Goal: Task Accomplishment & Management: Complete application form

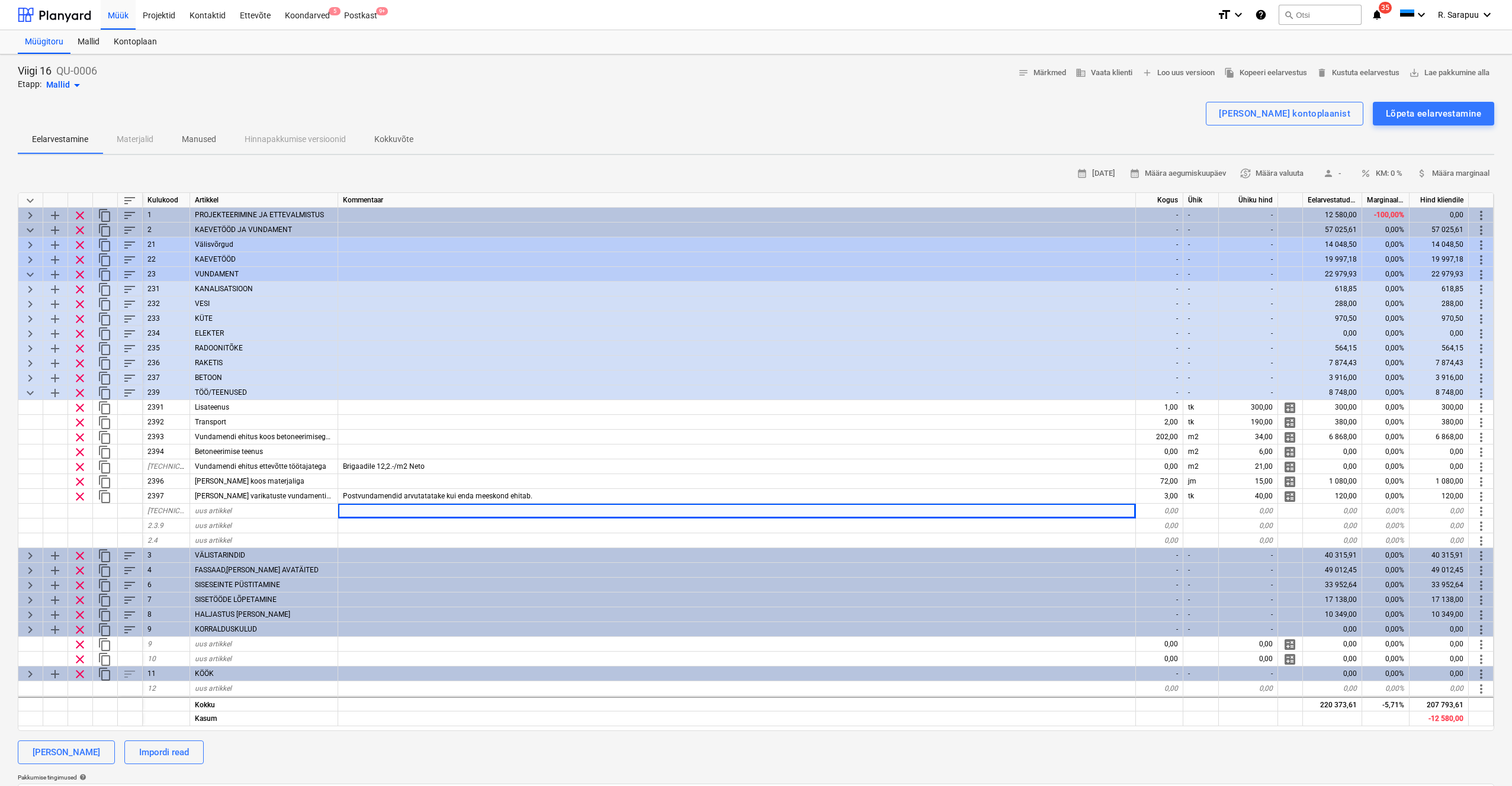
scroll to position [1, 0]
click at [166, 16] on div "Projektid" at bounding box center [159, 13] width 47 height 30
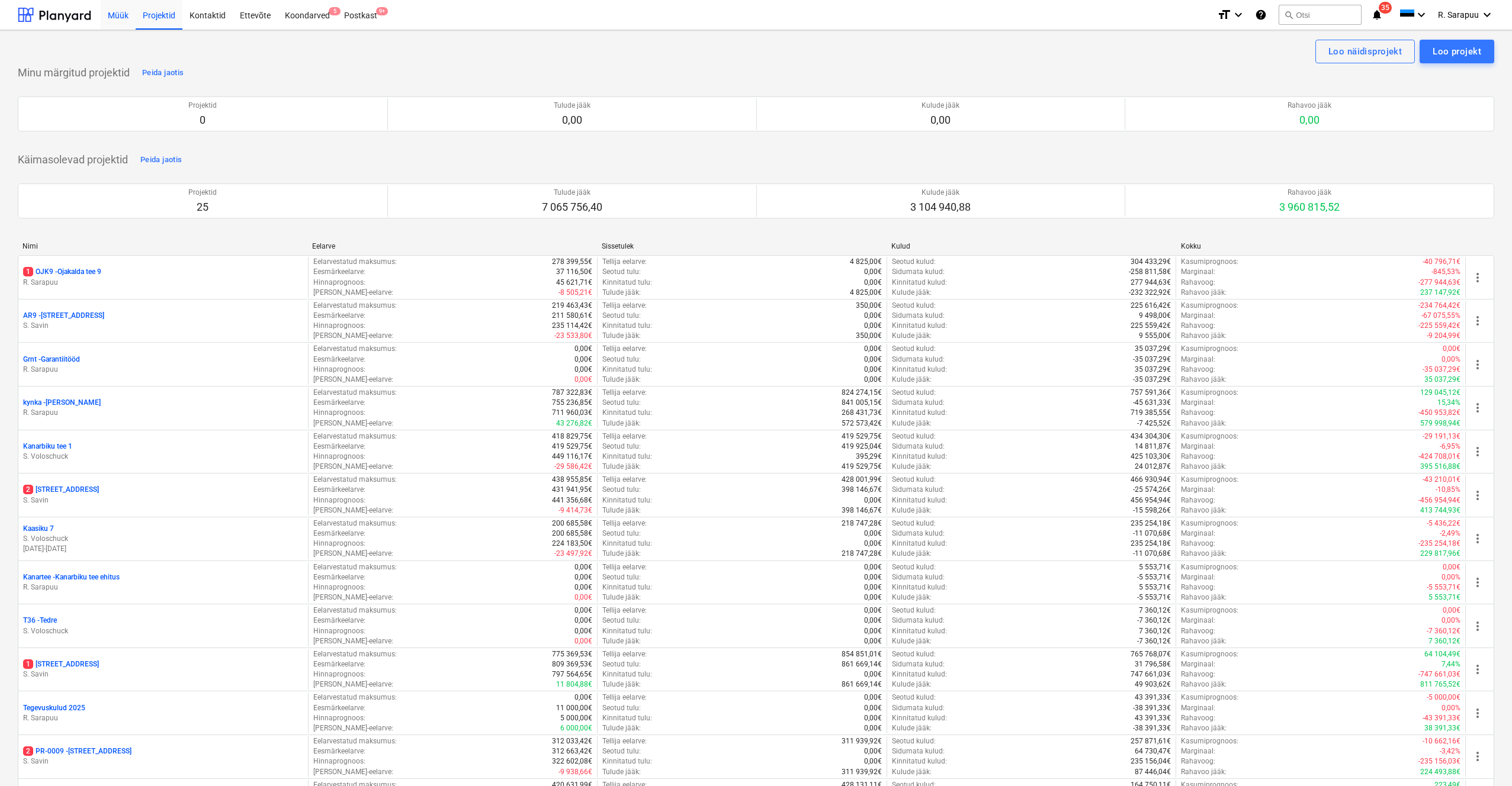
click at [114, 21] on div "Müük" at bounding box center [118, 14] width 35 height 30
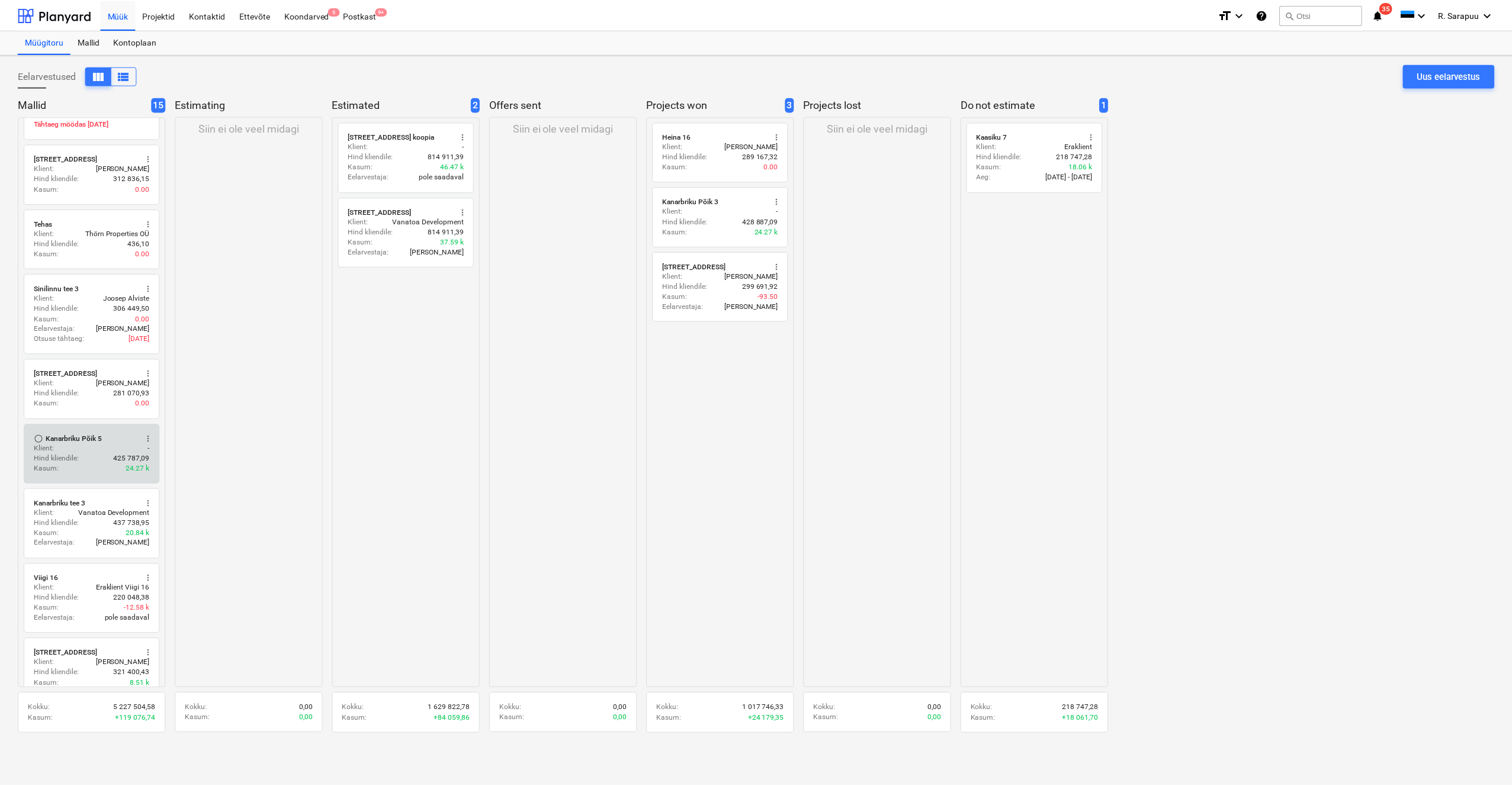
scroll to position [425, 0]
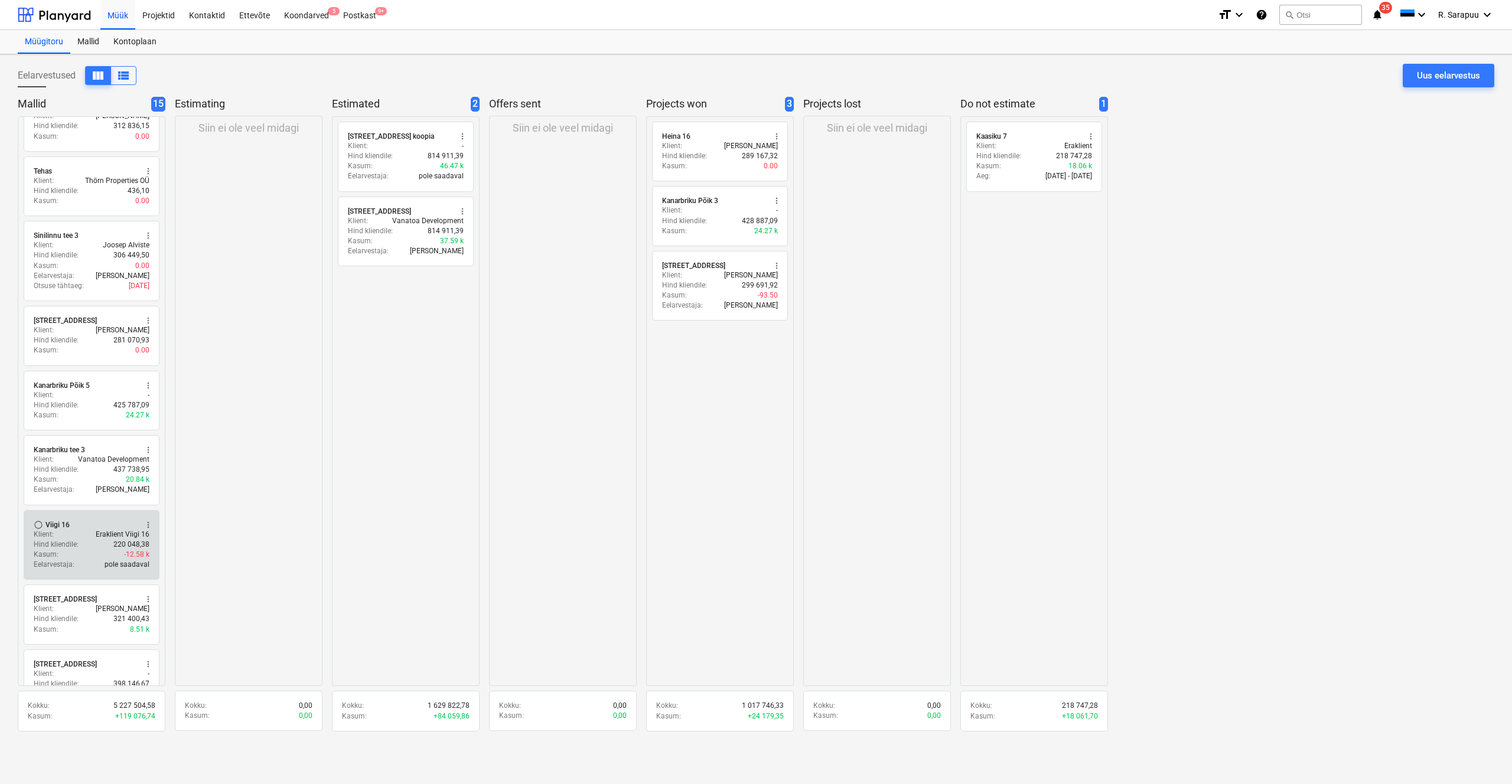
click at [81, 550] on div "Kasum : -12.58 k" at bounding box center [91, 555] width 115 height 10
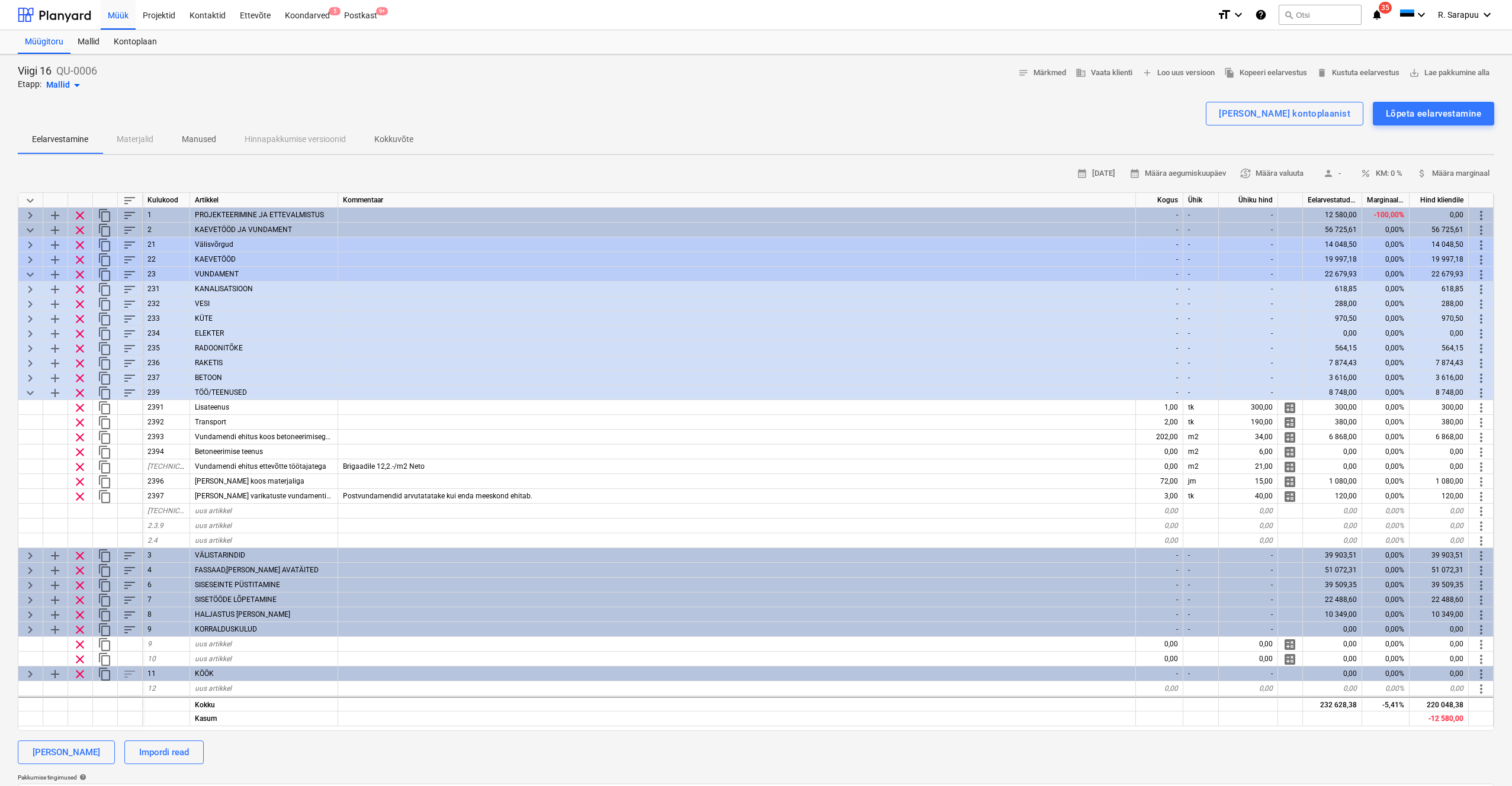
click at [30, 197] on span "keyboard_arrow_down" at bounding box center [30, 201] width 14 height 14
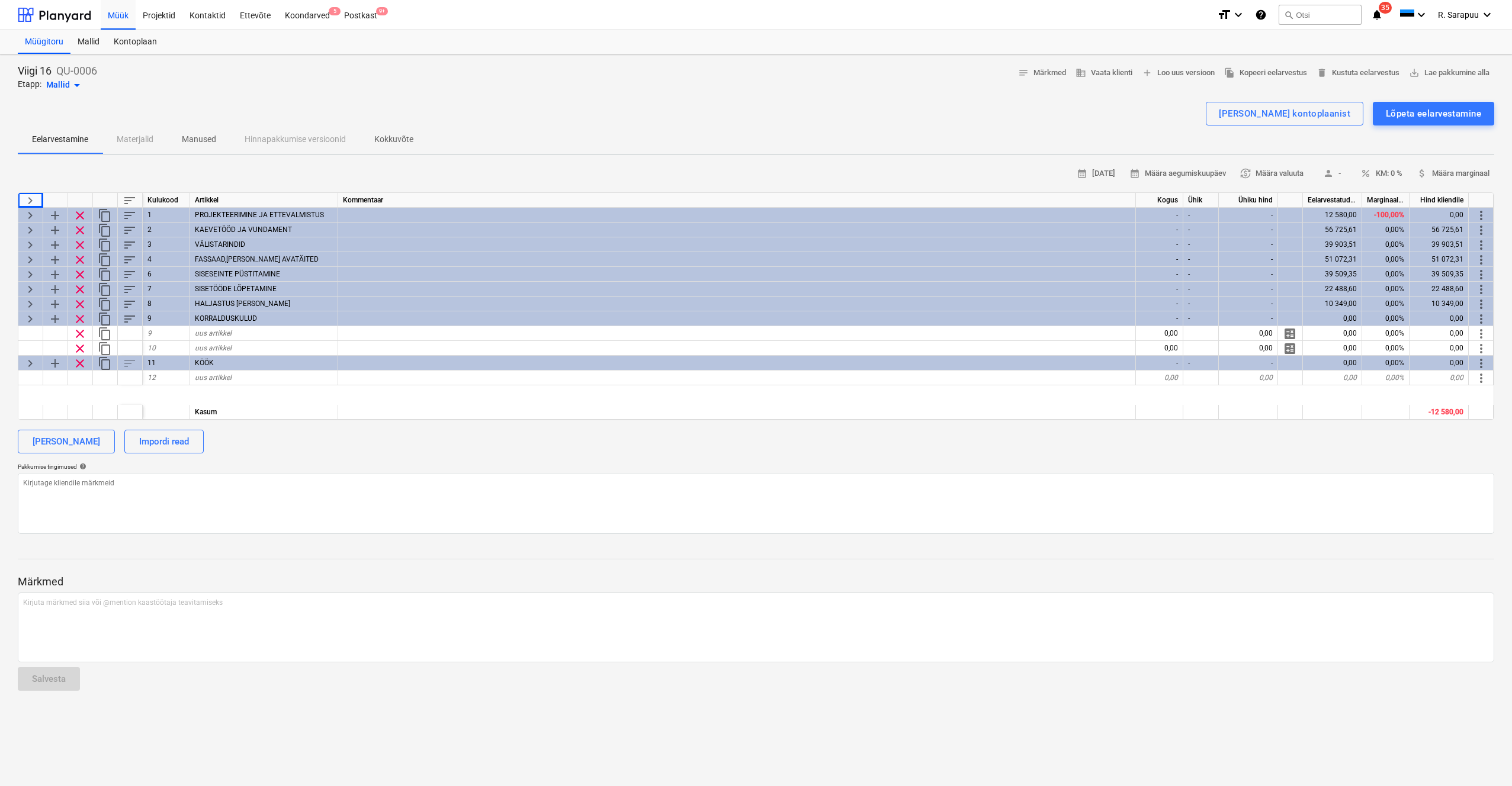
type textarea "x"
click at [162, 11] on div "Projektid" at bounding box center [159, 14] width 47 height 30
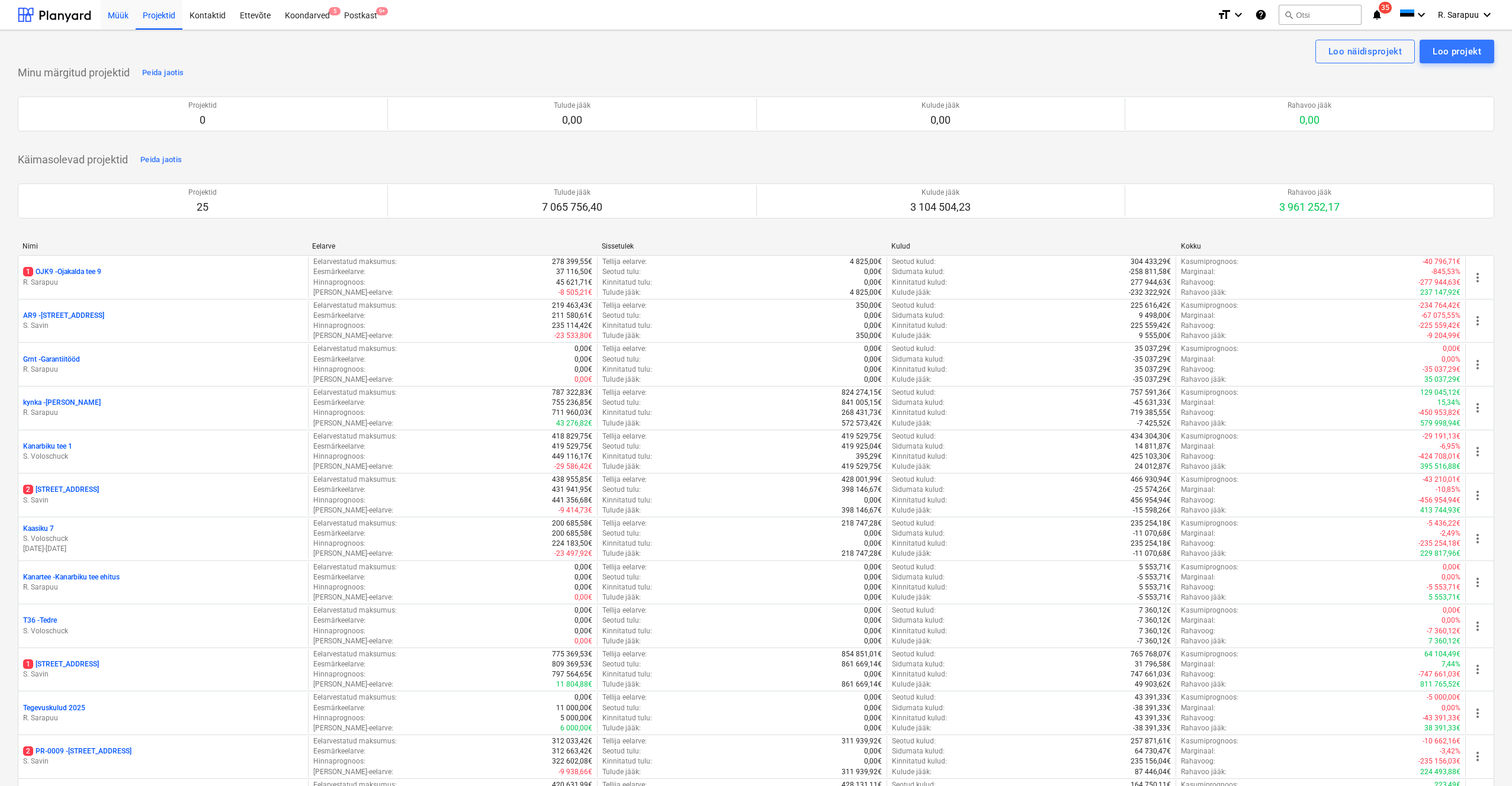
click at [127, 21] on div "Müük" at bounding box center [118, 14] width 35 height 30
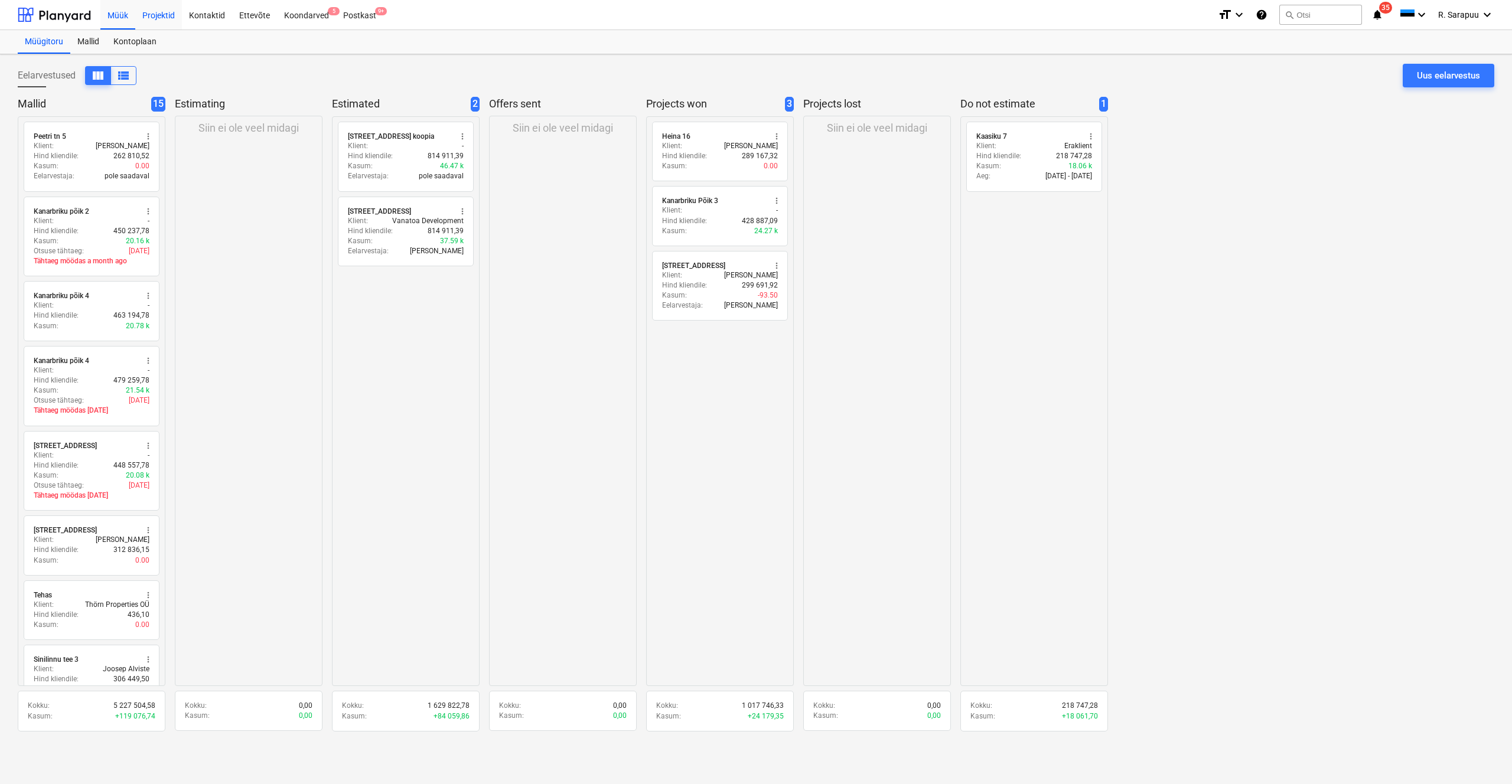
click at [160, 19] on div "Projektid" at bounding box center [159, 14] width 47 height 30
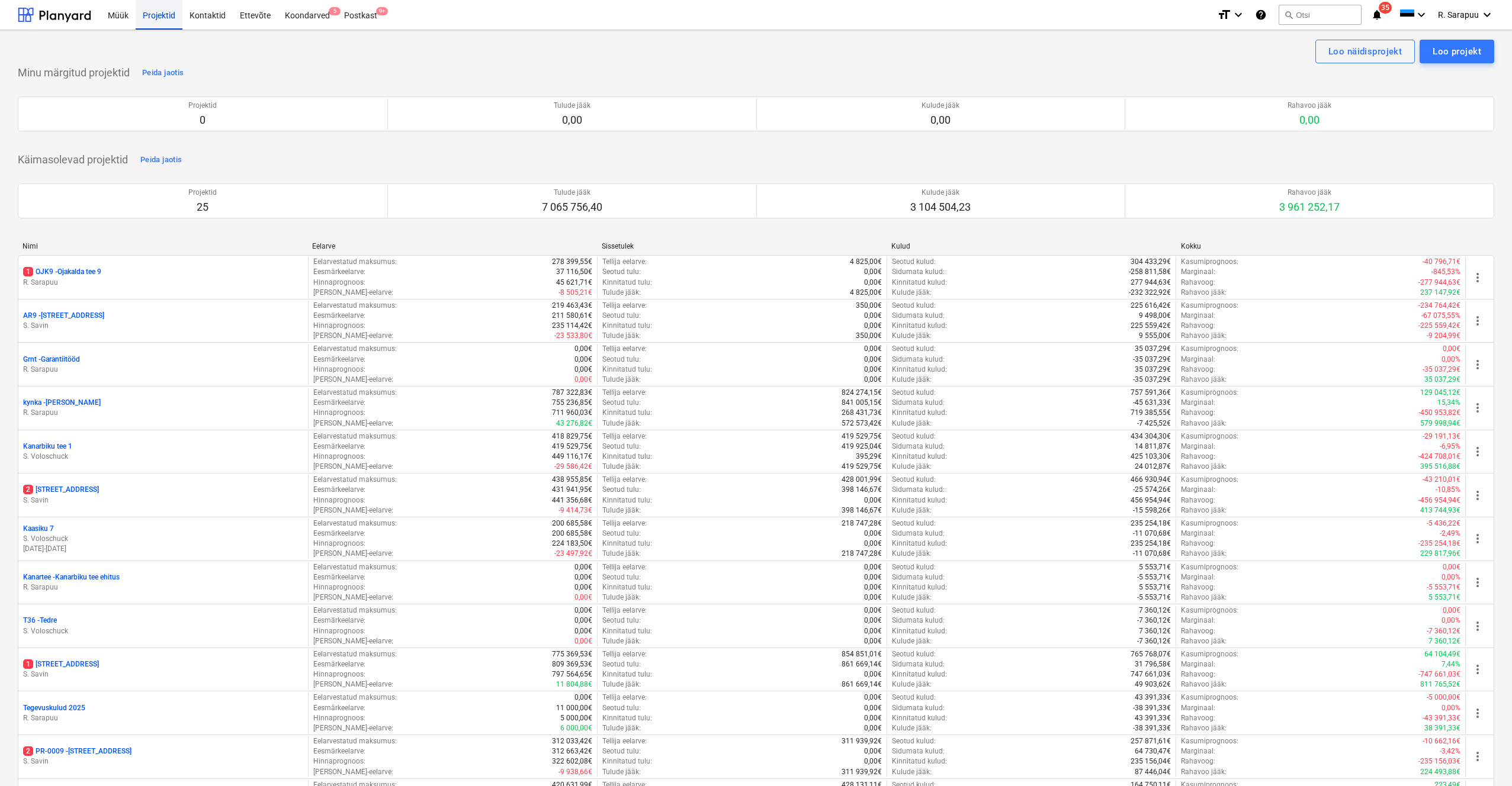
click at [163, 14] on div "Projektid" at bounding box center [159, 14] width 47 height 30
click at [49, 13] on div at bounding box center [54, 15] width 73 height 30
click at [153, 16] on div "Projektid" at bounding box center [159, 14] width 47 height 30
click at [153, 13] on div "Projektid" at bounding box center [159, 14] width 47 height 30
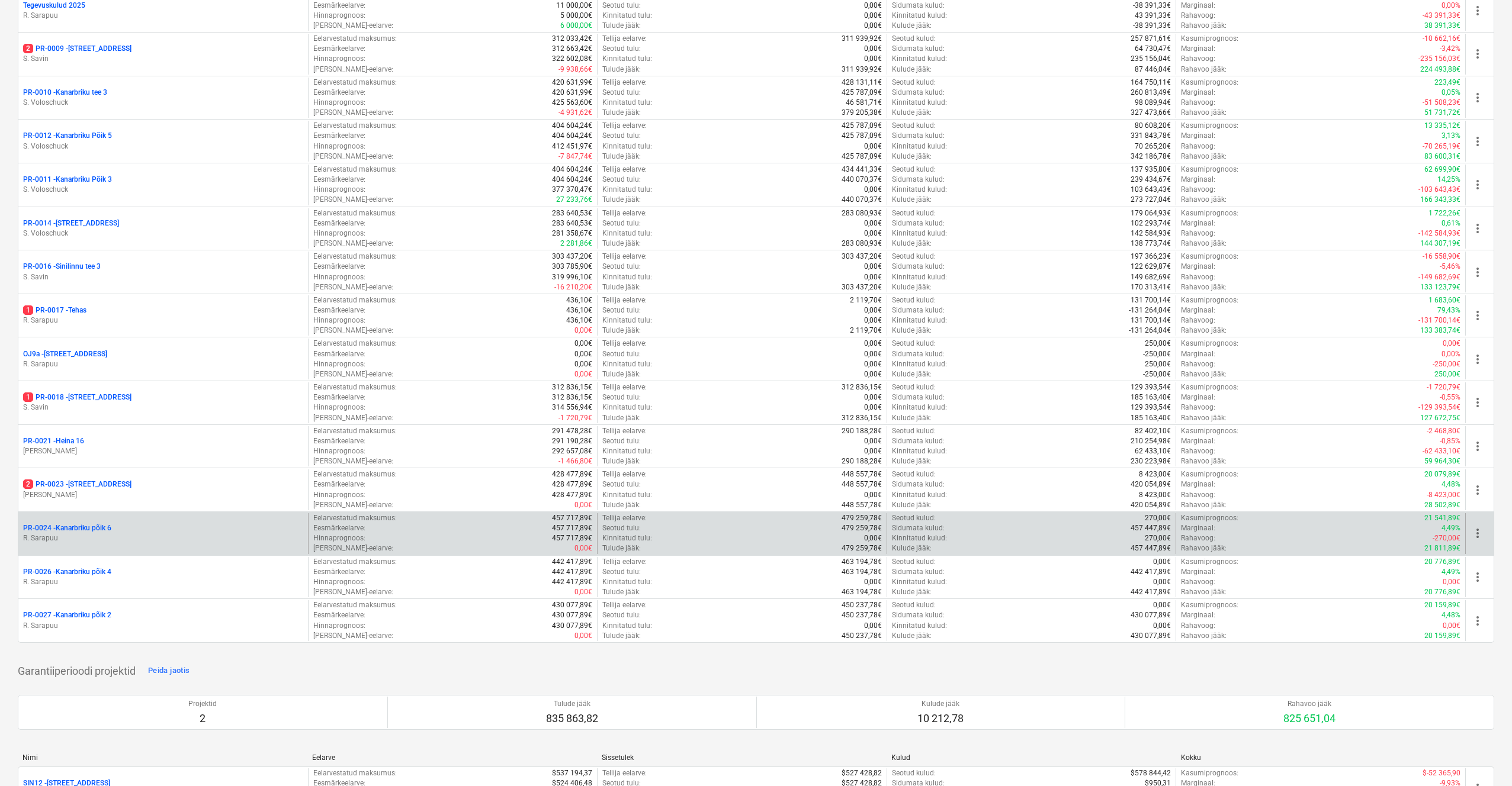
scroll to position [703, 0]
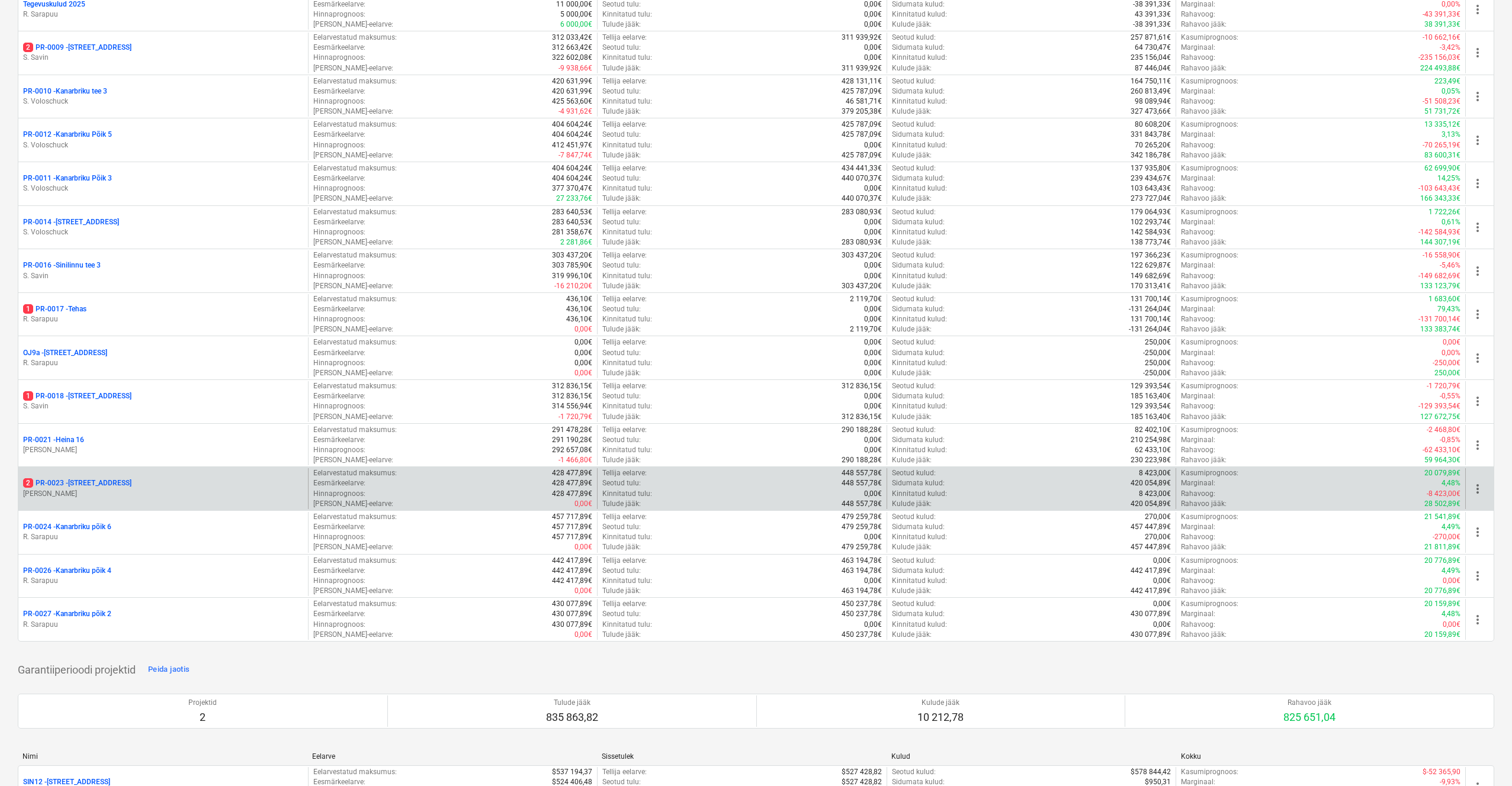
click at [94, 478] on p "2 PR-0023 - Kanarbriku tee 7" at bounding box center [77, 483] width 109 height 10
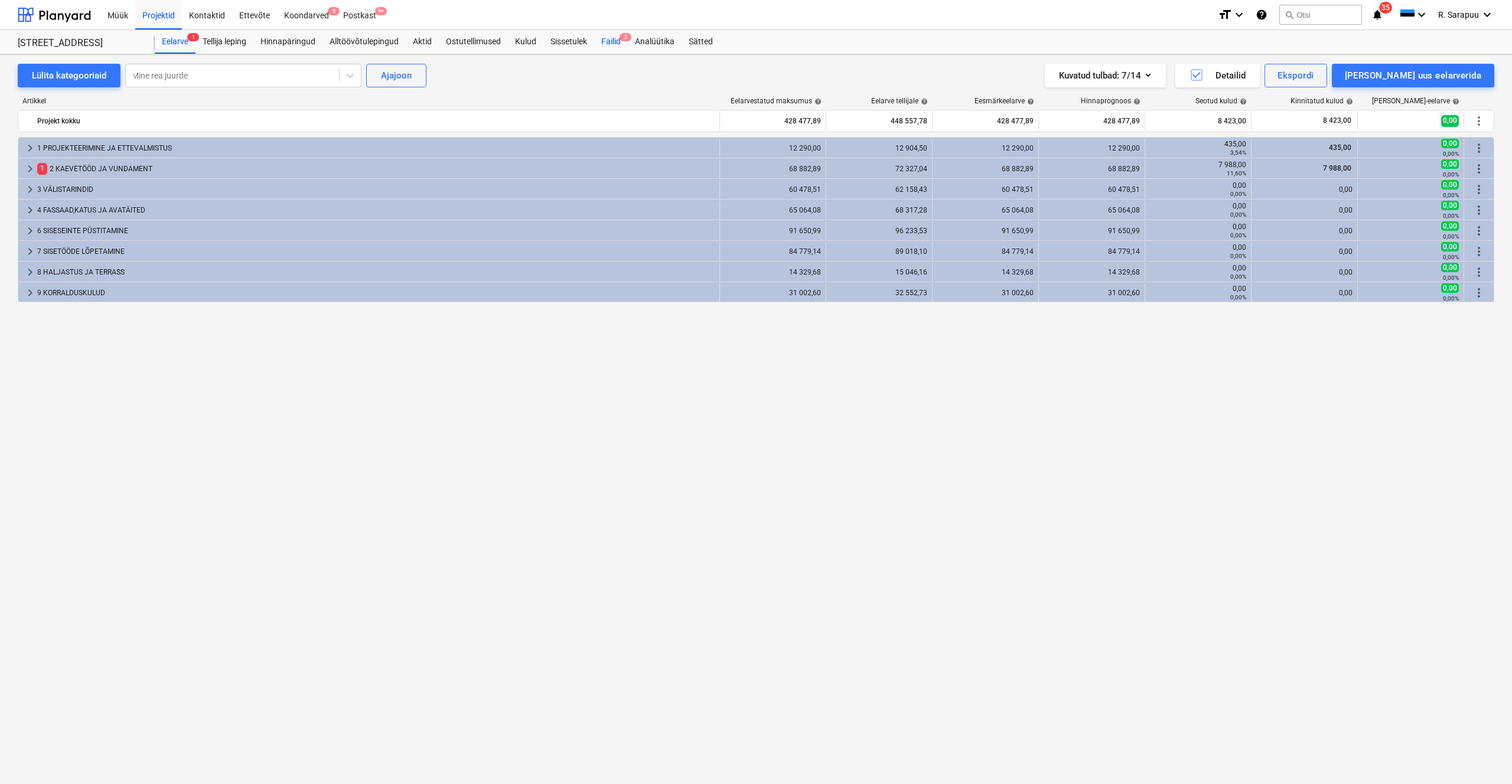
click at [618, 37] on div "Failid 2" at bounding box center [611, 42] width 34 height 23
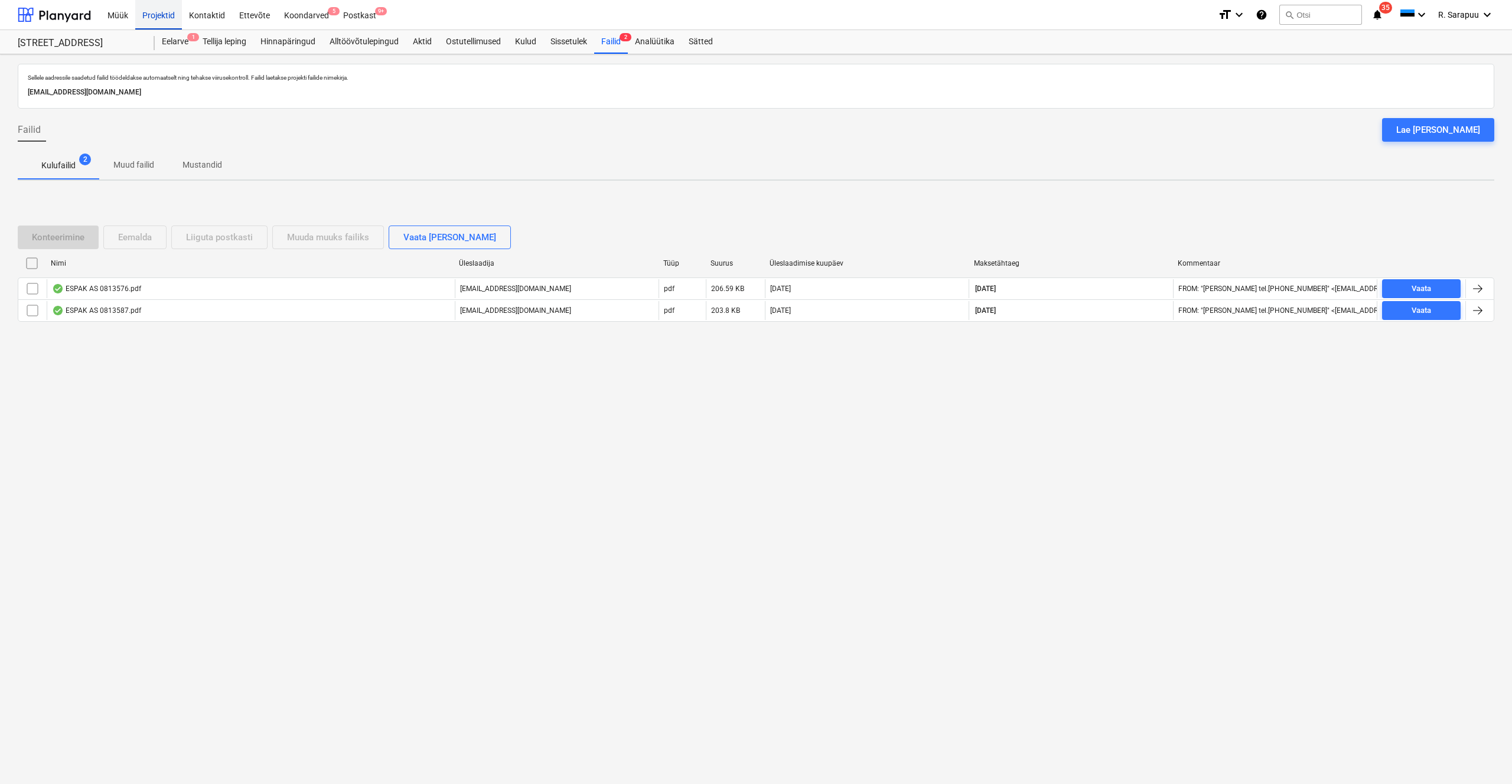
click at [174, 23] on div "Projektid" at bounding box center [159, 14] width 47 height 30
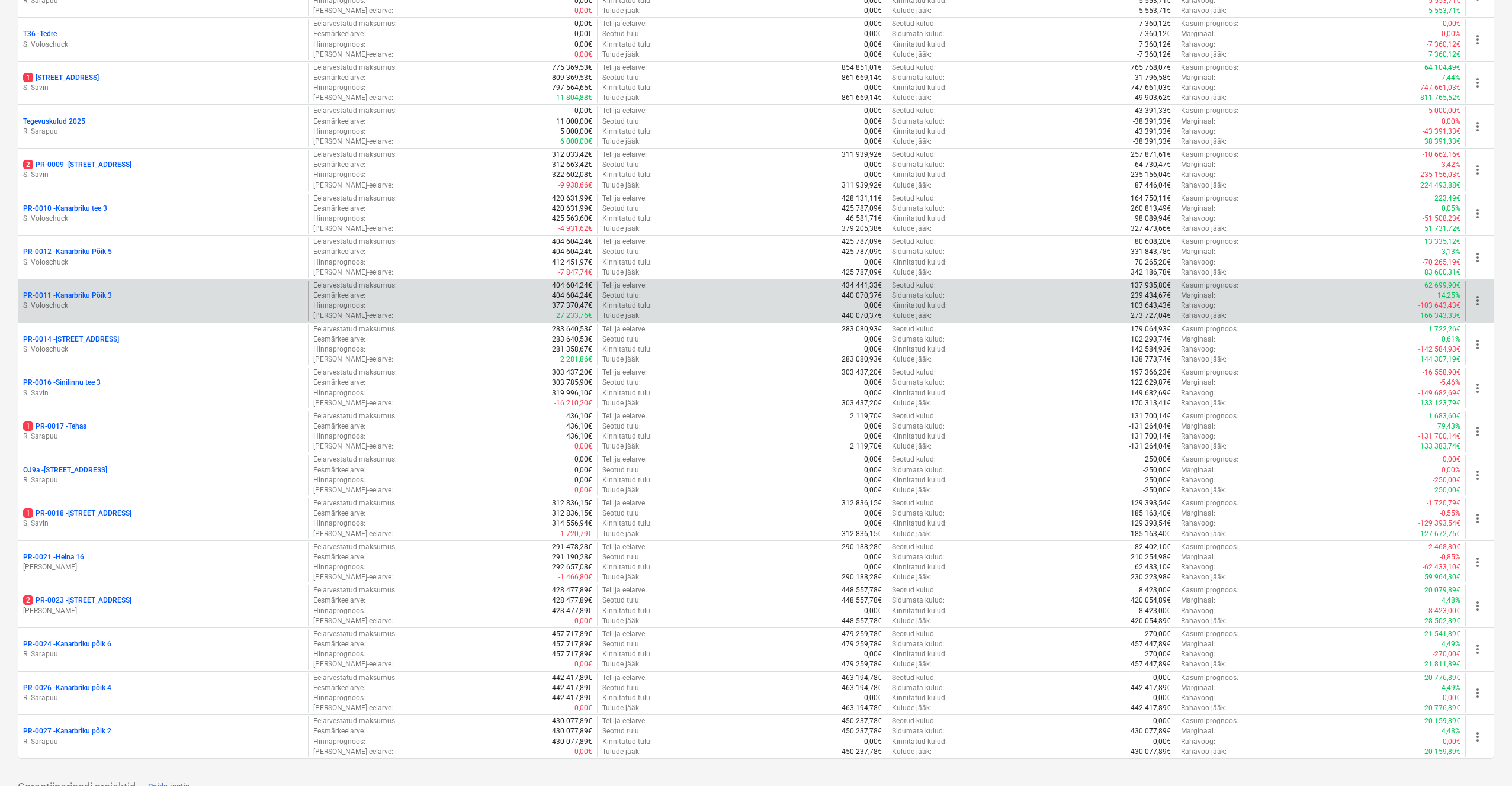
scroll to position [587, 0]
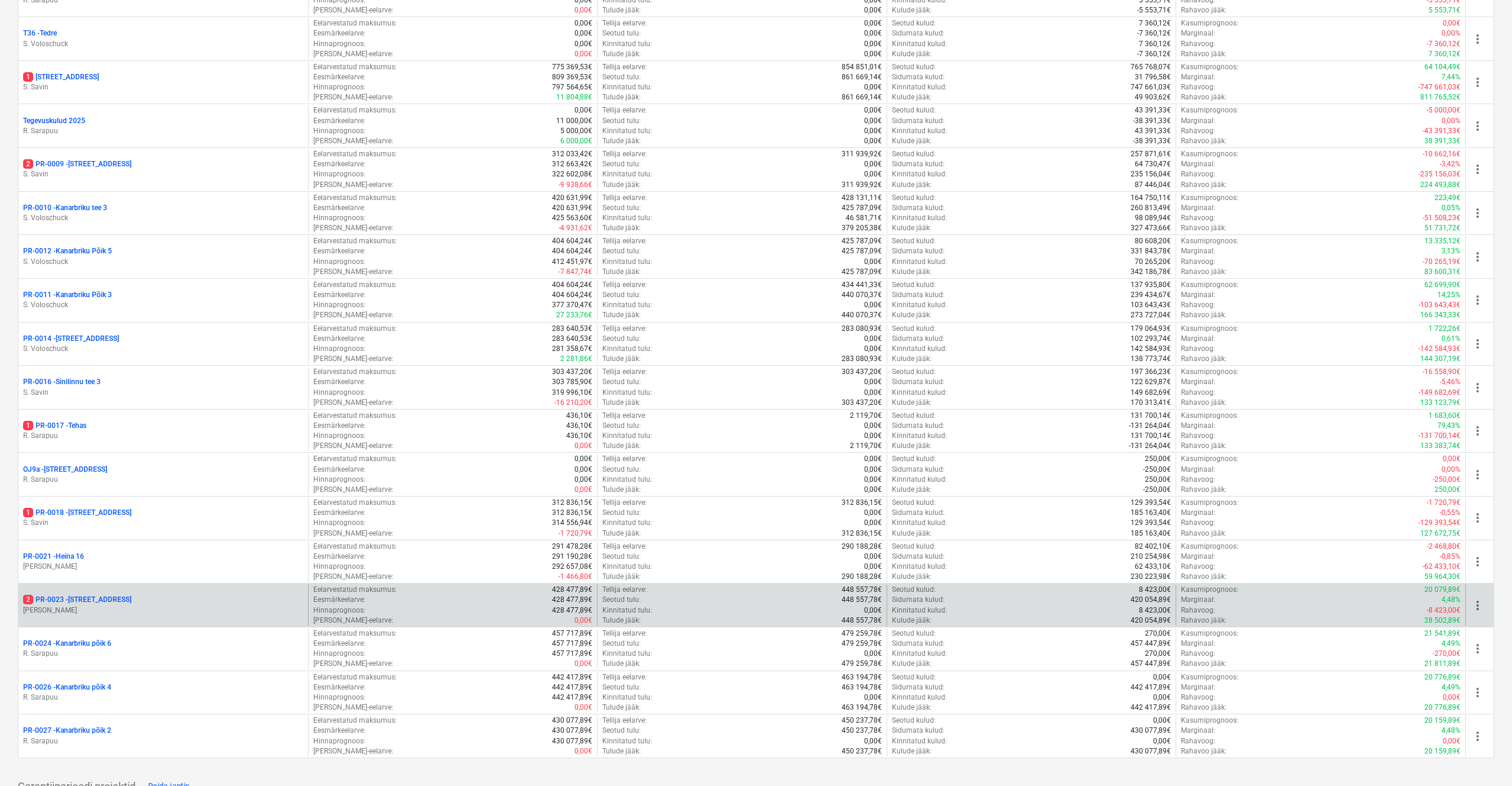
click at [94, 595] on p "2 PR-0023 - Kanarbriku tee 7" at bounding box center [77, 600] width 109 height 10
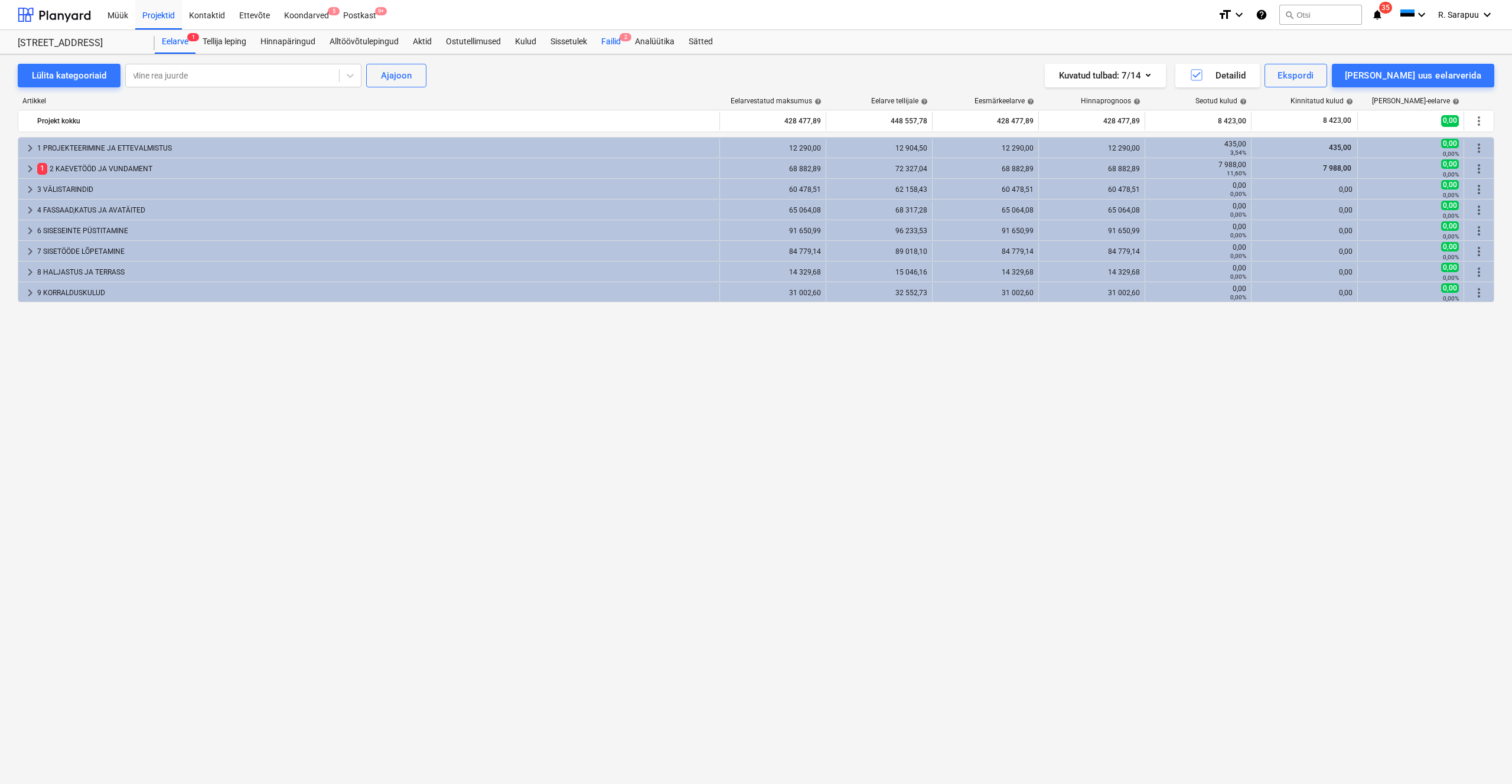
click at [606, 42] on div "Failid 2" at bounding box center [611, 42] width 34 height 23
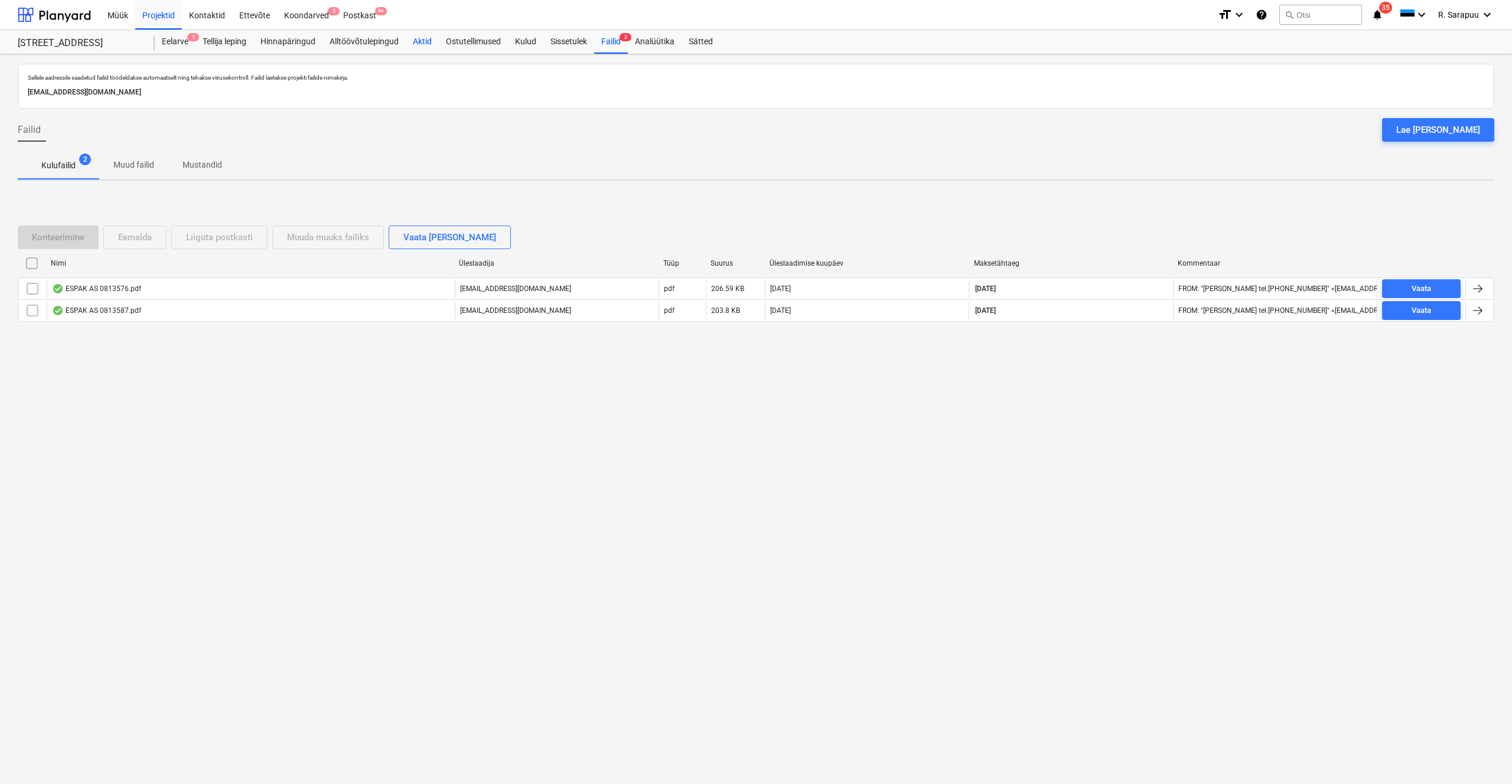
click at [427, 44] on div "Aktid" at bounding box center [422, 42] width 33 height 23
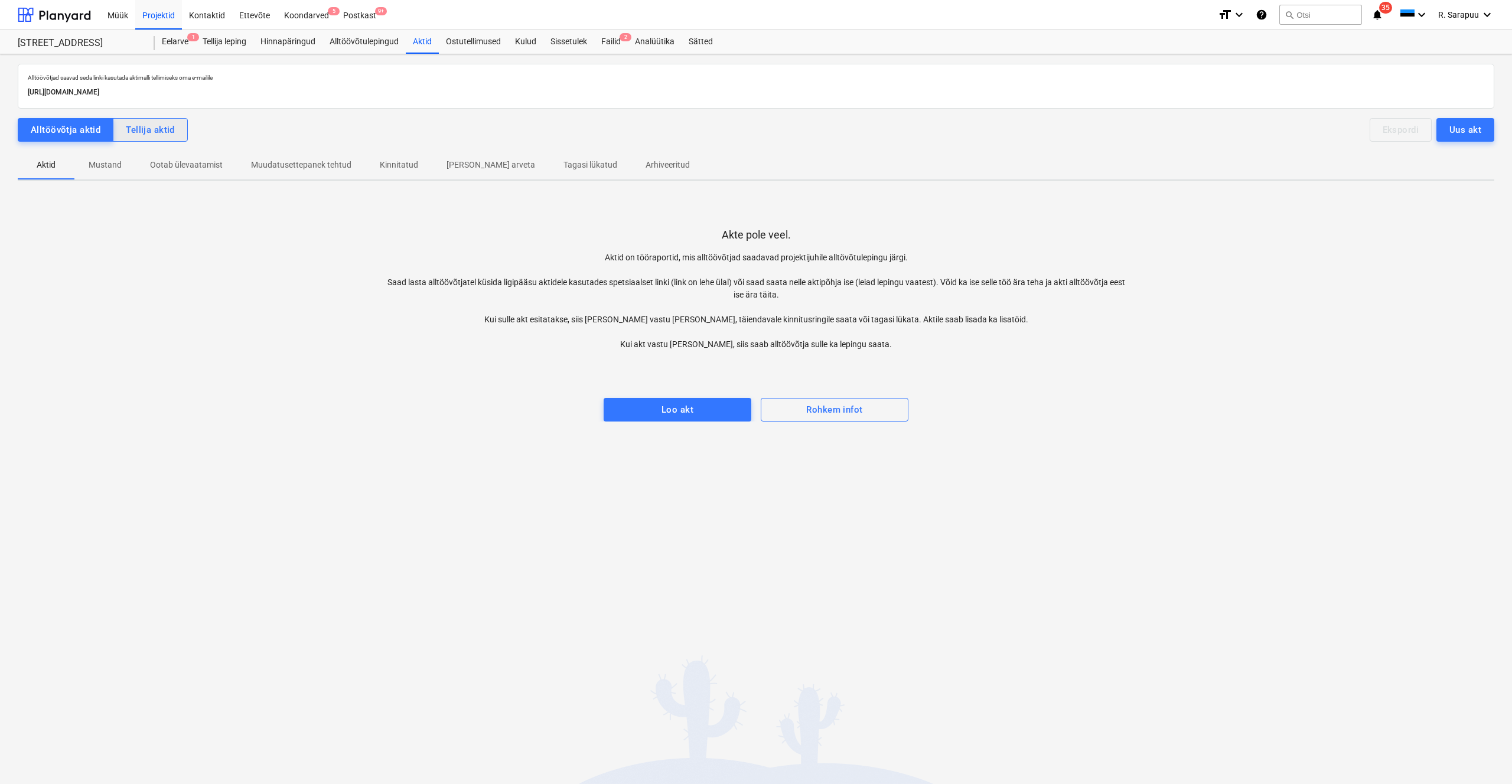
click at [169, 127] on div "Tellija aktid" at bounding box center [150, 130] width 49 height 16
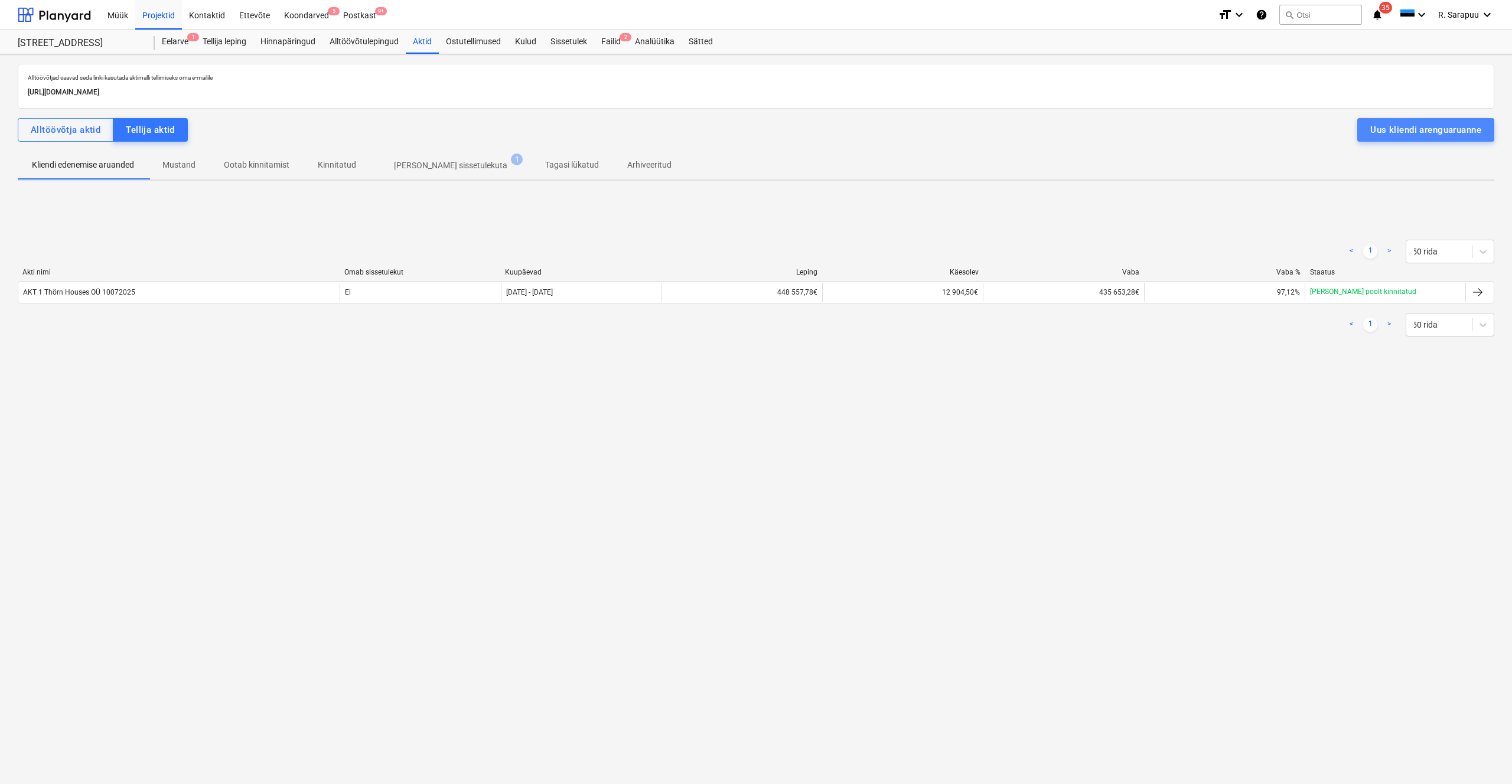
click at [1377, 131] on div "Uus kliendi arenguaruanne" at bounding box center [1425, 130] width 111 height 16
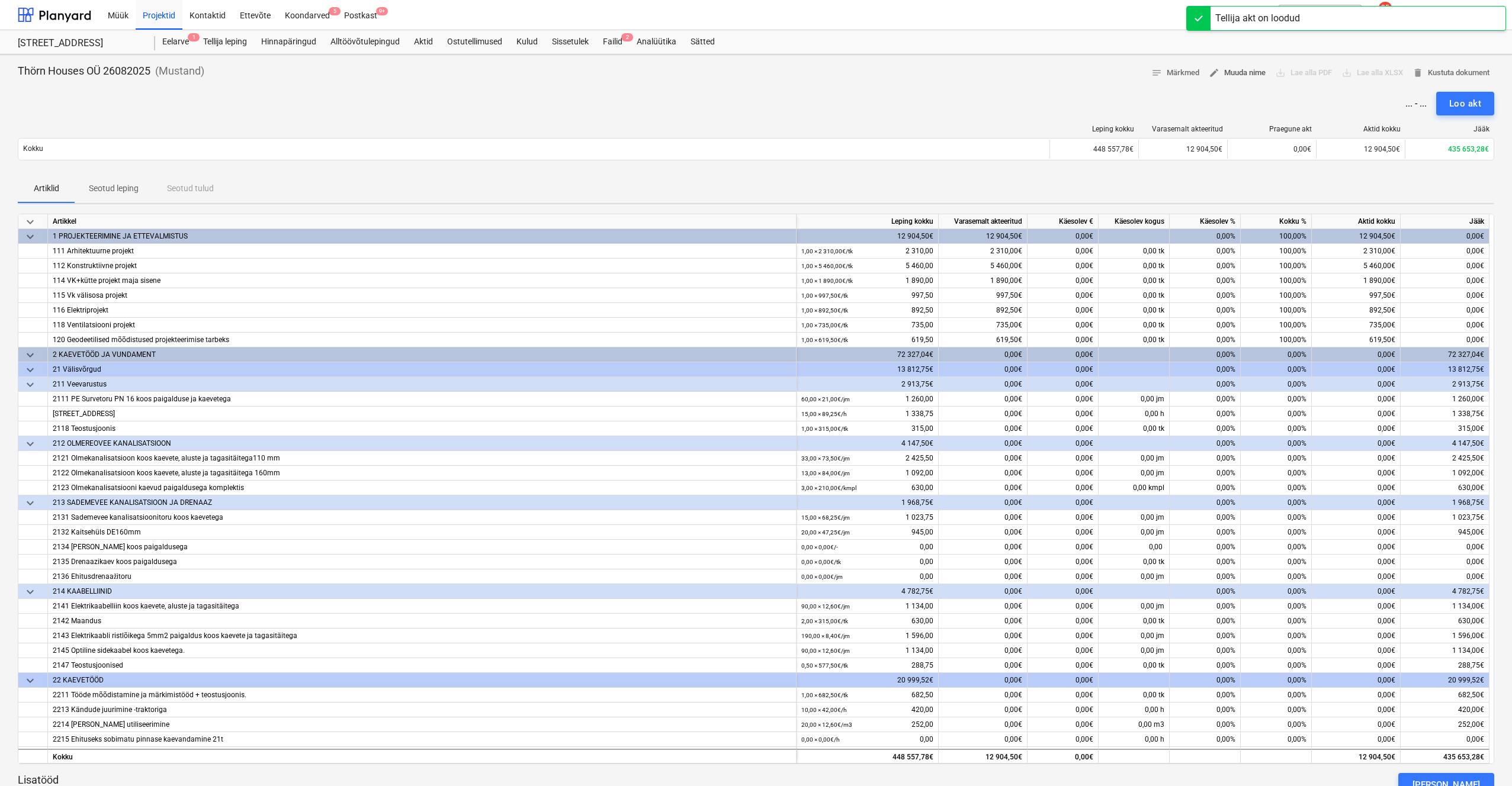
click at [1243, 73] on span "edit Muuda nime" at bounding box center [1236, 73] width 57 height 14
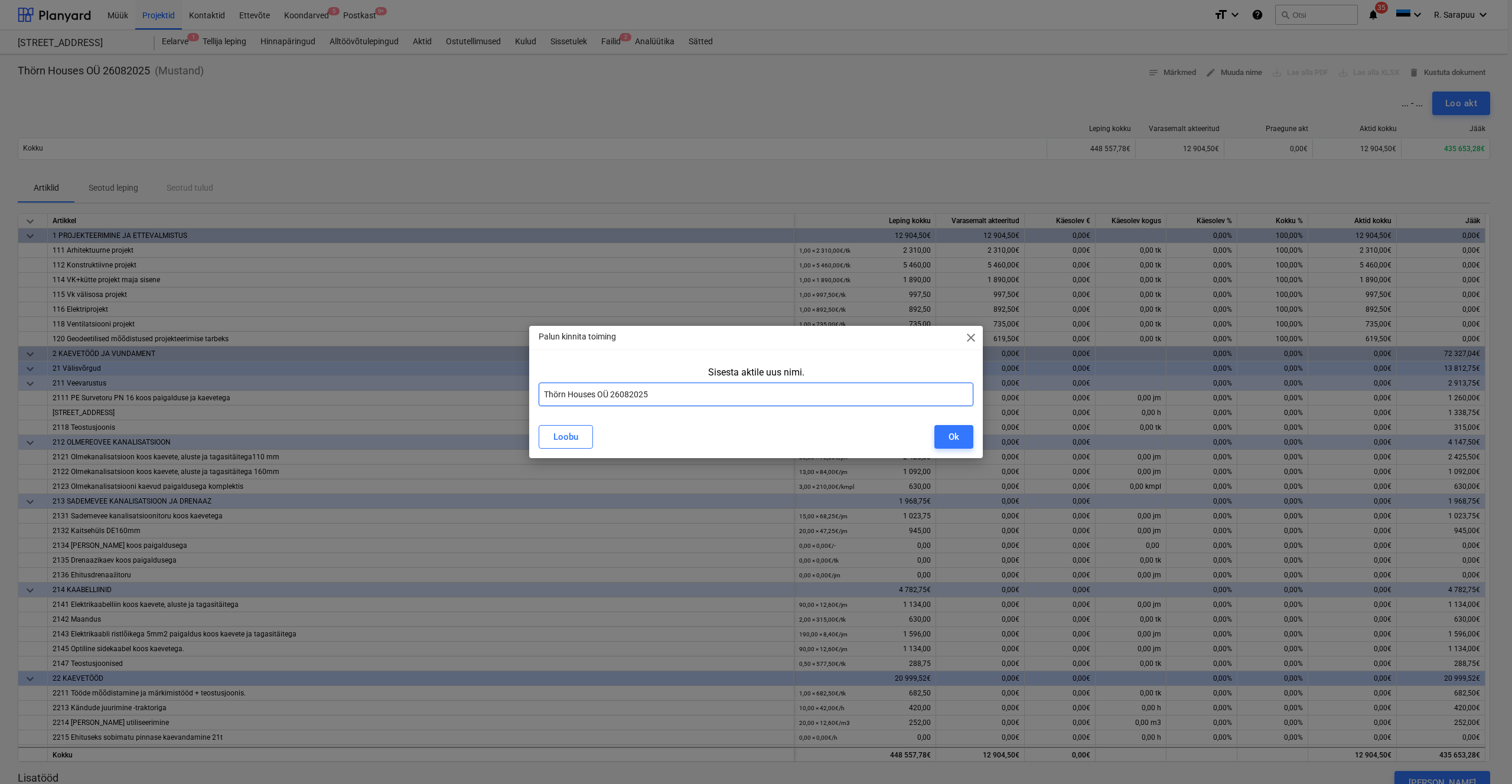
click at [544, 391] on input "Thörn Houses OÜ 26082025" at bounding box center [756, 394] width 435 height 23
type input "Akt 2 Thörn Houses OÜ 26082025"
click at [965, 435] on button "Ok" at bounding box center [953, 436] width 39 height 23
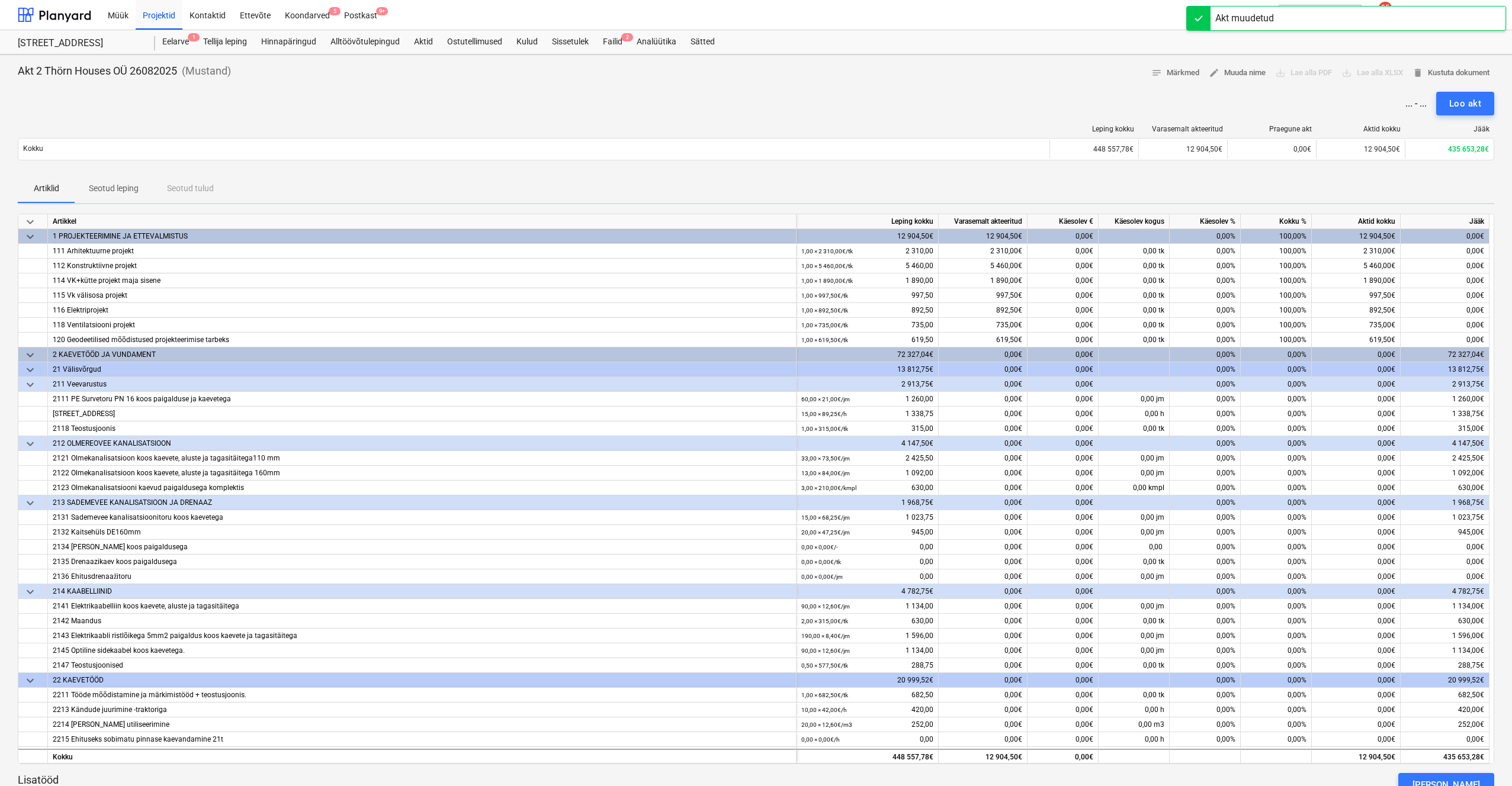
click at [30, 223] on span "keyboard_arrow_down" at bounding box center [30, 222] width 14 height 14
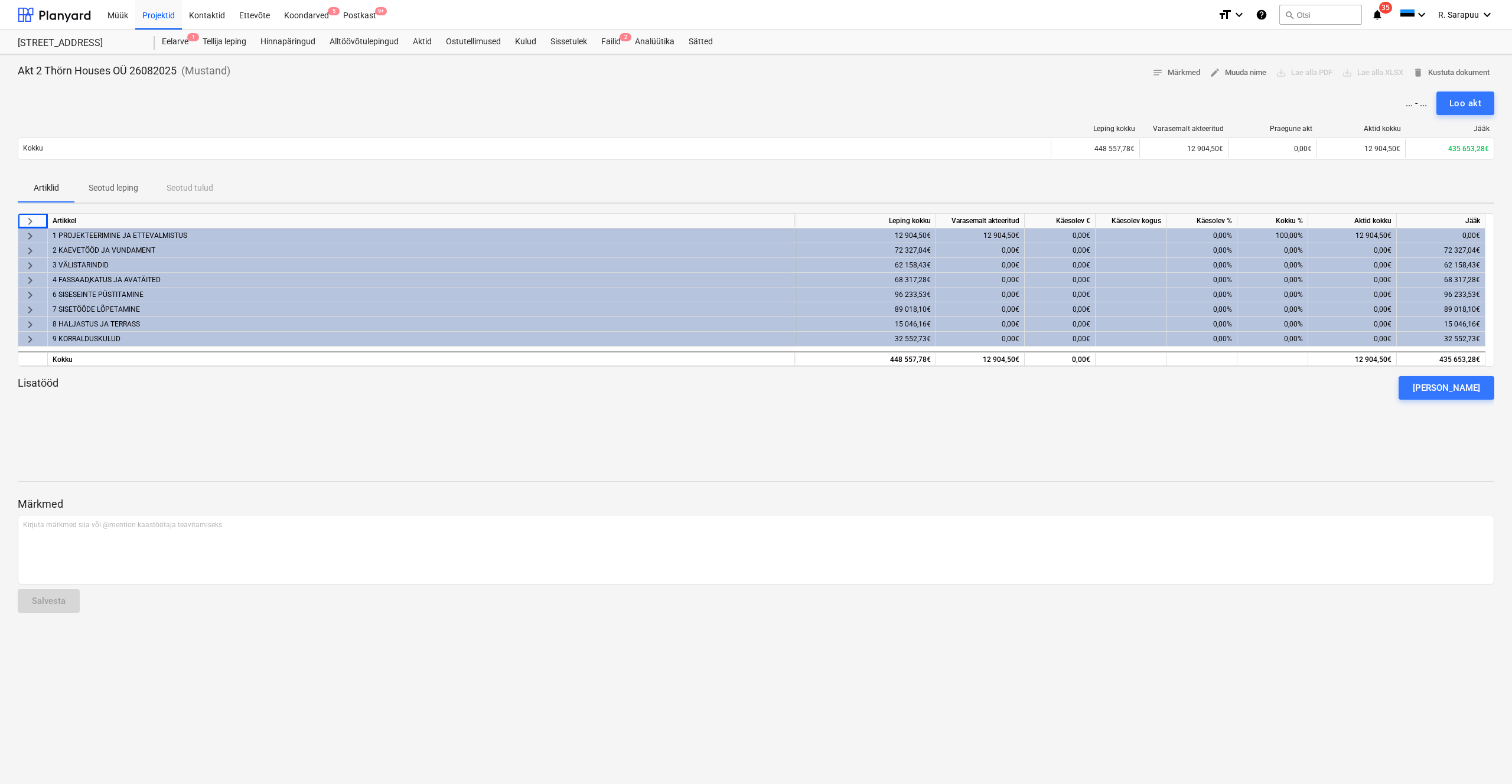
click at [30, 247] on span "keyboard_arrow_right" at bounding box center [30, 251] width 14 height 14
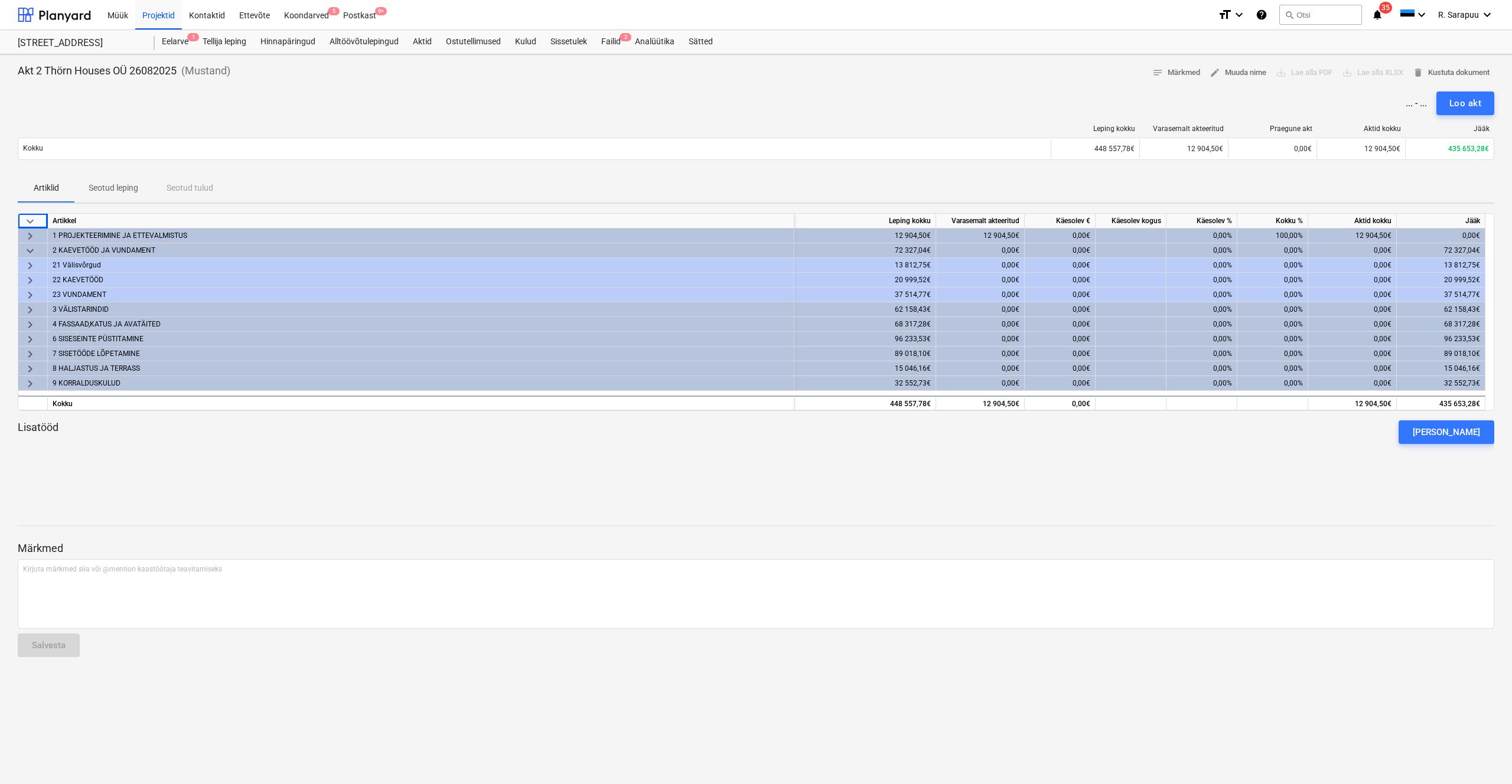
click at [32, 265] on span "keyboard_arrow_right" at bounding box center [30, 265] width 14 height 14
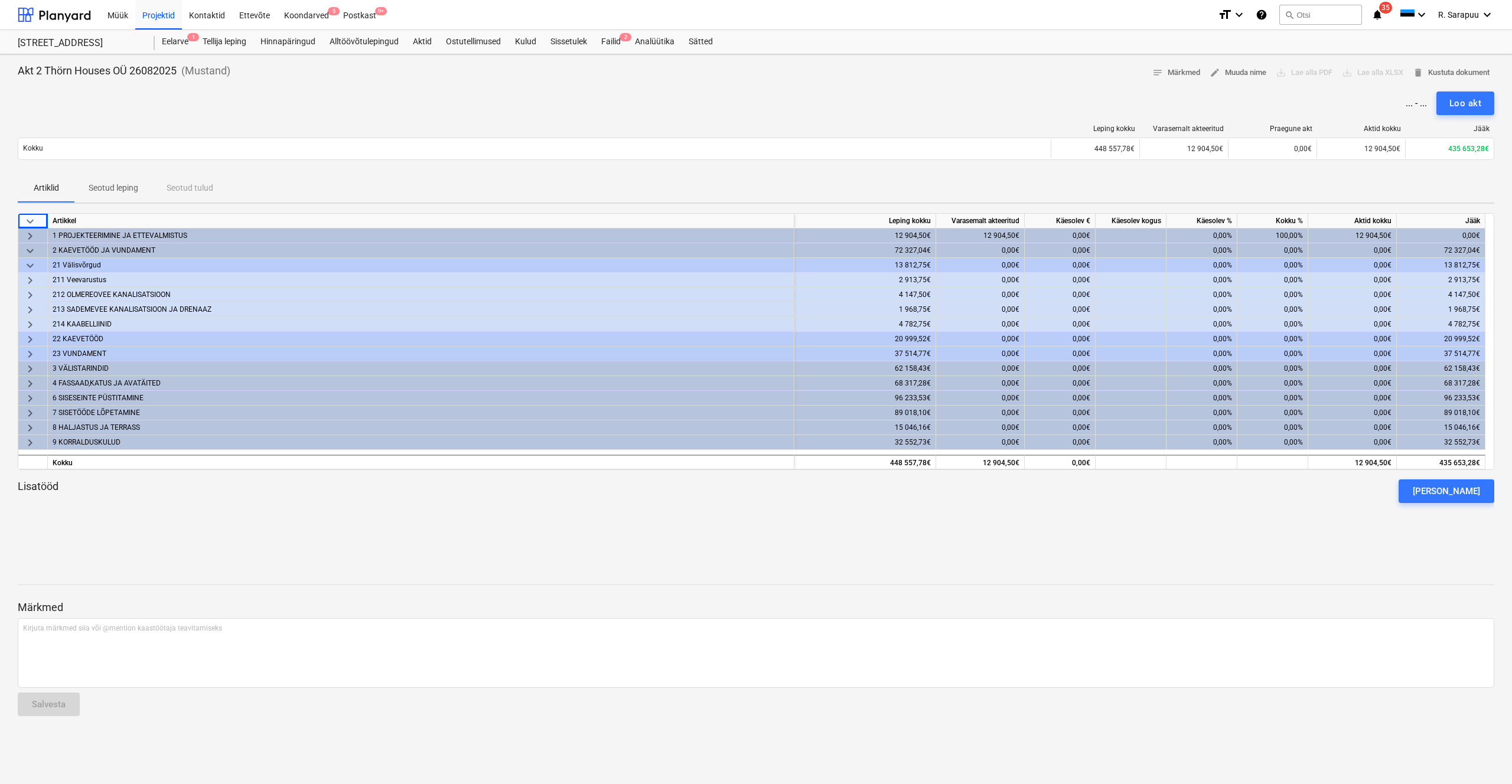
click at [29, 265] on span "keyboard_arrow_down" at bounding box center [30, 265] width 14 height 14
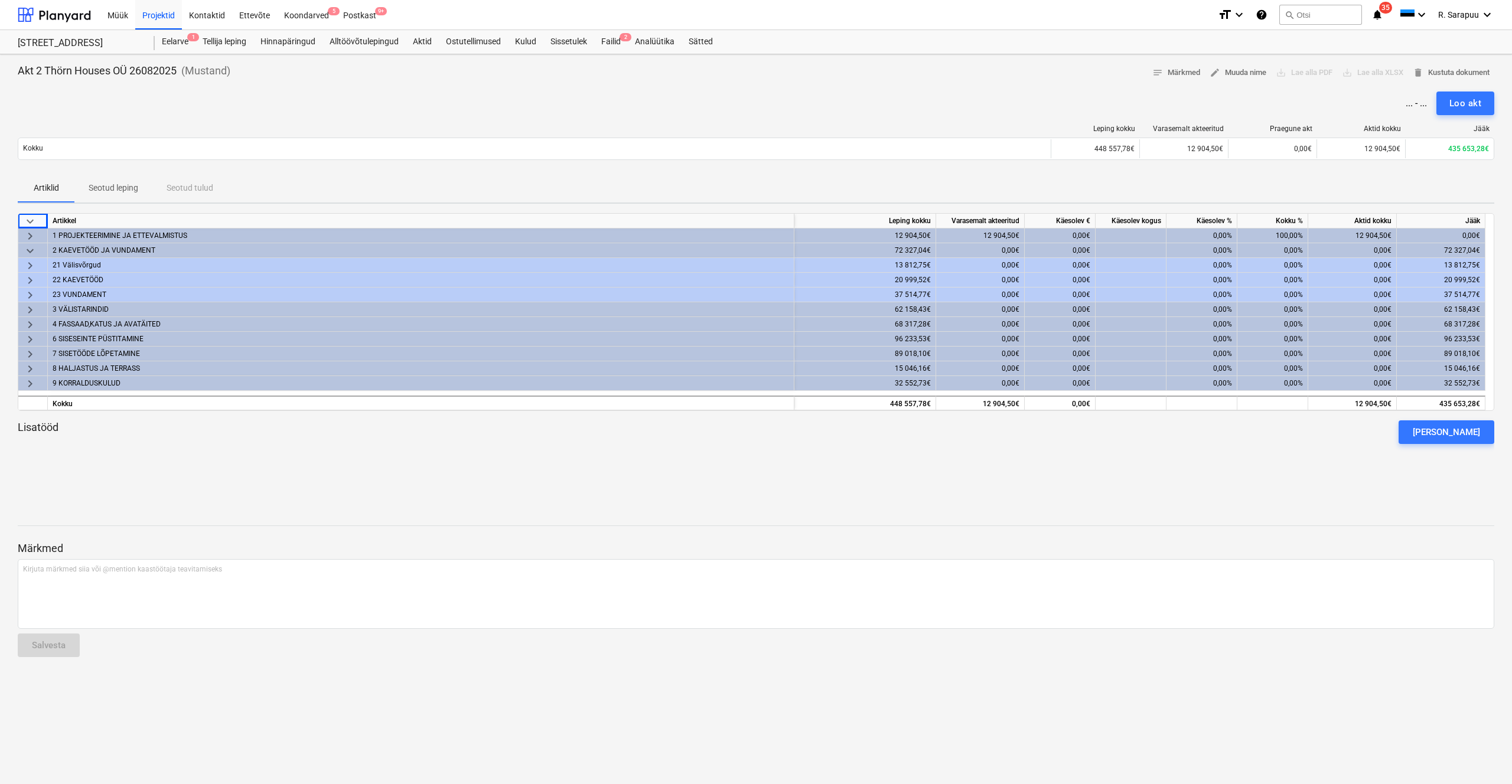
click at [34, 282] on span "keyboard_arrow_right" at bounding box center [30, 280] width 14 height 14
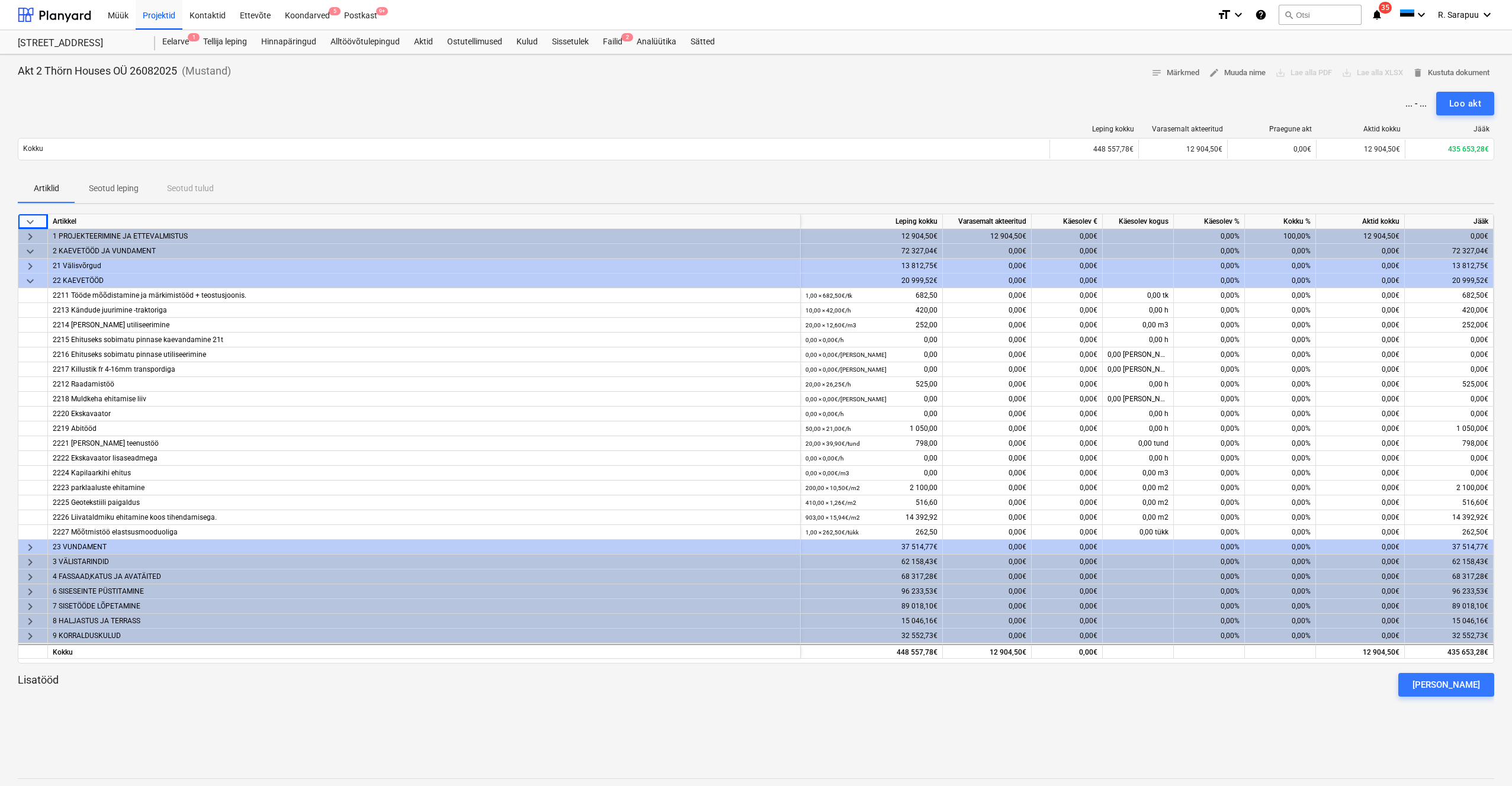
click at [34, 283] on span "keyboard_arrow_down" at bounding box center [30, 281] width 14 height 14
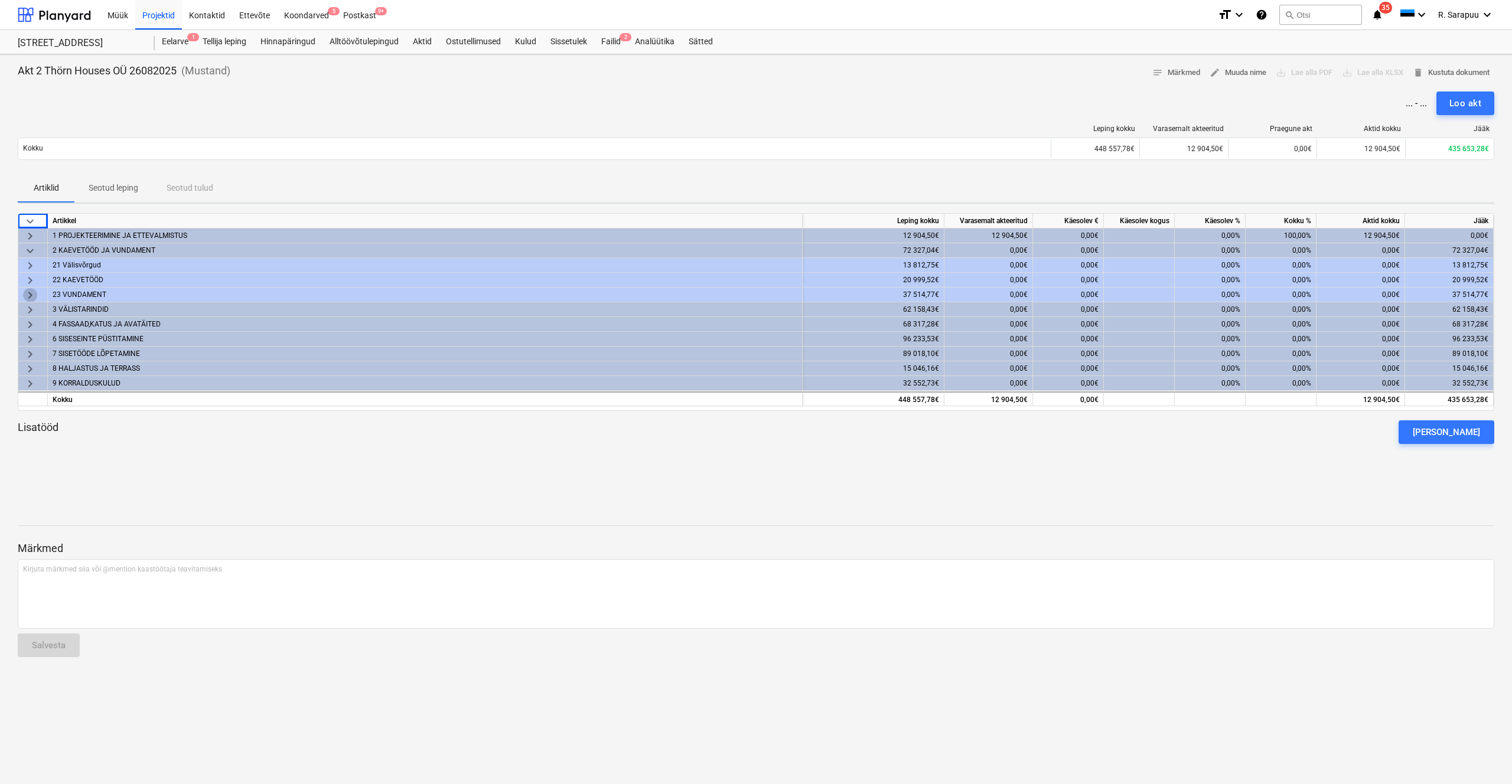
click at [32, 291] on span "keyboard_arrow_right" at bounding box center [30, 295] width 14 height 14
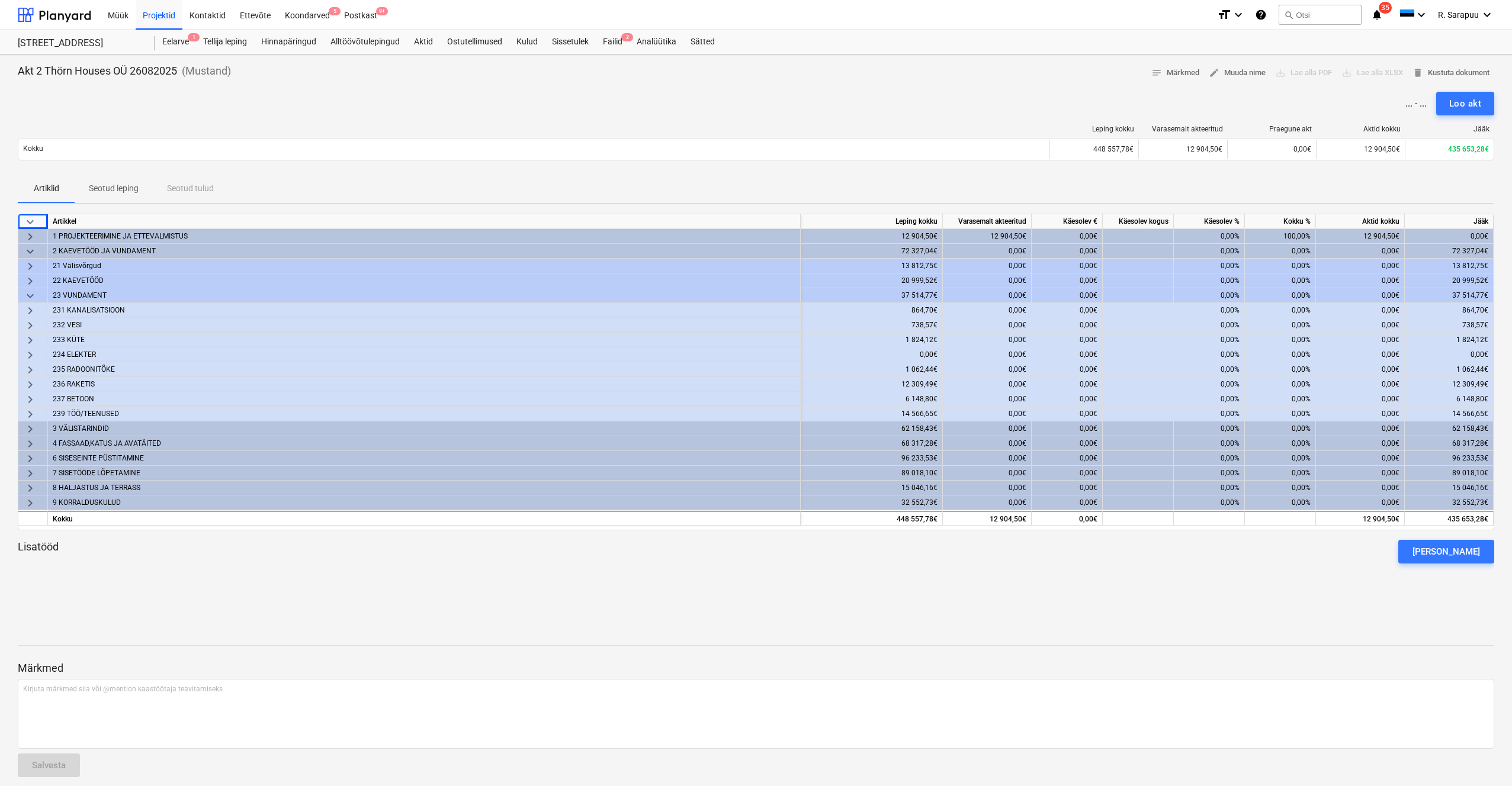
click at [32, 291] on span "keyboard_arrow_down" at bounding box center [30, 296] width 14 height 14
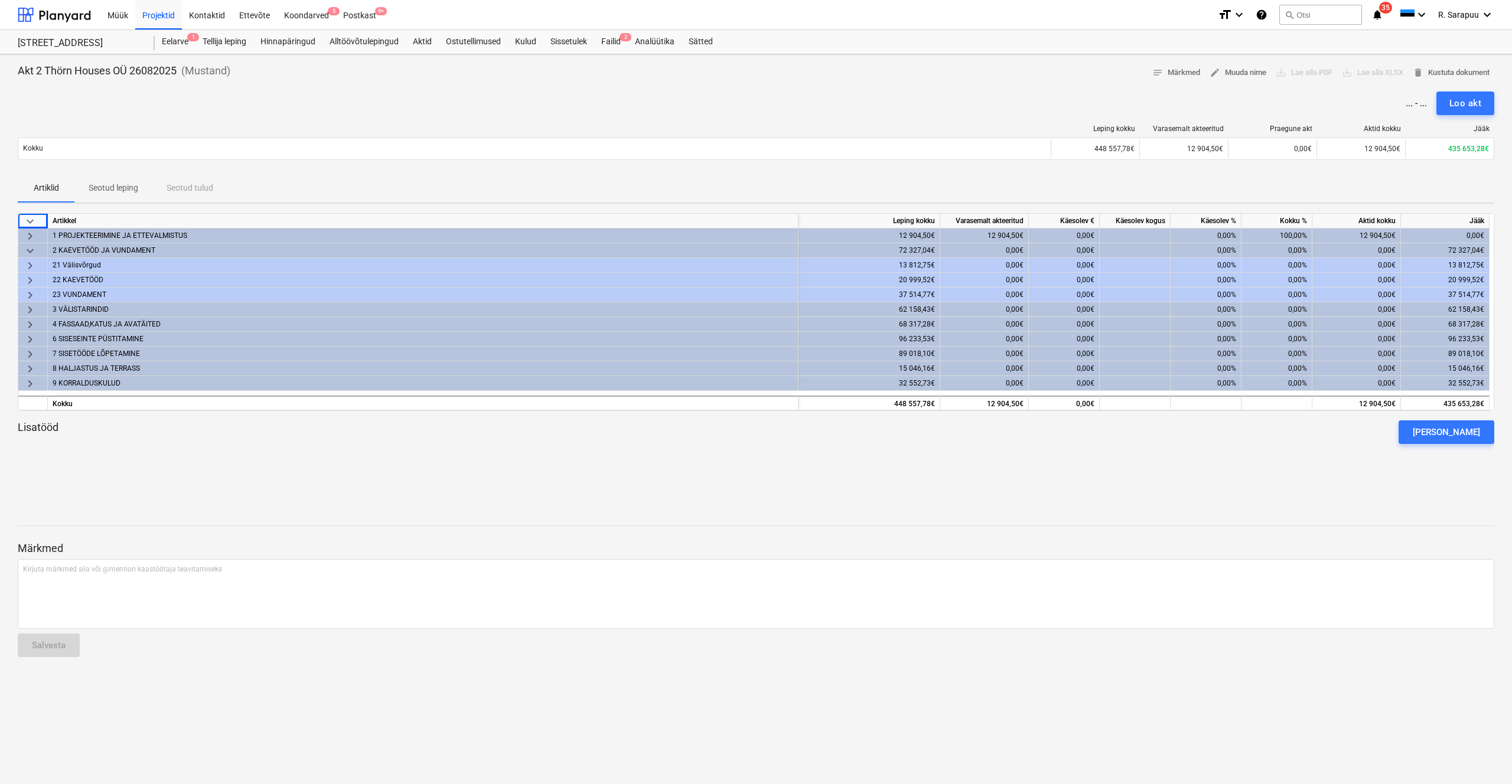
click at [28, 265] on span "keyboard_arrow_right" at bounding box center [30, 265] width 14 height 14
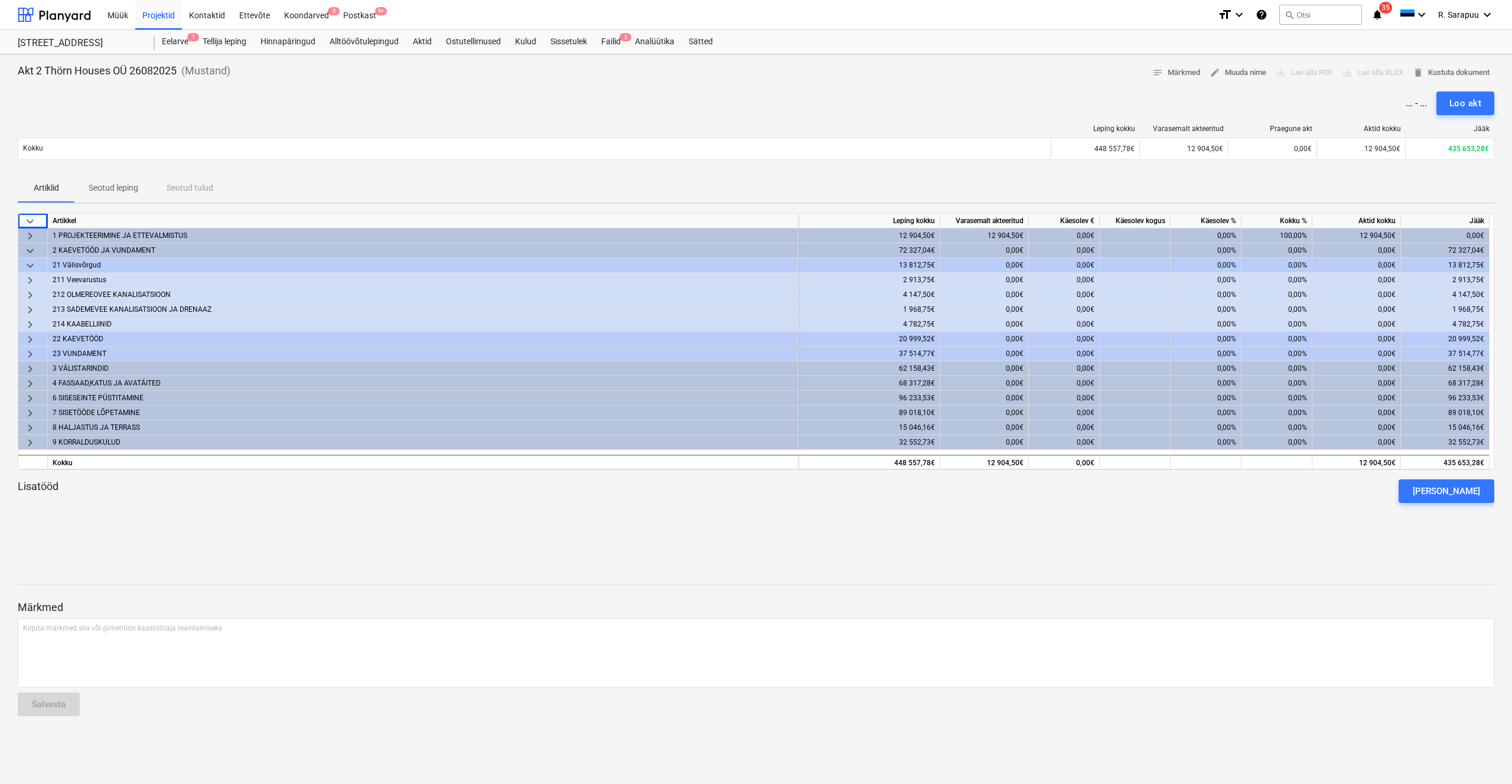
click at [31, 279] on span "keyboard_arrow_right" at bounding box center [30, 280] width 14 height 14
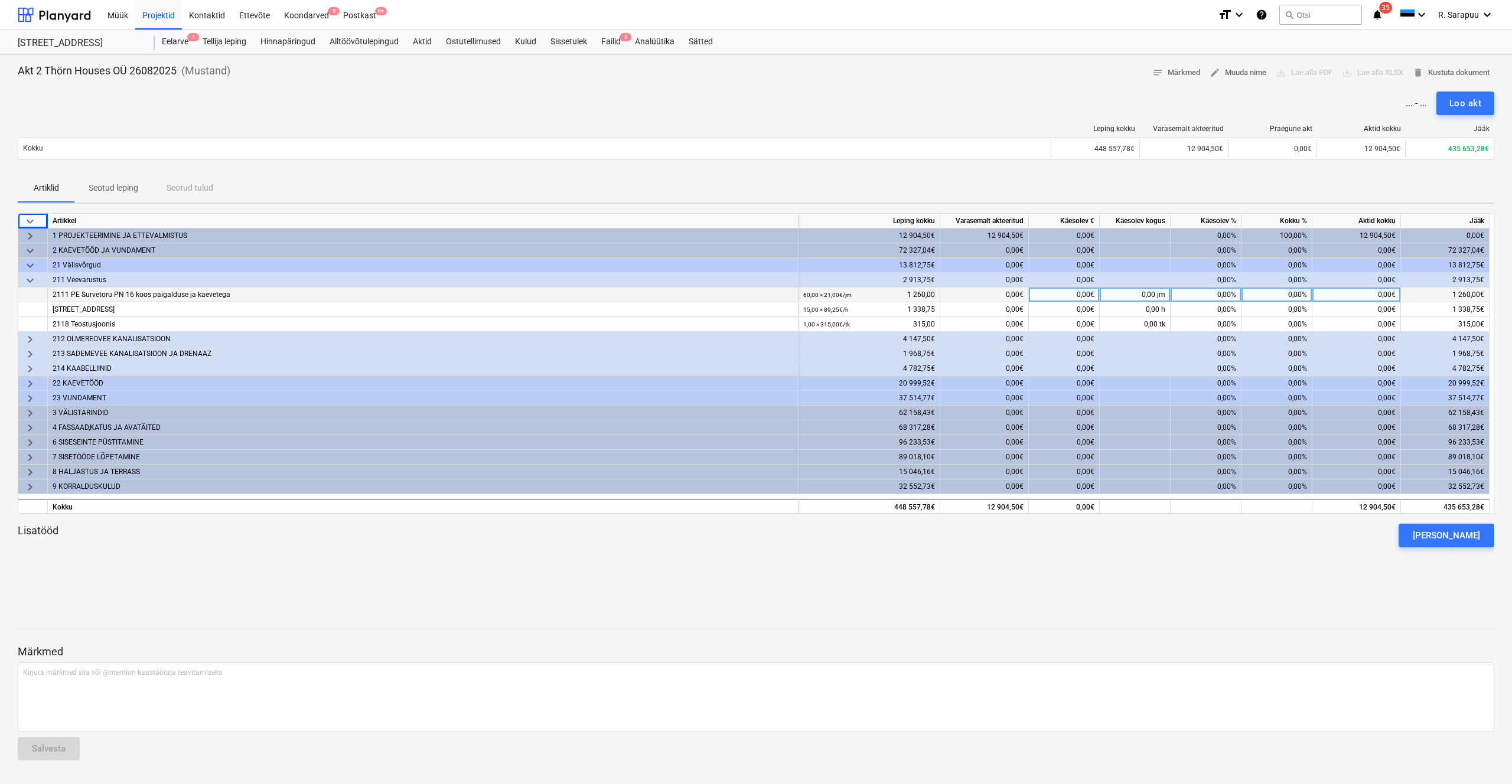
click at [1231, 291] on div "0,00%" at bounding box center [1206, 295] width 71 height 15
type input "100"
click at [36, 339] on span "keyboard_arrow_right" at bounding box center [30, 339] width 14 height 14
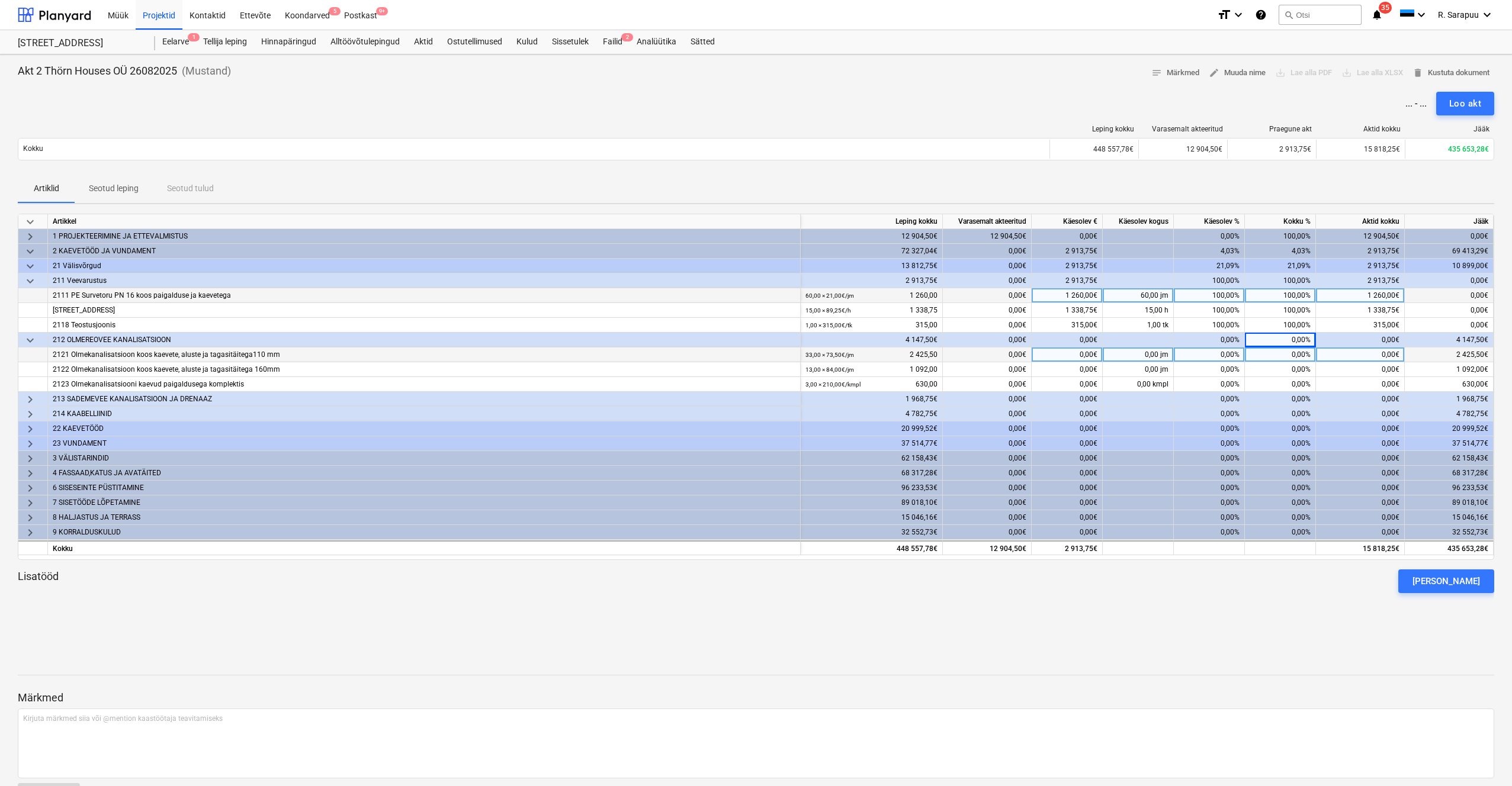
click at [1225, 350] on div "0,00%" at bounding box center [1209, 355] width 71 height 15
type input "100"
type input "10"
drag, startPoint x: 28, startPoint y: 338, endPoint x: 34, endPoint y: 330, distance: 10.0
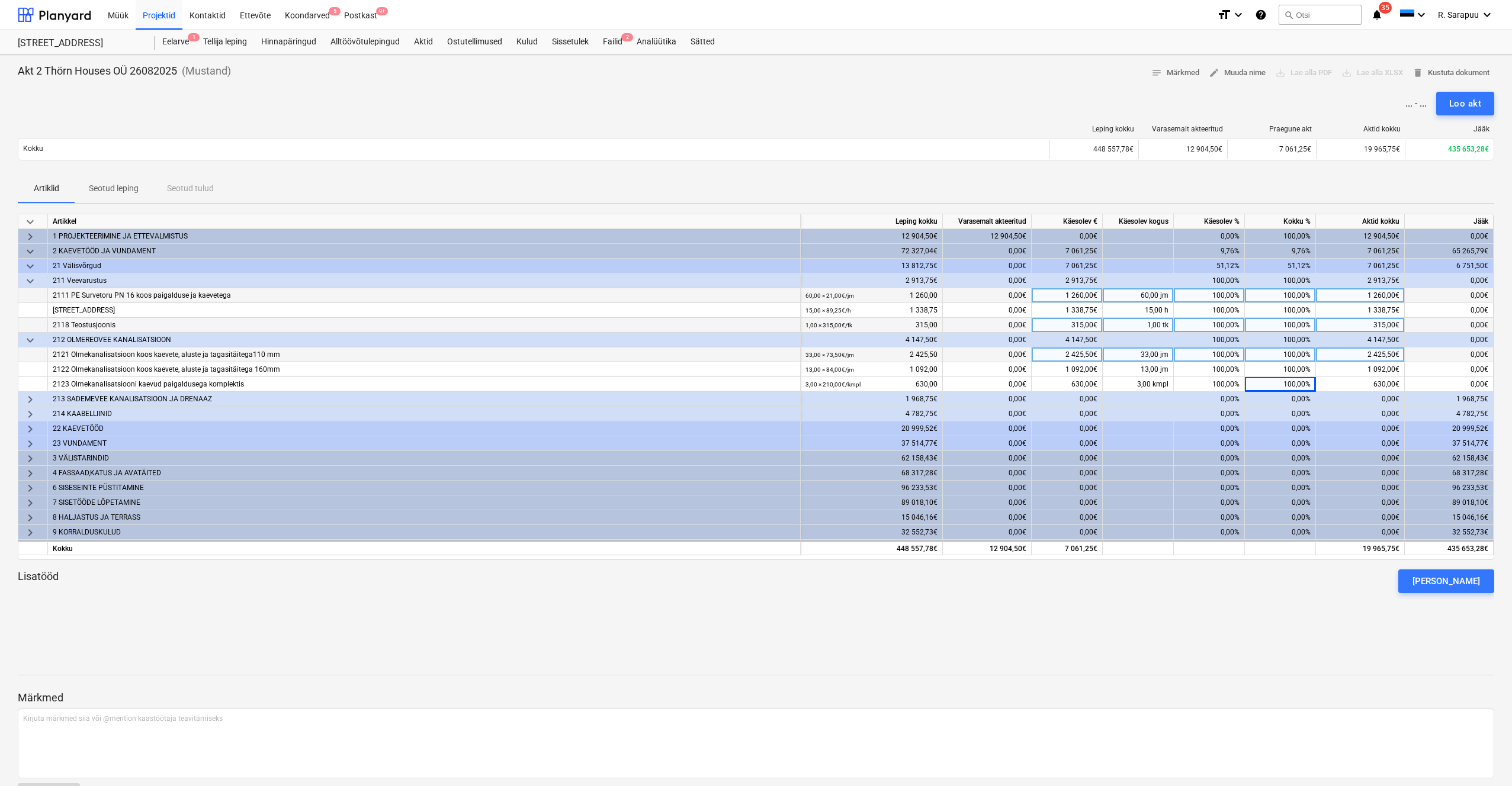
click at [29, 337] on span "keyboard_arrow_down" at bounding box center [30, 340] width 14 height 14
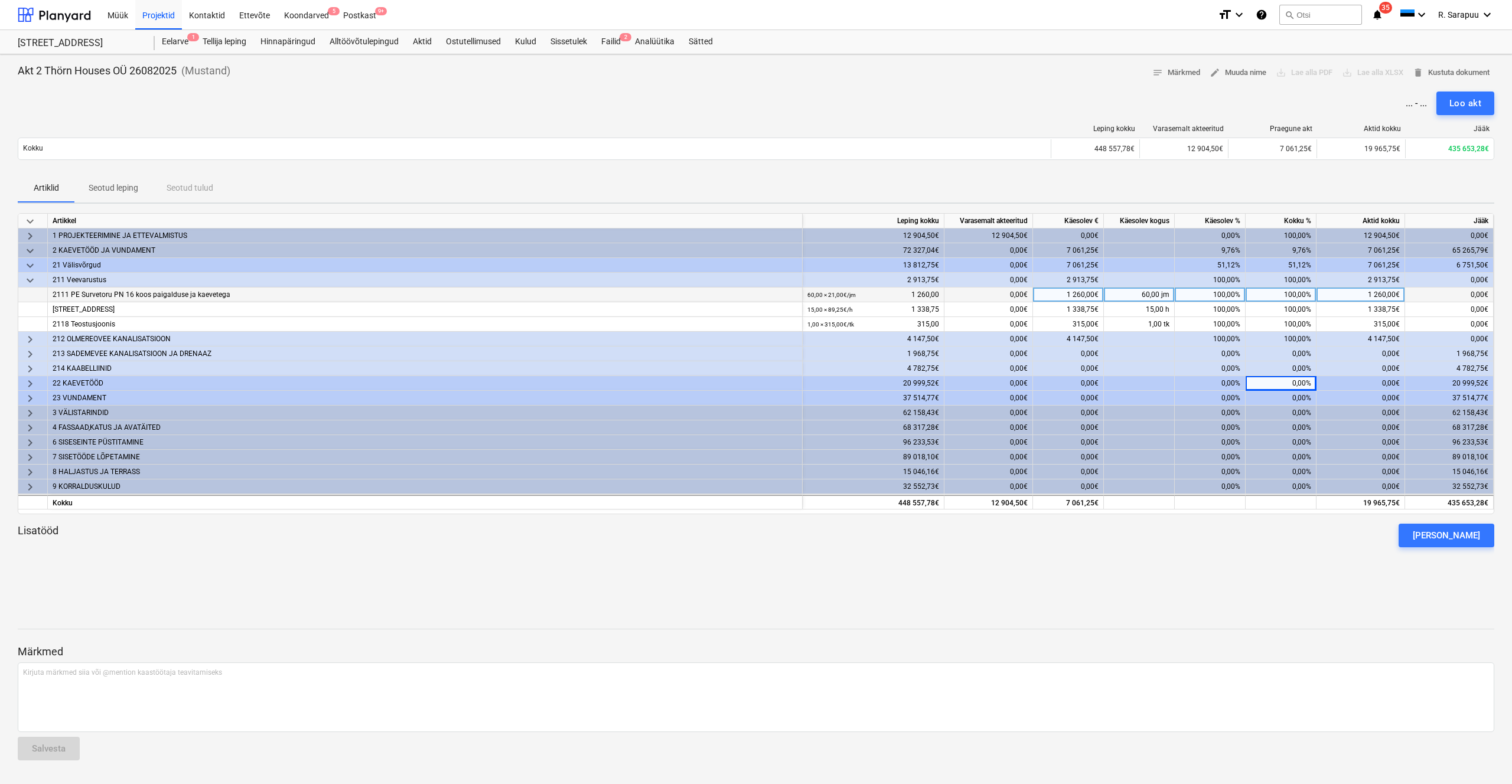
click at [29, 280] on span "keyboard_arrow_down" at bounding box center [30, 280] width 14 height 14
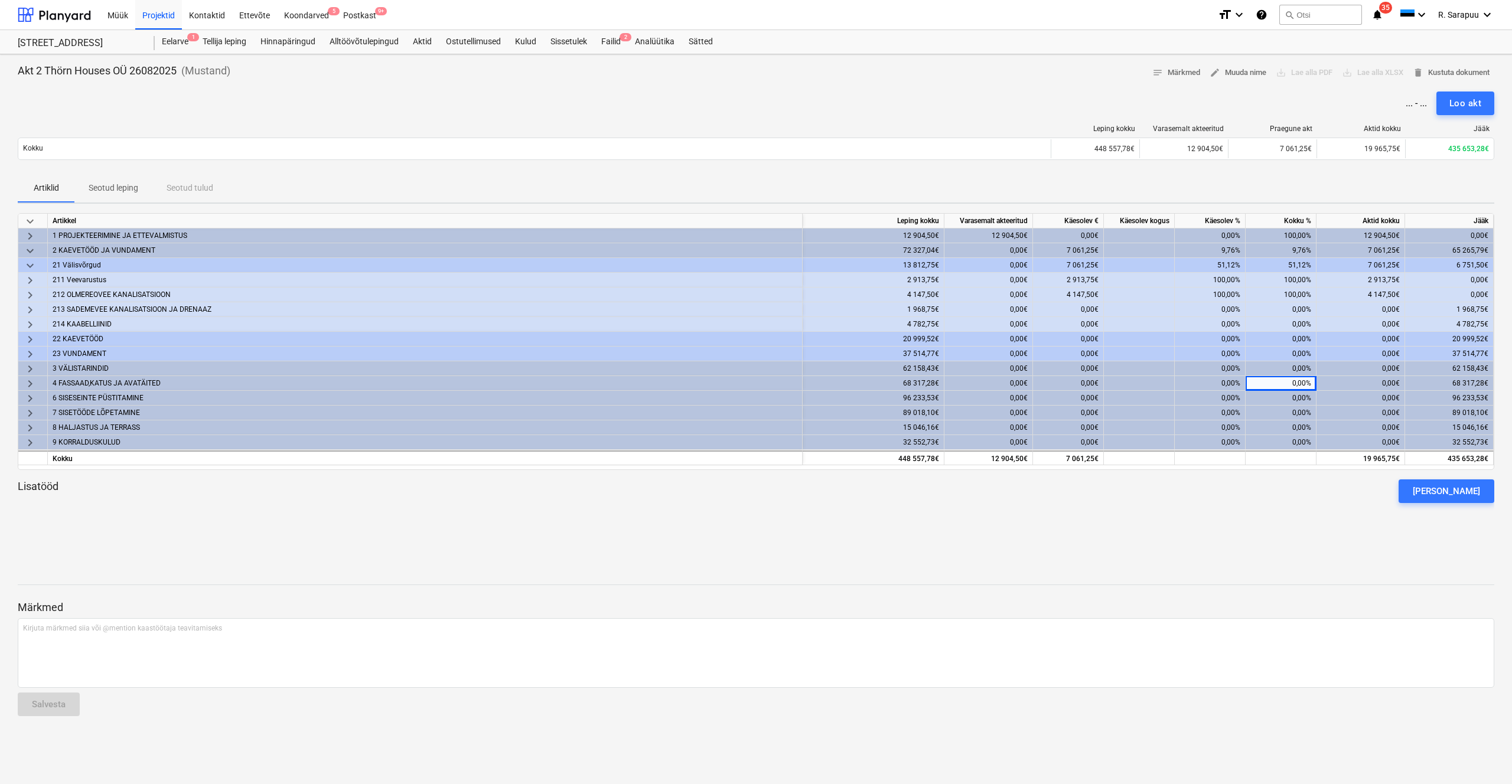
click at [29, 304] on span "keyboard_arrow_right" at bounding box center [30, 310] width 14 height 14
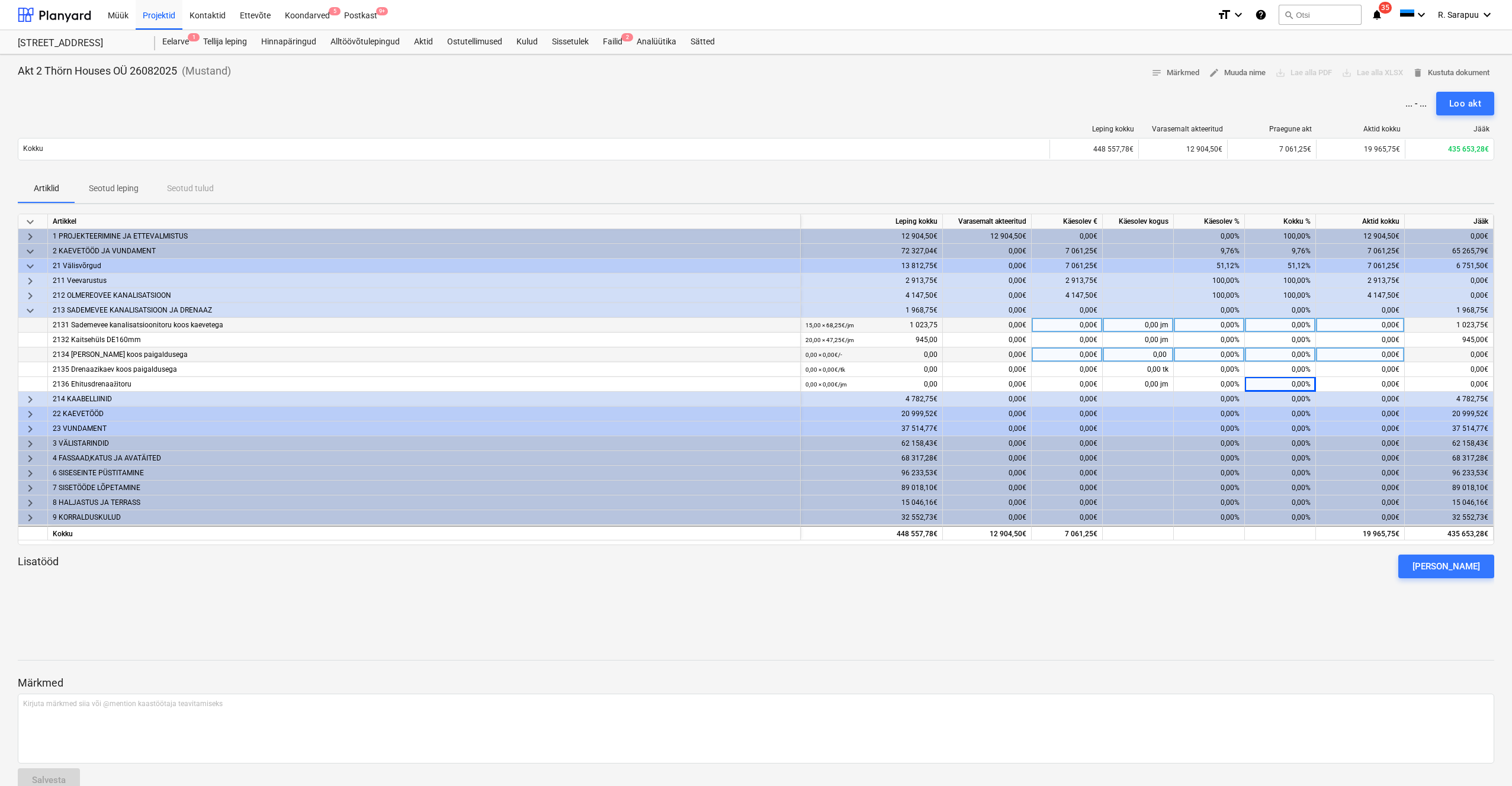
click at [1236, 324] on div "0,00%" at bounding box center [1209, 325] width 71 height 15
type input "100"
click at [25, 309] on span "keyboard_arrow_down" at bounding box center [30, 310] width 14 height 14
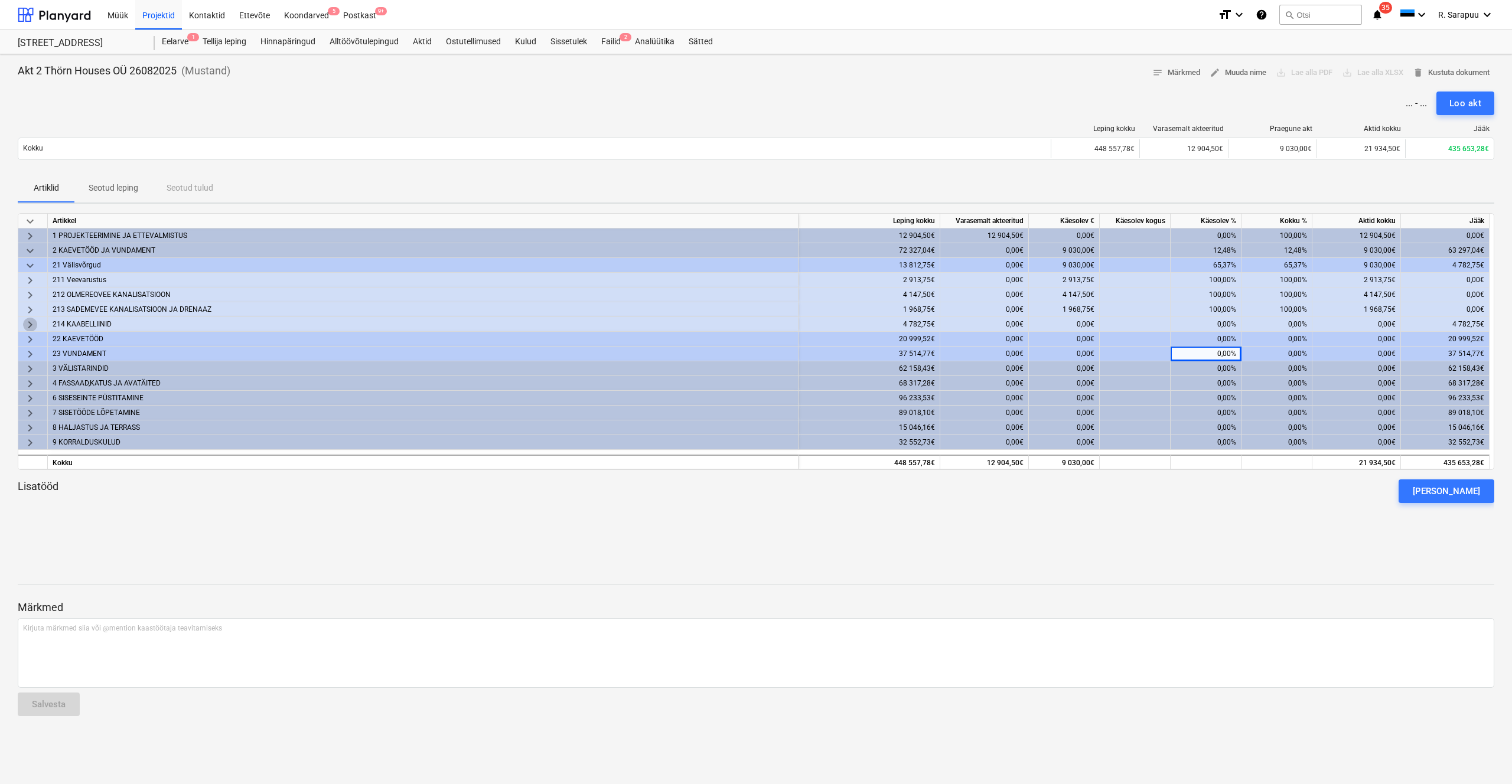
click at [32, 323] on span "keyboard_arrow_right" at bounding box center [30, 324] width 14 height 14
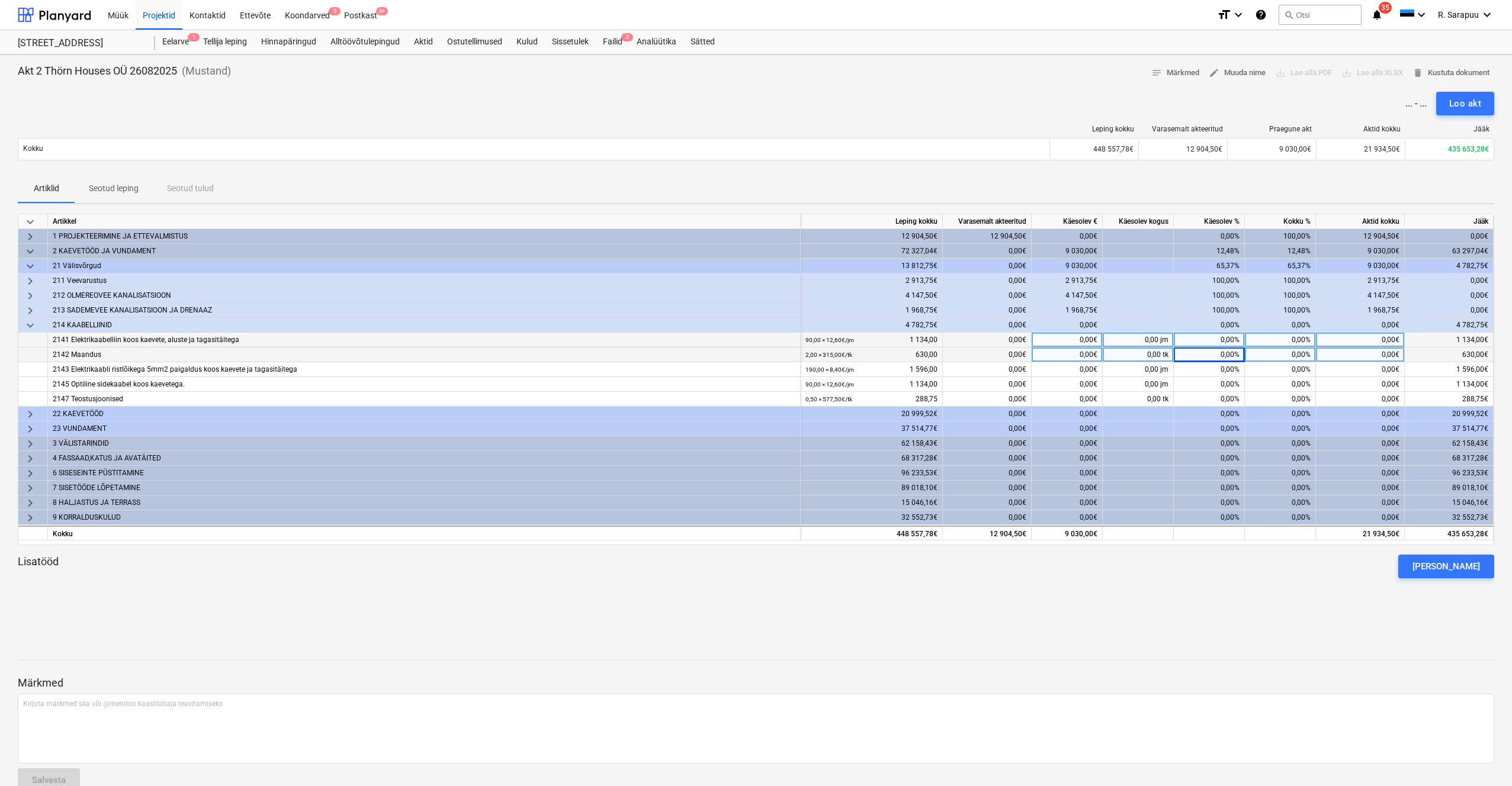
click at [1232, 339] on div "0,00%" at bounding box center [1209, 340] width 71 height 15
type input "100"
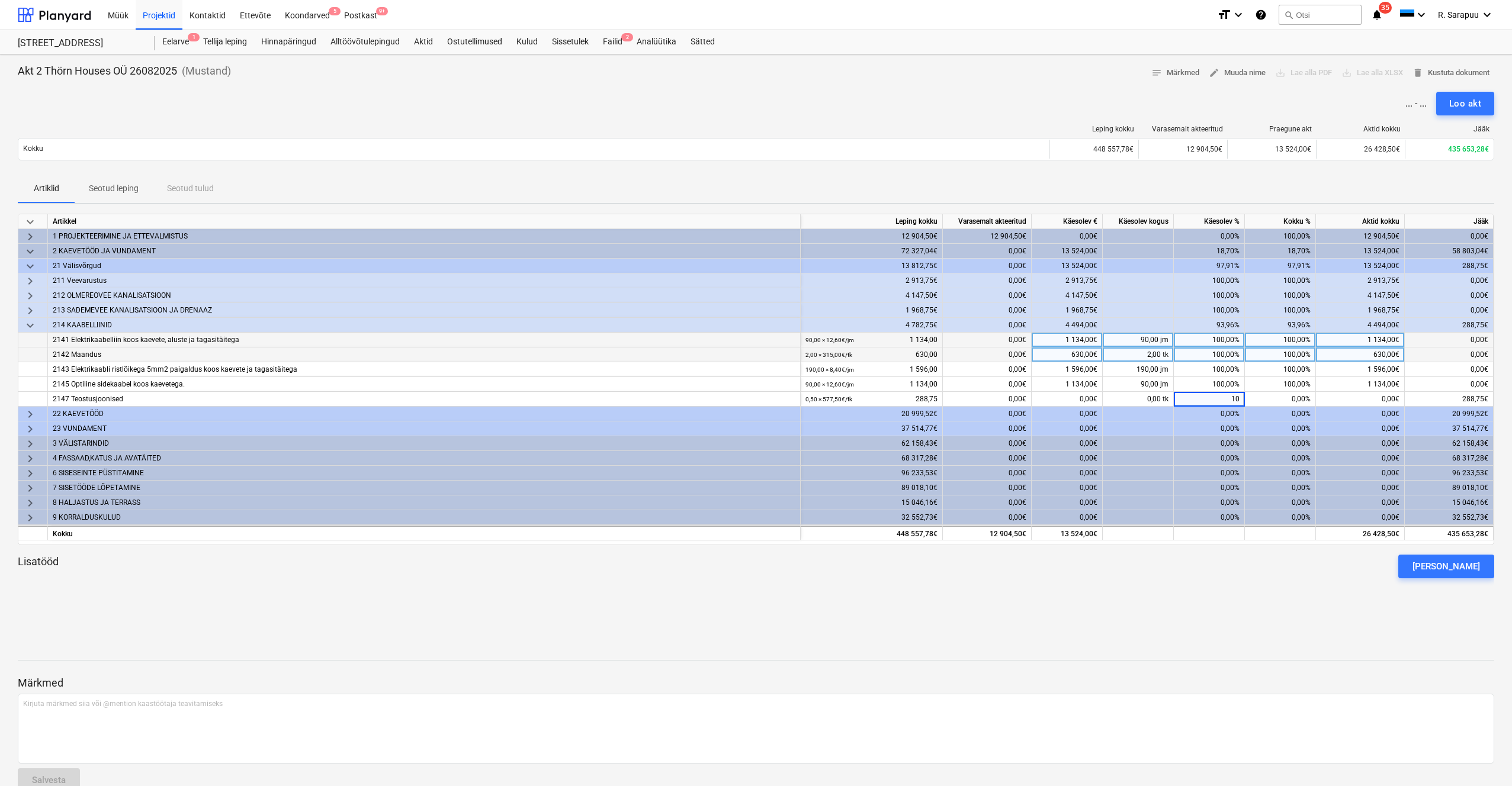
type input "100"
click at [25, 323] on span "keyboard_arrow_down" at bounding box center [30, 325] width 14 height 14
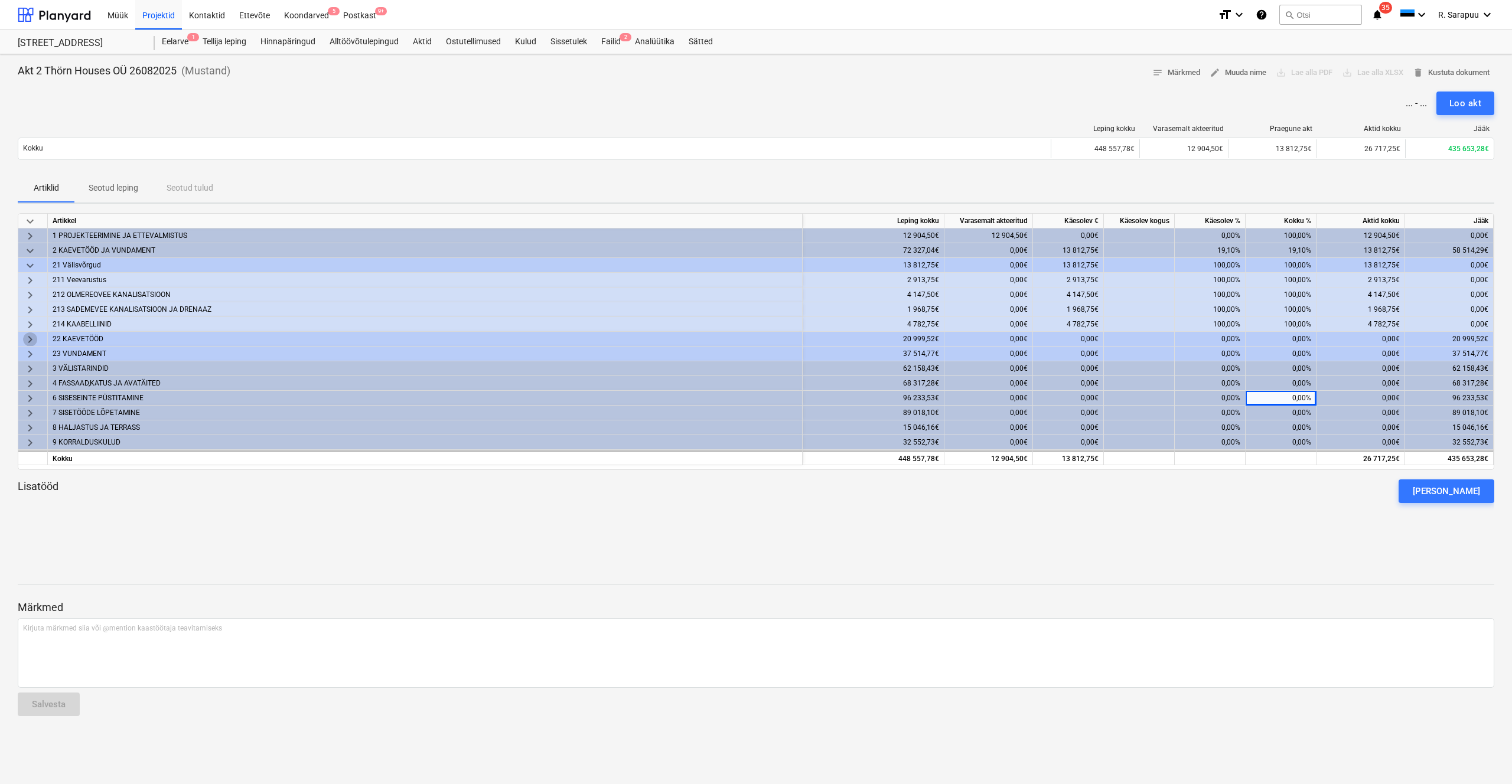
click at [28, 335] on span "keyboard_arrow_right" at bounding box center [30, 339] width 14 height 14
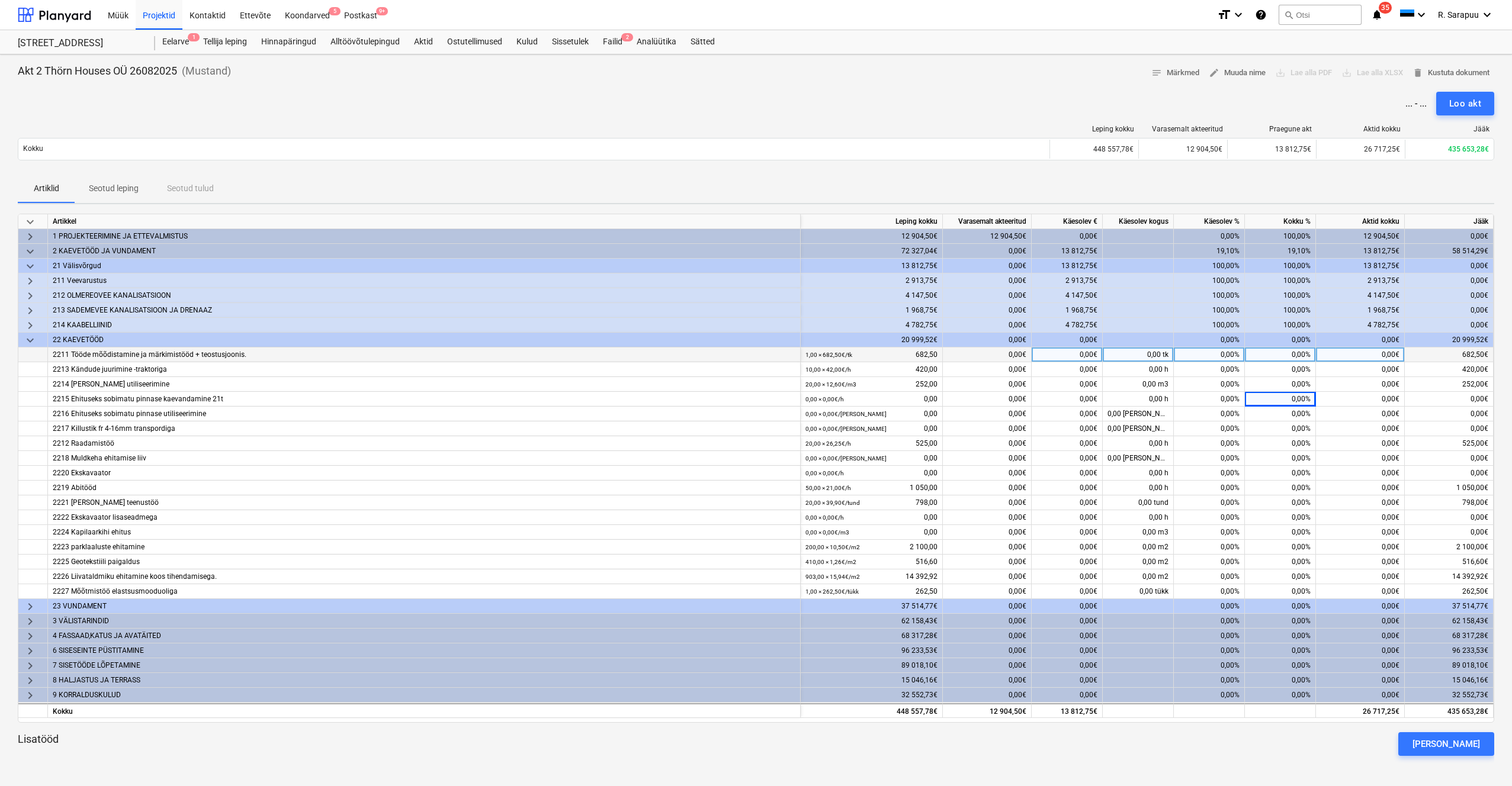
click at [1231, 354] on div "0,00%" at bounding box center [1209, 355] width 71 height 15
type input "100"
type input "10"
type input "100"
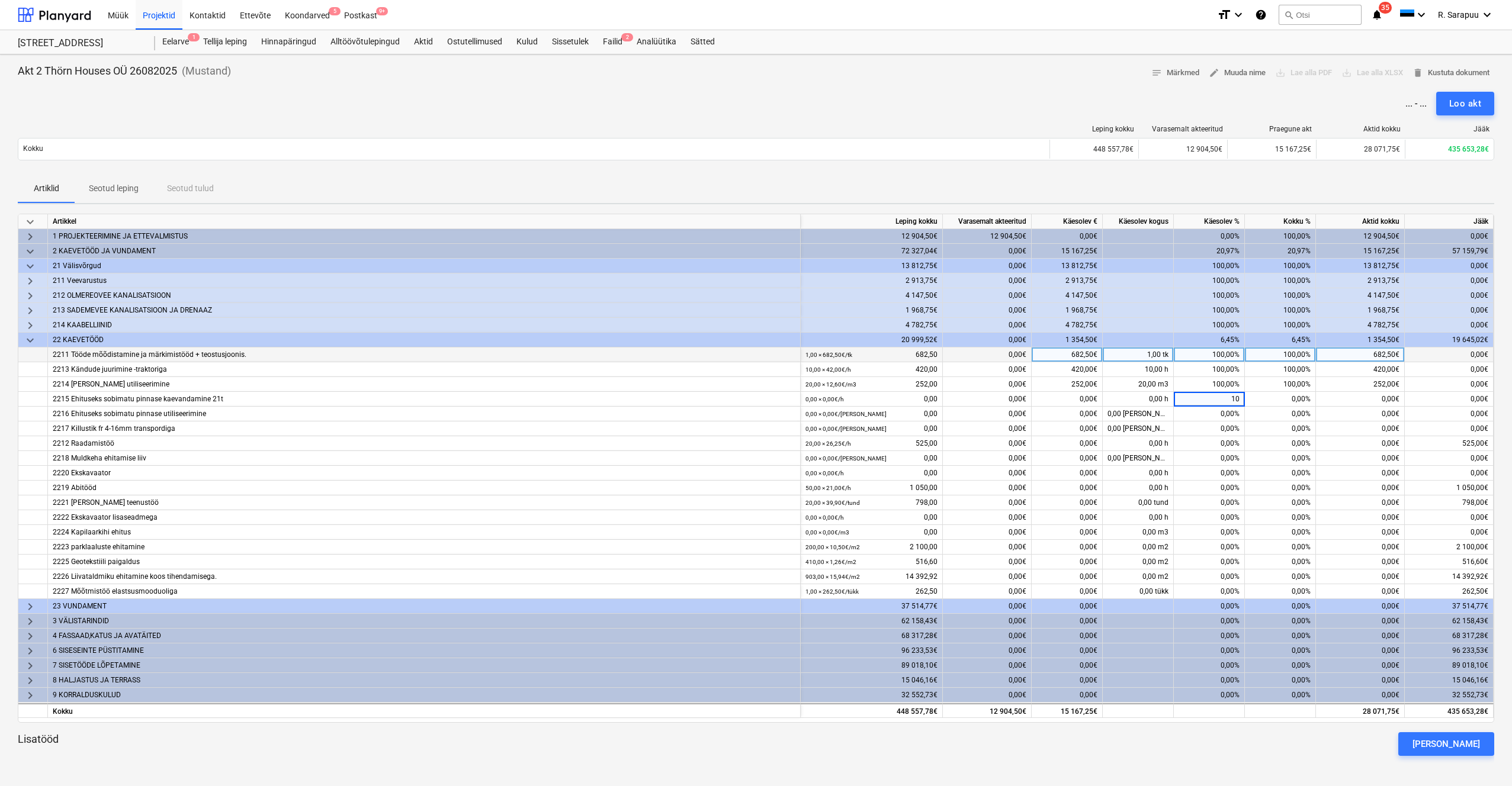
type input "100"
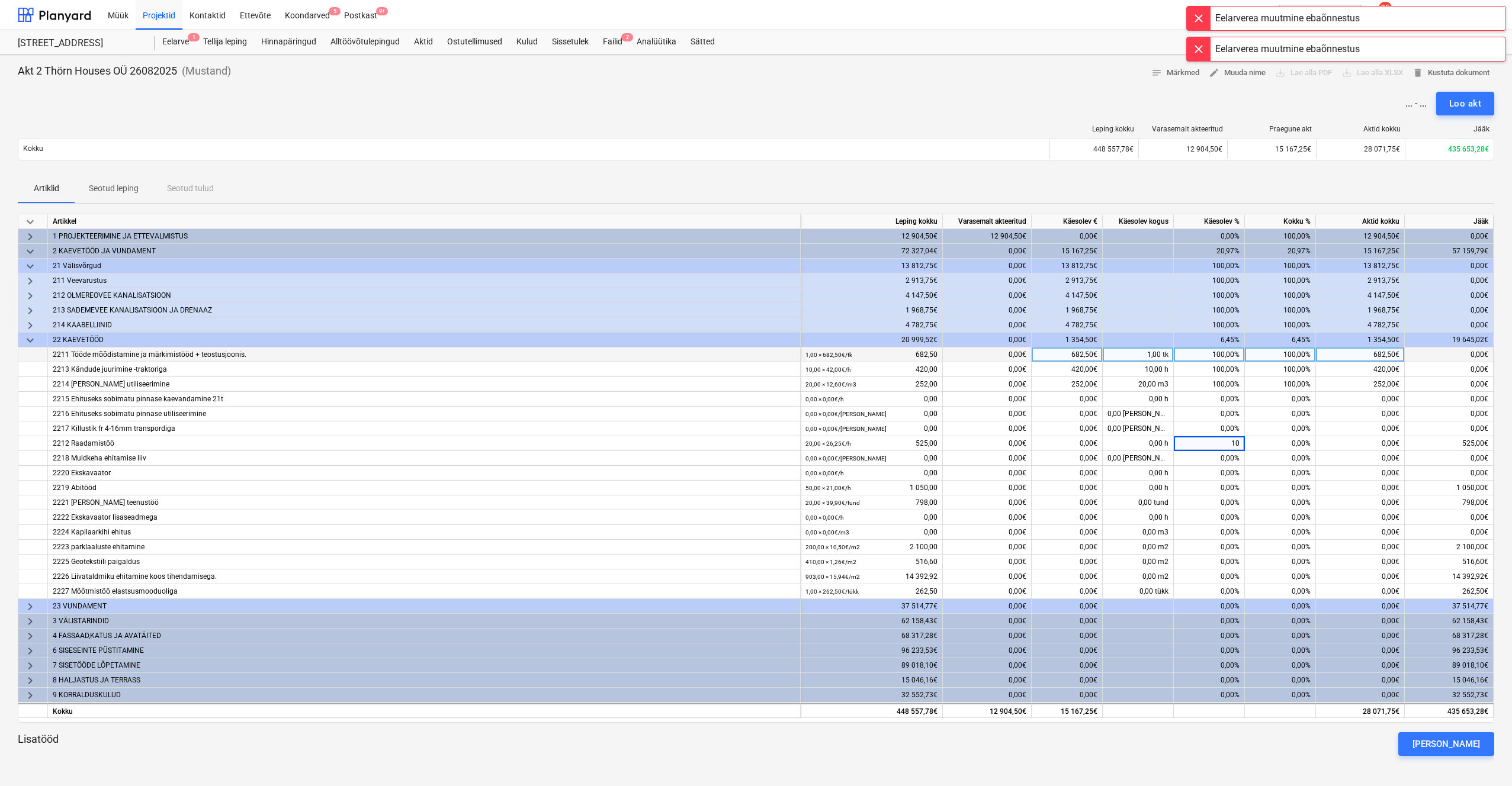
type input "100"
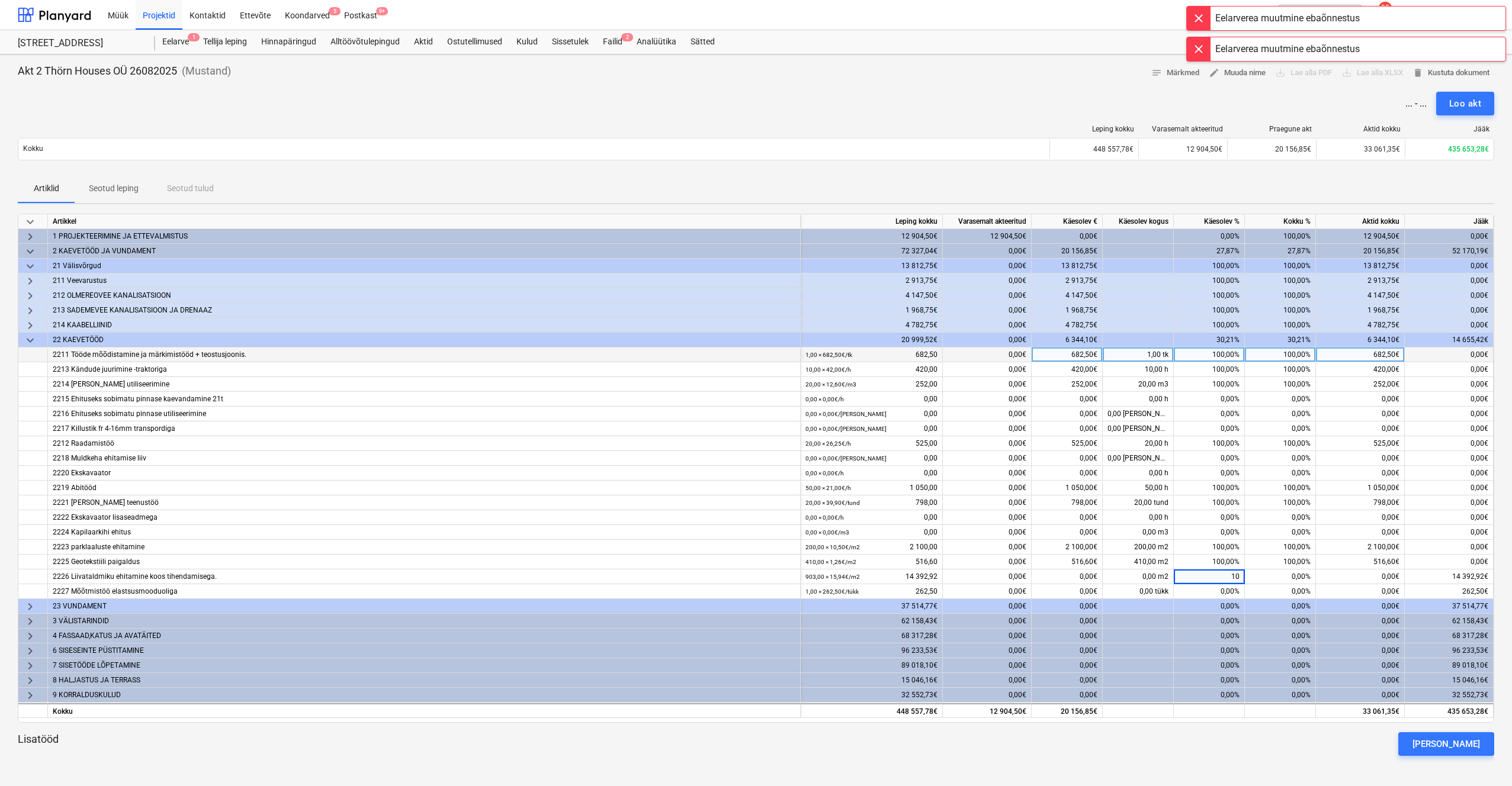
type input "100"
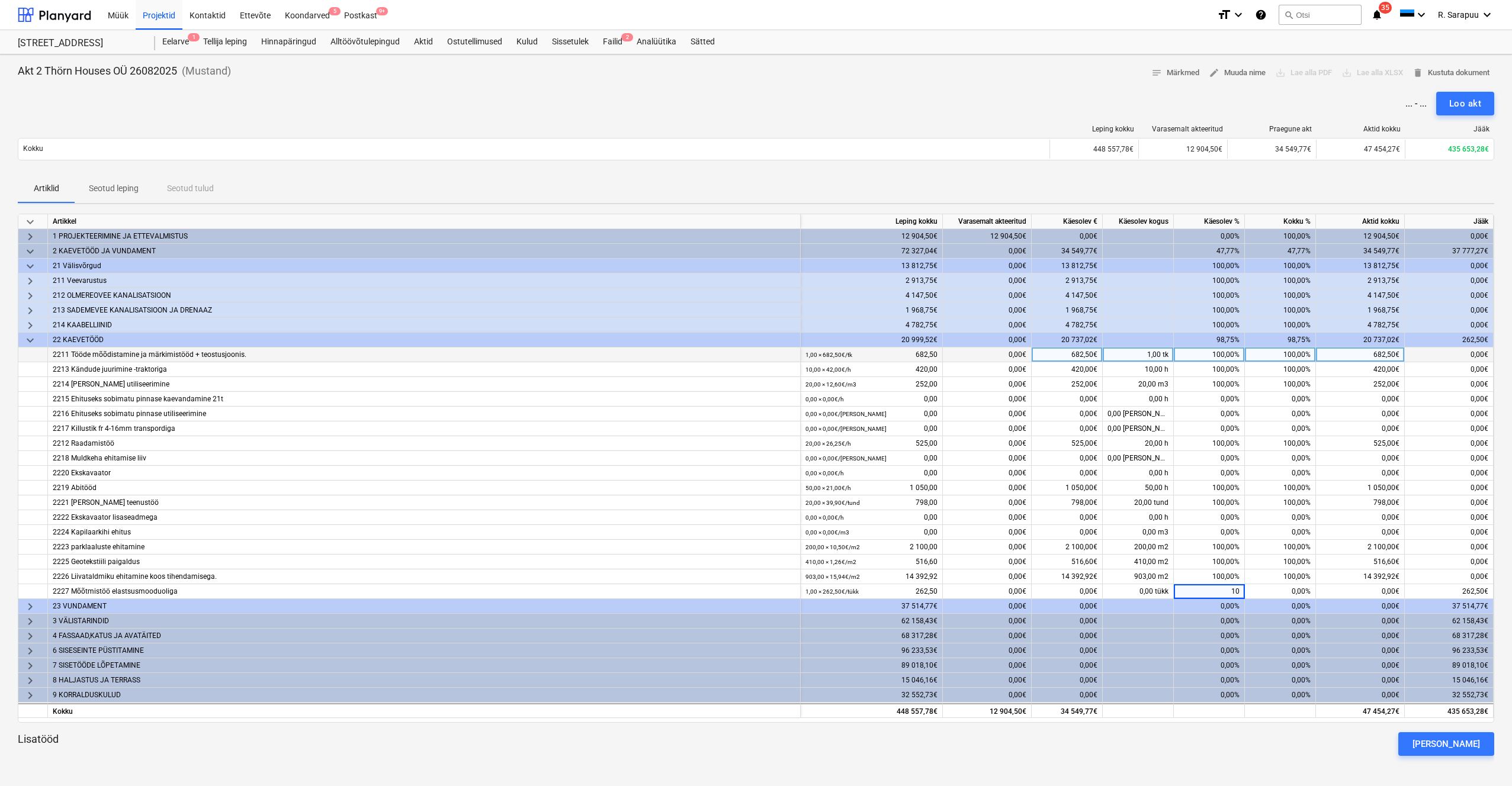
type input "100"
click at [31, 343] on span "keyboard_arrow_down" at bounding box center [30, 340] width 14 height 14
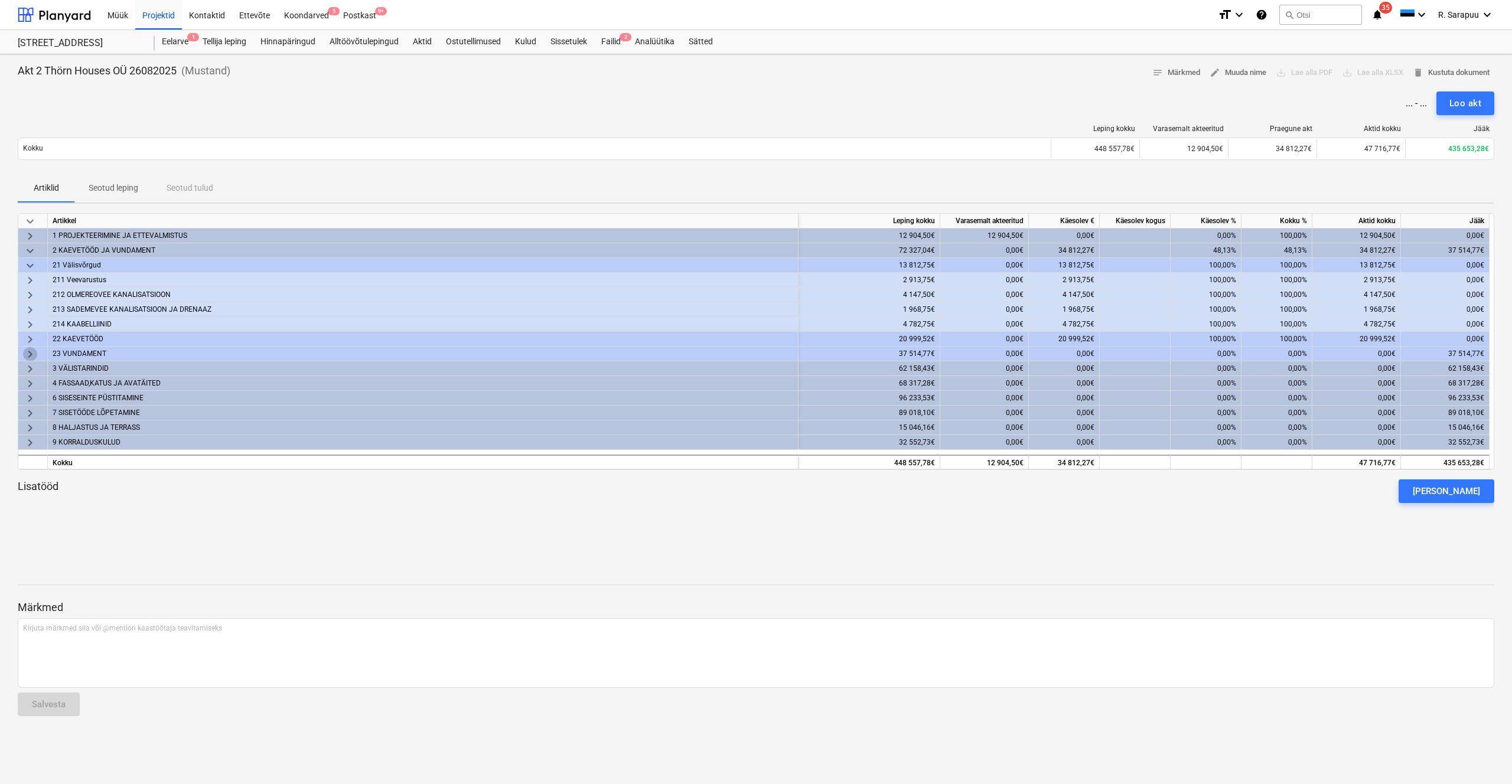
click at [30, 351] on span "keyboard_arrow_right" at bounding box center [30, 354] width 14 height 14
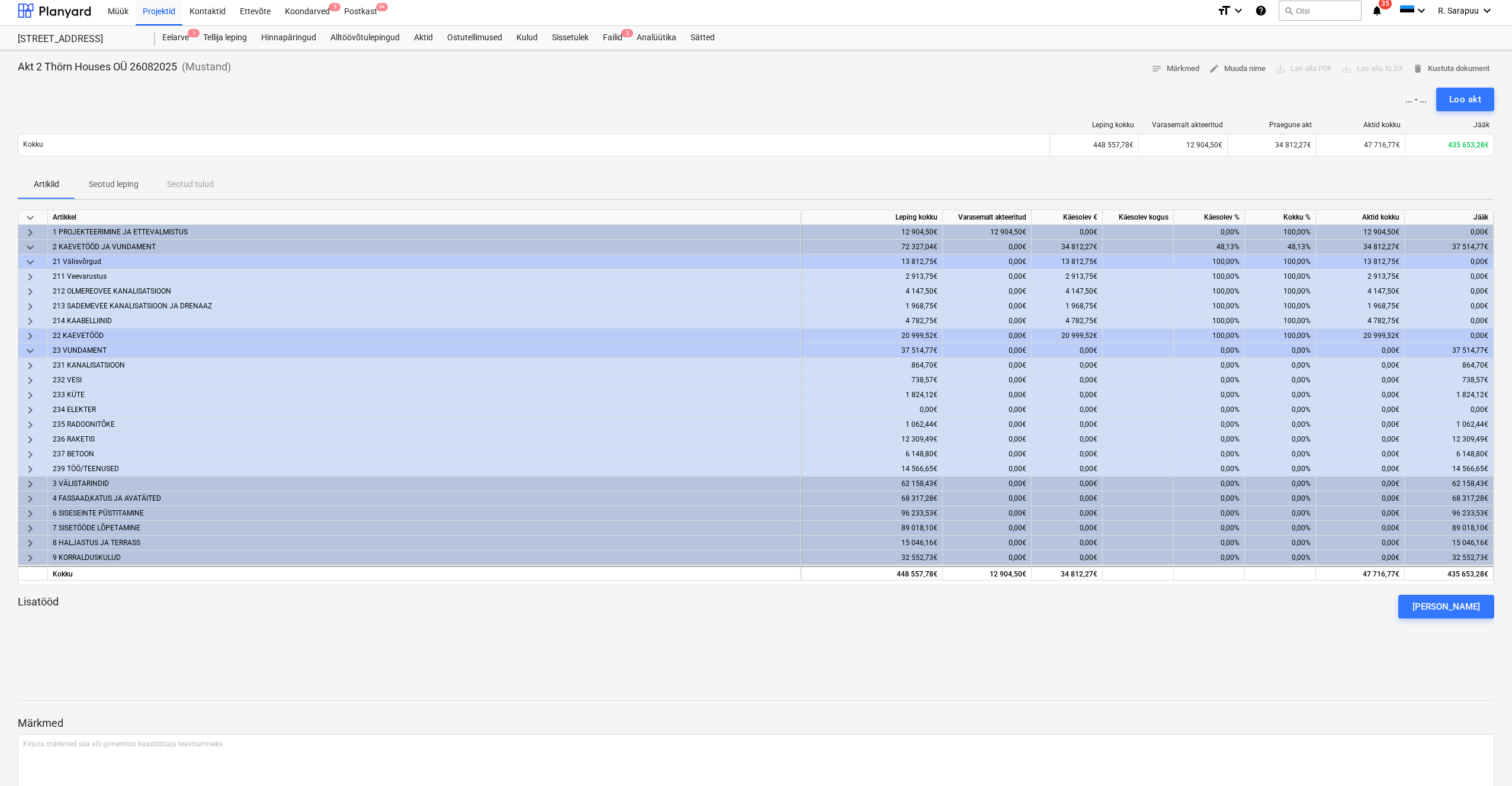
scroll to position [2, 0]
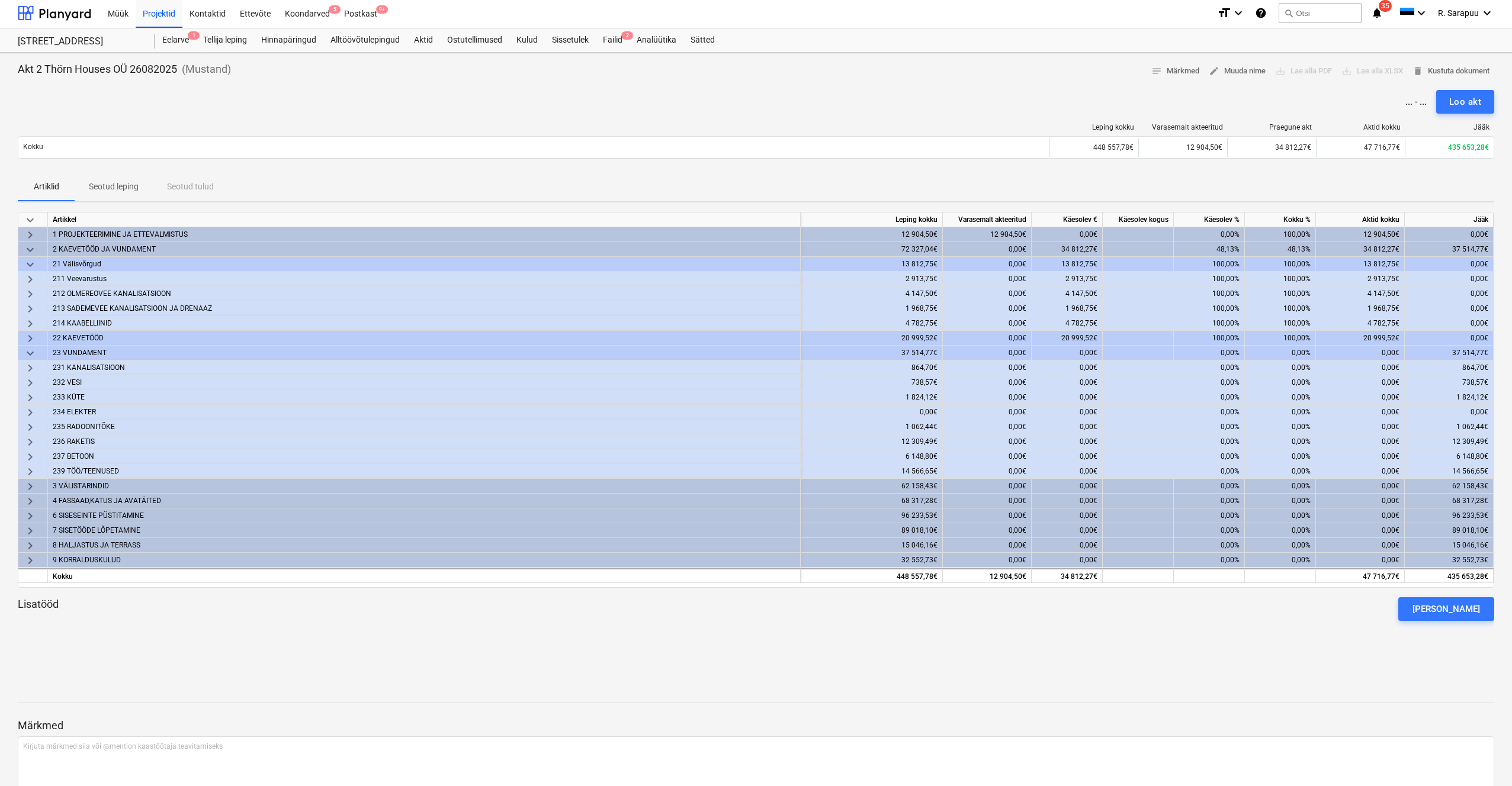
click at [1296, 368] on div "0,00%" at bounding box center [1281, 368] width 71 height 15
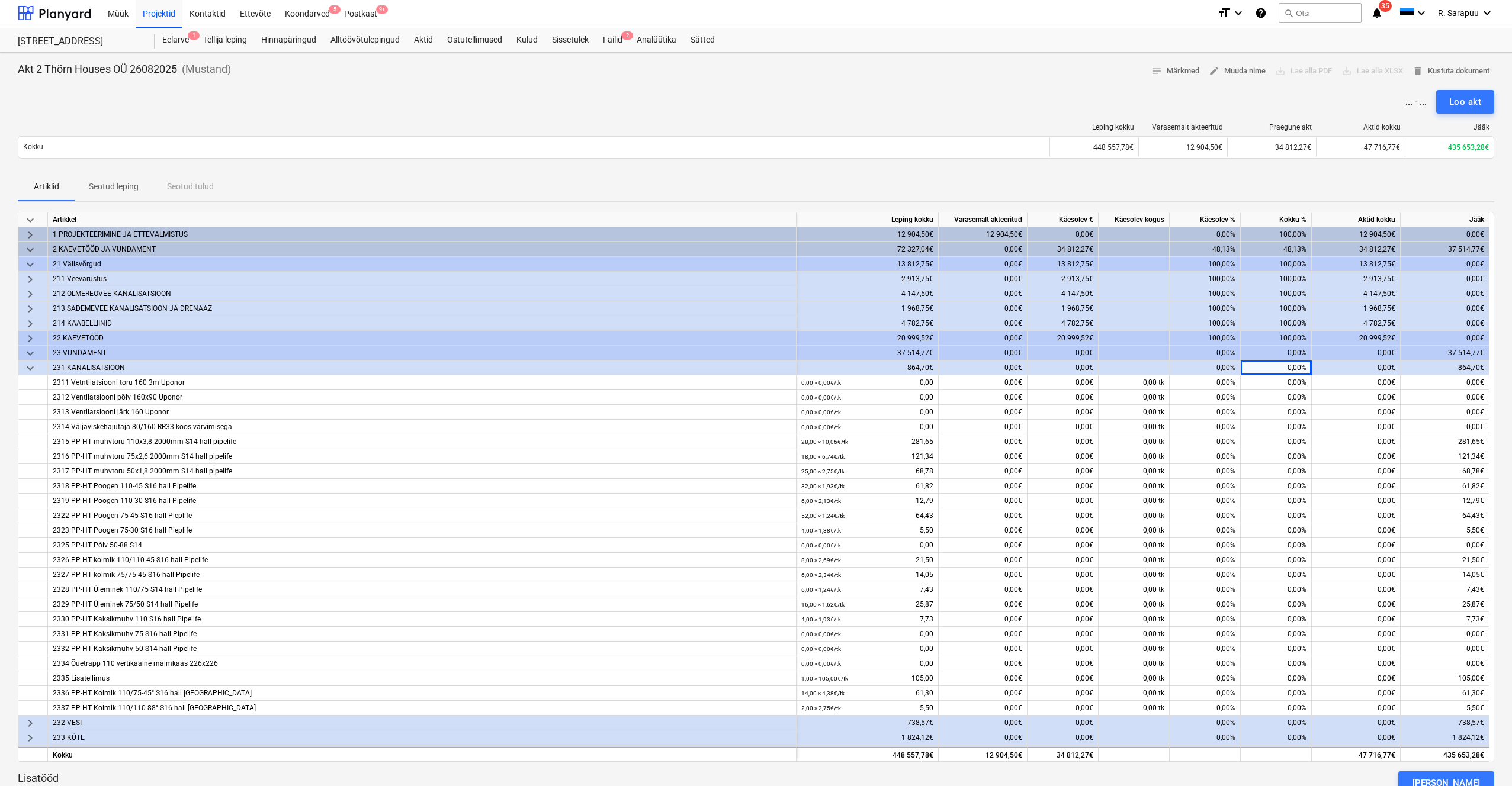
scroll to position [0, 0]
type input "100"
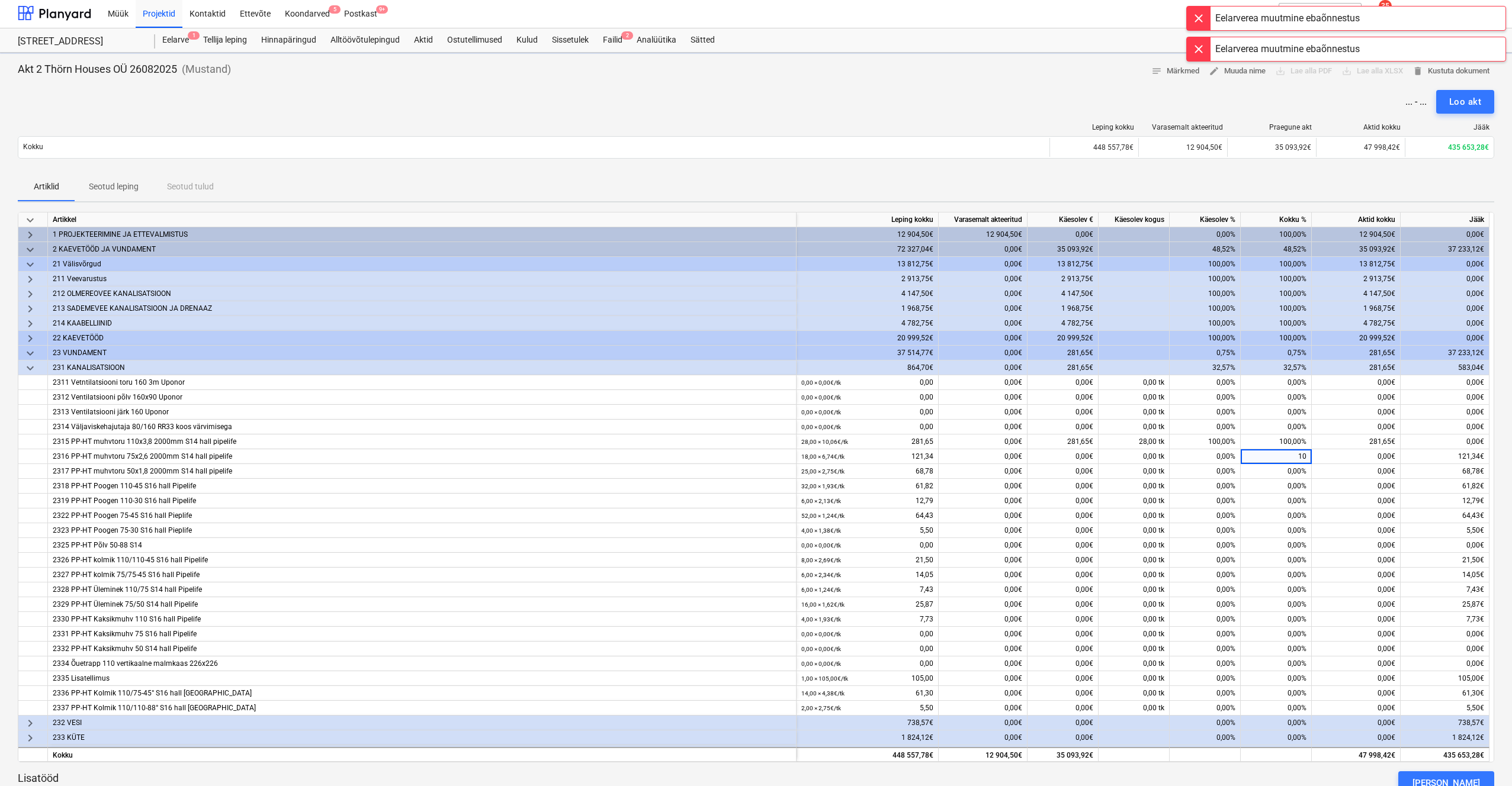
type input "100"
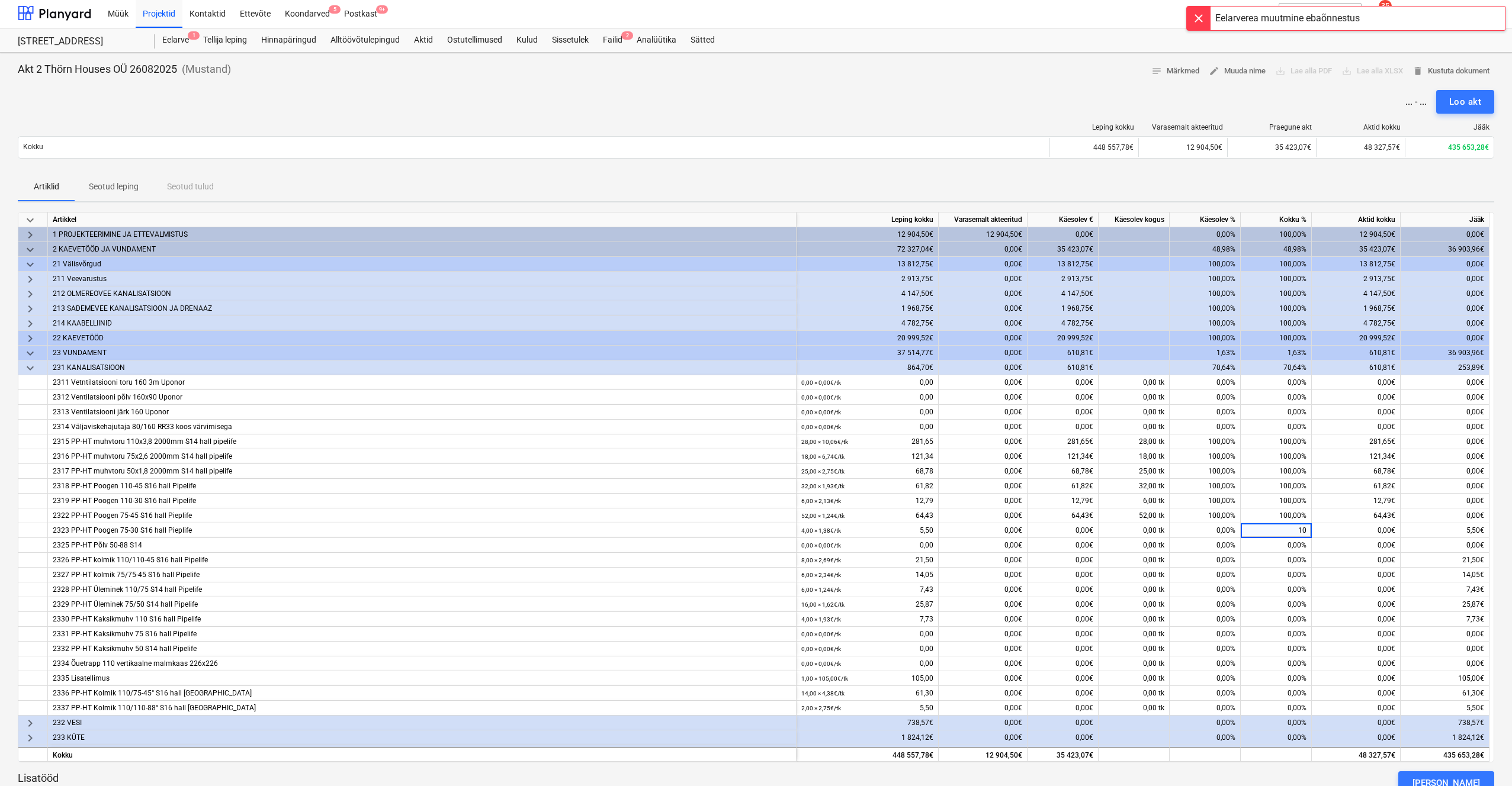
type input "100"
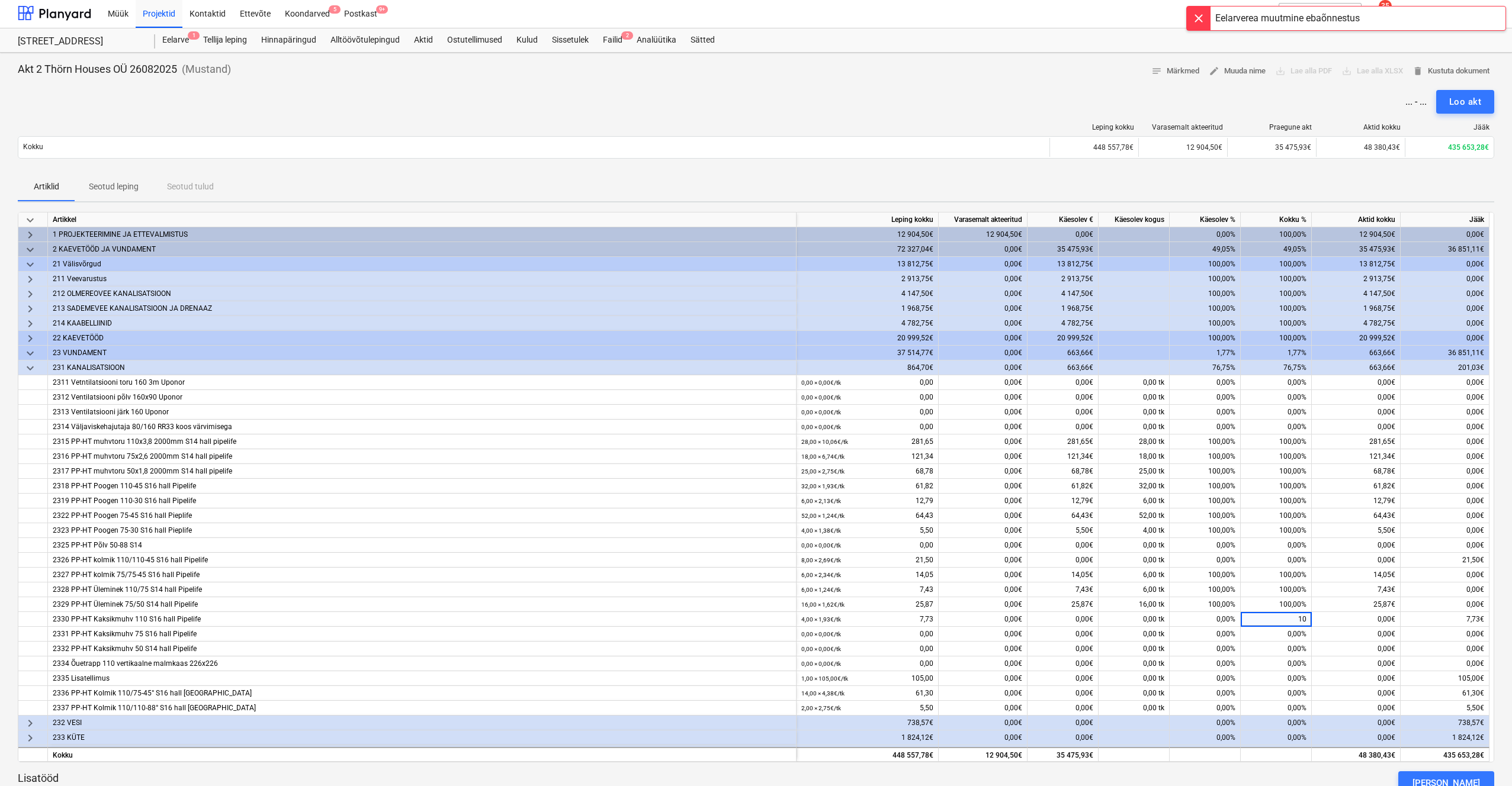
type input "100"
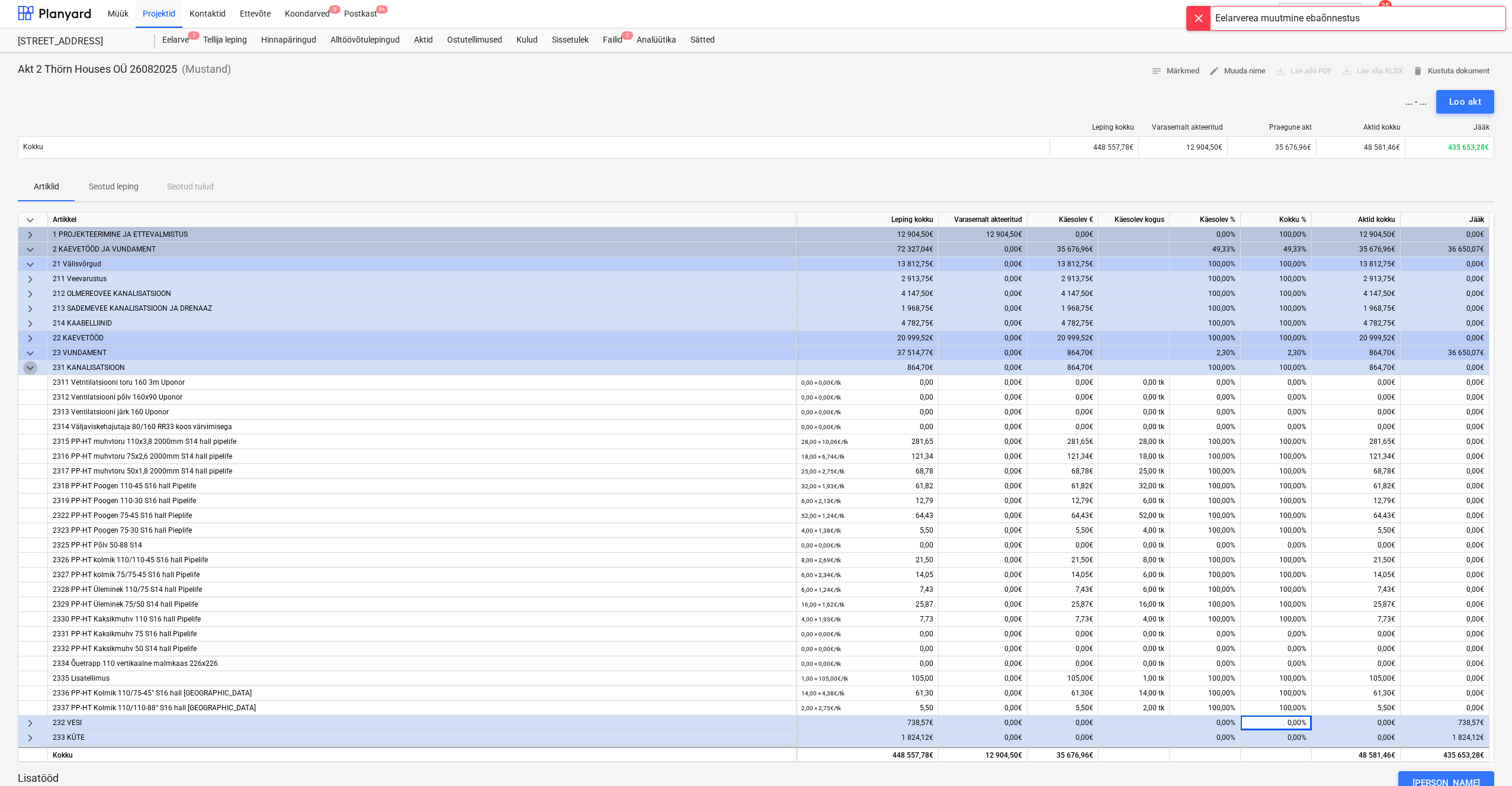
click at [35, 368] on span "keyboard_arrow_down" at bounding box center [30, 368] width 14 height 14
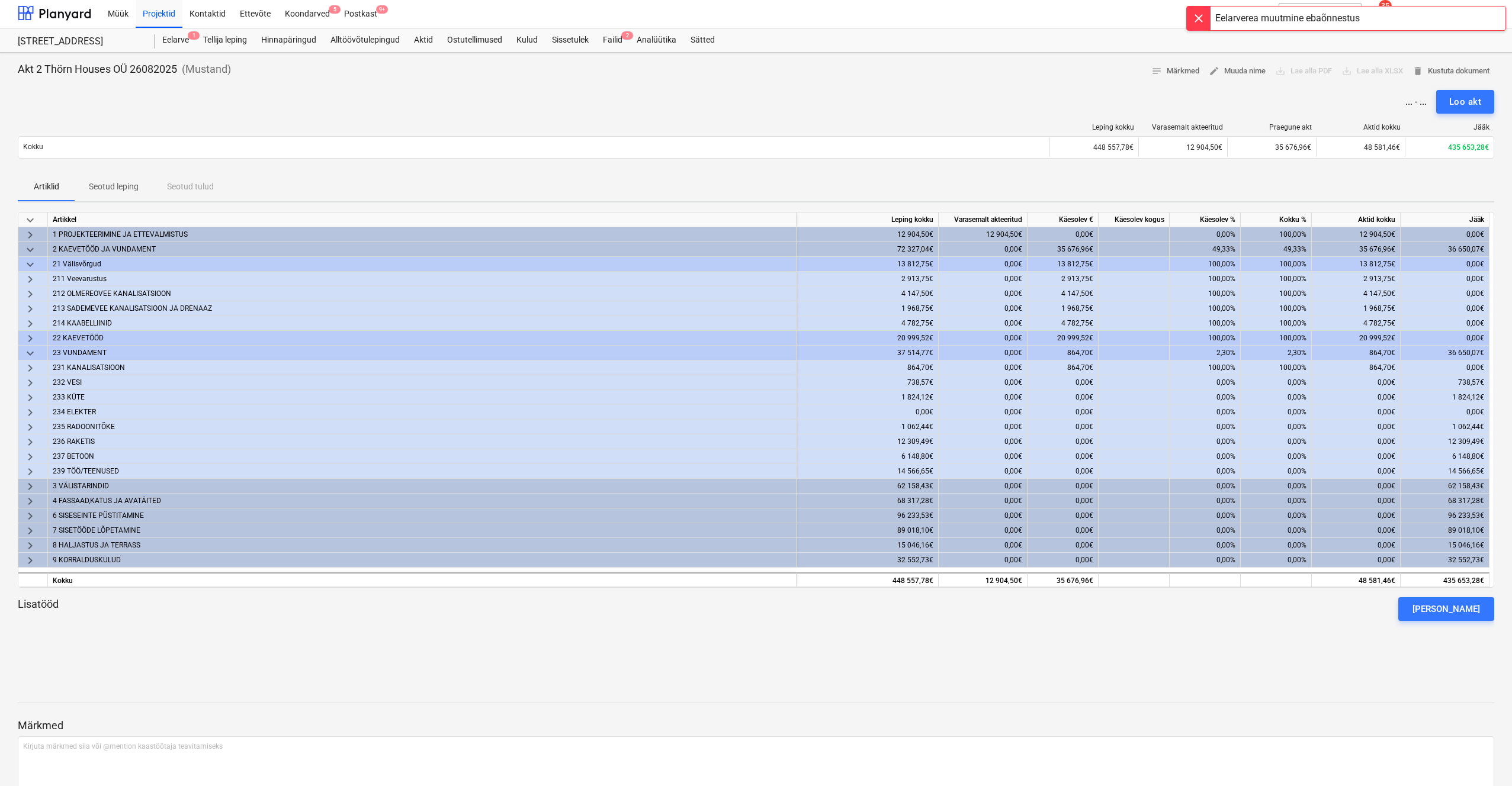
click at [33, 381] on span "keyboard_arrow_right" at bounding box center [30, 383] width 14 height 14
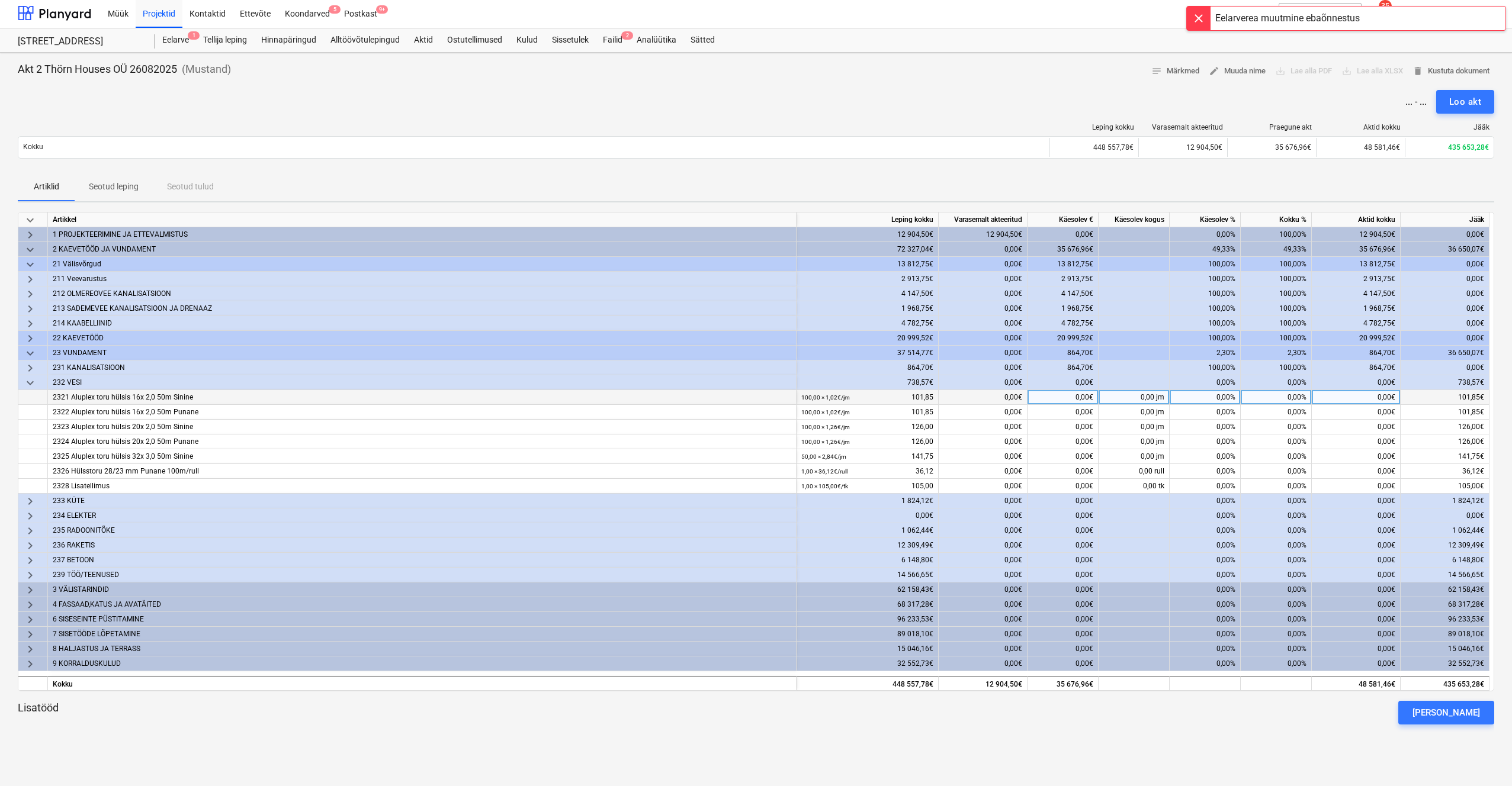
click at [1285, 397] on div "0,00%" at bounding box center [1276, 397] width 71 height 15
type input "10"
type input "100"
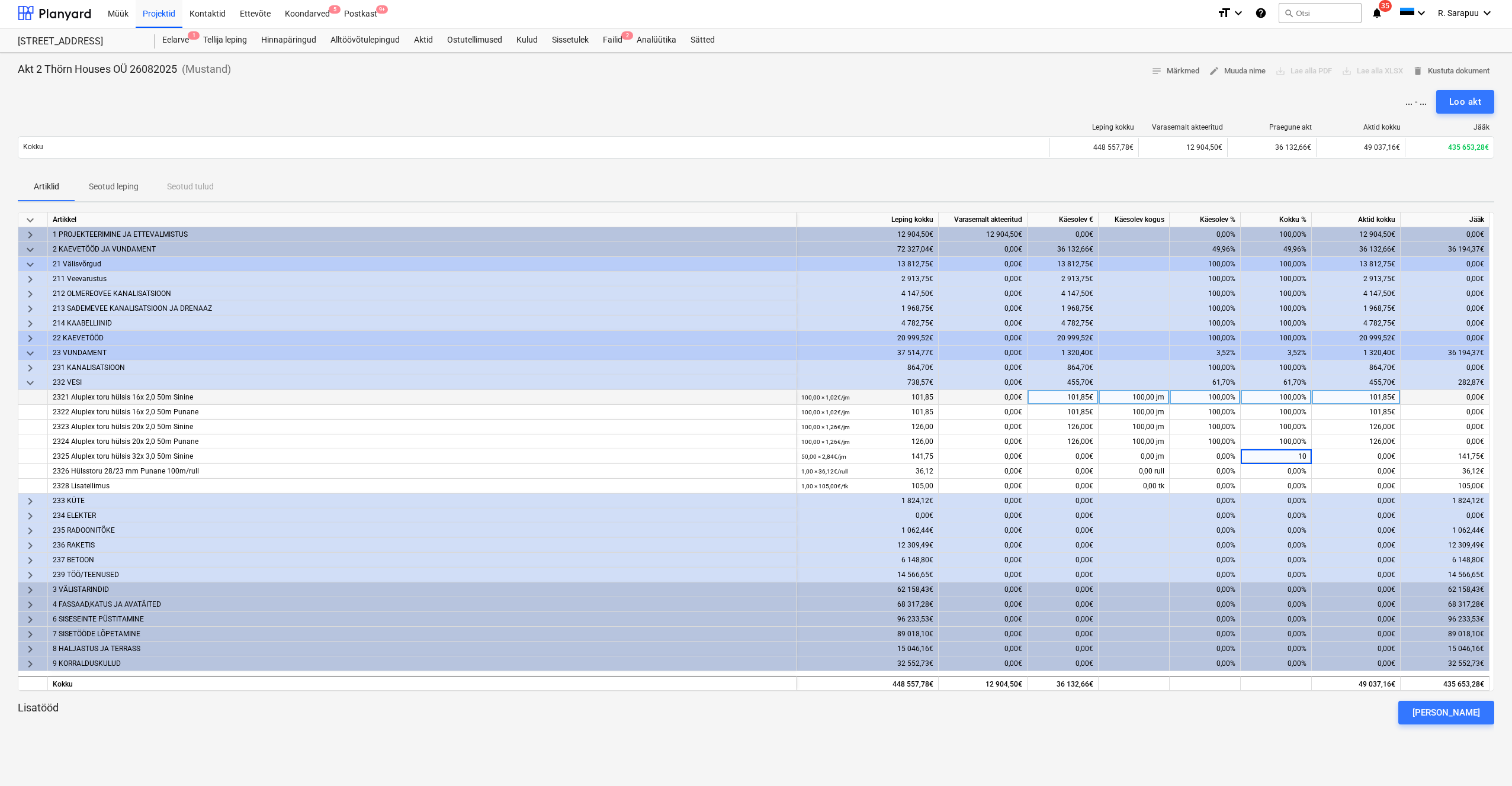
type input "100"
click at [32, 383] on span "keyboard_arrow_down" at bounding box center [30, 383] width 14 height 14
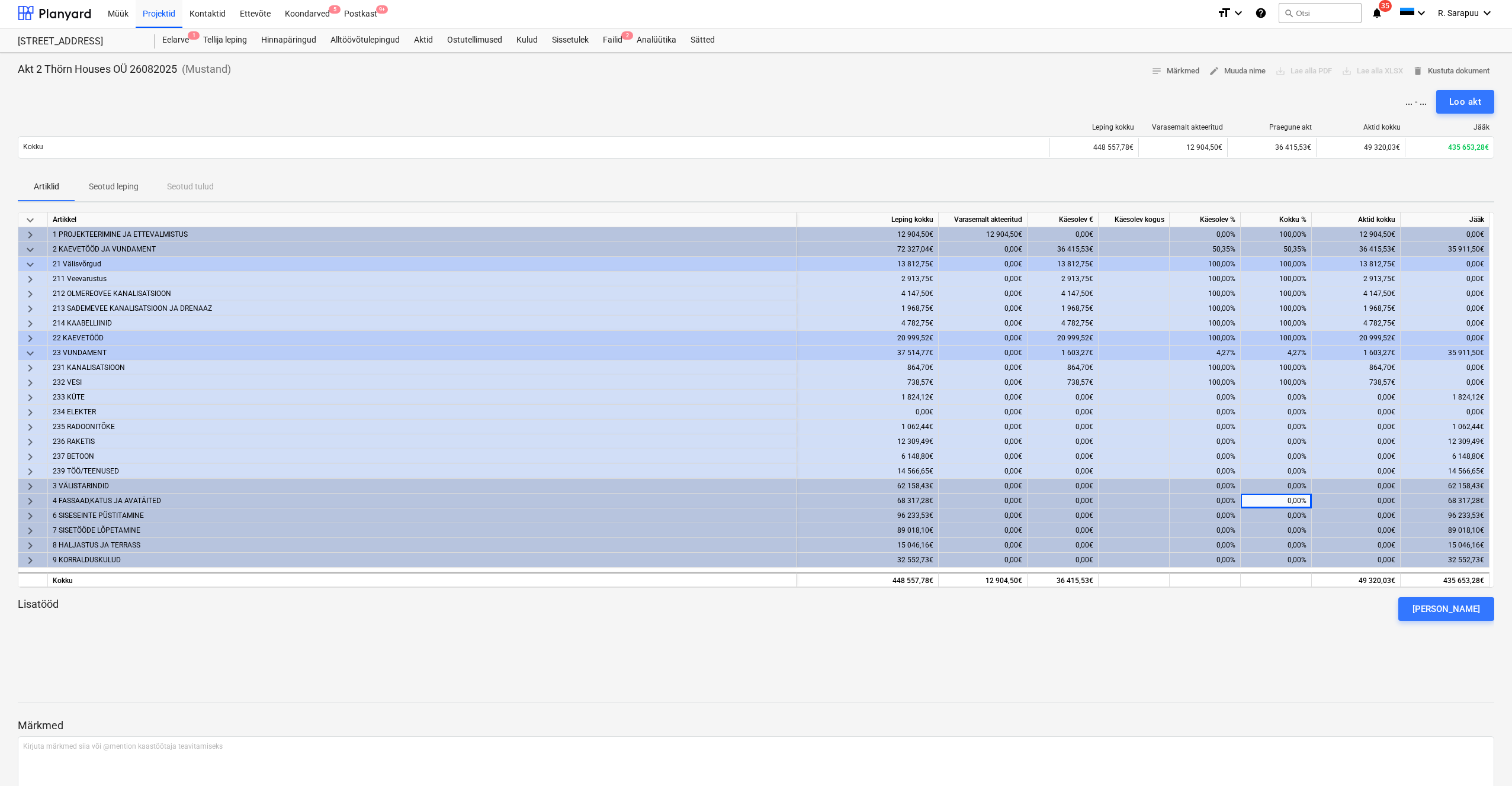
click at [30, 394] on span "keyboard_arrow_right" at bounding box center [30, 397] width 14 height 14
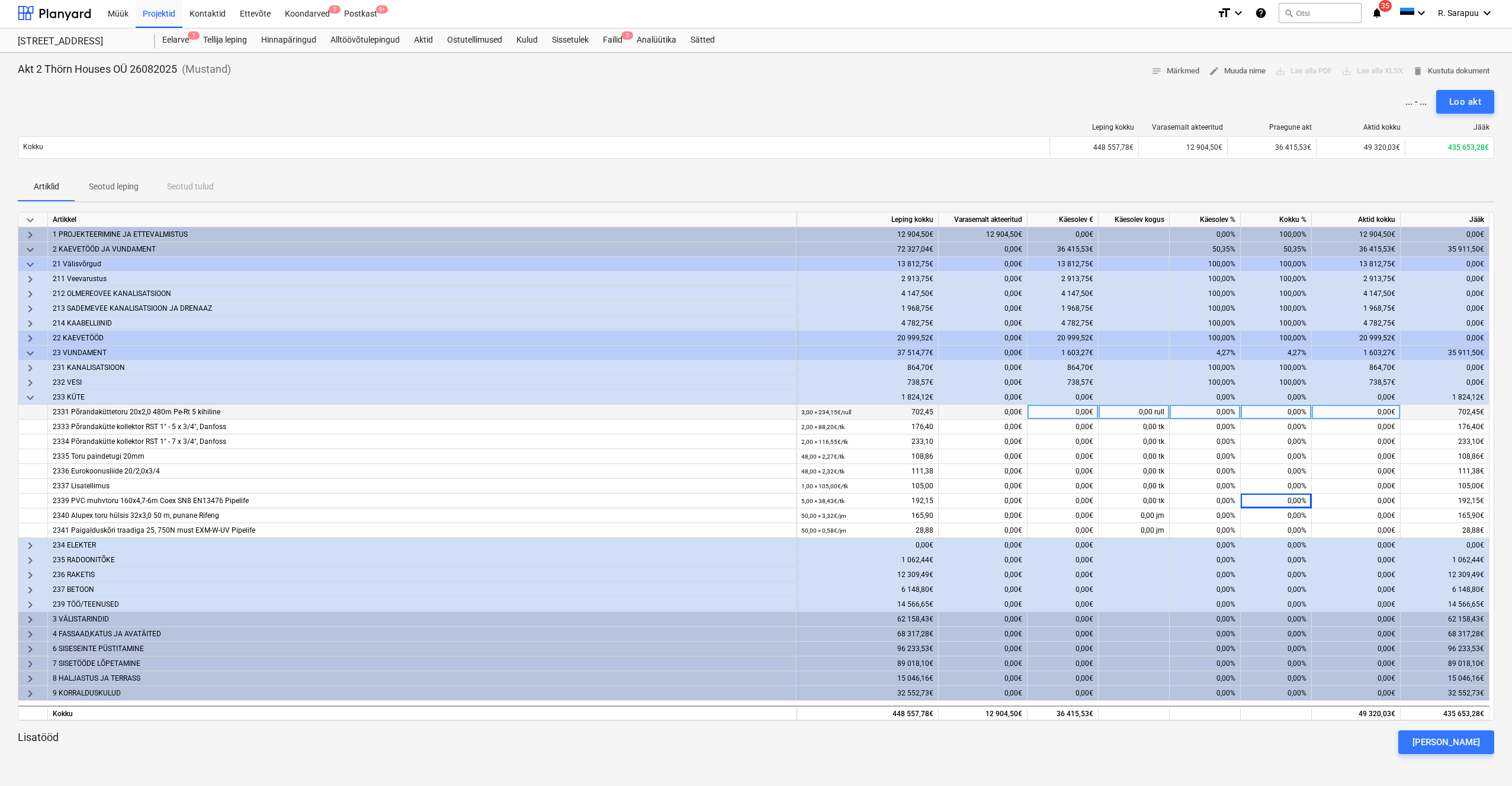
click at [1279, 413] on div "0,00%" at bounding box center [1276, 412] width 71 height 15
type input "10"
type input "100"
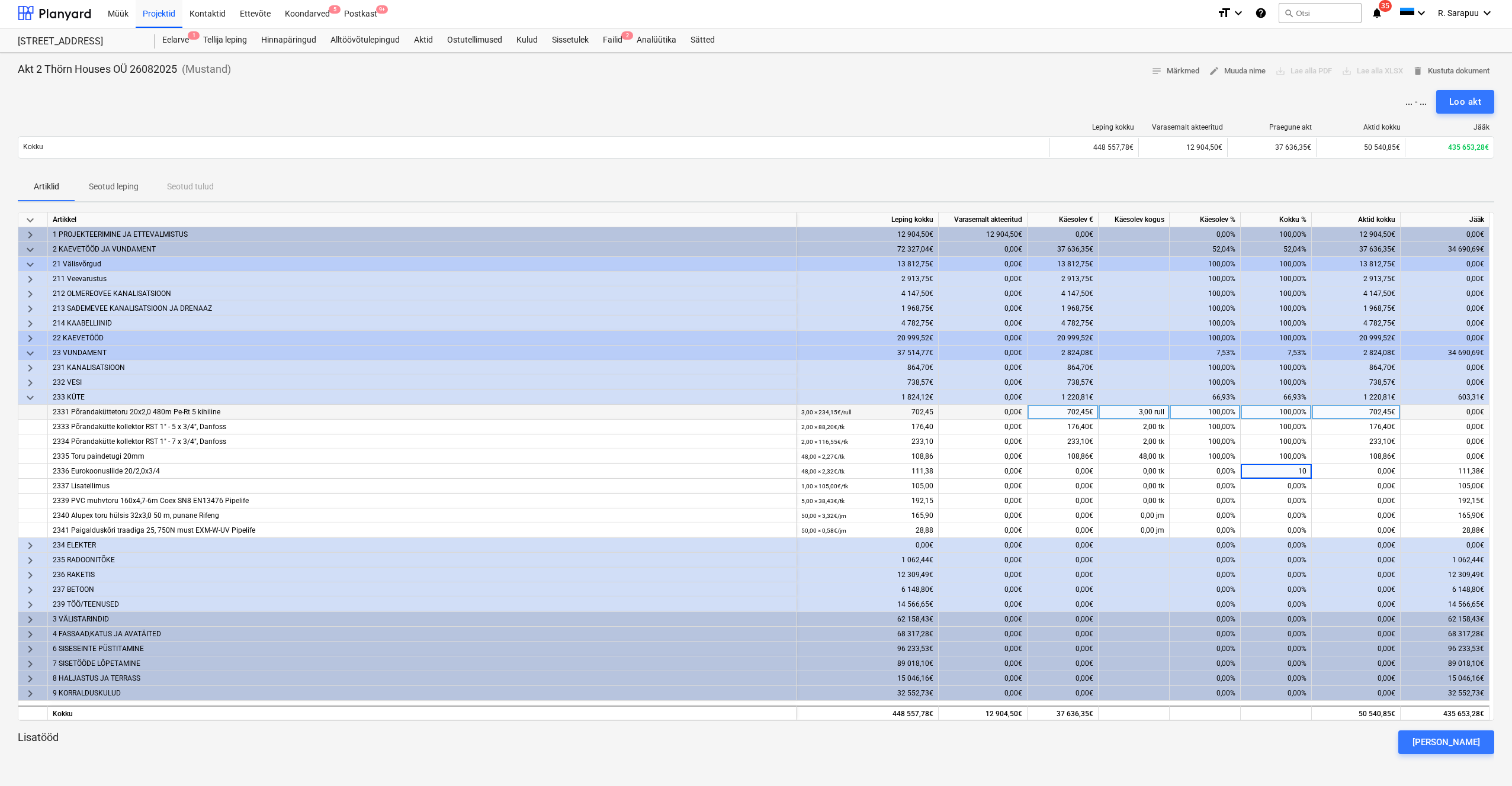
type input "100"
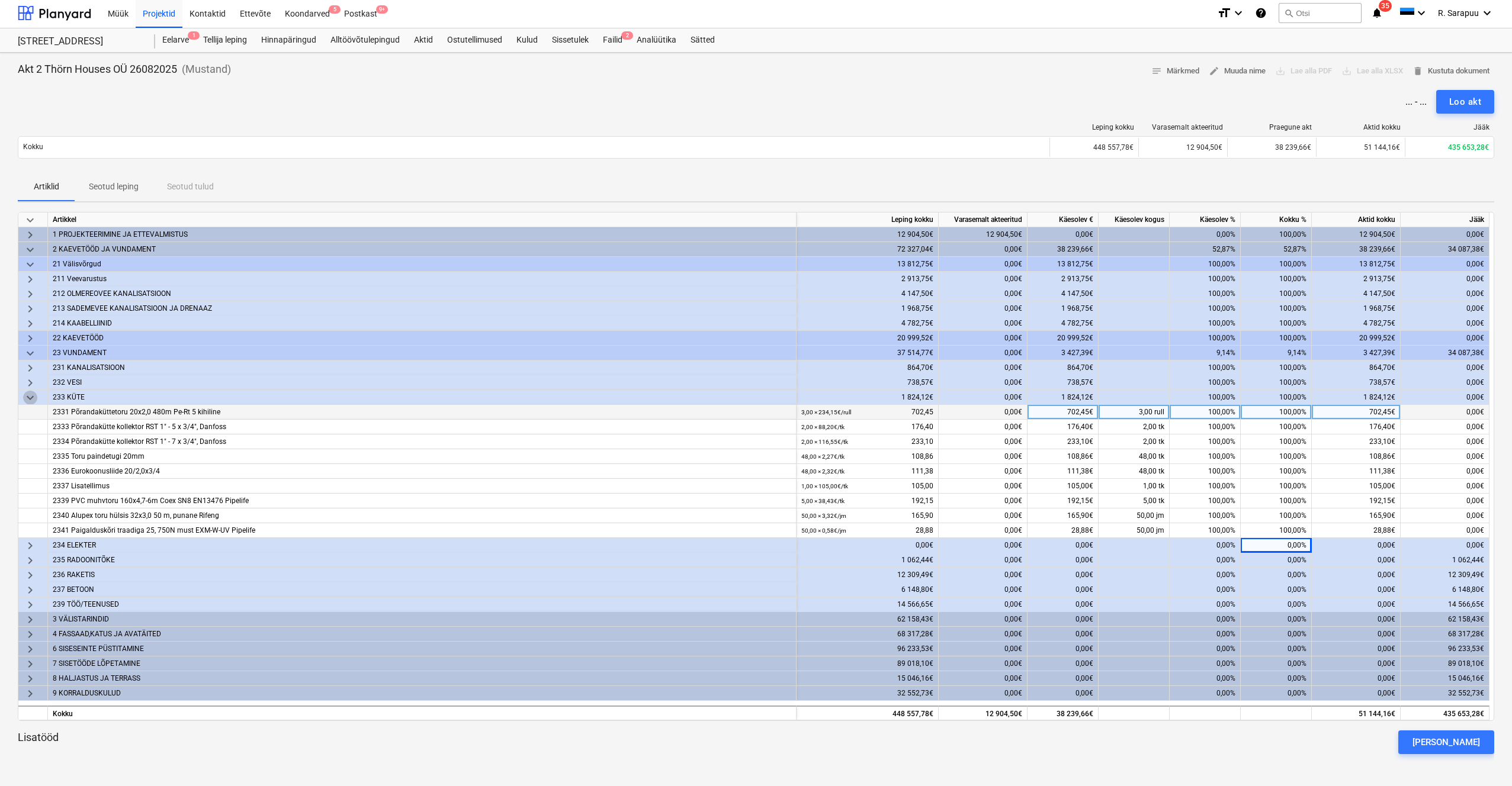
click at [29, 400] on span "keyboard_arrow_down" at bounding box center [30, 397] width 14 height 14
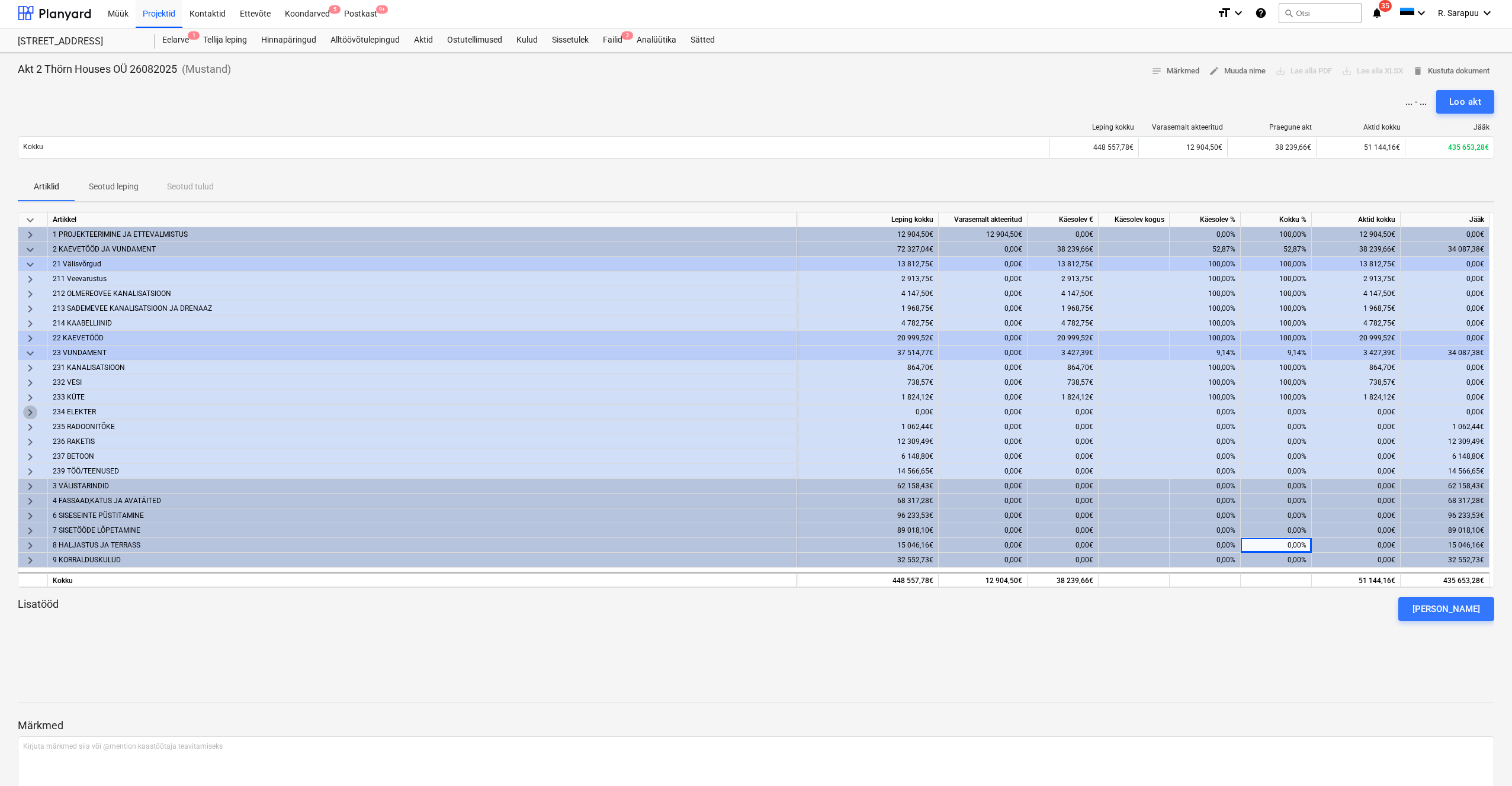
click at [29, 413] on span "keyboard_arrow_right" at bounding box center [30, 412] width 14 height 14
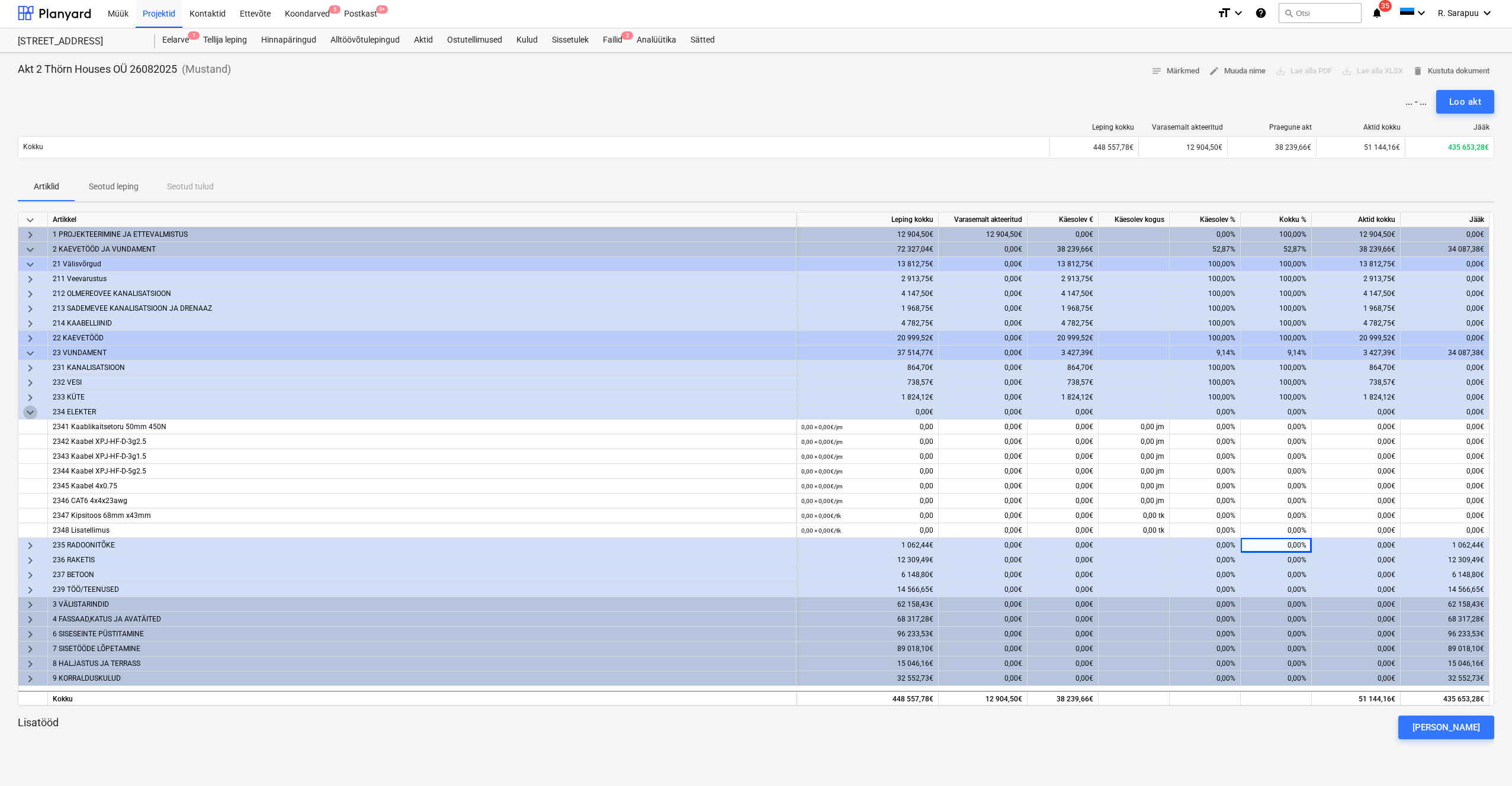
click at [29, 413] on span "keyboard_arrow_down" at bounding box center [30, 412] width 14 height 14
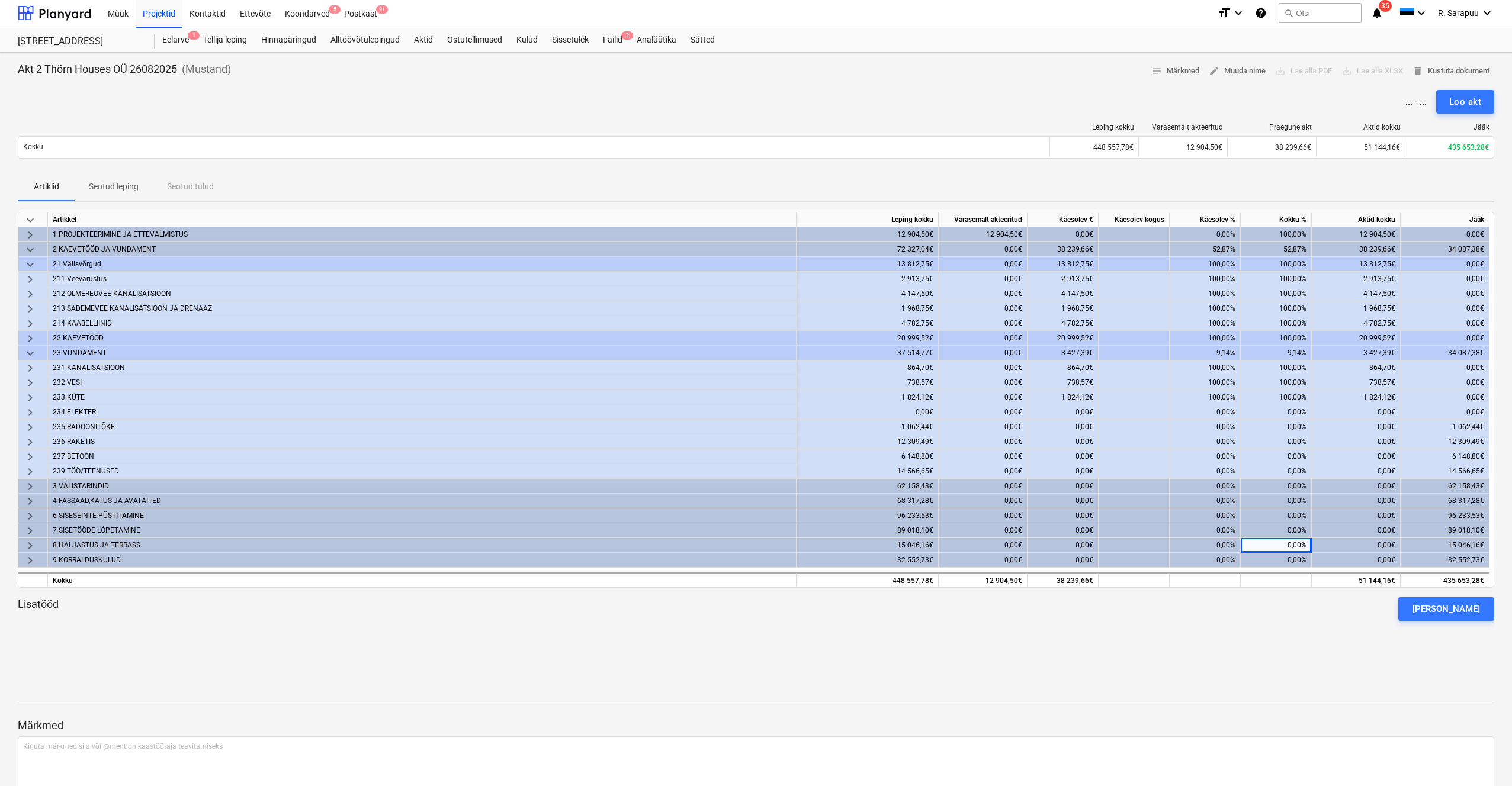
click at [30, 422] on span "keyboard_arrow_right" at bounding box center [30, 427] width 14 height 14
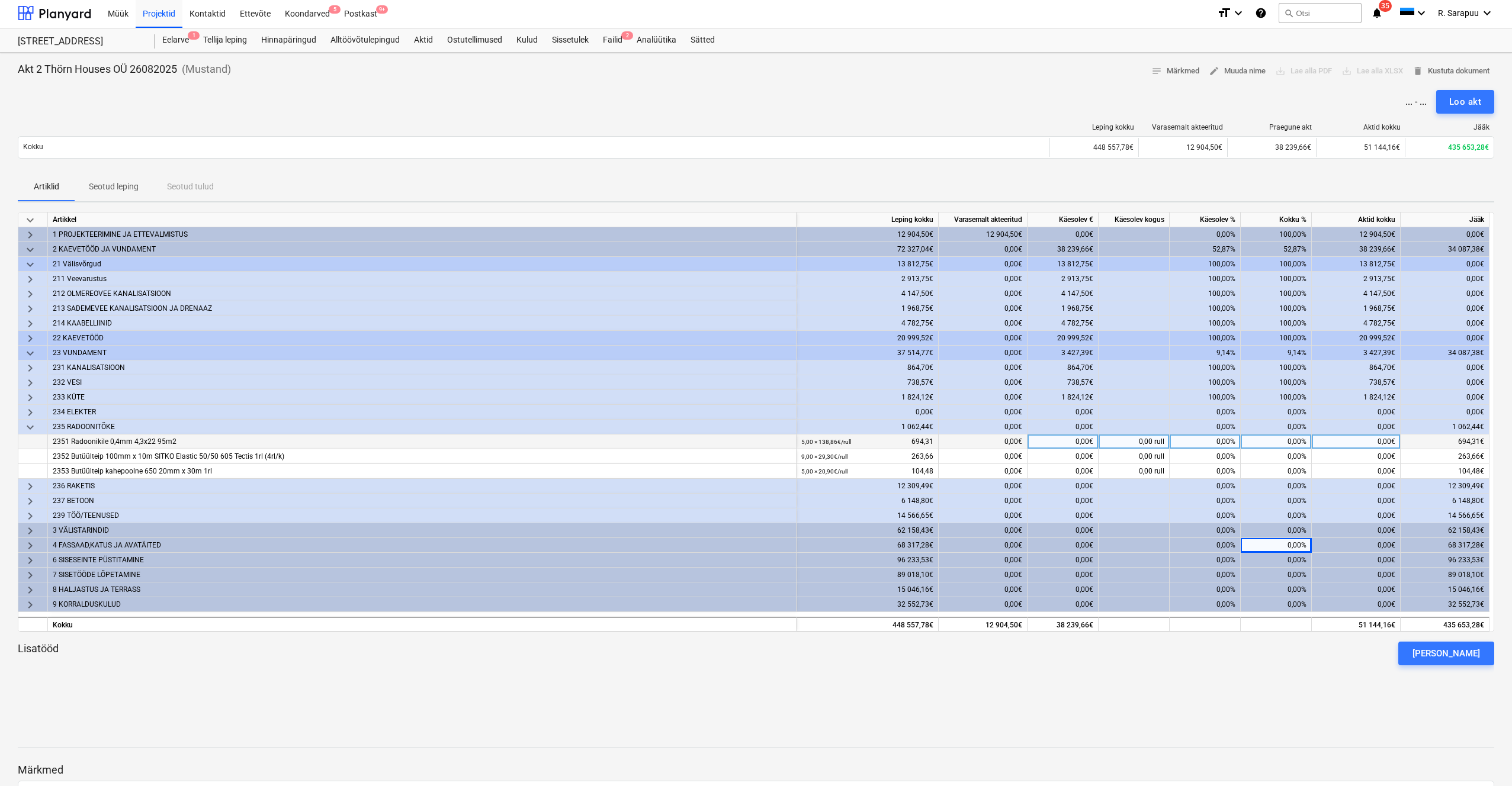
click at [1290, 447] on div "0,00%" at bounding box center [1276, 442] width 71 height 15
type input "100"
click at [33, 422] on span "keyboard_arrow_down" at bounding box center [30, 427] width 14 height 14
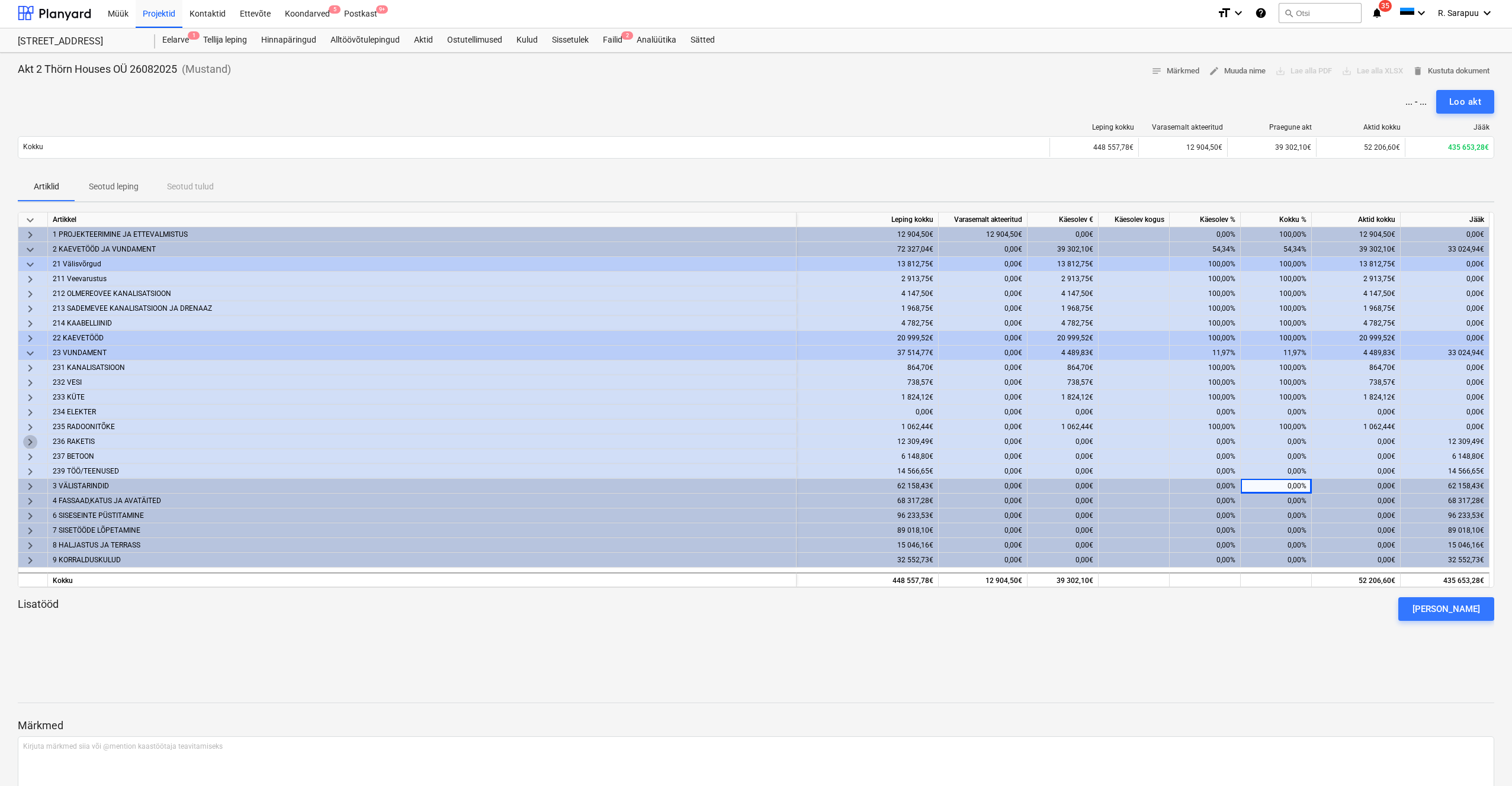
click at [30, 439] on span "keyboard_arrow_right" at bounding box center [30, 442] width 14 height 14
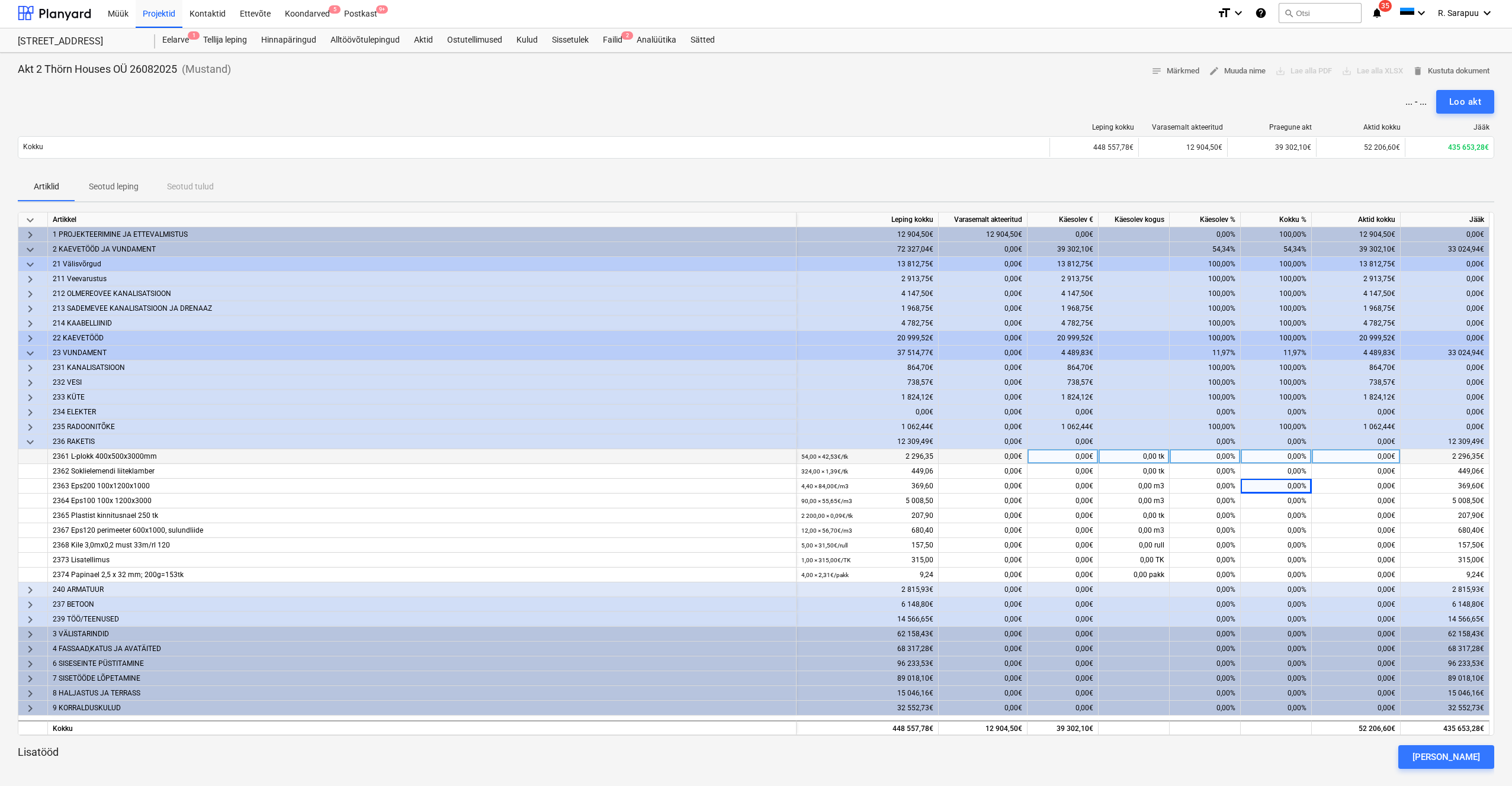
click at [1283, 450] on div "0,00%" at bounding box center [1276, 456] width 71 height 15
type input "10"
type input "100"
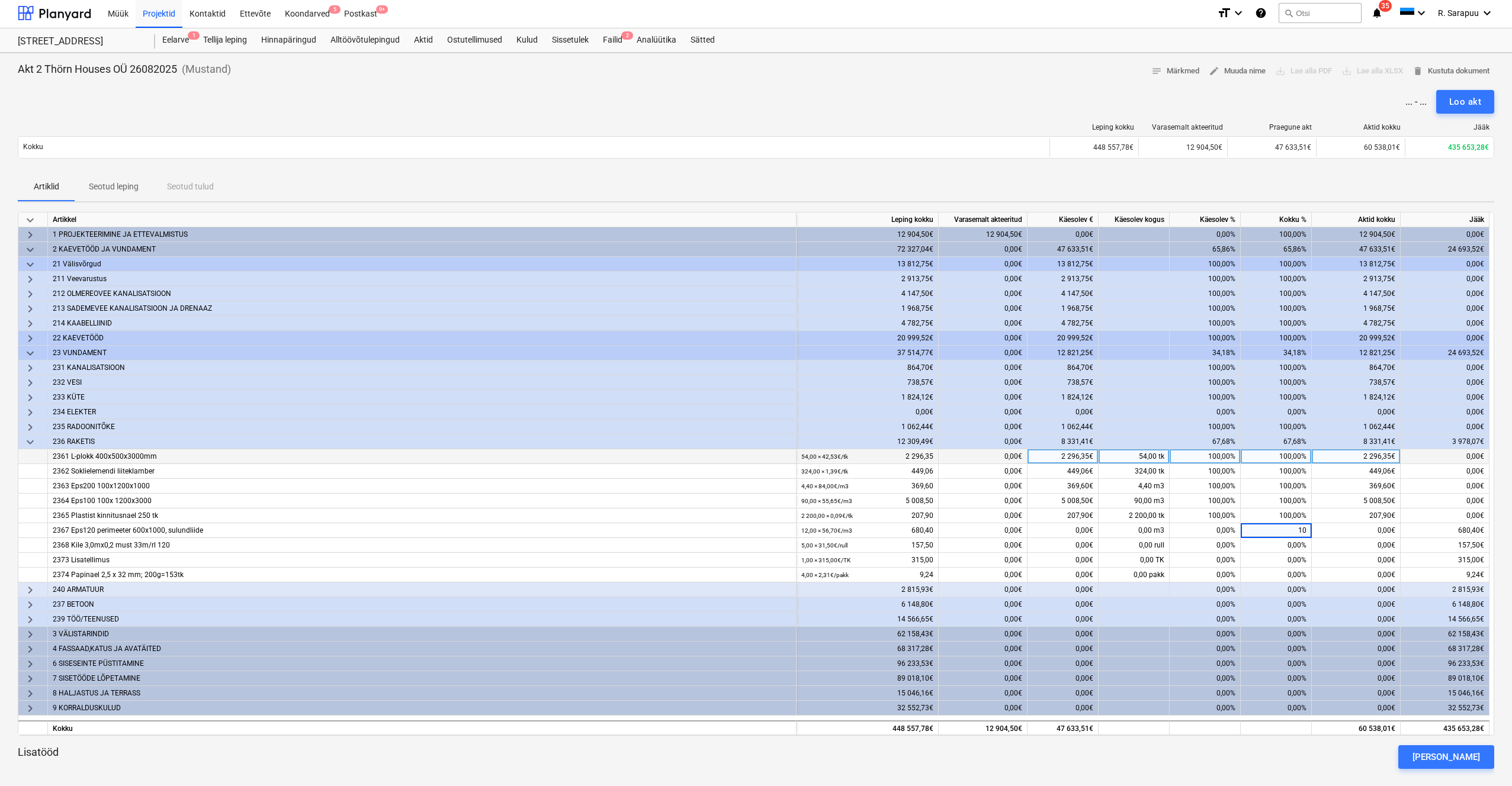
type input "100"
type input "1100"
type input "100"
click at [30, 440] on span "keyboard_arrow_down" at bounding box center [30, 442] width 14 height 14
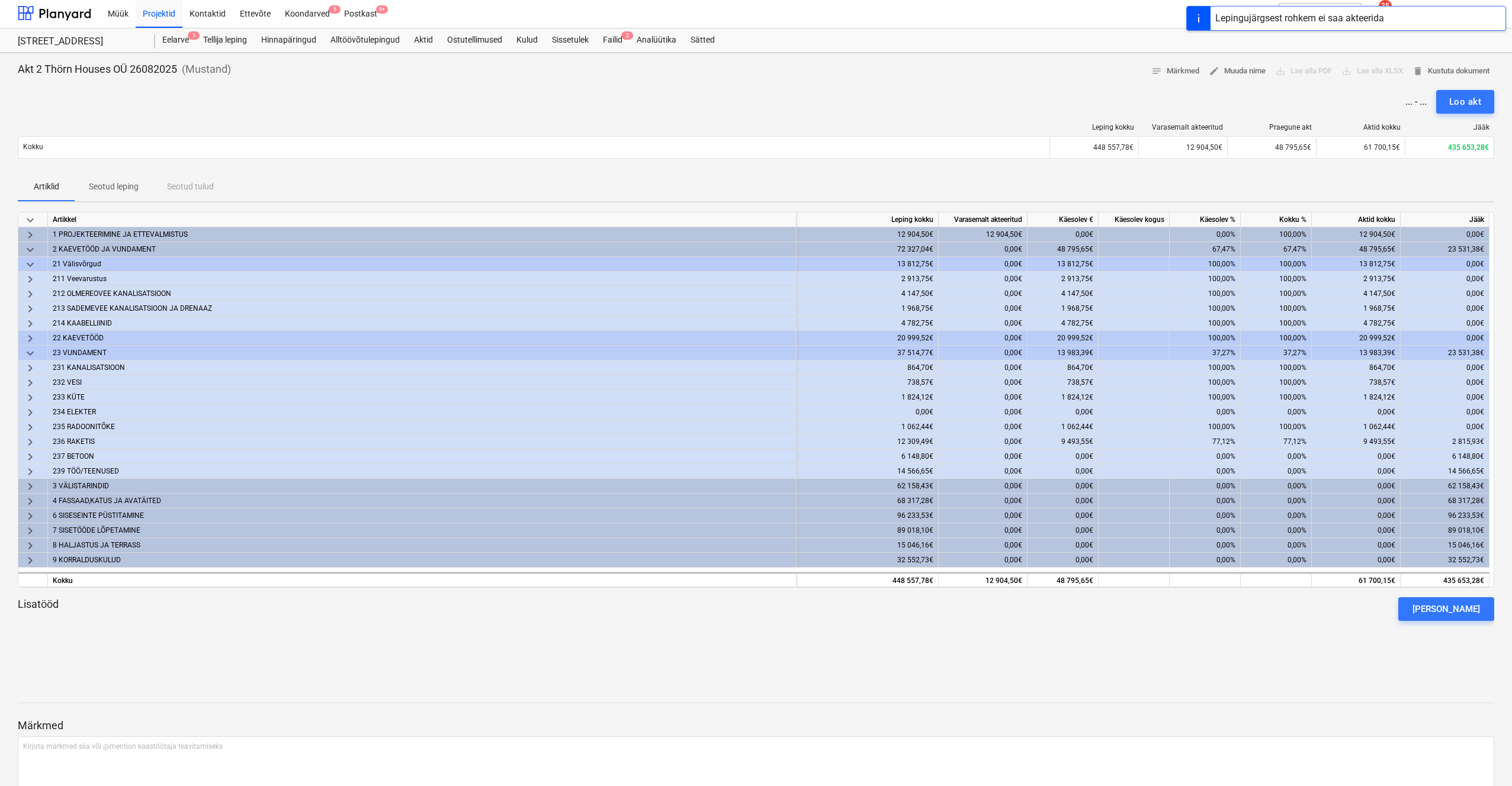
click at [30, 457] on span "keyboard_arrow_right" at bounding box center [30, 456] width 14 height 14
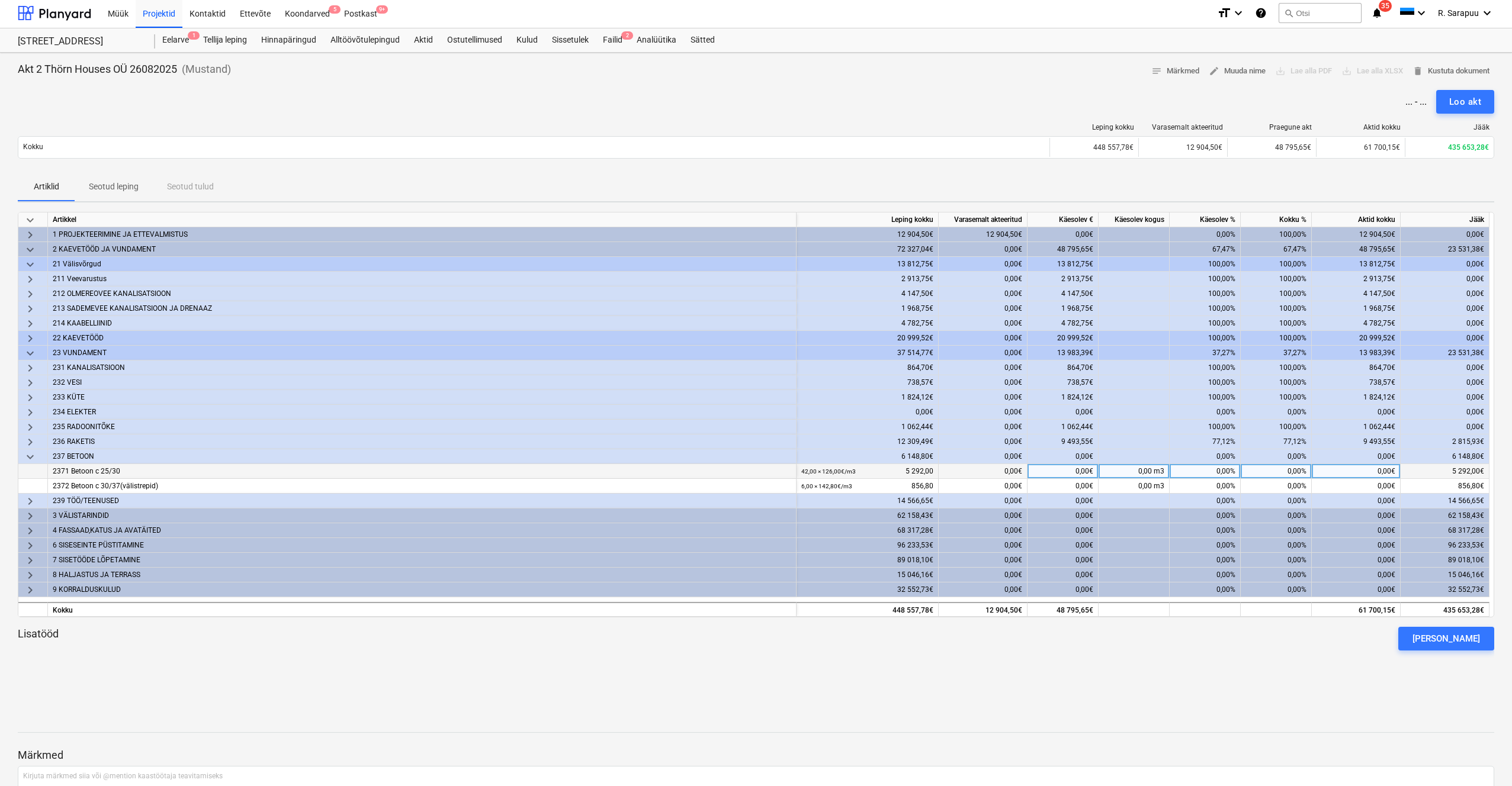
click at [1304, 465] on div "0,00%" at bounding box center [1276, 471] width 71 height 15
type input "100"
click at [39, 456] on div "keyboard_arrow_down" at bounding box center [33, 456] width 30 height 15
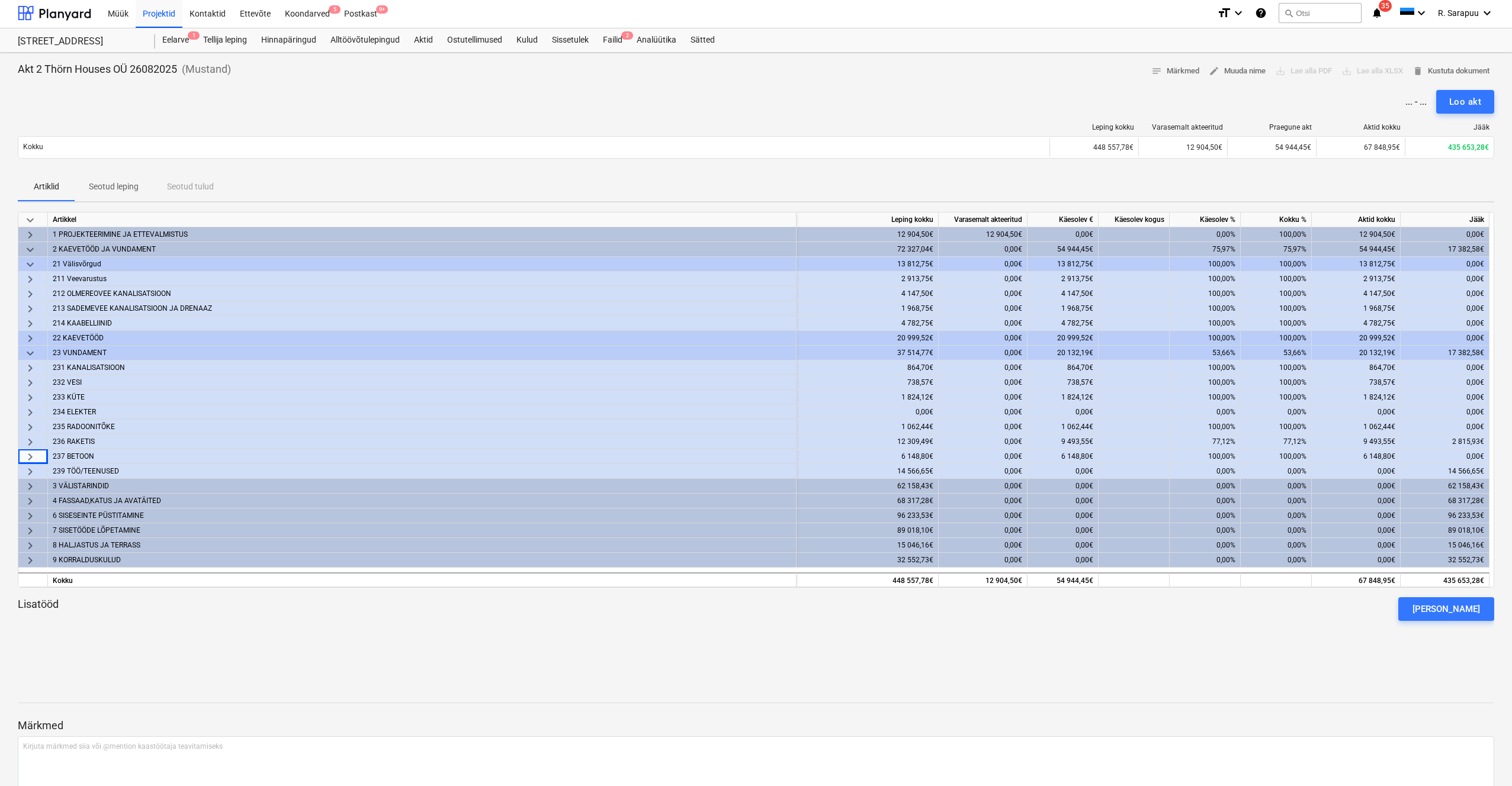
click at [32, 470] on span "keyboard_arrow_right" at bounding box center [30, 471] width 14 height 14
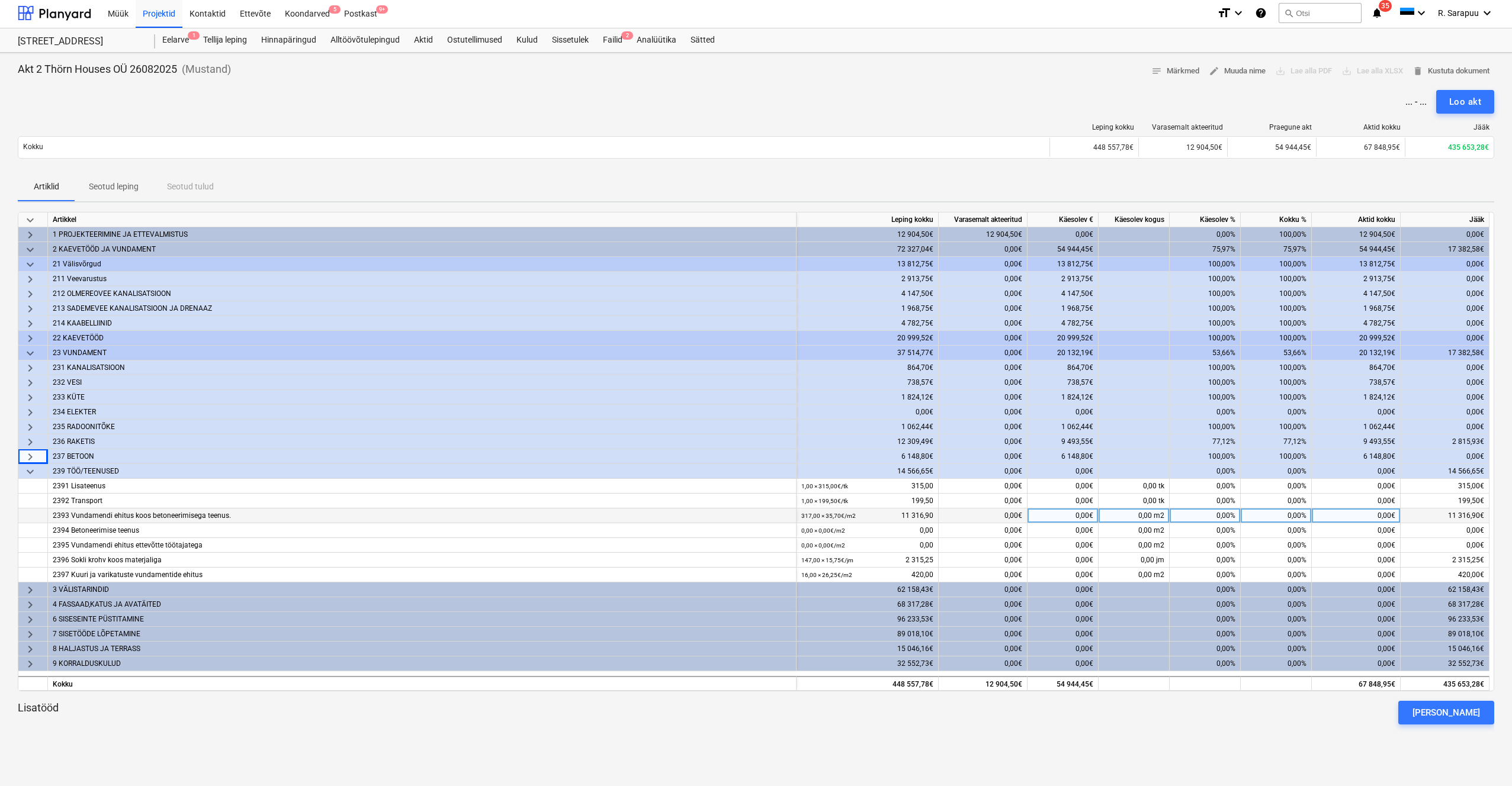
click at [1232, 513] on div "0,00%" at bounding box center [1206, 516] width 71 height 15
type input "100"
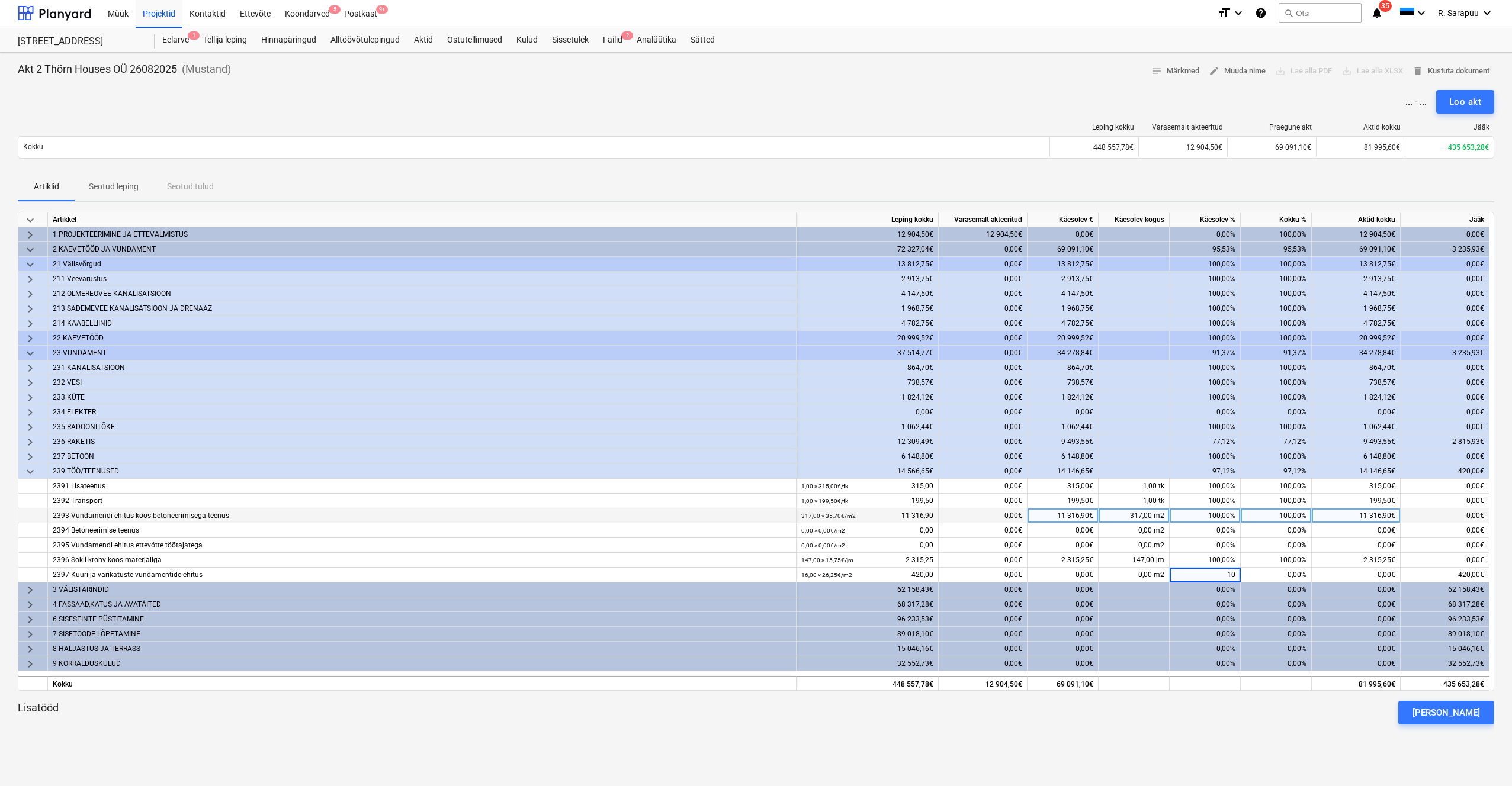
type input "100"
click at [1223, 543] on div "0,00%" at bounding box center [1206, 545] width 71 height 15
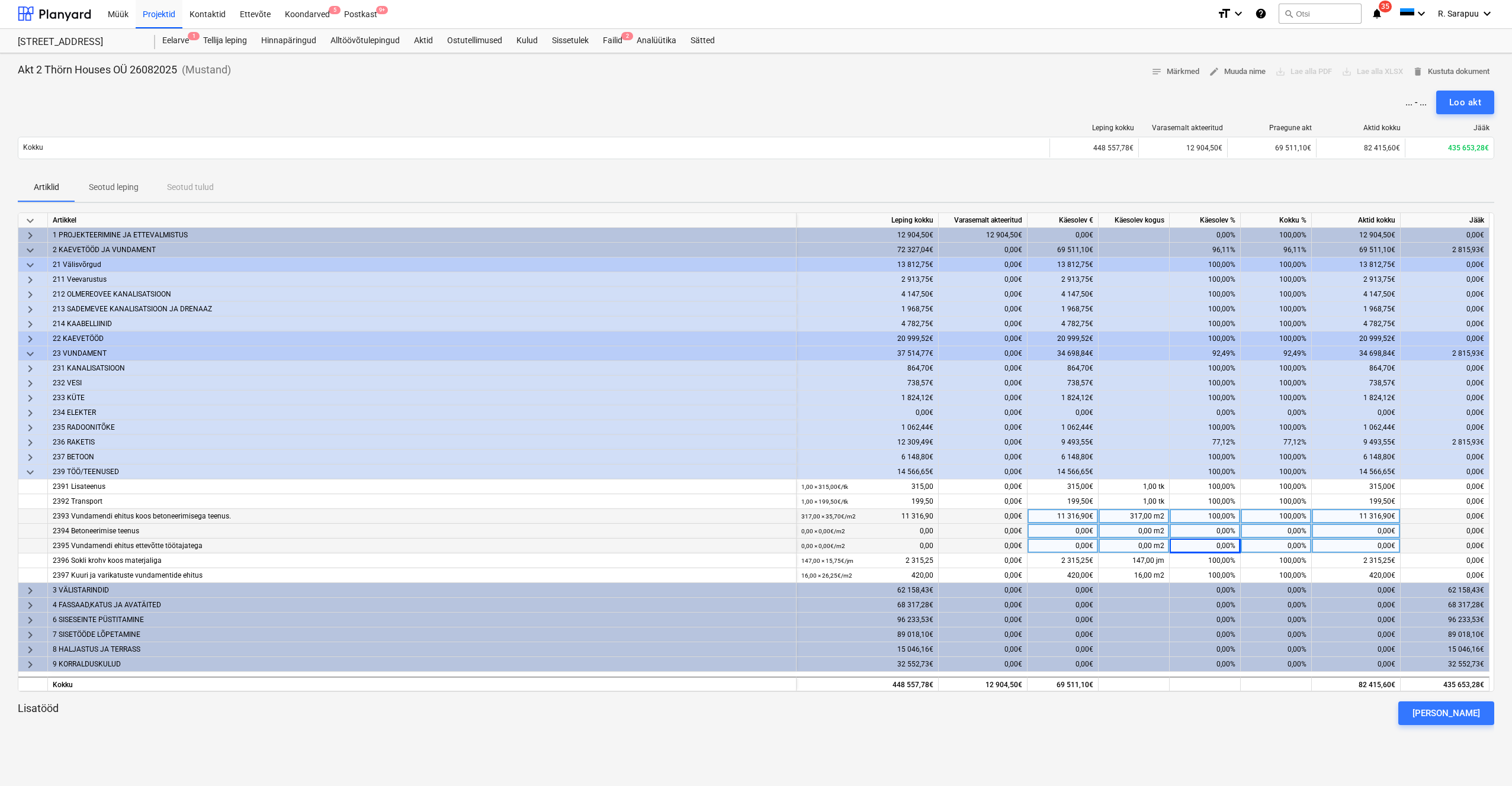
click at [1224, 530] on div "0,00%" at bounding box center [1206, 530] width 71 height 15
click at [1366, 530] on div "0,00€" at bounding box center [1356, 530] width 89 height 15
click at [32, 476] on span "keyboard_arrow_down" at bounding box center [30, 472] width 14 height 14
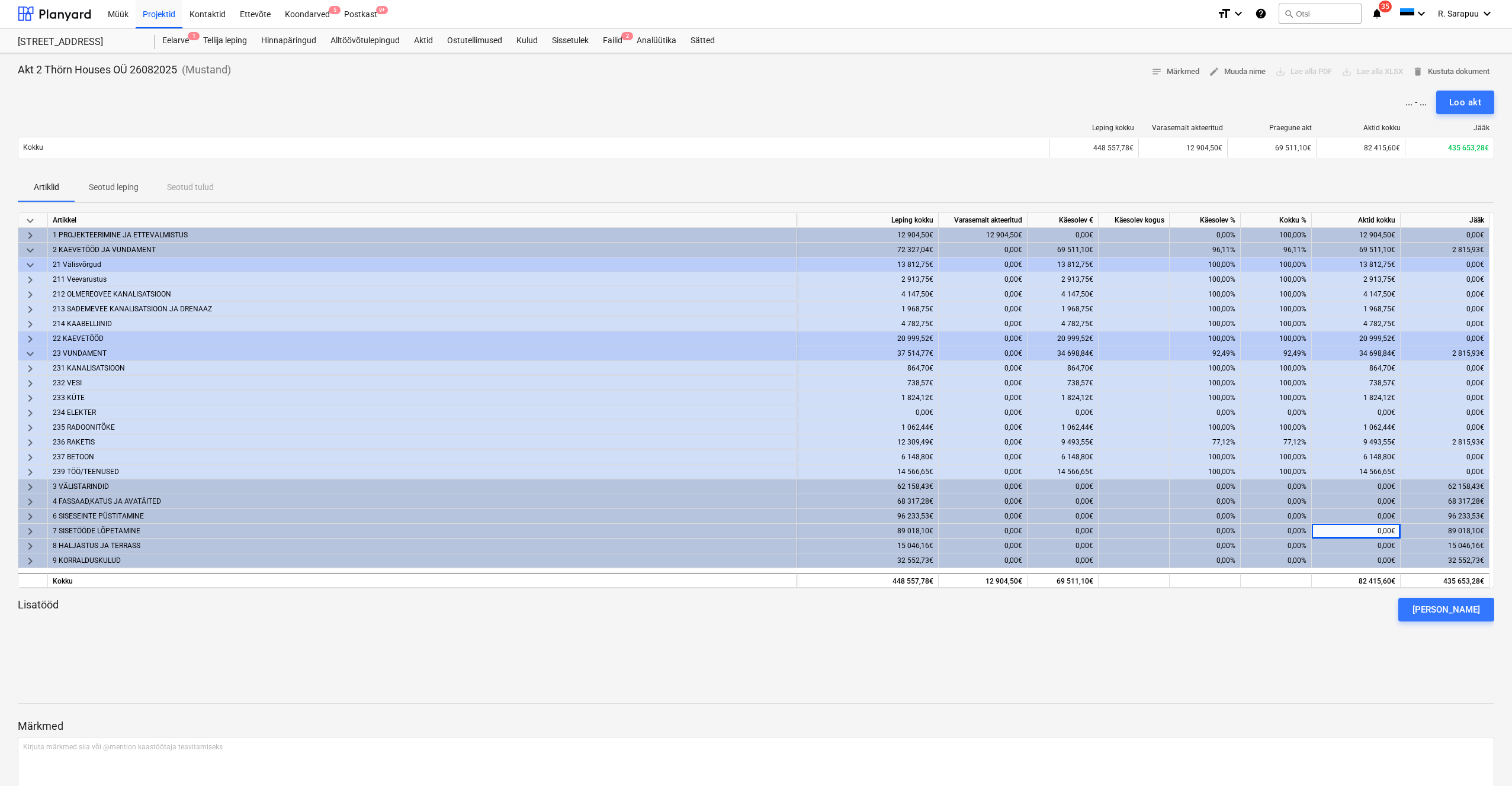
click at [29, 249] on span "keyboard_arrow_down" at bounding box center [30, 250] width 14 height 14
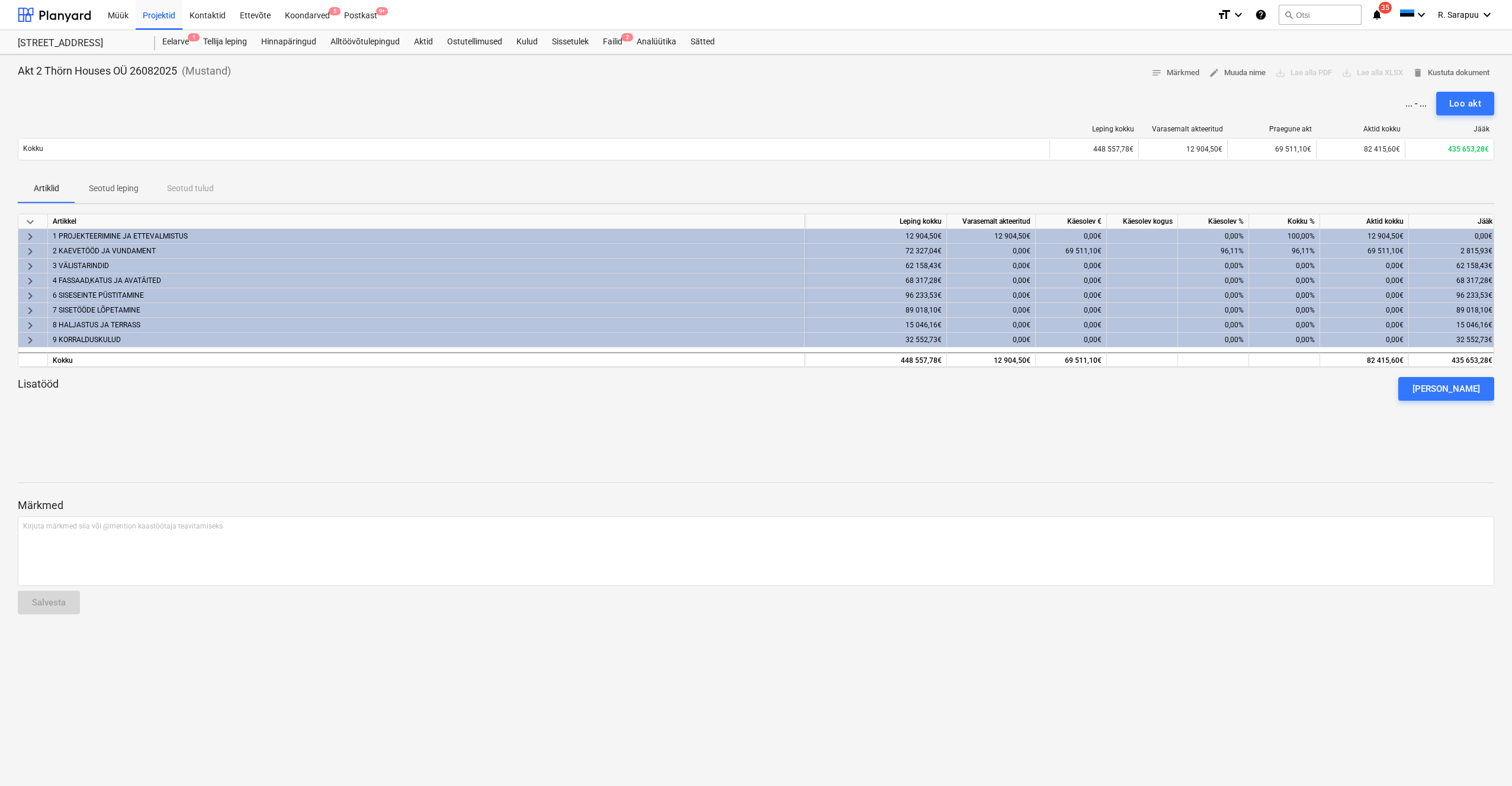
scroll to position [0, 0]
click at [32, 250] on span "keyboard_arrow_right" at bounding box center [30, 251] width 14 height 14
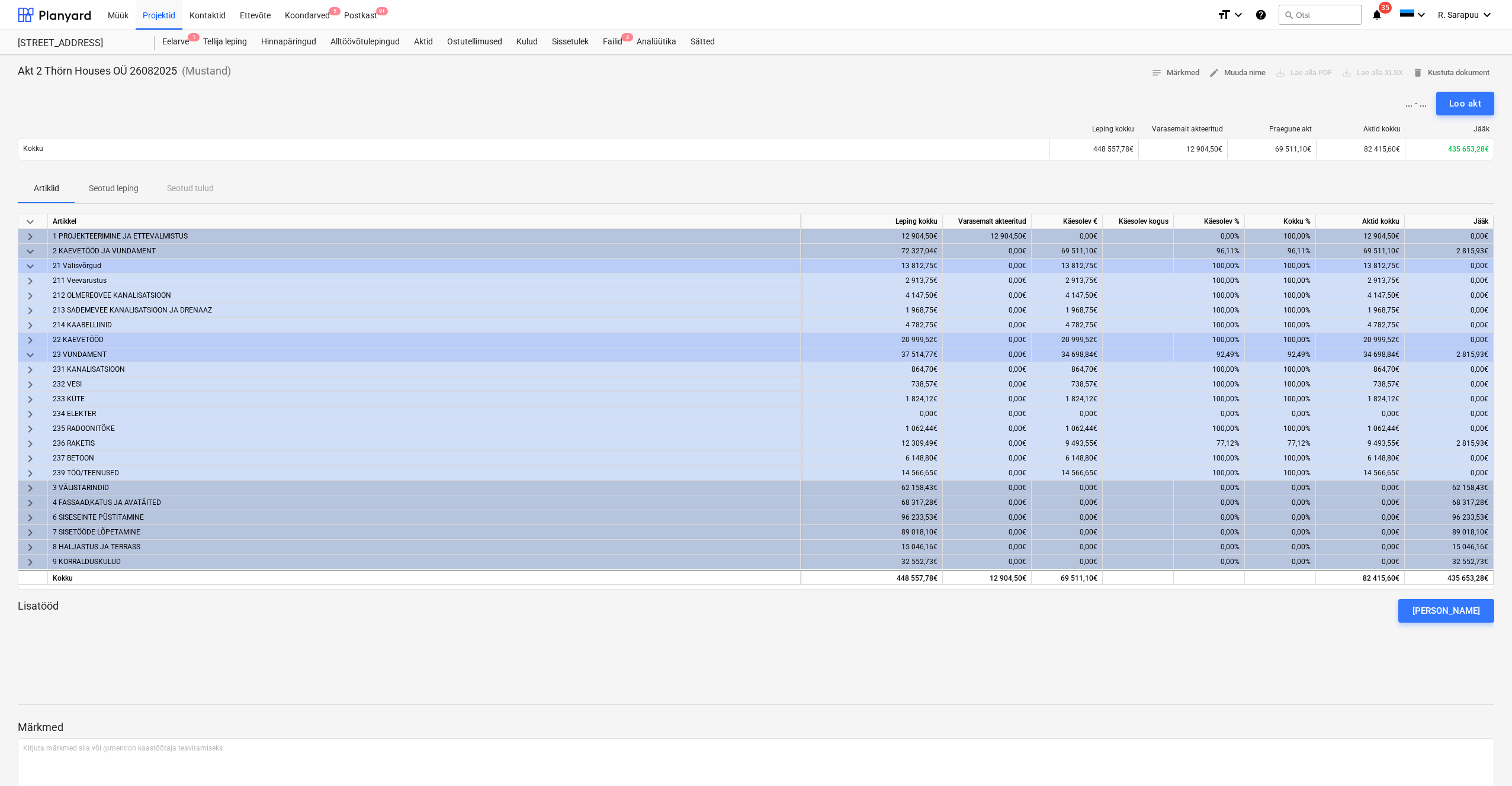
click at [29, 355] on span "keyboard_arrow_down" at bounding box center [30, 355] width 14 height 14
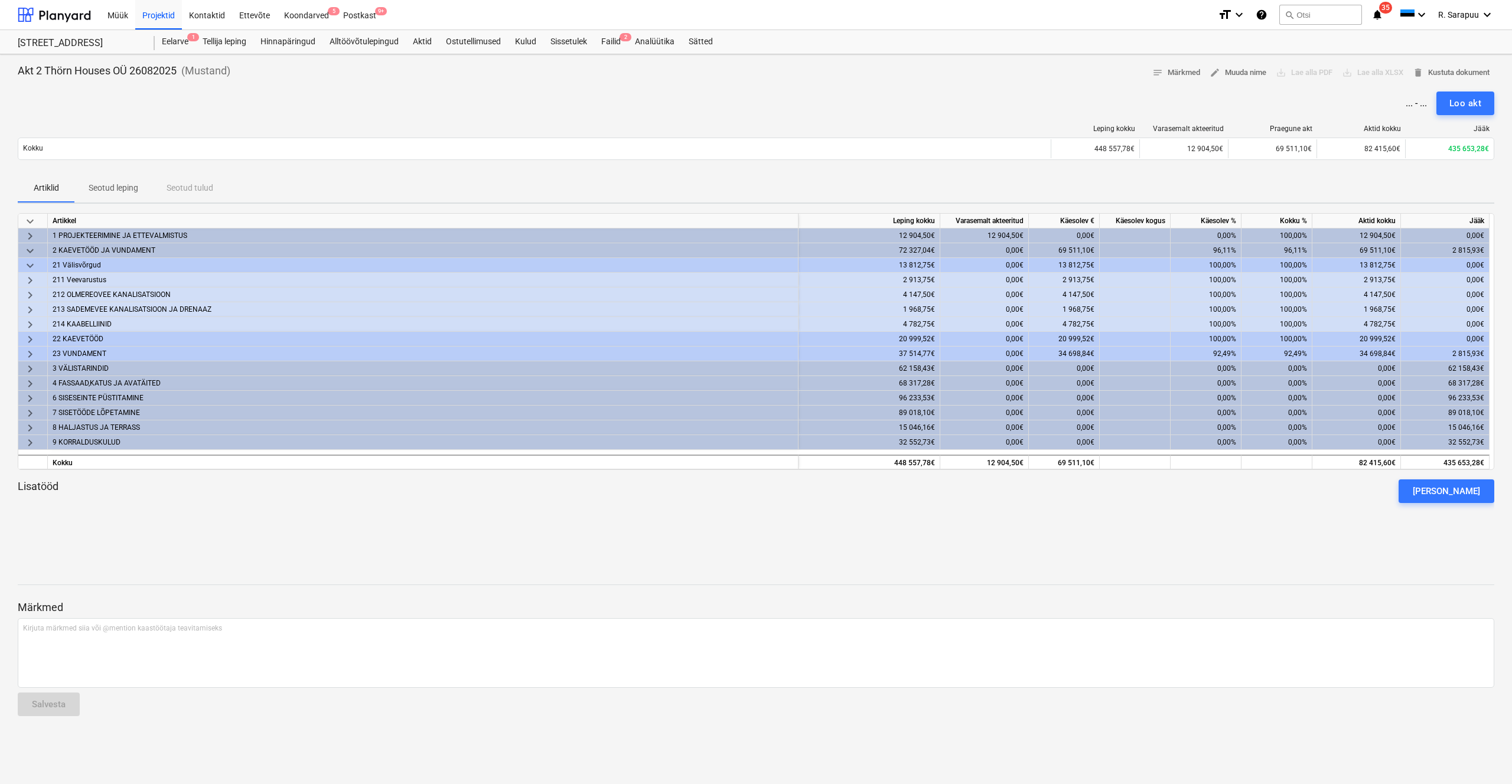
click at [29, 351] on span "keyboard_arrow_right" at bounding box center [30, 354] width 14 height 14
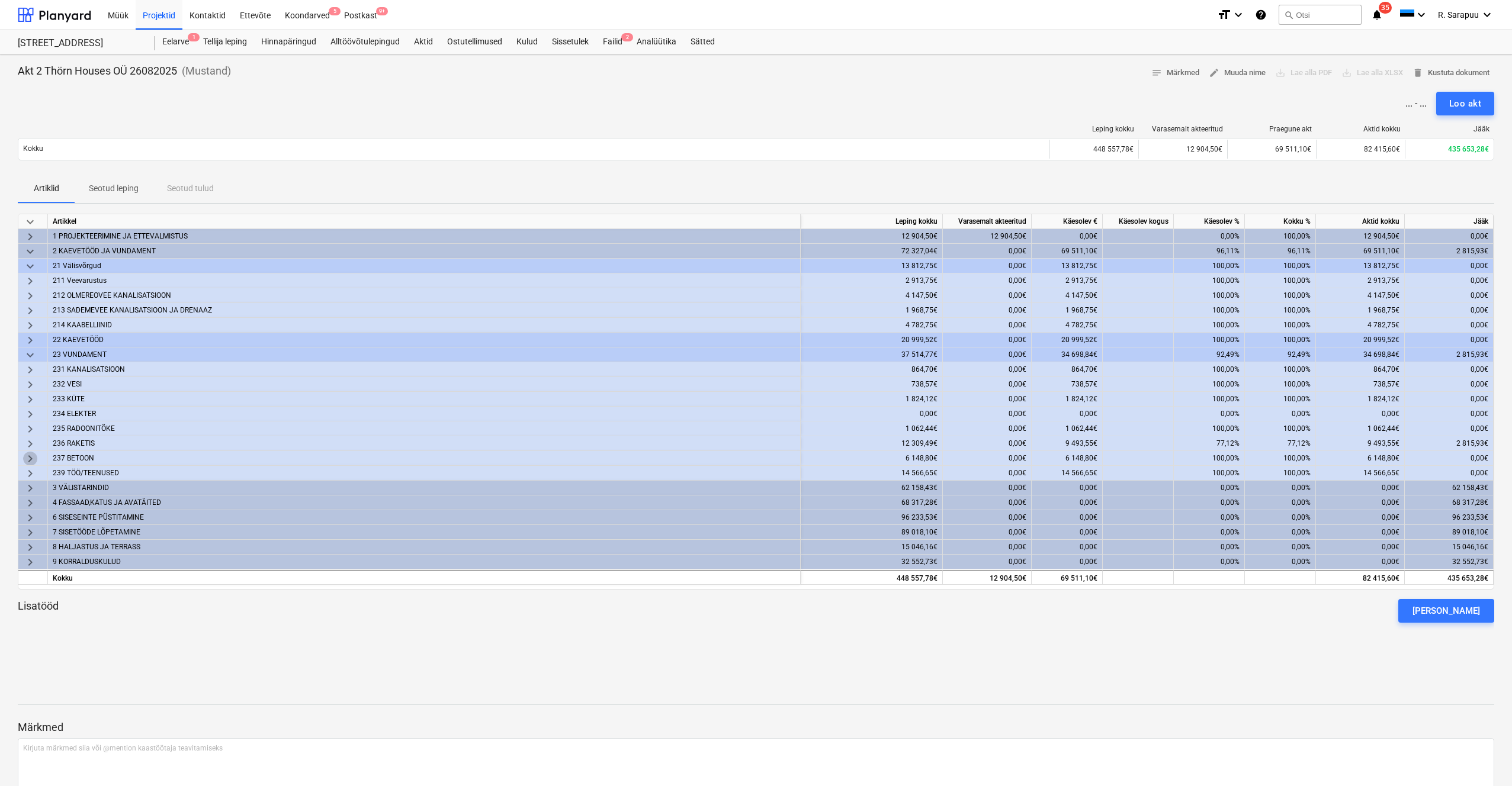
click at [31, 455] on span "keyboard_arrow_right" at bounding box center [30, 458] width 14 height 14
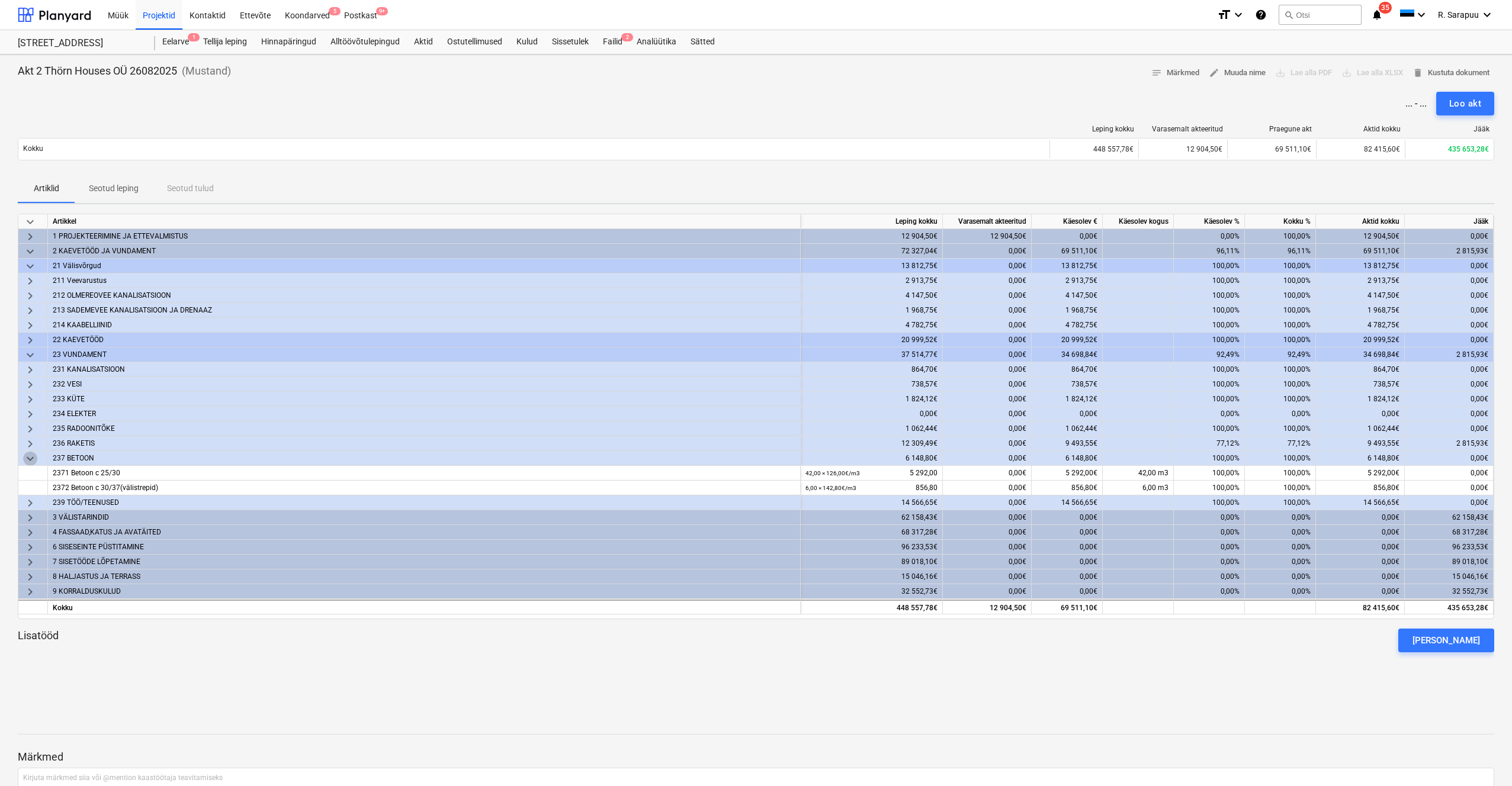
click at [31, 455] on span "keyboard_arrow_down" at bounding box center [30, 458] width 14 height 14
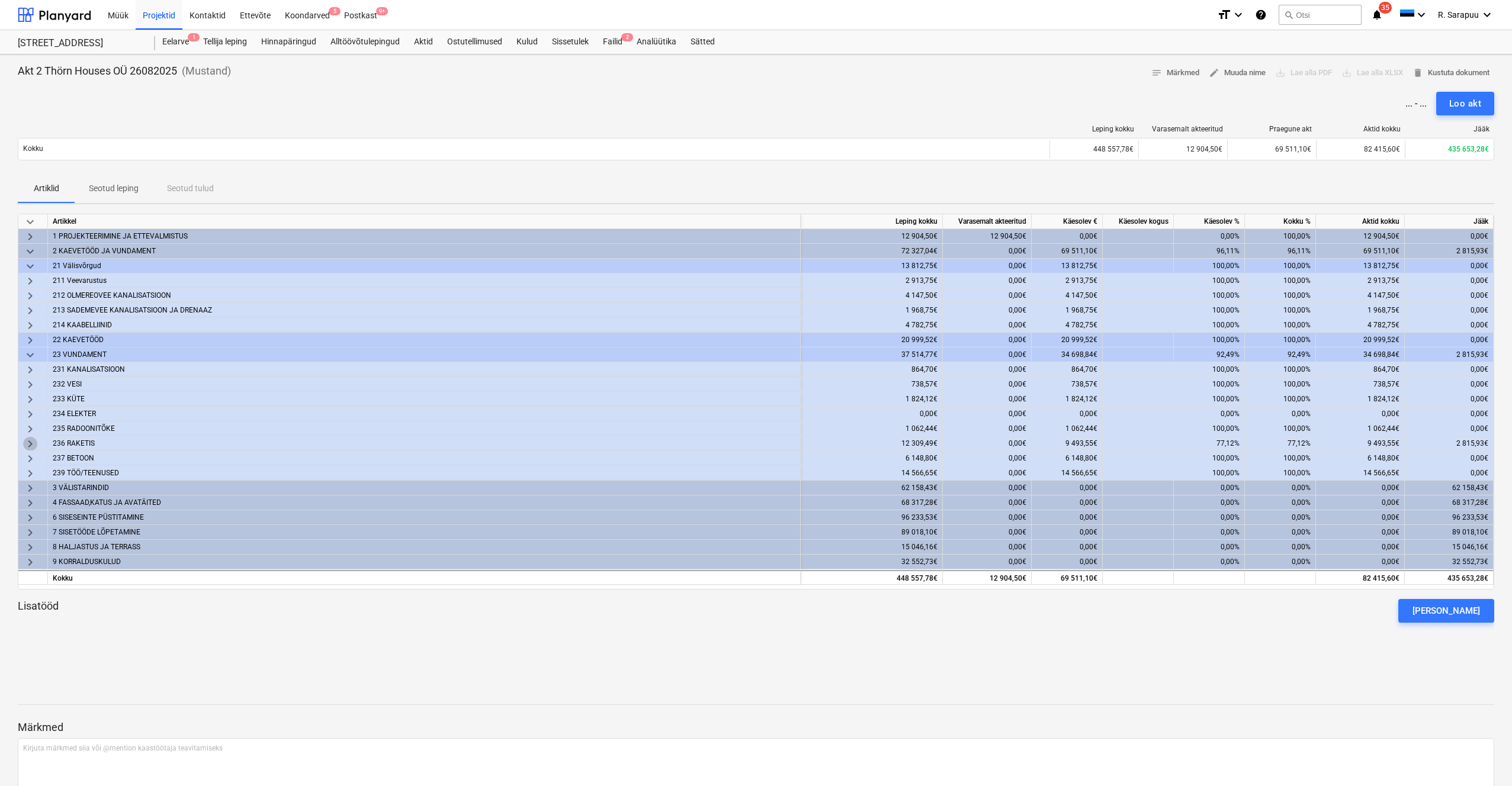
scroll to position [1, 0]
click at [34, 437] on span "keyboard_arrow_right" at bounding box center [30, 443] width 14 height 14
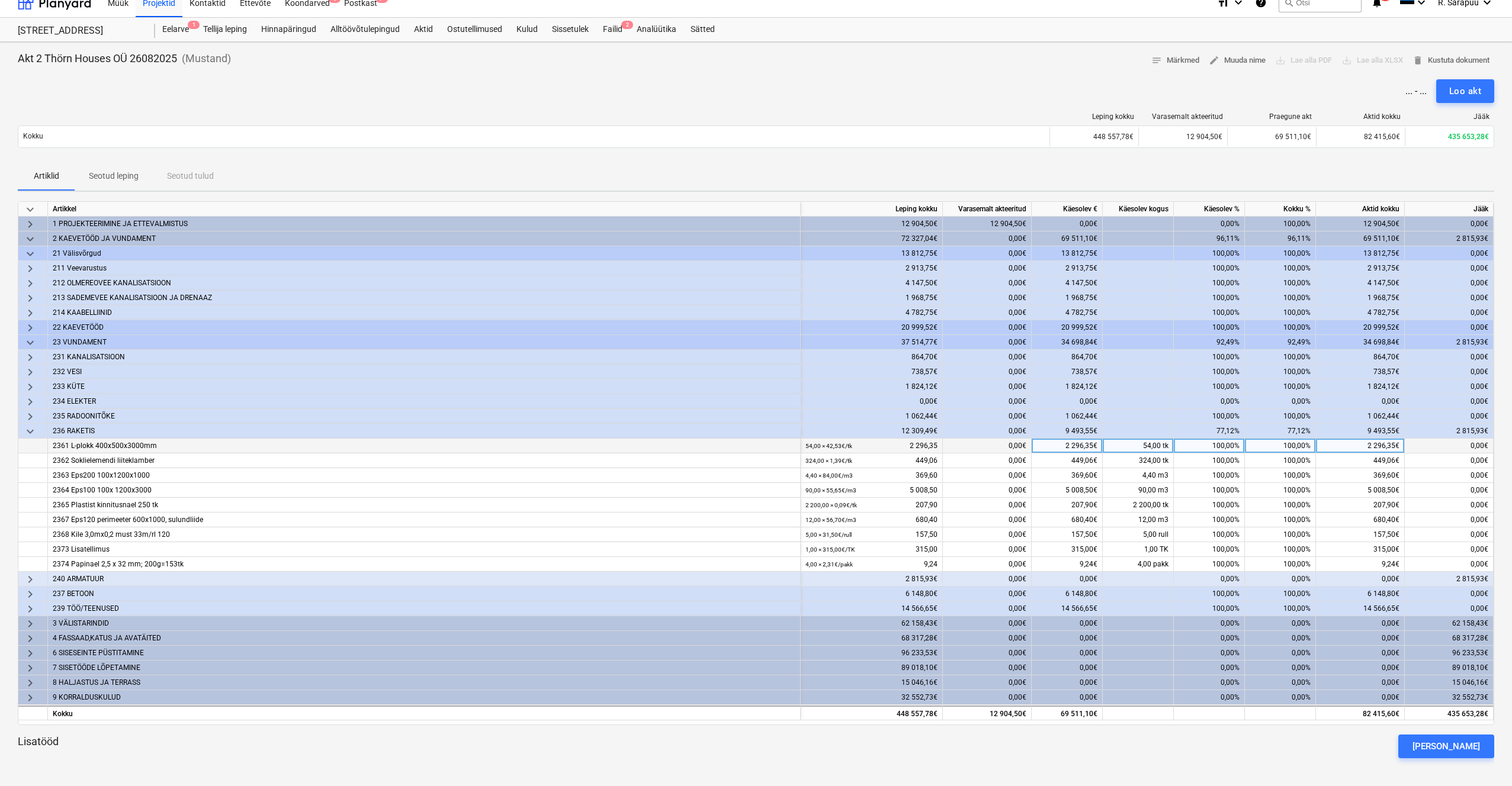
scroll to position [10, 0]
click at [29, 583] on span "keyboard_arrow_right" at bounding box center [30, 583] width 14 height 14
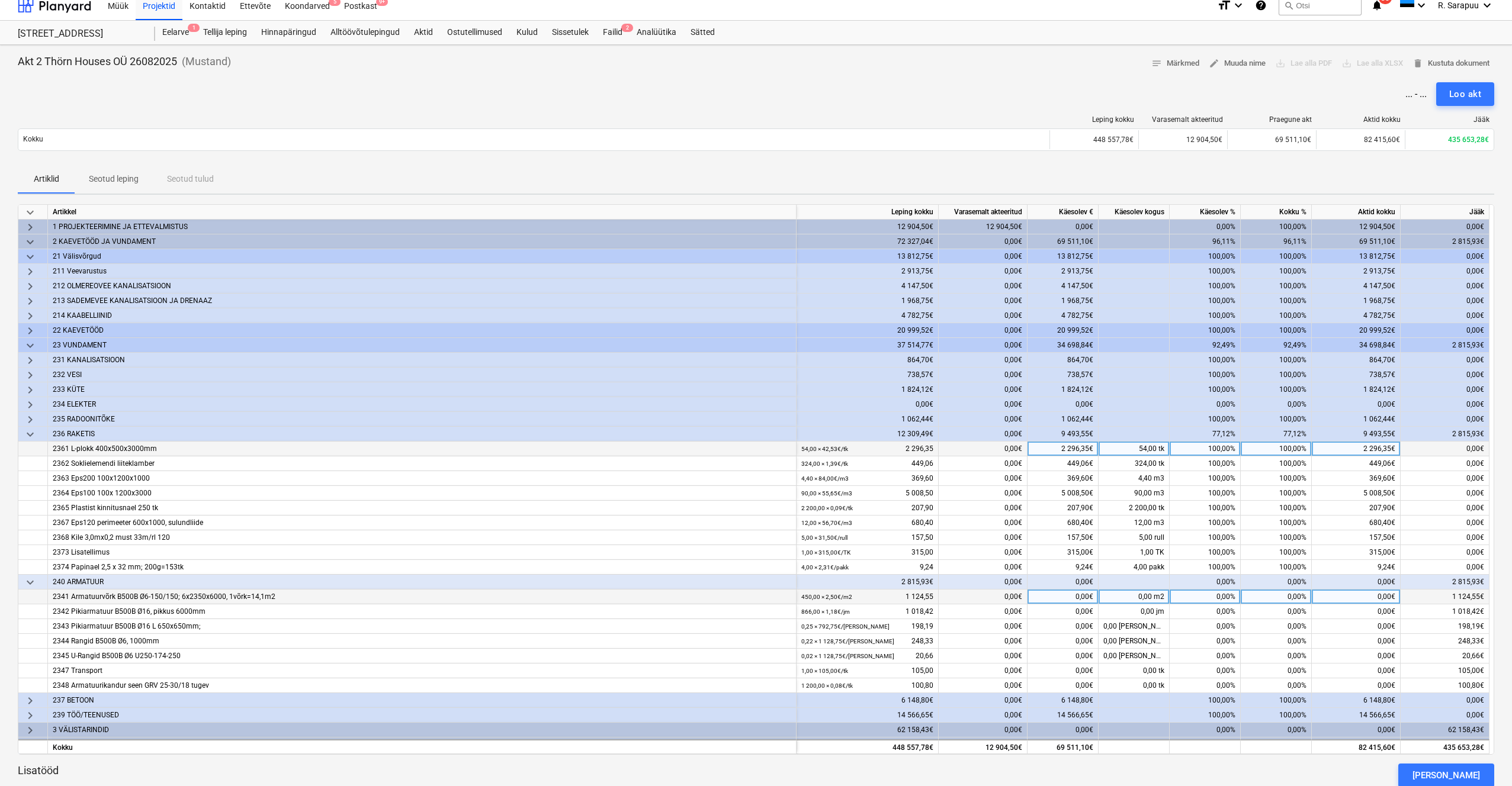
click at [1202, 596] on div "0,00%" at bounding box center [1206, 596] width 71 height 15
type input "100"
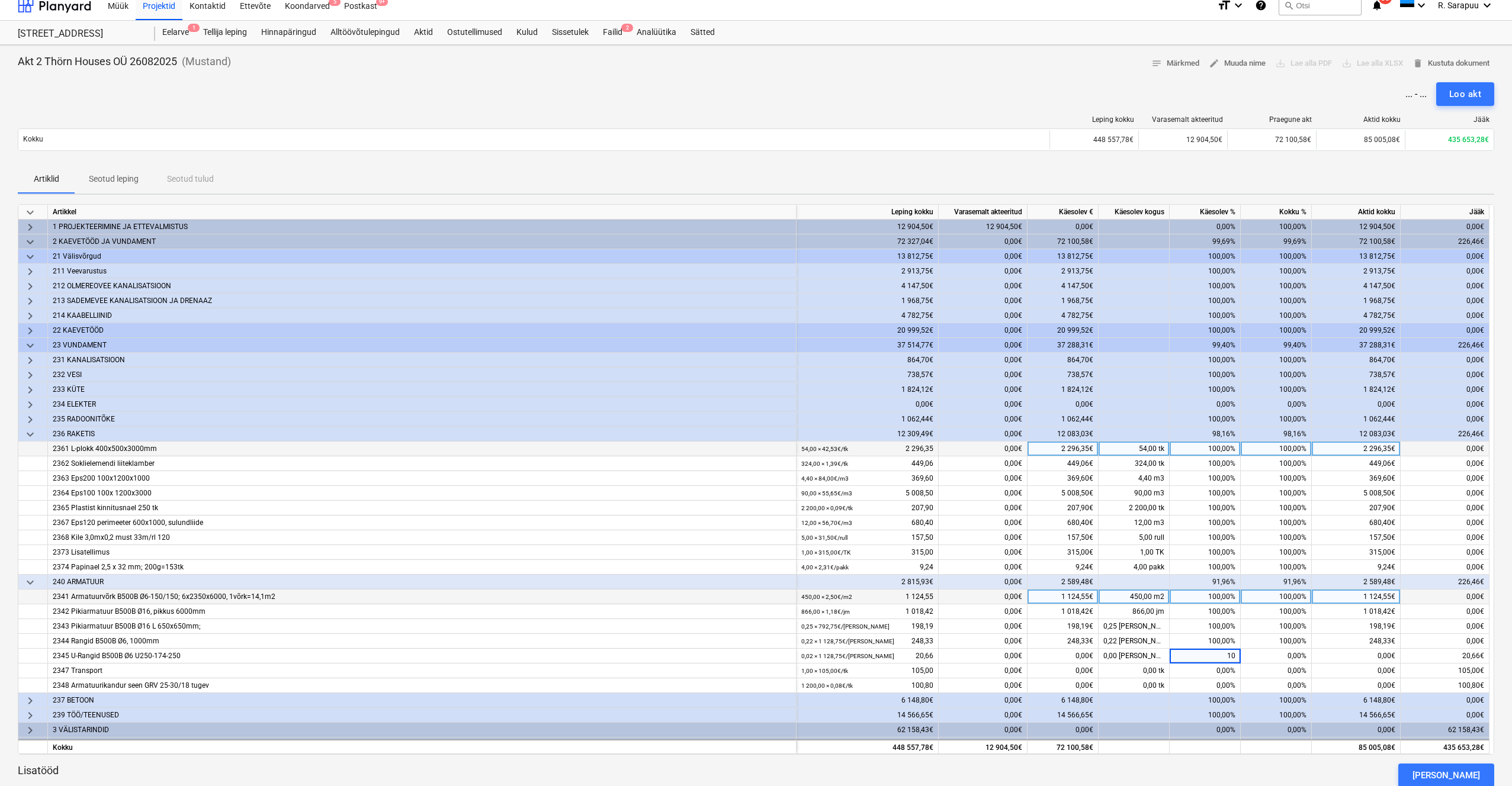
type input "100"
click at [27, 344] on span "keyboard_arrow_down" at bounding box center [30, 345] width 14 height 14
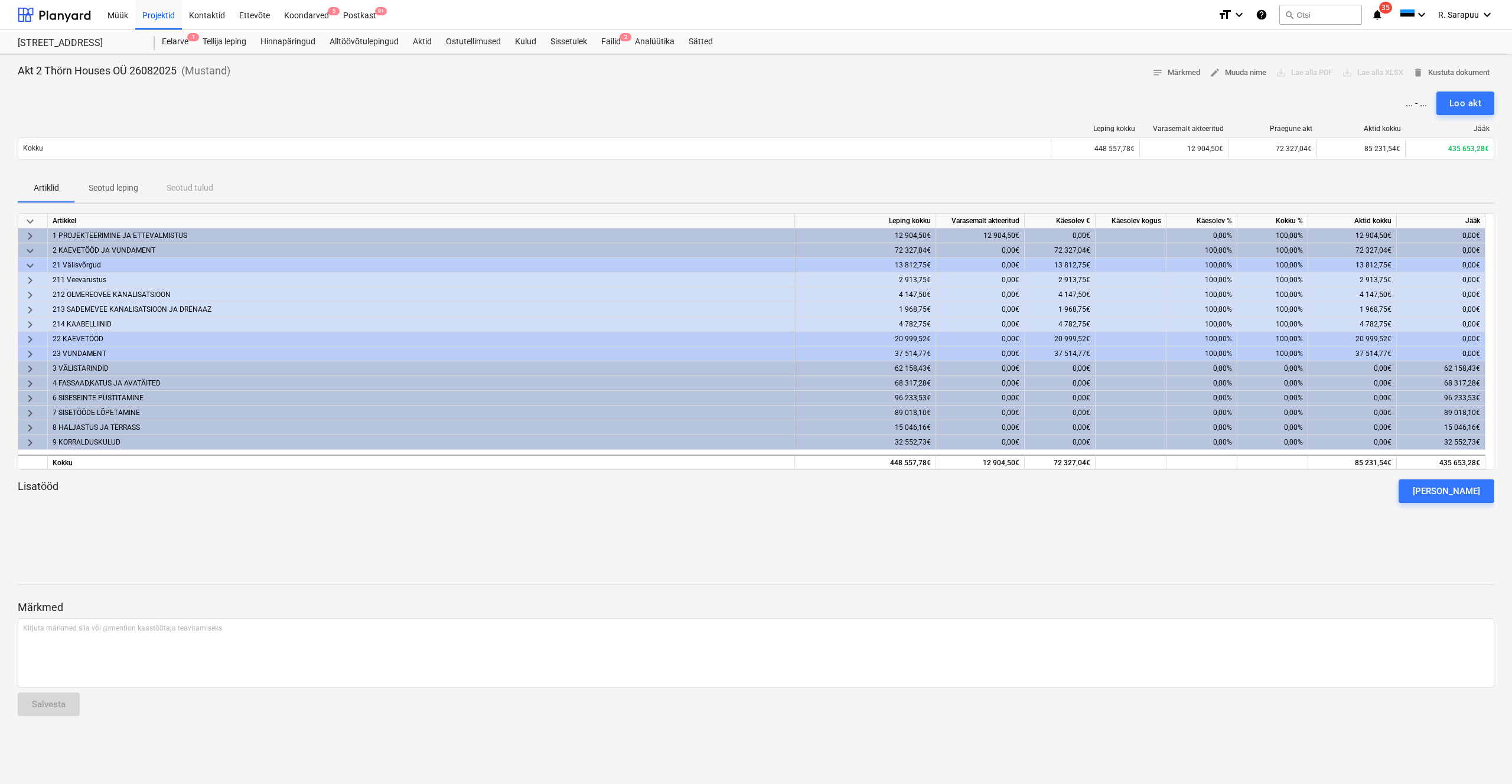
scroll to position [0, 0]
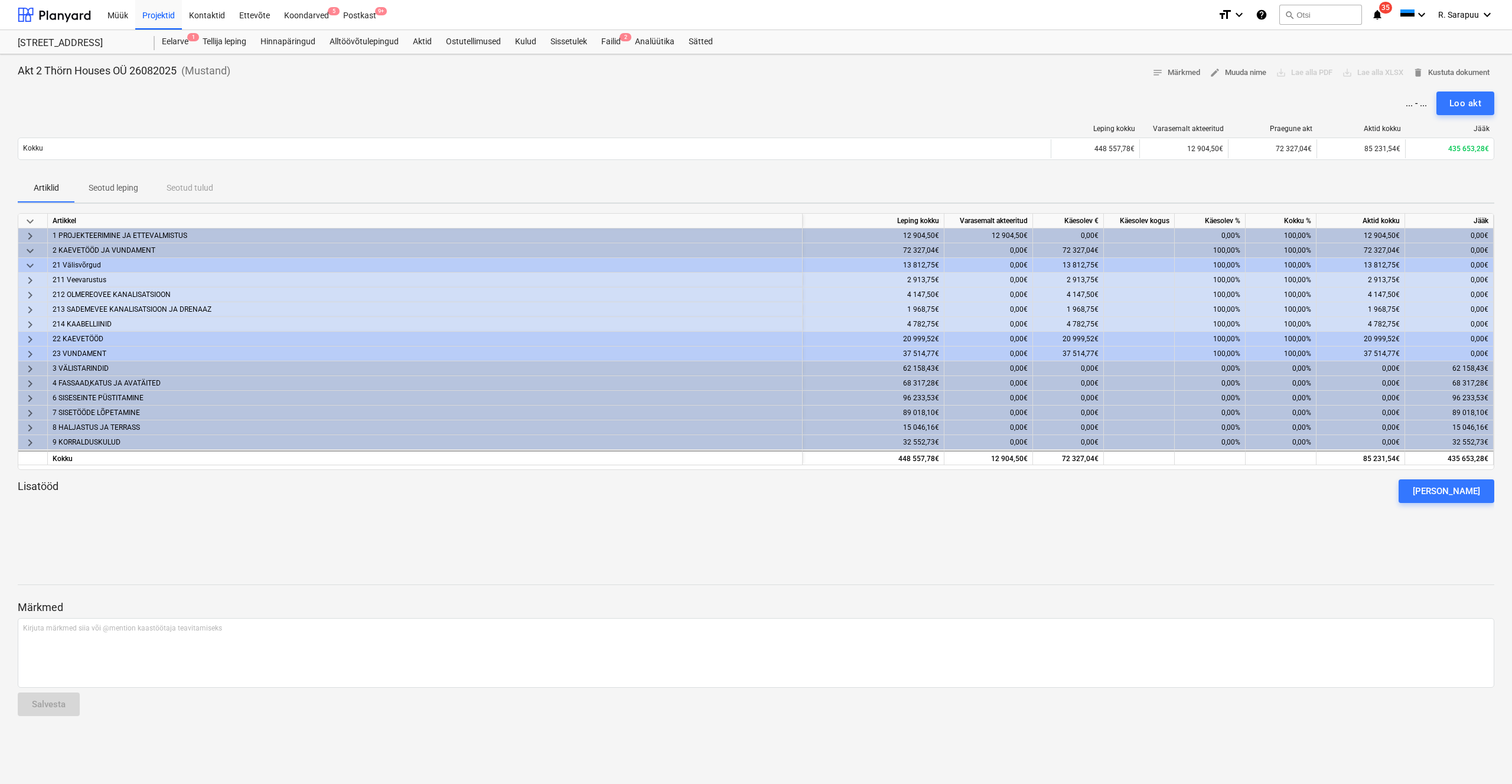
click at [28, 258] on span "keyboard_arrow_down" at bounding box center [30, 265] width 14 height 14
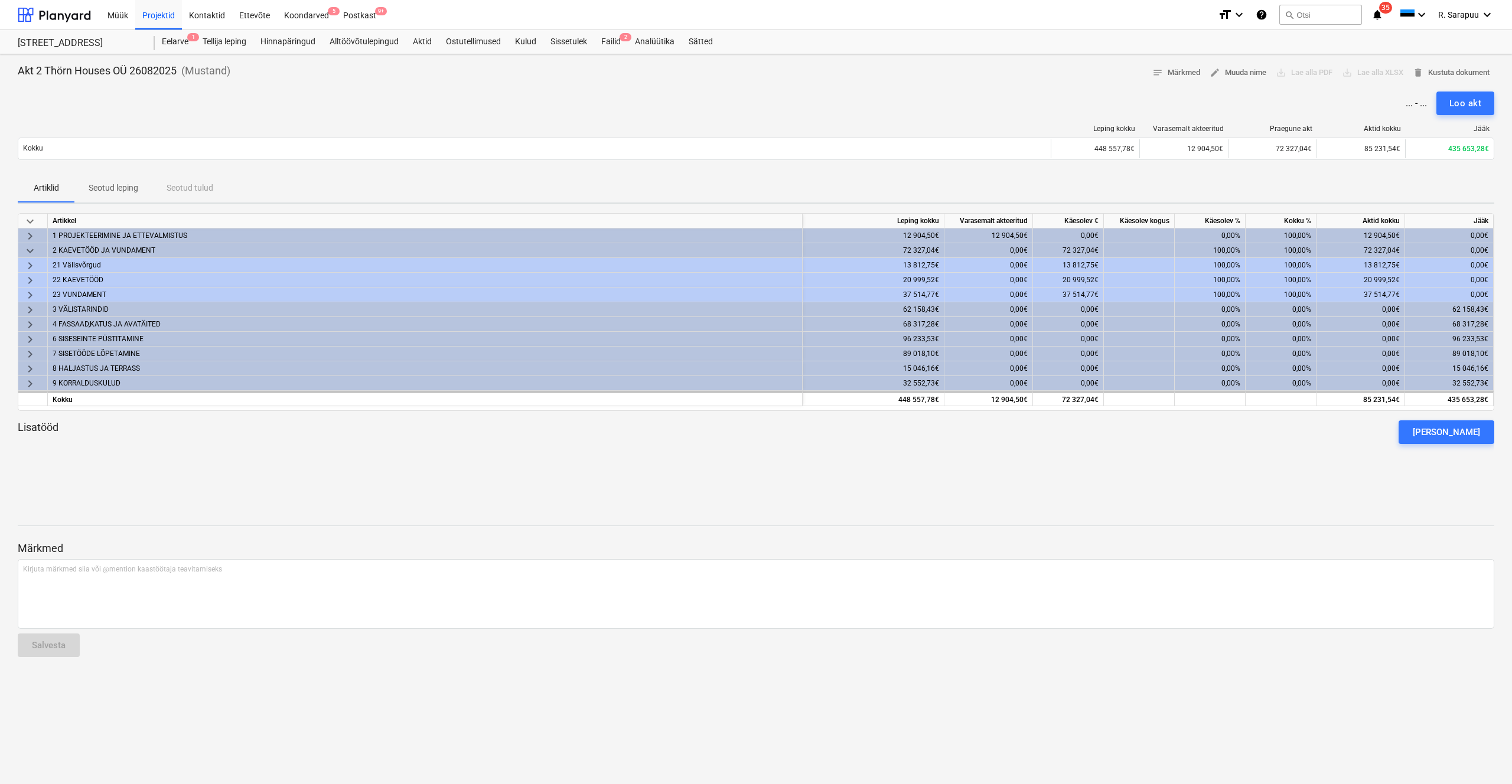
click at [28, 244] on span "keyboard_arrow_down" at bounding box center [30, 251] width 14 height 14
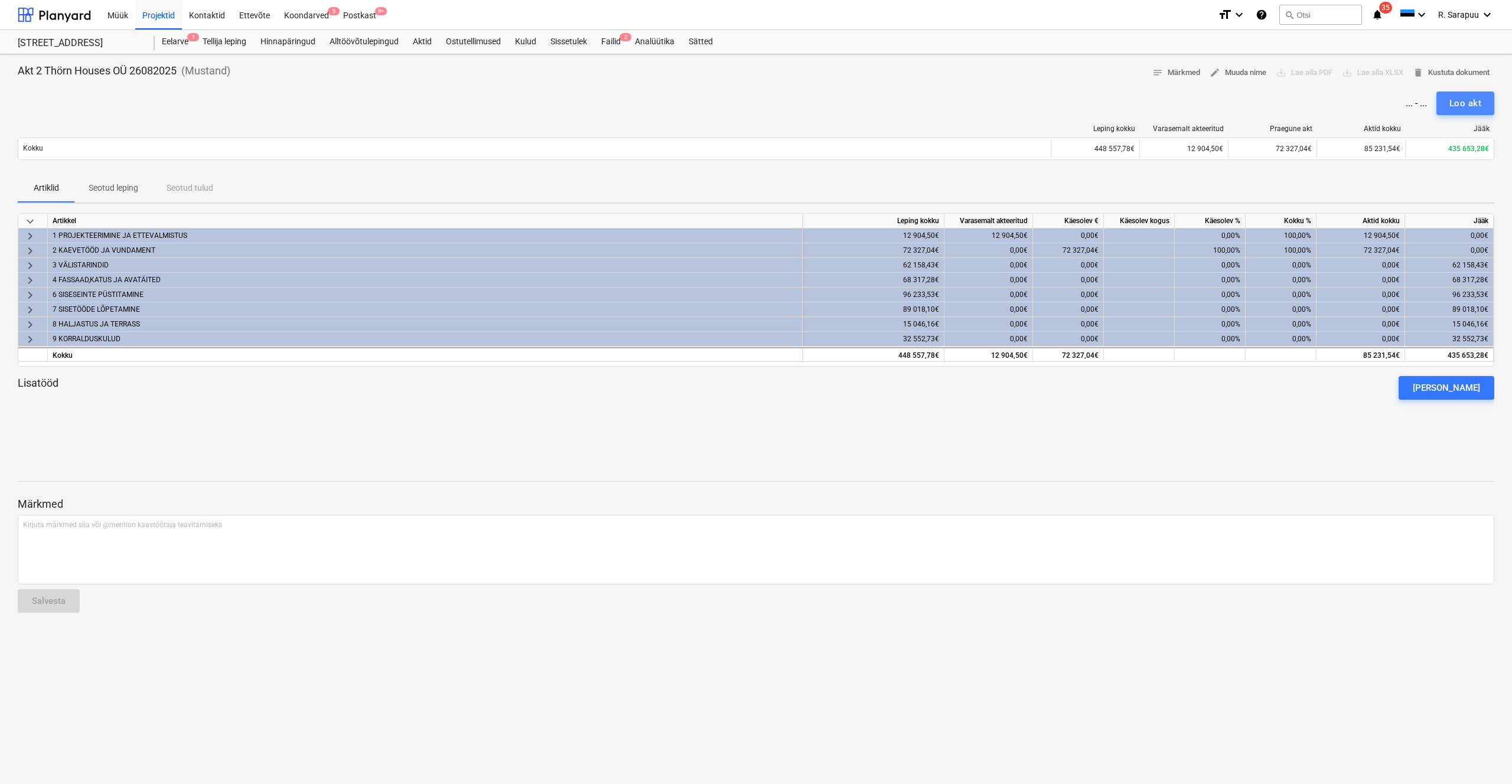
click at [1455, 102] on div "Loo akt" at bounding box center [1465, 103] width 32 height 16
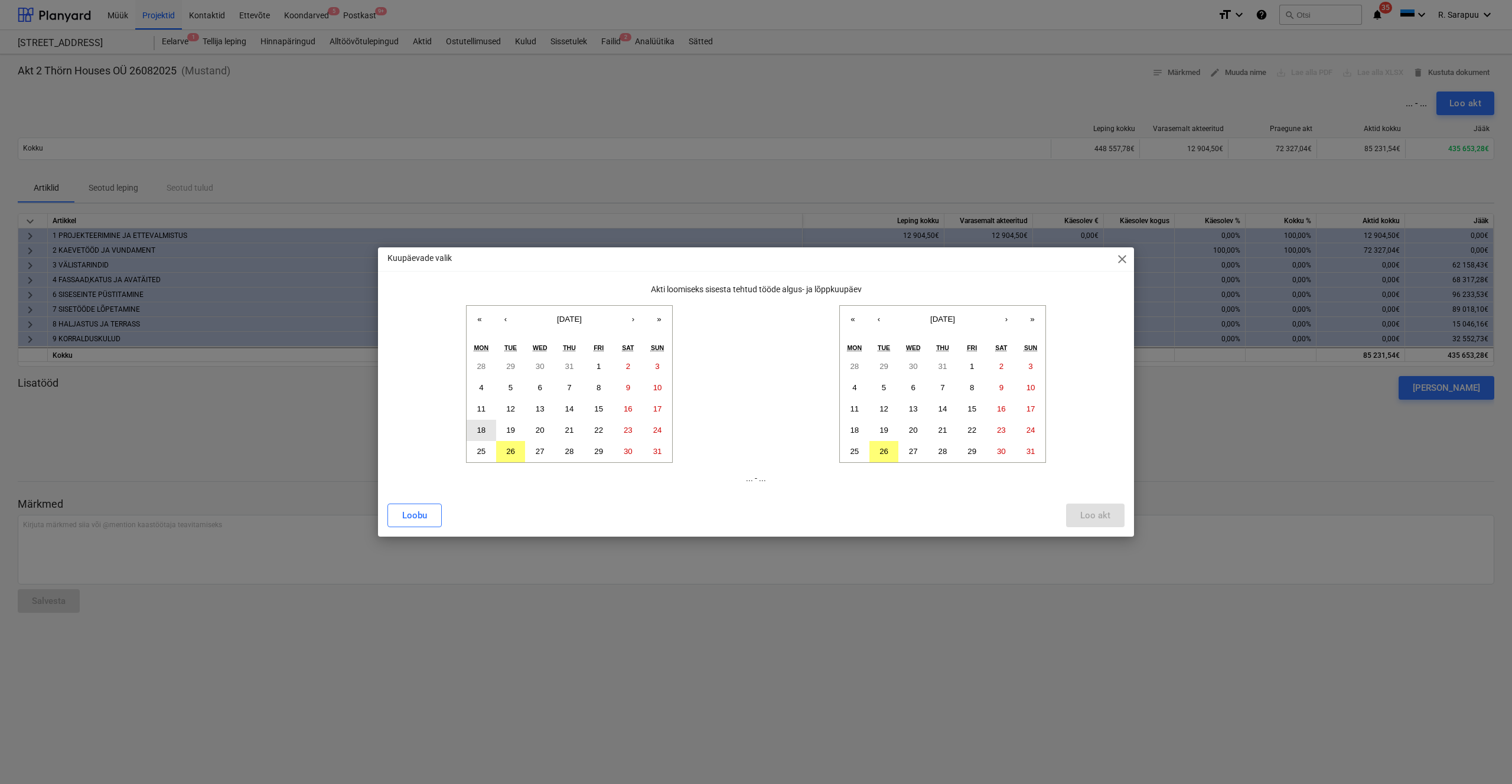
click at [475, 431] on button "18" at bounding box center [481, 430] width 29 height 22
click at [607, 458] on button "29" at bounding box center [599, 452] width 29 height 22
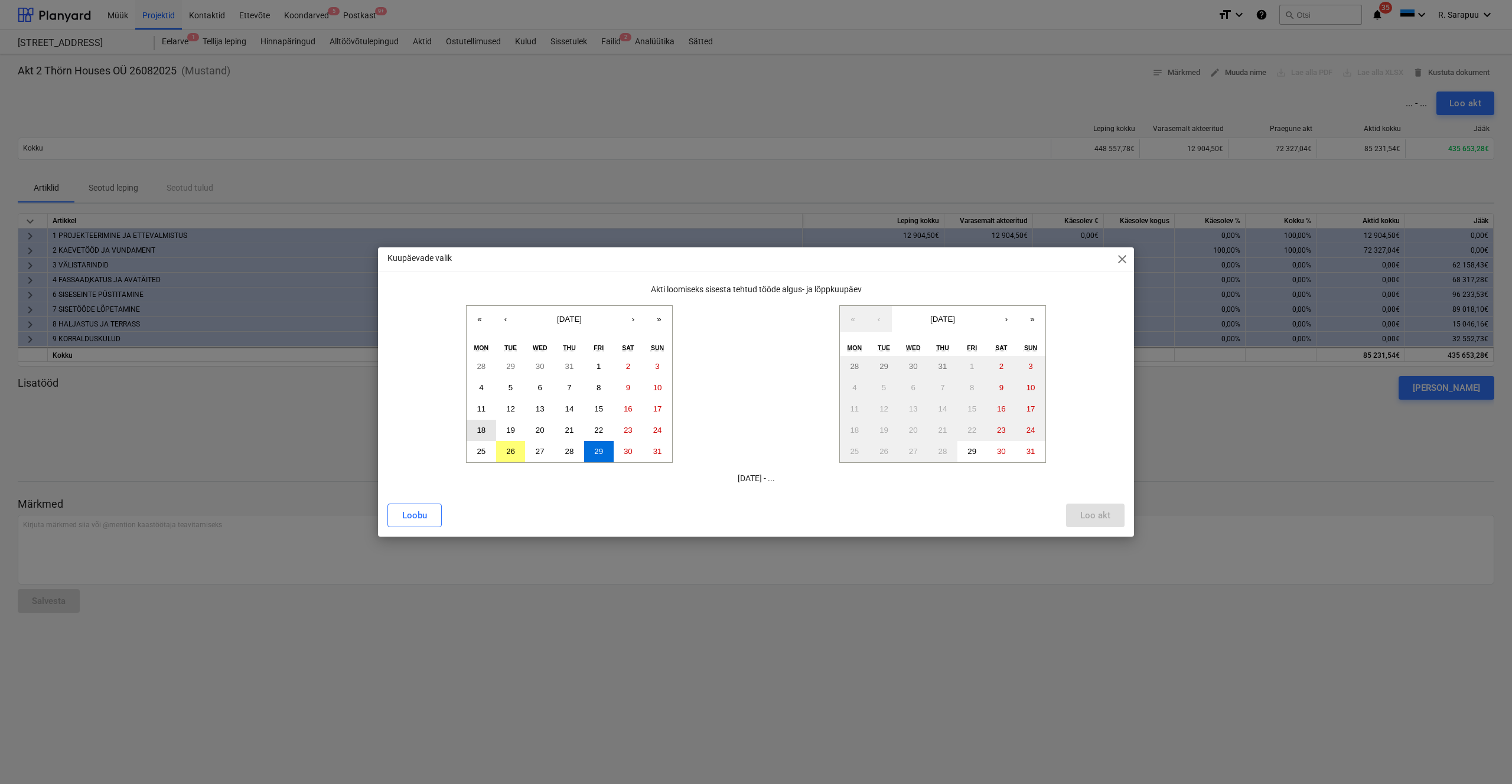
click at [486, 435] on button "18" at bounding box center [481, 430] width 29 height 22
drag, startPoint x: 972, startPoint y: 451, endPoint x: 1005, endPoint y: 471, distance: 38.6
click at [974, 450] on abbr "29" at bounding box center [972, 451] width 9 height 9
click at [1087, 516] on div "Loo akt" at bounding box center [1095, 515] width 30 height 16
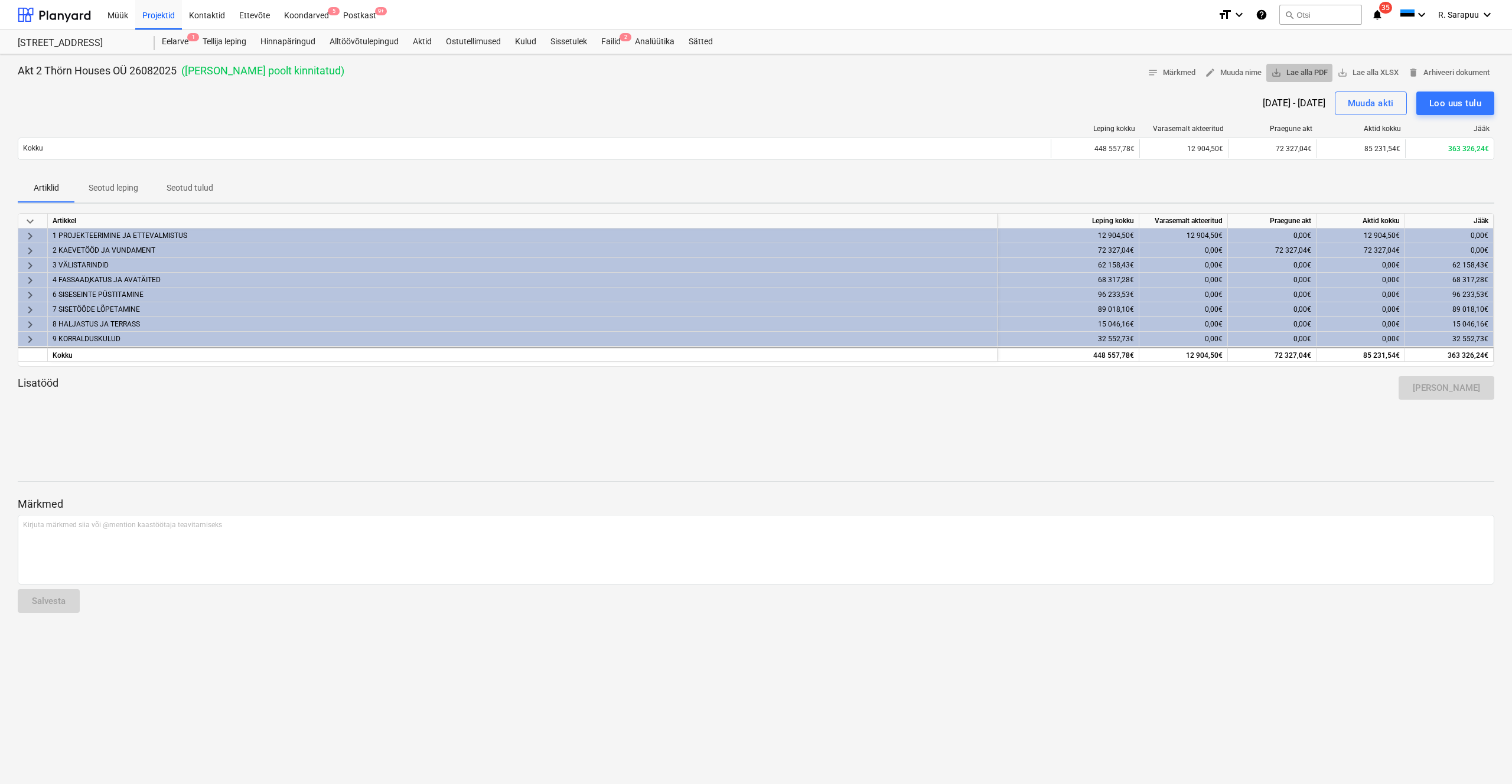
click at [1304, 77] on span "save_alt Lae alla PDF" at bounding box center [1299, 73] width 56 height 14
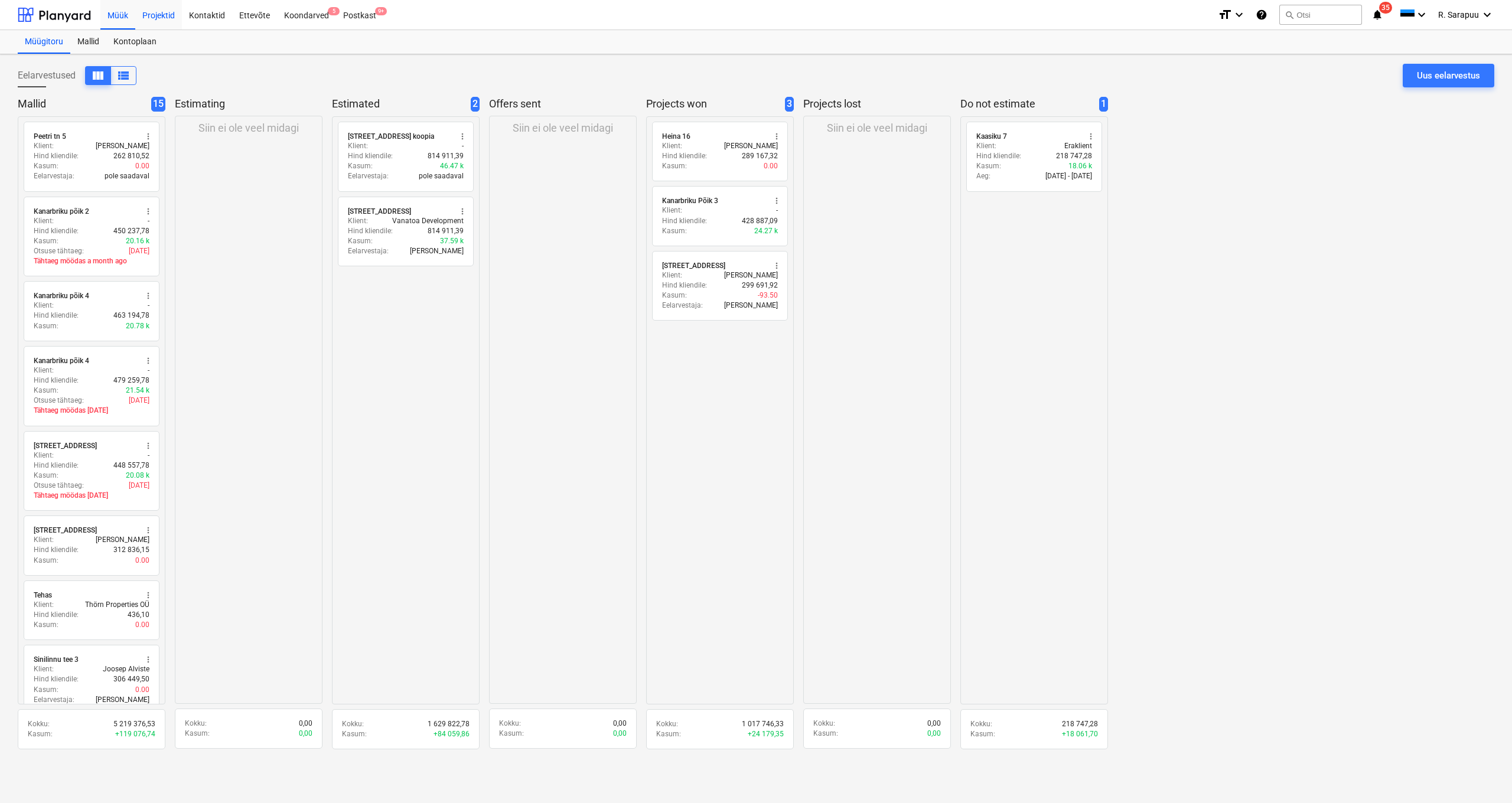
click at [160, 22] on div "Projektid" at bounding box center [159, 14] width 47 height 30
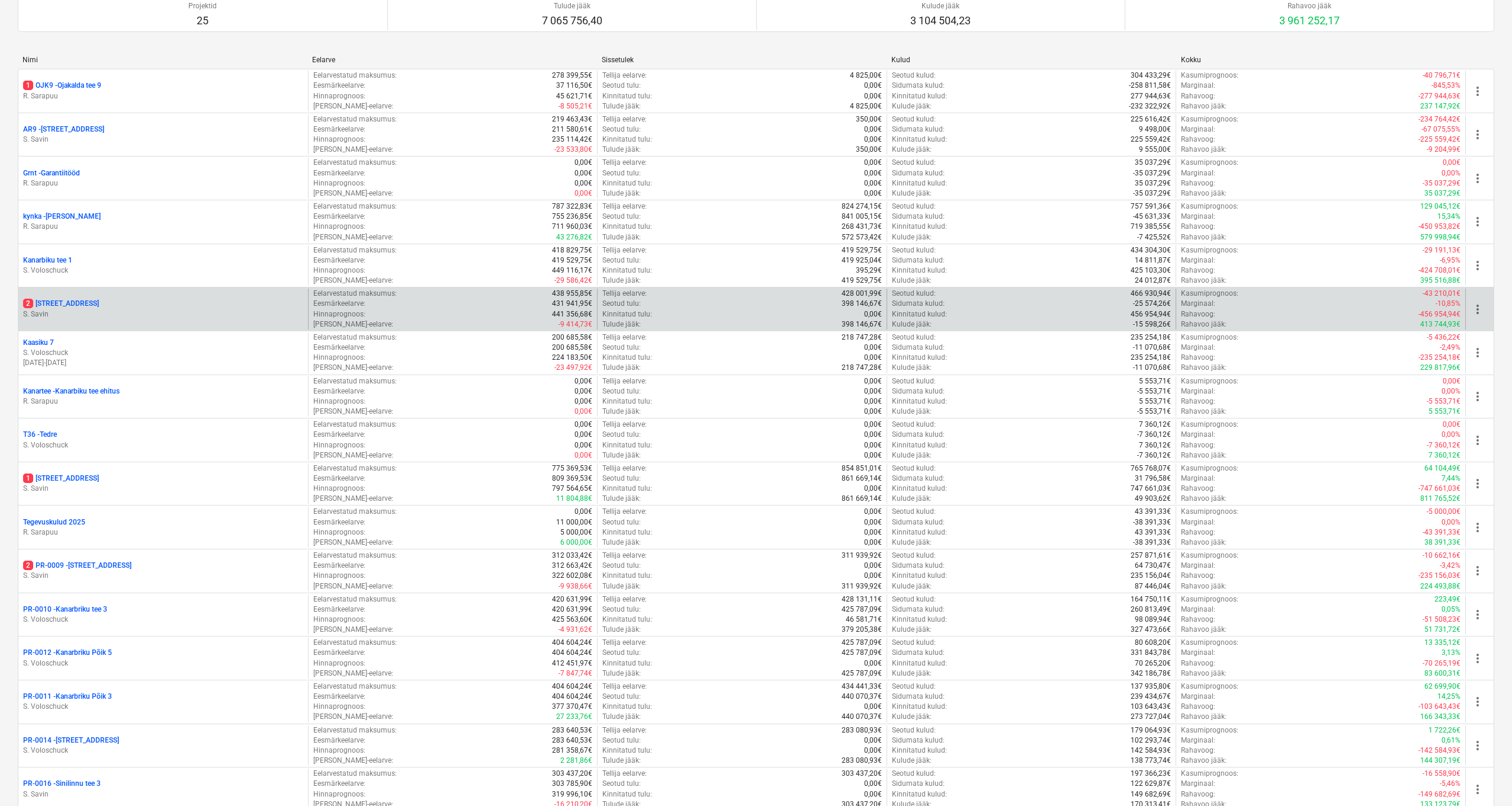
scroll to position [224, 0]
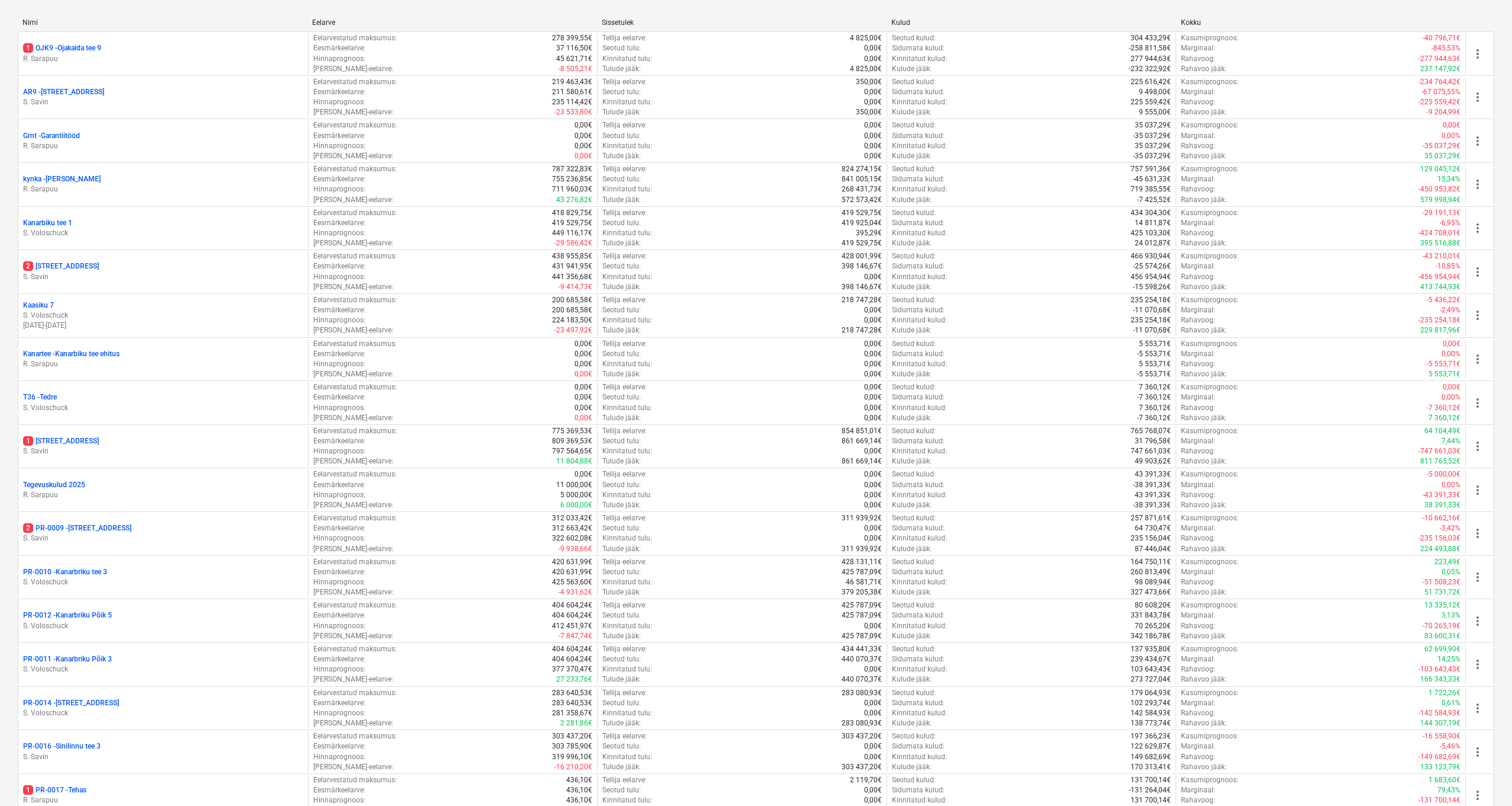
click at [62, 440] on p "1 Sinilille tee 14" at bounding box center [61, 441] width 76 height 10
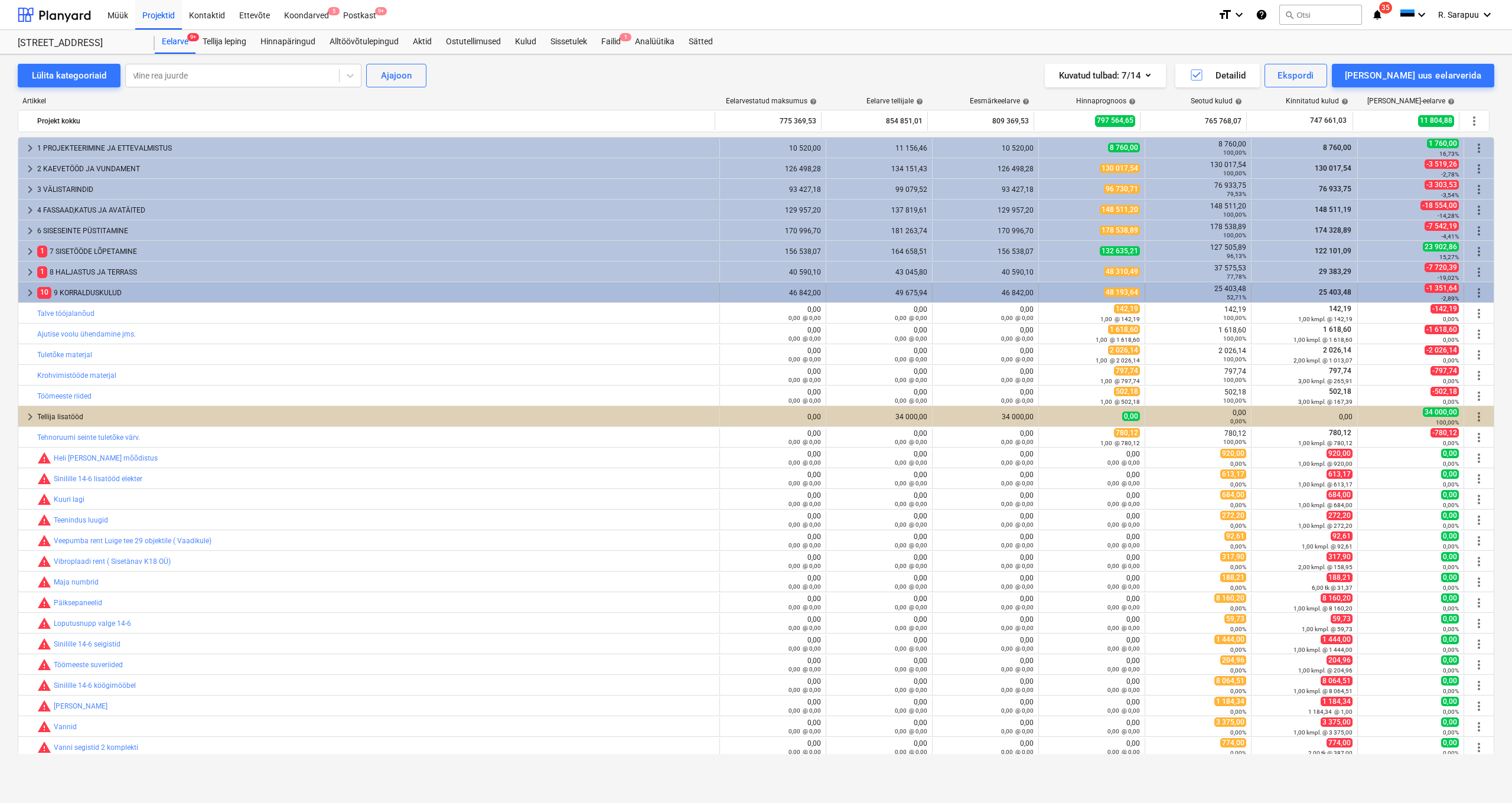
click at [25, 291] on span "keyboard_arrow_right" at bounding box center [30, 292] width 14 height 14
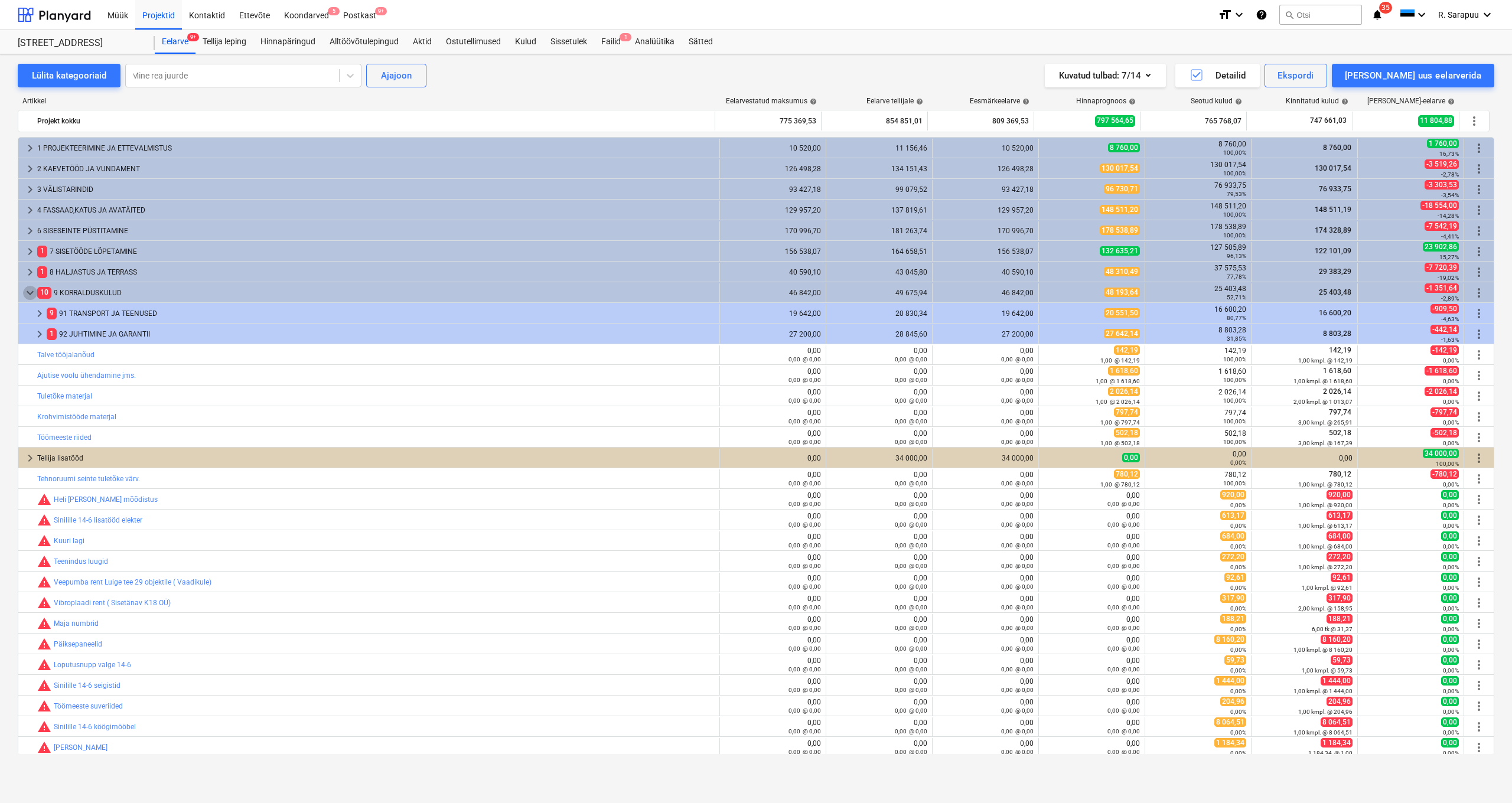
click at [25, 291] on span "keyboard_arrow_down" at bounding box center [30, 292] width 14 height 14
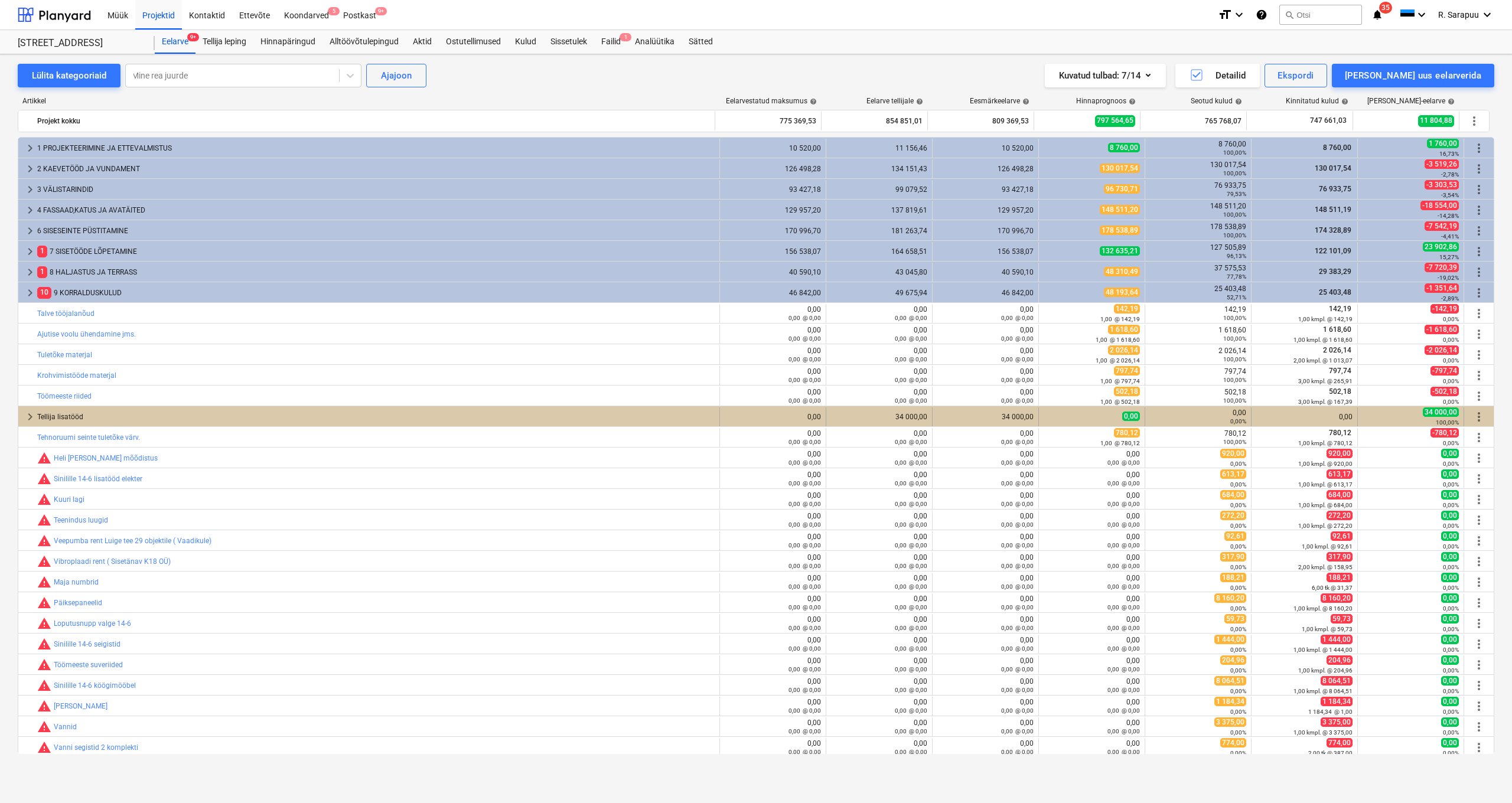
click at [27, 415] on span "keyboard_arrow_right" at bounding box center [30, 416] width 14 height 14
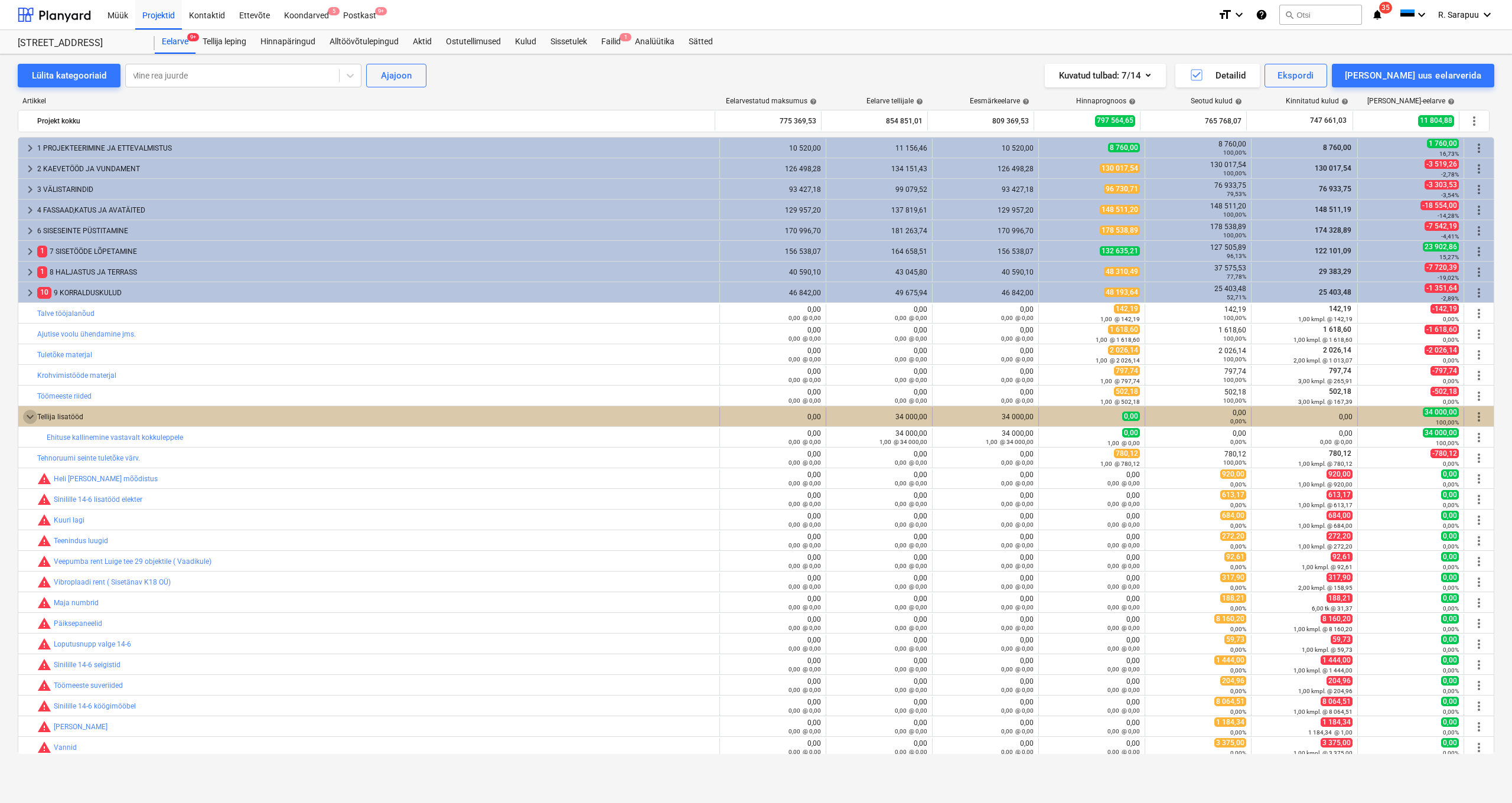
click at [30, 417] on span "keyboard_arrow_down" at bounding box center [30, 416] width 14 height 14
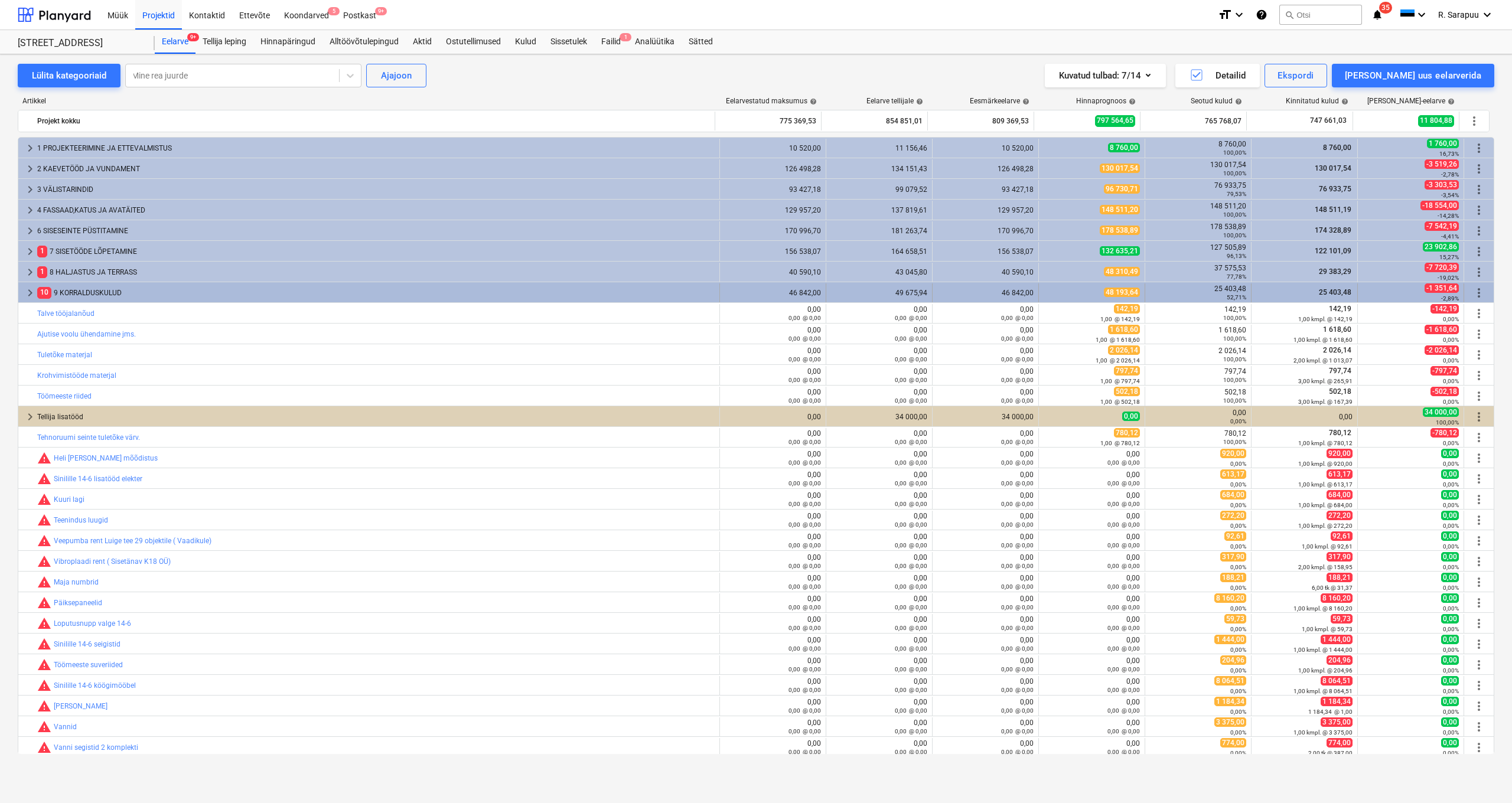
click at [1233, 293] on div "52,71%" at bounding box center [1197, 297] width 96 height 9
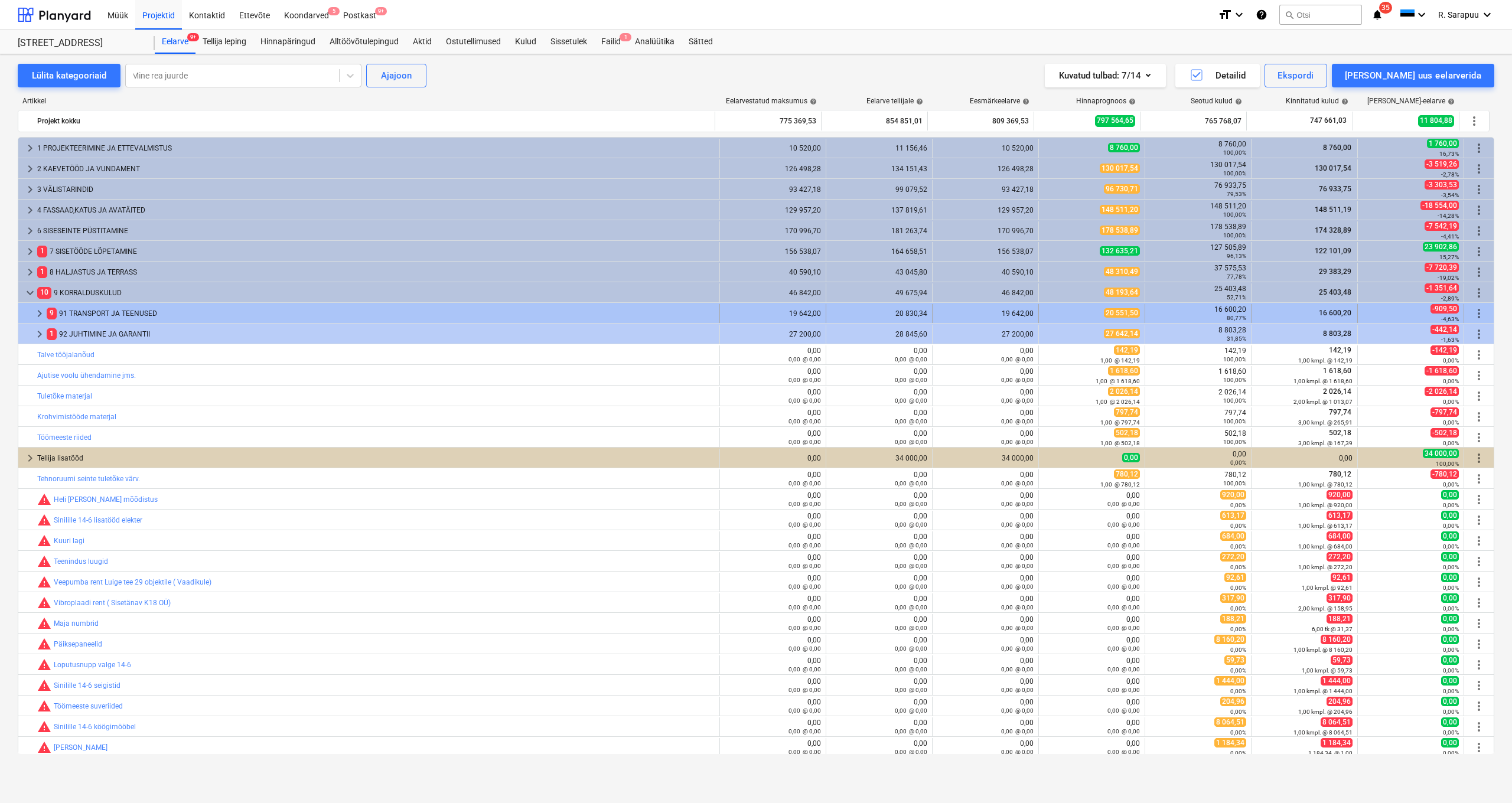
click at [36, 312] on span "keyboard_arrow_right" at bounding box center [39, 313] width 14 height 14
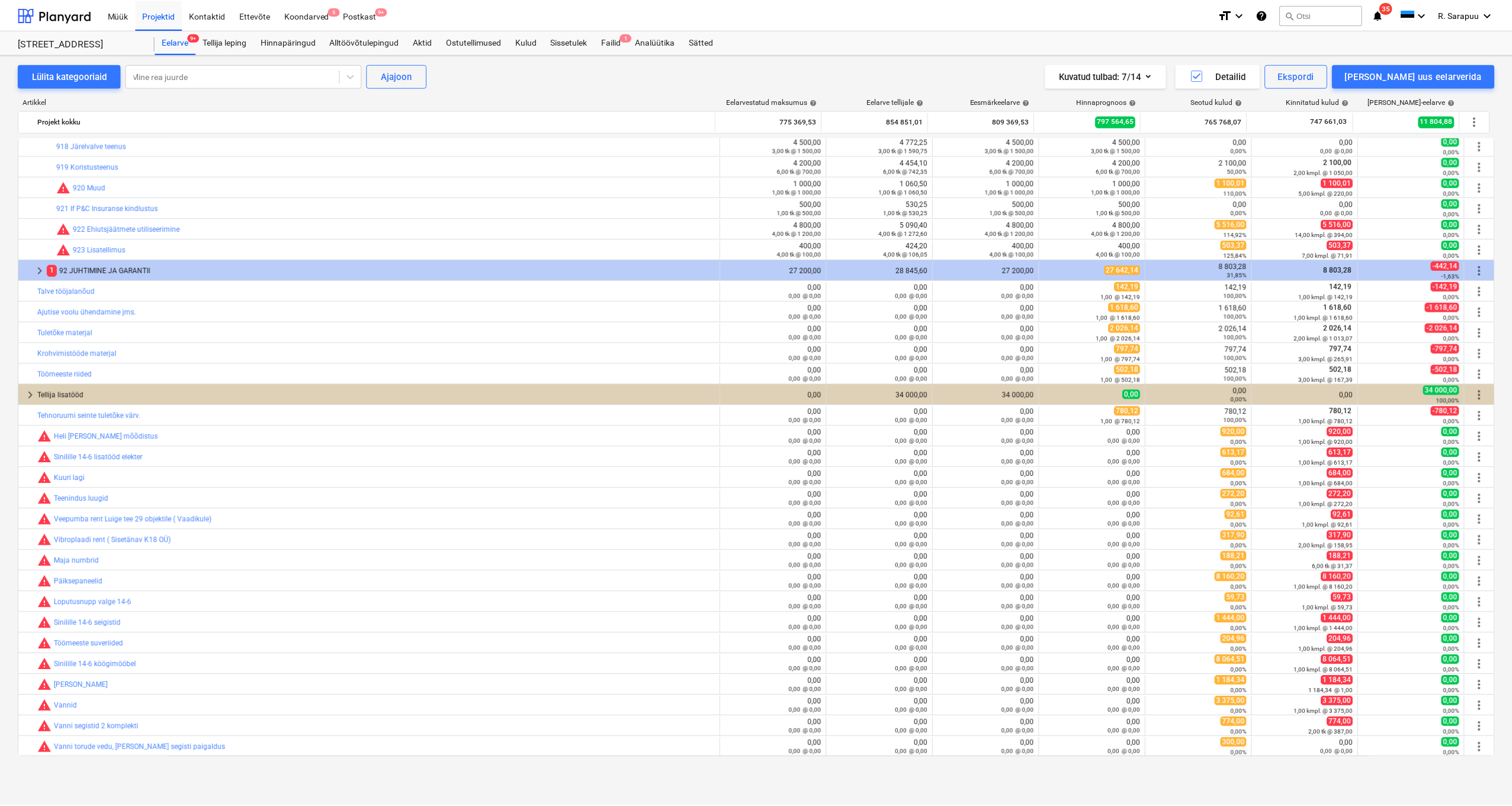
scroll to position [199, 0]
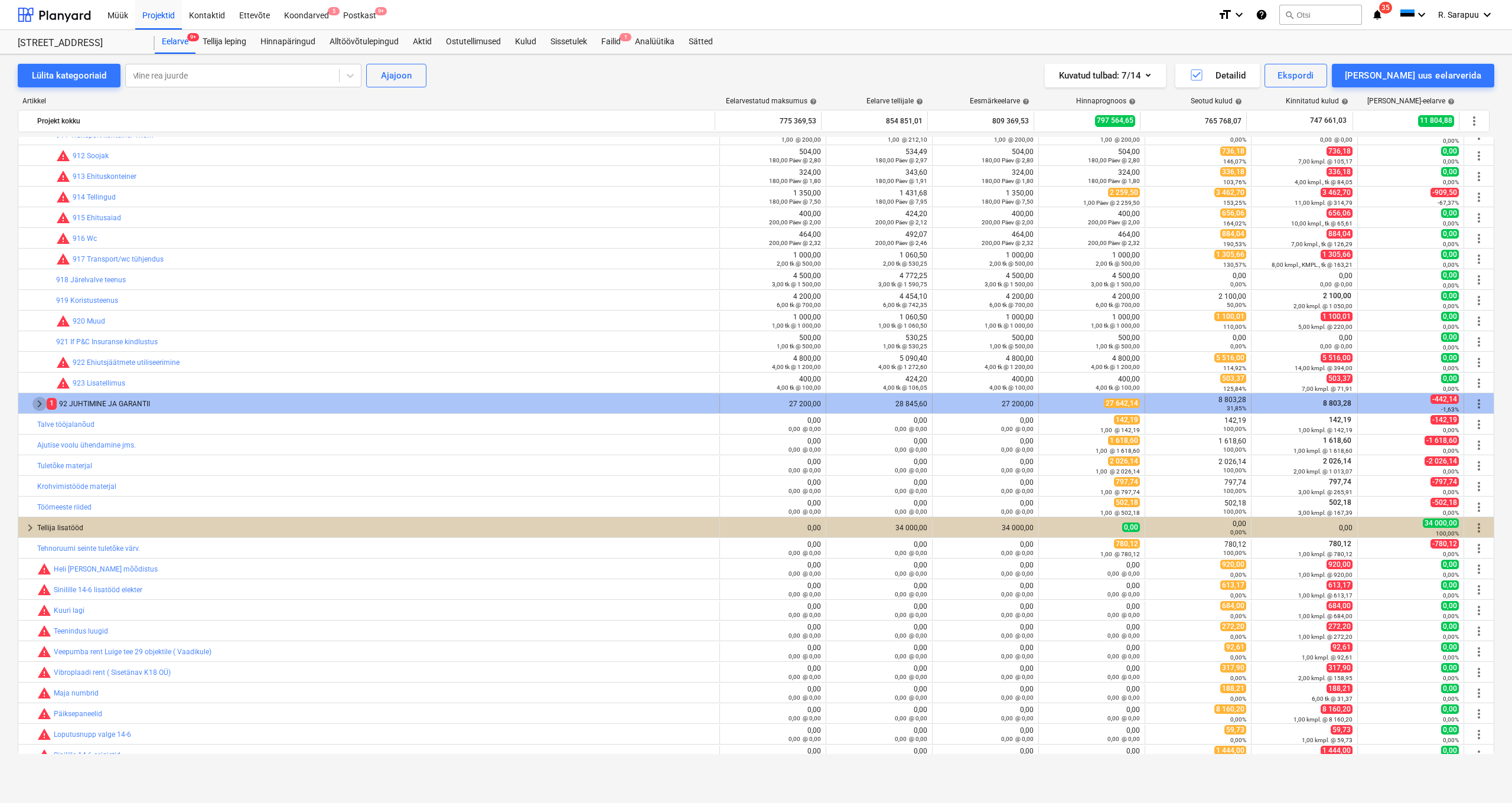
click at [37, 402] on span "keyboard_arrow_right" at bounding box center [39, 403] width 14 height 14
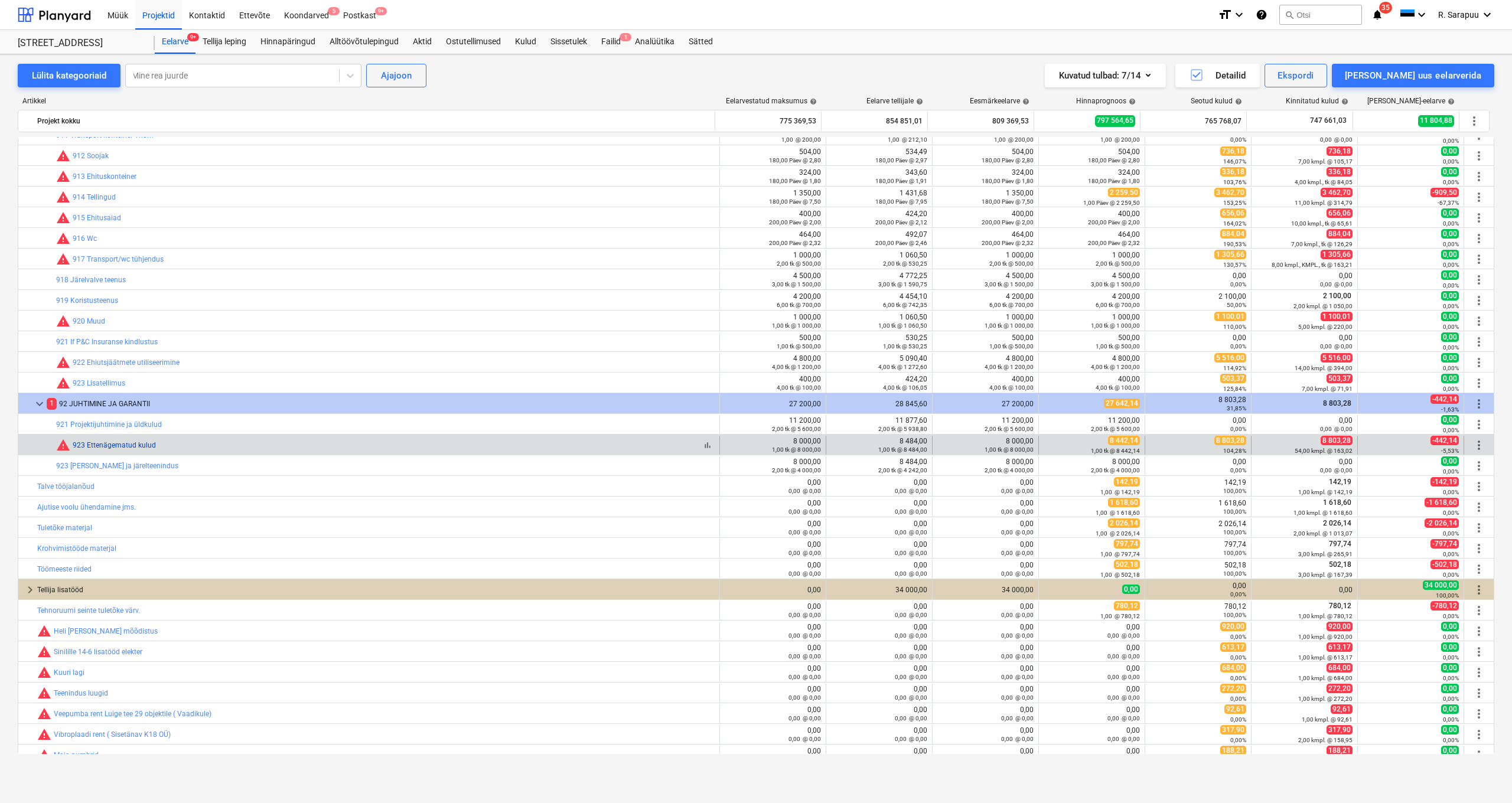
click at [145, 447] on link "923 Ettenägematud kulud" at bounding box center [115, 446] width 83 height 9
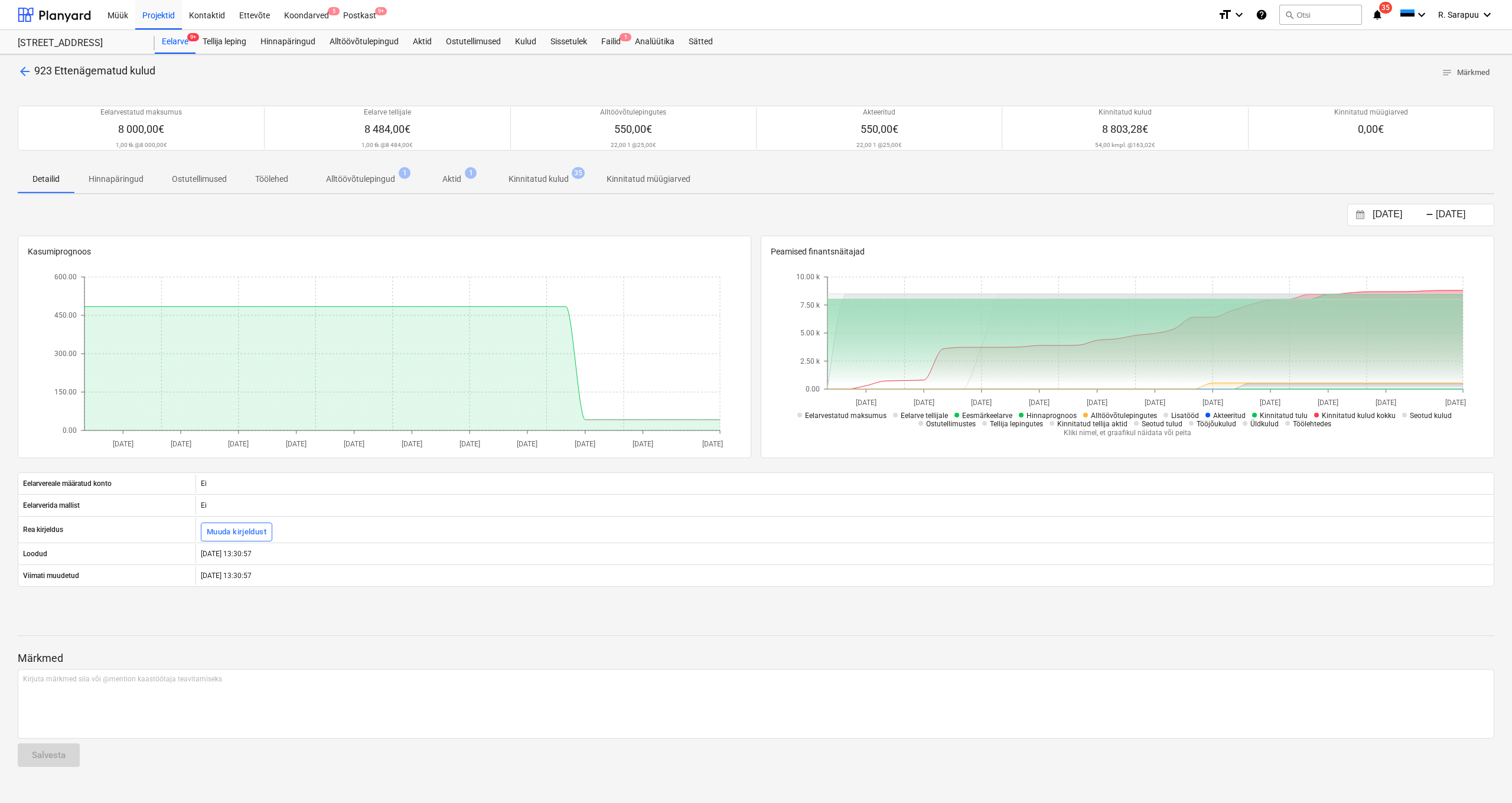
click at [365, 179] on p "Alltöövõtulepingud" at bounding box center [361, 179] width 69 height 12
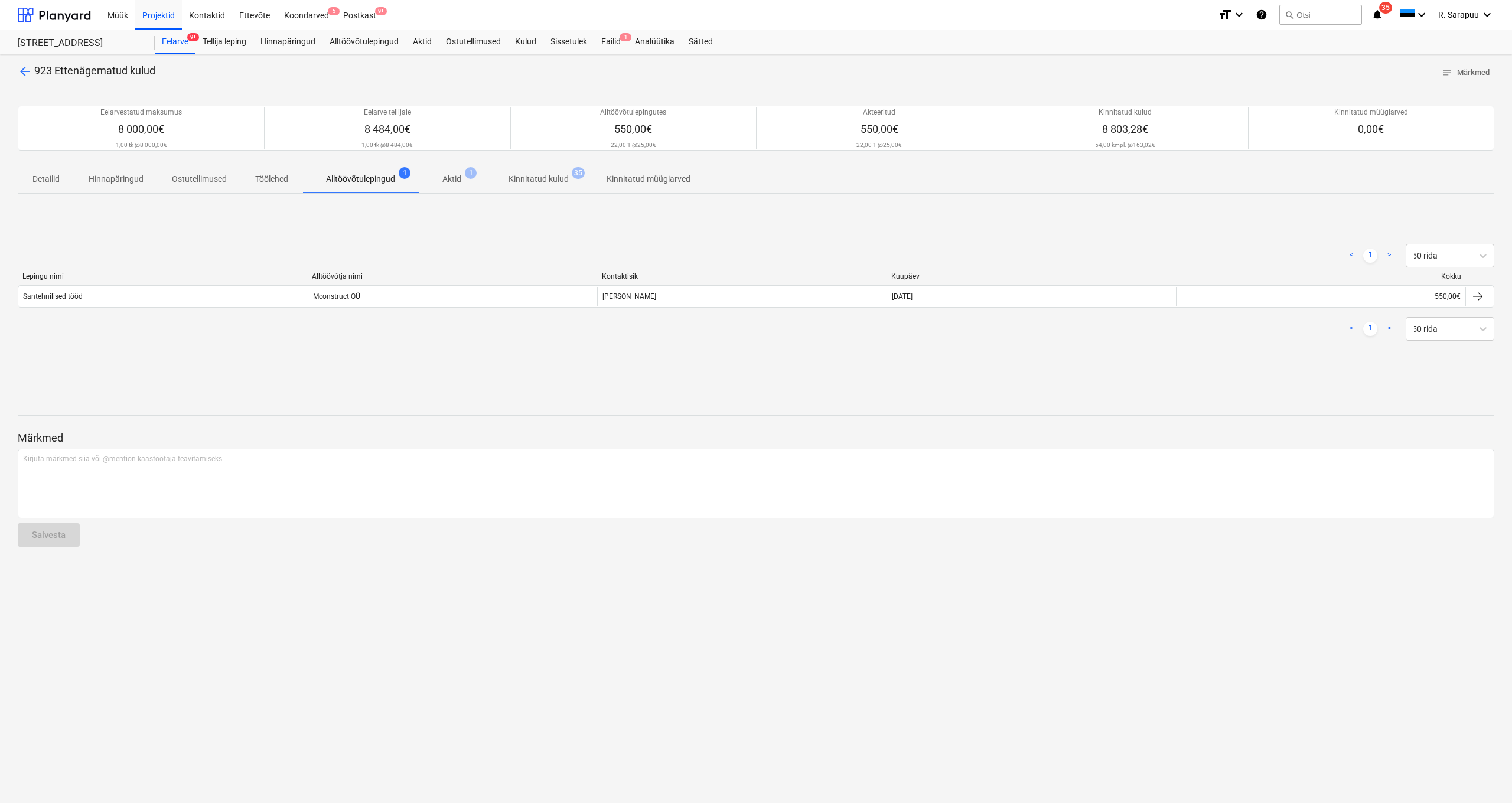
click at [441, 175] on span "Aktid 1" at bounding box center [452, 179] width 38 height 12
click at [550, 179] on p "Kinnitatud kulud" at bounding box center [538, 179] width 60 height 12
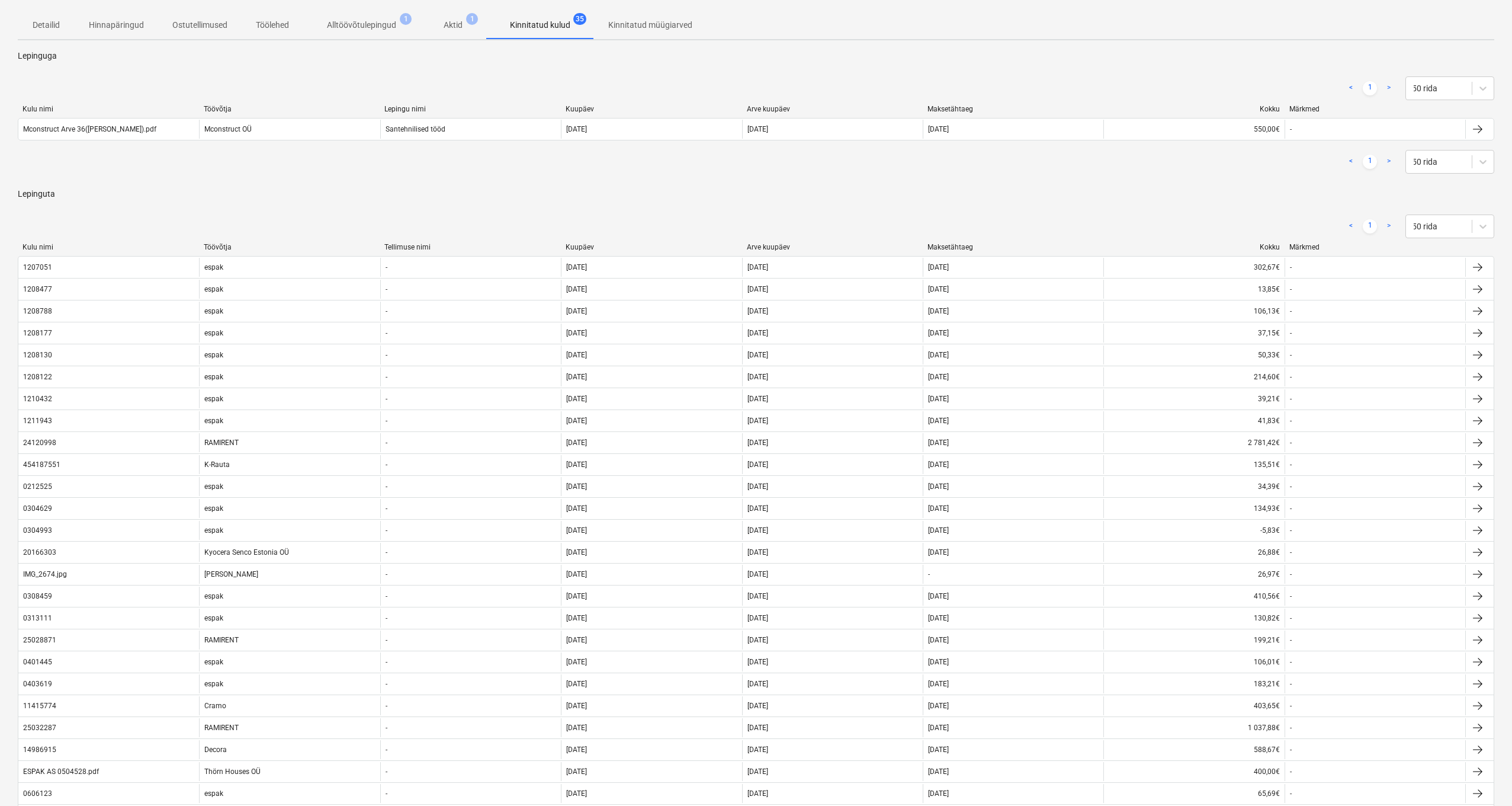
scroll to position [149, 0]
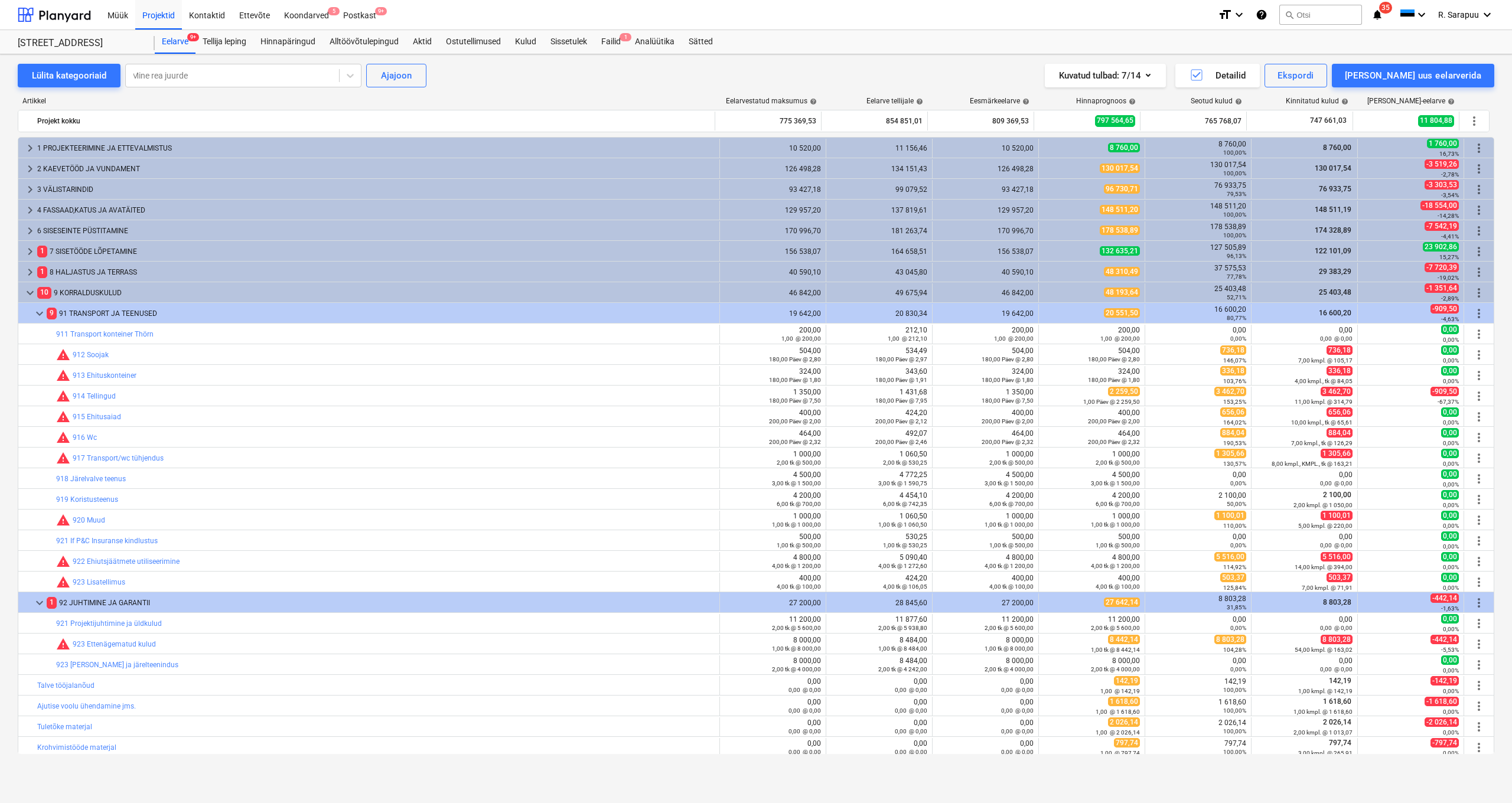
scroll to position [199, 0]
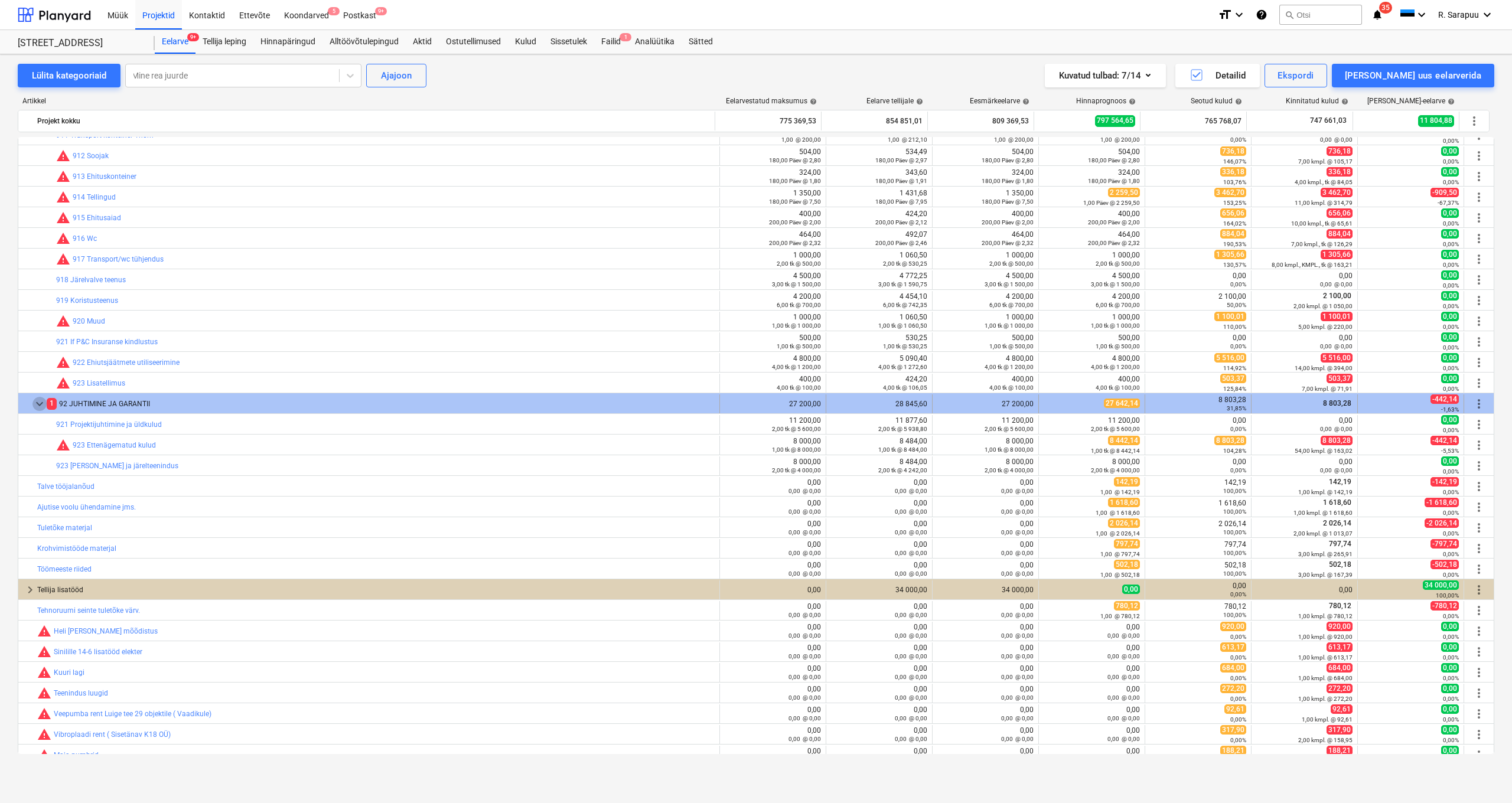
click at [42, 404] on span "keyboard_arrow_down" at bounding box center [39, 403] width 14 height 14
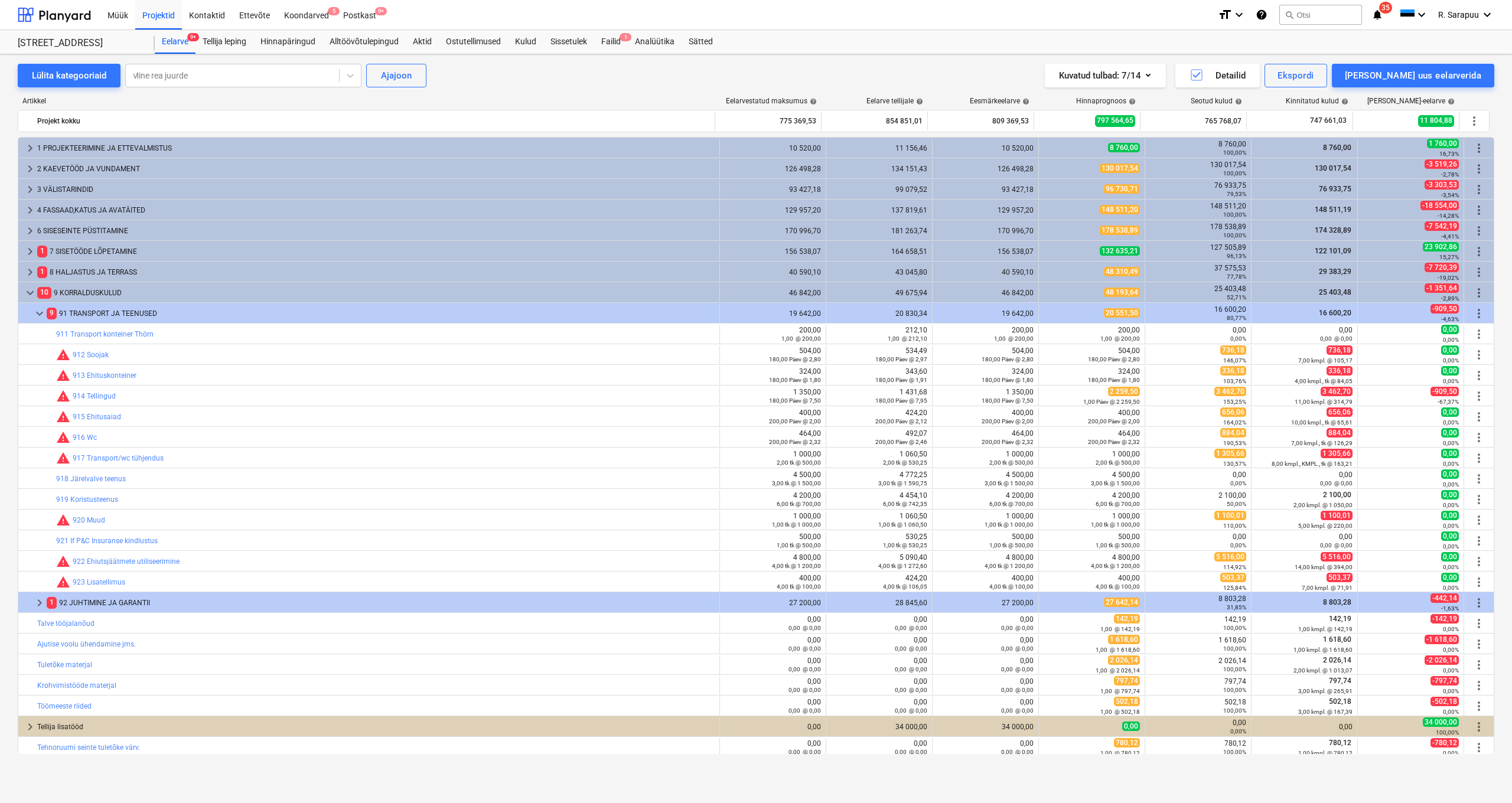
scroll to position [0, 0]
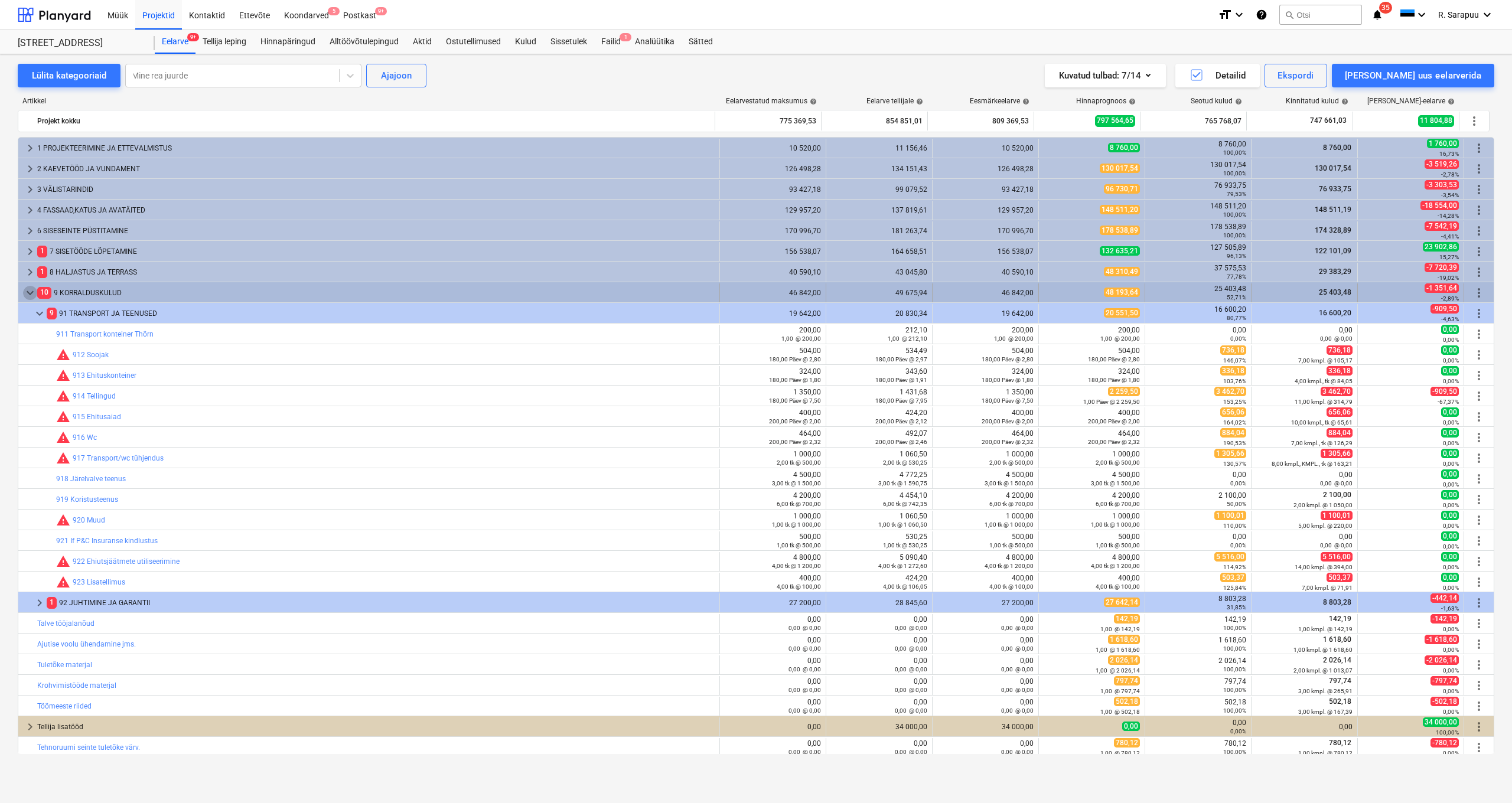
click at [29, 297] on span "keyboard_arrow_down" at bounding box center [30, 292] width 14 height 14
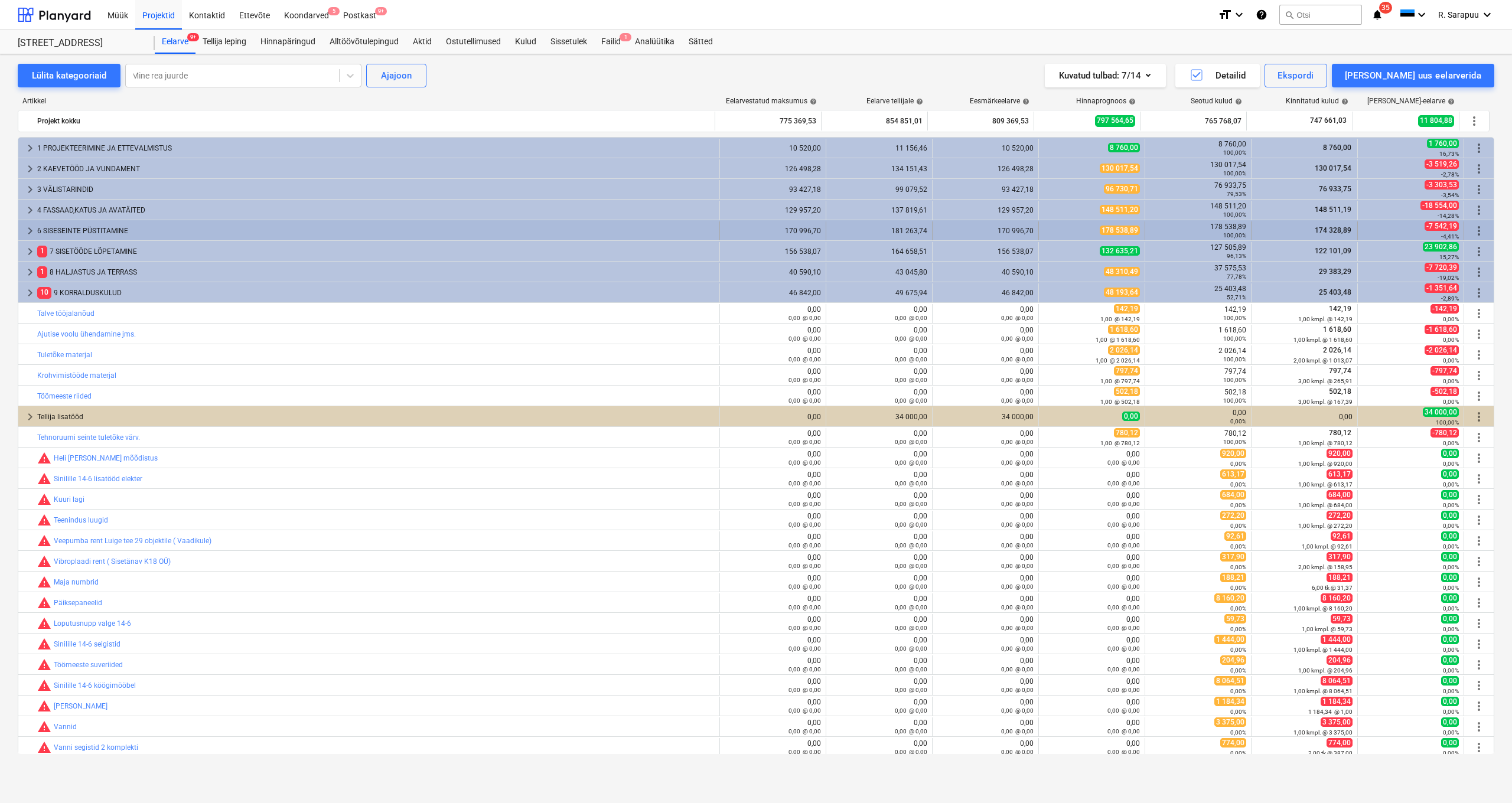
click at [29, 228] on span "keyboard_arrow_right" at bounding box center [30, 231] width 14 height 14
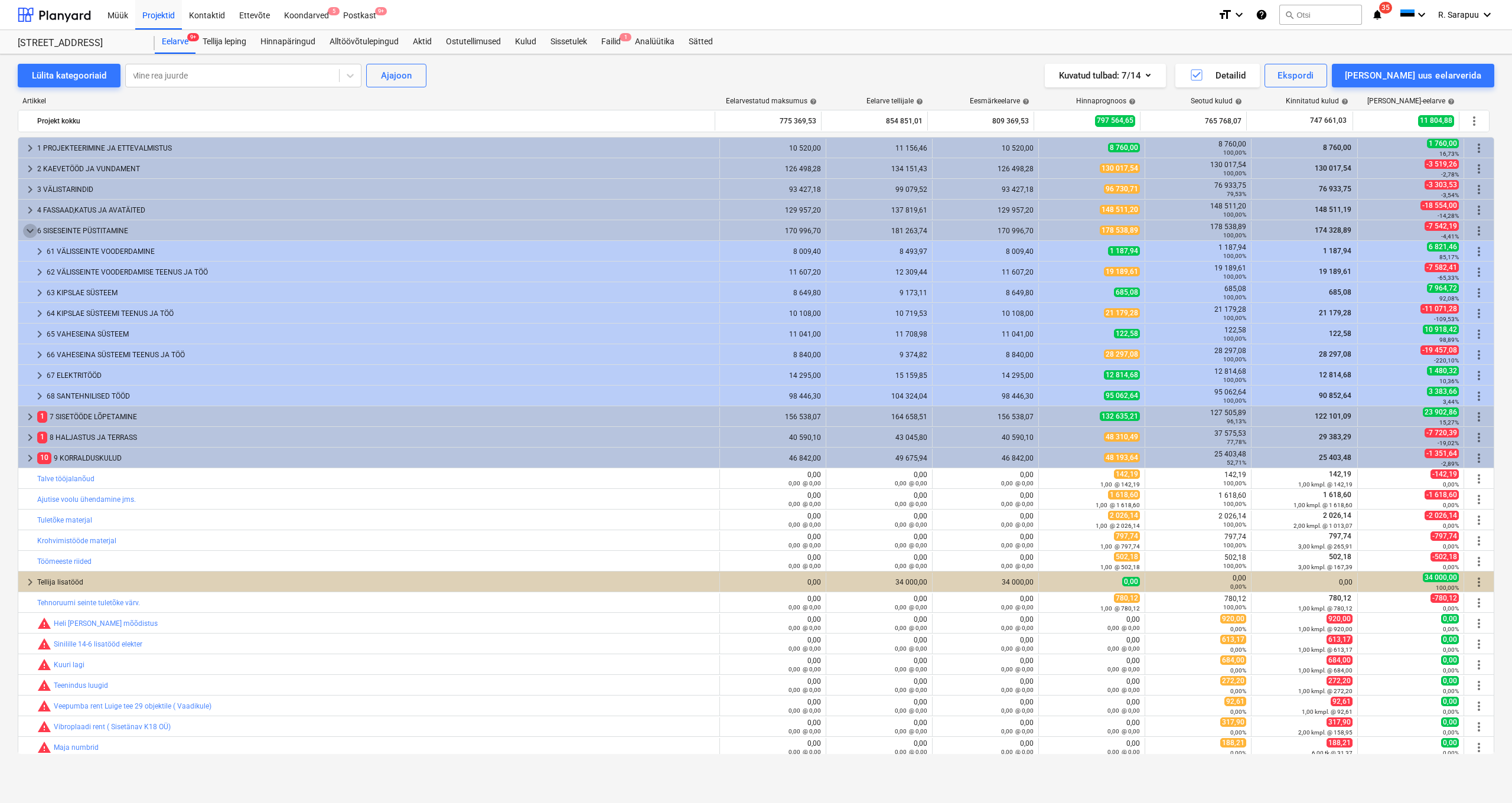
click at [29, 228] on span "keyboard_arrow_down" at bounding box center [30, 231] width 14 height 14
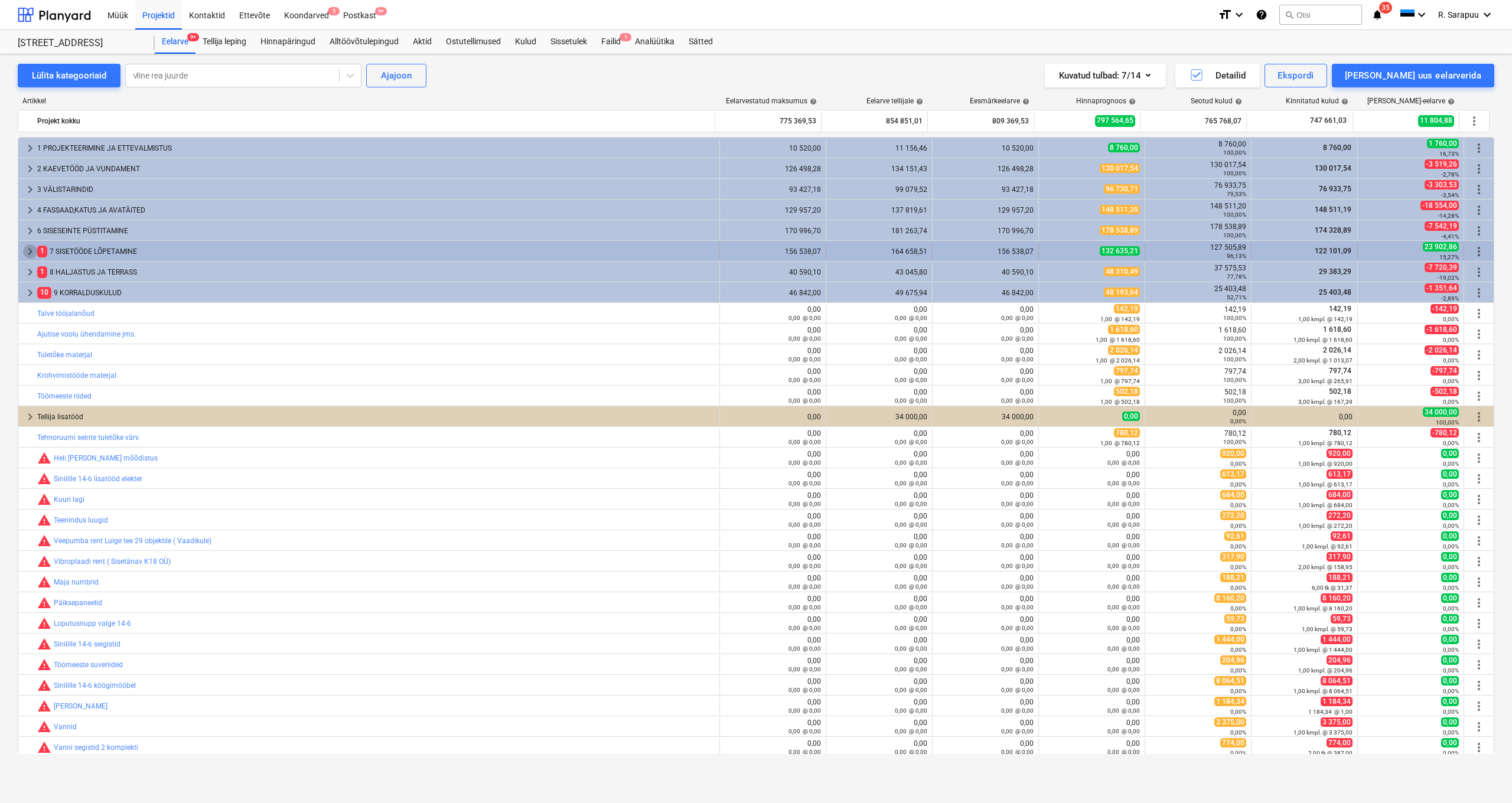
click at [29, 251] on span "keyboard_arrow_right" at bounding box center [30, 251] width 14 height 14
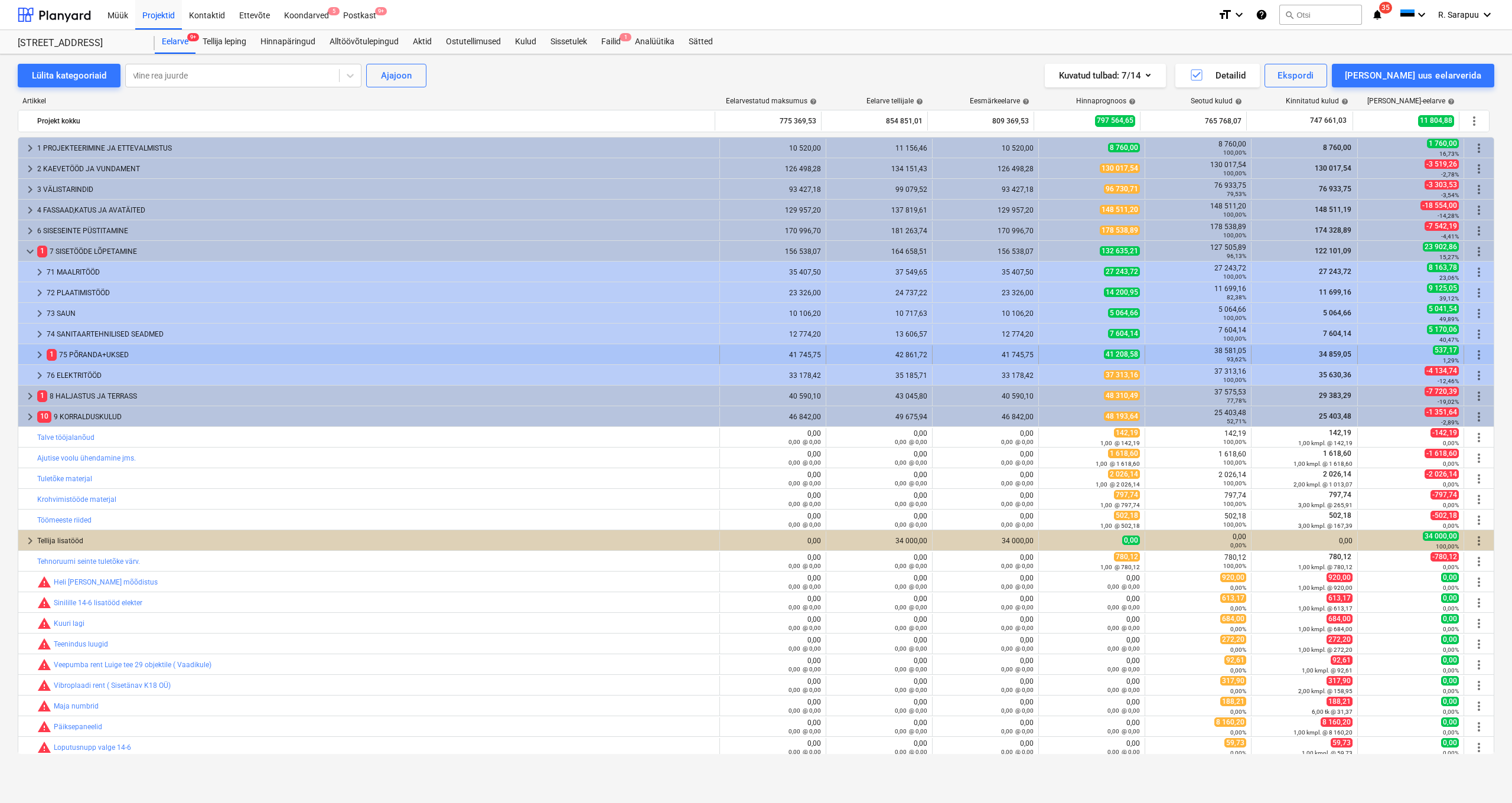
click at [41, 355] on span "keyboard_arrow_right" at bounding box center [39, 355] width 14 height 14
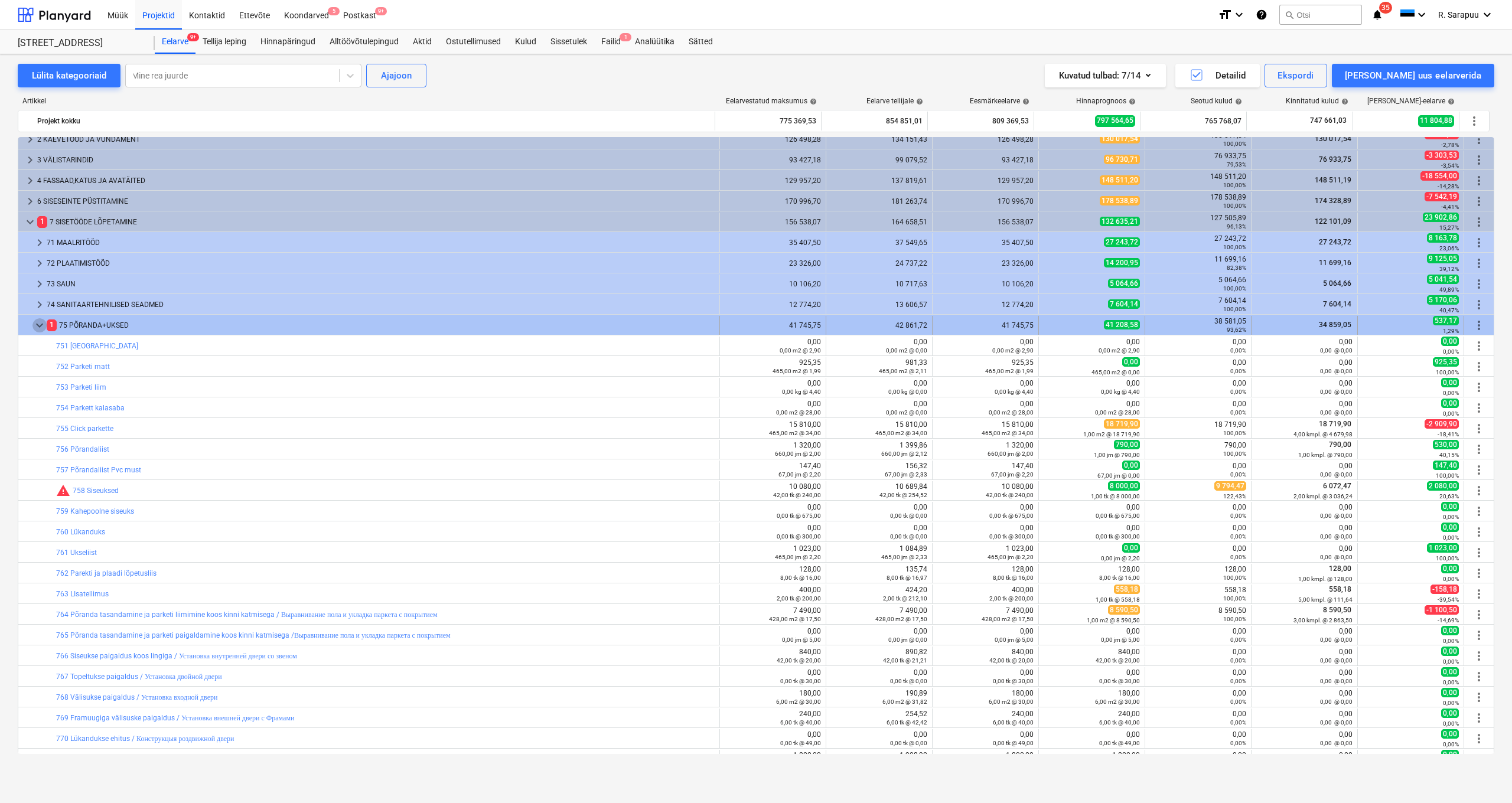
click at [38, 323] on span "keyboard_arrow_down" at bounding box center [39, 325] width 14 height 14
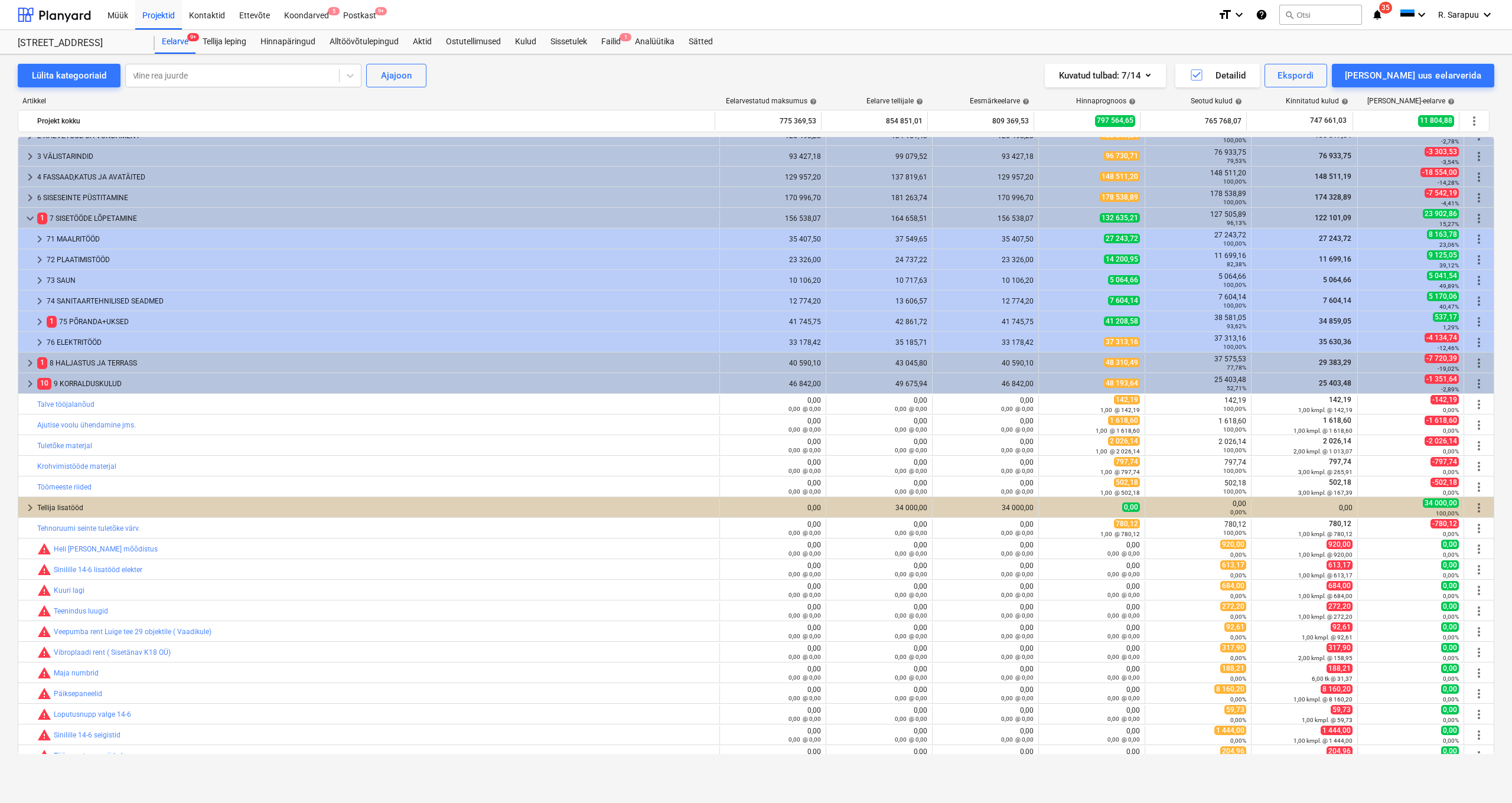
scroll to position [51, 0]
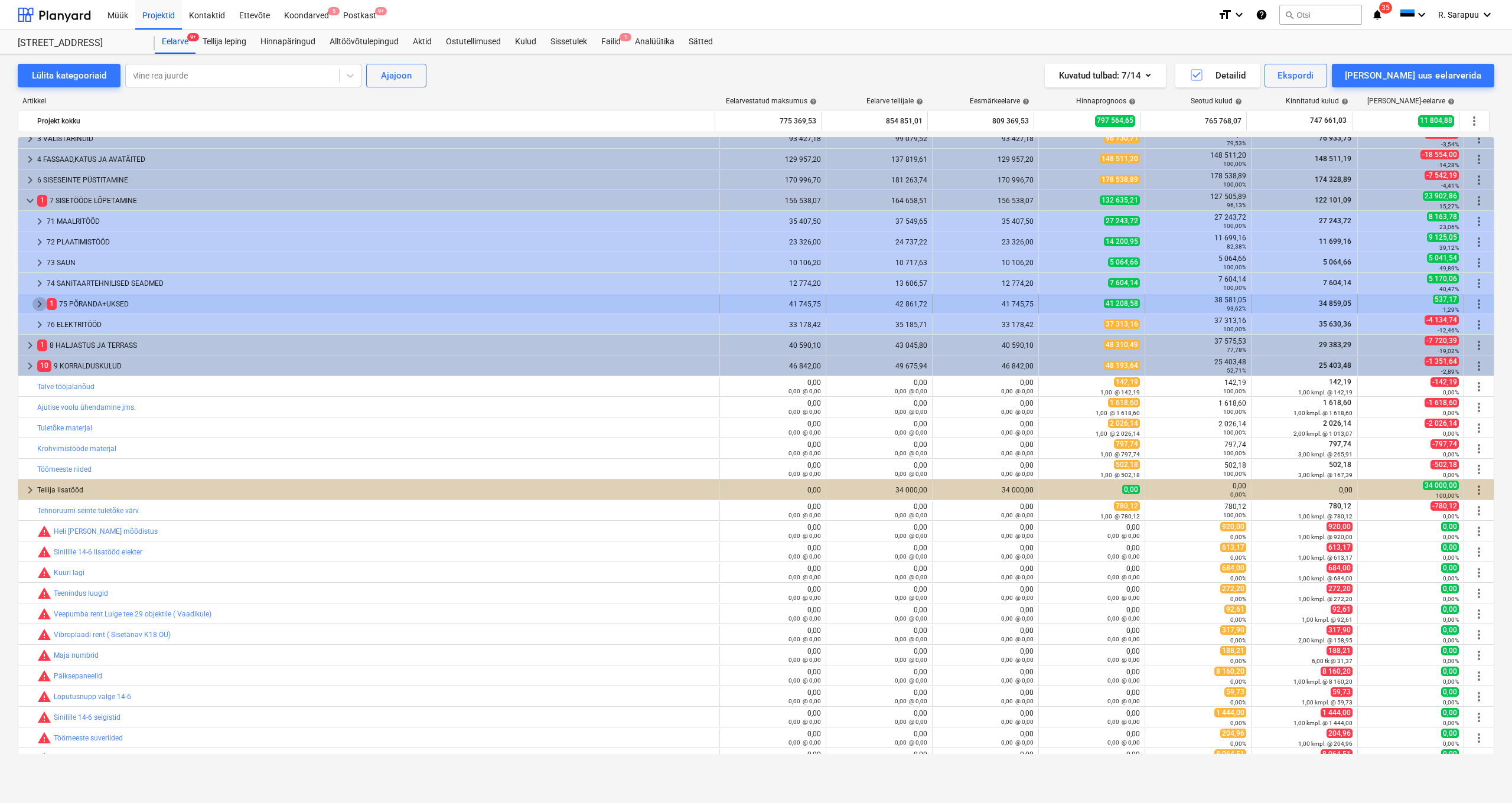
click at [42, 302] on span "keyboard_arrow_right" at bounding box center [39, 304] width 14 height 14
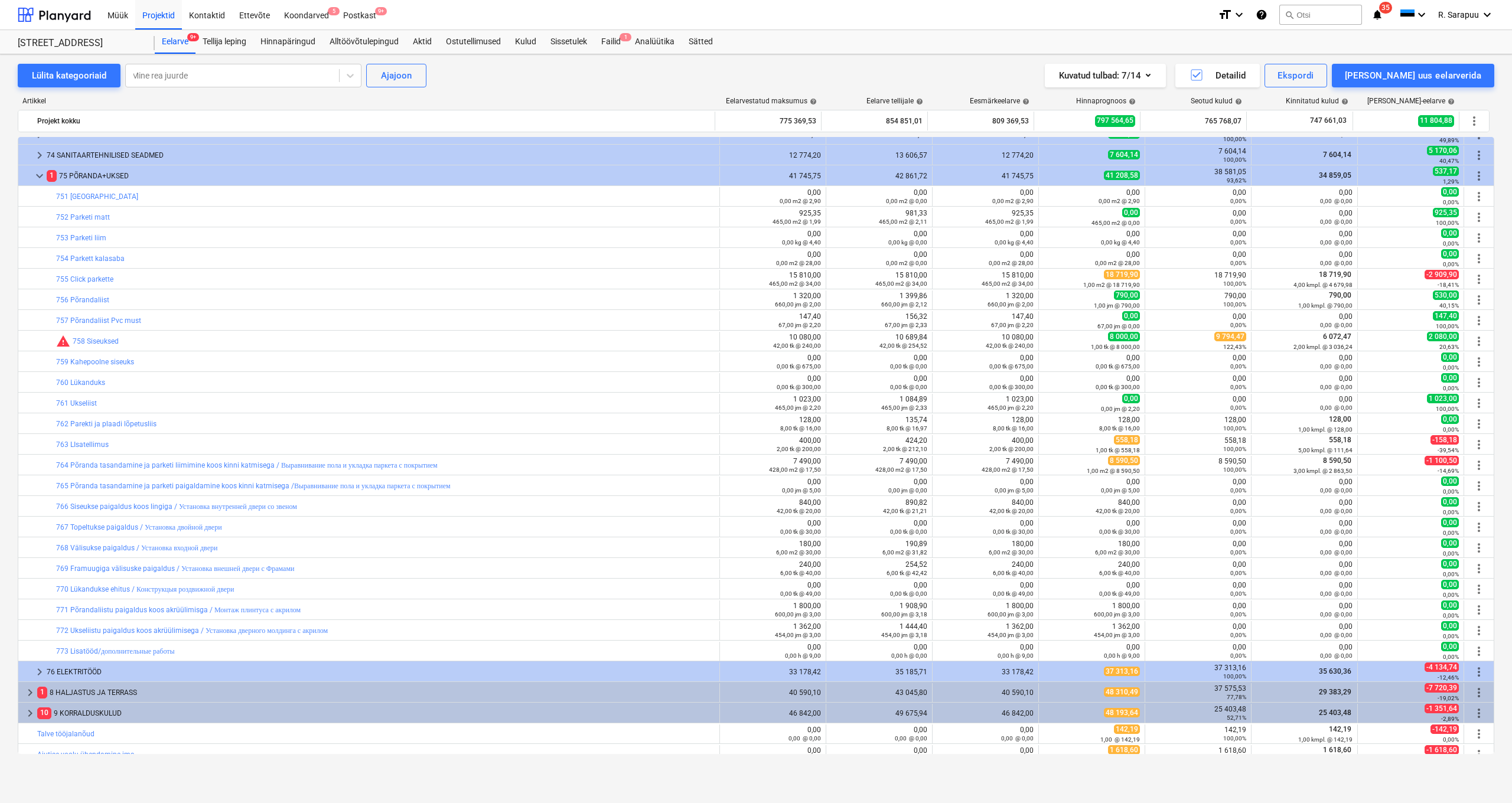
scroll to position [284, 0]
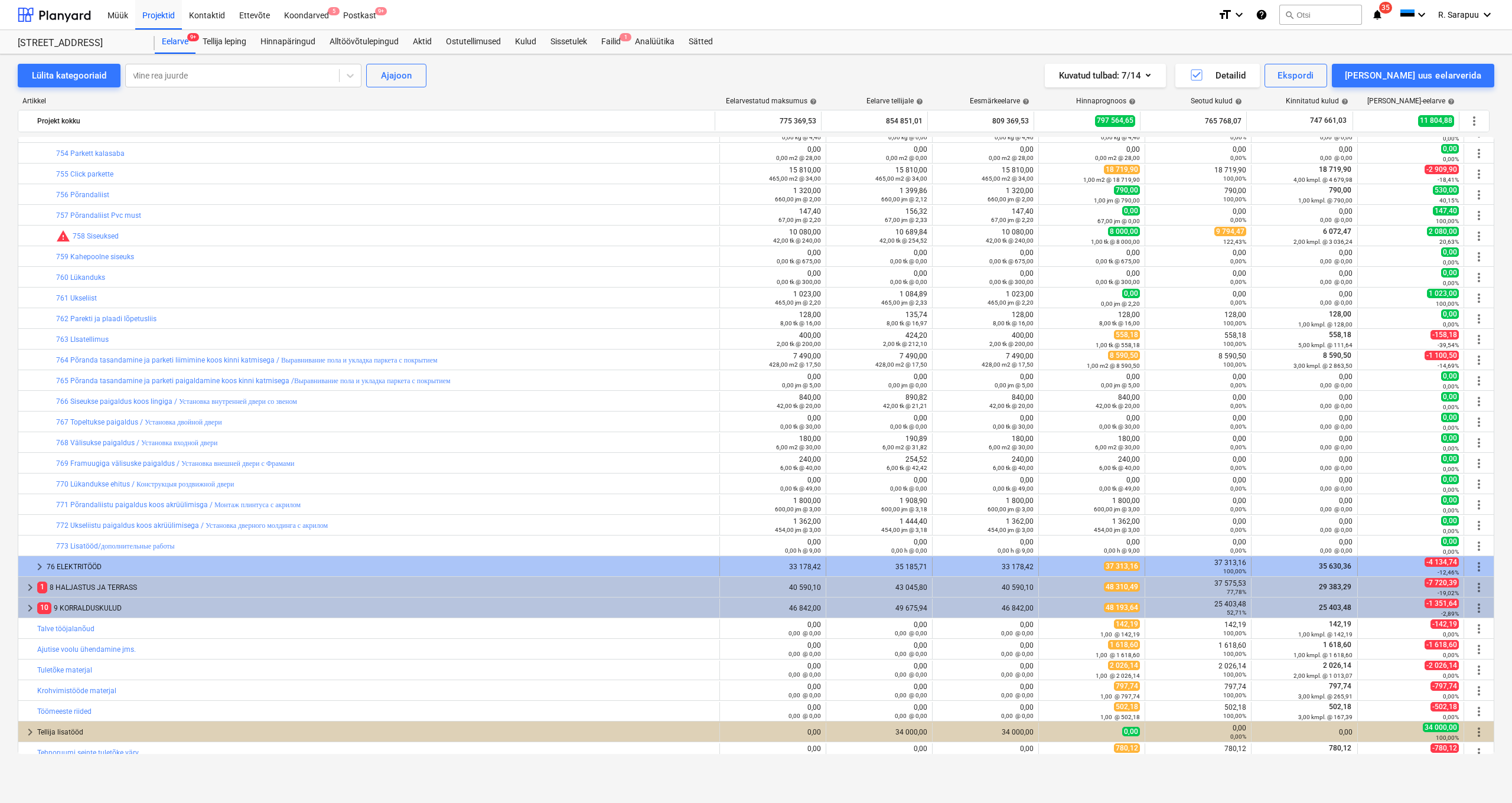
click at [42, 565] on span "keyboard_arrow_right" at bounding box center [39, 566] width 14 height 14
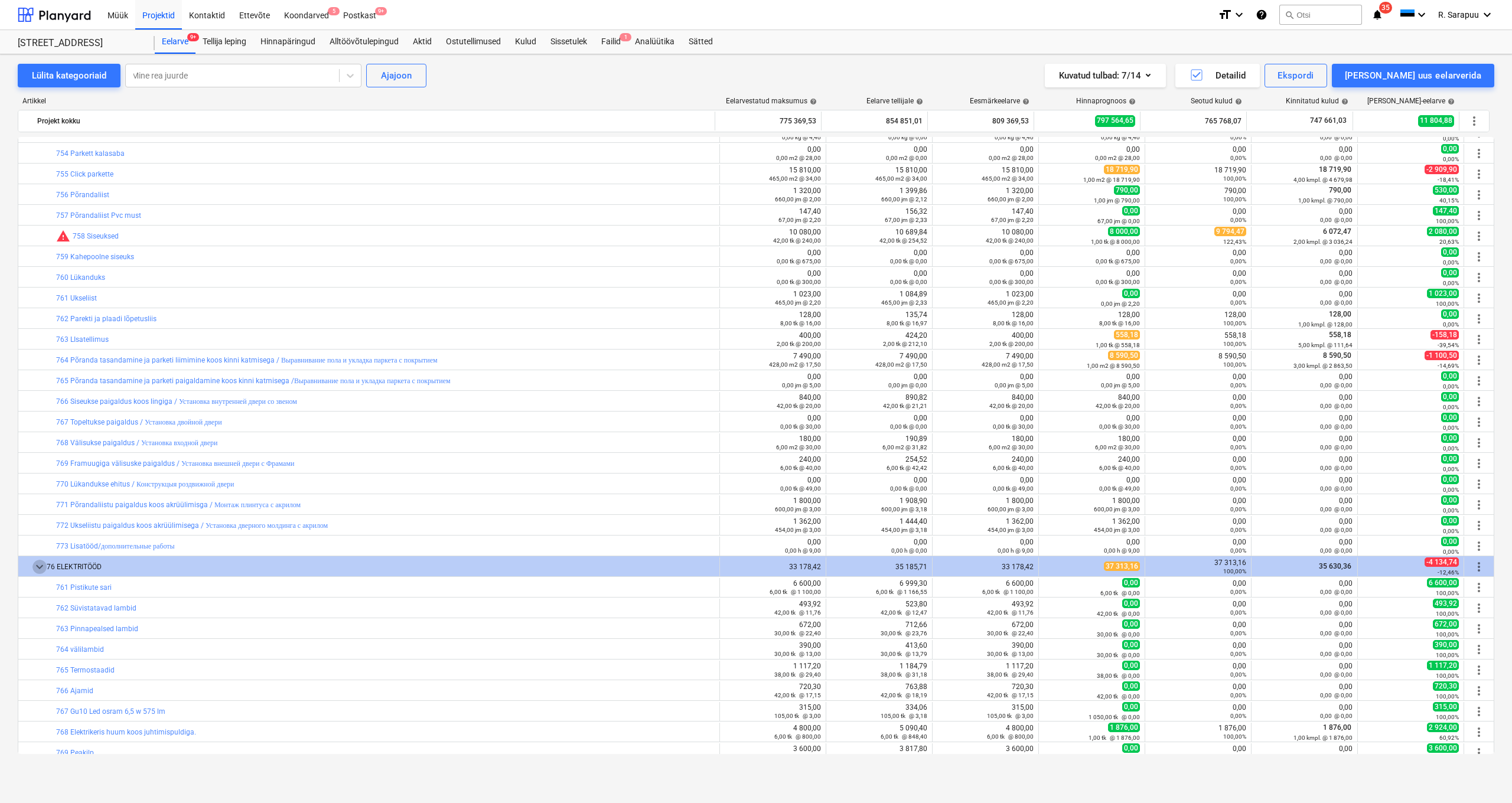
click at [42, 565] on span "keyboard_arrow_down" at bounding box center [39, 566] width 14 height 14
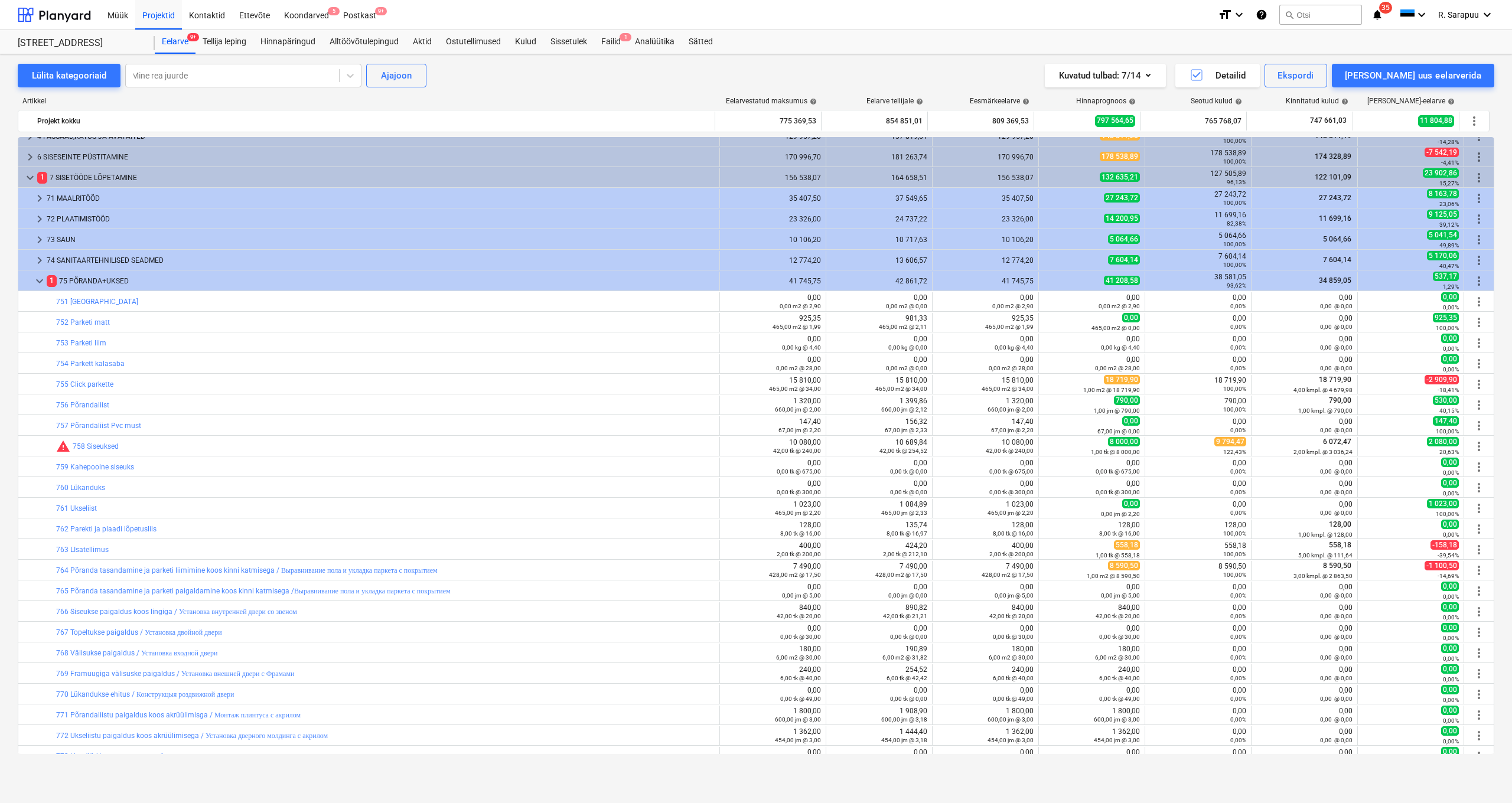
scroll to position [93, 0]
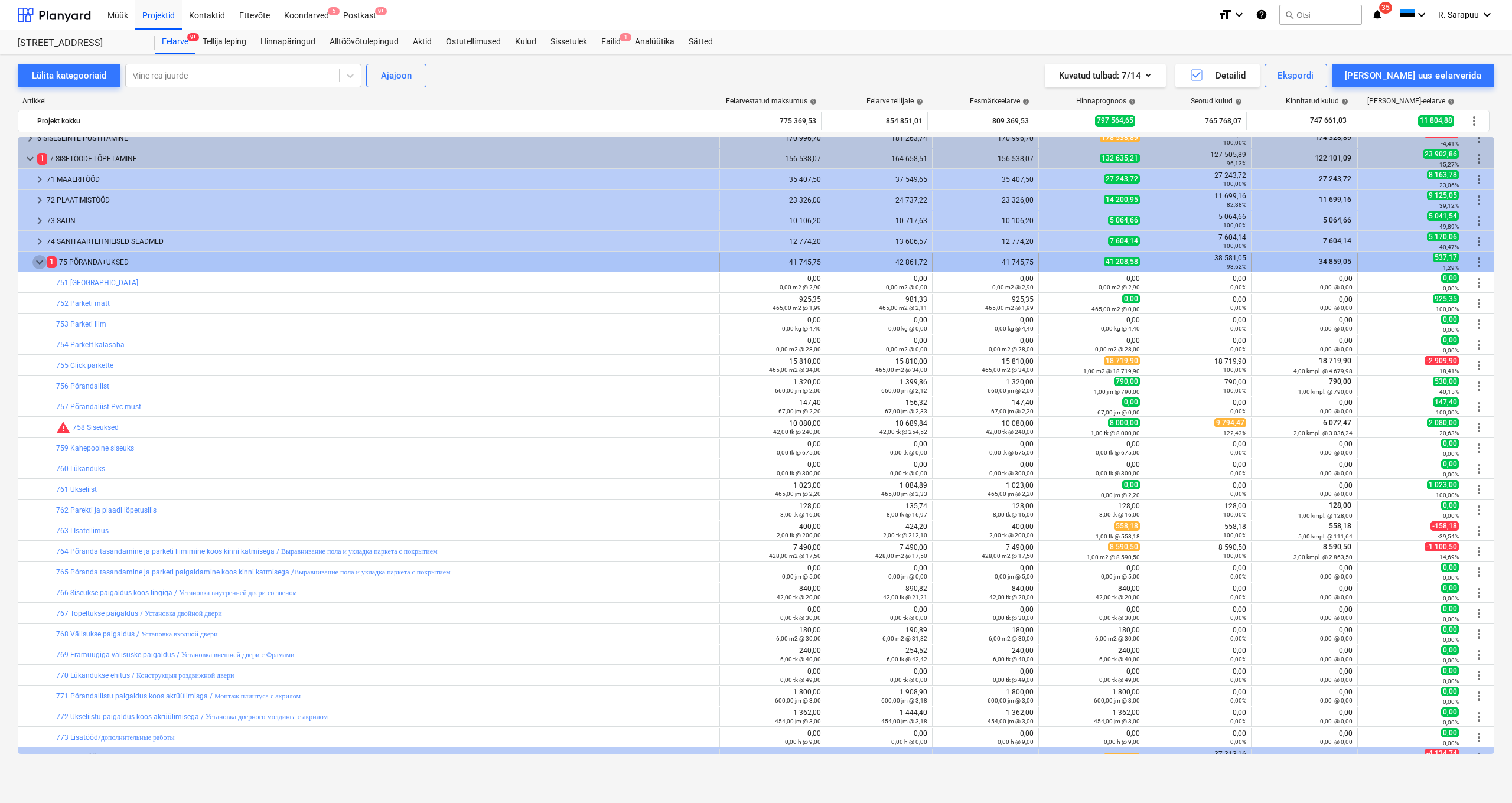
click at [36, 258] on span "keyboard_arrow_down" at bounding box center [39, 262] width 14 height 14
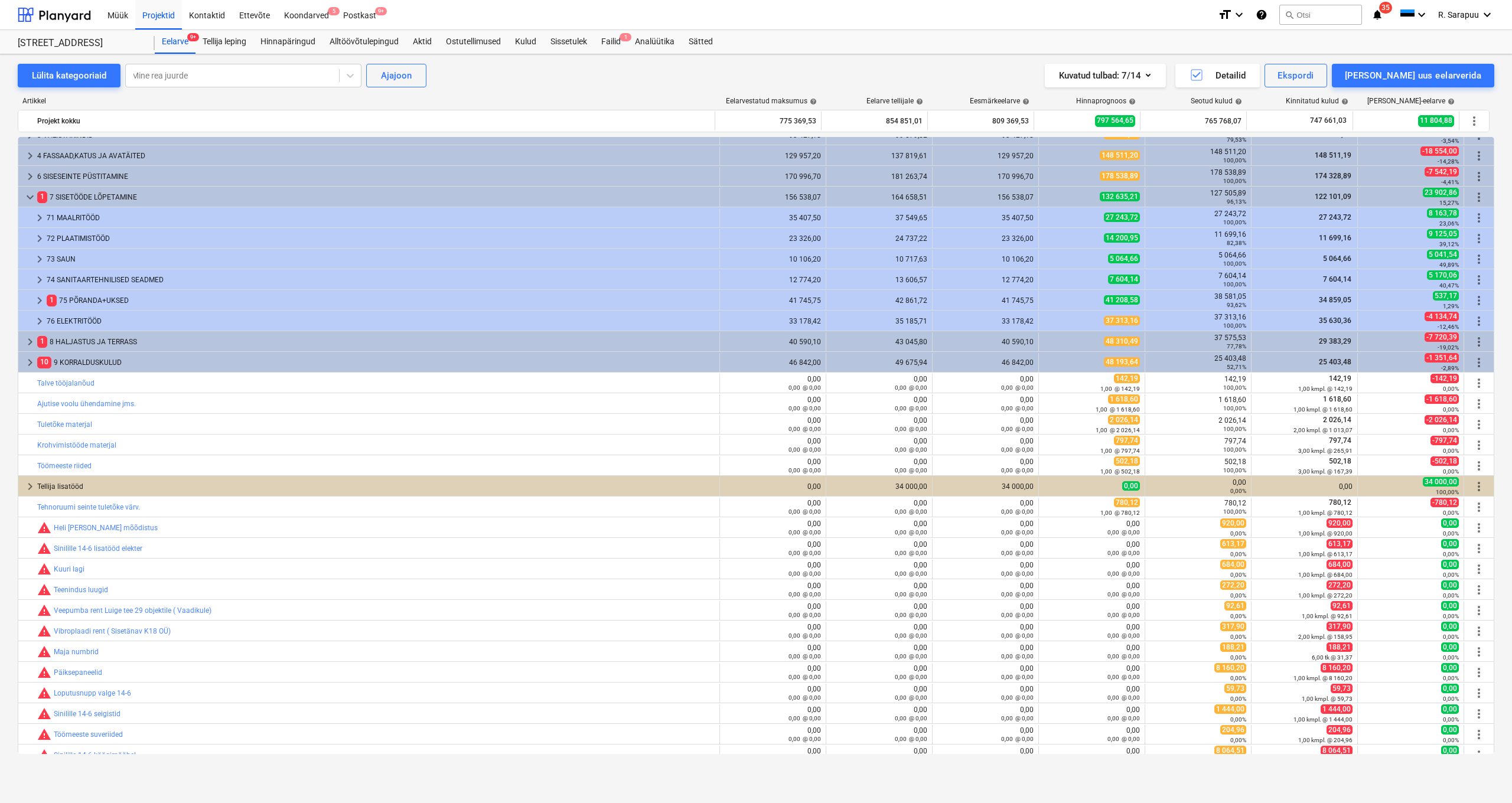
scroll to position [6, 0]
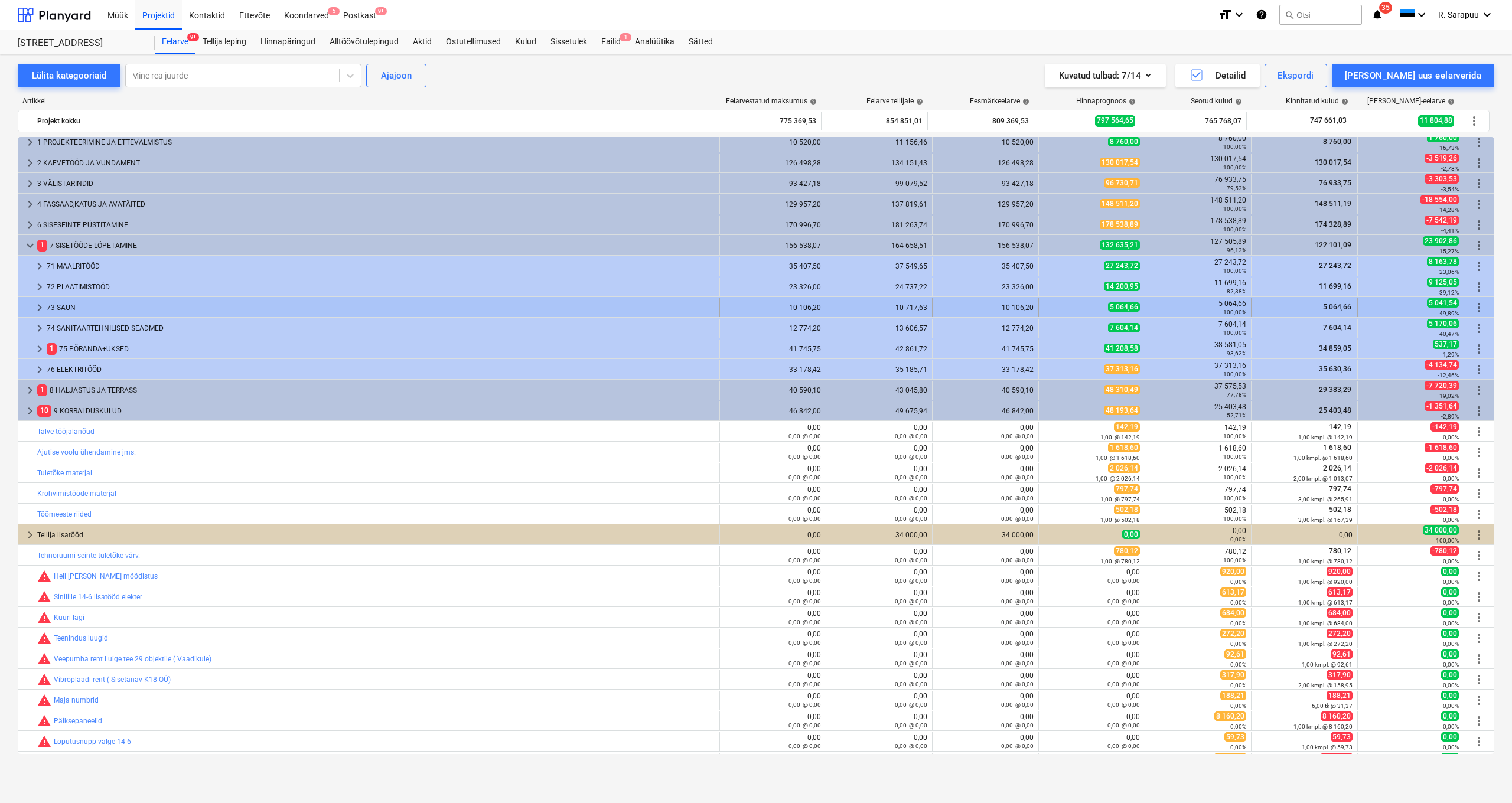
click at [36, 307] on span "keyboard_arrow_right" at bounding box center [39, 308] width 14 height 14
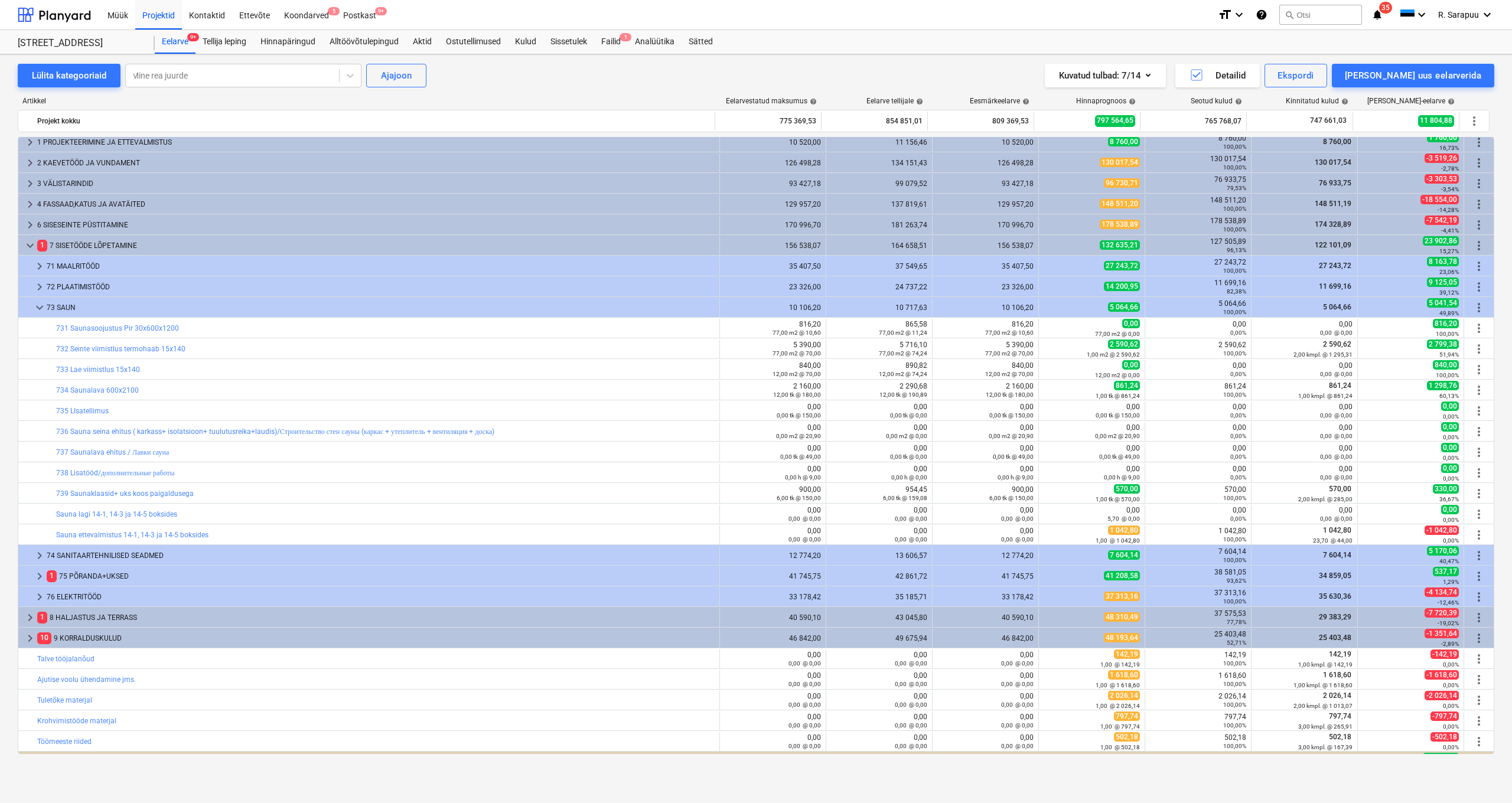
scroll to position [5, 0]
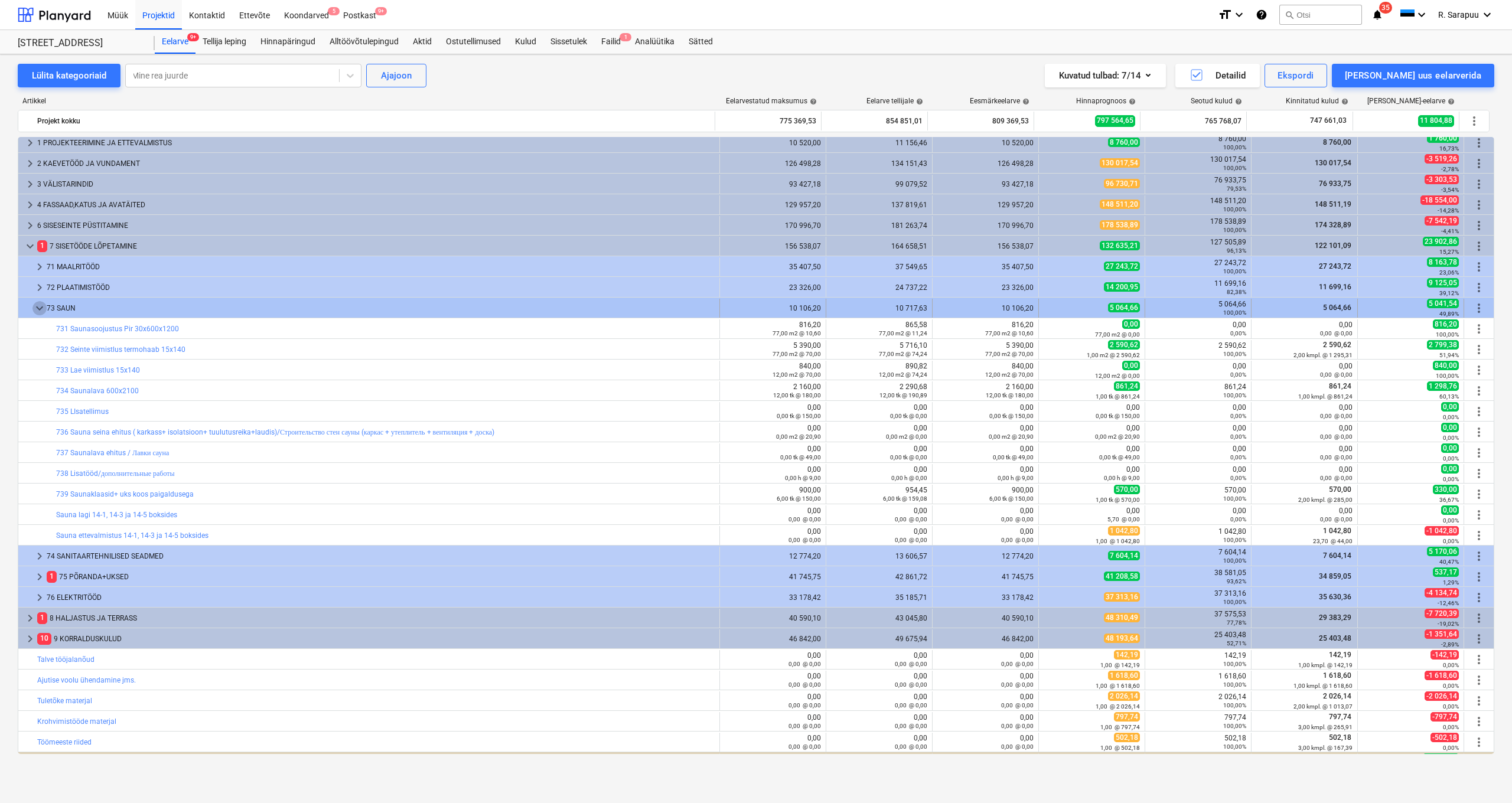
click at [38, 308] on span "keyboard_arrow_down" at bounding box center [39, 308] width 14 height 14
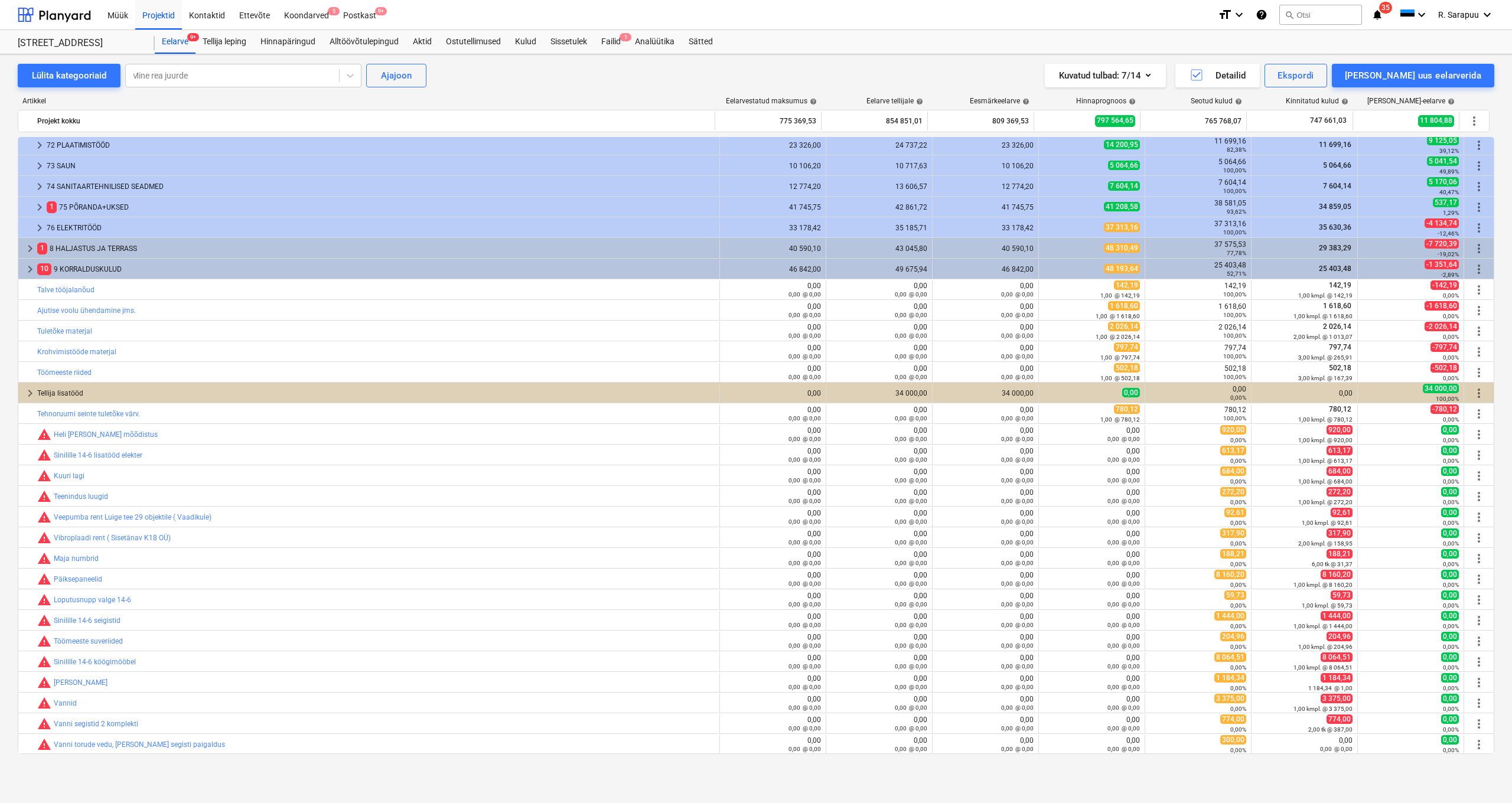
scroll to position [102, 0]
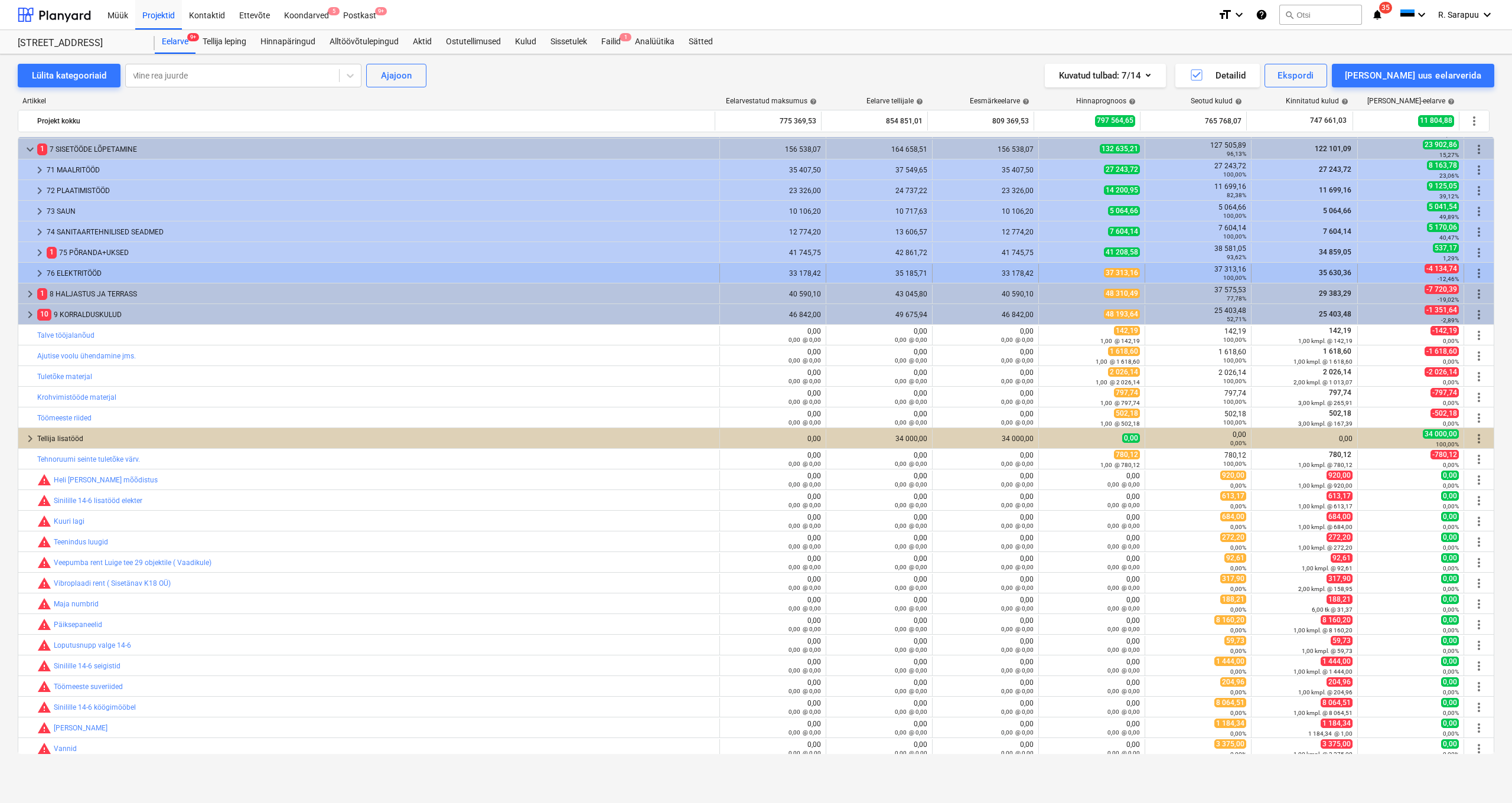
click at [37, 274] on span "keyboard_arrow_right" at bounding box center [39, 273] width 14 height 14
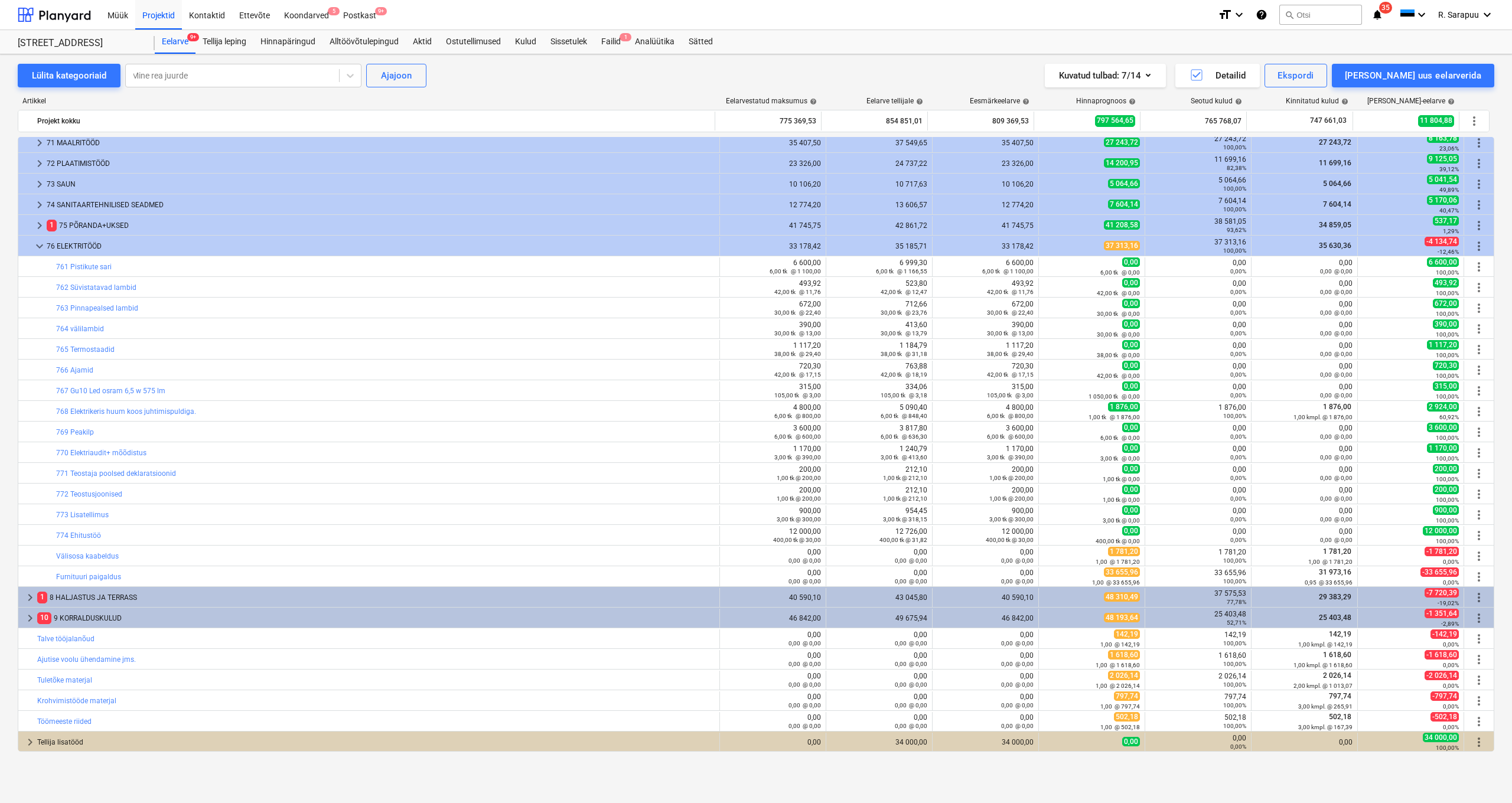
scroll to position [62, 0]
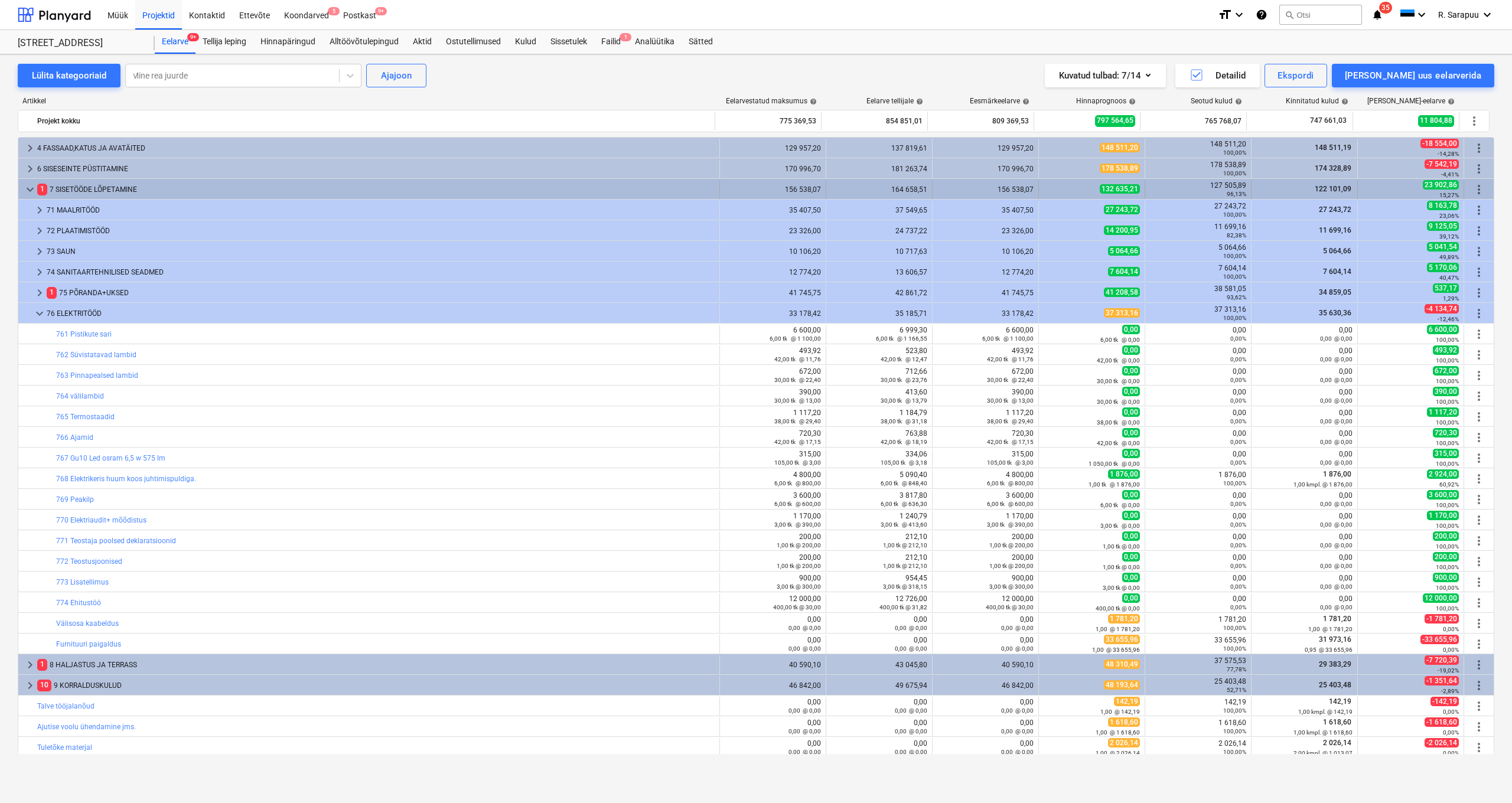
click at [26, 190] on span "keyboard_arrow_down" at bounding box center [30, 189] width 14 height 14
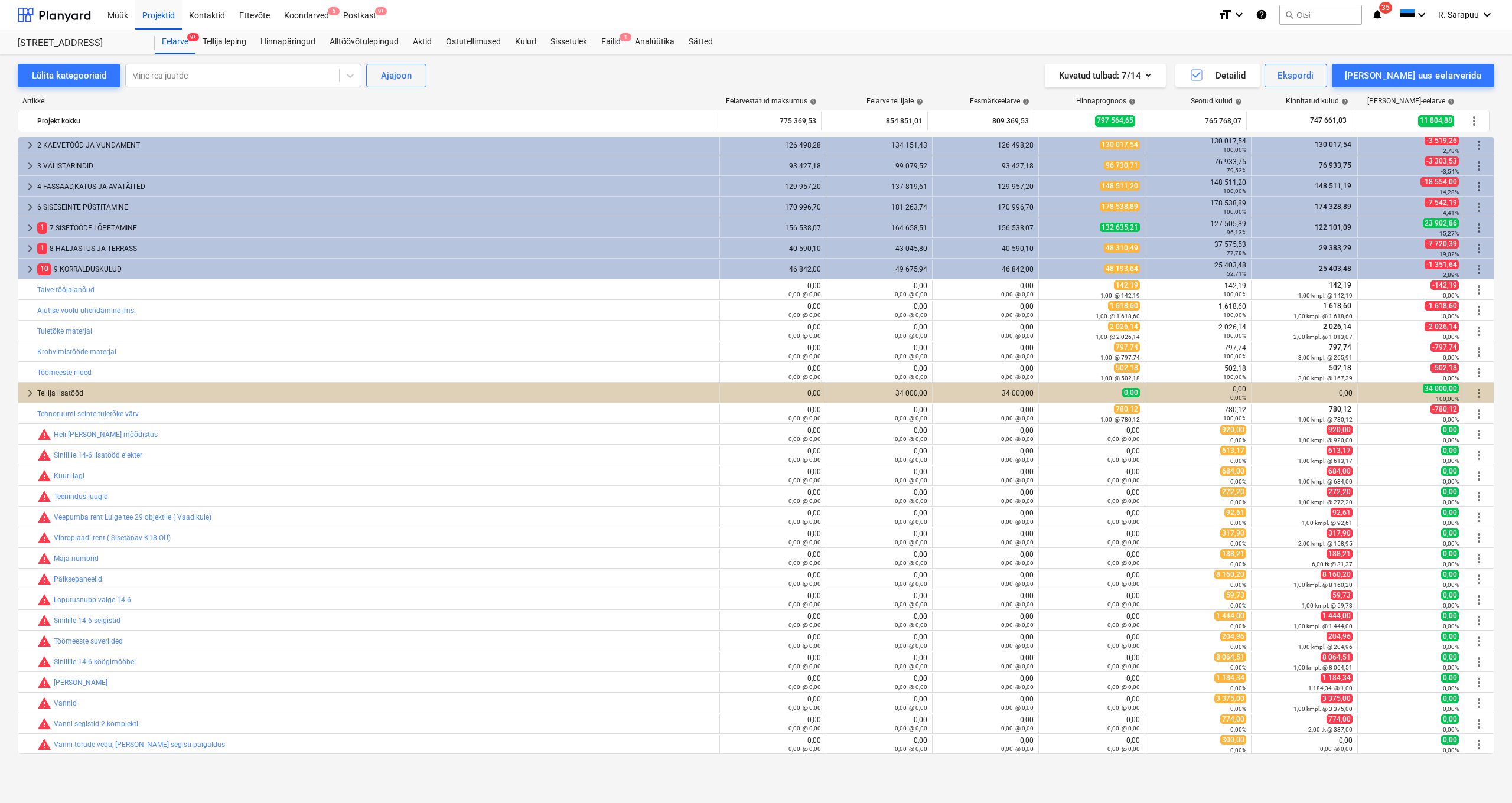
scroll to position [22, 0]
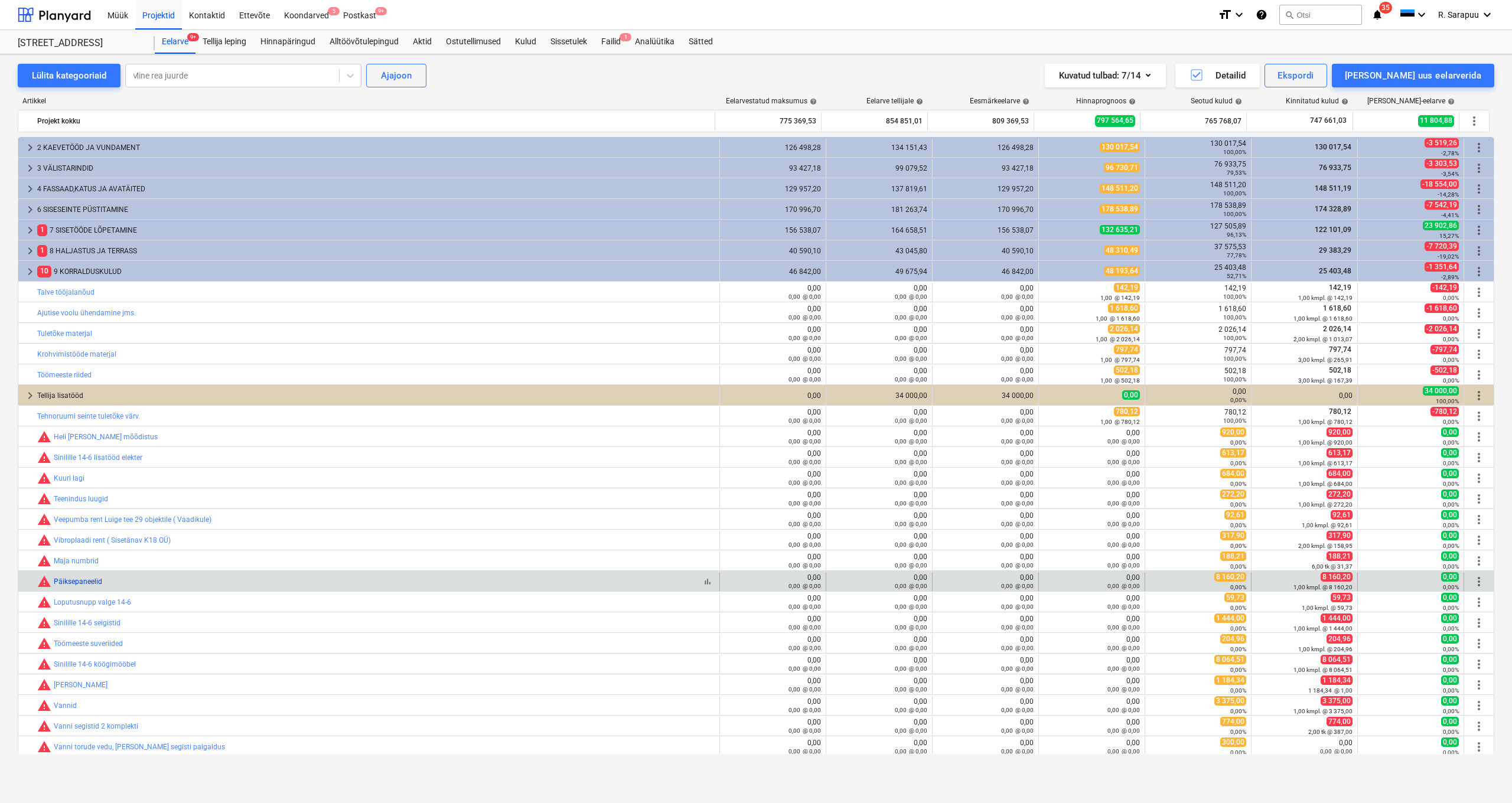
click at [86, 582] on link "Päiksepaneelid" at bounding box center [78, 582] width 49 height 9
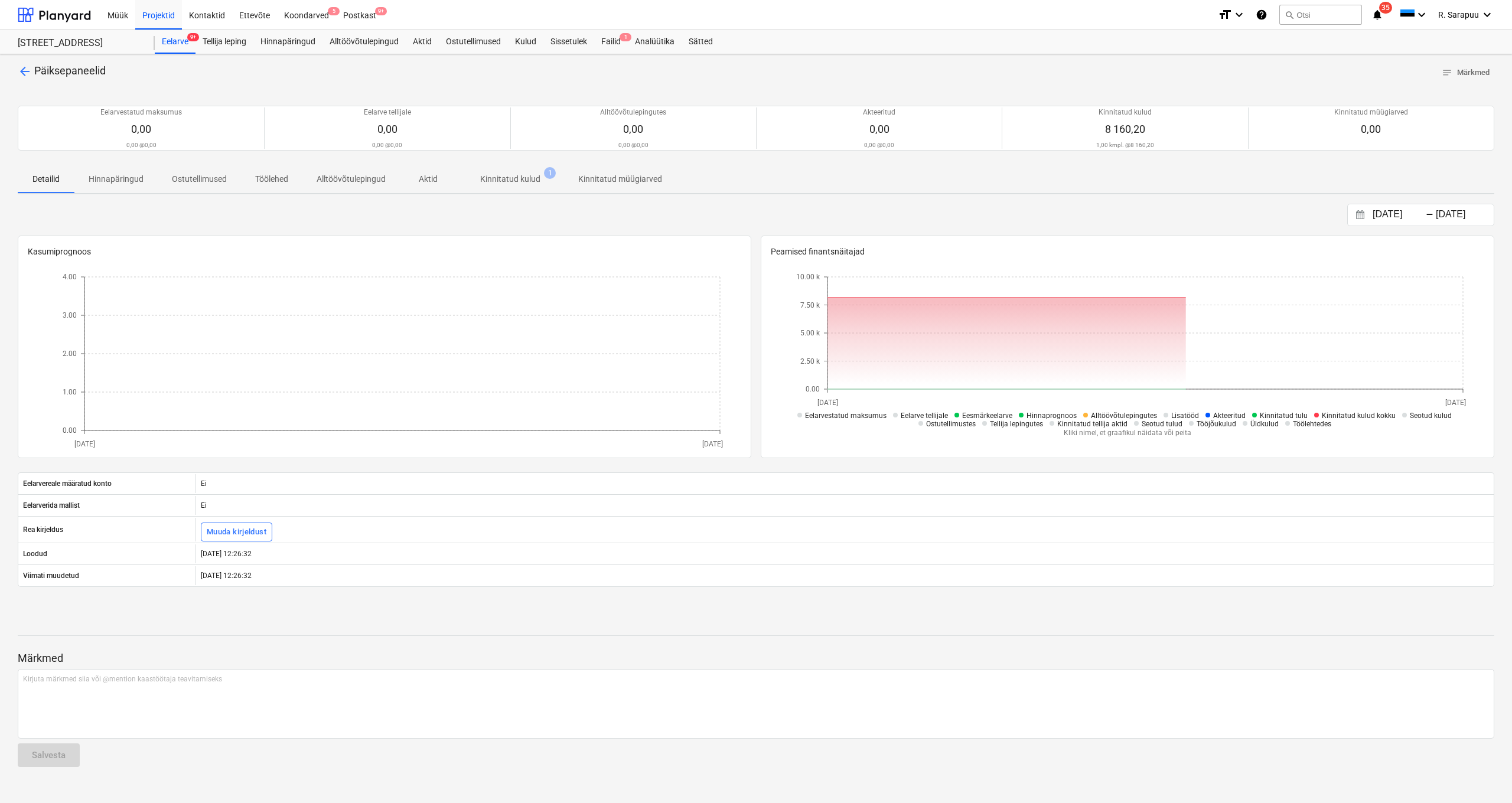
click at [508, 184] on p "Kinnitatud kulud" at bounding box center [509, 179] width 60 height 12
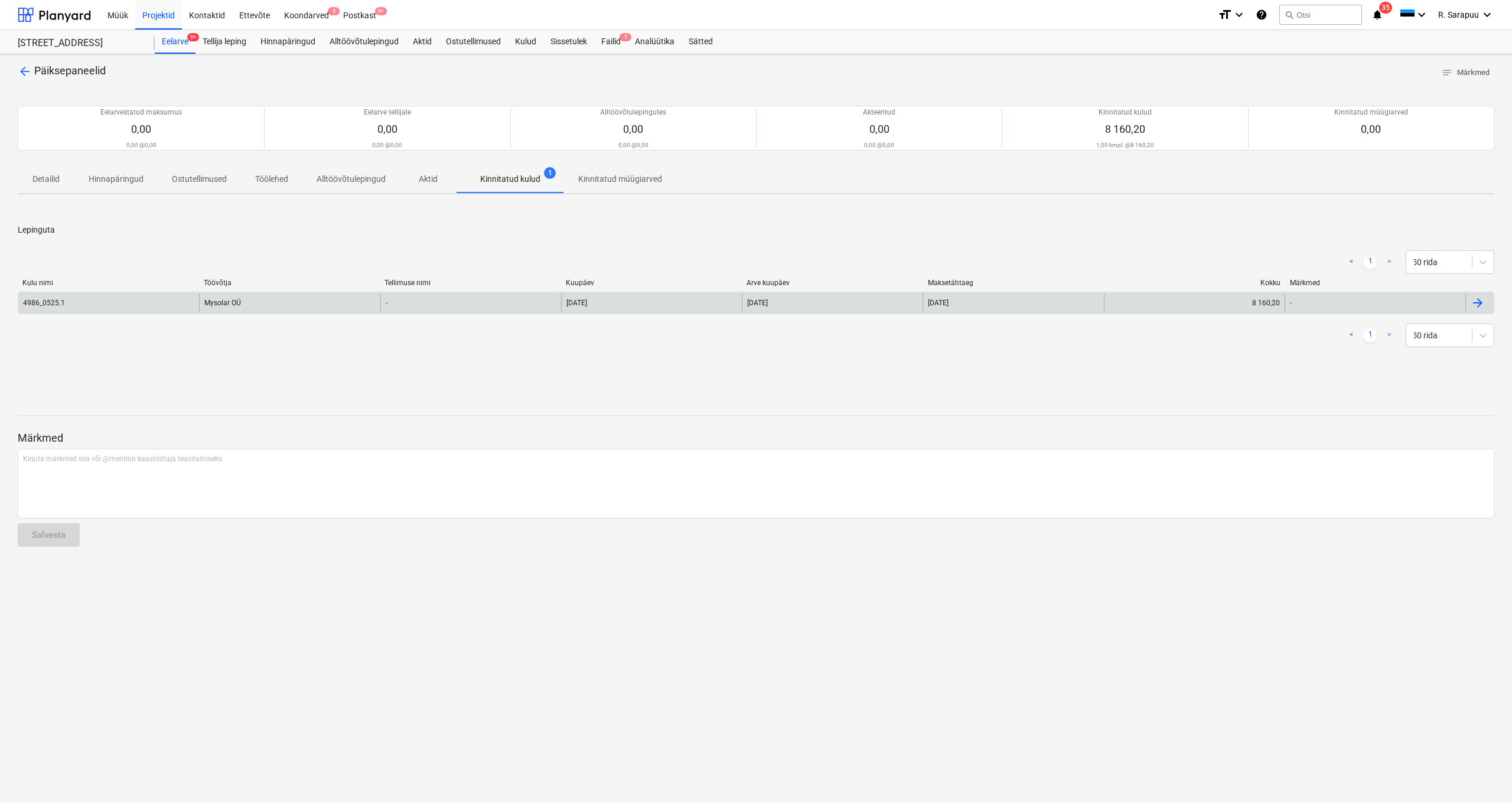
click at [259, 301] on div "Mysolar OÜ" at bounding box center [289, 303] width 180 height 19
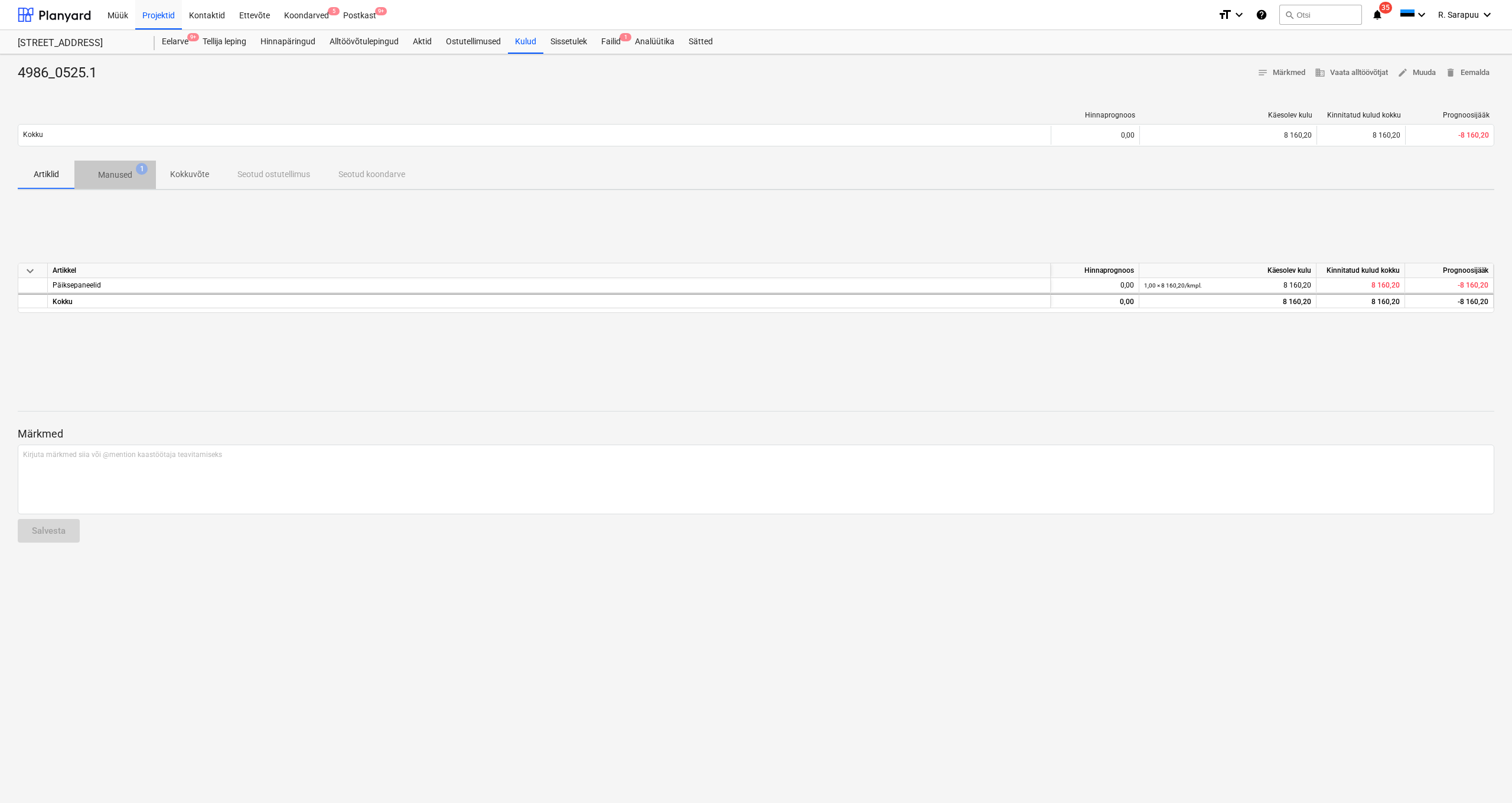
click at [115, 169] on p "Manused" at bounding box center [115, 175] width 34 height 12
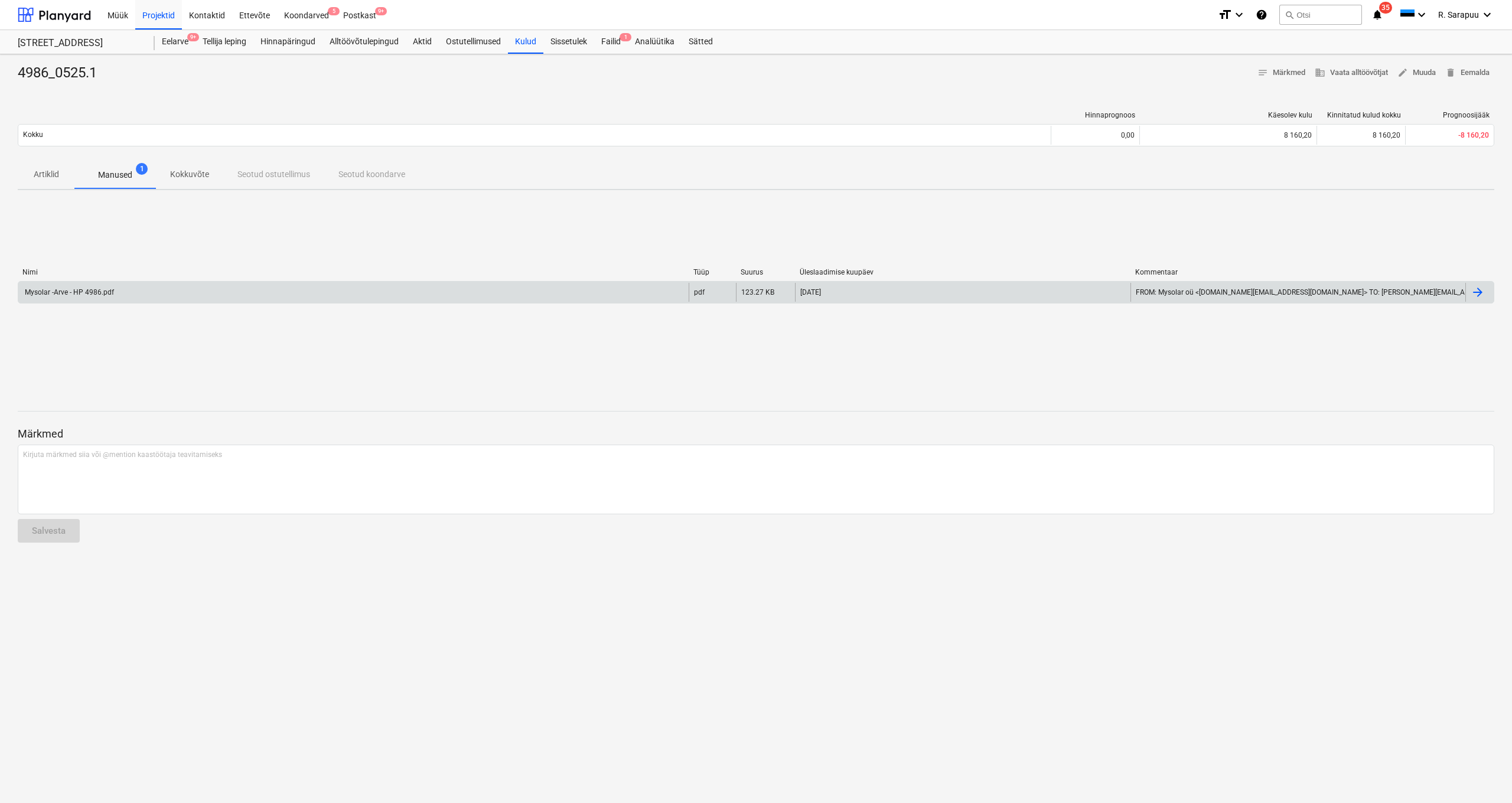
click at [79, 289] on div "Mysolar -Arve - HP 4986.pdf" at bounding box center [69, 292] width 91 height 9
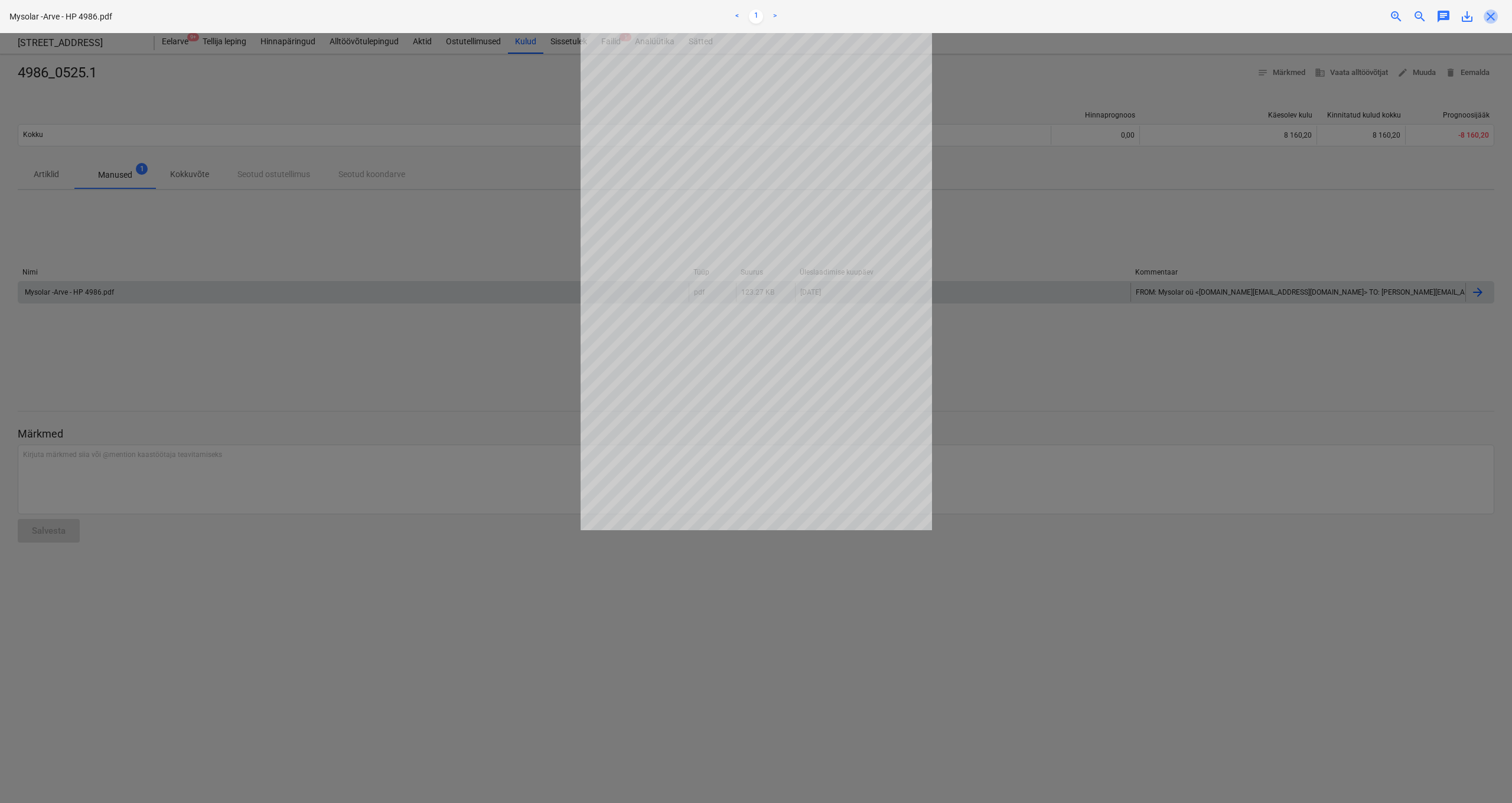
click at [1490, 14] on span "close" at bounding box center [1490, 16] width 14 height 14
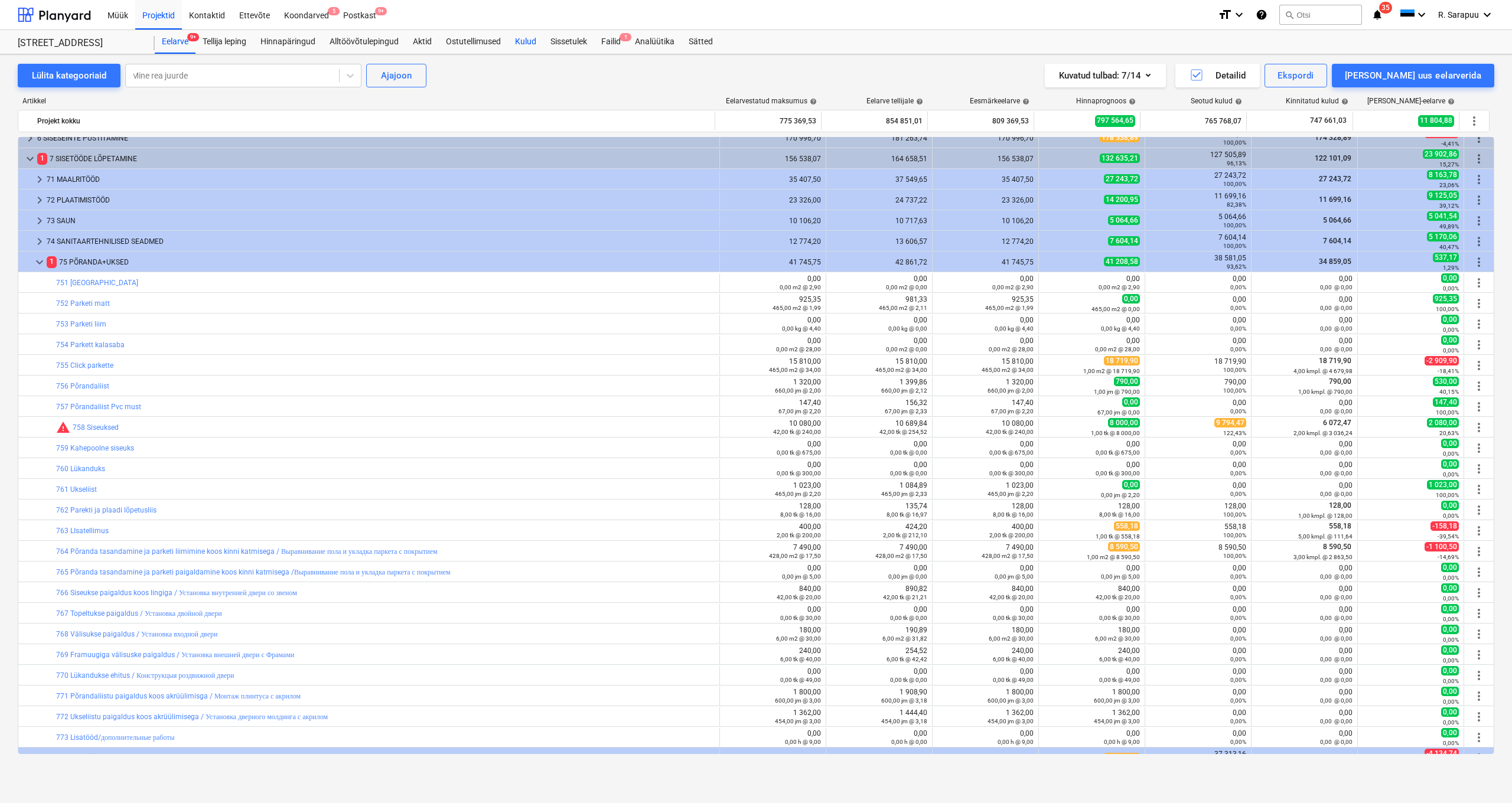
click at [520, 40] on div "Kulud" at bounding box center [525, 42] width 36 height 23
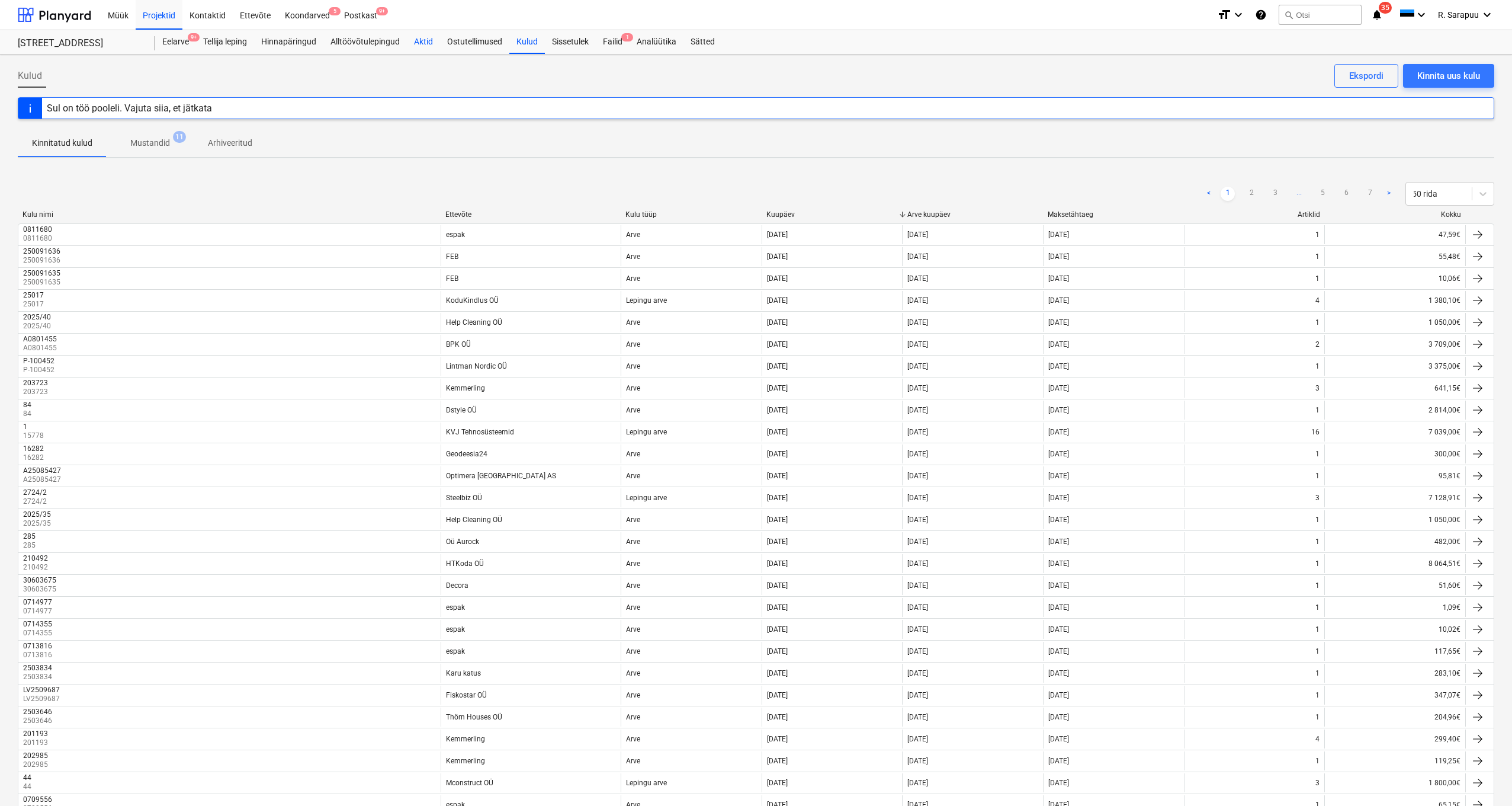
click at [422, 40] on div "Aktid" at bounding box center [424, 42] width 33 height 24
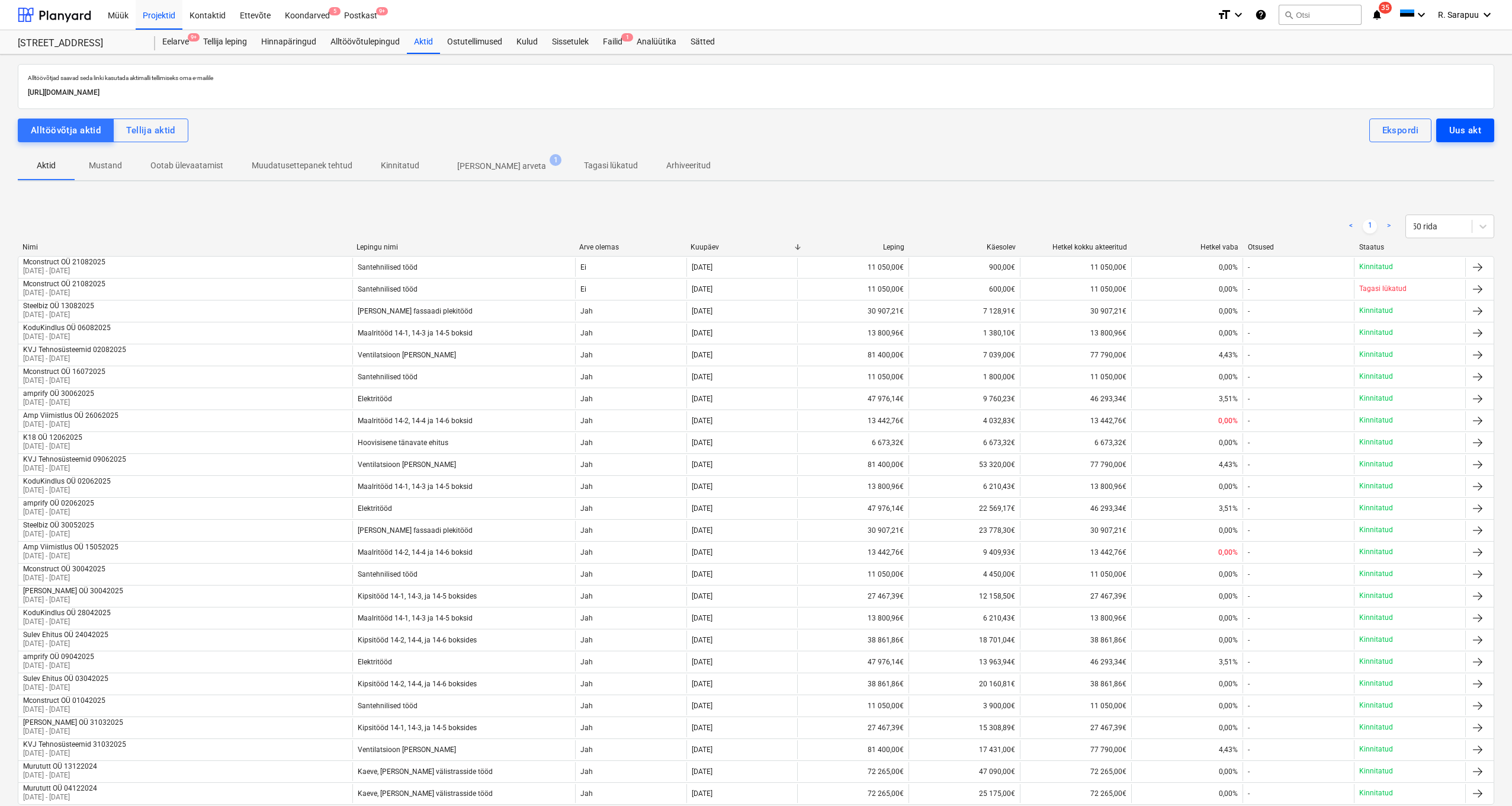
click at [1489, 132] on button "Uus akt" at bounding box center [1465, 130] width 58 height 24
click at [162, 132] on div "Tellija aktid" at bounding box center [151, 131] width 50 height 16
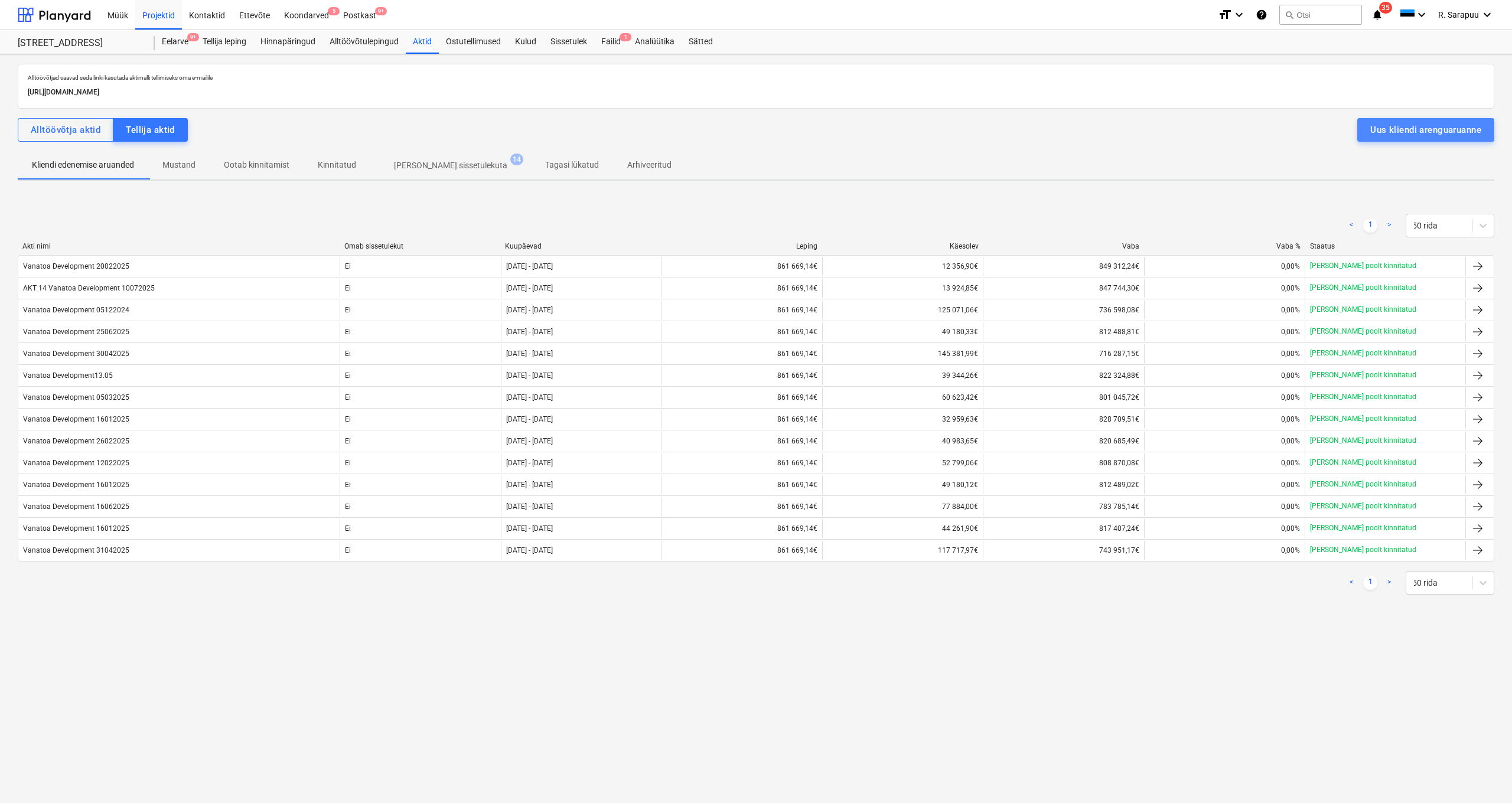
click at [1480, 126] on div "Uus kliendi arenguaruanne" at bounding box center [1425, 130] width 111 height 16
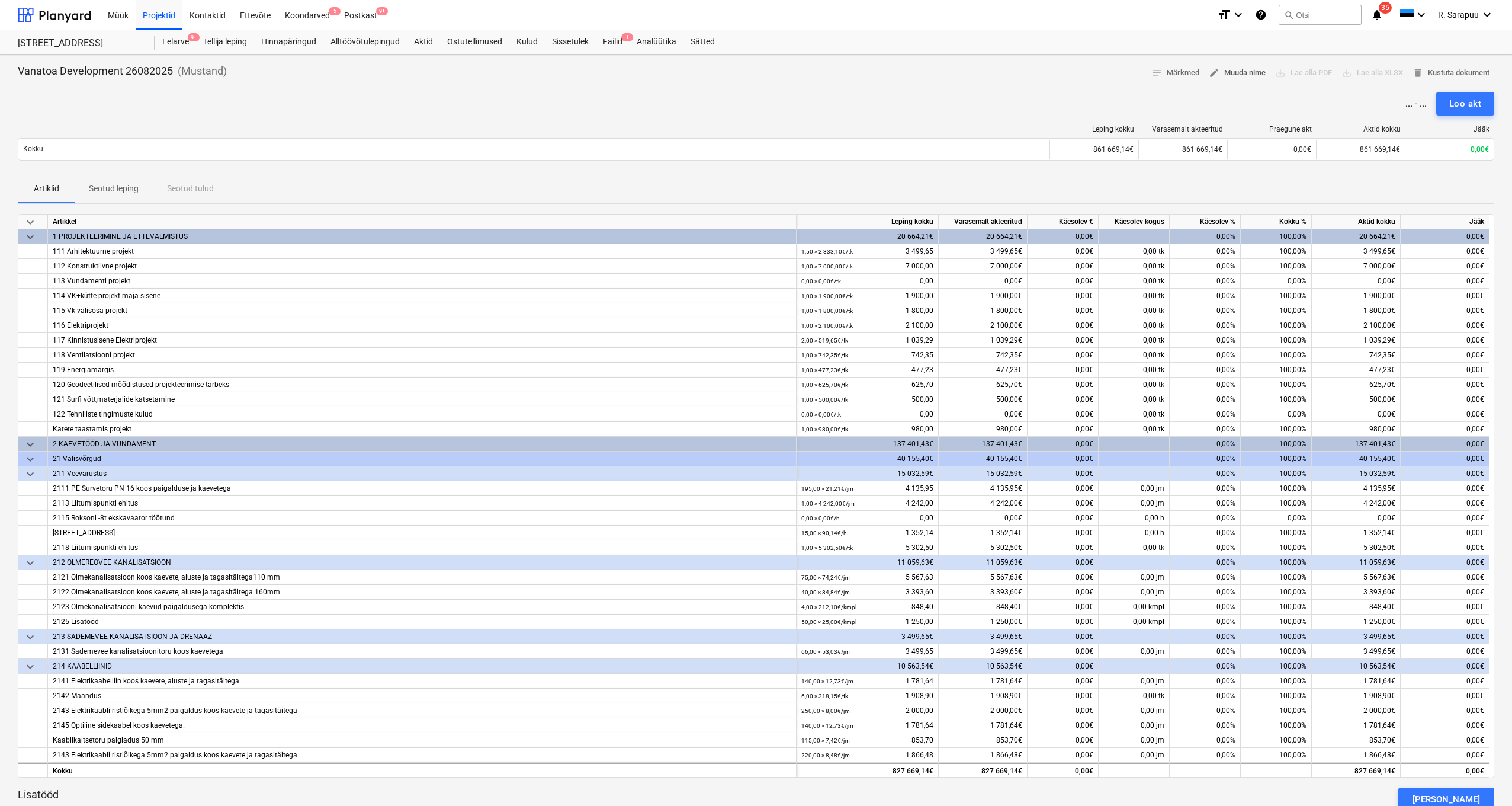
click at [1231, 72] on span "edit Muuda nime" at bounding box center [1236, 73] width 57 height 14
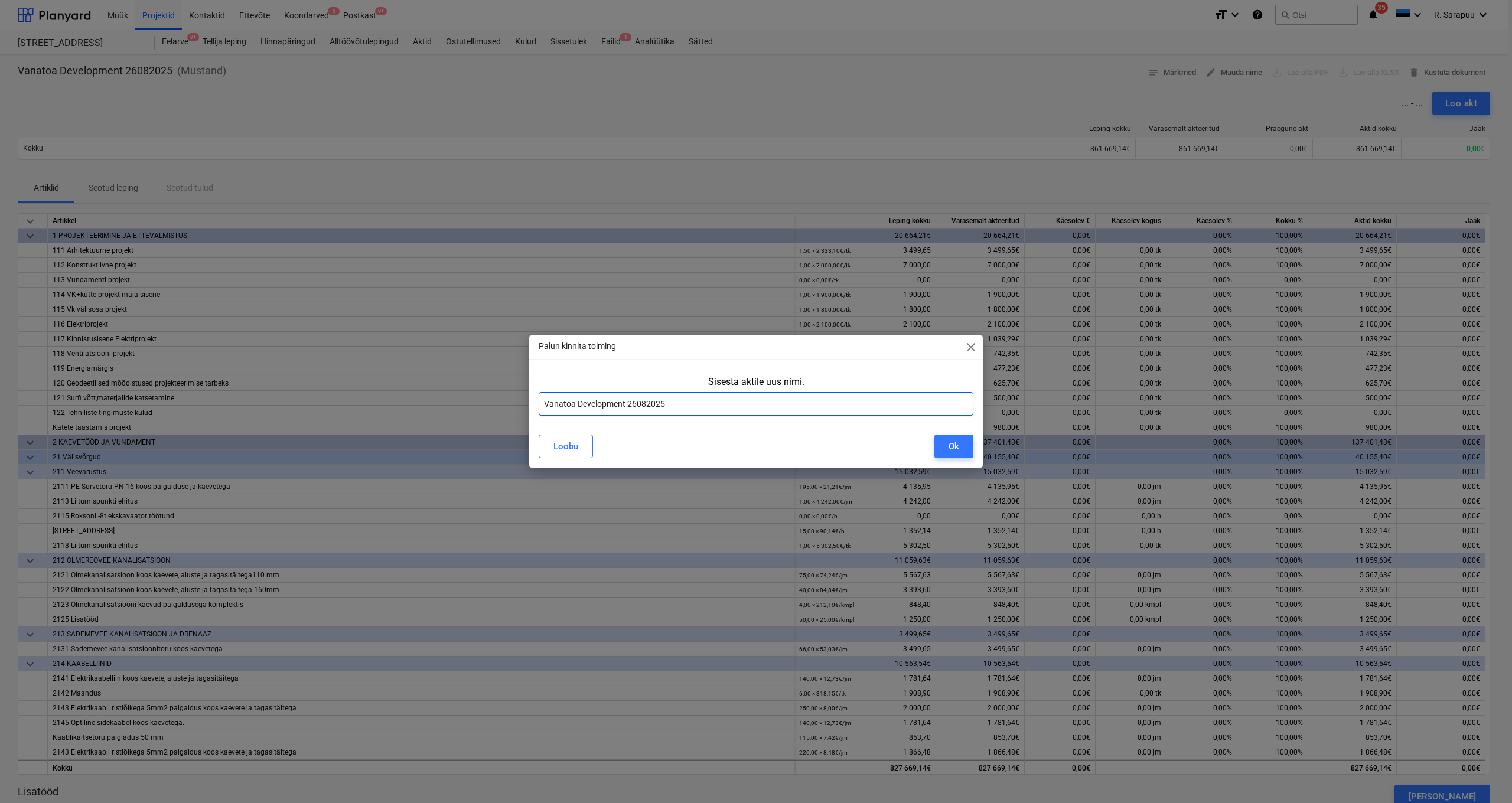
click at [544, 402] on input "Vanatoa Development 26082025" at bounding box center [756, 403] width 435 height 23
type input "LIsatööde akt Vanatoa Development 26082025"
click at [965, 445] on button "Ok" at bounding box center [953, 446] width 39 height 23
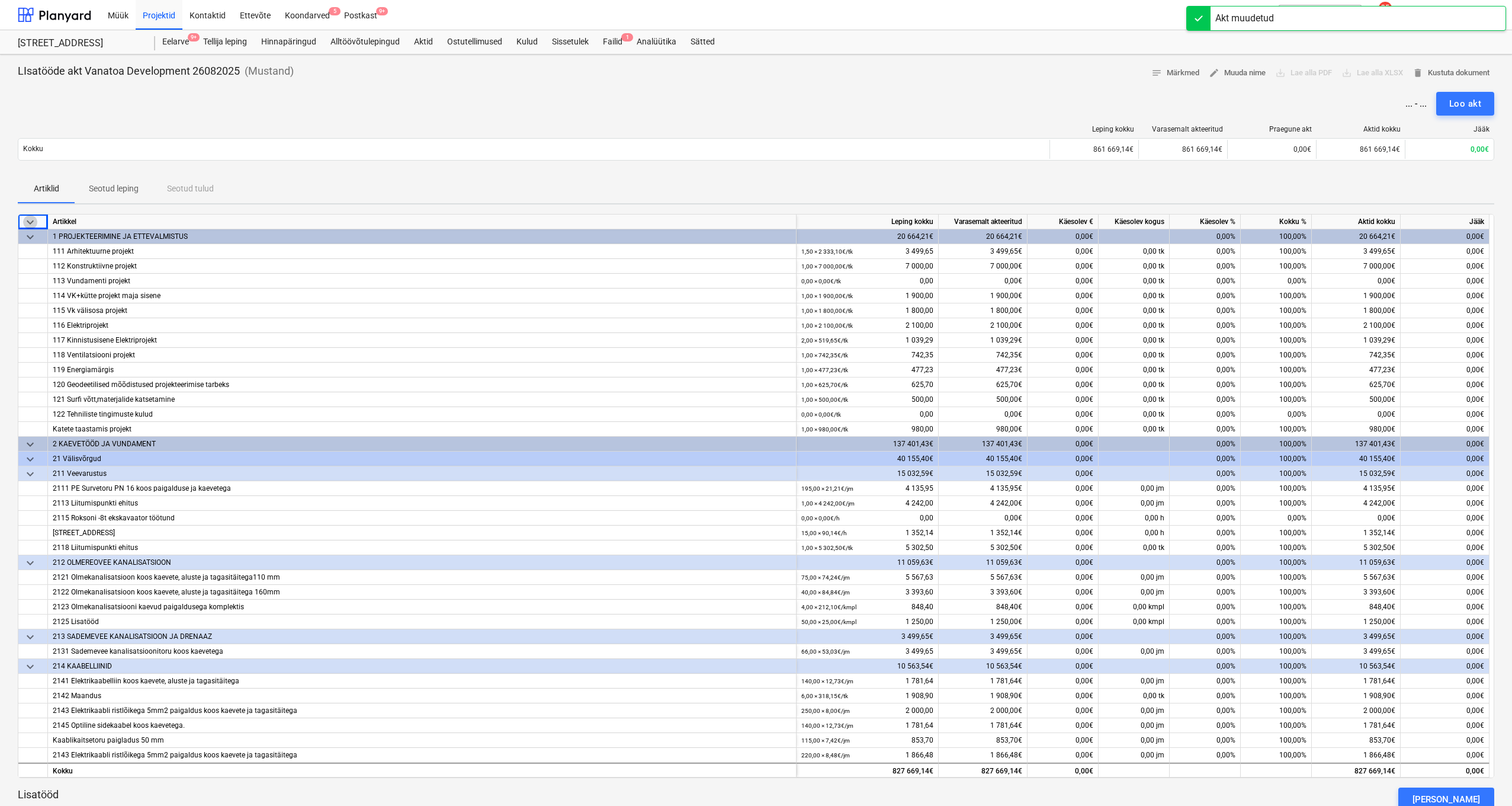
click at [31, 219] on span "keyboard_arrow_down" at bounding box center [30, 222] width 14 height 14
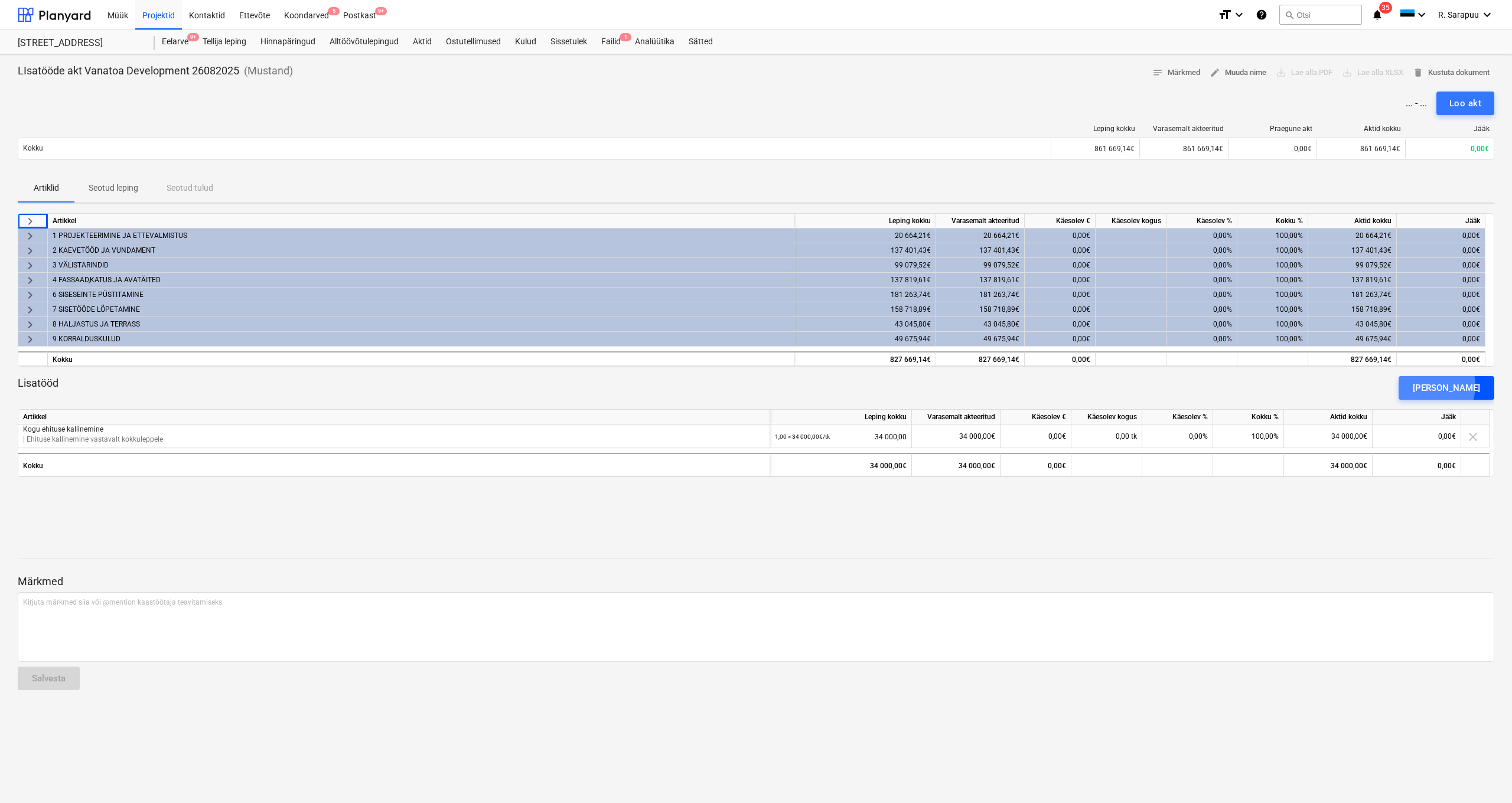
click at [1448, 385] on div "[PERSON_NAME]" at bounding box center [1446, 388] width 68 height 16
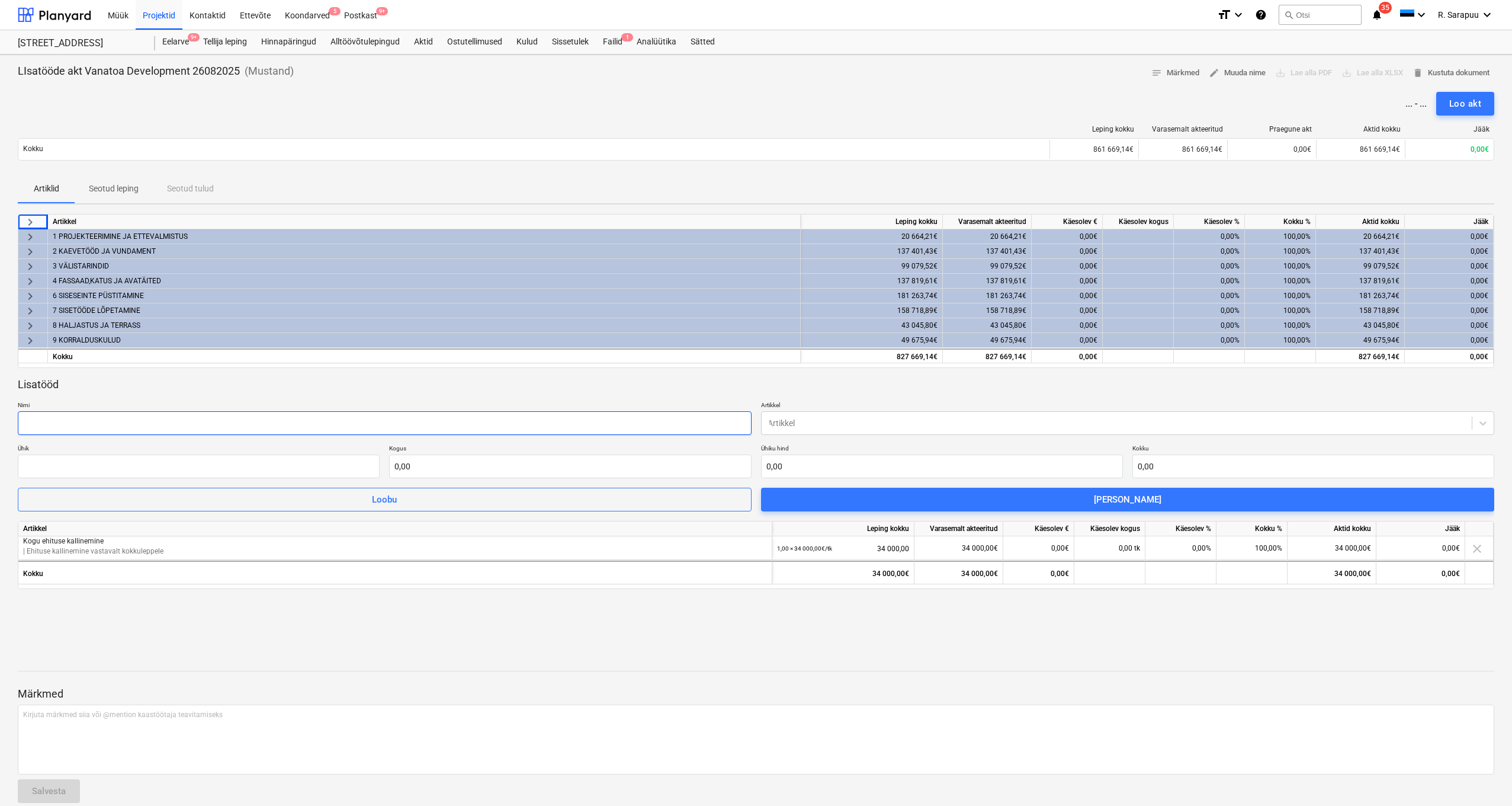
click at [466, 418] on input "text" at bounding box center [384, 422] width 733 height 24
type input "Köögimööble 14-6"
click at [415, 468] on input "text" at bounding box center [570, 465] width 362 height 24
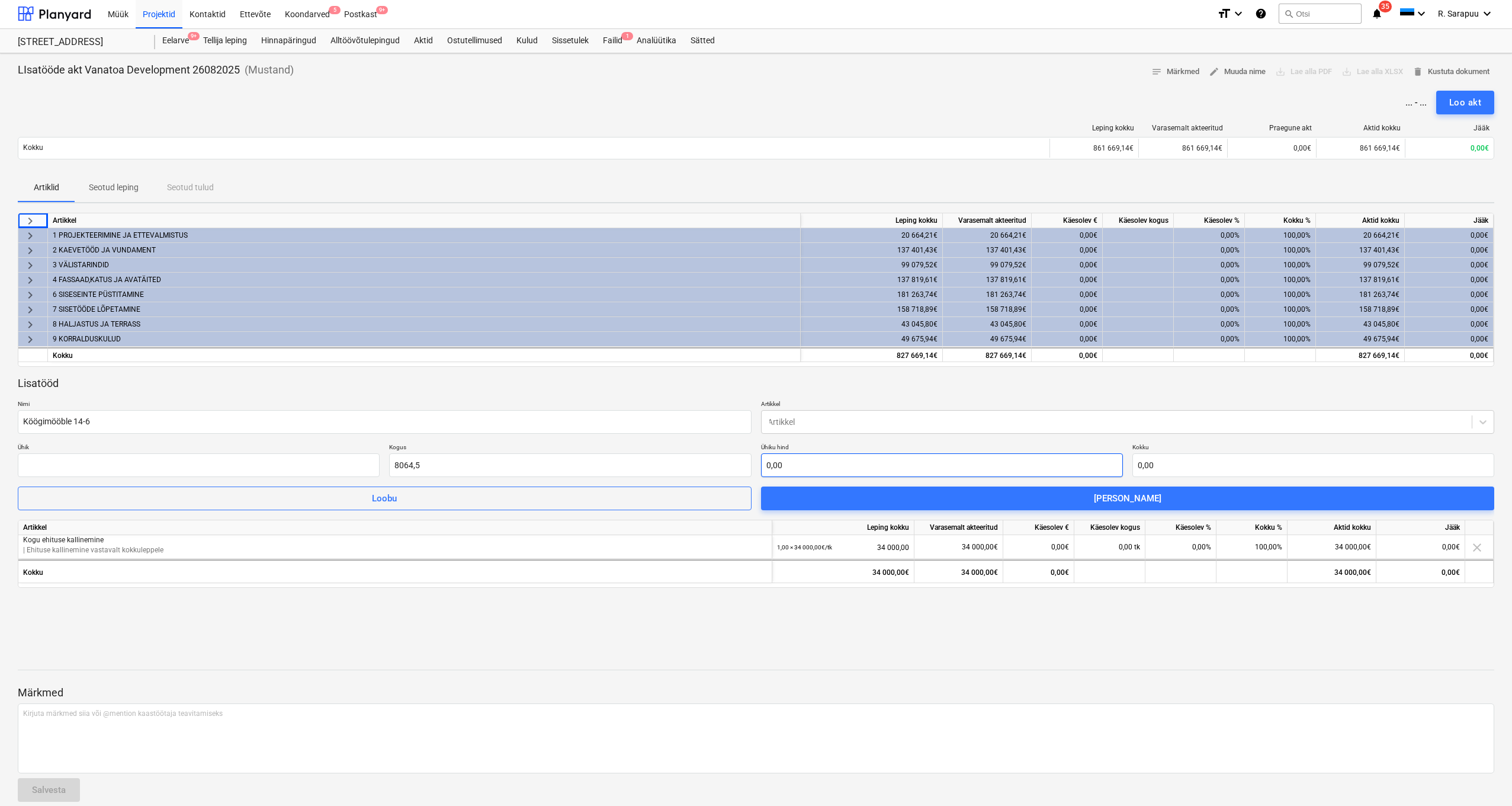
type input "8 064,50"
click at [800, 466] on input "text" at bounding box center [942, 465] width 362 height 24
type input "8064,5"
type input "0,00"
drag, startPoint x: 428, startPoint y: 463, endPoint x: 374, endPoint y: 461, distance: 54.0
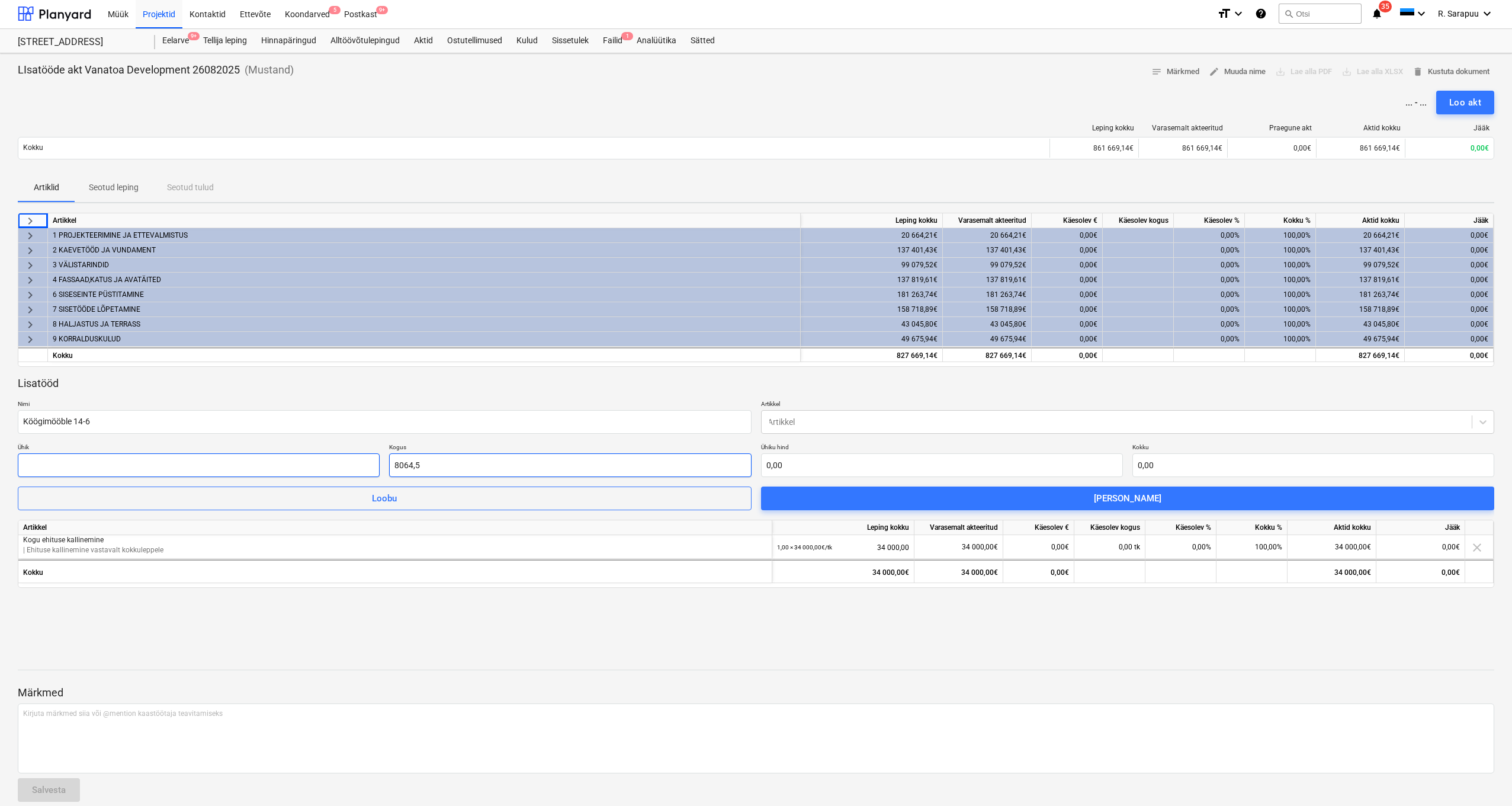
click at [374, 461] on div "Ühik Kogus 8064,5 Ühiku hind 0,00 Kokku 0,00" at bounding box center [755, 460] width 1476 height 34
type input "0,00"
click at [830, 462] on input "text" at bounding box center [942, 465] width 362 height 24
paste input "8064,5"
type input "tk"
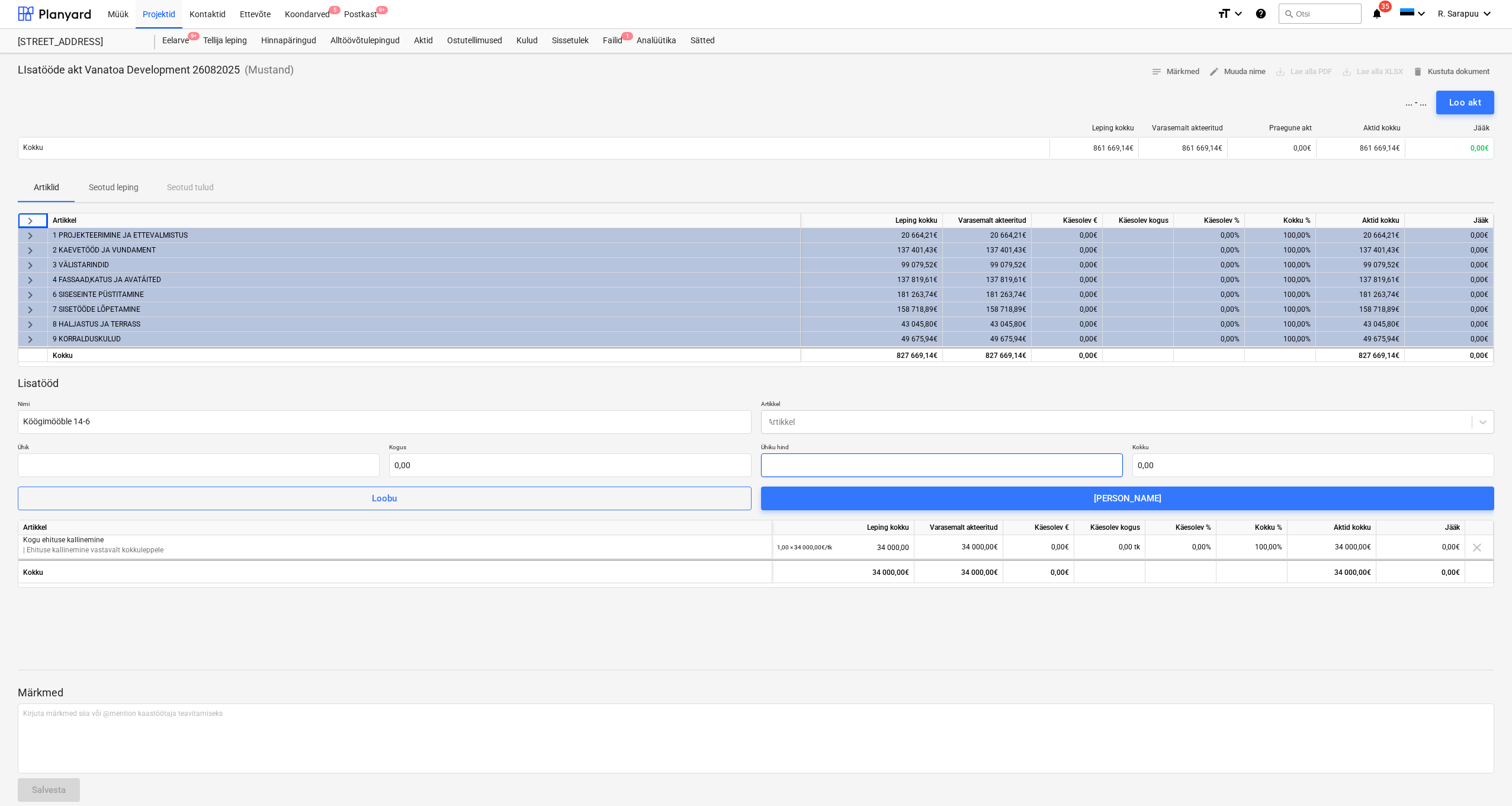
type input "8064,5"
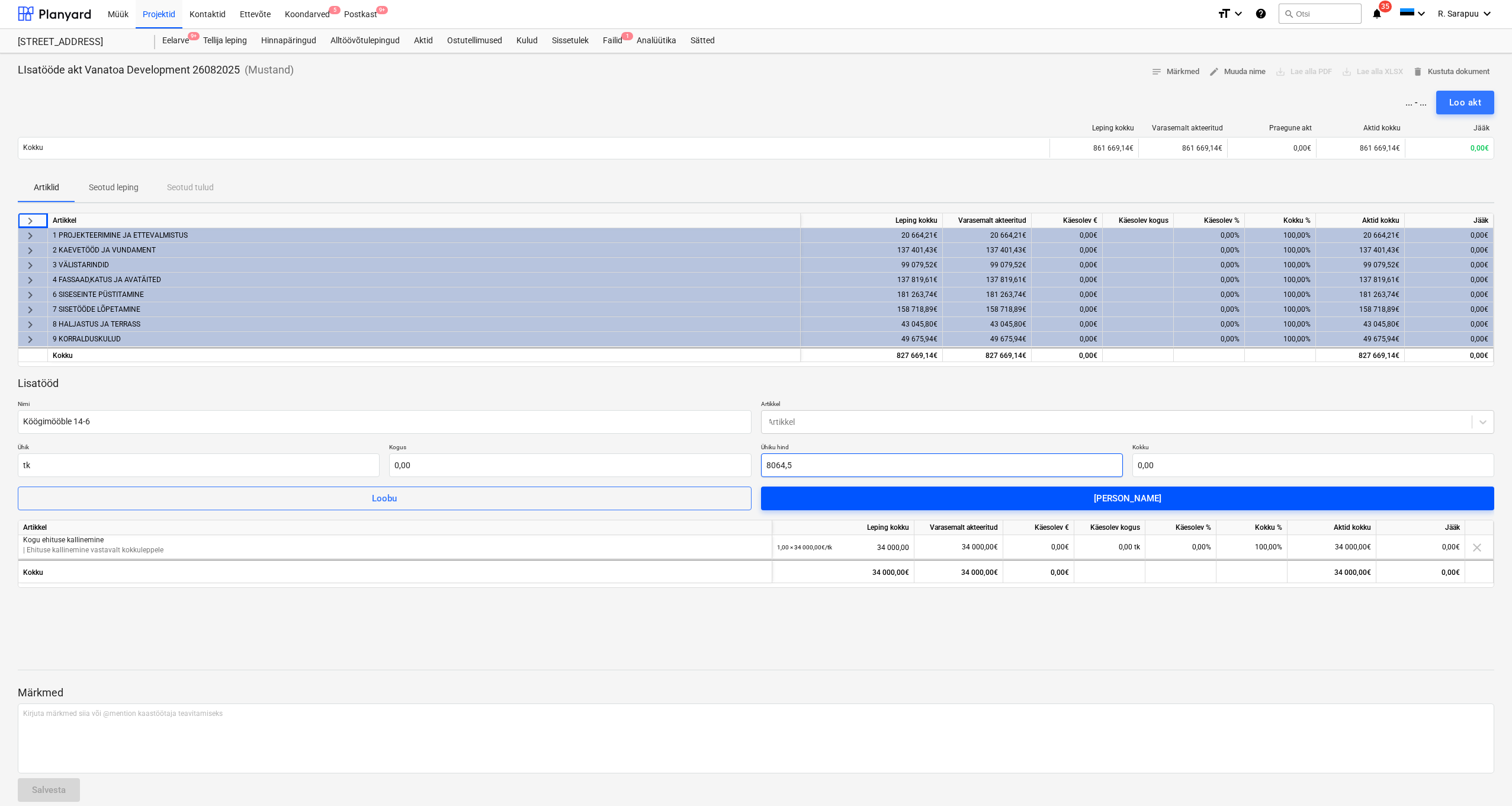
type input "1,00"
type input "8 064,50"
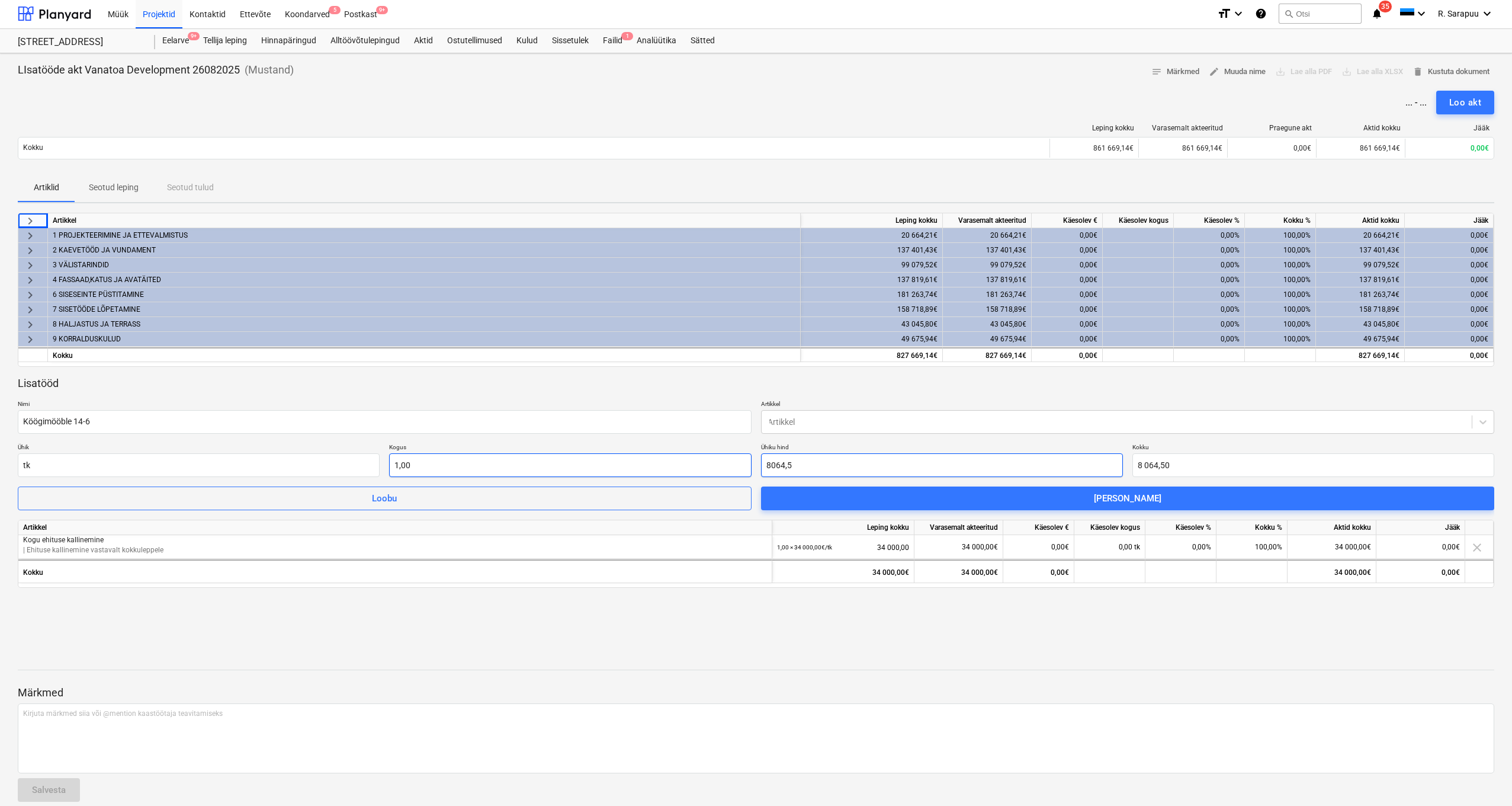
type input "8064,5"
type input "1"
type input "8 064,50"
click at [610, 460] on input "1" at bounding box center [570, 465] width 362 height 24
type input "1,00"
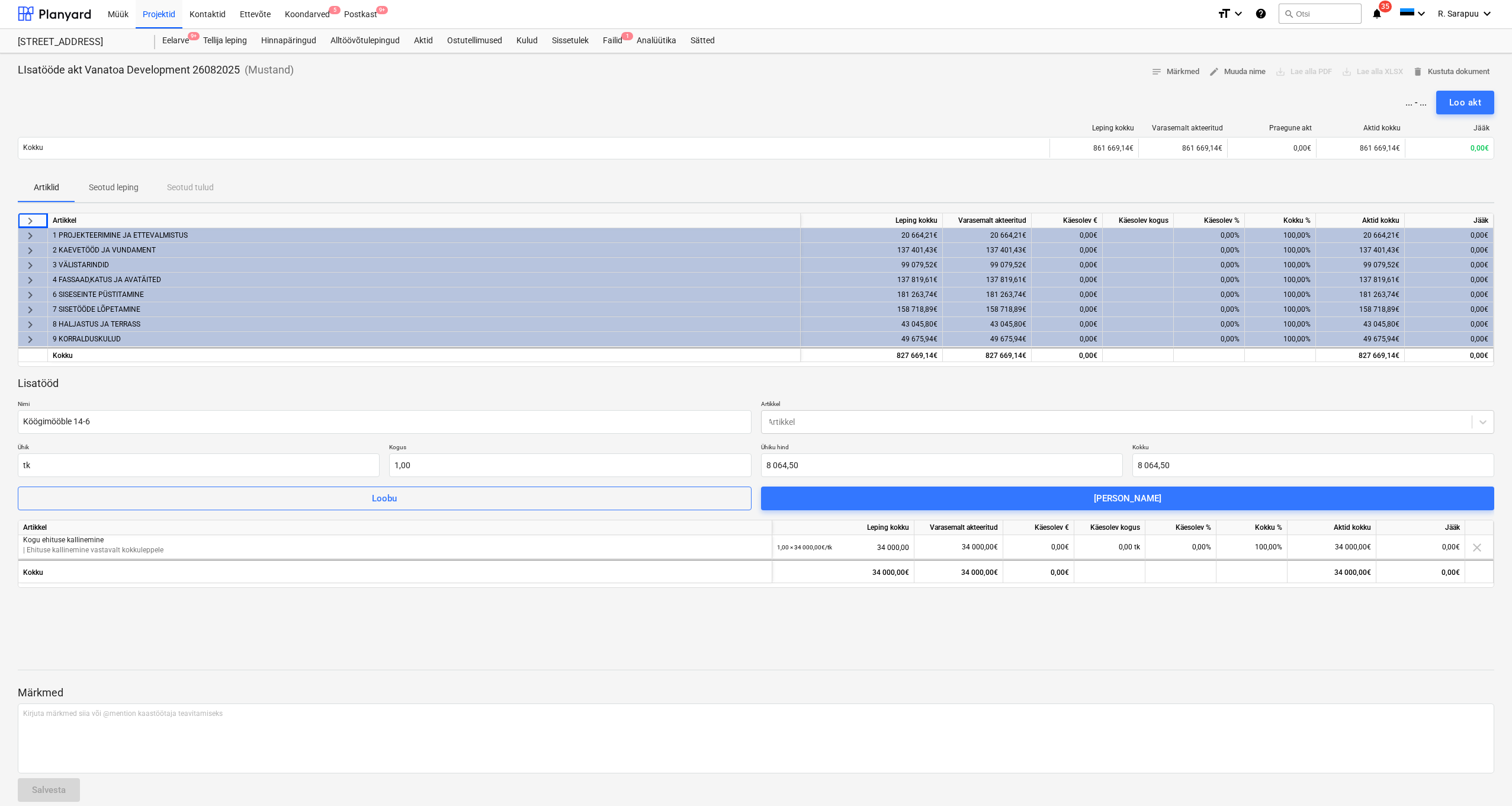
click at [1317, 440] on div "Lisatööd Nimi Köögimööble 14-6 Artikkel Artikkel Ühik tk Kogus 1,00 Ühiku hind …" at bounding box center [755, 443] width 1476 height 135
click at [298, 463] on input "tk" at bounding box center [198, 465] width 362 height 24
click at [856, 418] on div at bounding box center [1116, 422] width 699 height 12
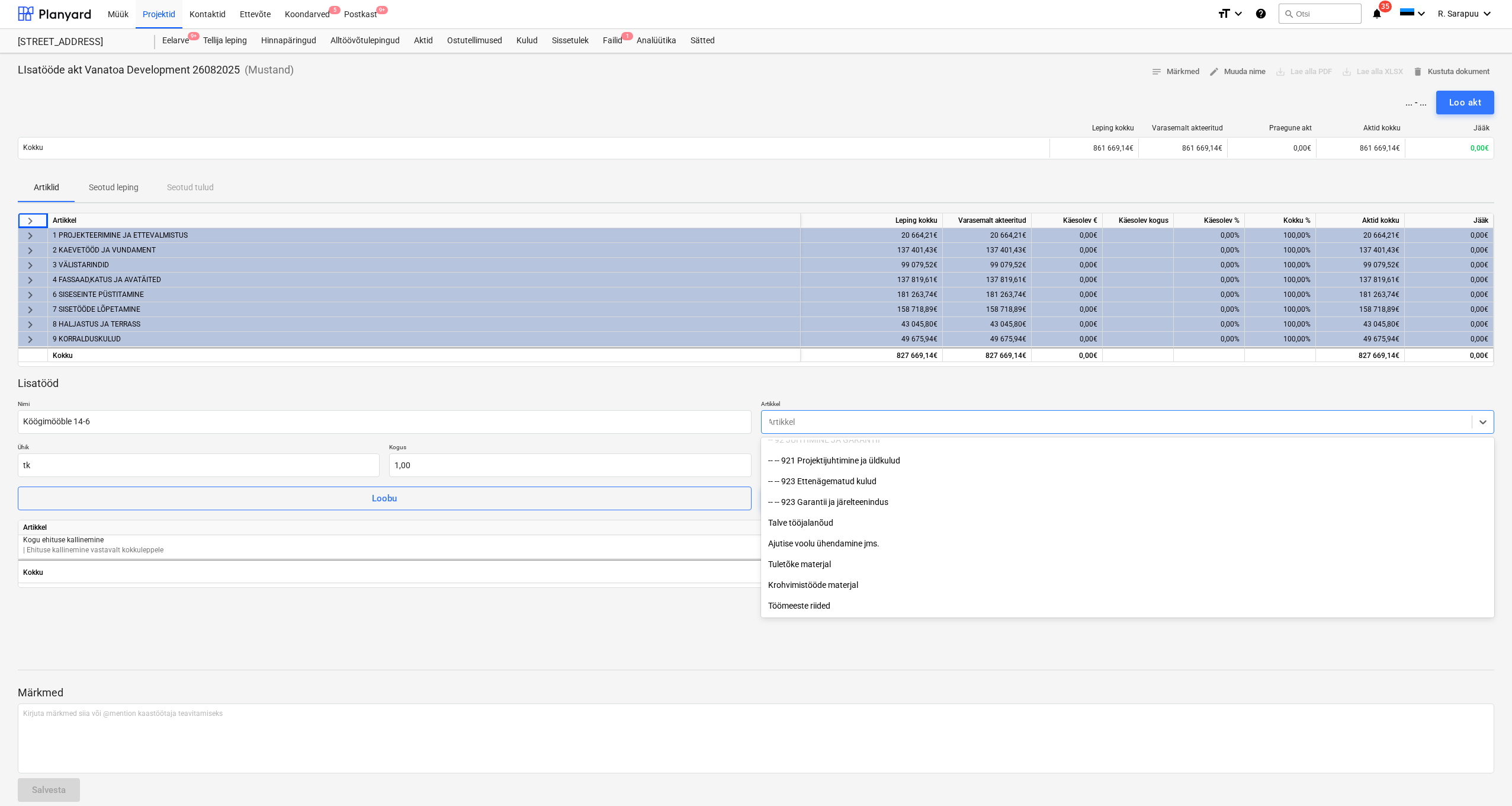
scroll to position [12868, 0]
drag, startPoint x: 1485, startPoint y: 420, endPoint x: 1397, endPoint y: 422, distance: 88.0
click at [1485, 420] on icon at bounding box center [1483, 422] width 7 height 4
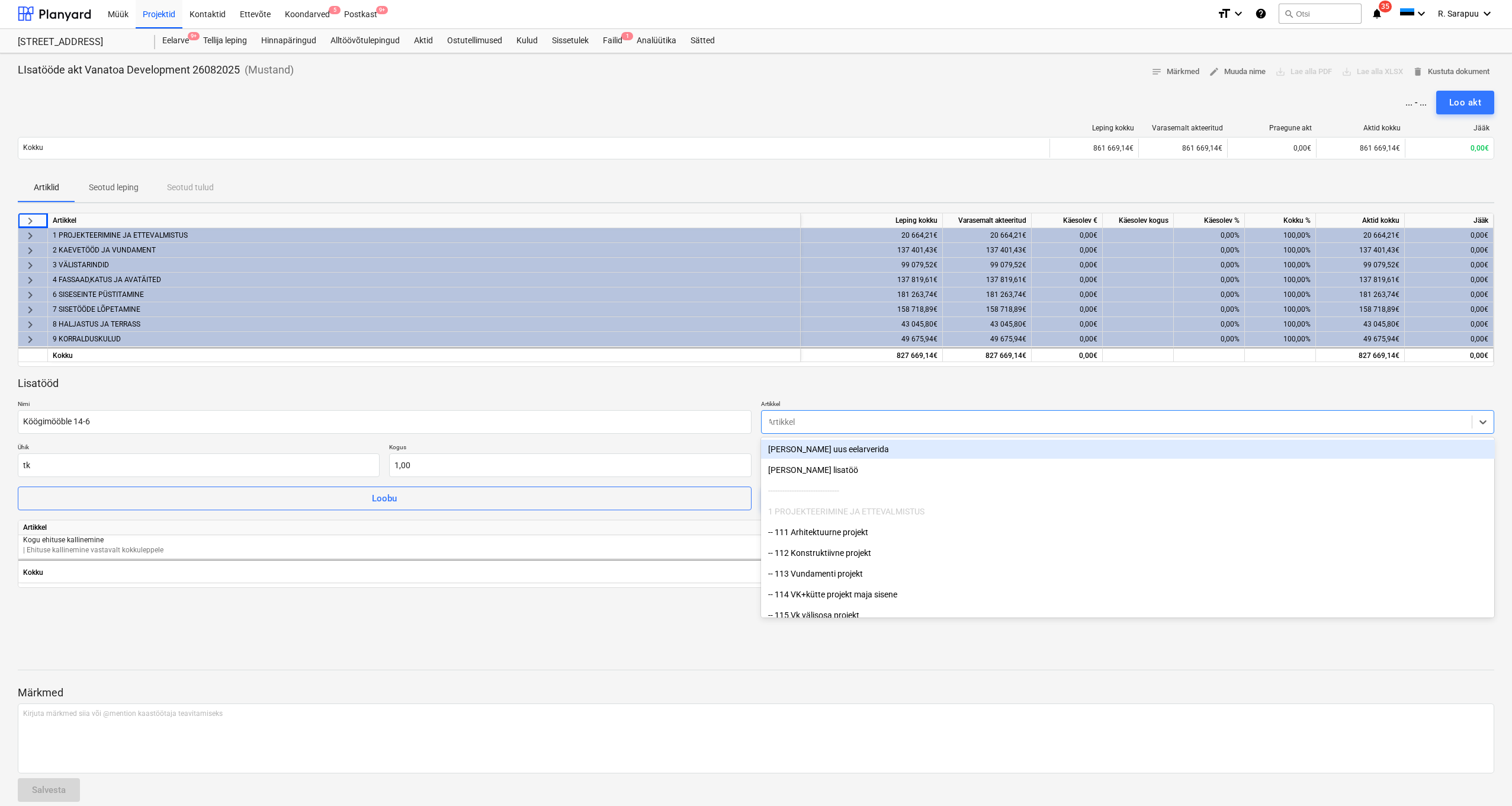
click at [902, 413] on div "Artikkel" at bounding box center [1116, 421] width 711 height 17
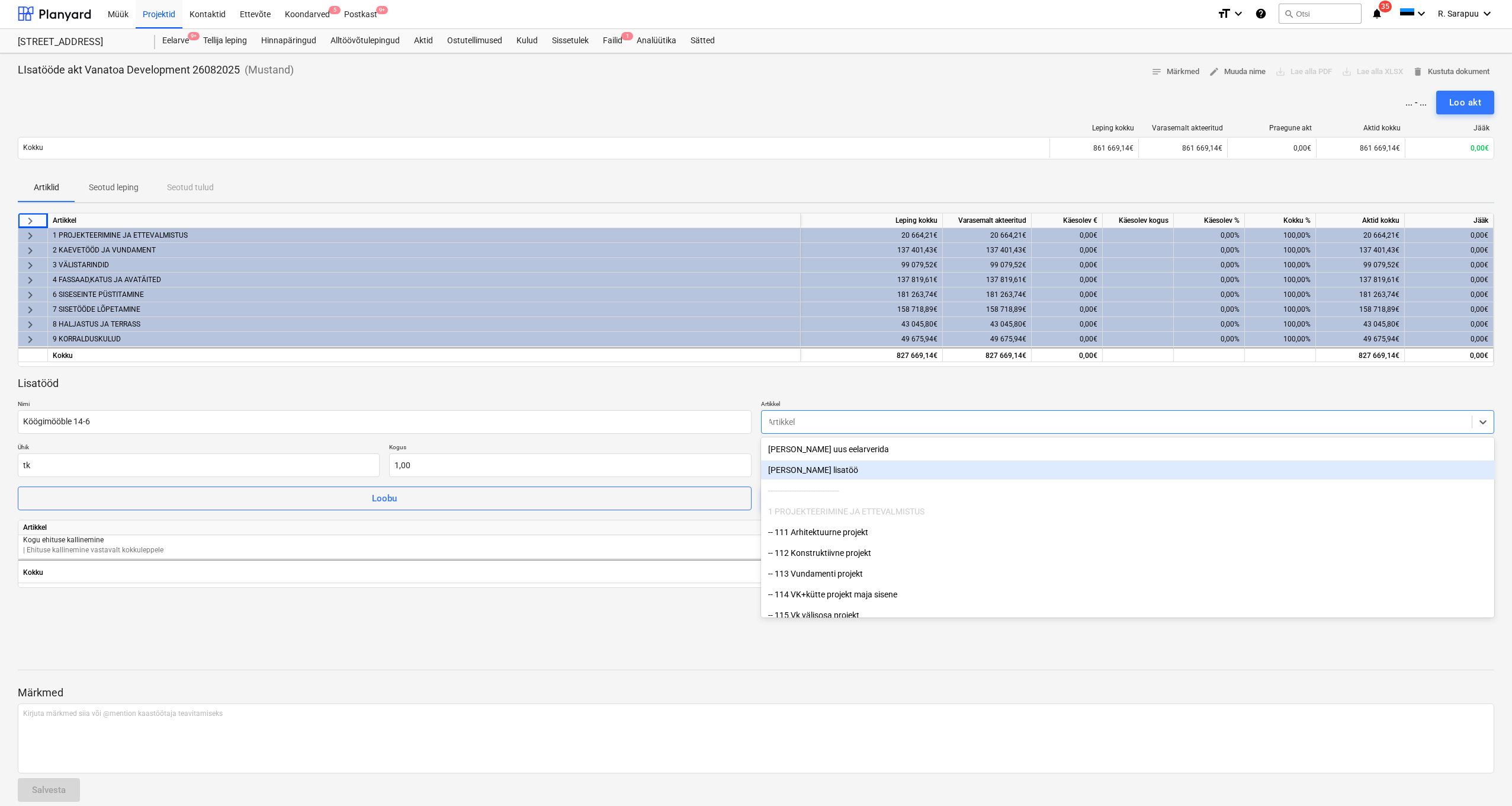
click at [828, 473] on div "Lisa uus lisatöö" at bounding box center [1127, 470] width 733 height 19
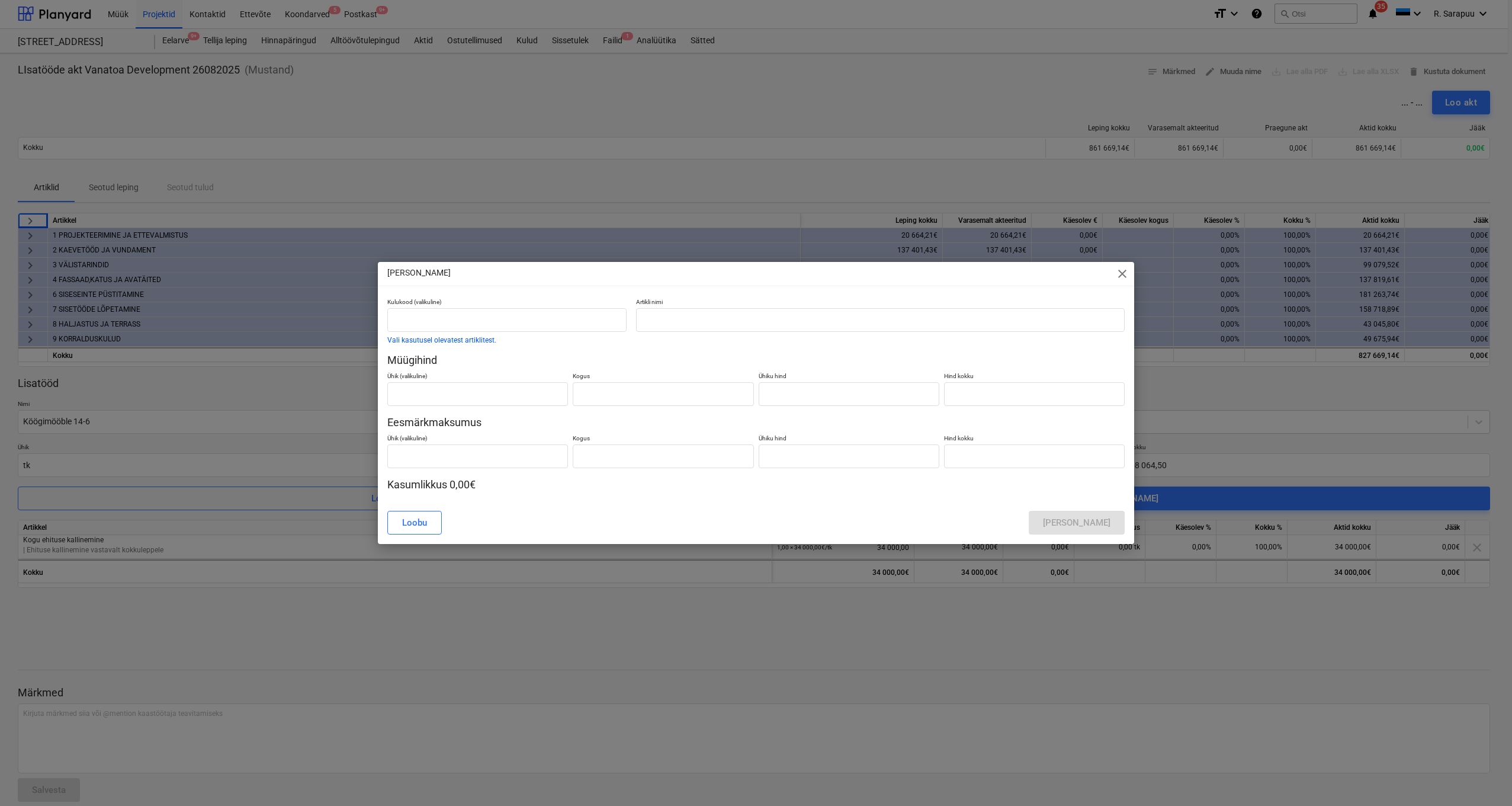
type input "0,00"
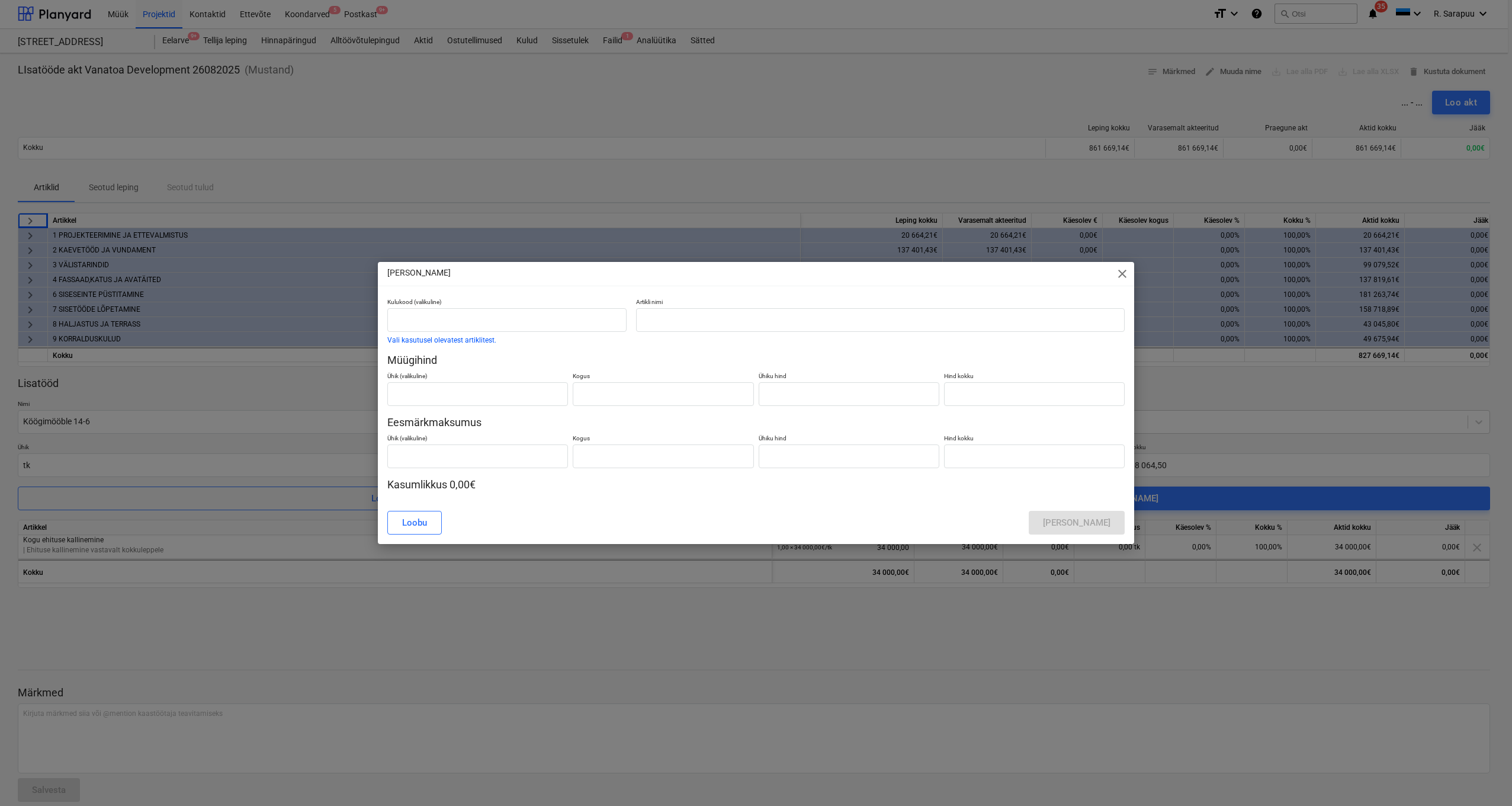
type input "0,00"
click at [565, 319] on input "text" at bounding box center [509, 319] width 240 height 24
click at [756, 320] on input "text" at bounding box center [882, 319] width 490 height 24
type input "lisatööd"
click at [1107, 523] on div "[PERSON_NAME]" at bounding box center [1080, 523] width 68 height 16
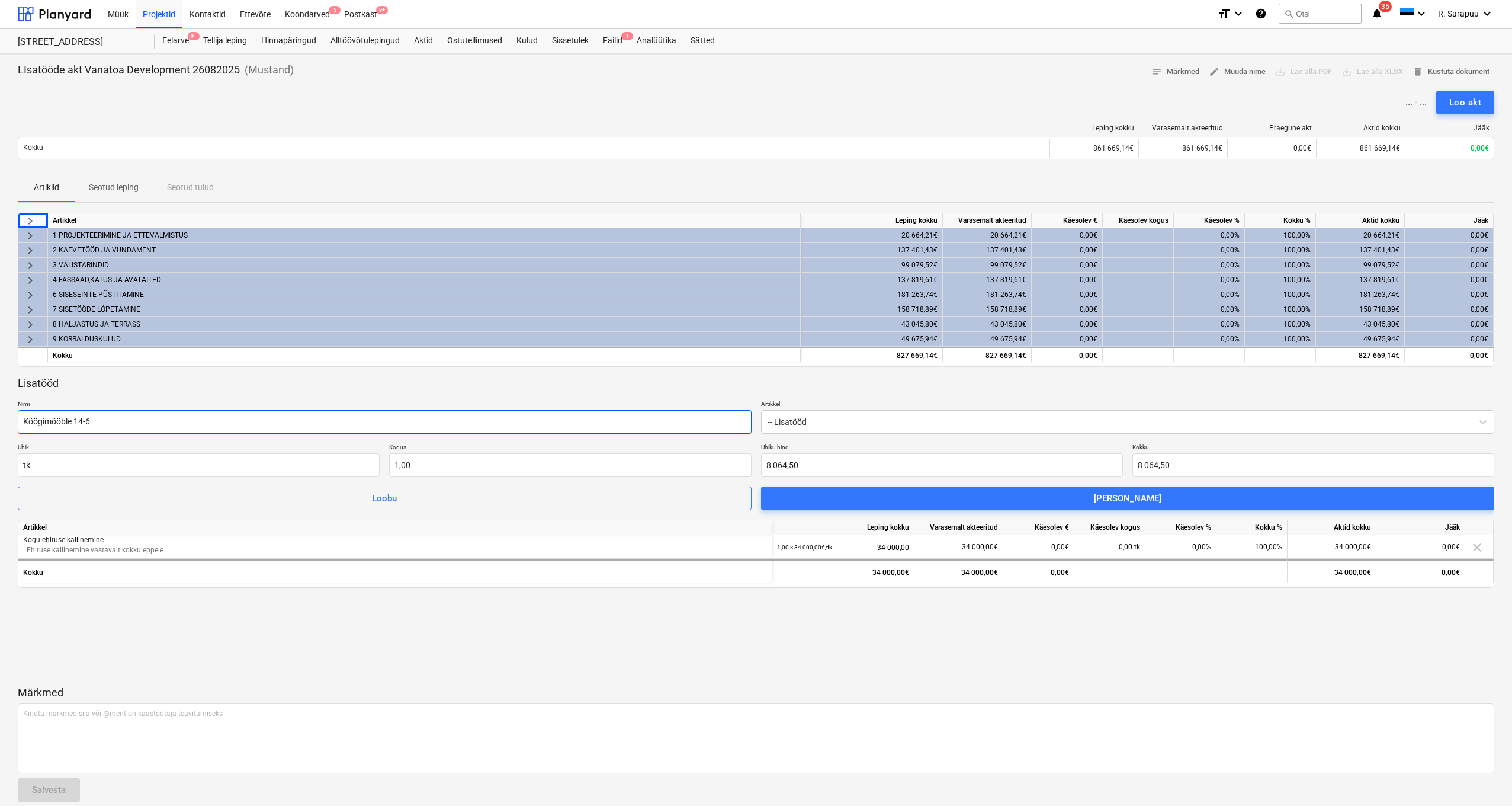
click at [296, 420] on input "Köögimööble 14-6" at bounding box center [384, 421] width 733 height 24
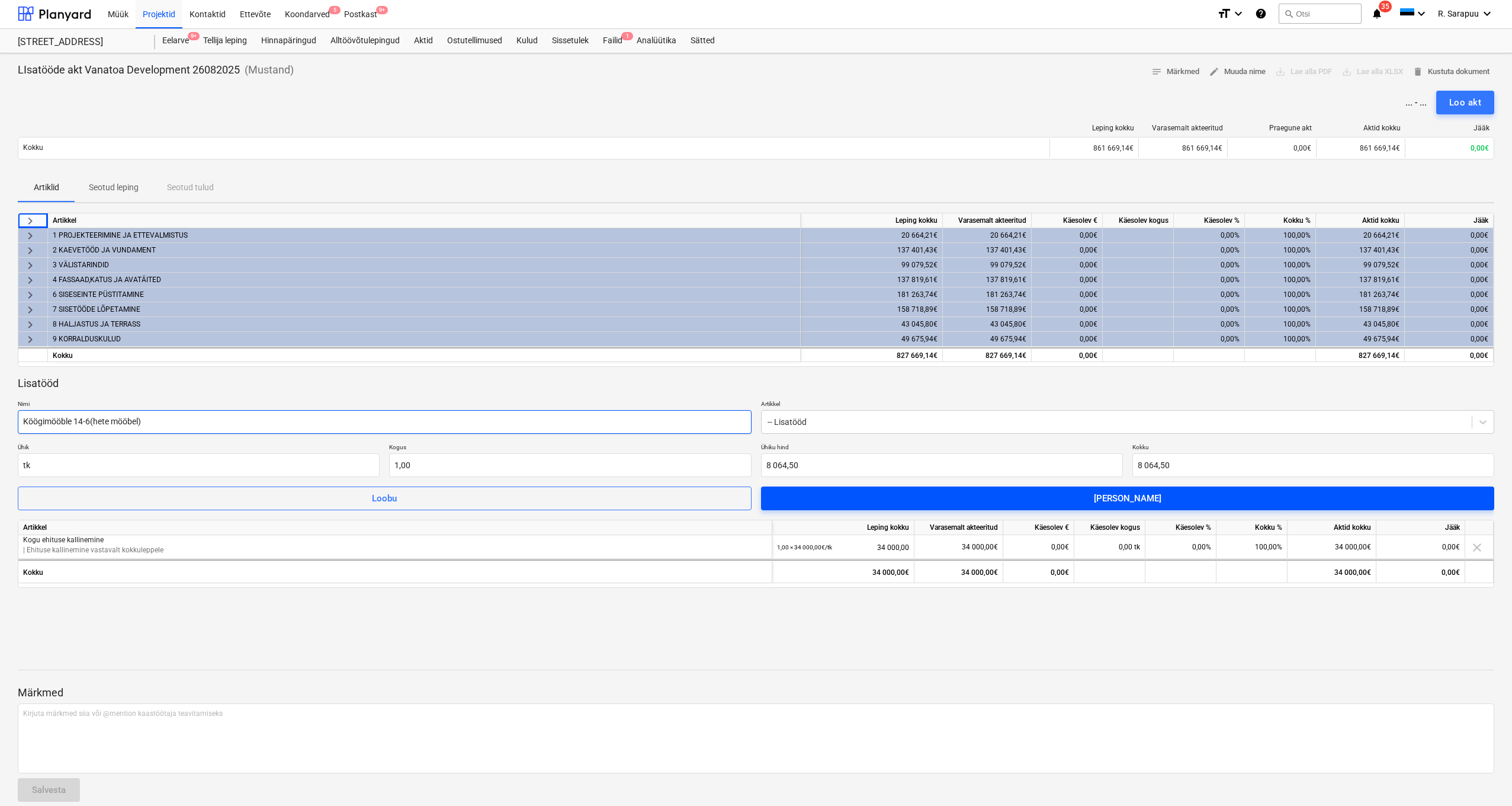
type input "Köögimööble 14-6(hete mööbel)"
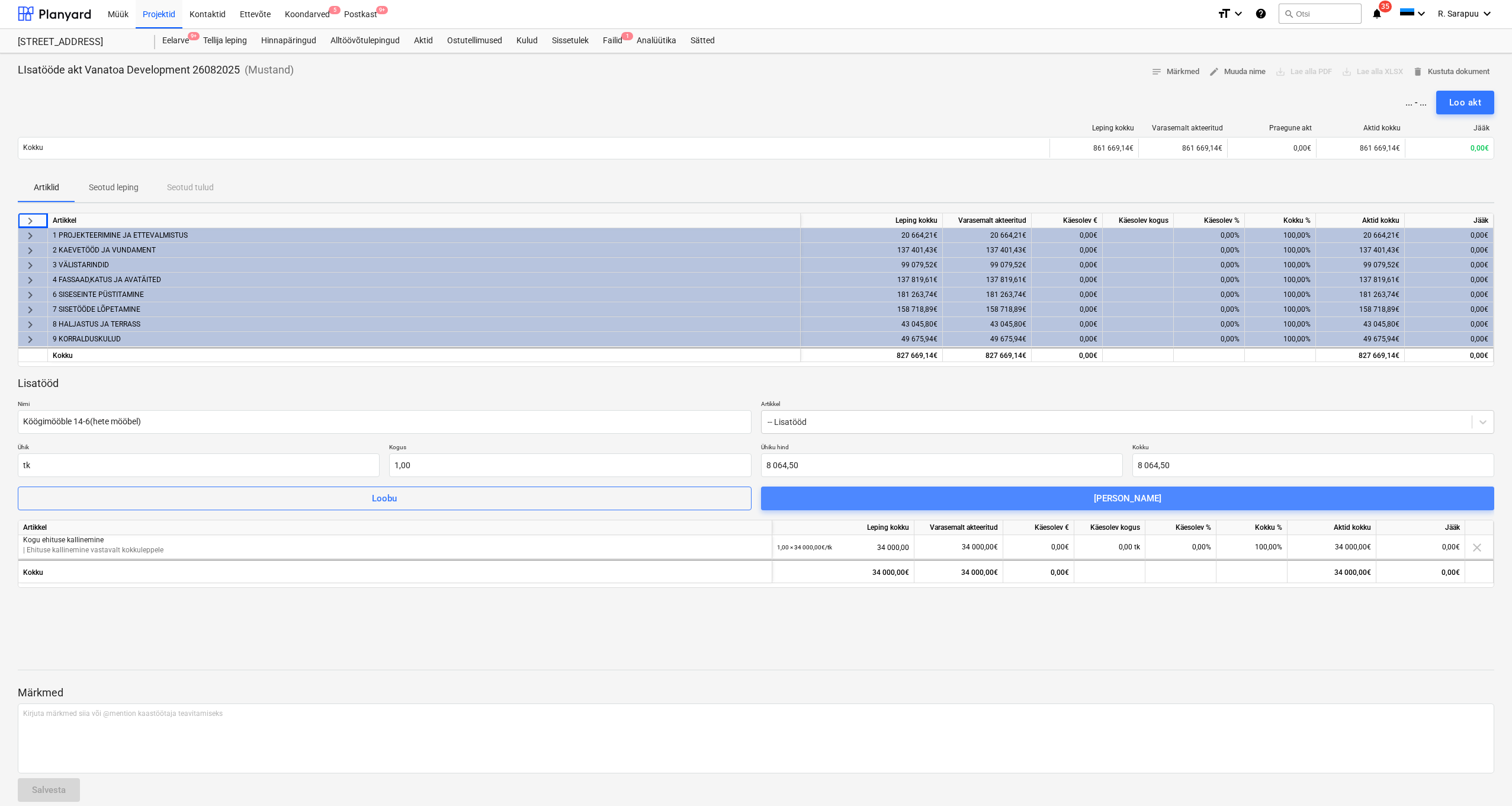
click at [1127, 496] on div "[PERSON_NAME]" at bounding box center [1127, 499] width 68 height 16
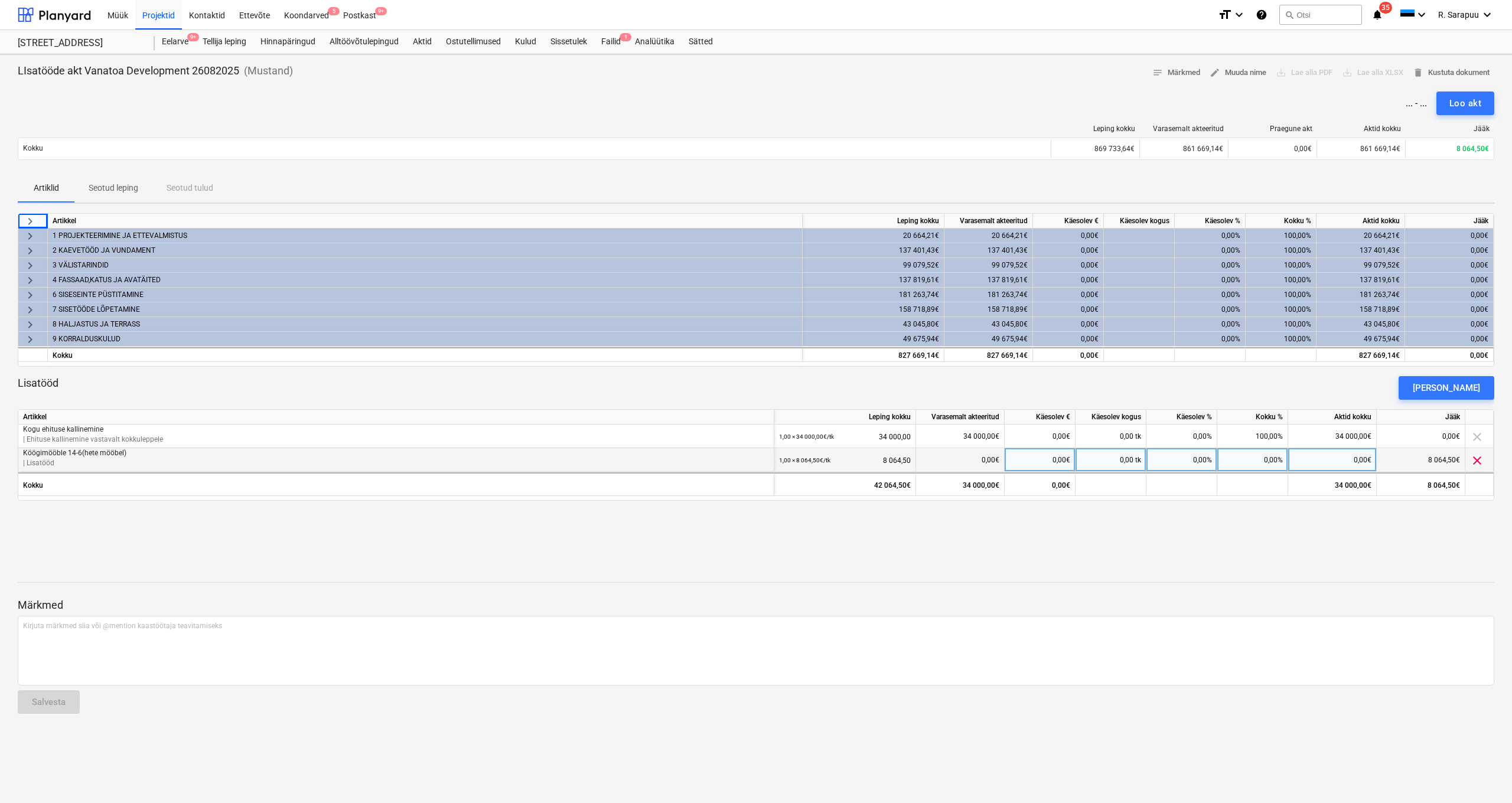
click at [1198, 462] on div "0,00%" at bounding box center [1181, 460] width 71 height 23
type input "100"
click at [1456, 382] on div "[PERSON_NAME]" at bounding box center [1446, 388] width 68 height 16
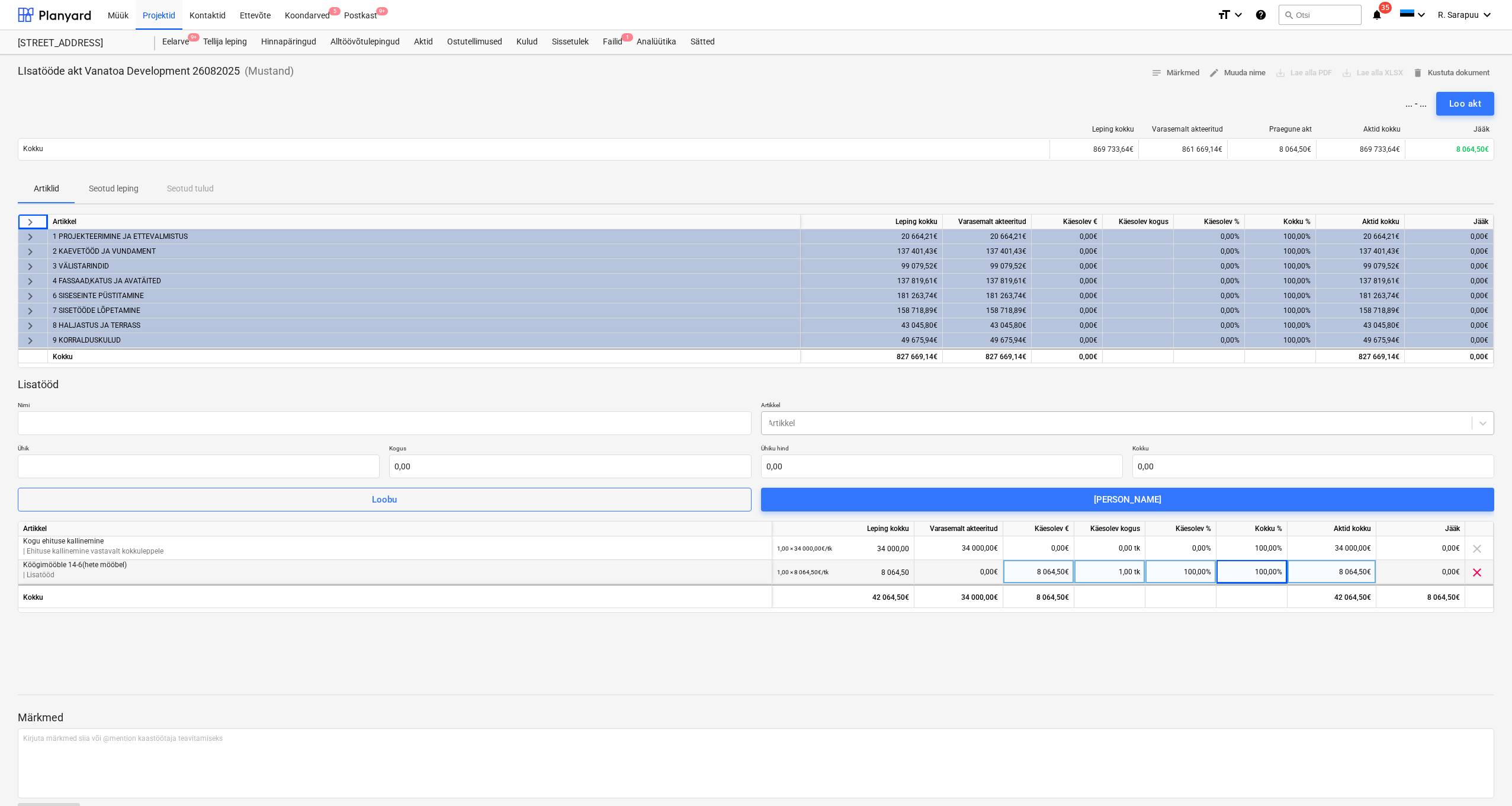
click at [821, 426] on div at bounding box center [1116, 423] width 699 height 12
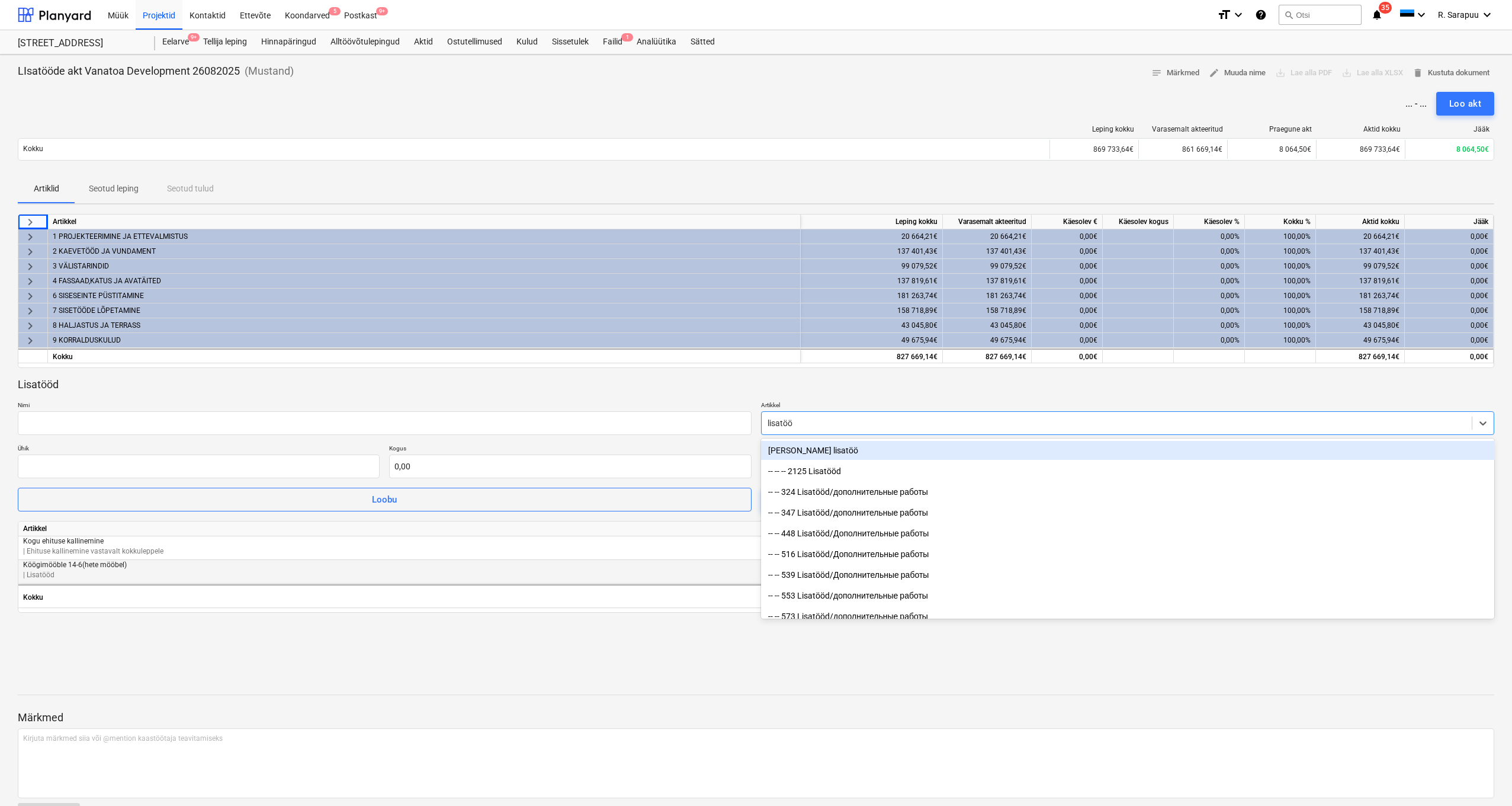
type input "lisatööd"
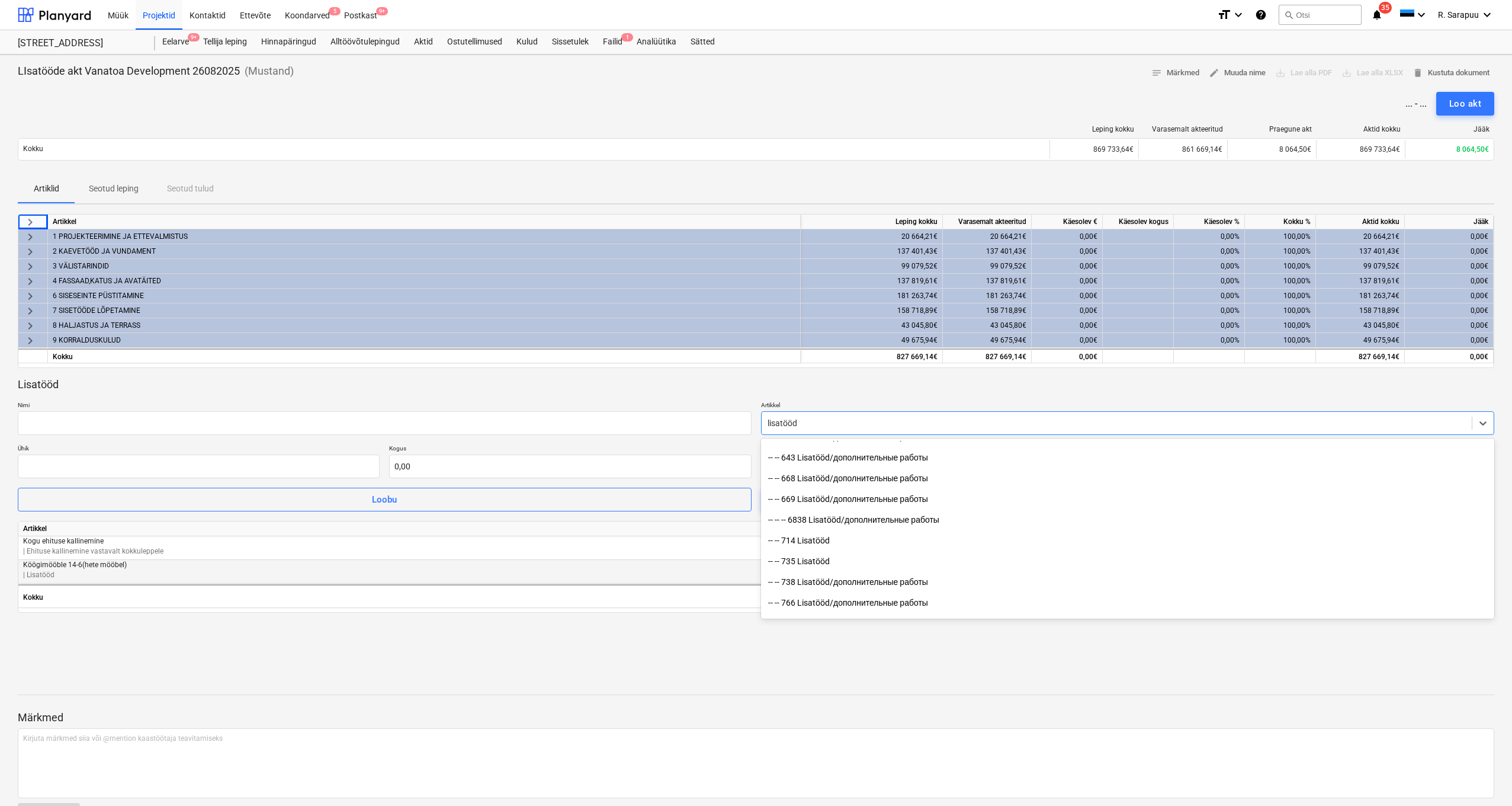
scroll to position [258, 0]
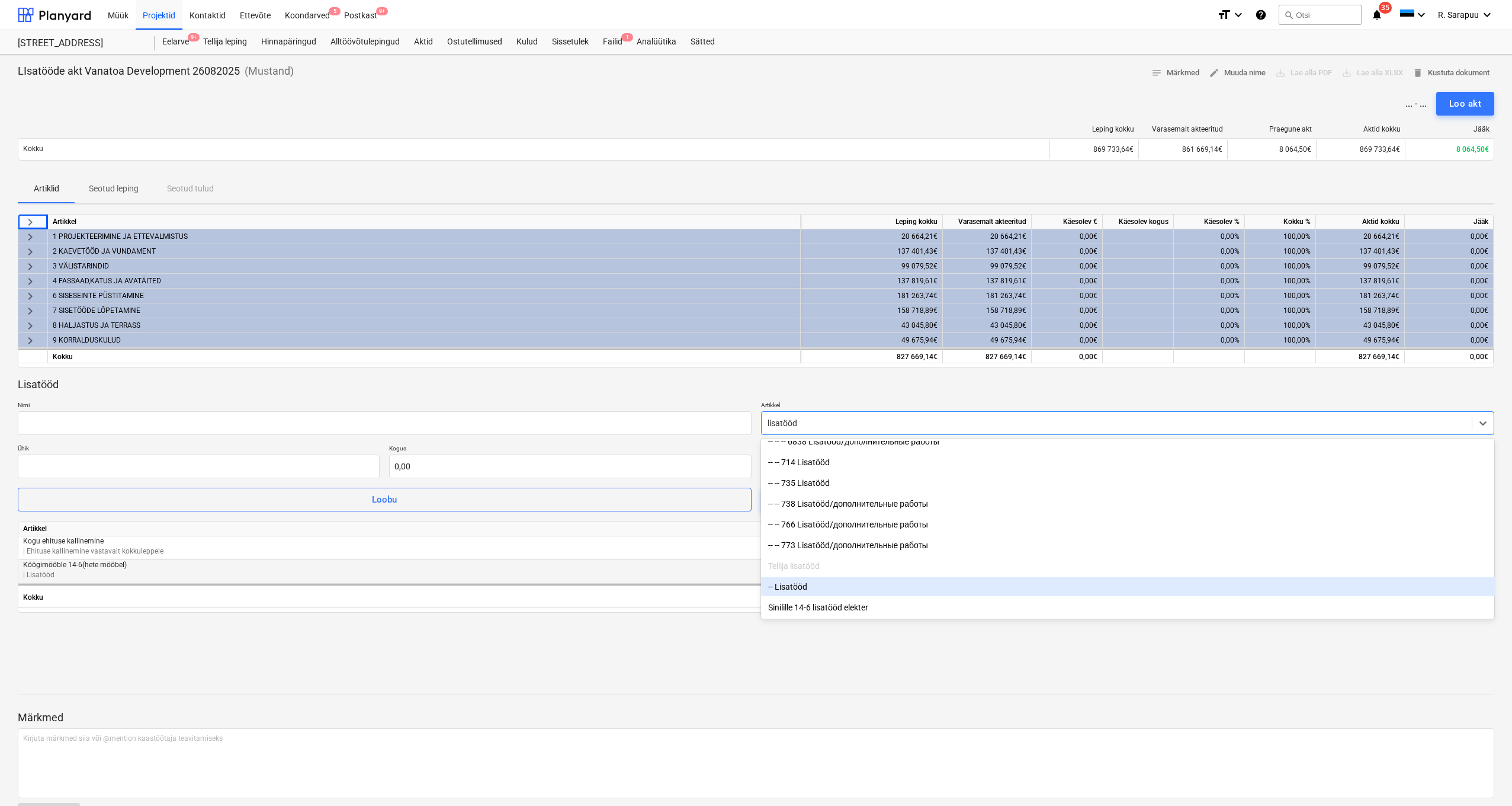
click at [853, 592] on div "-- Lisatööd" at bounding box center [1127, 587] width 733 height 19
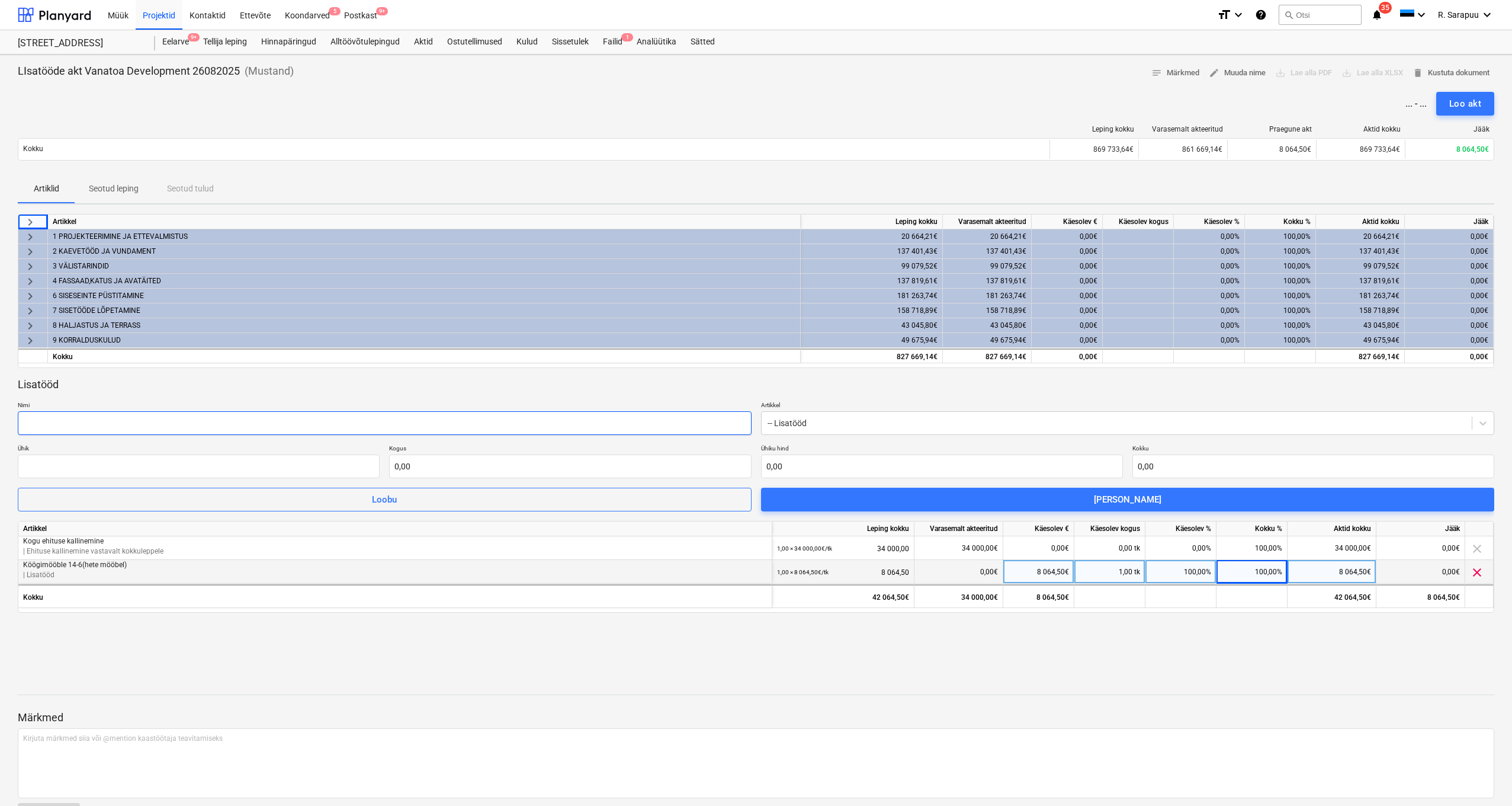
click at [250, 420] on input "text" at bounding box center [384, 422] width 733 height 24
type input "Sinilille 14-6 tellitud lisatööd"
click at [856, 467] on input "text" at bounding box center [942, 466] width 362 height 24
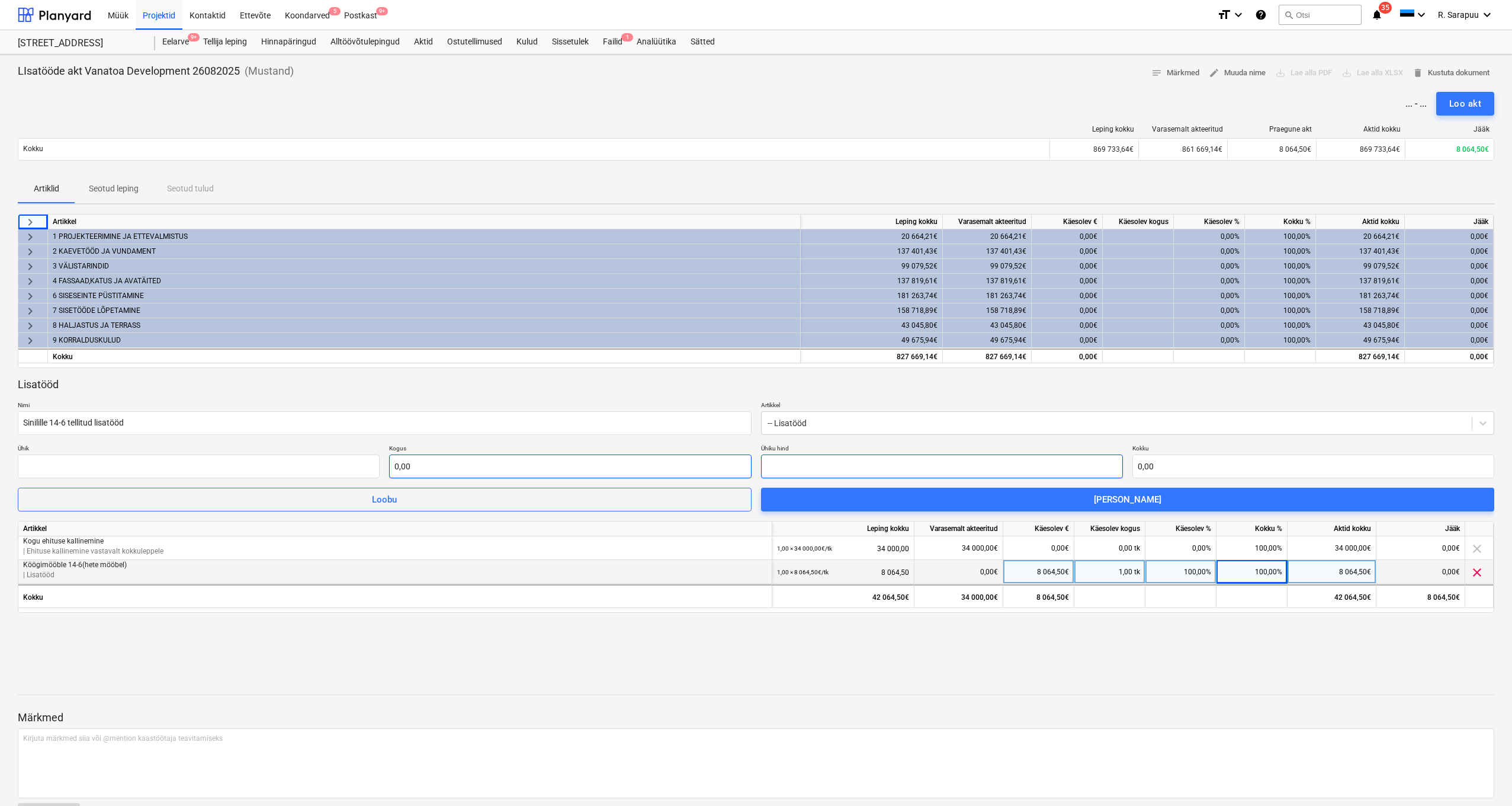
scroll to position [0, 0]
type input "0,00"
click at [439, 466] on input "text" at bounding box center [570, 466] width 362 height 24
type input "1,00"
type input "2"
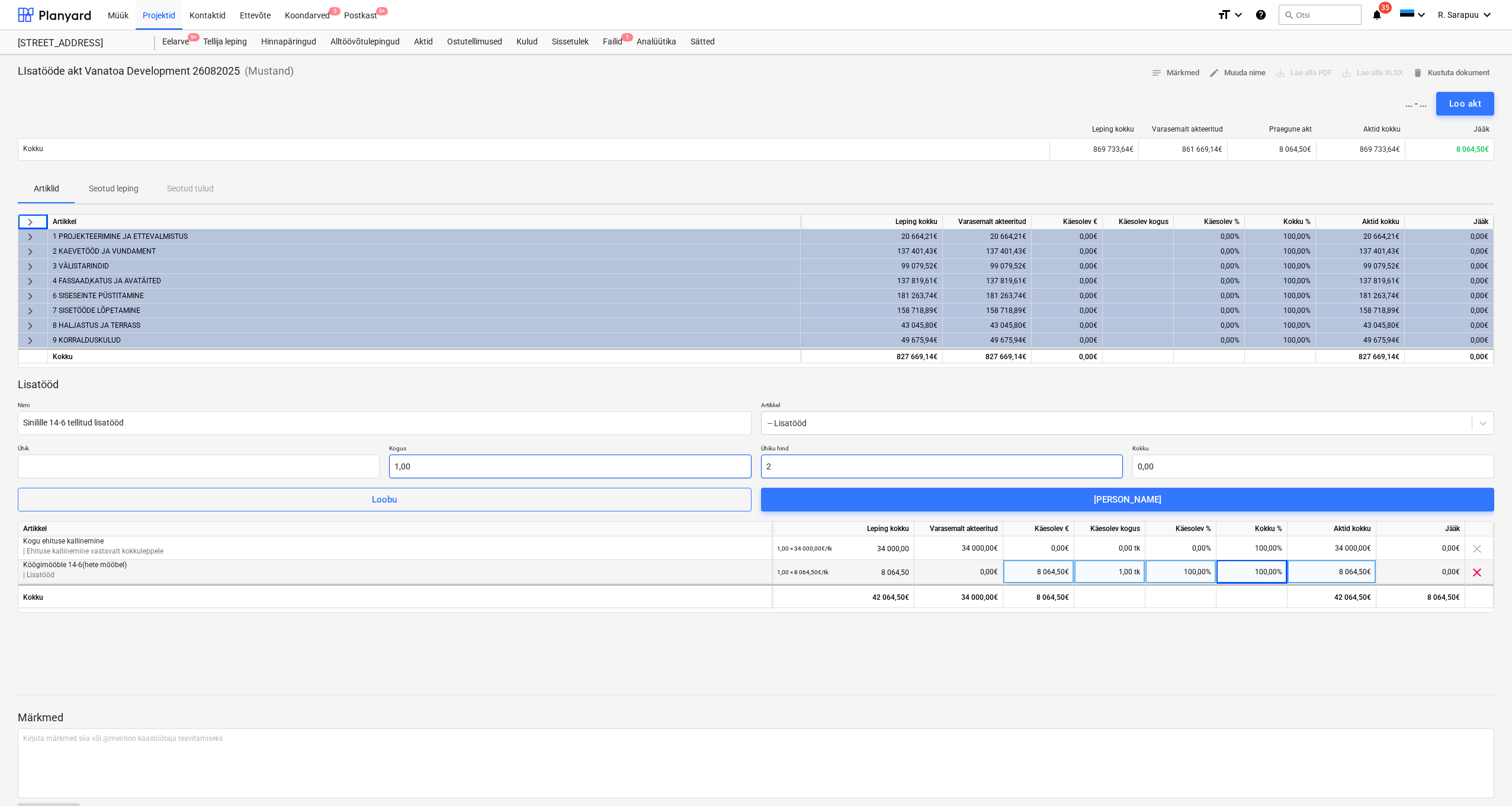
type input "2,00"
type input "25"
type input "25,00"
type input "258"
type input "258,00"
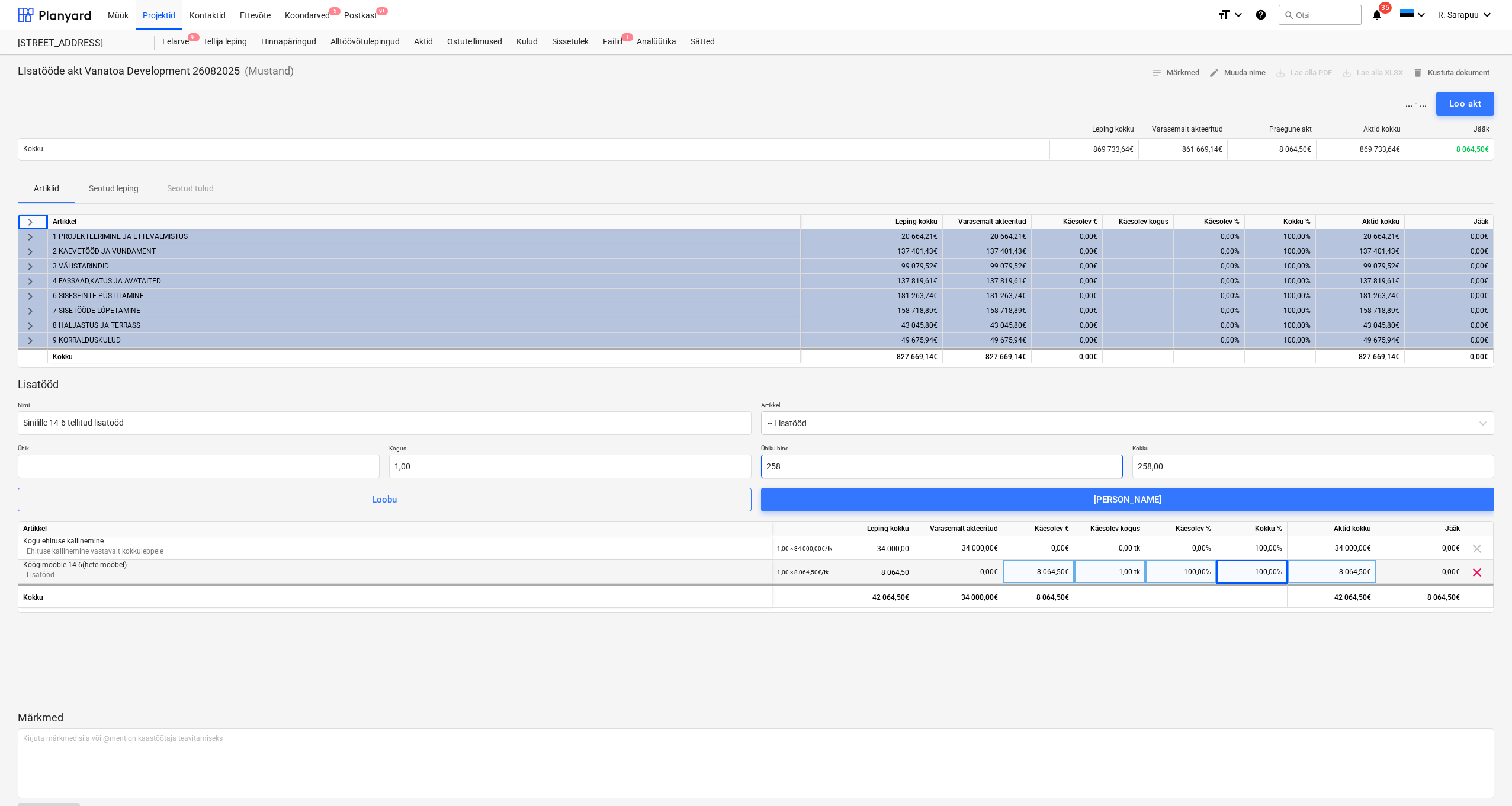
type input "2587"
type input "2 587,00"
click at [326, 395] on div "Lisatööd Nimi Sinilille 14-6 tellitud lisatööd Artikkel -- Lisatööd Ühik Kogus …" at bounding box center [755, 445] width 1476 height 135
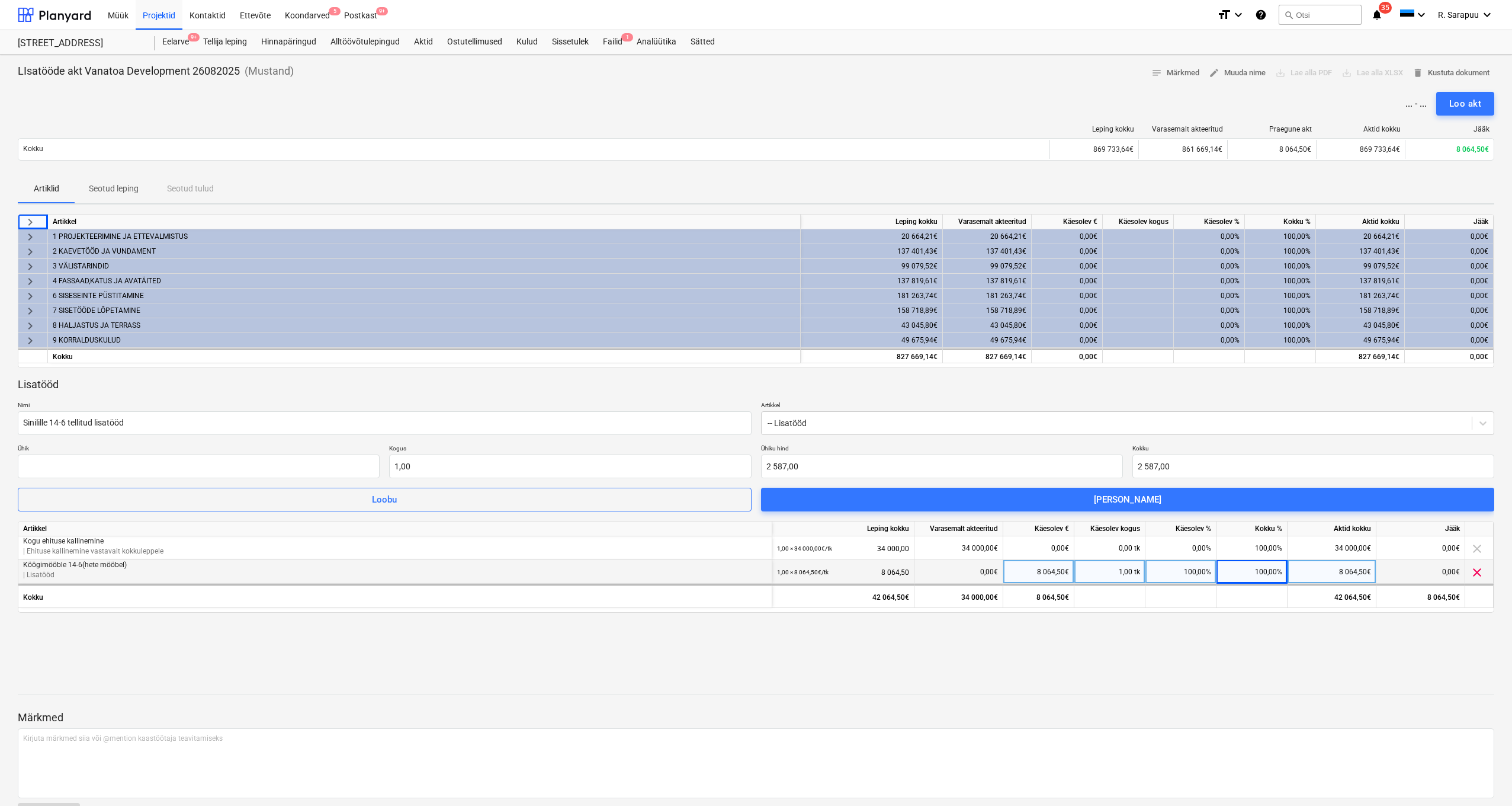
click at [512, 378] on div "Lisatööd" at bounding box center [755, 385] width 1476 height 14
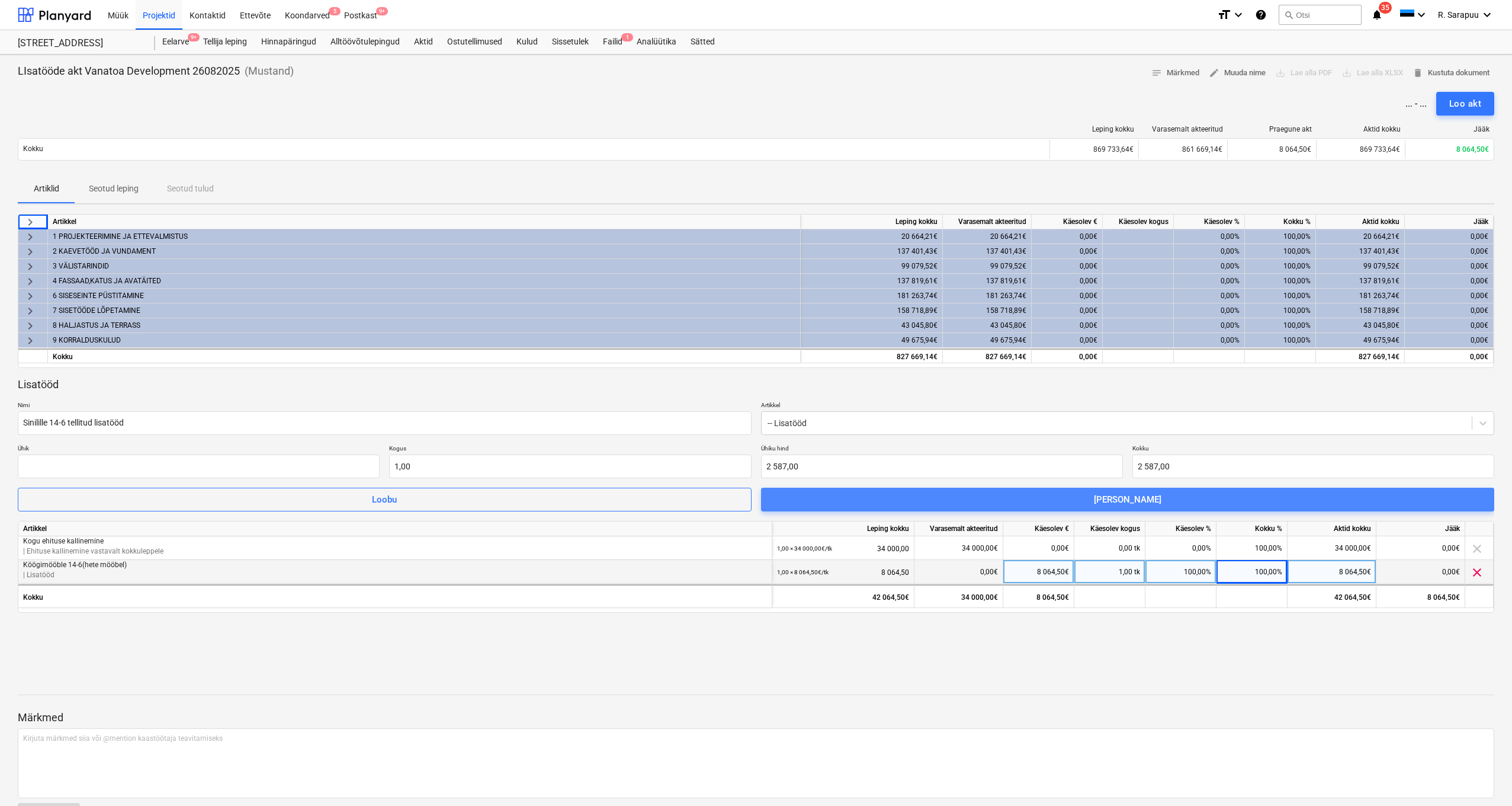
click at [870, 499] on span "[PERSON_NAME]" at bounding box center [1127, 500] width 706 height 16
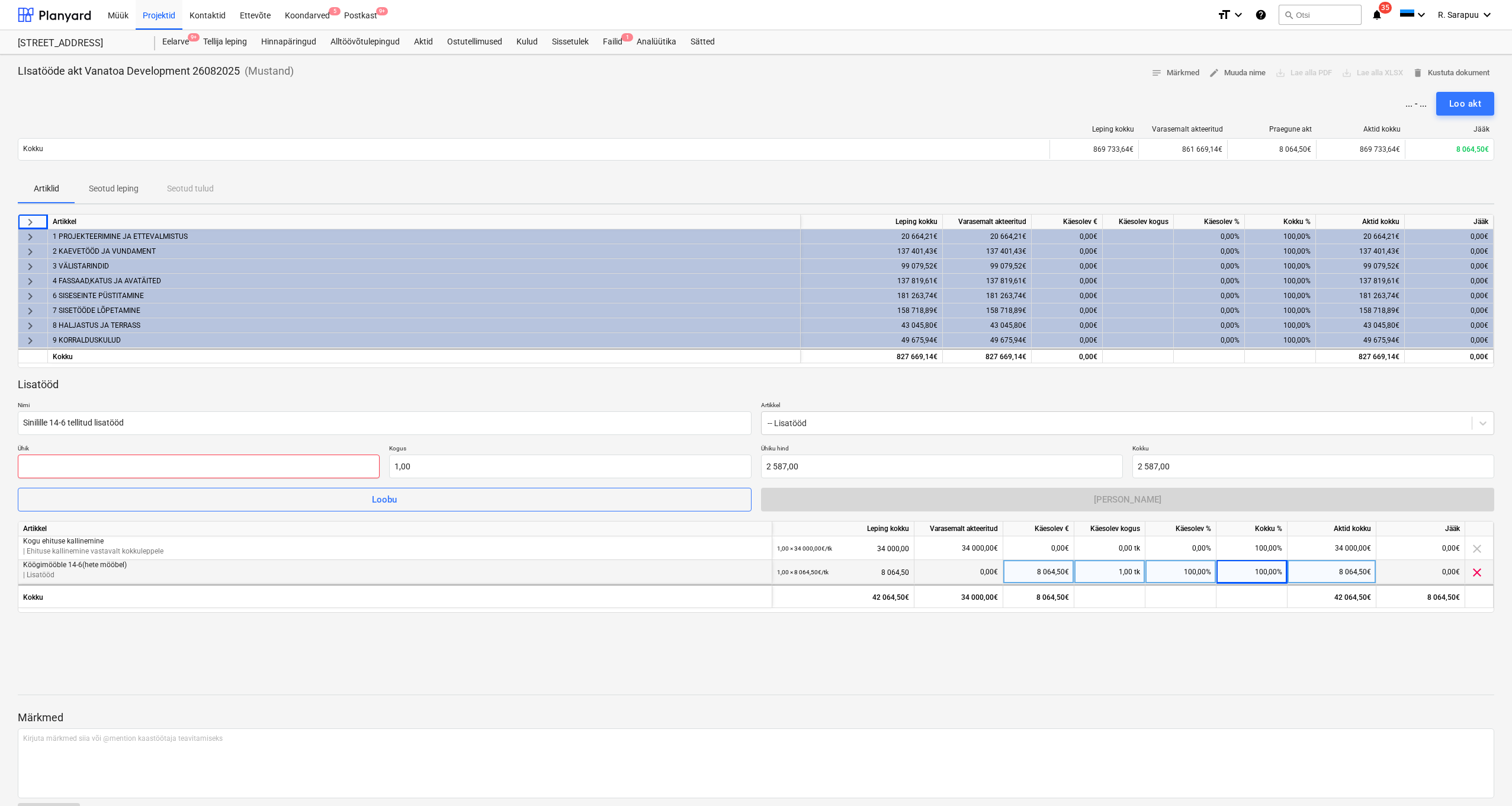
click at [241, 468] on input "text" at bounding box center [198, 466] width 362 height 24
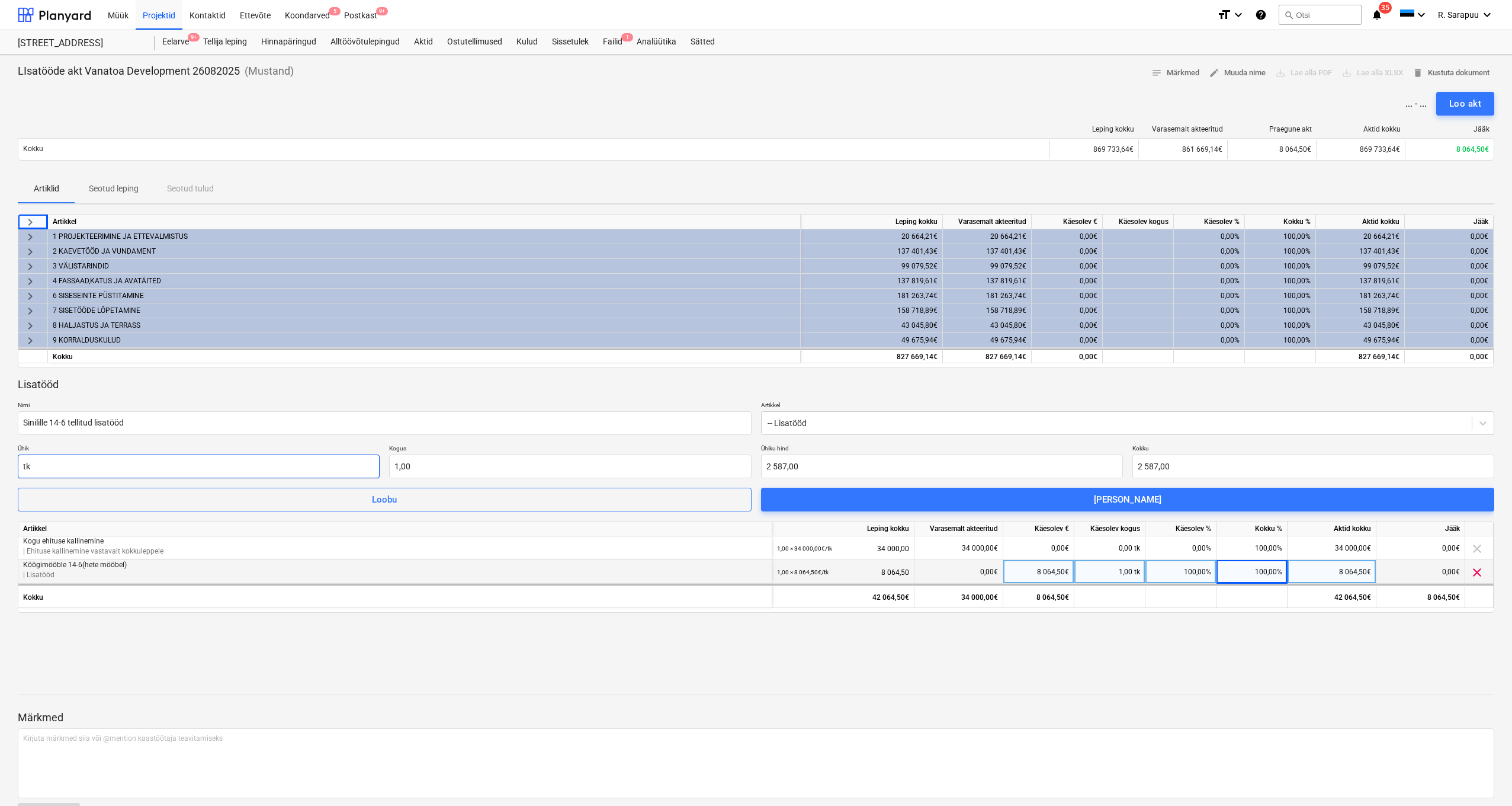
type input "tk"
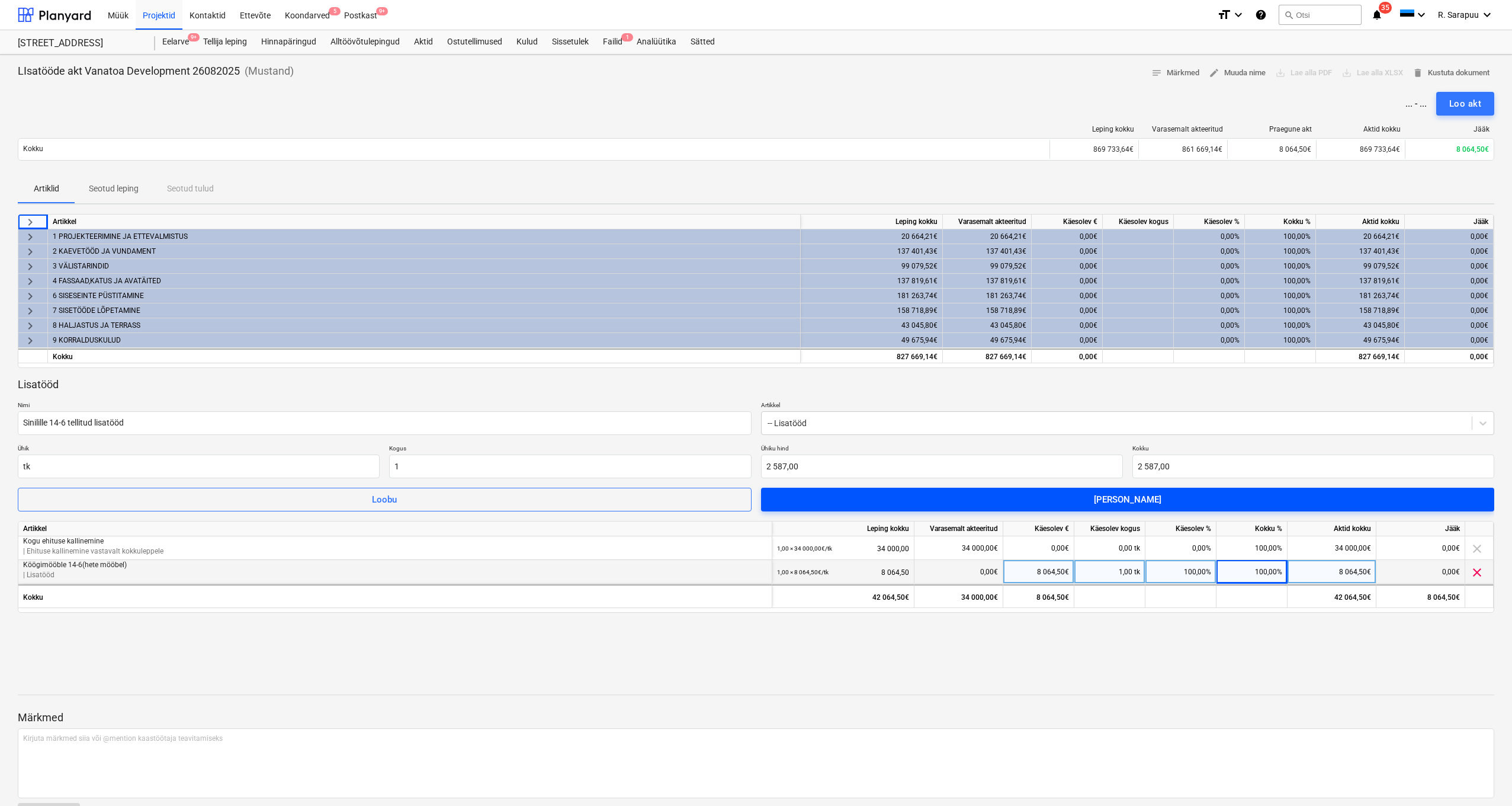
type input "1,00"
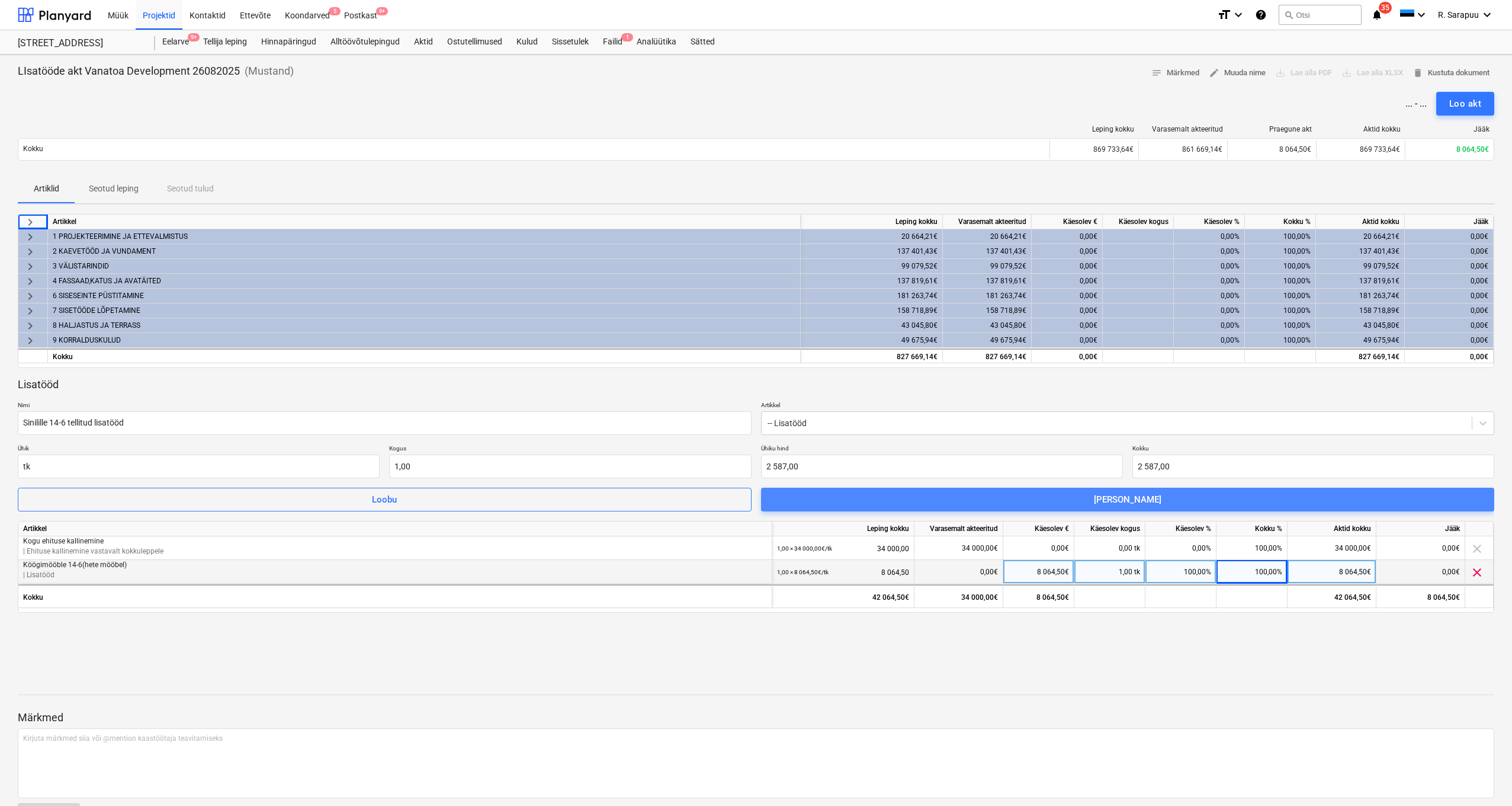
click at [1186, 500] on span "[PERSON_NAME]" at bounding box center [1127, 500] width 706 height 16
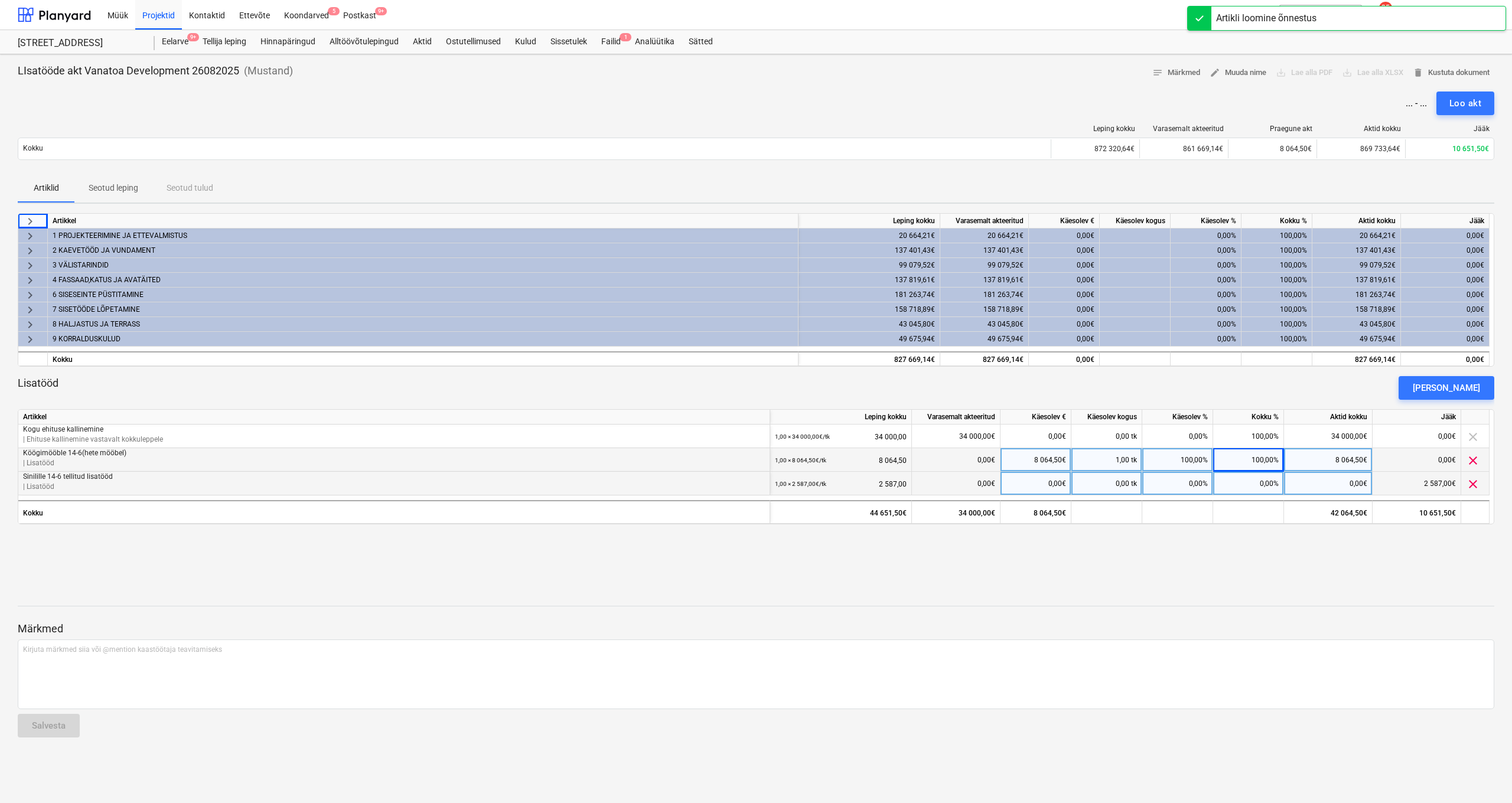
click at [1258, 482] on div "0,00%" at bounding box center [1248, 483] width 71 height 23
type input "100"
click at [1470, 391] on div "[PERSON_NAME]" at bounding box center [1446, 388] width 68 height 16
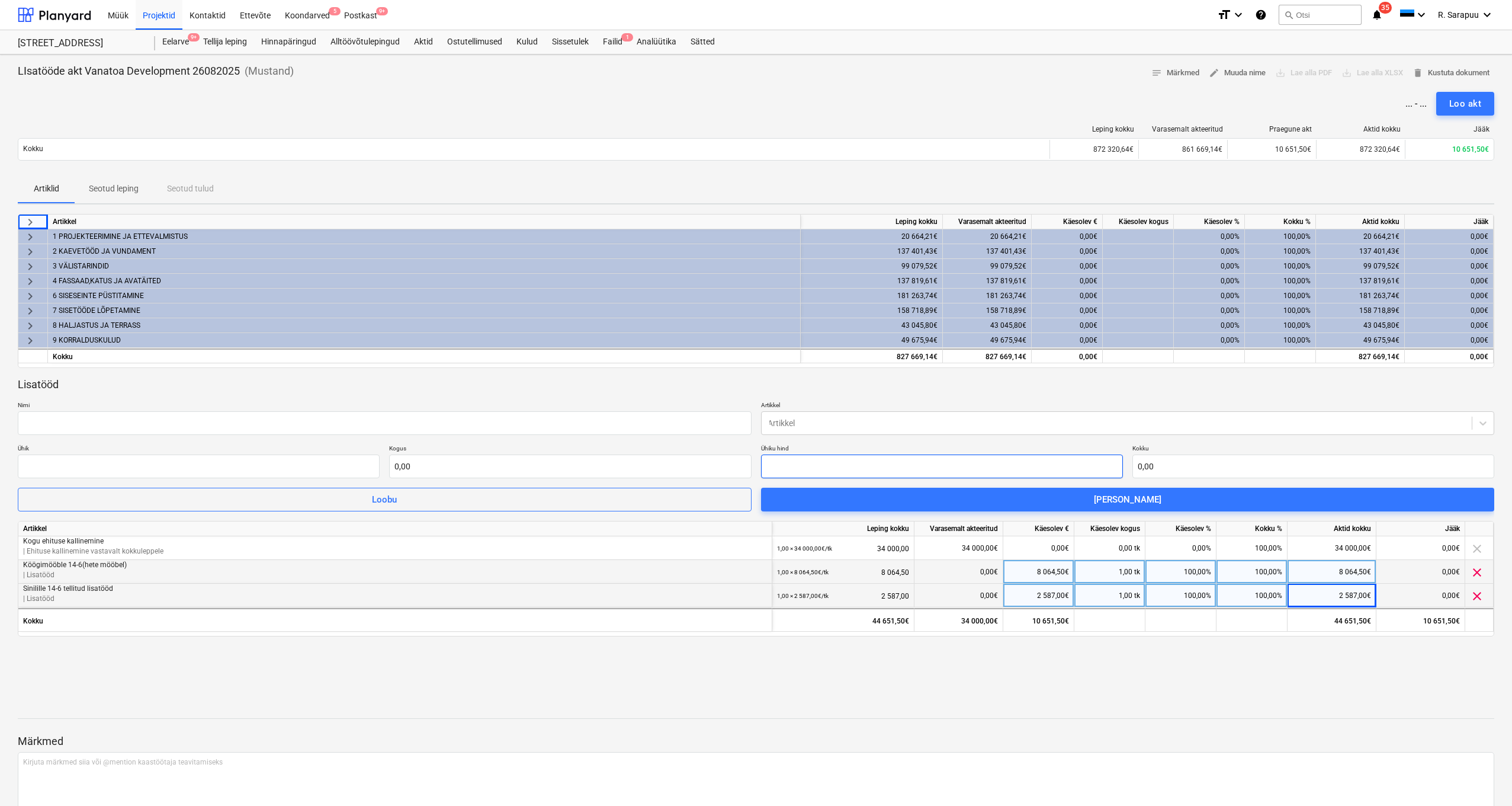
click at [864, 470] on input "text" at bounding box center [942, 466] width 362 height 24
type input "tk"
type input "2"
type input "1,00"
type input "2,00"
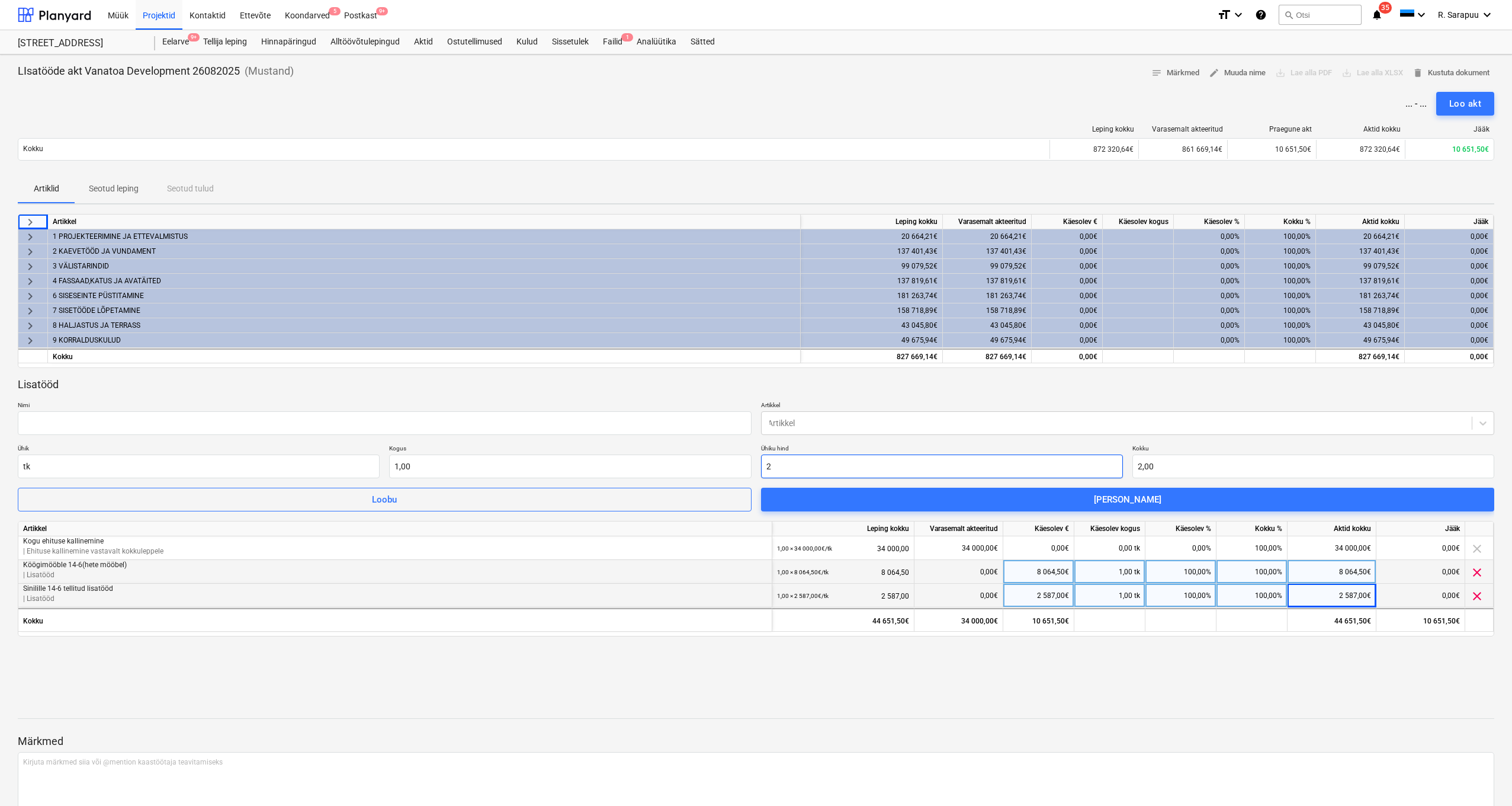
type input "26"
type input "26,00"
type input "269"
type input "269,00"
type input "2690"
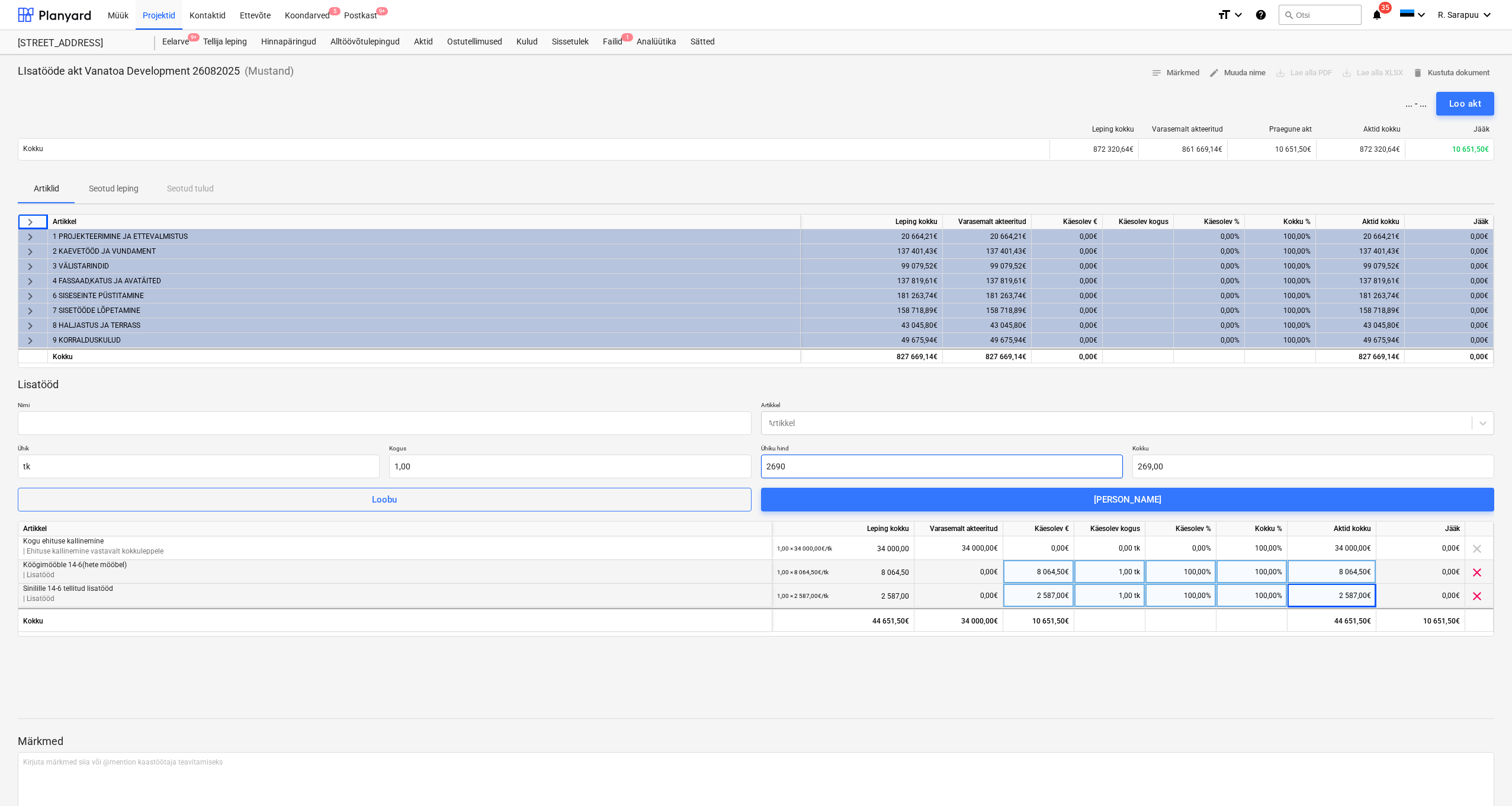
type input "2 690,00"
click at [1000, 424] on div at bounding box center [1116, 423] width 699 height 12
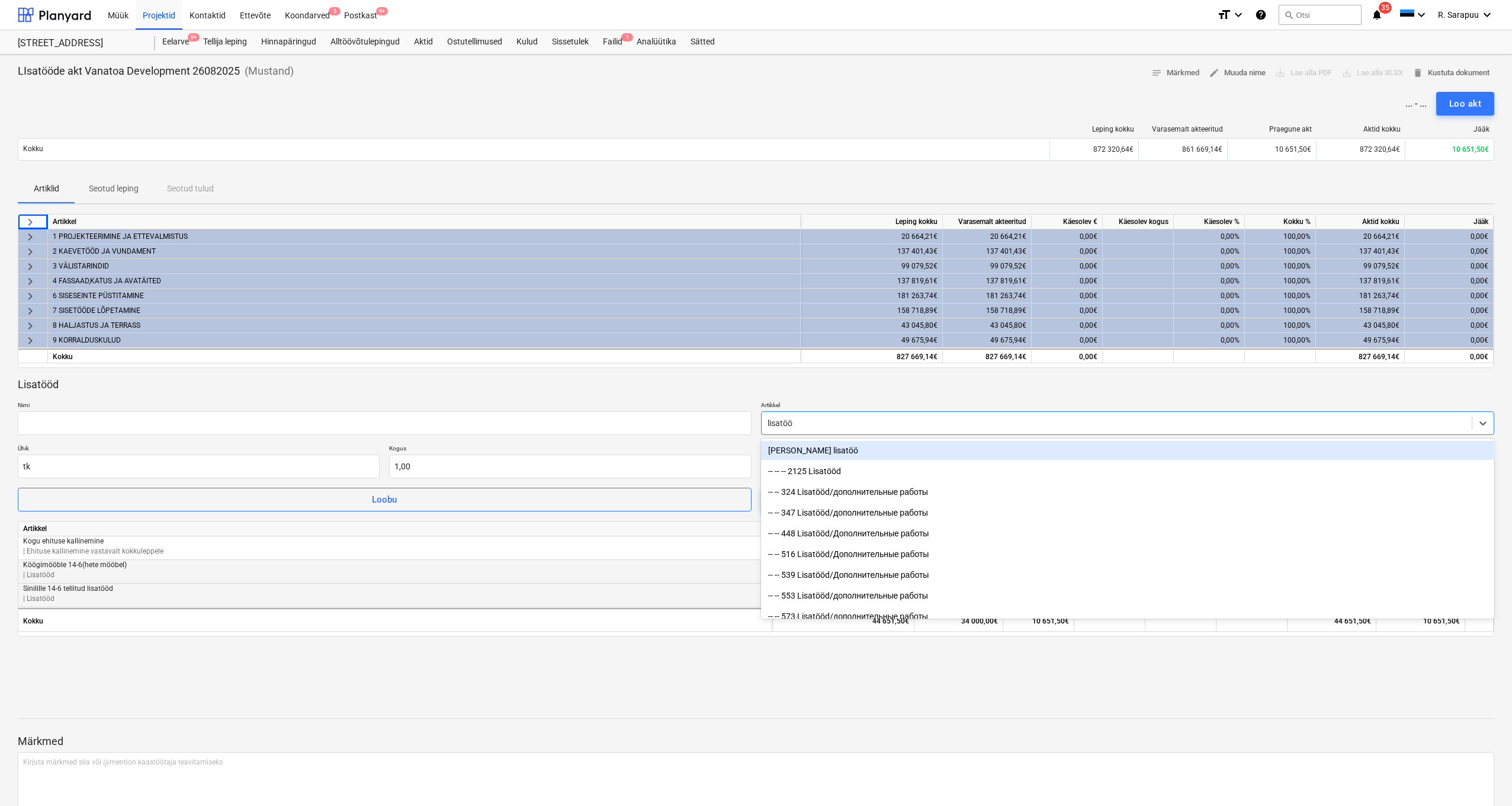
type input "lisatööd"
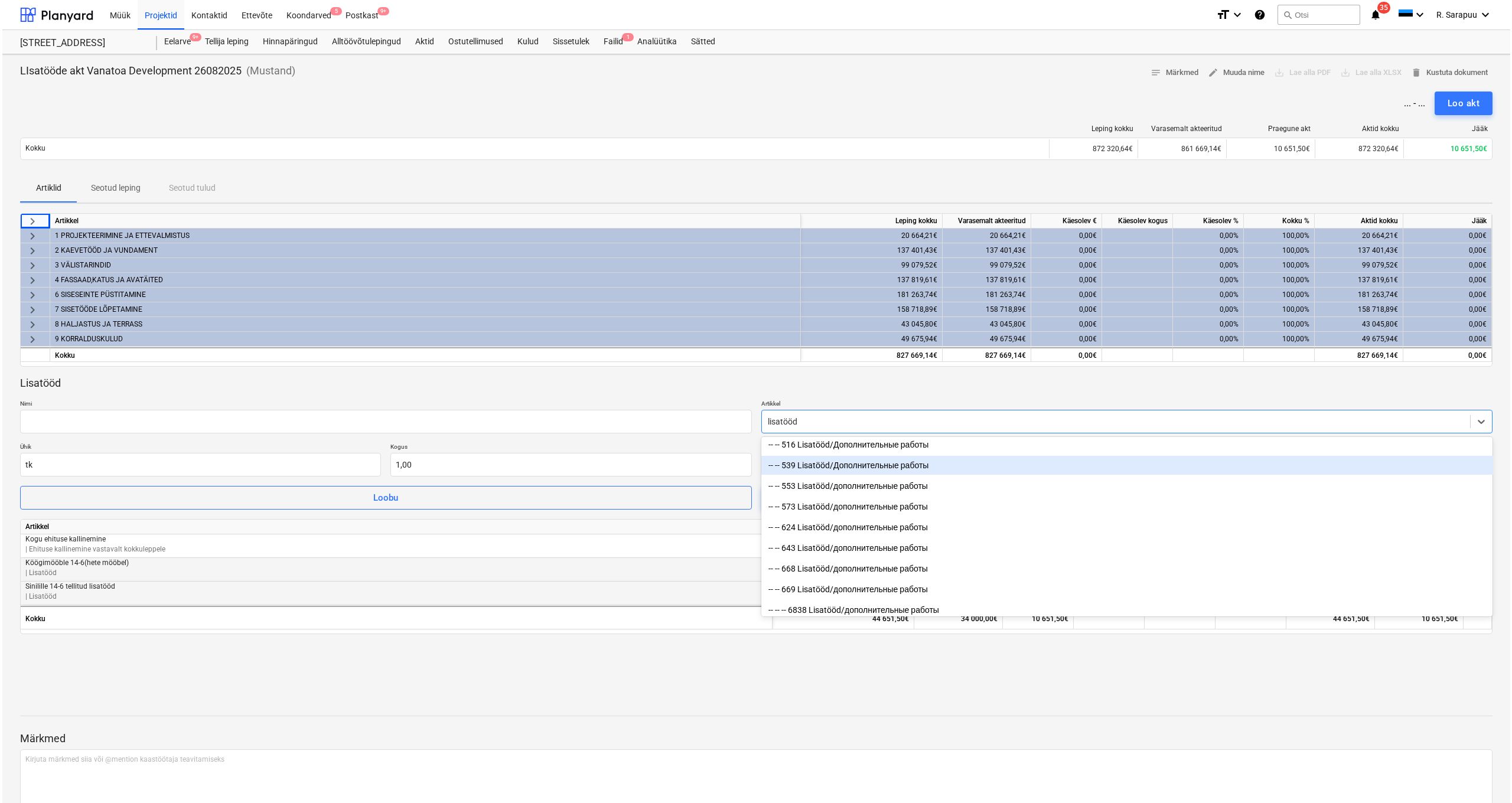
scroll to position [257, 0]
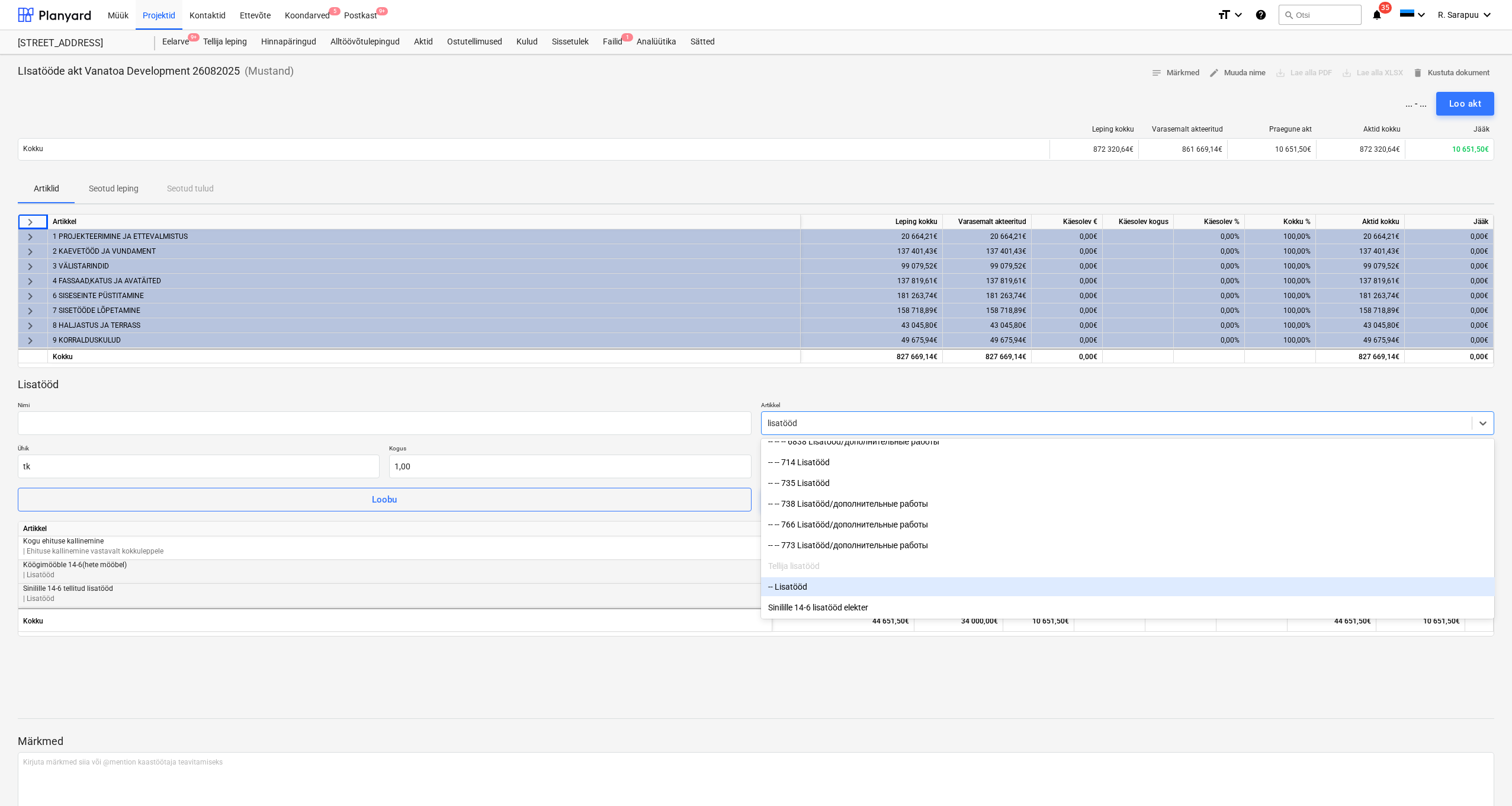
click at [870, 588] on div "-- Lisatööd" at bounding box center [1127, 587] width 733 height 19
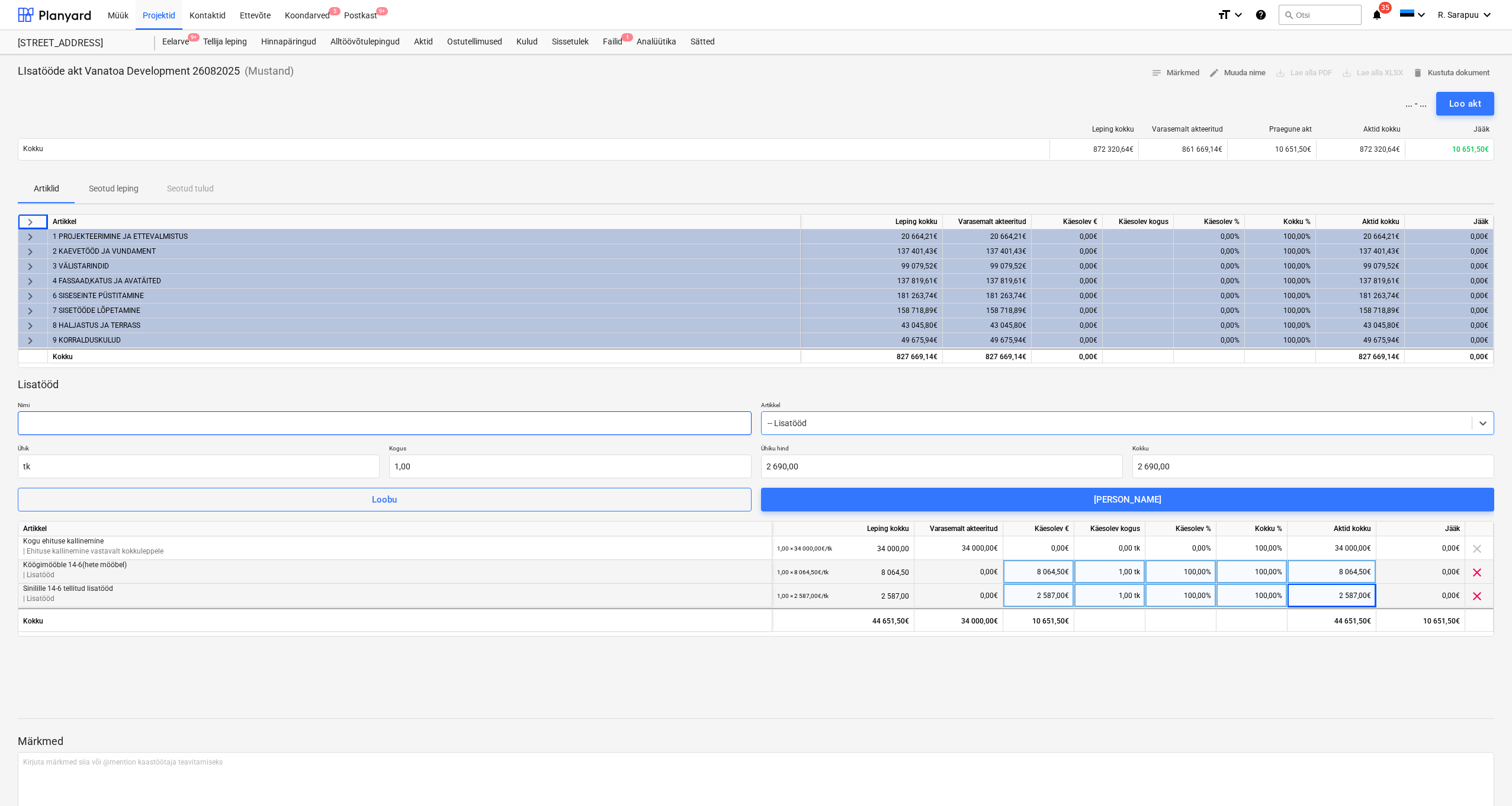
click at [257, 422] on input "text" at bounding box center [384, 422] width 733 height 24
type input "Jaan übi konditsiooneeri paigaldus"
click at [472, 385] on div "Lisatööd" at bounding box center [755, 385] width 1476 height 14
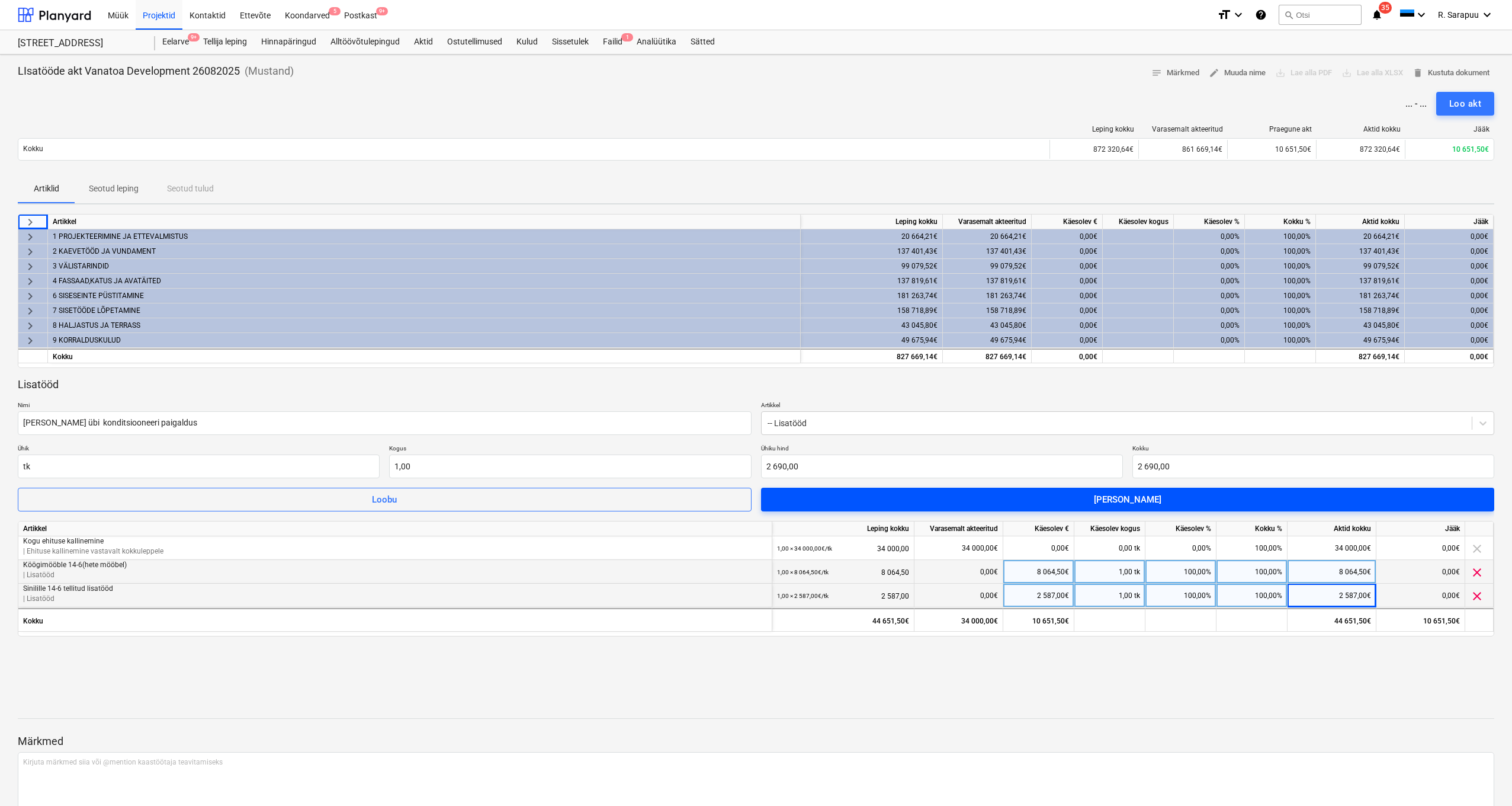
click at [1000, 498] on span "[PERSON_NAME]" at bounding box center [1127, 500] width 706 height 16
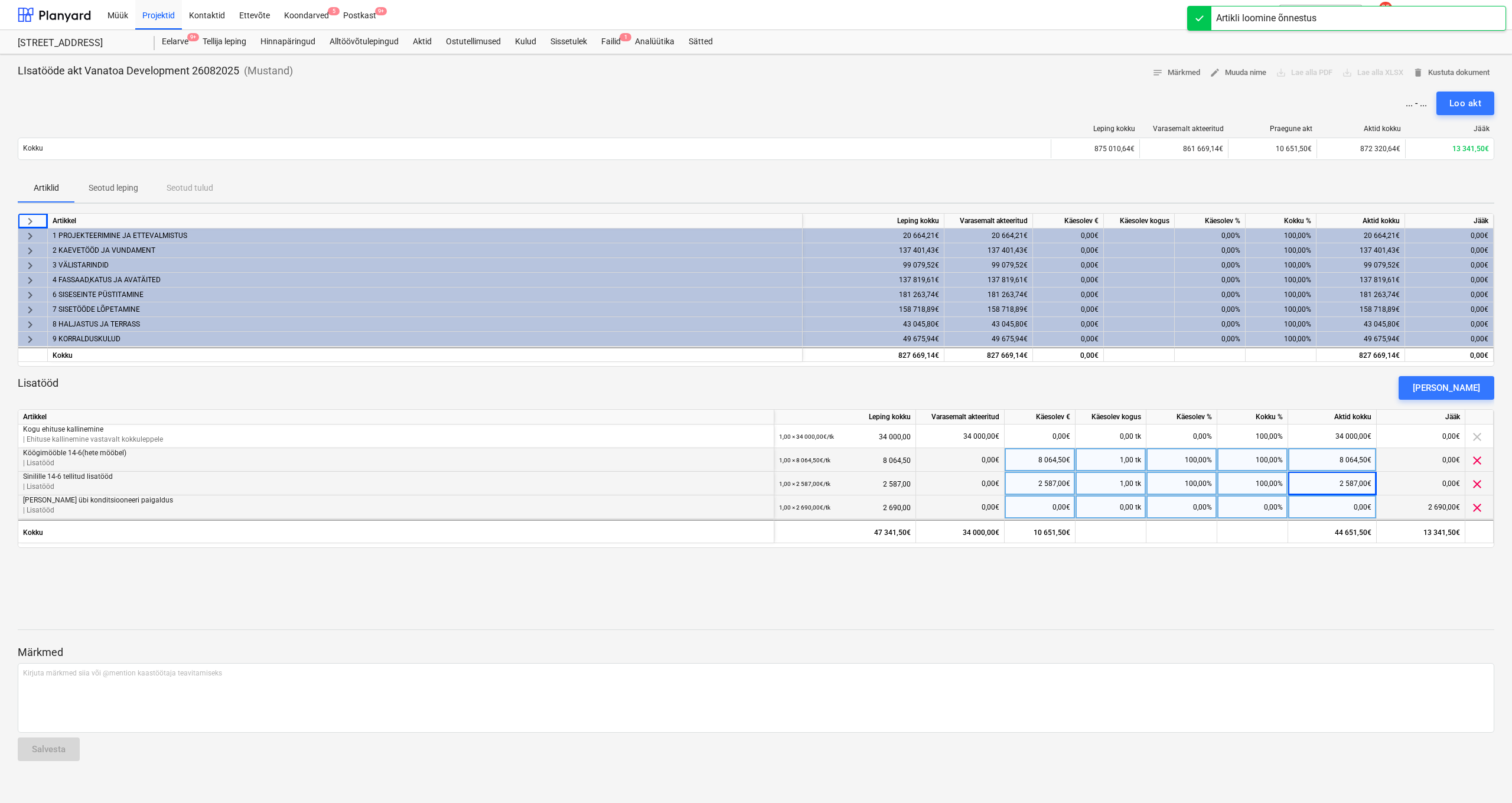
click at [1340, 510] on div "0,00€" at bounding box center [1332, 506] width 88 height 23
click at [1250, 509] on div "0,00%" at bounding box center [1253, 506] width 71 height 23
type input "1000"
click at [1443, 575] on div "keyboard_arrow_right Artikkel Leping kokku Varasemalt akteeritud Käesolev € Käe…" at bounding box center [756, 395] width 1476 height 363
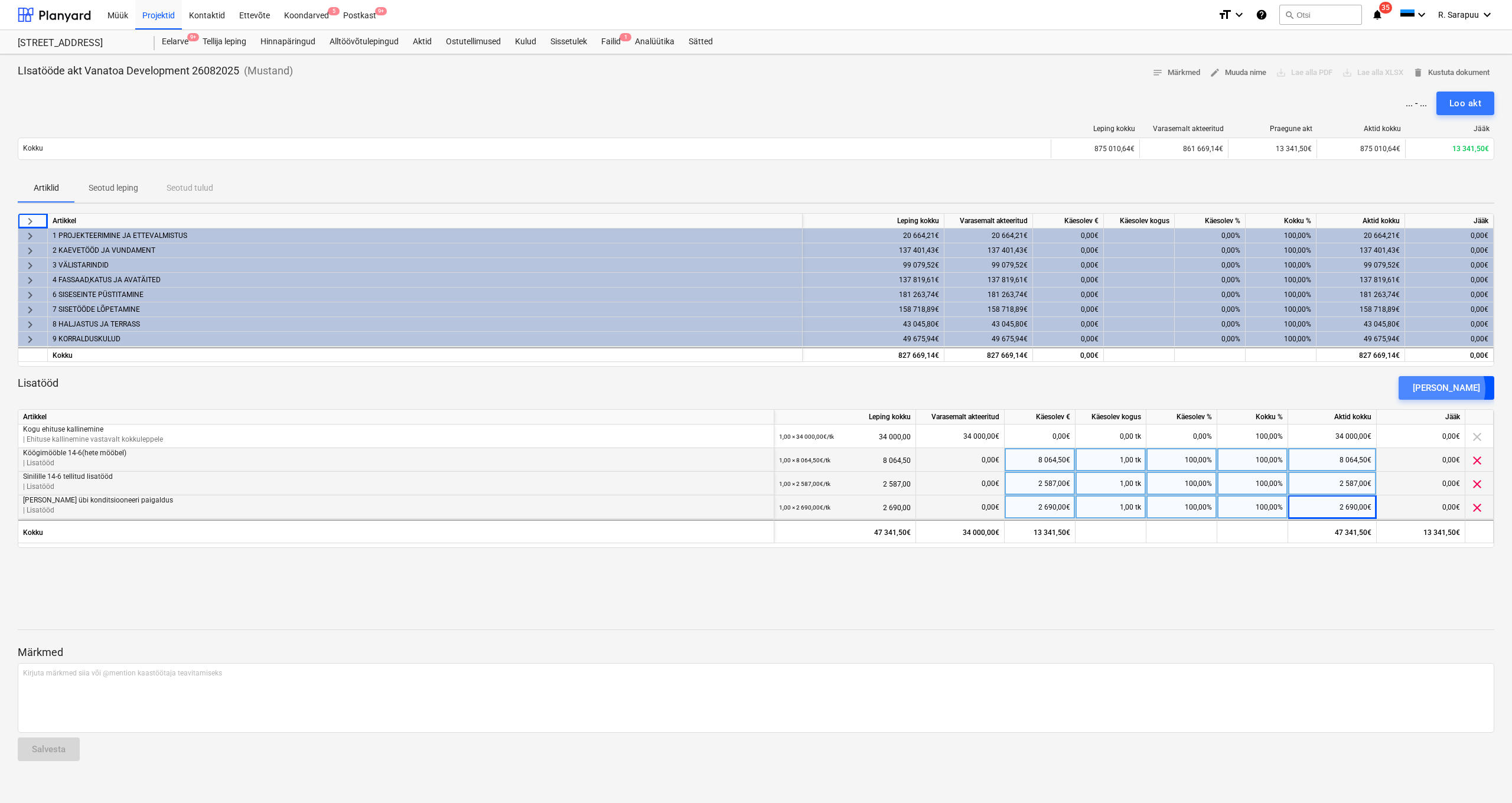
click at [1463, 388] on div "[PERSON_NAME]" at bounding box center [1446, 388] width 68 height 16
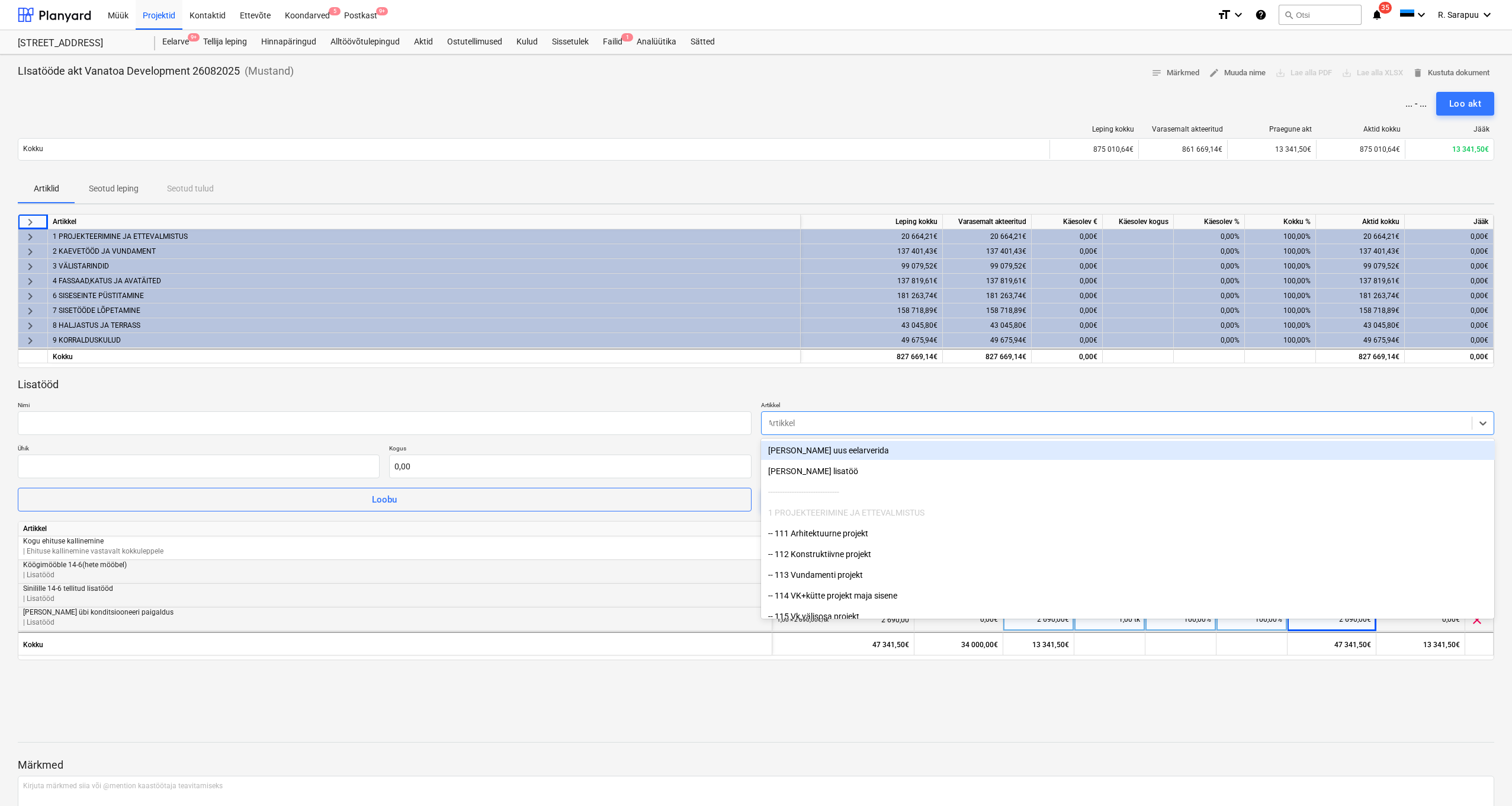
click at [1241, 426] on div at bounding box center [1116, 423] width 699 height 12
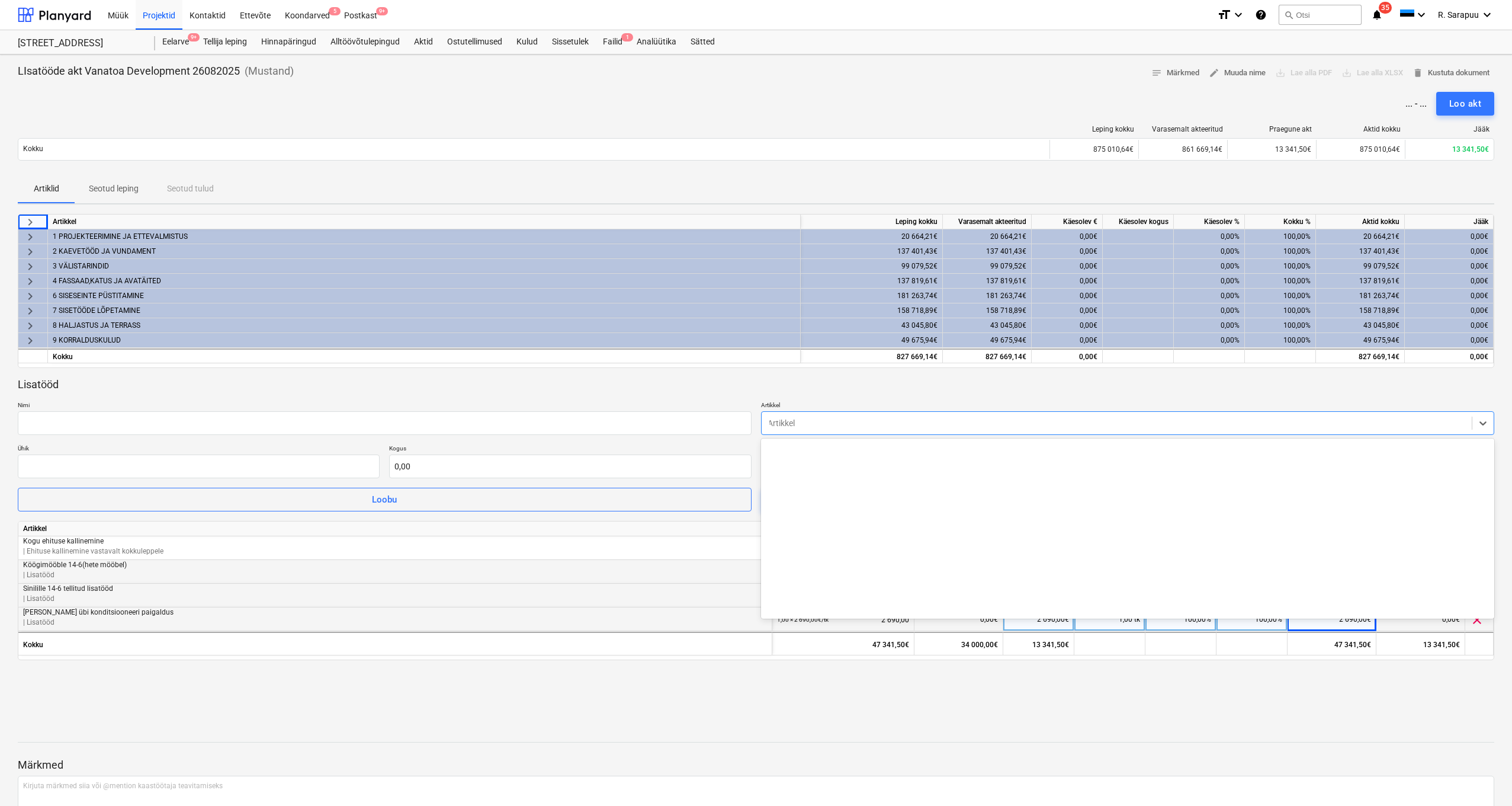
scroll to position [13302, 0]
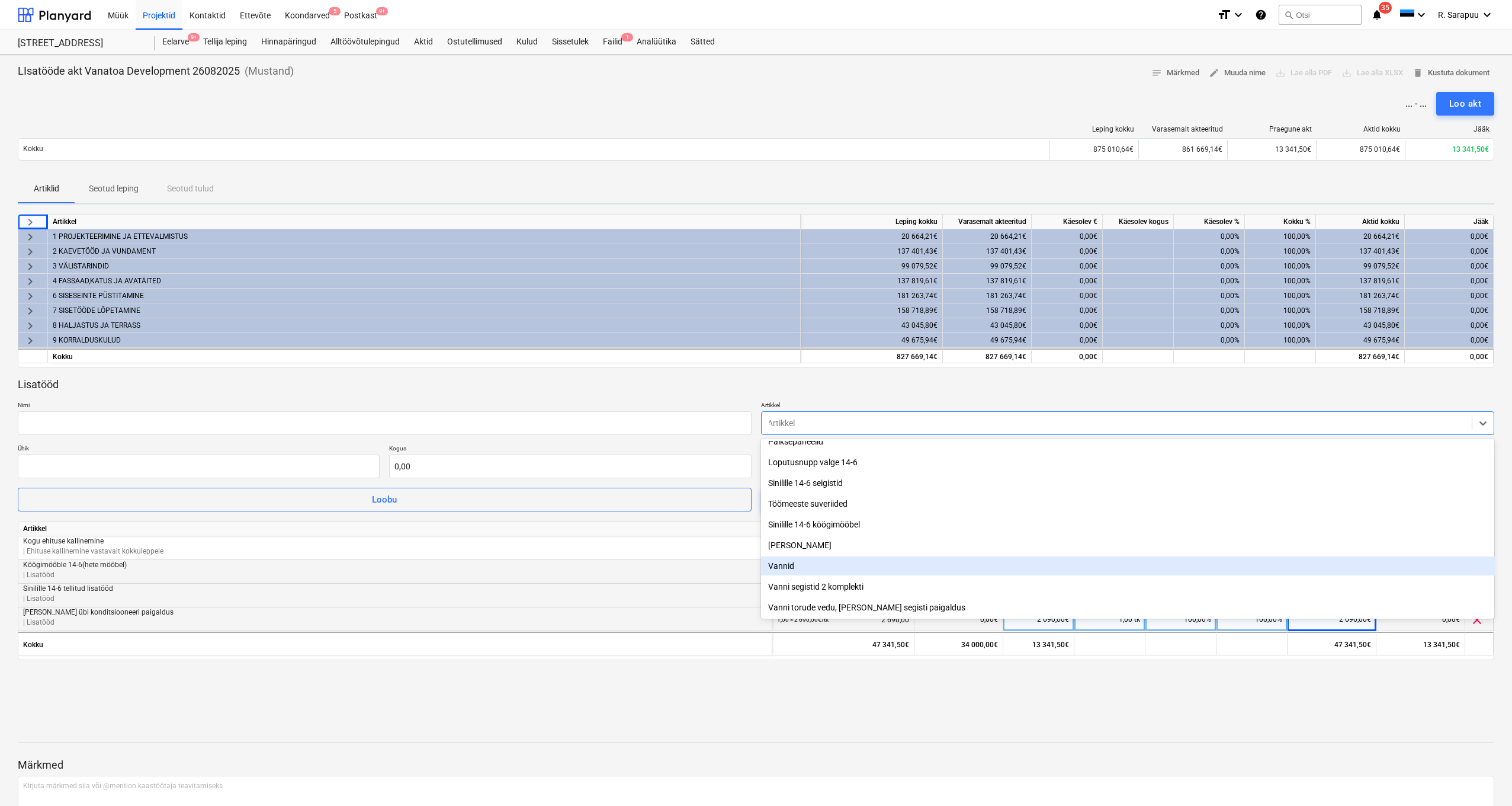
click at [801, 563] on div "Vannid" at bounding box center [1127, 566] width 733 height 19
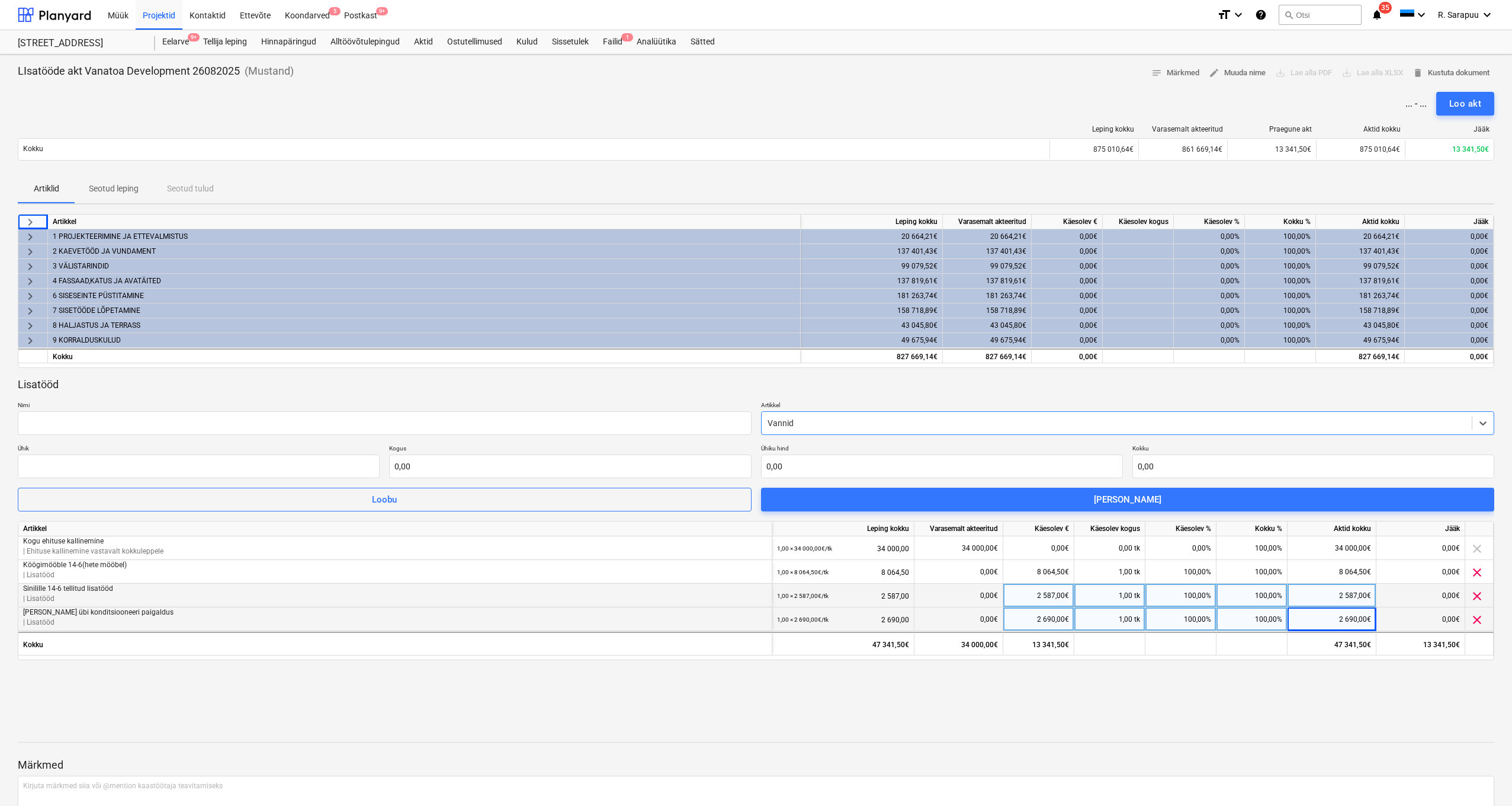
click at [1023, 419] on div at bounding box center [1116, 423] width 699 height 12
drag, startPoint x: 971, startPoint y: 424, endPoint x: 789, endPoint y: 420, distance: 182.0
click at [789, 420] on div "Vannid" at bounding box center [1116, 423] width 711 height 17
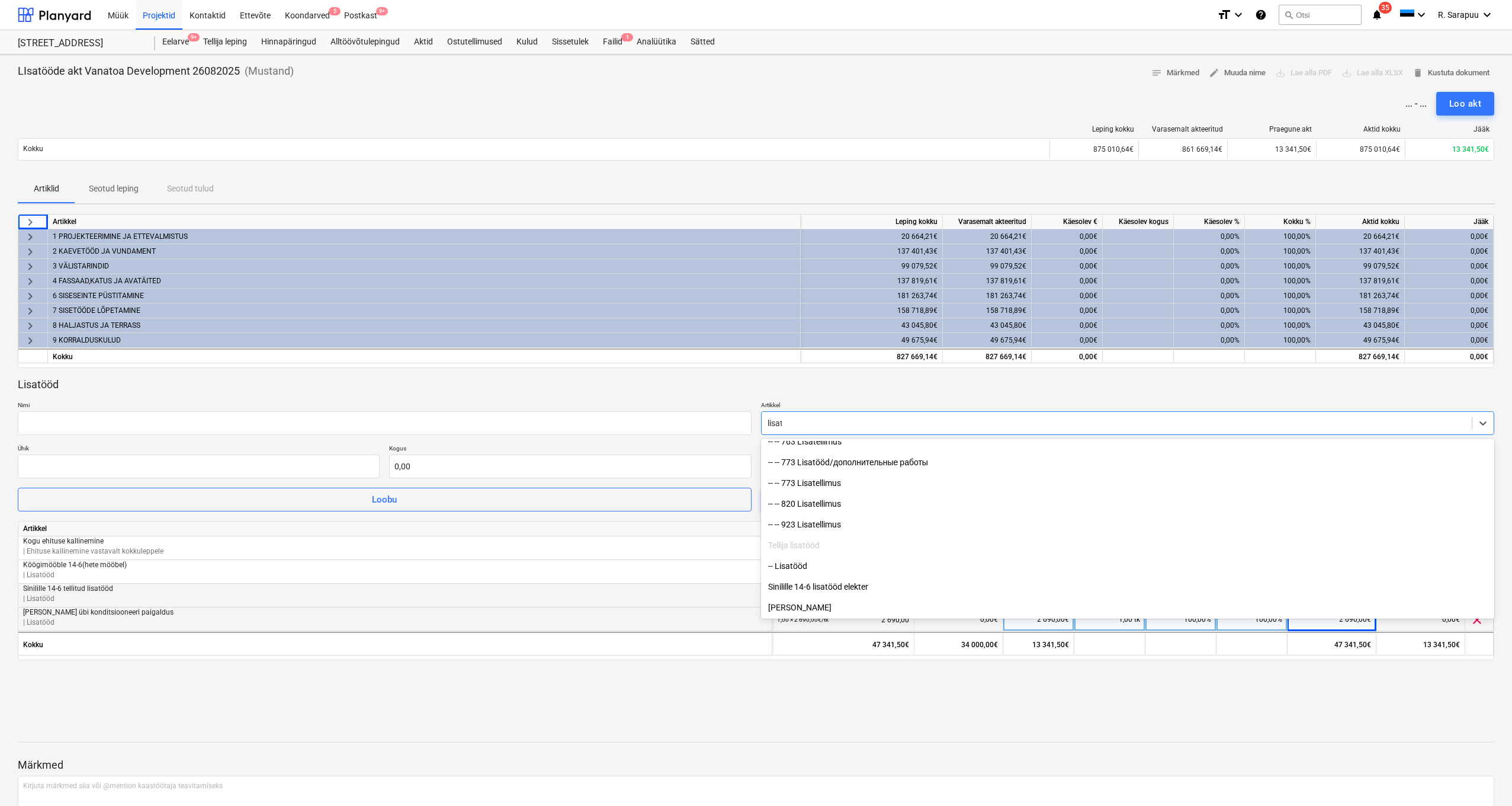
scroll to position [299, 0]
type input "lisatöö"
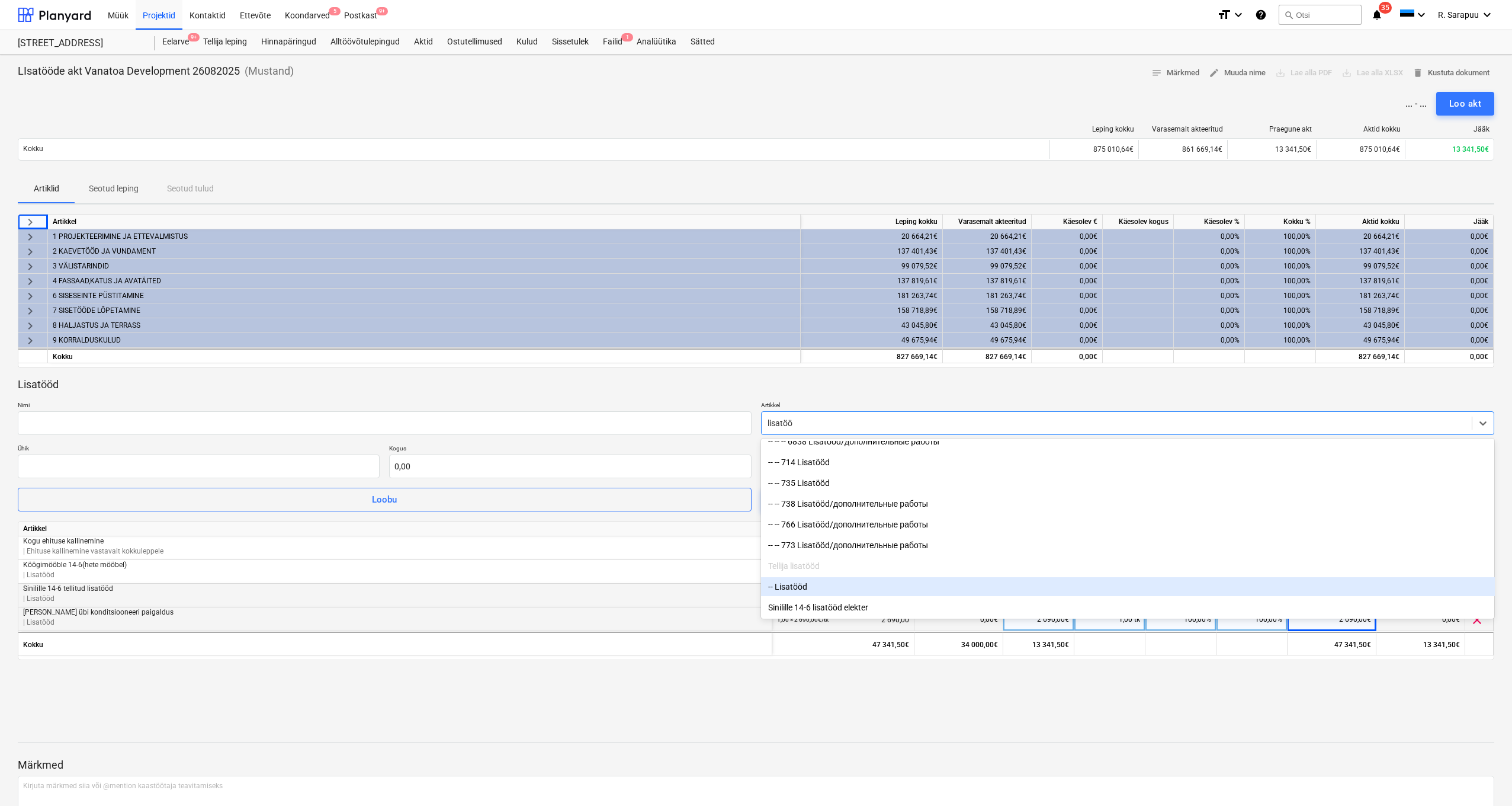
click at [806, 591] on div "-- Lisatööd" at bounding box center [1127, 587] width 733 height 19
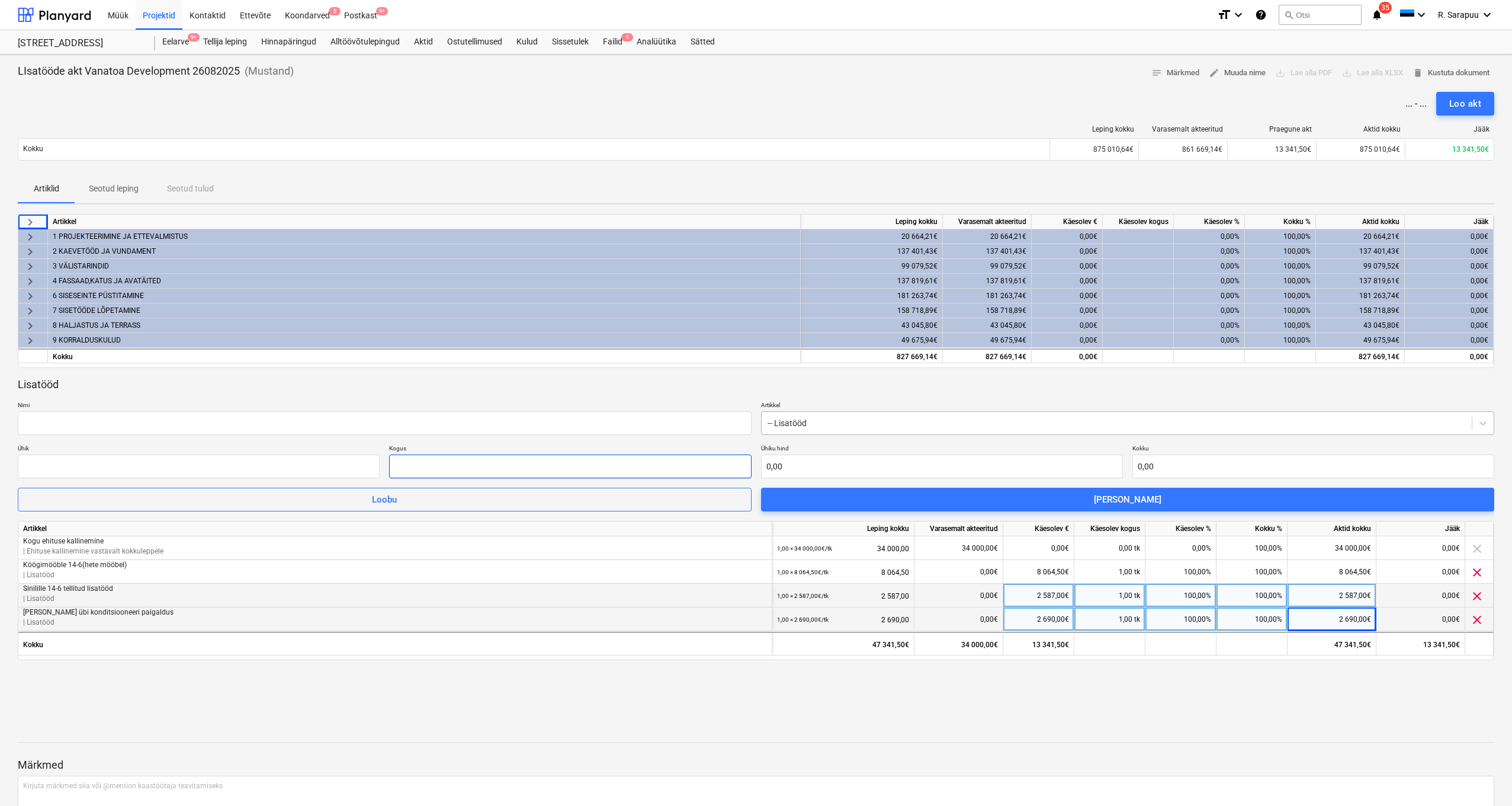
click at [436, 464] on input "text" at bounding box center [570, 466] width 362 height 24
type input "1,00"
click at [518, 422] on input "text" at bounding box center [384, 422] width 733 height 24
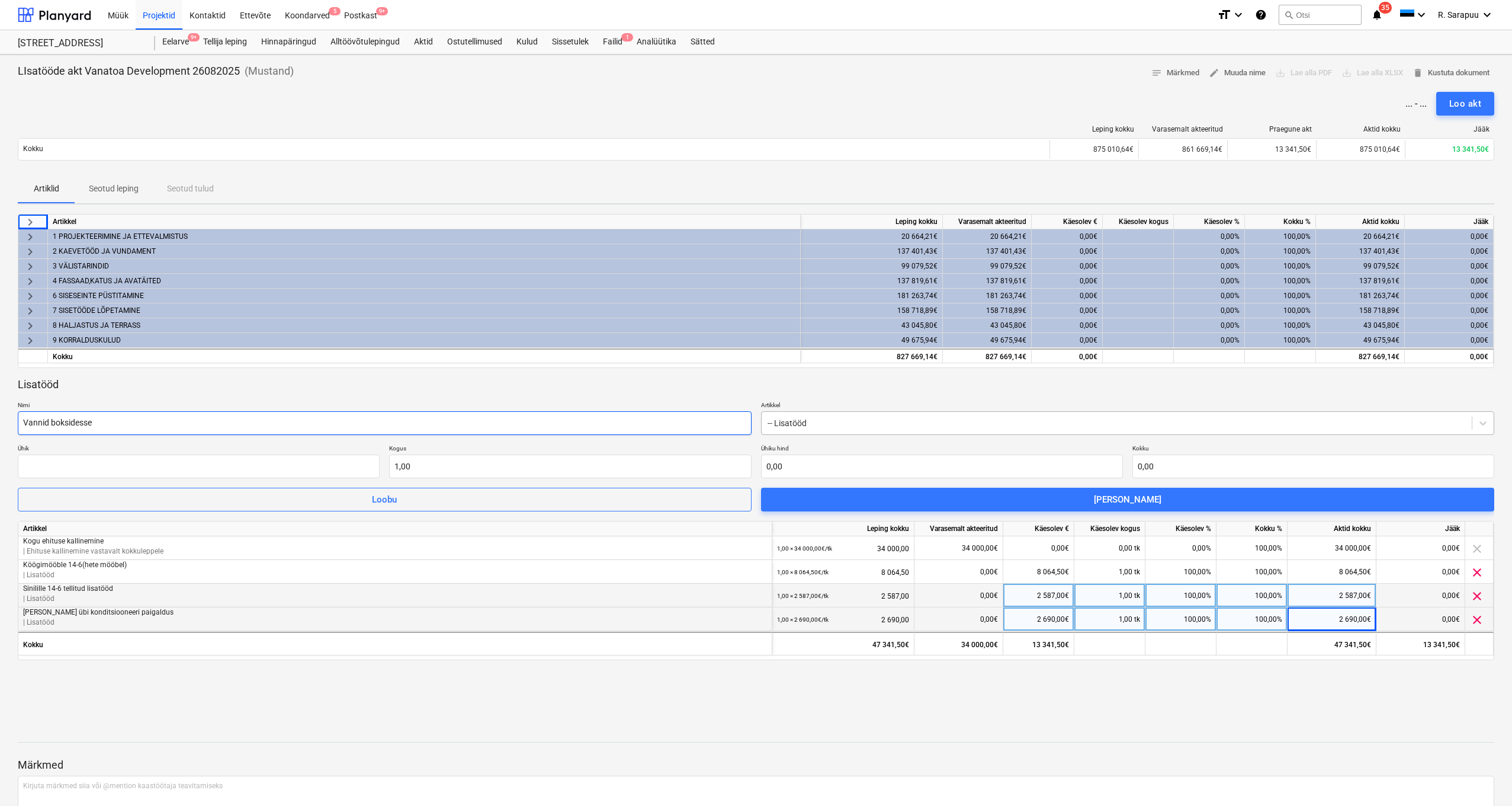
type input "Vannid boksidesse"
click at [448, 466] on input "1" at bounding box center [570, 466] width 362 height 24
type input "1,00"
click at [801, 465] on input "text" at bounding box center [942, 466] width 362 height 24
type input "3"
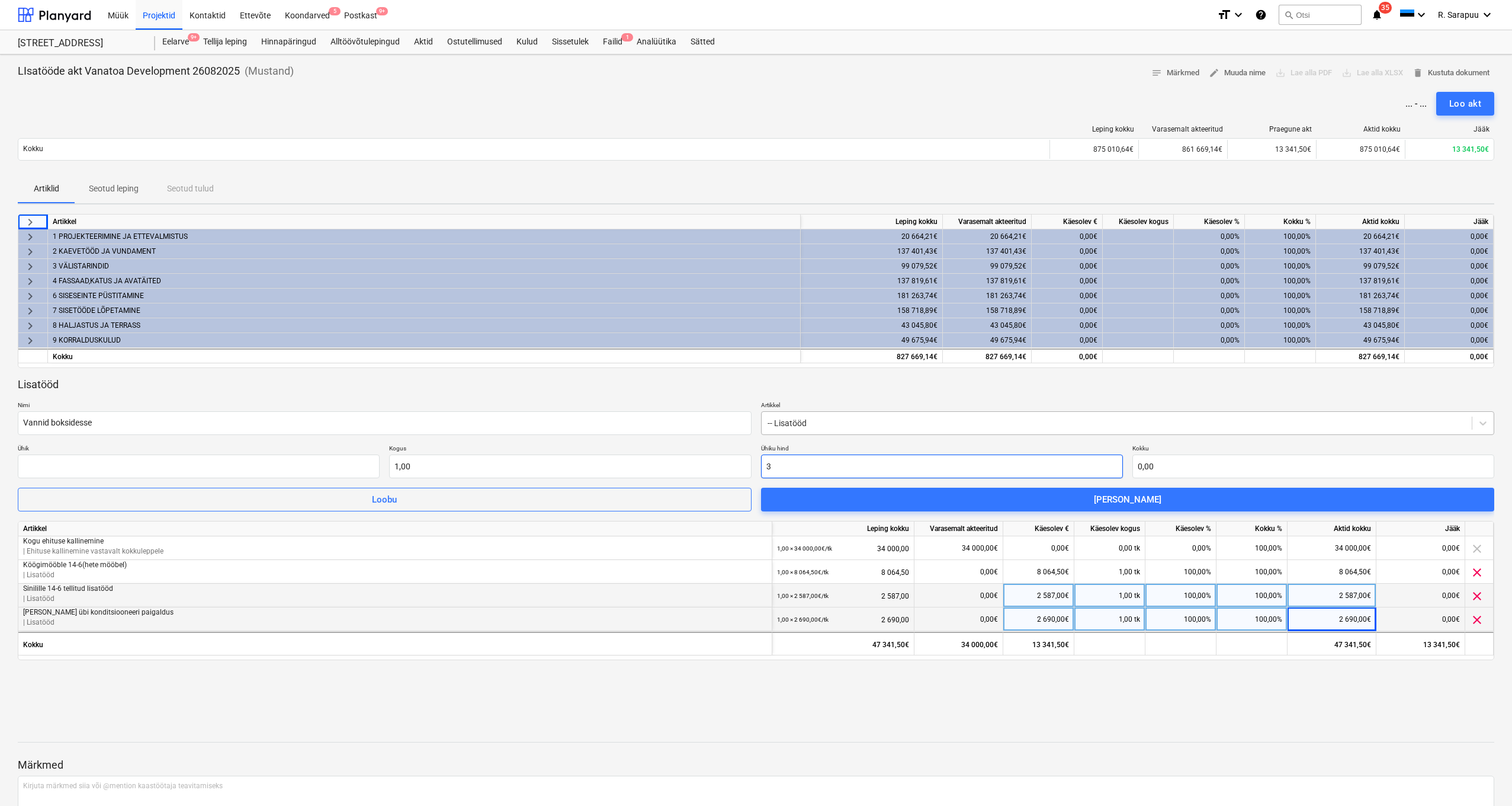
type input "3,00"
type input "33"
type input "33,00"
type input "337"
type input "337,00"
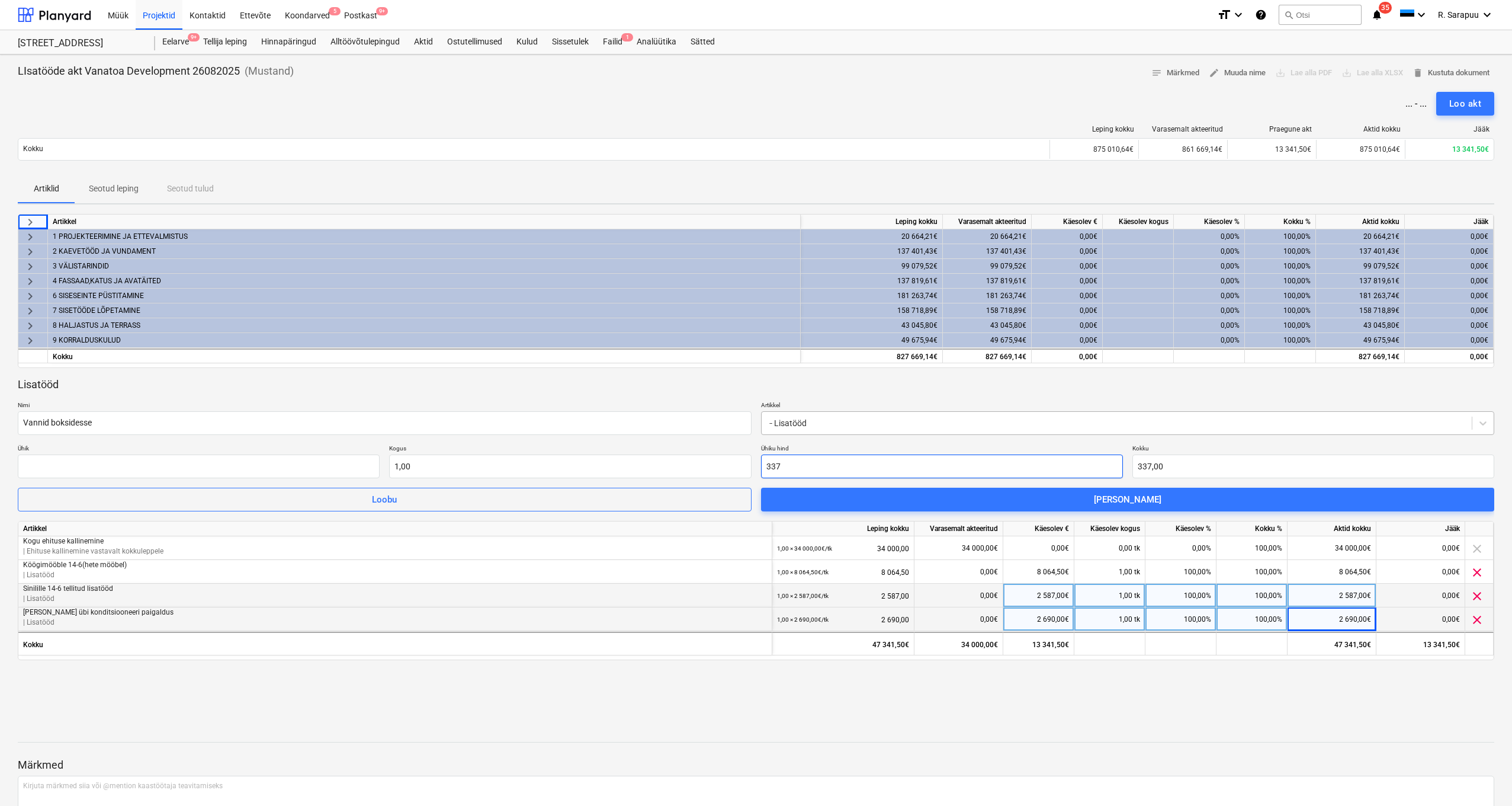
type input "3375"
type input "3 375,00"
drag, startPoint x: 378, startPoint y: 387, endPoint x: 386, endPoint y: 389, distance: 8.2
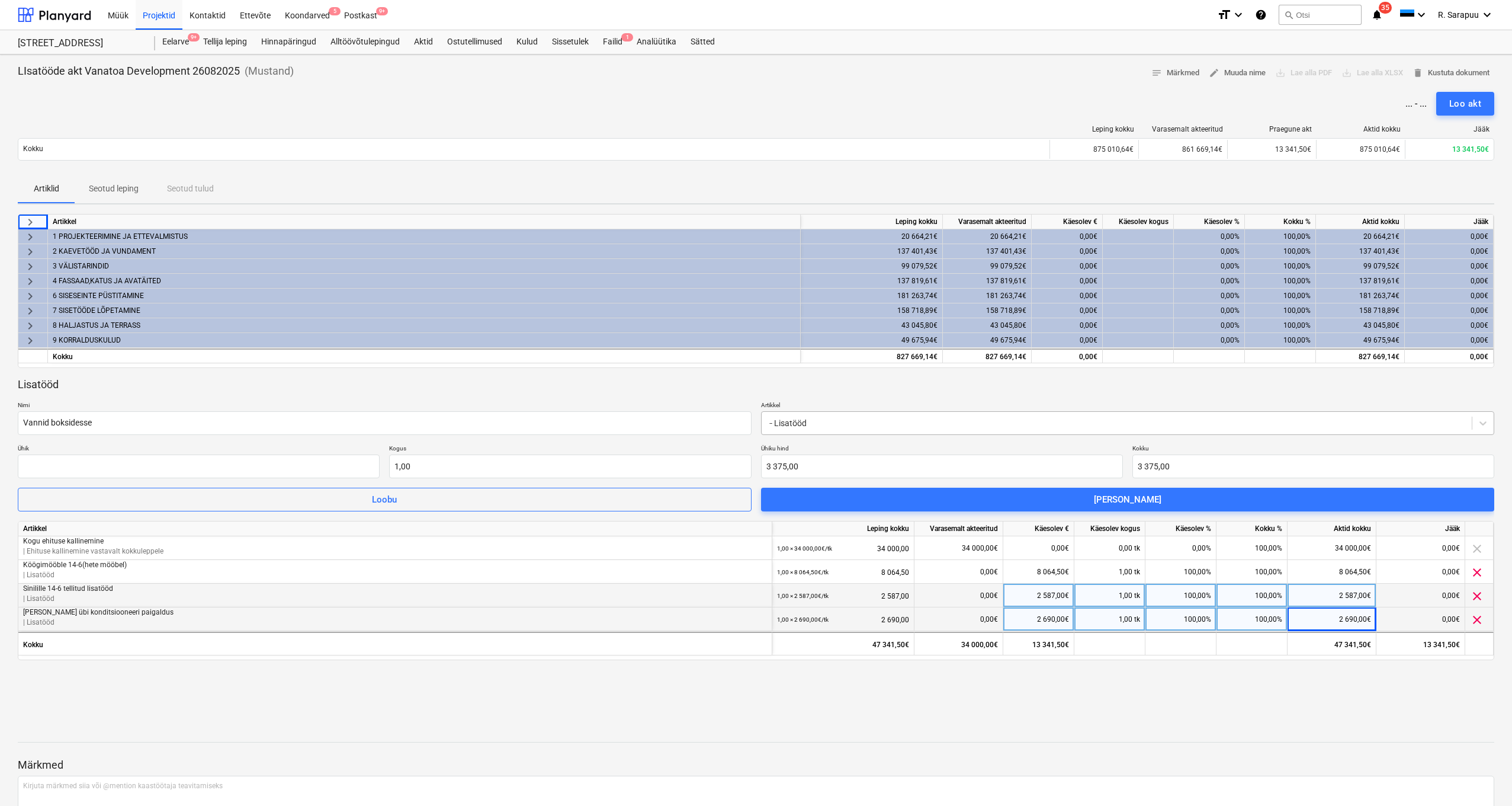
click at [378, 387] on div "Lisatööd" at bounding box center [755, 385] width 1476 height 14
click at [274, 461] on input "text" at bounding box center [198, 466] width 362 height 24
type input "tk"
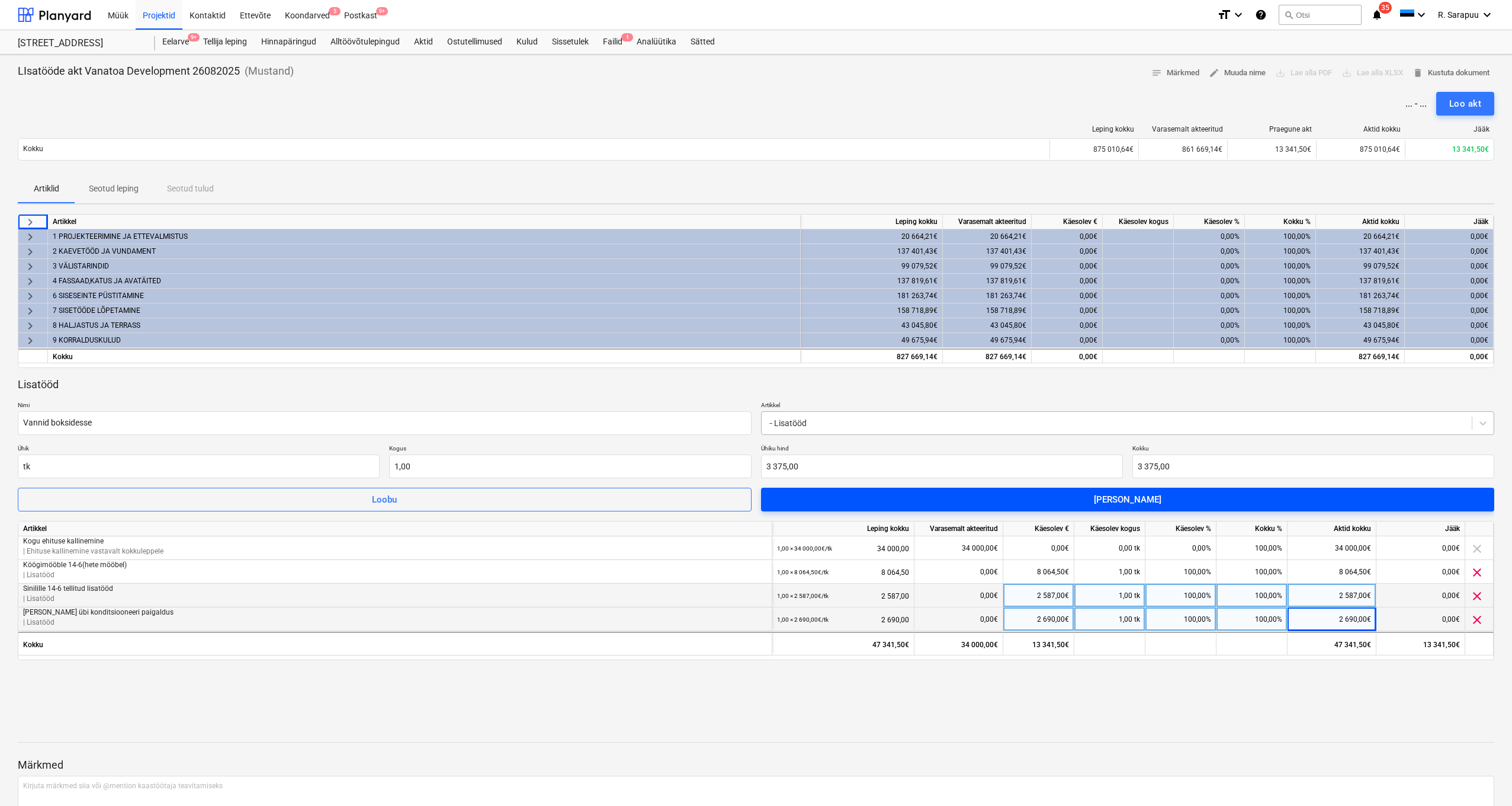
click at [854, 494] on span "[PERSON_NAME]" at bounding box center [1127, 500] width 706 height 16
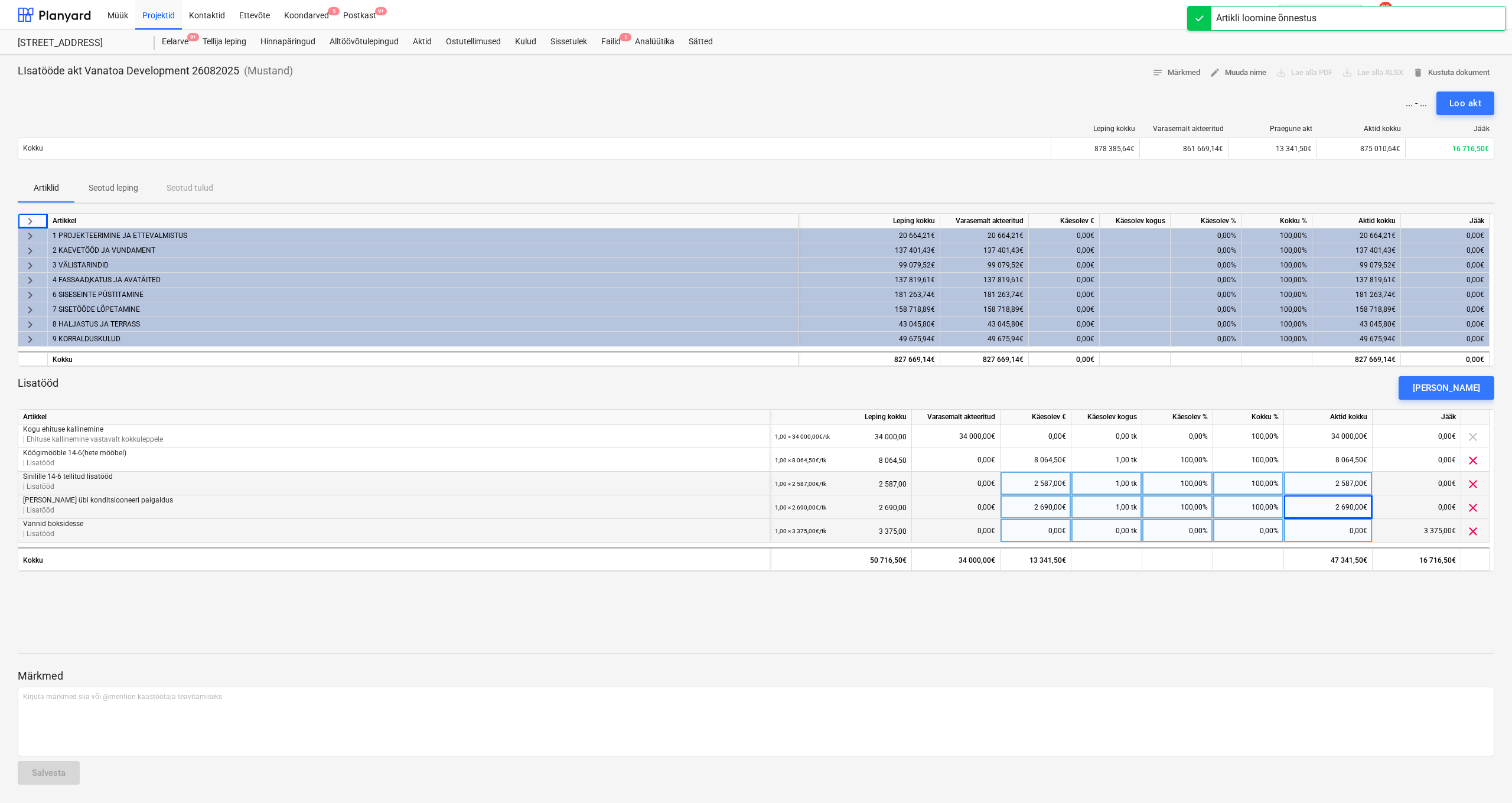
click at [1259, 531] on div "0,00%" at bounding box center [1248, 530] width 71 height 23
type input "100"
click at [1470, 388] on div "[PERSON_NAME]" at bounding box center [1446, 388] width 68 height 16
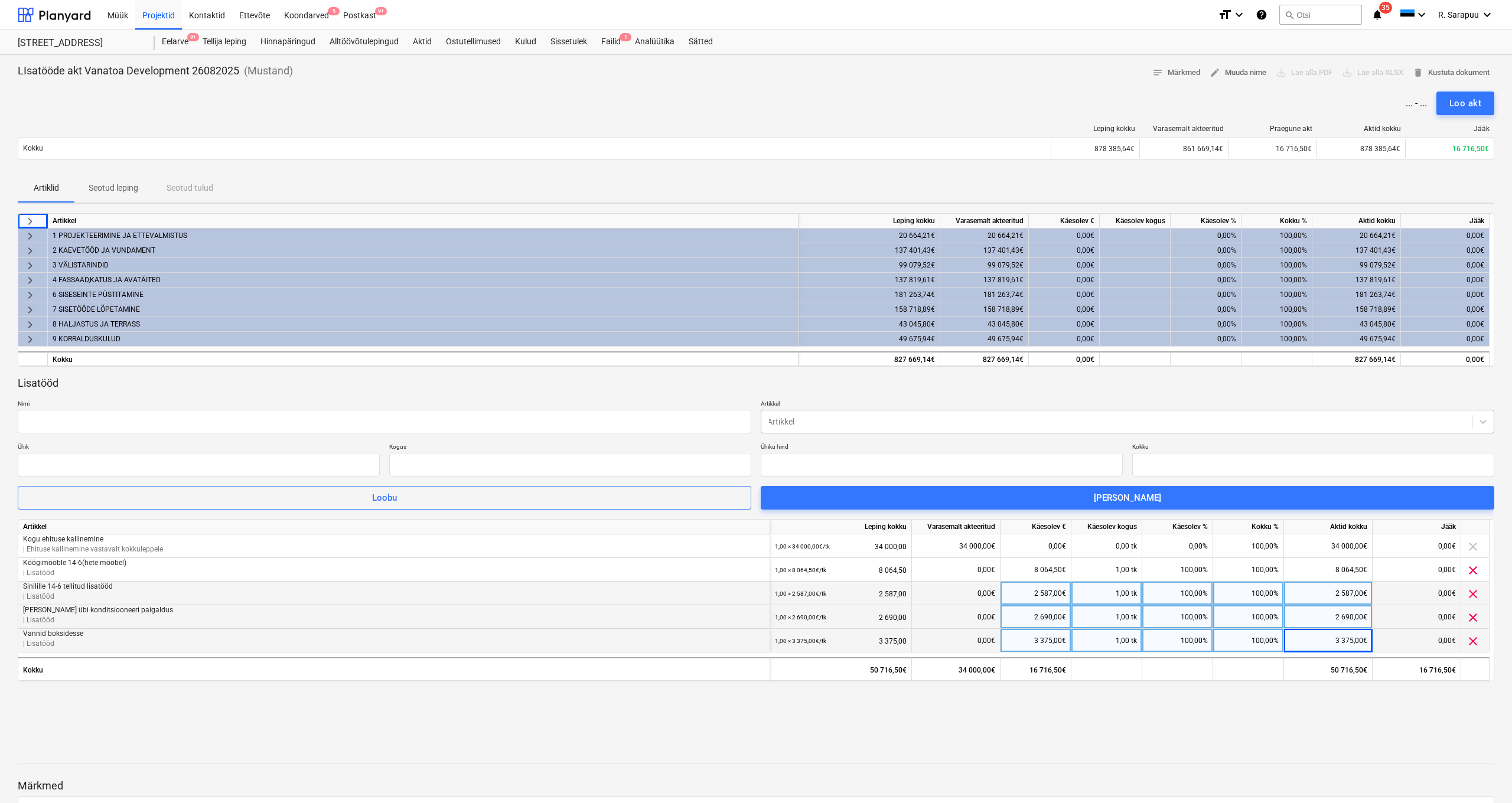
type input "0,00"
click at [527, 428] on input "text" at bounding box center [383, 421] width 731 height 23
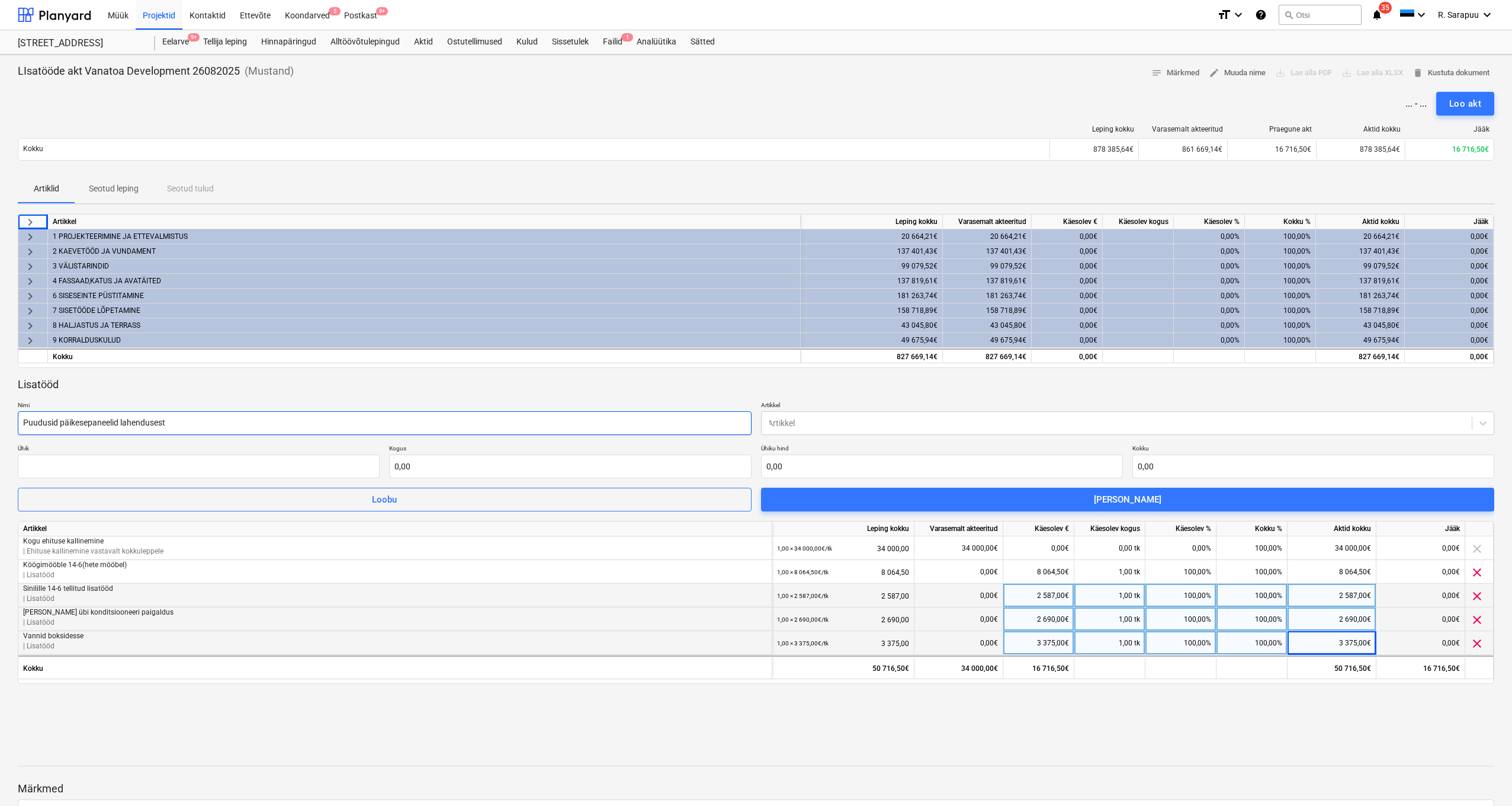
type input "Puudusid päikesepaneelid lahendusest"
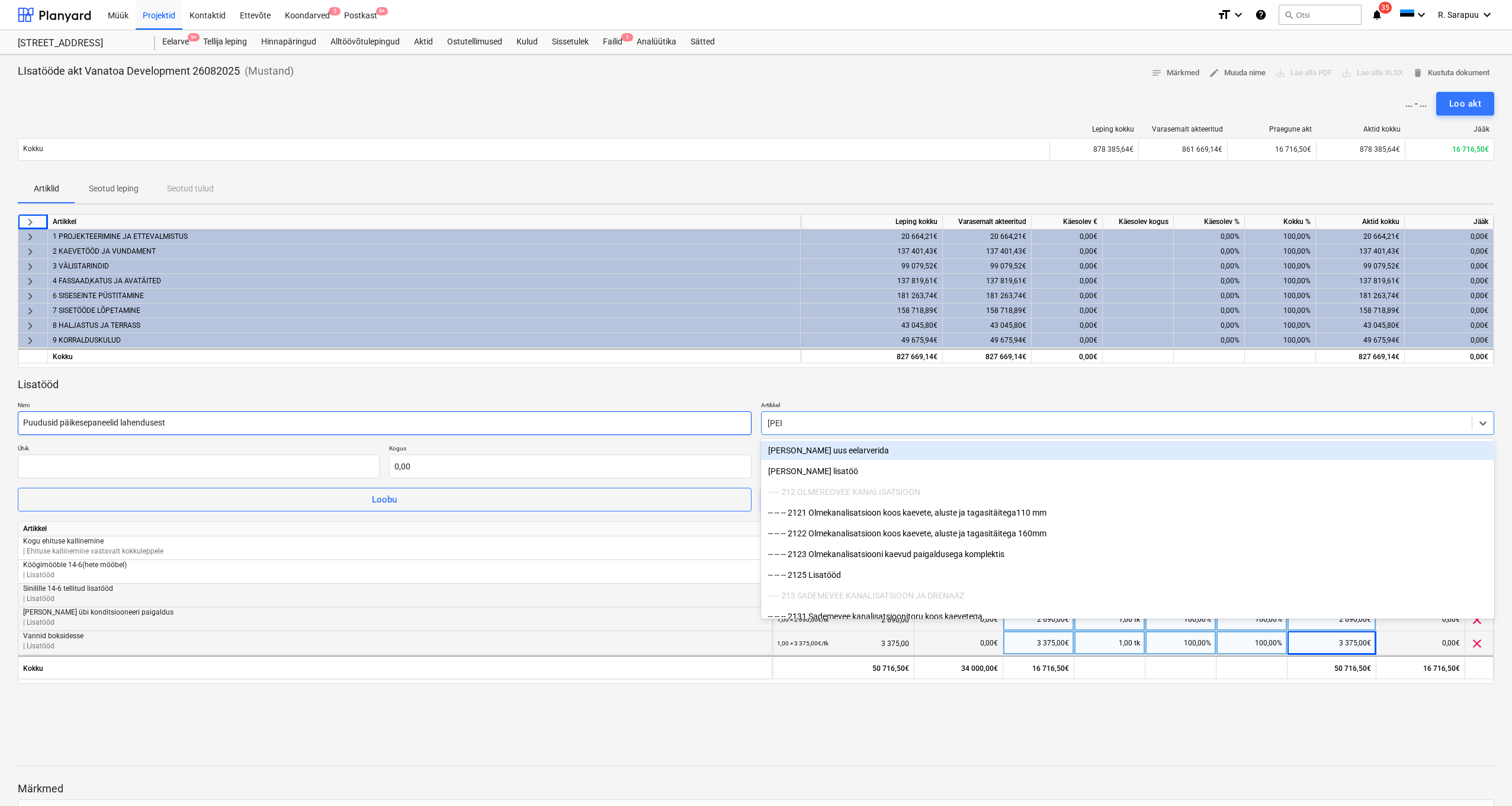
type input "lisat"
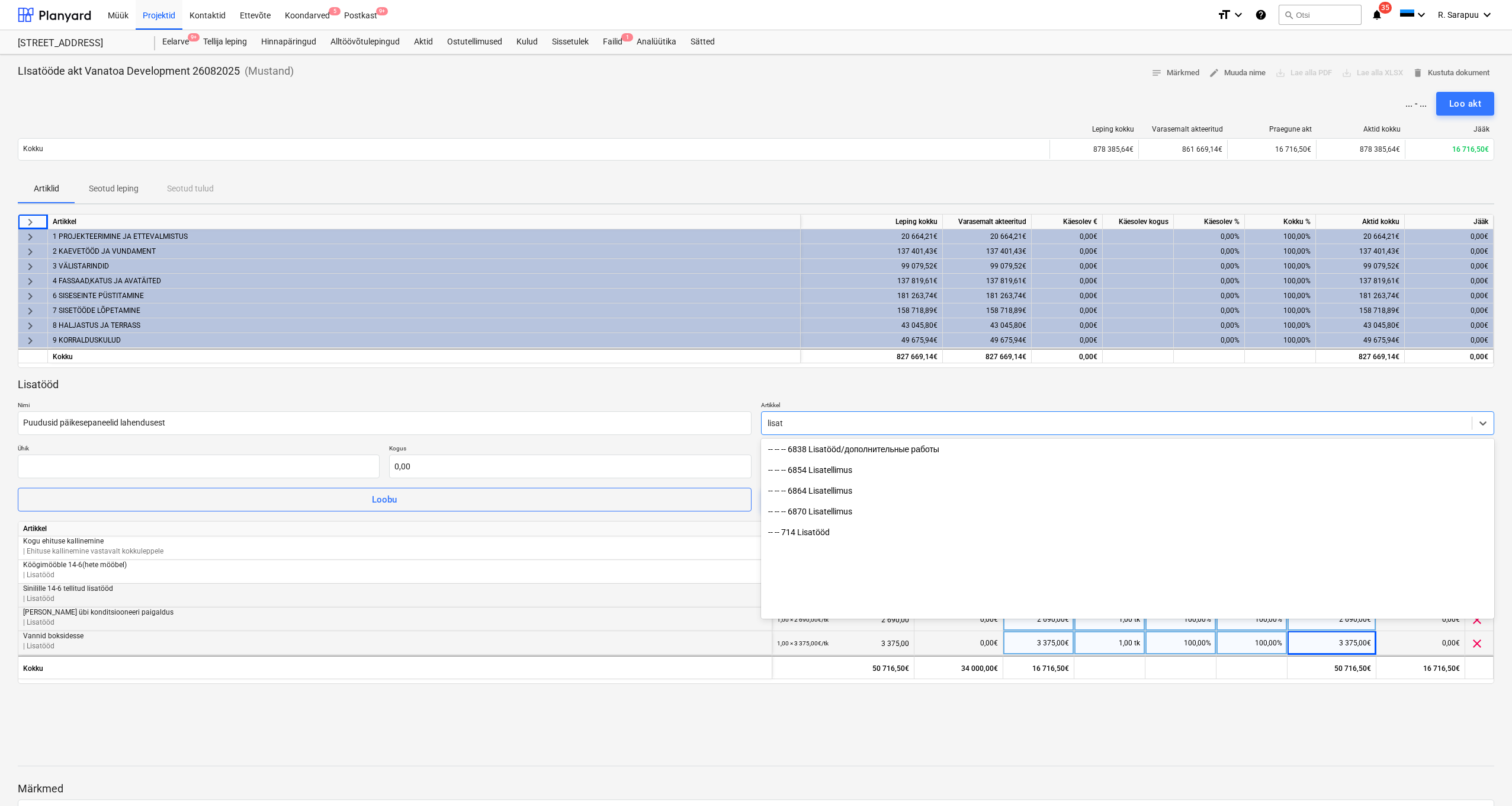
scroll to position [1150, 0]
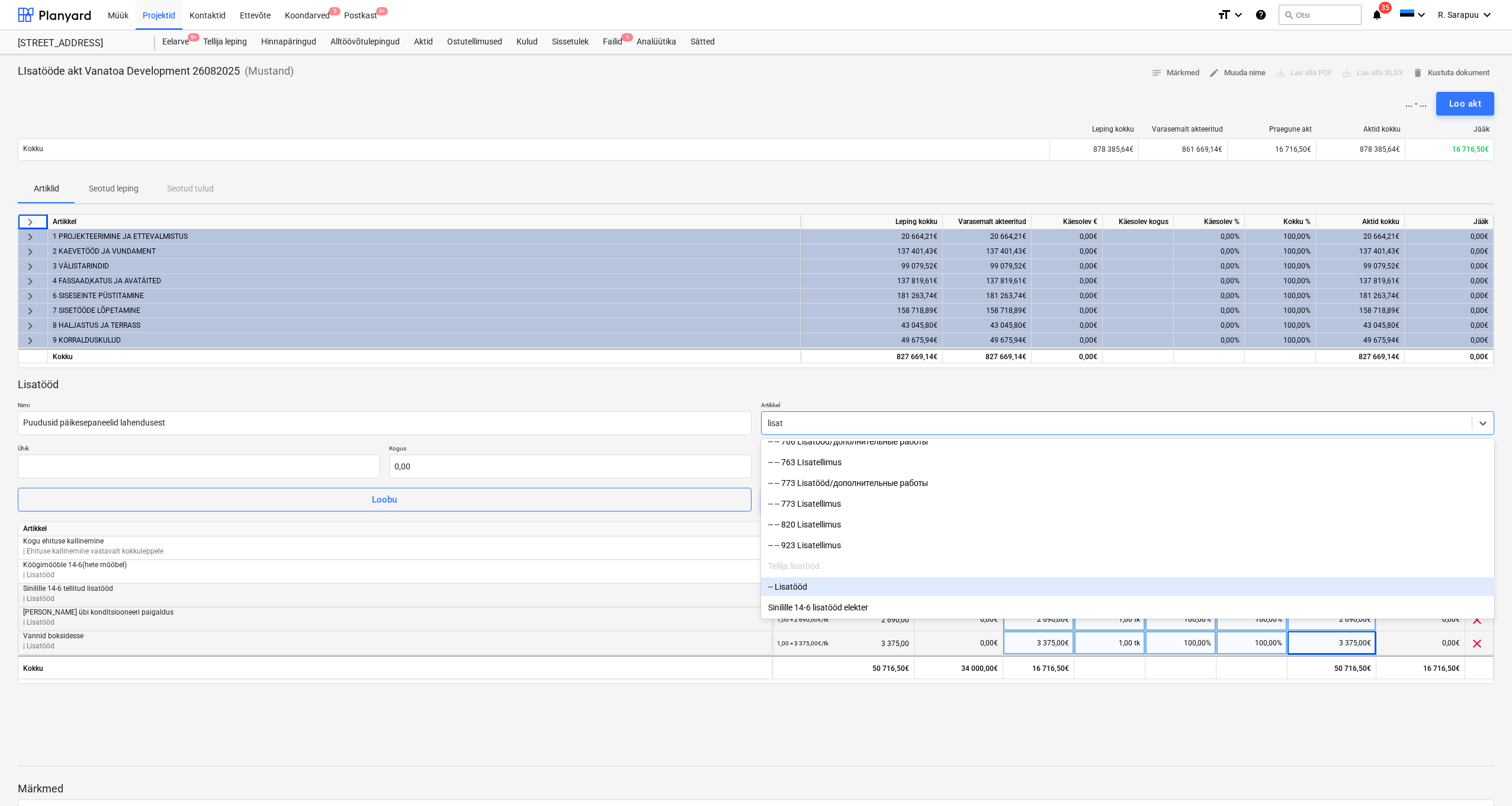
click at [828, 588] on div "-- Lisatööd" at bounding box center [1127, 587] width 733 height 19
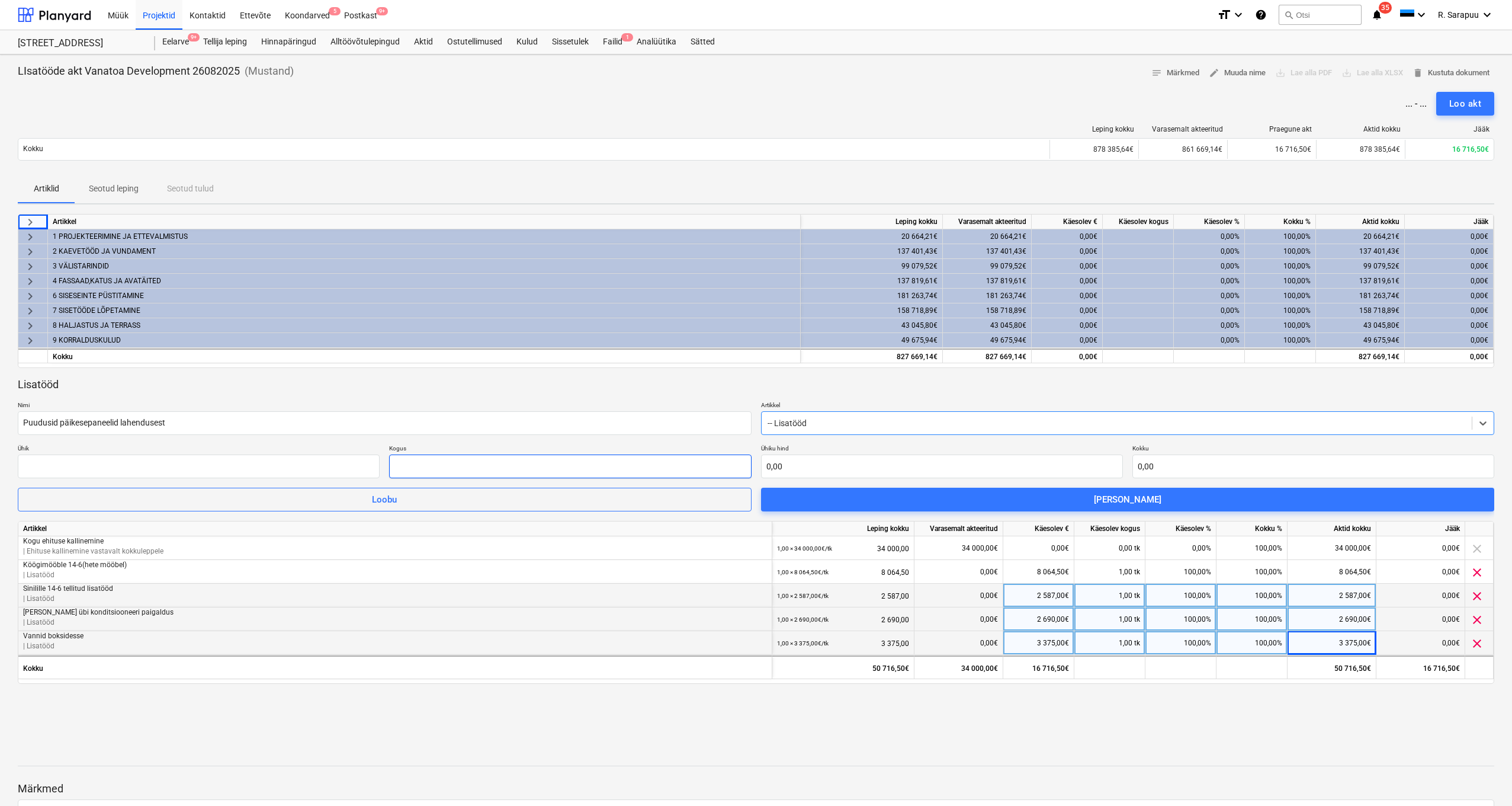
click at [511, 464] on input "text" at bounding box center [570, 466] width 362 height 24
type input "1,00"
type input "8"
type input "8,00"
type input "81"
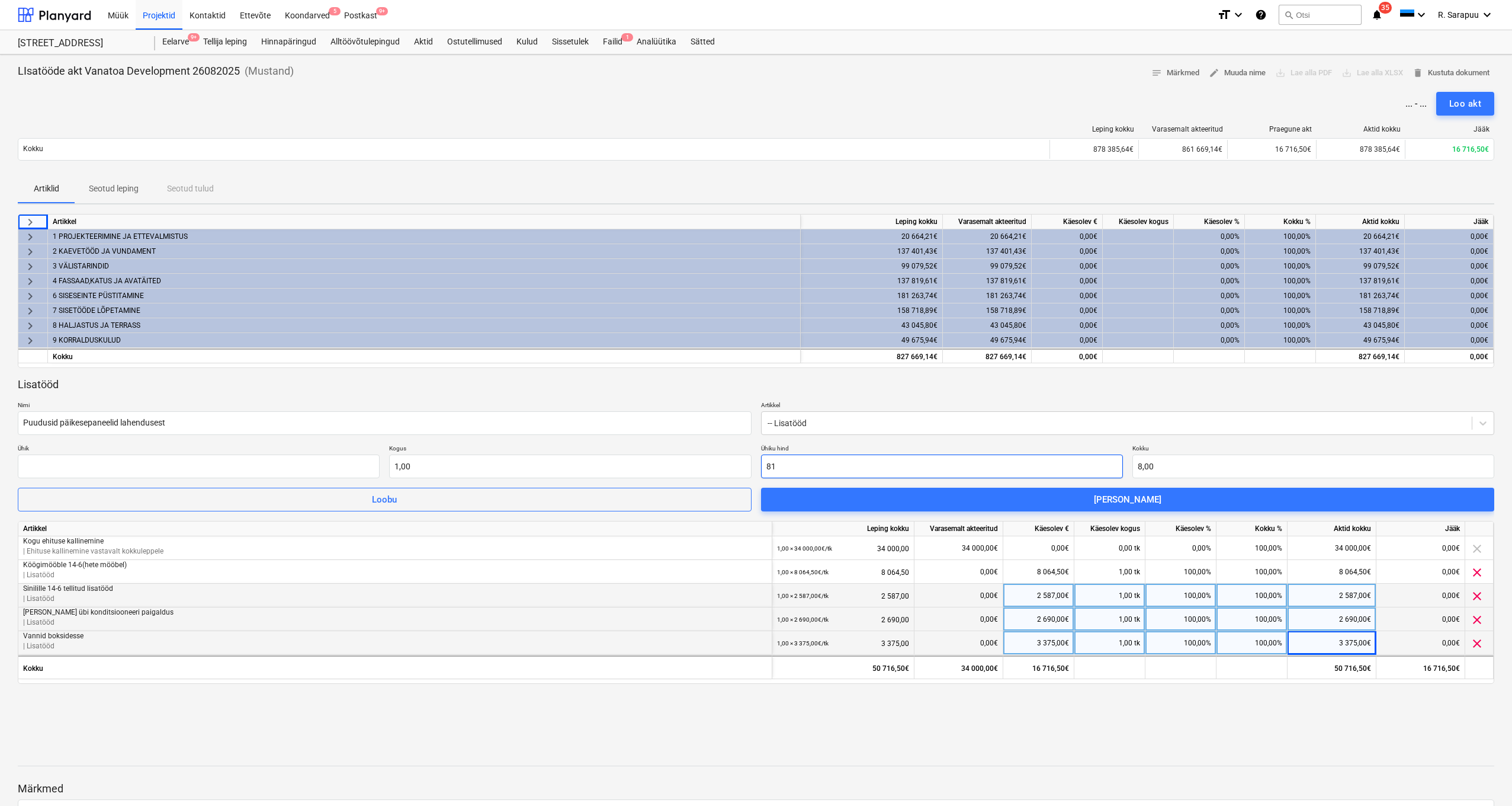
type input "81,00"
type input "816"
type input "816,00"
type input "8160"
type input "8 160,00"
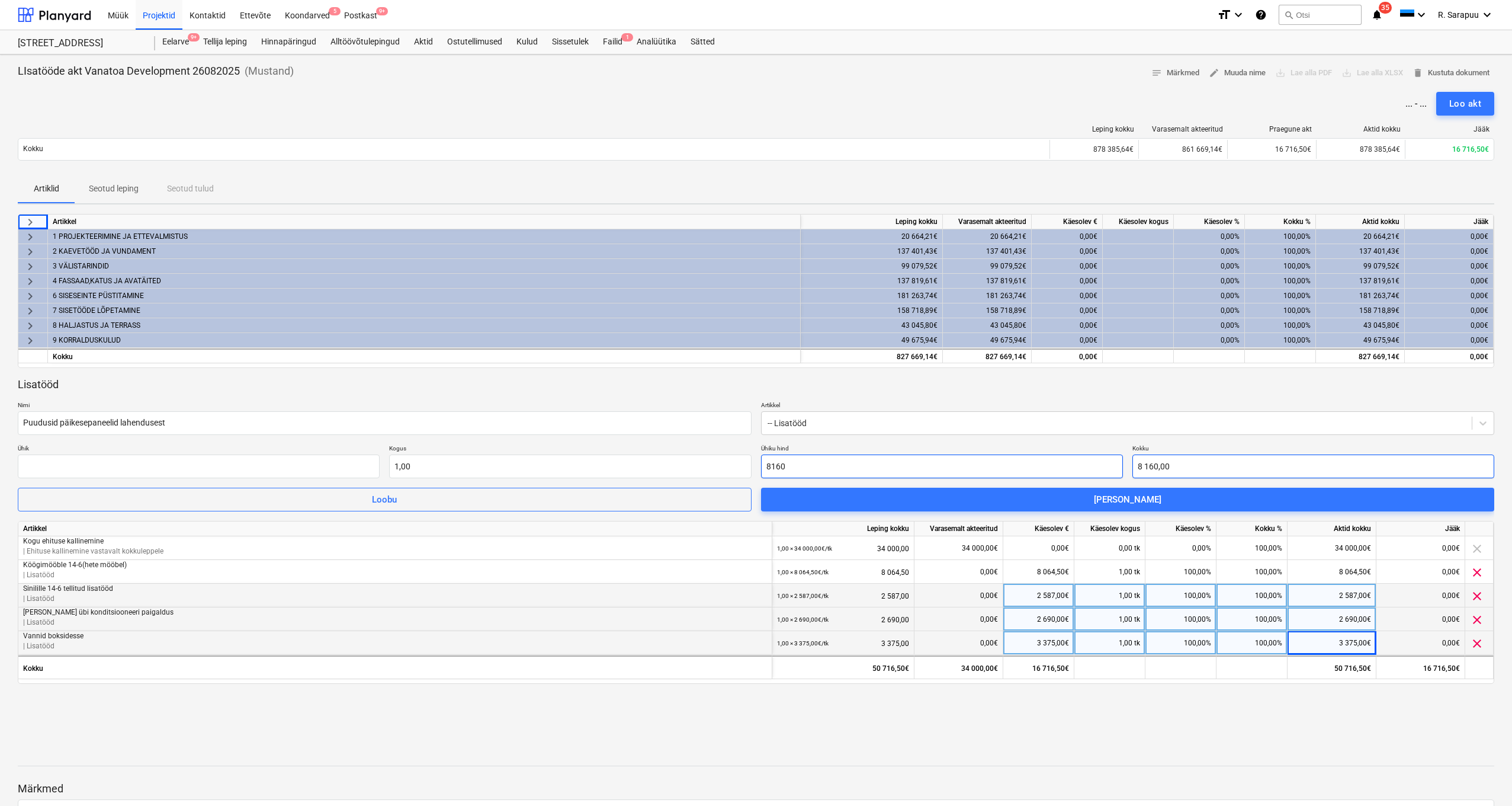
type input "8 160,00"
click at [299, 405] on p "Nimi" at bounding box center [384, 406] width 733 height 10
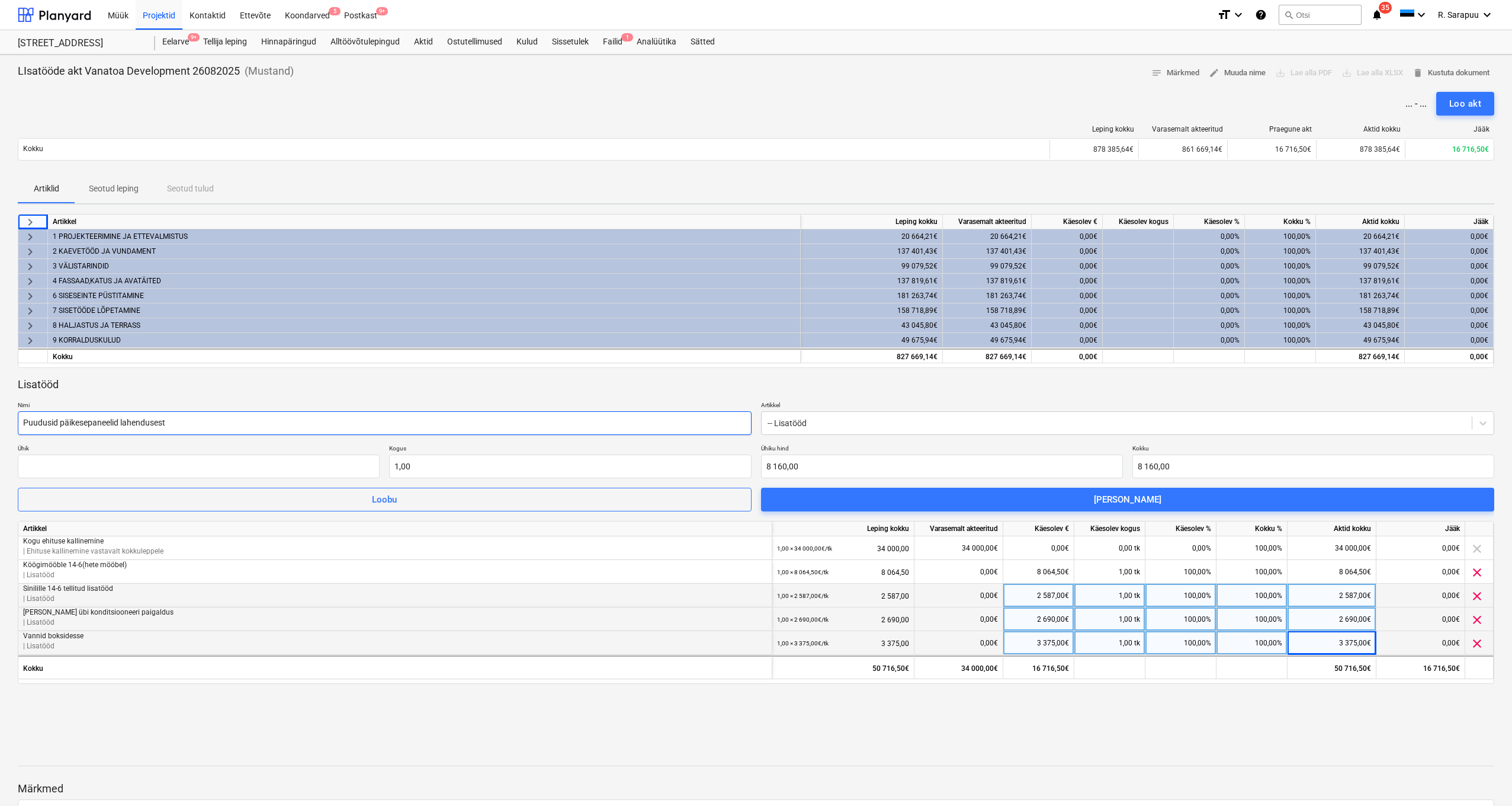
click at [232, 424] on input "Puudusid päikesepaneelid lahendusest" at bounding box center [384, 422] width 733 height 24
type input "Puudusid päikesepaneelid lahendusest."
click at [294, 463] on input "text" at bounding box center [198, 466] width 362 height 24
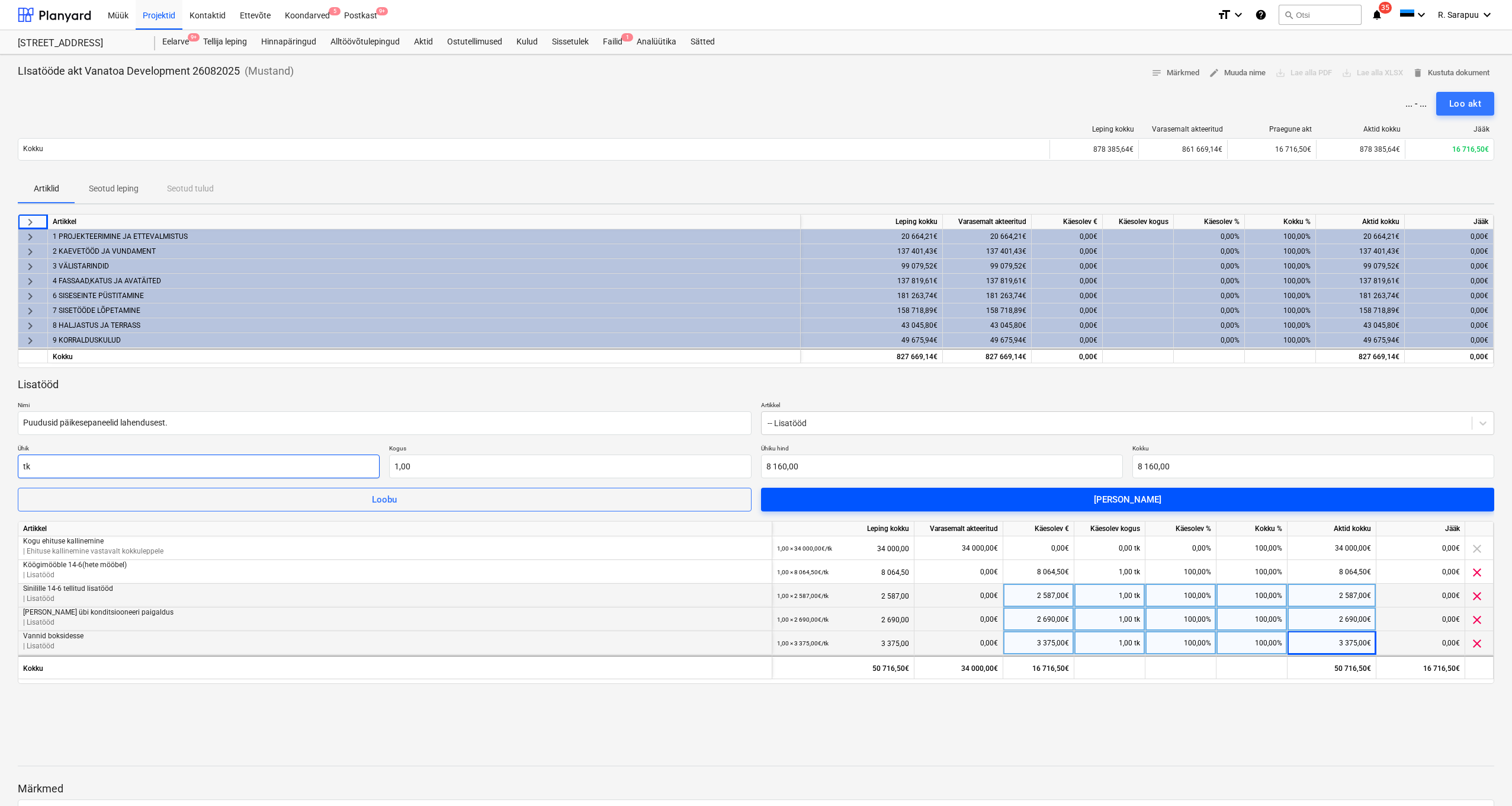
type input "tk"
click at [1128, 498] on div "[PERSON_NAME]" at bounding box center [1127, 500] width 68 height 16
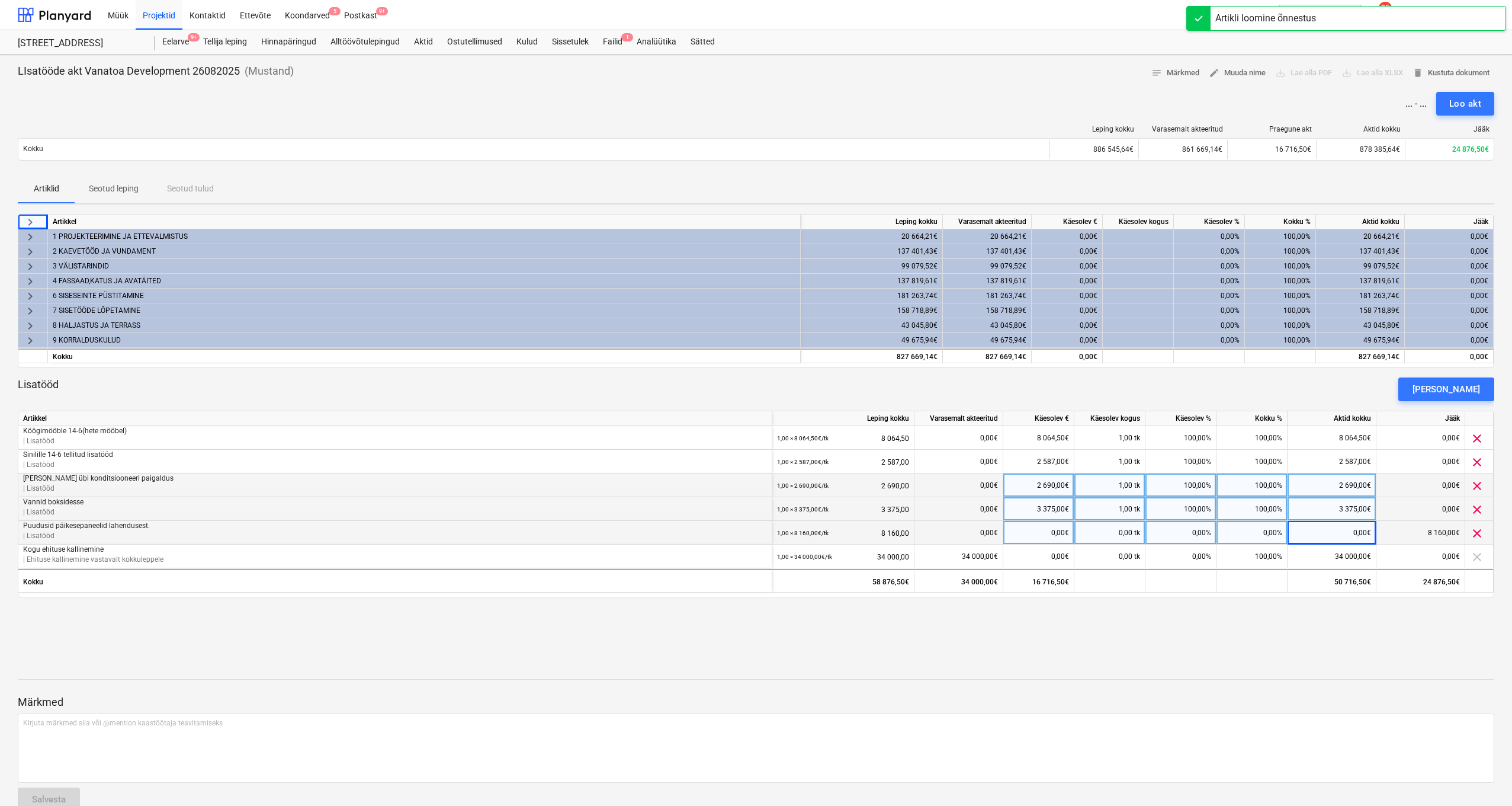
click at [1354, 534] on div "0,00€" at bounding box center [1332, 532] width 89 height 24
click at [1272, 533] on div "0,00%" at bounding box center [1252, 532] width 71 height 24
type input "816"
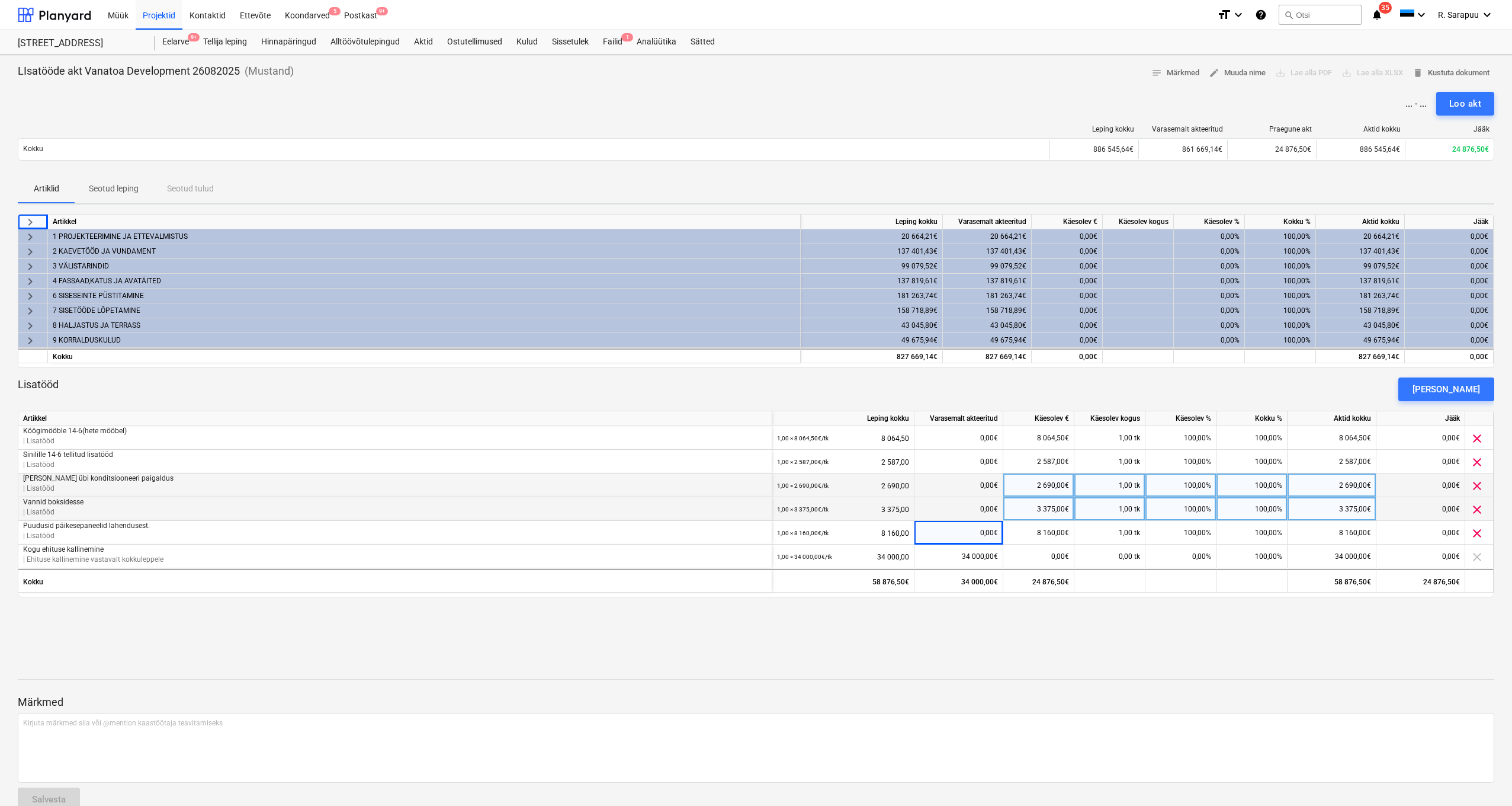
click at [1354, 608] on div "keyboard_arrow_right Artikkel Leping kokku Varasemalt akteeritud Käesolev € Käe…" at bounding box center [755, 420] width 1476 height 412
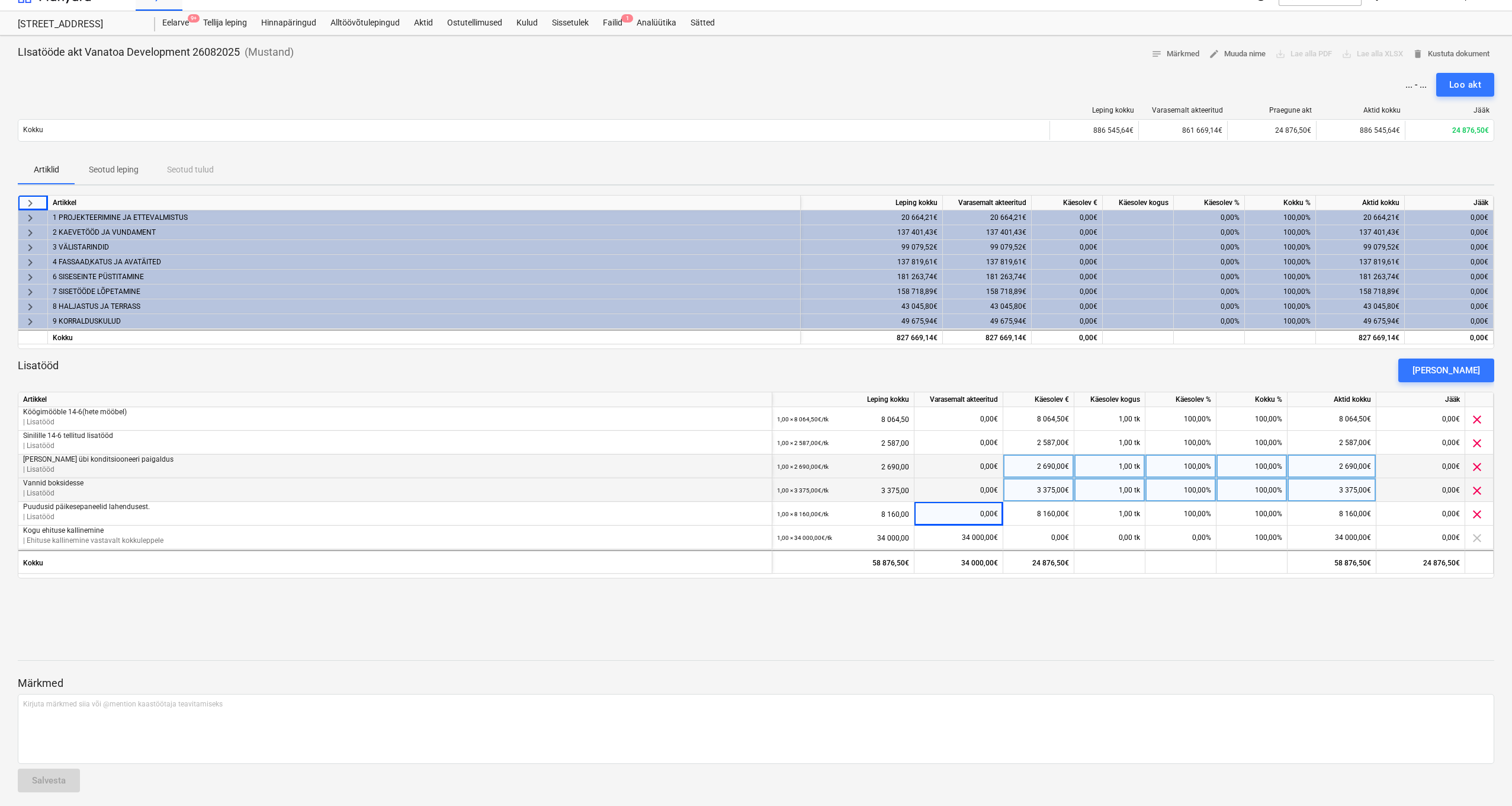
scroll to position [18, 0]
click at [1470, 90] on div "Loo akt" at bounding box center [1465, 85] width 32 height 16
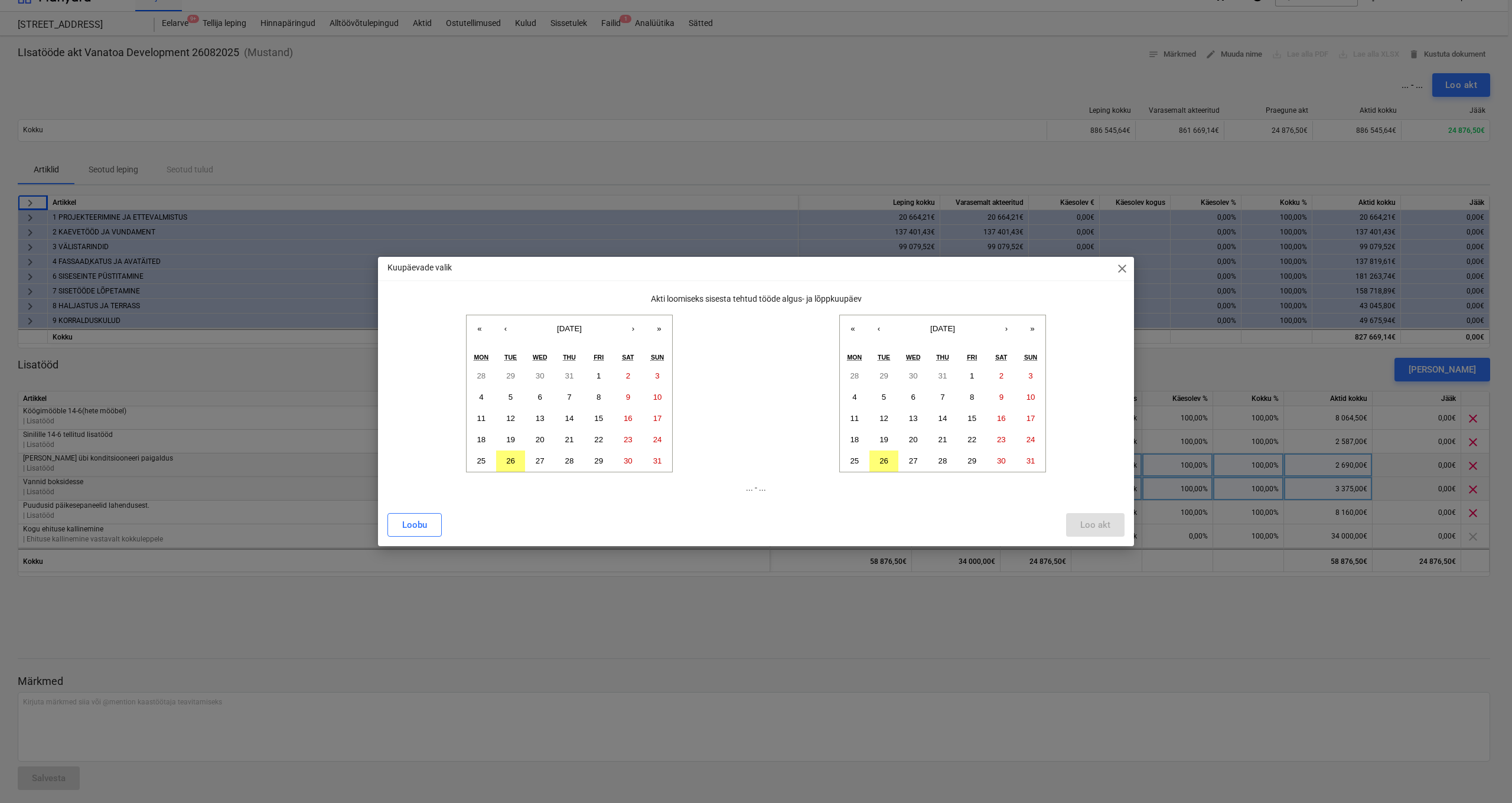
drag, startPoint x: 883, startPoint y: 460, endPoint x: 832, endPoint y: 467, distance: 51.5
click at [883, 460] on abbr "26" at bounding box center [884, 460] width 9 height 9
click at [489, 445] on button "18" at bounding box center [481, 440] width 29 height 22
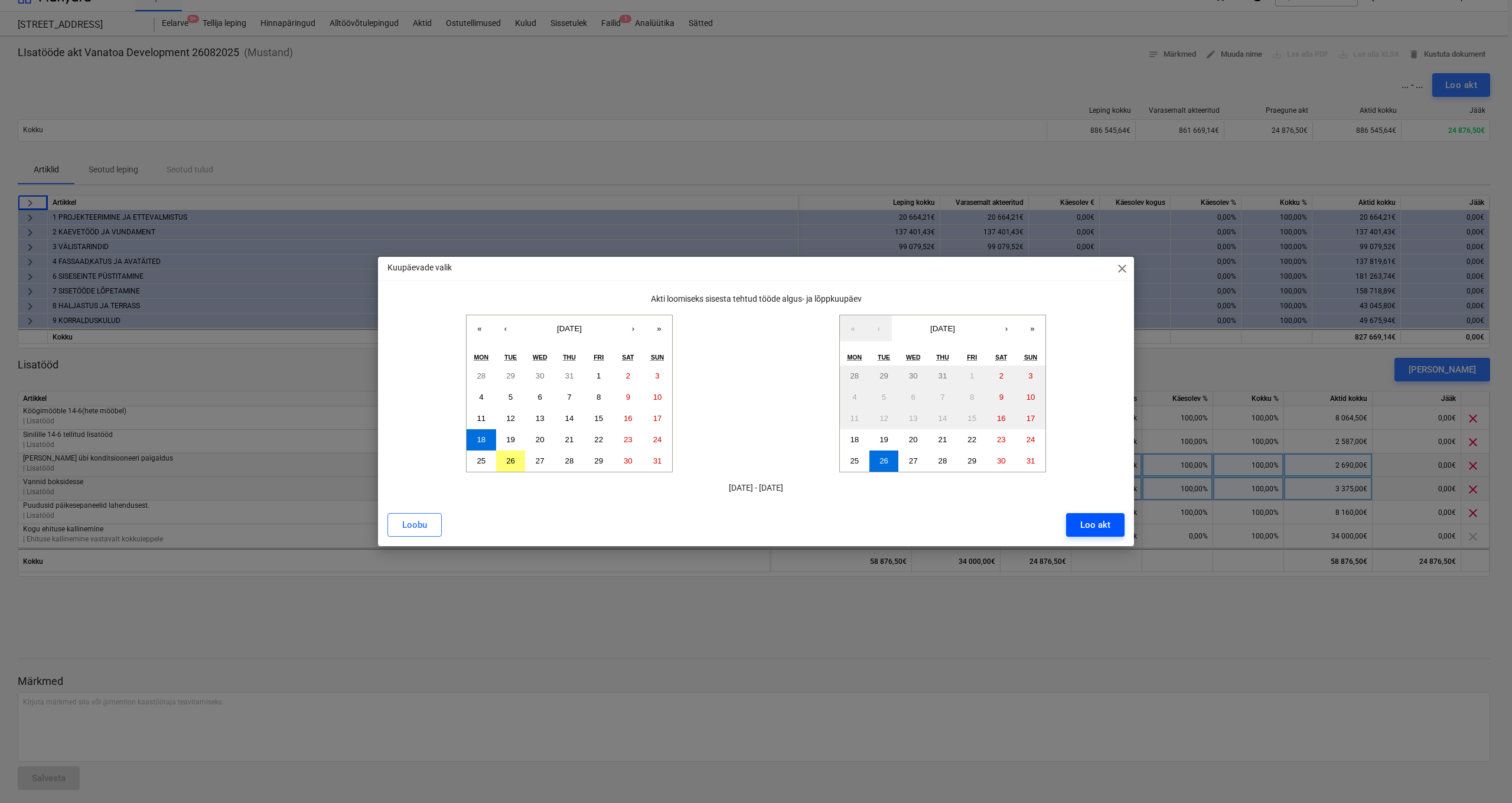
click at [1113, 526] on button "Loo akt" at bounding box center [1095, 525] width 58 height 23
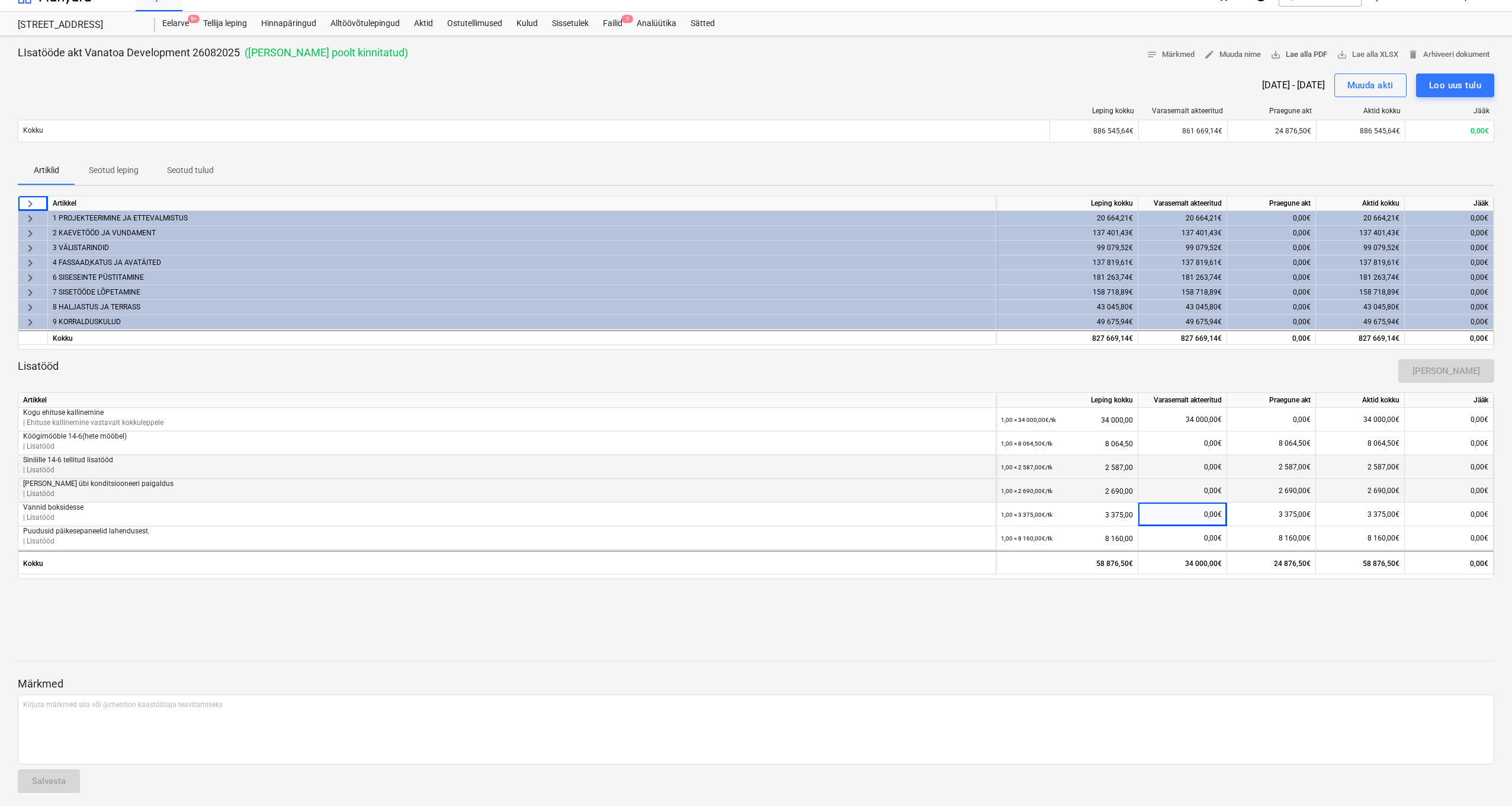
click at [1314, 56] on span "save_alt Lae alla PDF" at bounding box center [1298, 55] width 57 height 14
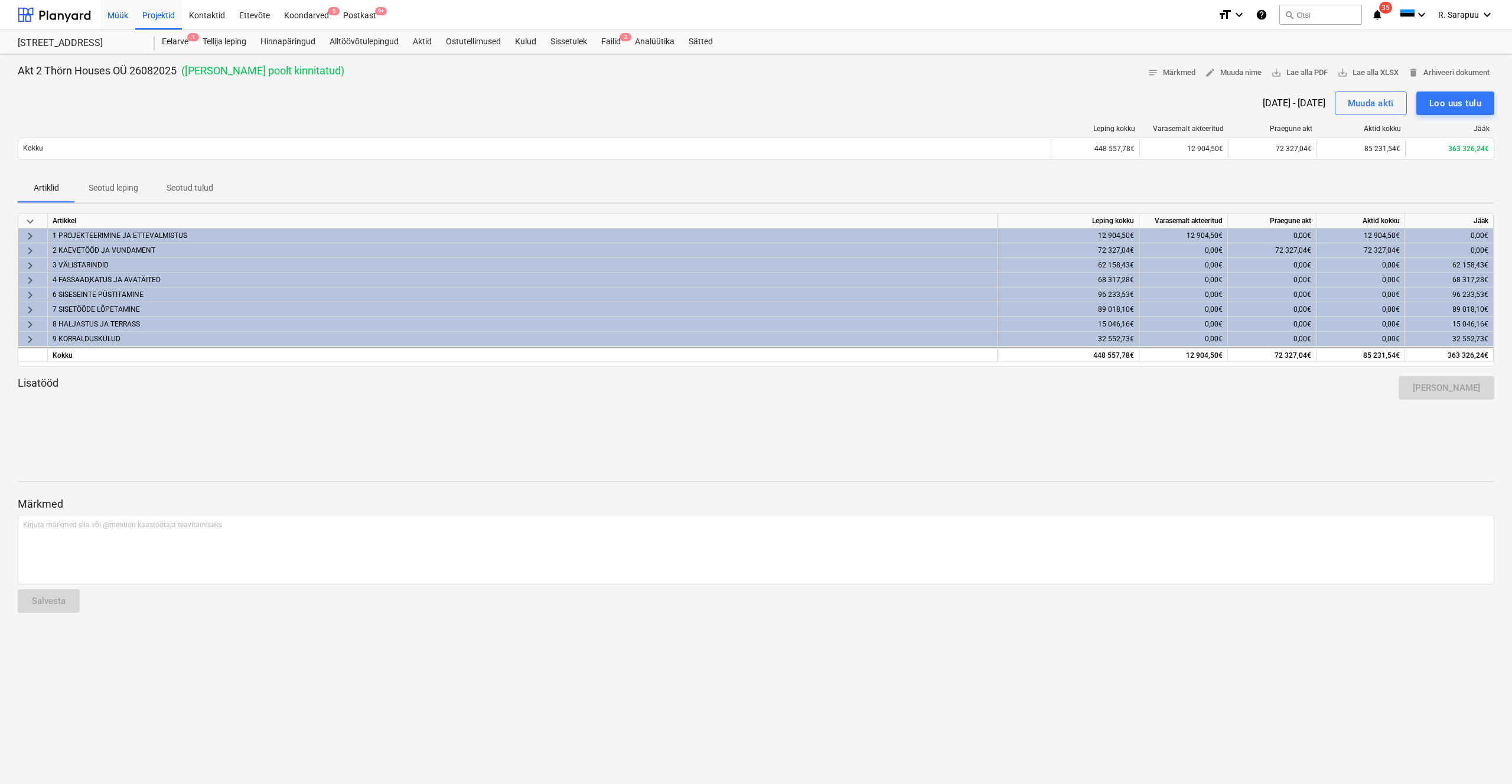
click at [113, 13] on div "Müük" at bounding box center [118, 14] width 35 height 30
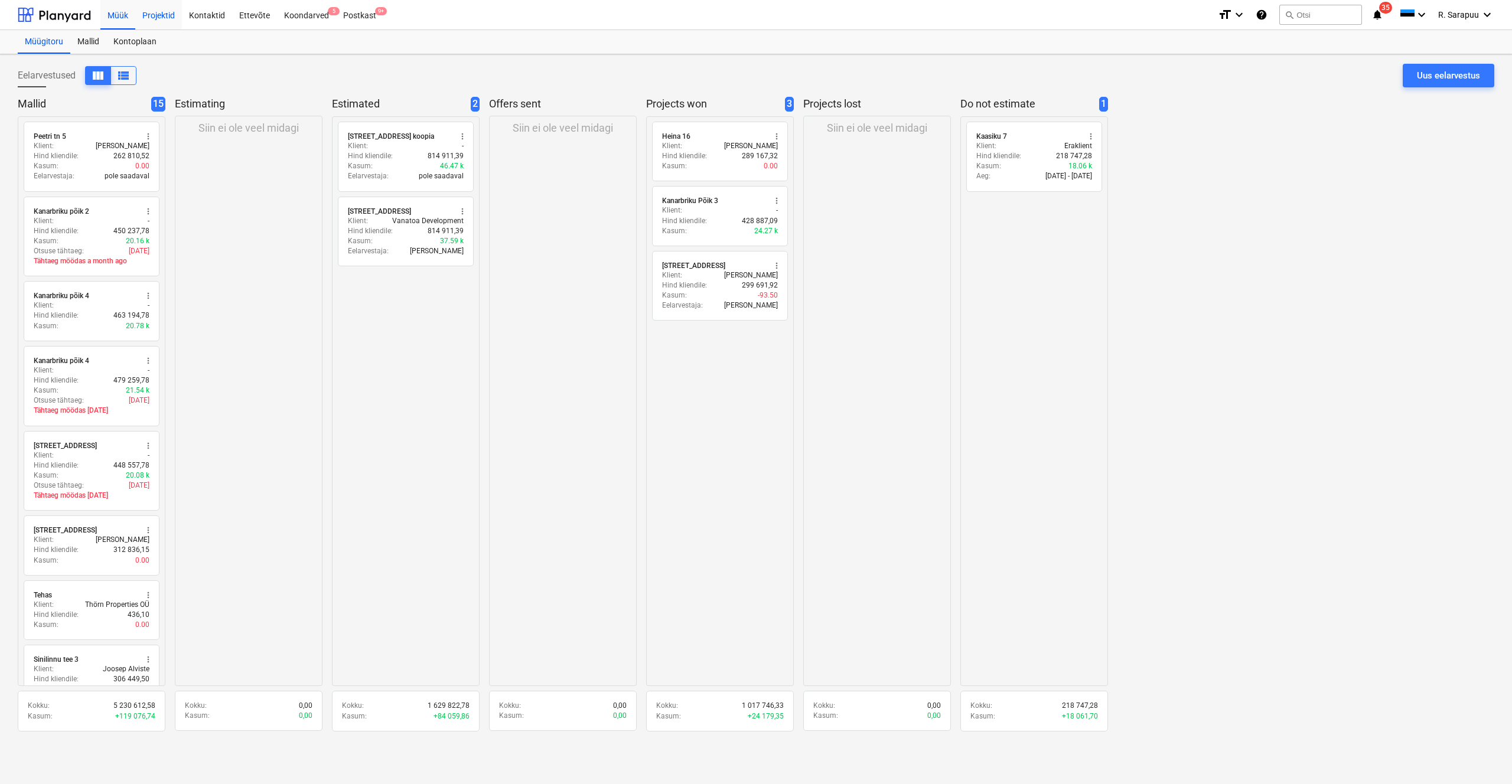
click at [158, 15] on div "Projektid" at bounding box center [159, 14] width 47 height 30
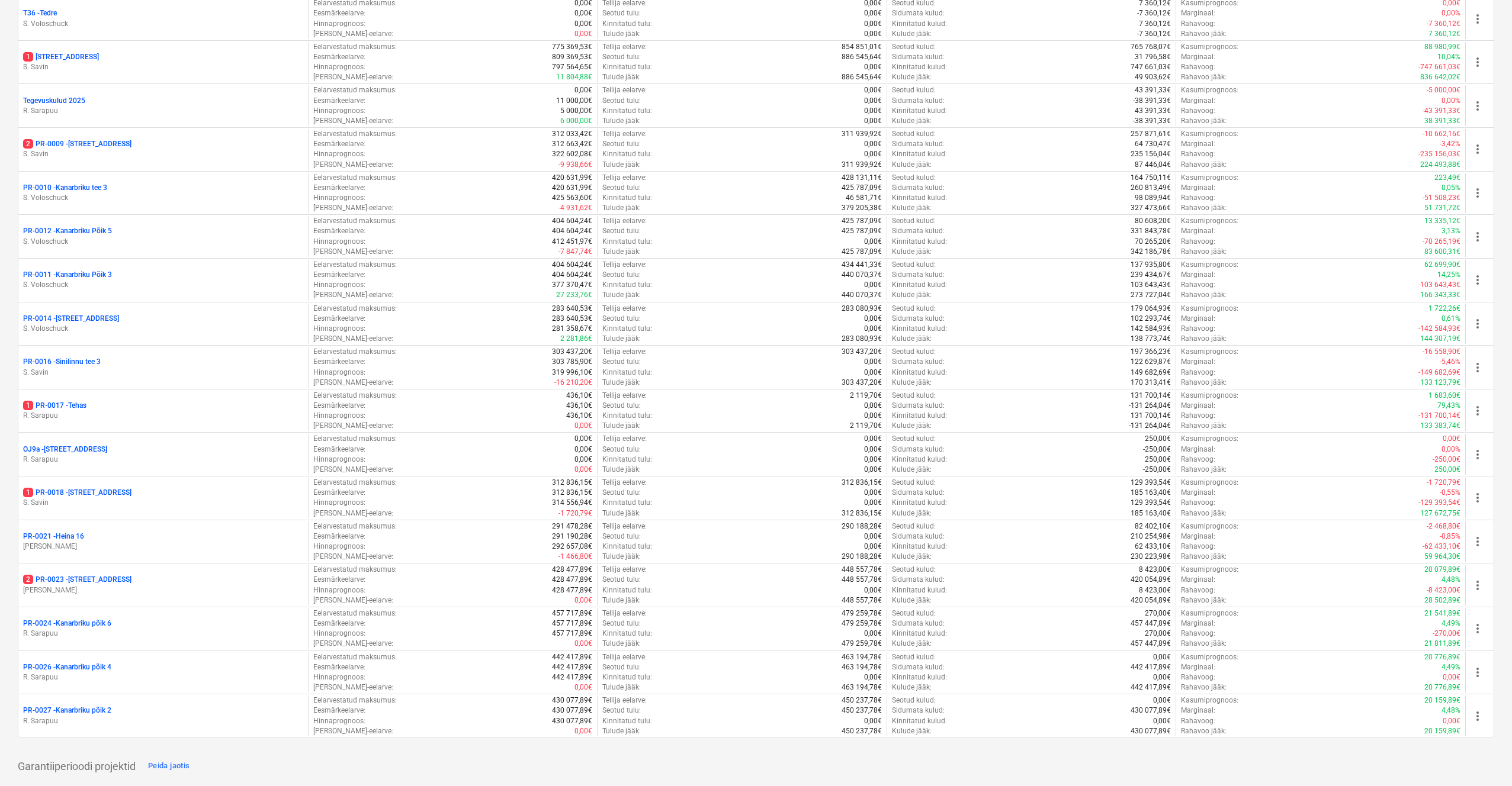
scroll to position [634, 0]
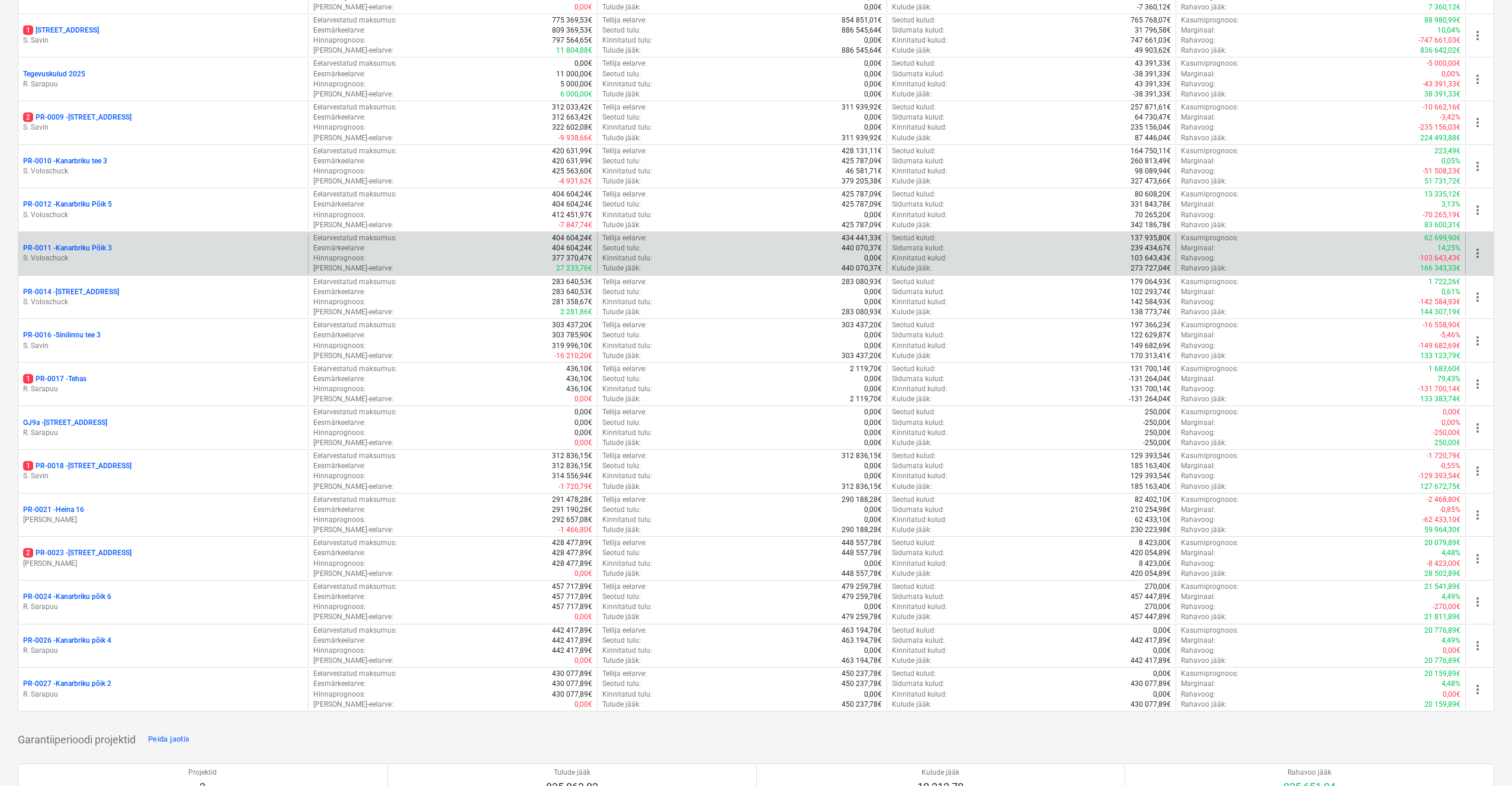
click at [81, 235] on div "PR-0011 - Kanarbriku Põik 3 S. Voloschuck" at bounding box center [163, 253] width 290 height 41
click at [84, 243] on p "PR-0011 - Kanarbriku Põik 3" at bounding box center [68, 249] width 89 height 10
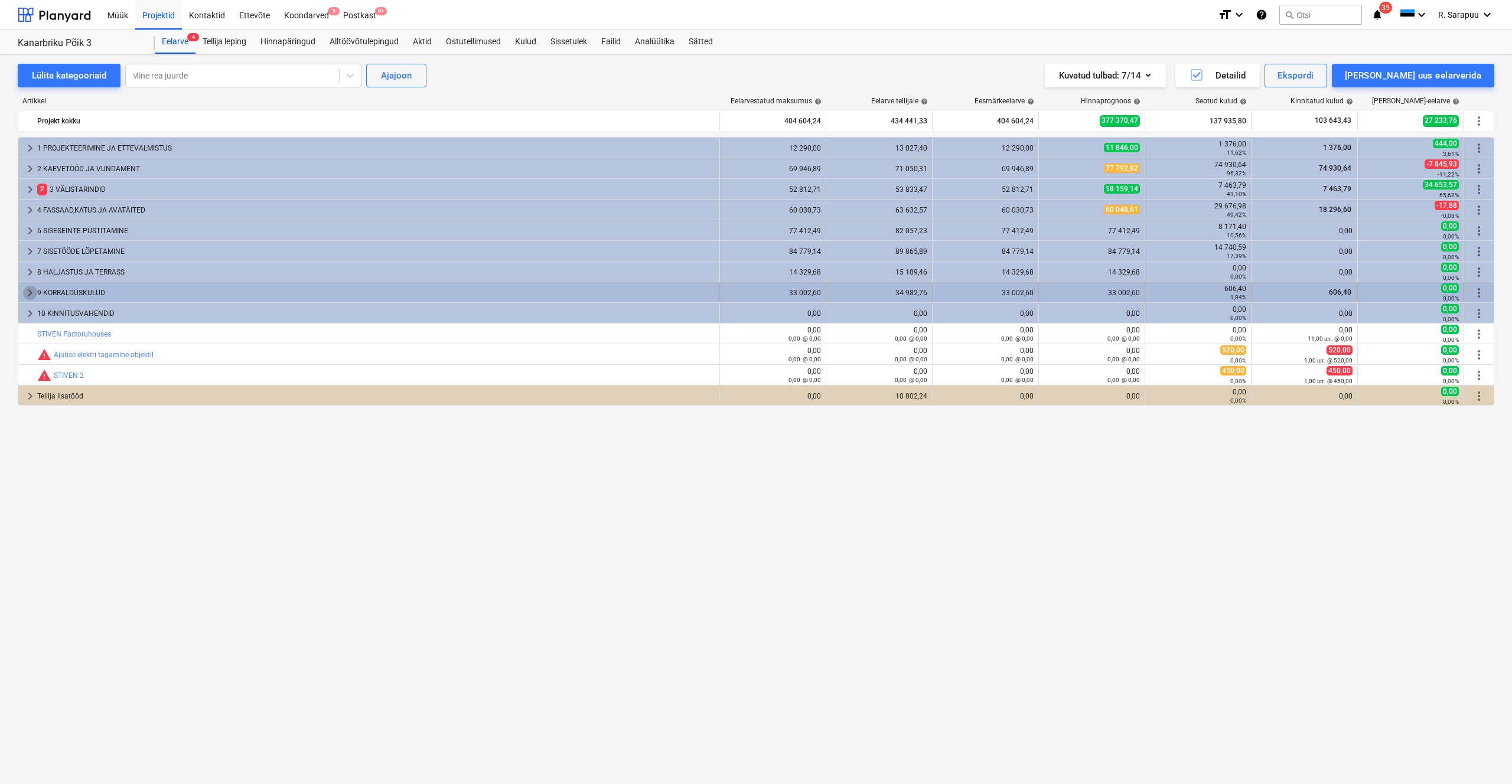
click at [23, 293] on span "keyboard_arrow_right" at bounding box center [30, 292] width 14 height 14
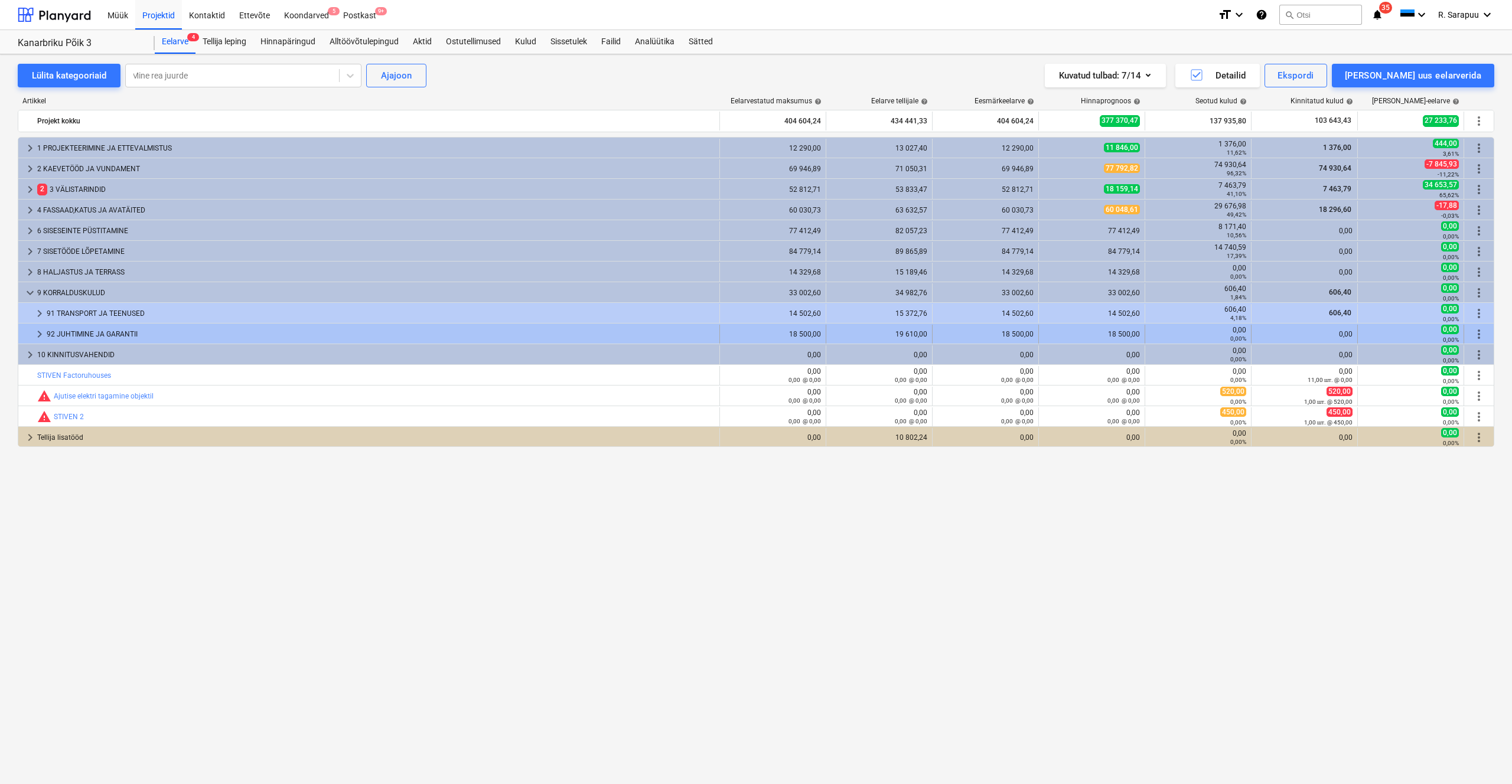
click at [32, 328] on span "keyboard_arrow_right" at bounding box center [39, 334] width 14 height 14
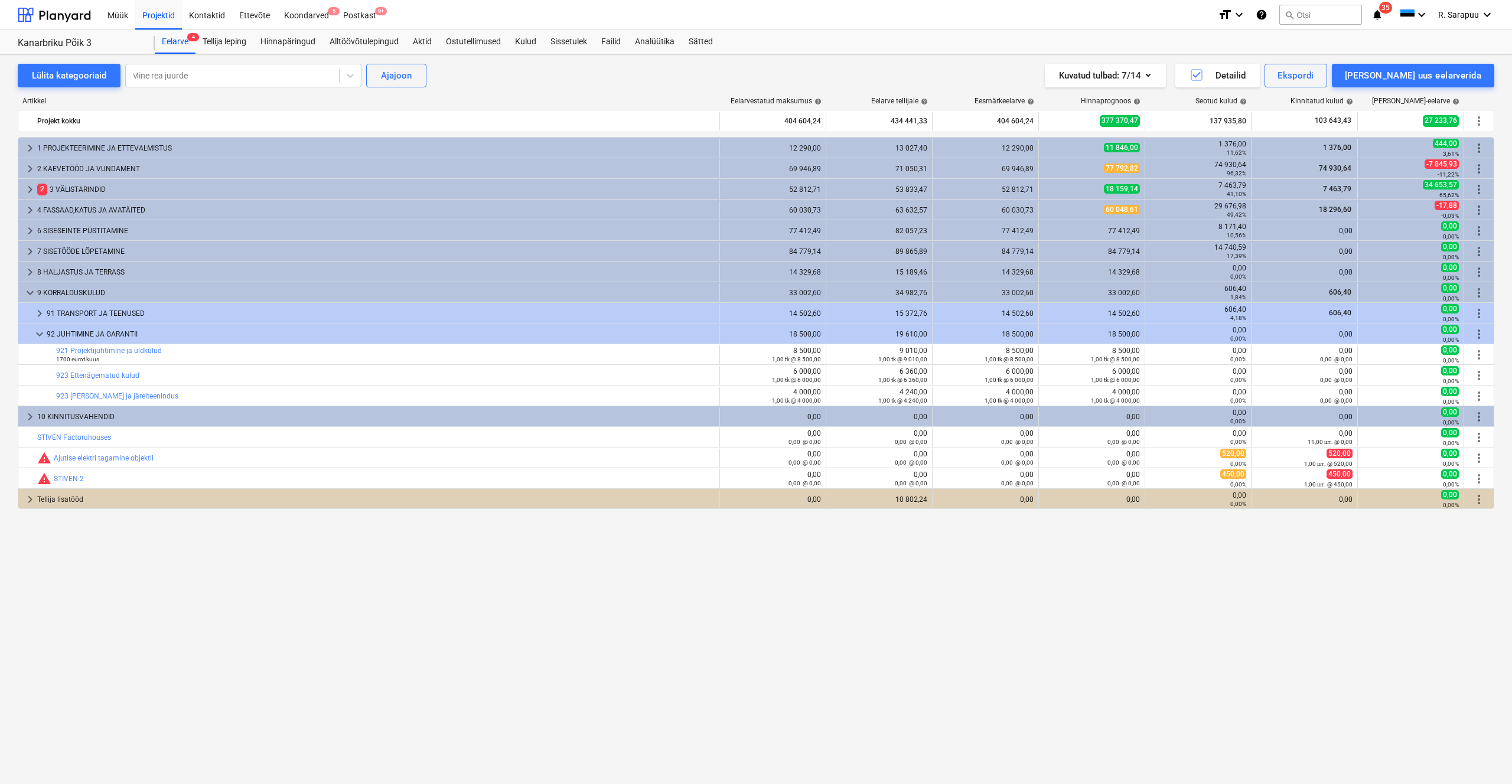
click at [32, 328] on span "keyboard_arrow_down" at bounding box center [39, 334] width 14 height 14
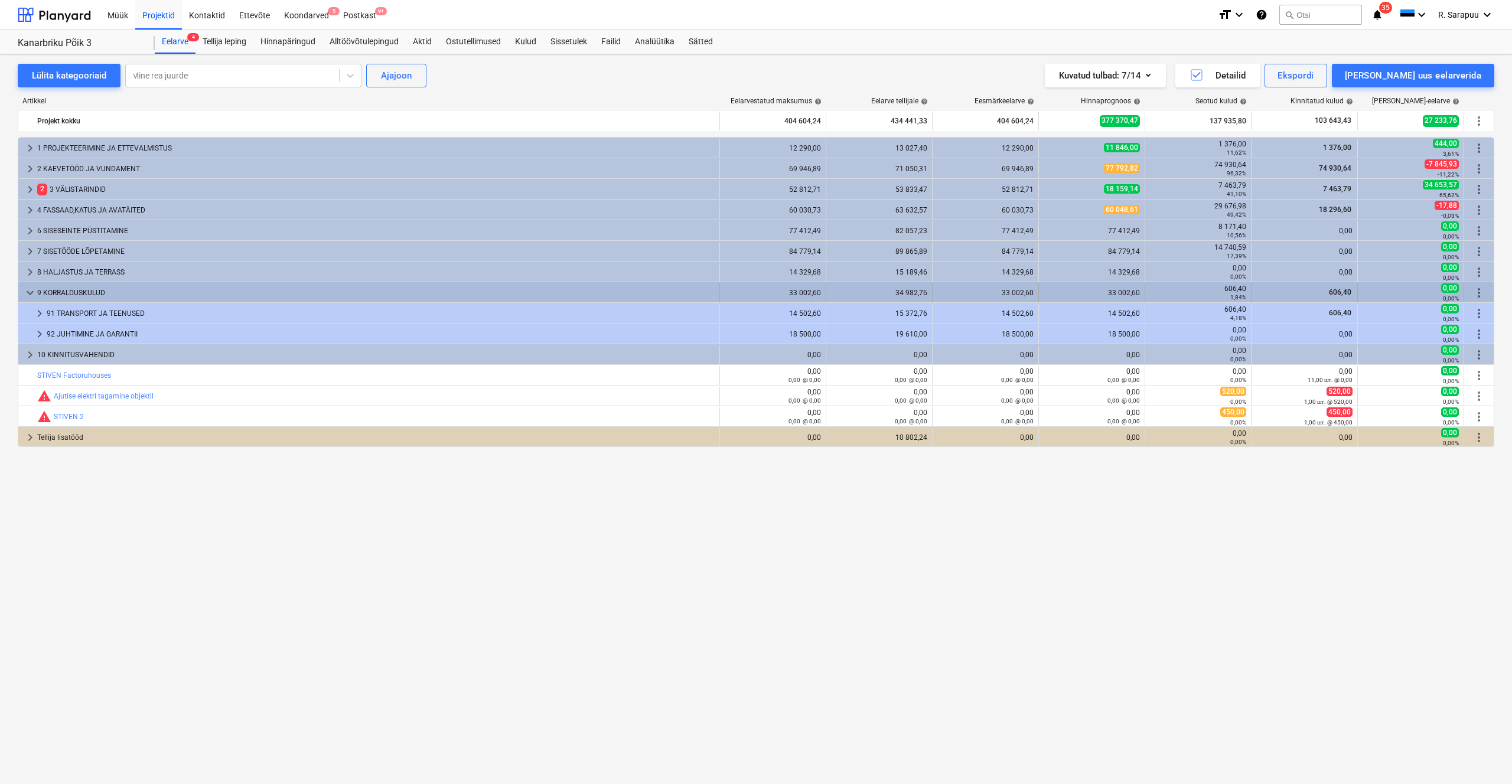
click at [32, 293] on span "keyboard_arrow_down" at bounding box center [30, 292] width 14 height 14
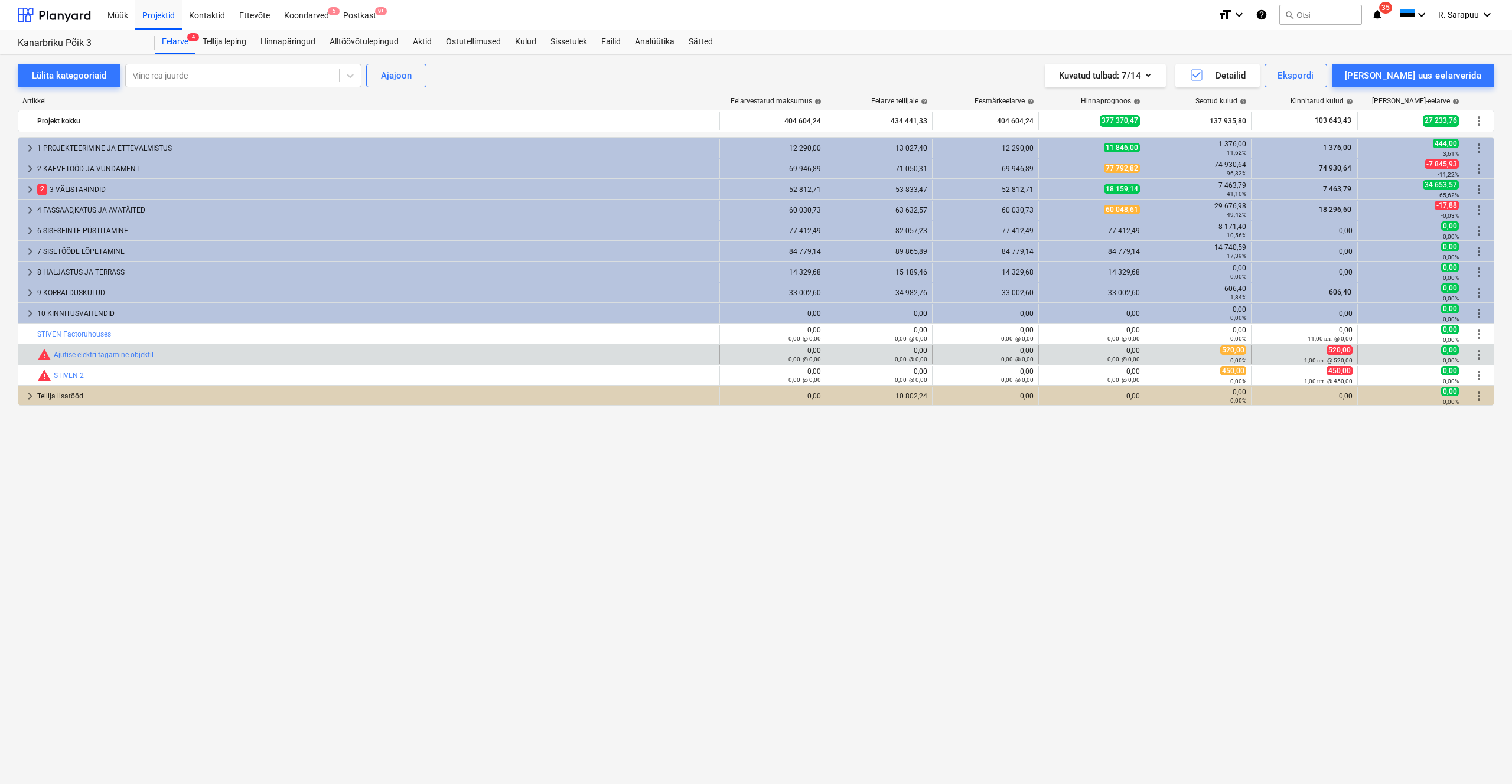
click at [1446, 354] on span "0,00" at bounding box center [1450, 350] width 17 height 10
click at [1051, 353] on span "edit" at bounding box center [1051, 355] width 10 height 10
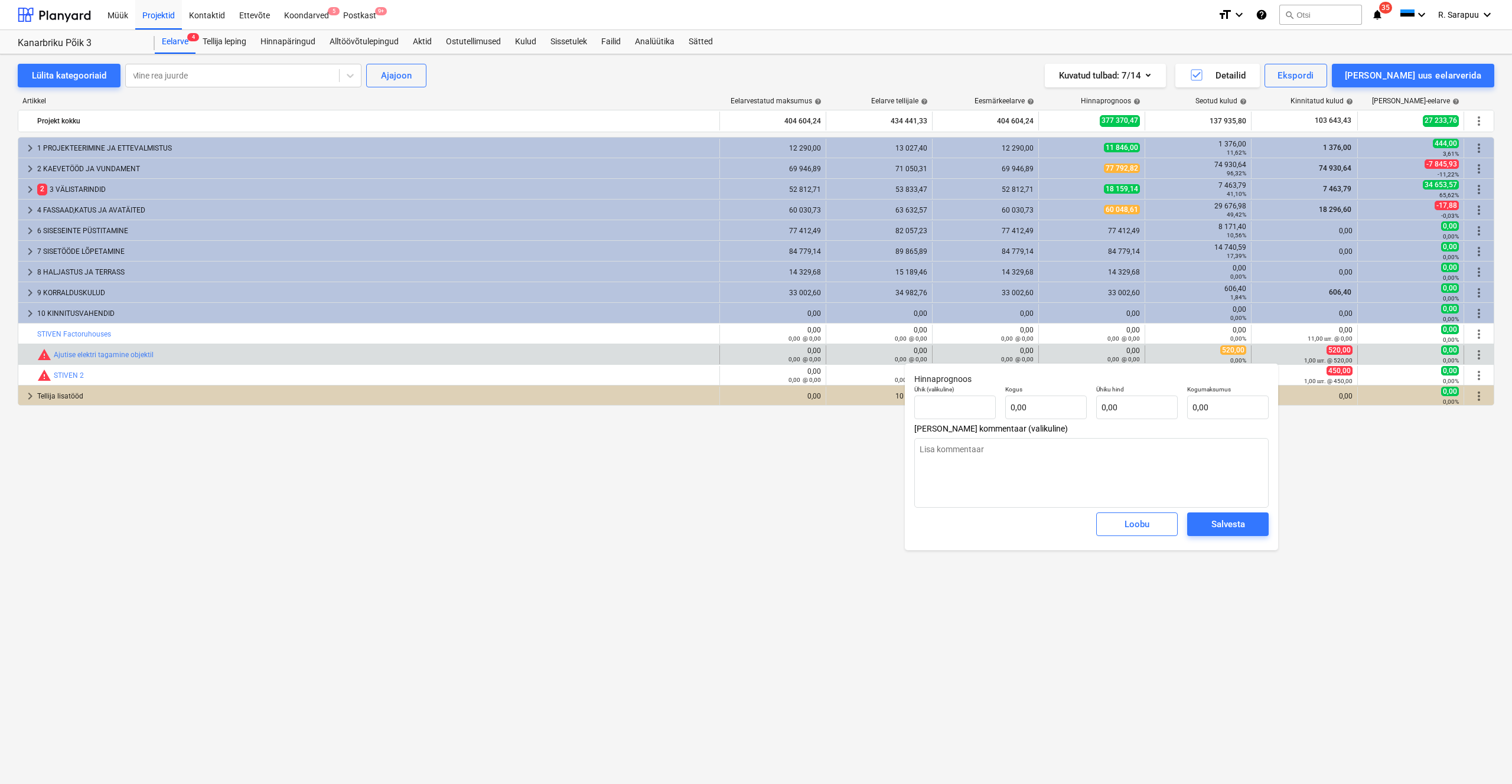
type textarea "x"
click at [1062, 404] on input "text" at bounding box center [1046, 407] width 82 height 23
type textarea "x"
type input "0,00"
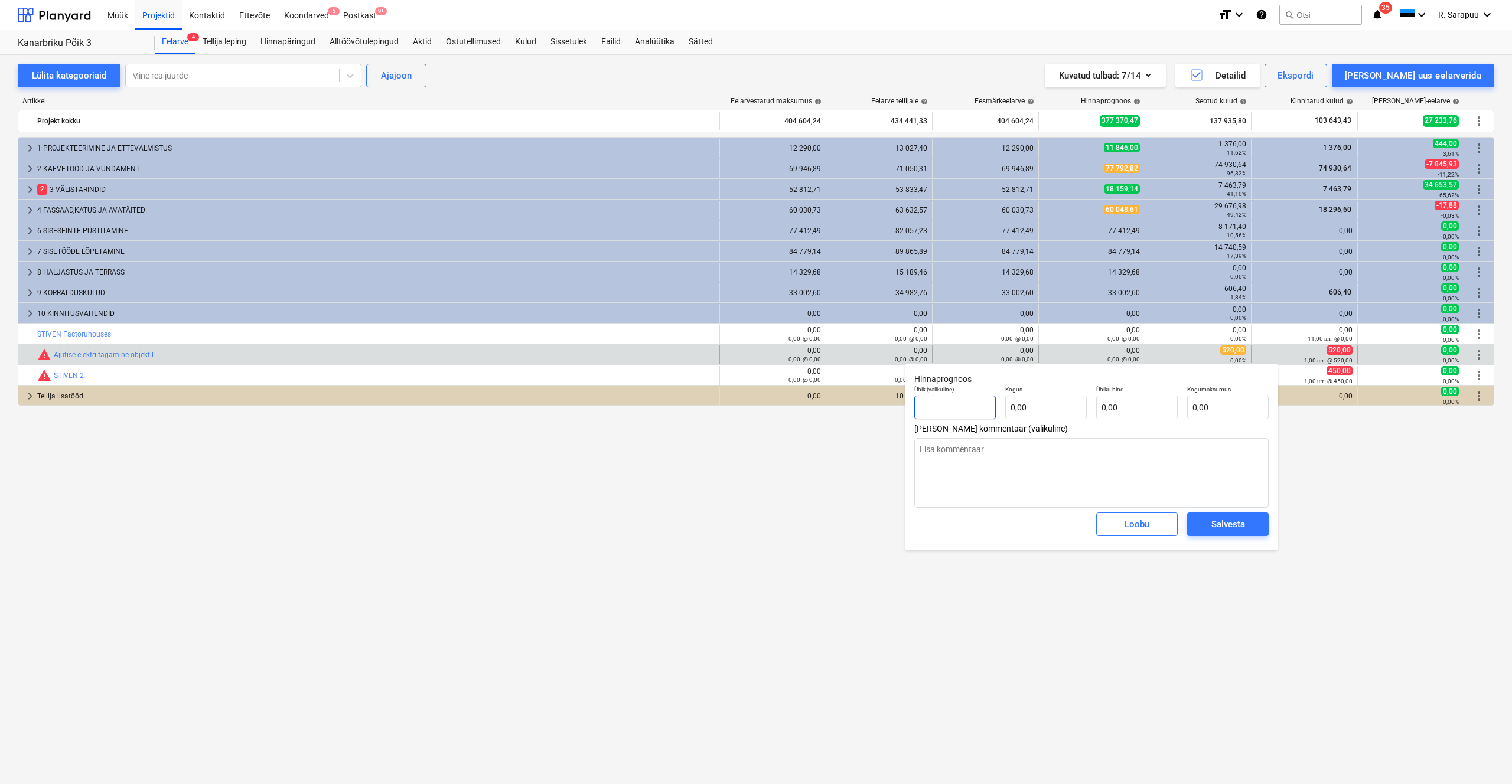
click at [978, 408] on input "text" at bounding box center [955, 407] width 82 height 23
type textarea "x"
type input "t"
type textarea "x"
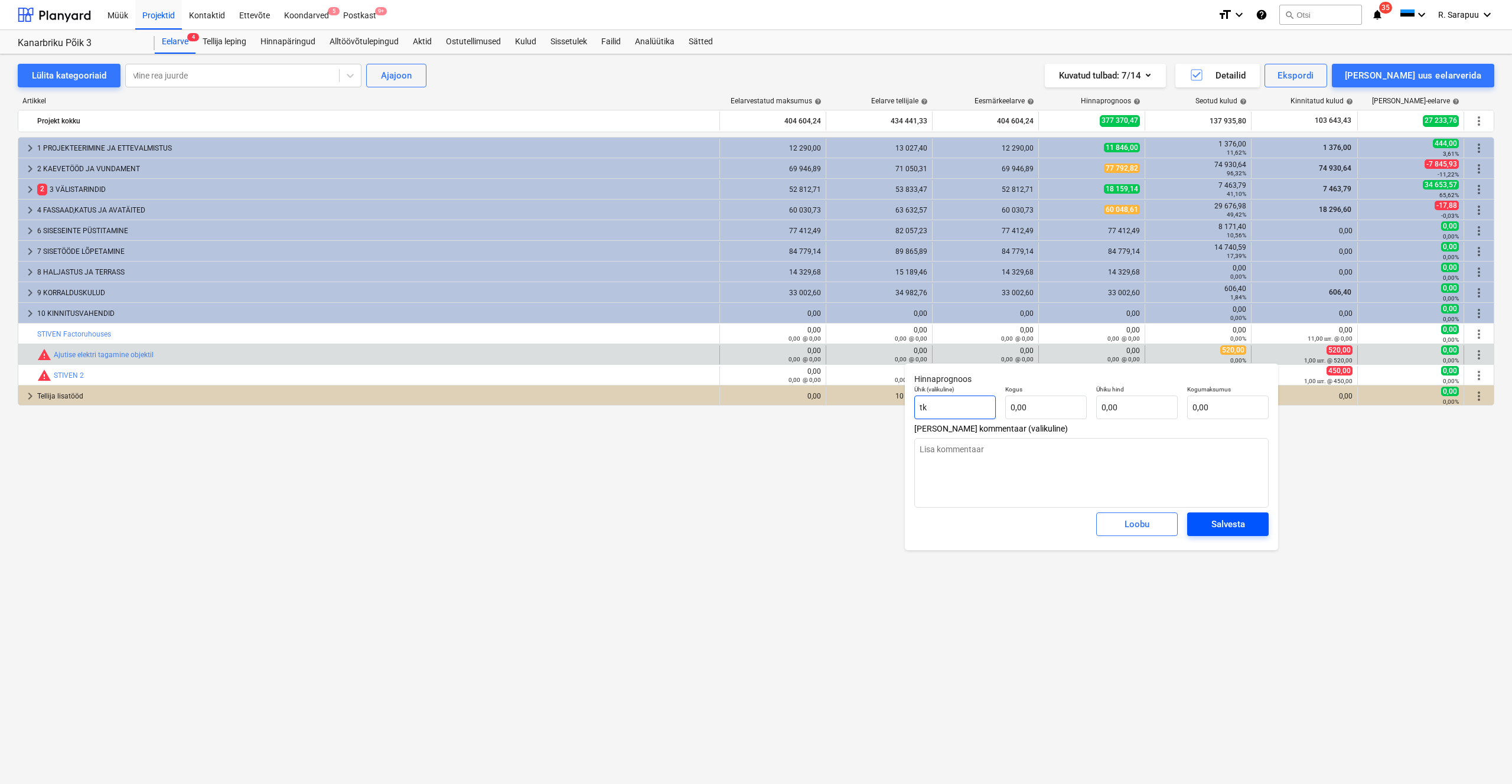
type input "tk"
click at [1217, 520] on div "Salvesta" at bounding box center [1227, 525] width 34 height 16
type textarea "x"
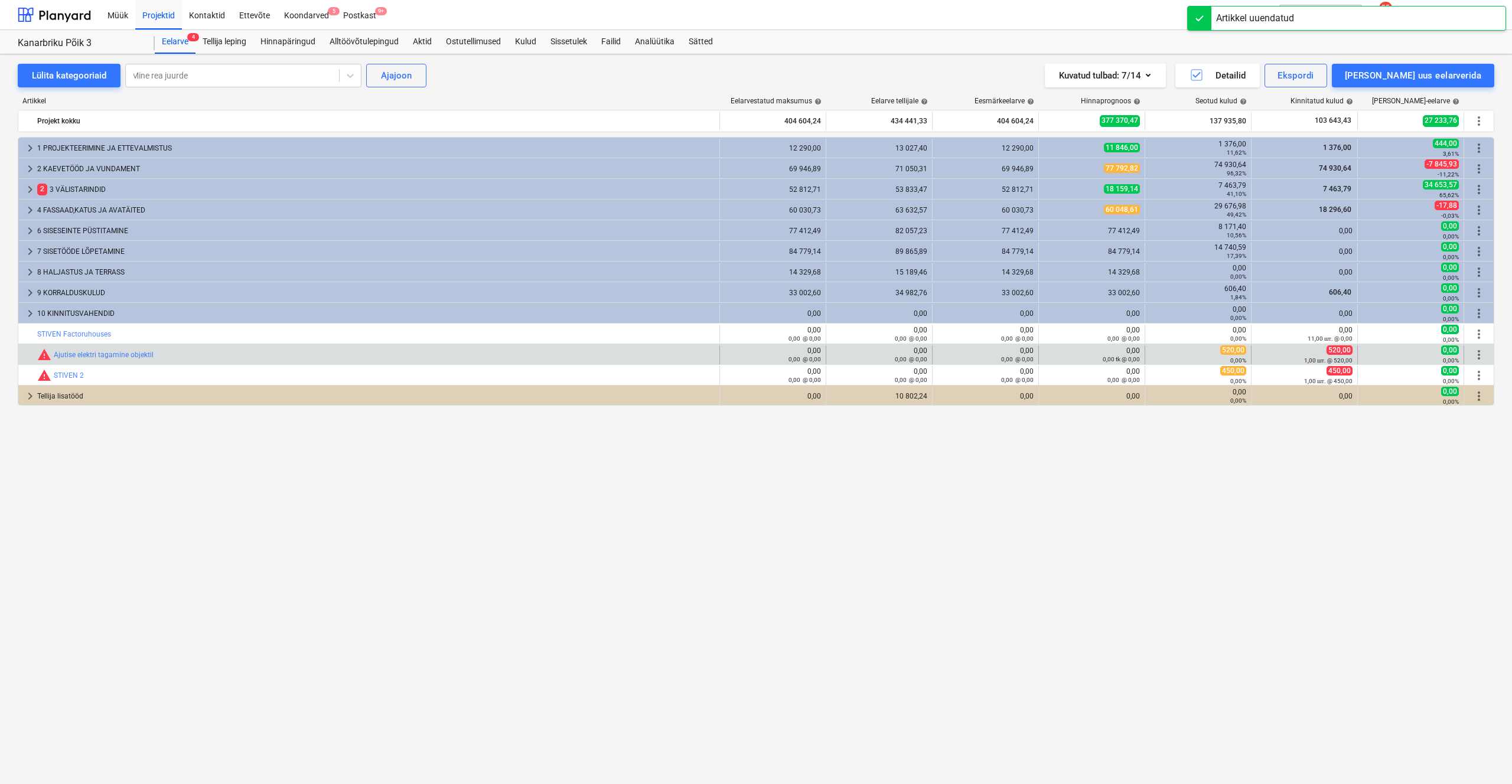
click at [1450, 354] on span "0,00" at bounding box center [1450, 350] width 17 height 10
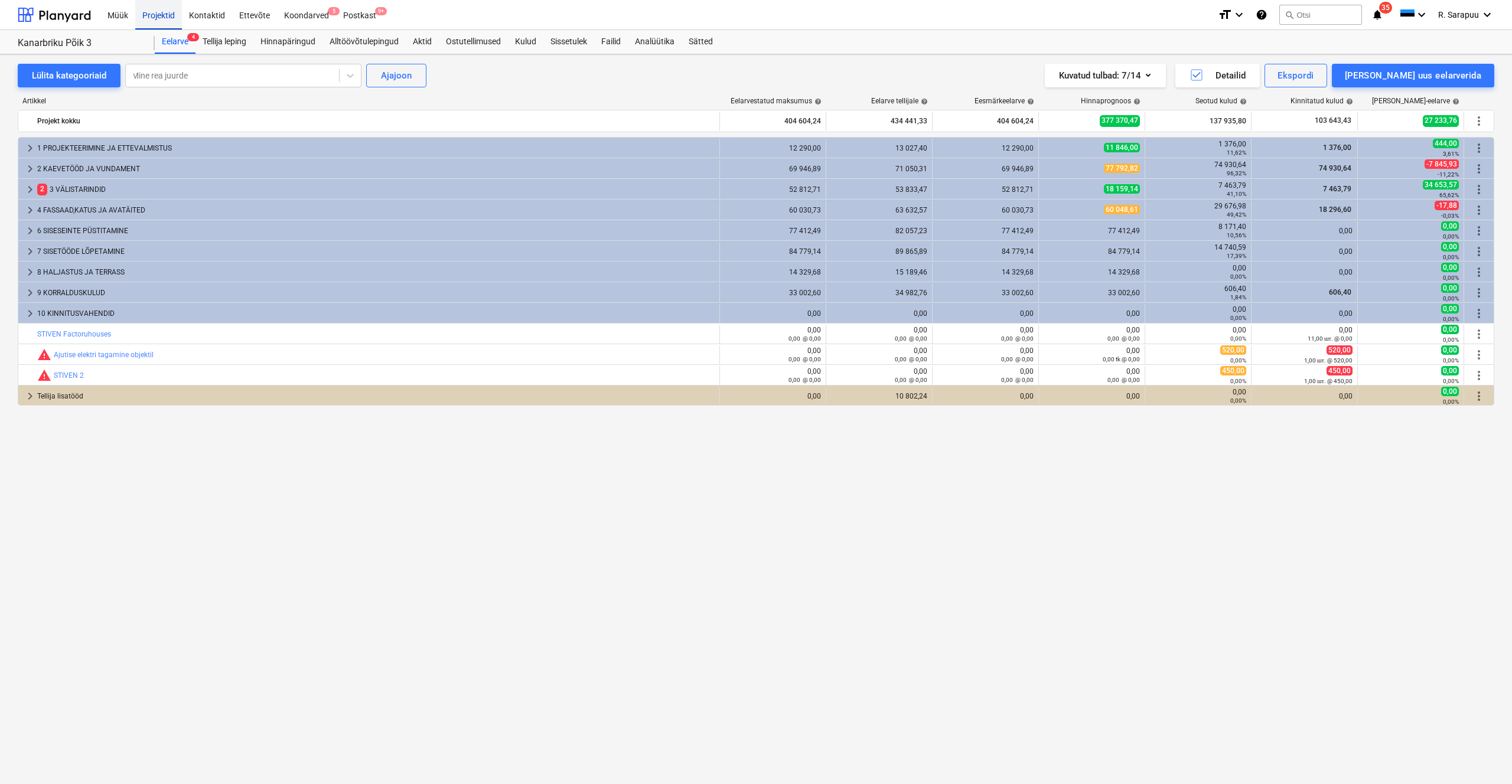
click at [180, 17] on div "Projektid" at bounding box center [159, 14] width 47 height 30
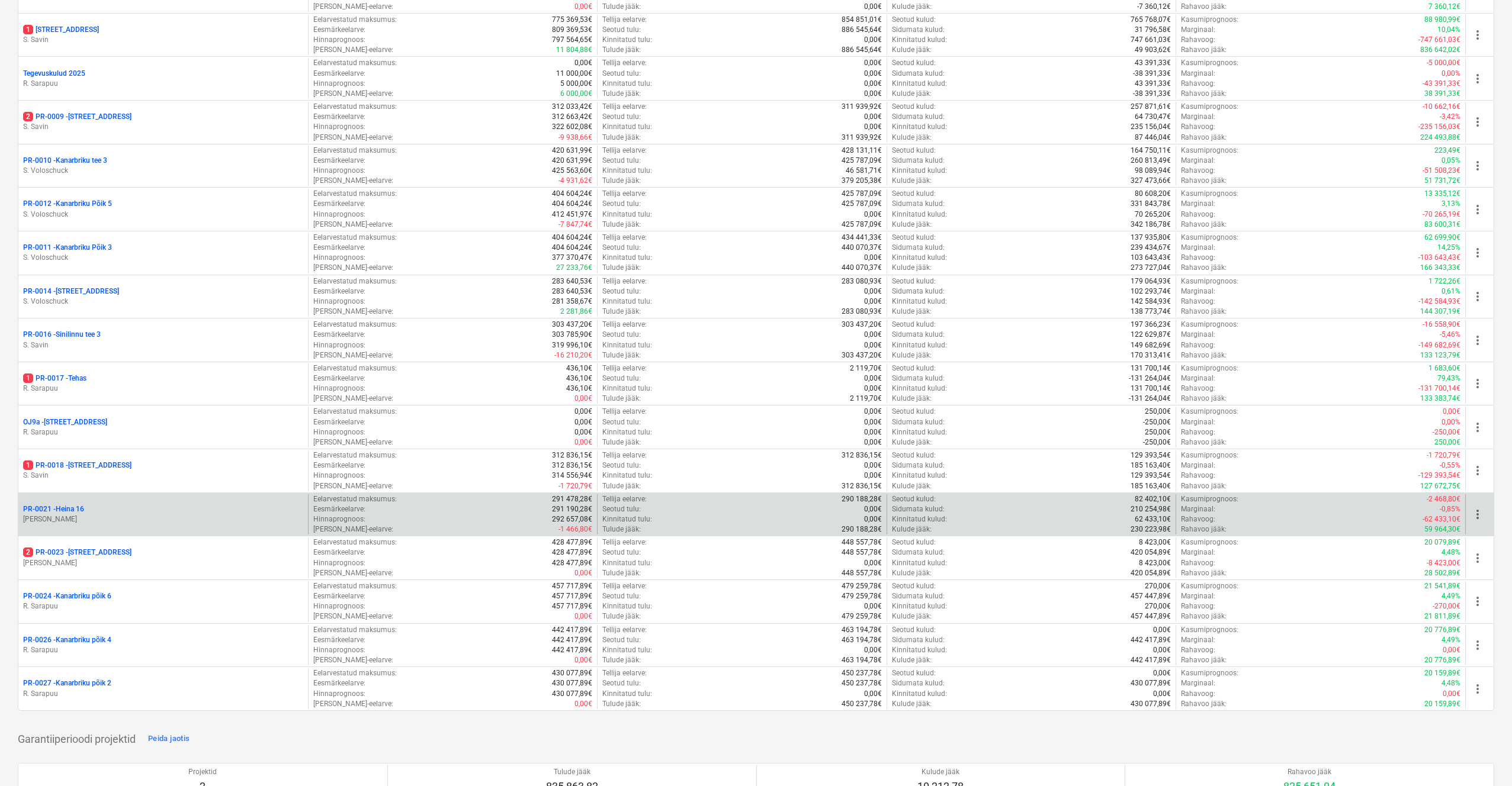
scroll to position [724, 0]
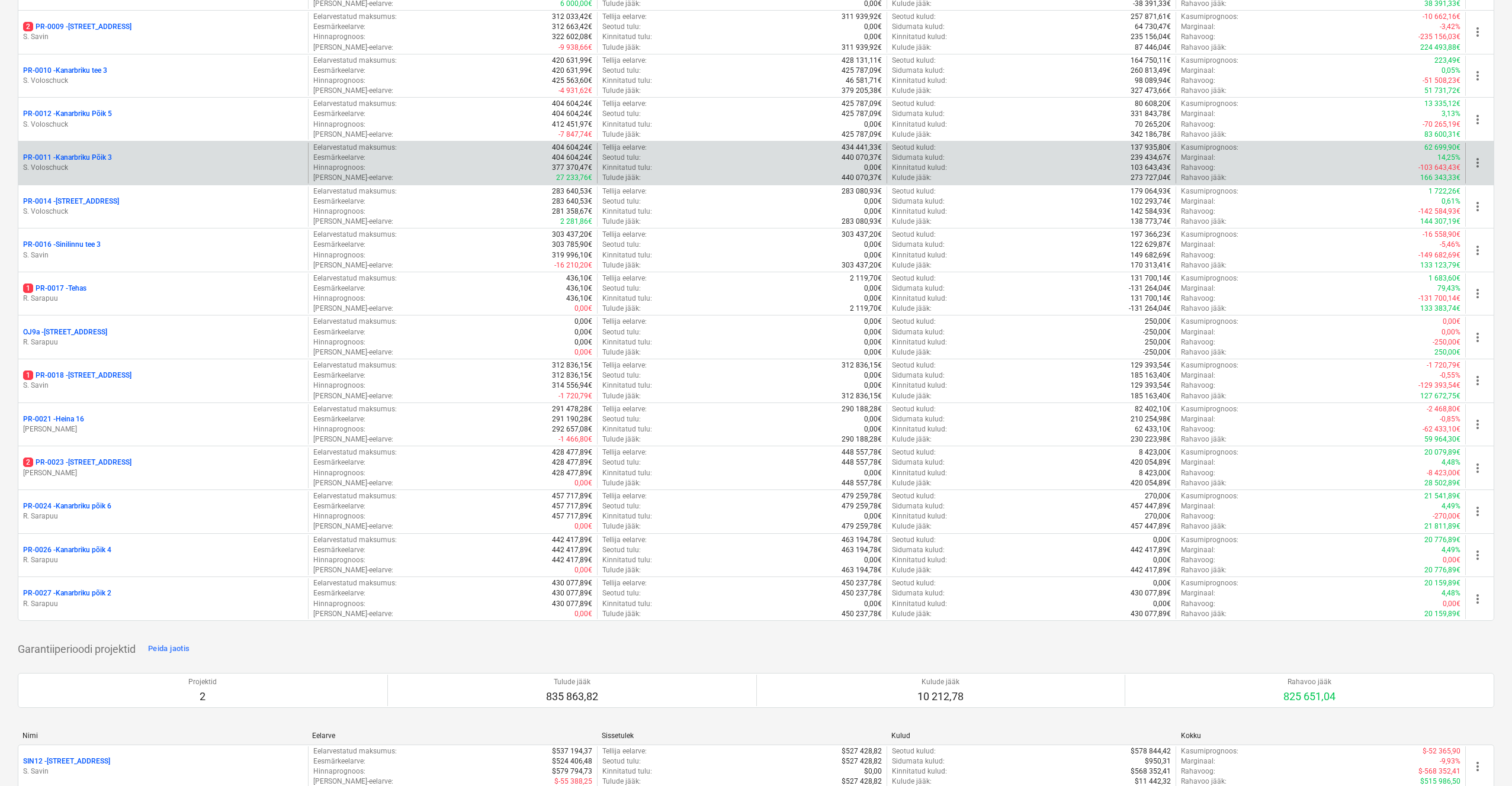
click at [84, 153] on p "PR-0011 - Kanarbriku Põik 3" at bounding box center [68, 158] width 89 height 10
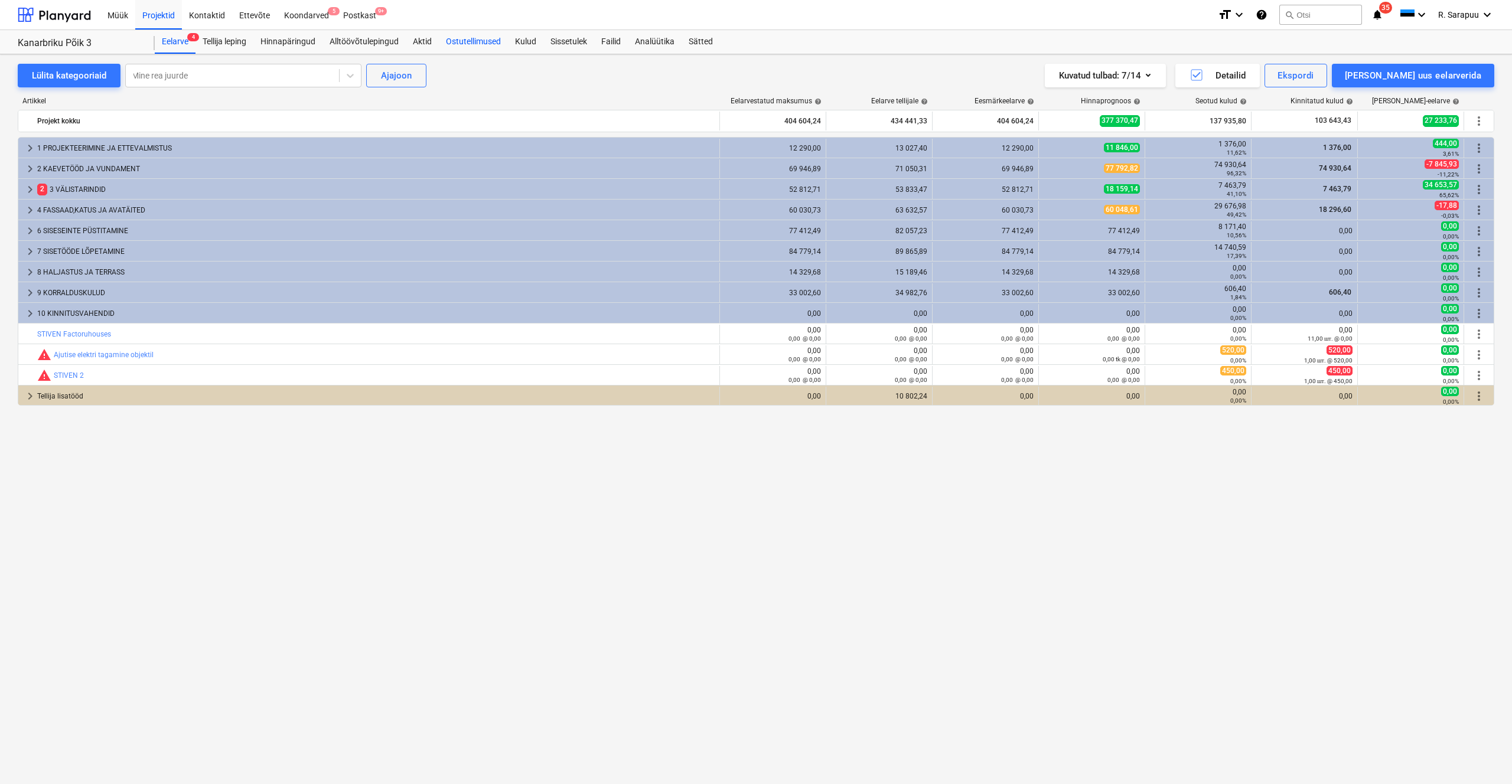
click at [441, 40] on div "Ostutellimused" at bounding box center [474, 42] width 69 height 23
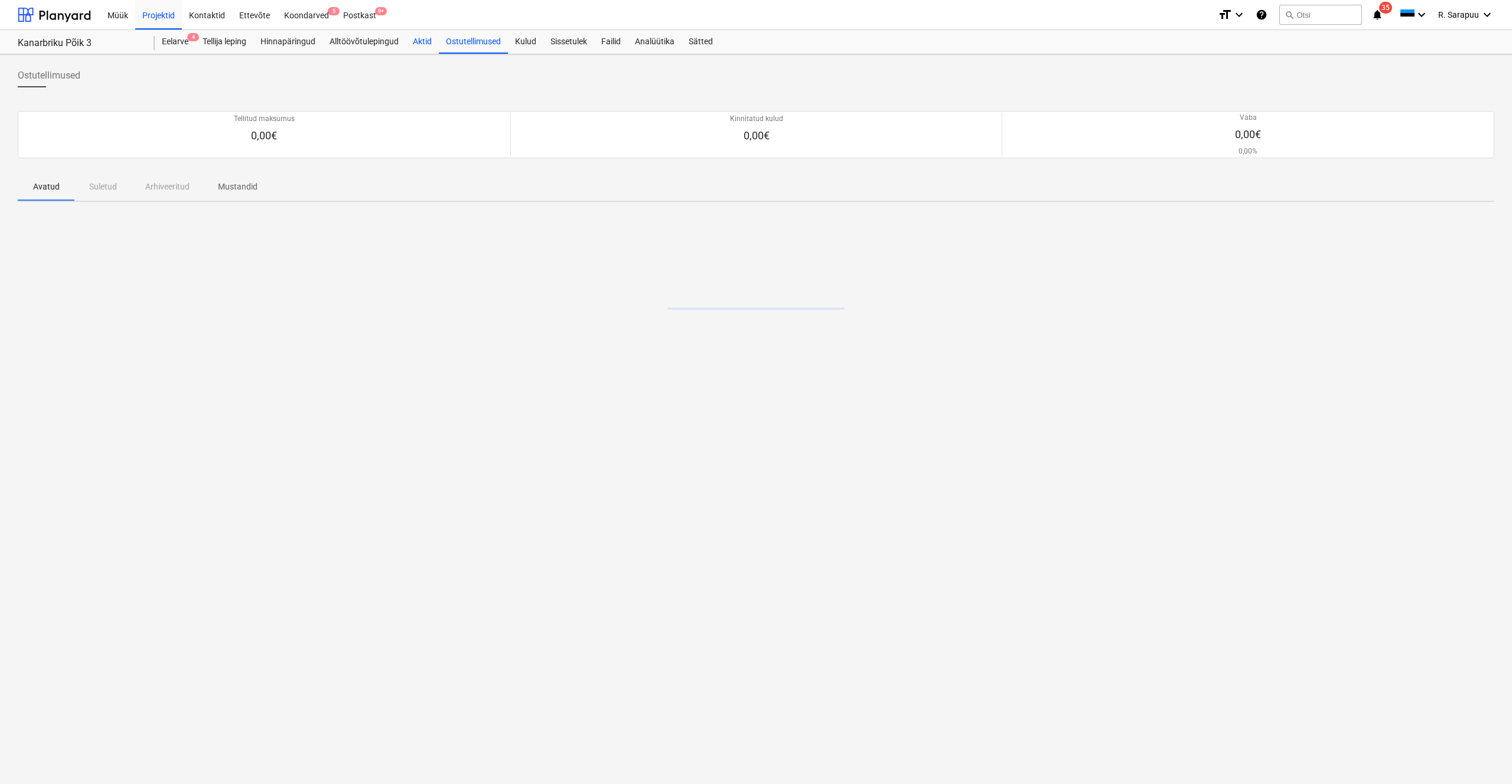
click at [428, 40] on div "Aktid" at bounding box center [422, 42] width 33 height 23
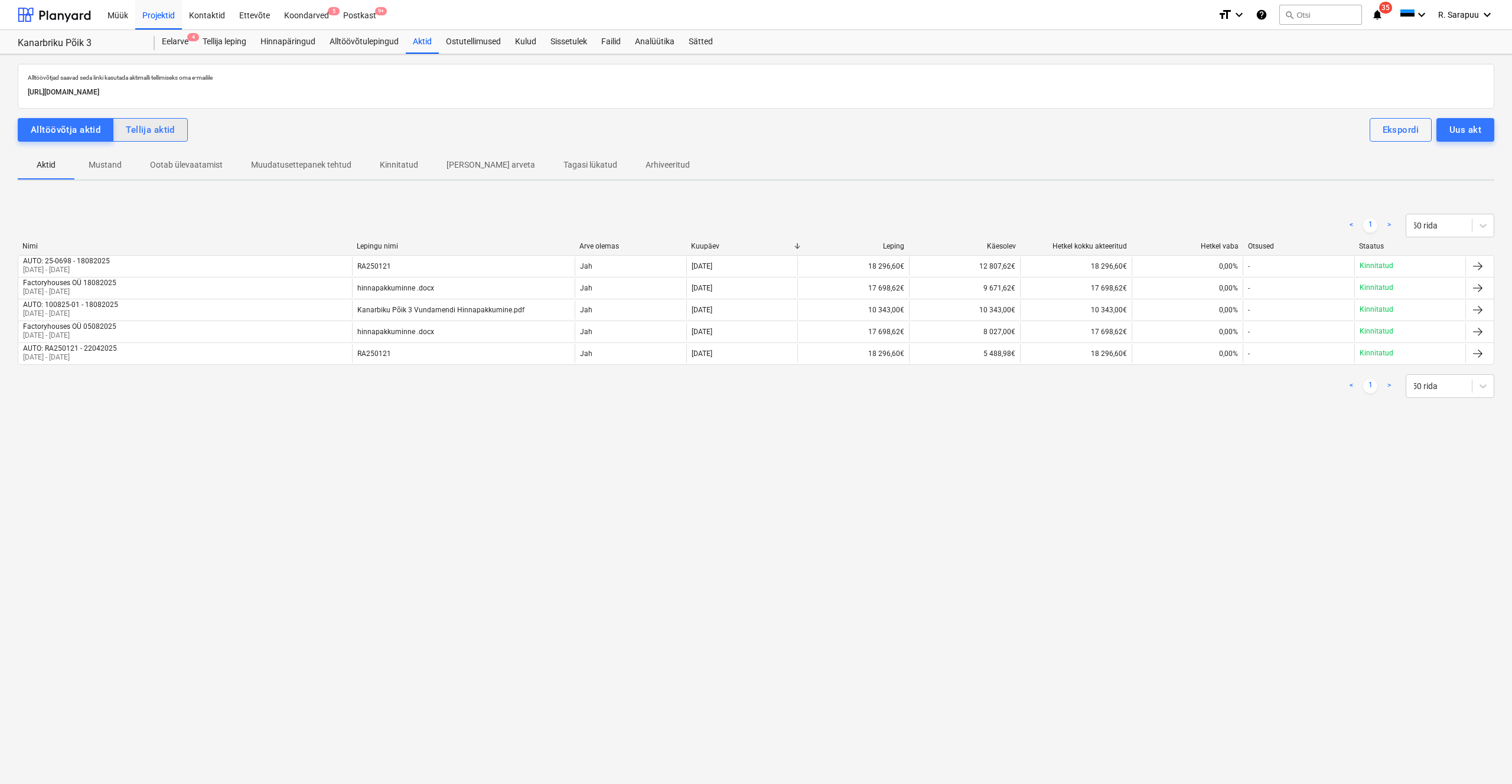
click at [145, 128] on div "Tellija aktid" at bounding box center [150, 130] width 49 height 16
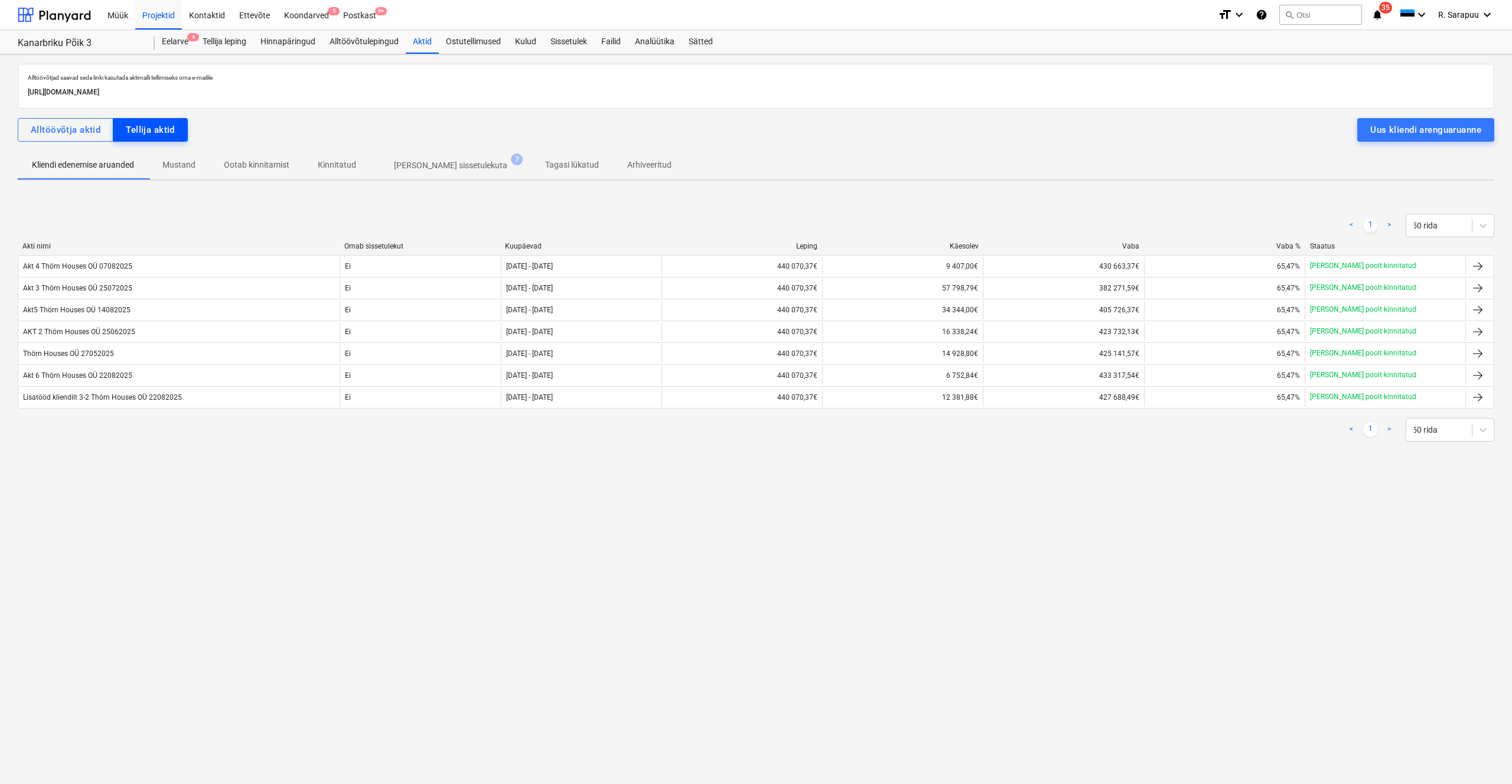
click at [162, 127] on div "Tellija aktid" at bounding box center [150, 130] width 49 height 16
click at [159, 18] on div "Projektid" at bounding box center [159, 14] width 47 height 30
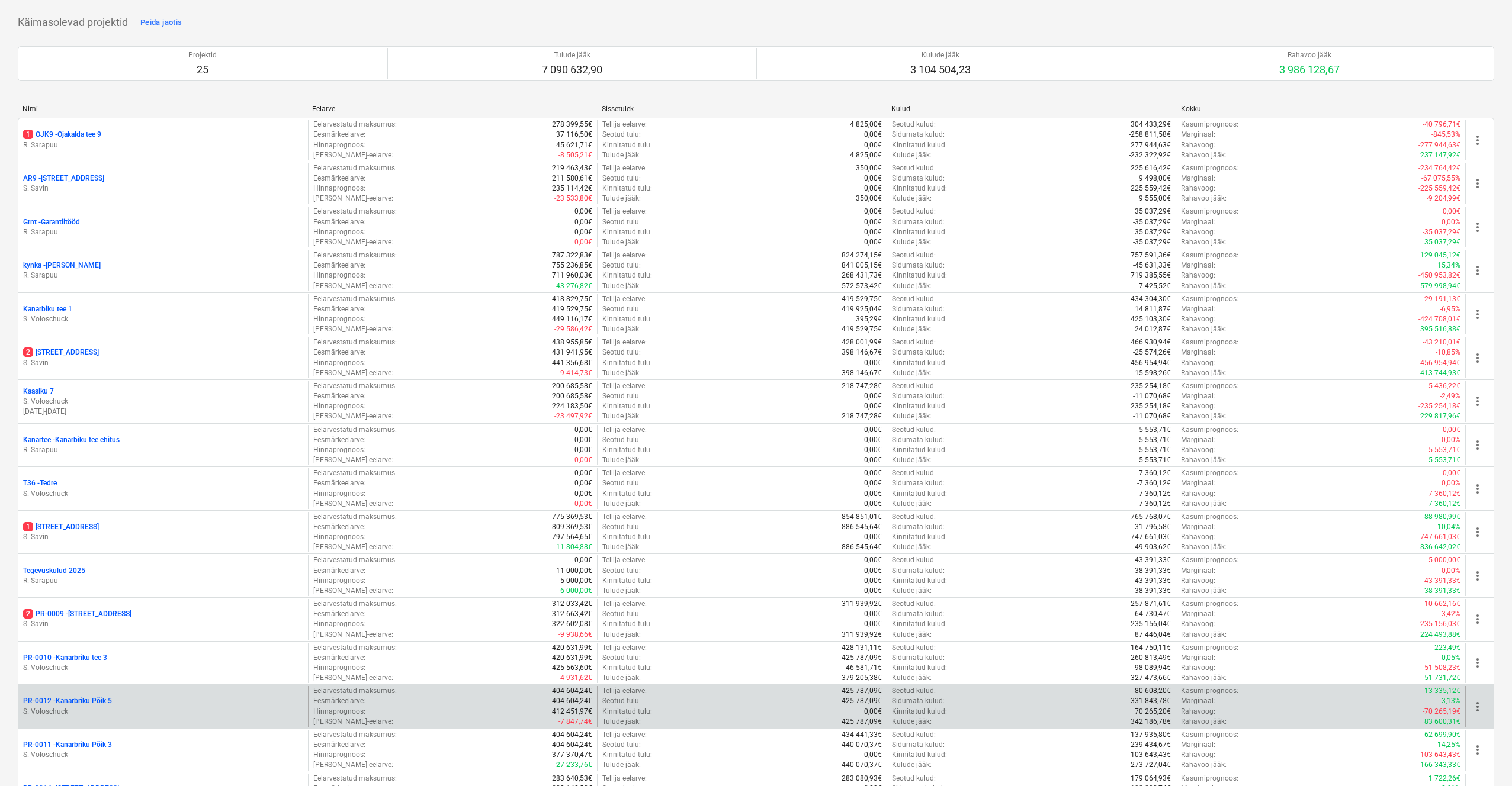
scroll to position [141, 0]
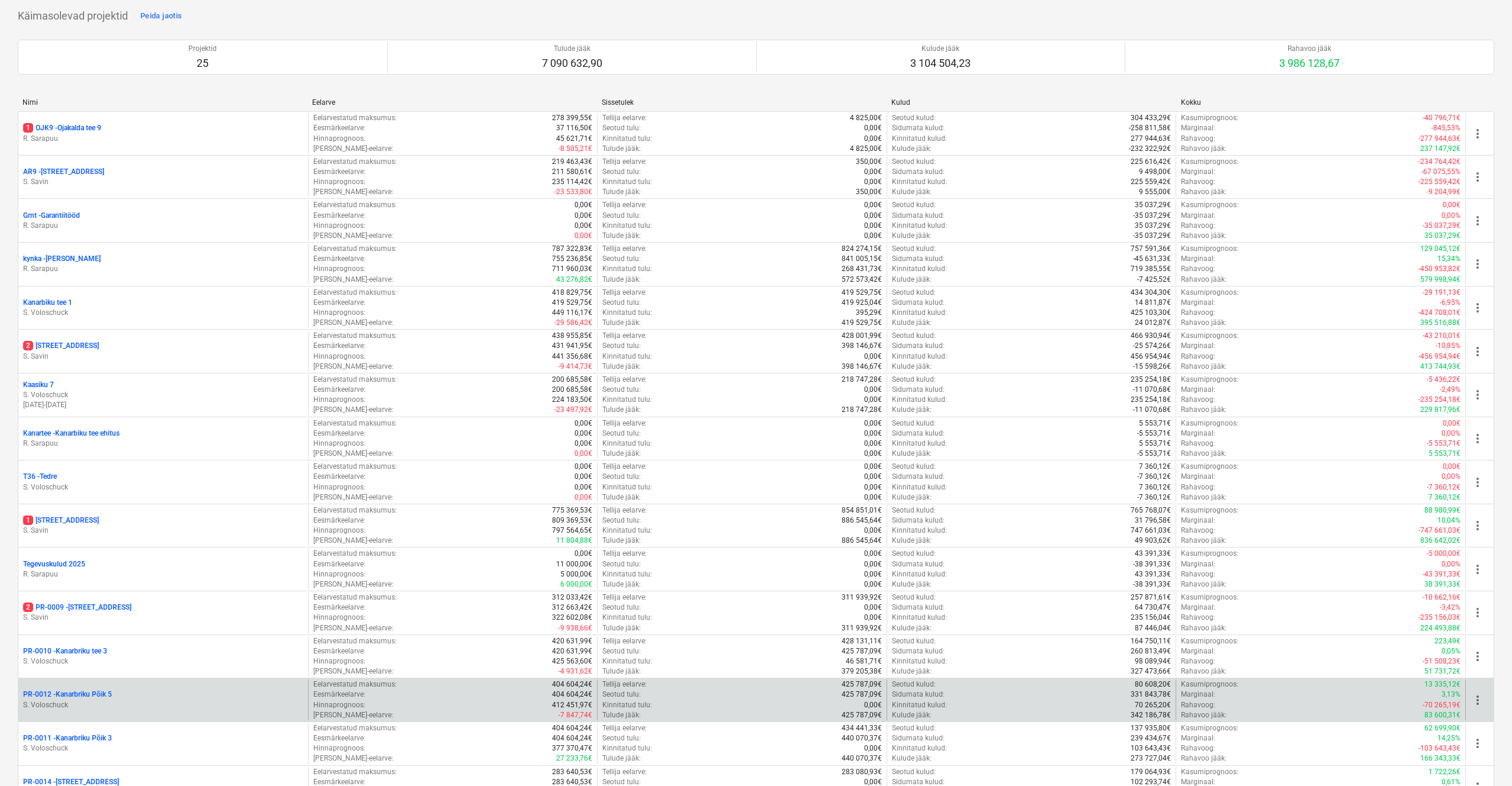
click at [92, 694] on div "PR-0012 - Kanarbriku Põik 5 S. Voloschuck" at bounding box center [164, 699] width 280 height 20
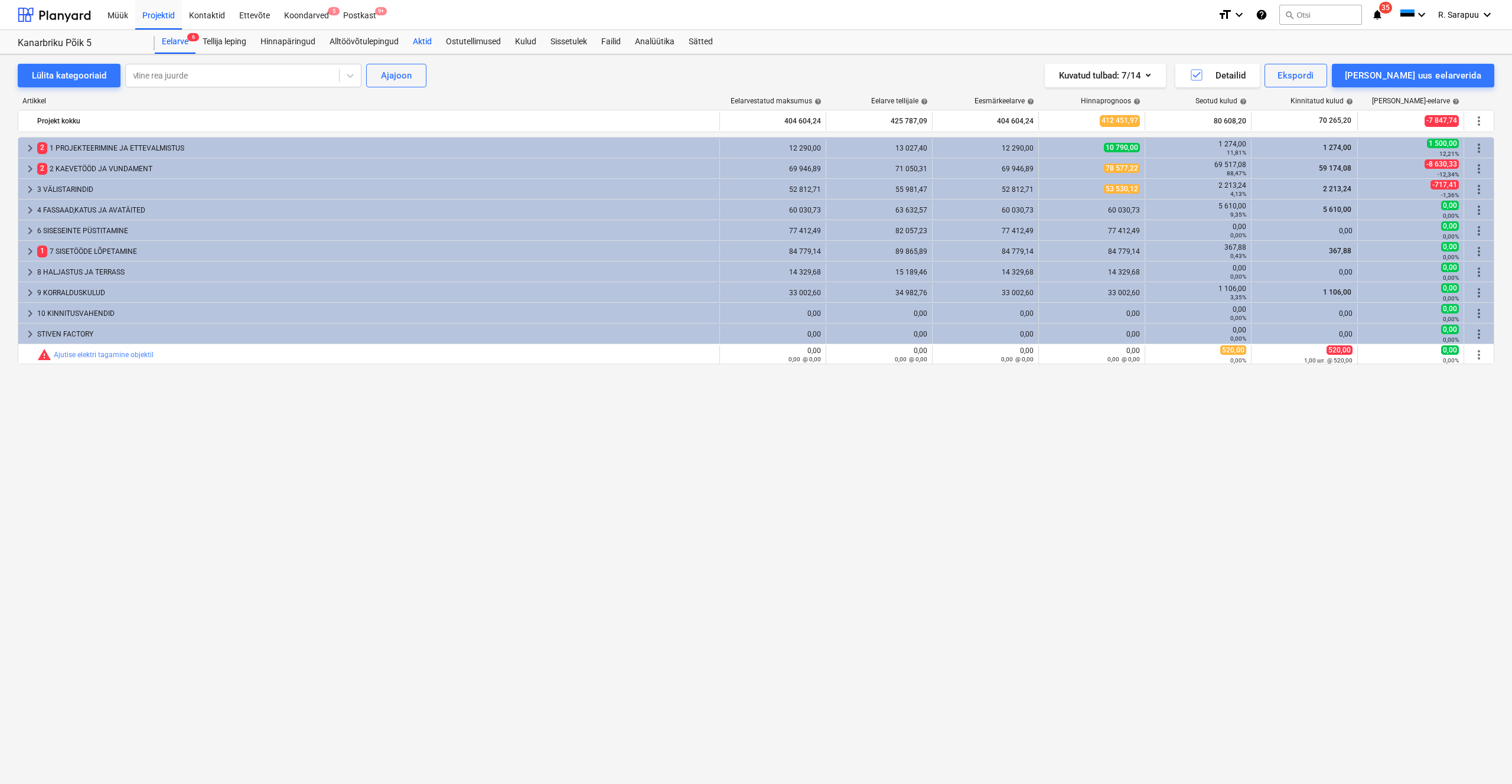
click at [419, 42] on div "Aktid" at bounding box center [422, 42] width 33 height 23
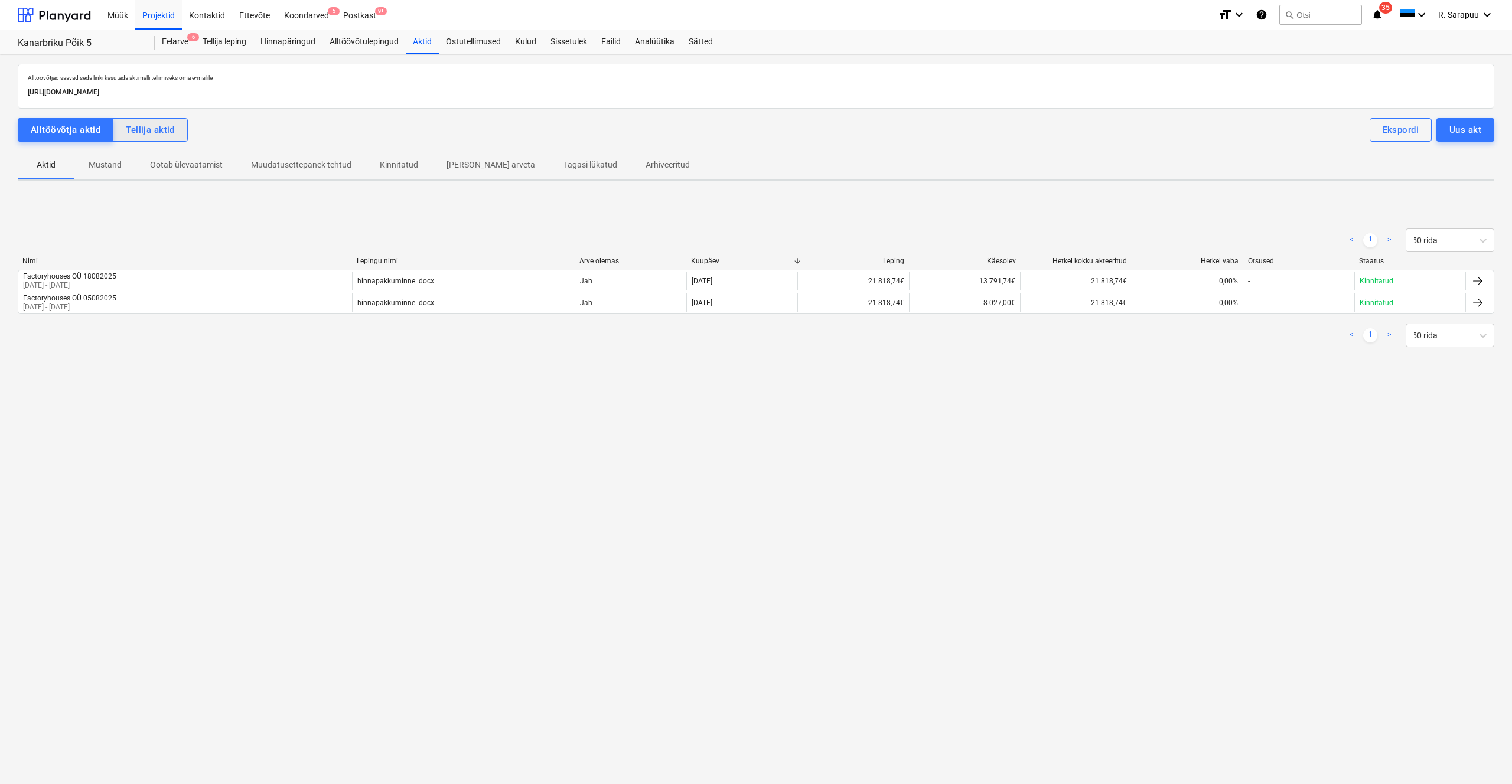
click at [154, 127] on div "Tellija aktid" at bounding box center [150, 130] width 49 height 16
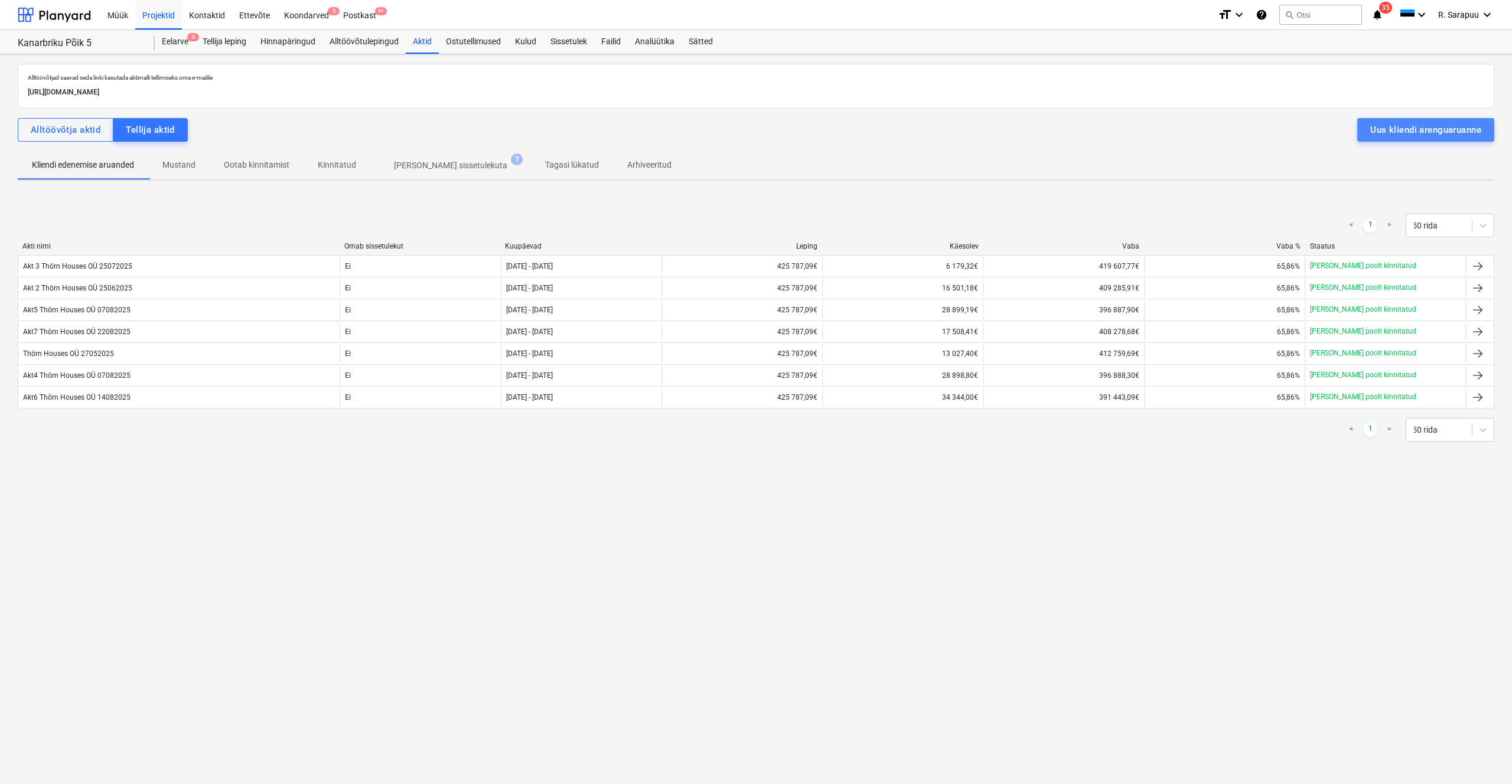
click at [1445, 134] on div "Uus kliendi arenguaruanne" at bounding box center [1425, 130] width 111 height 16
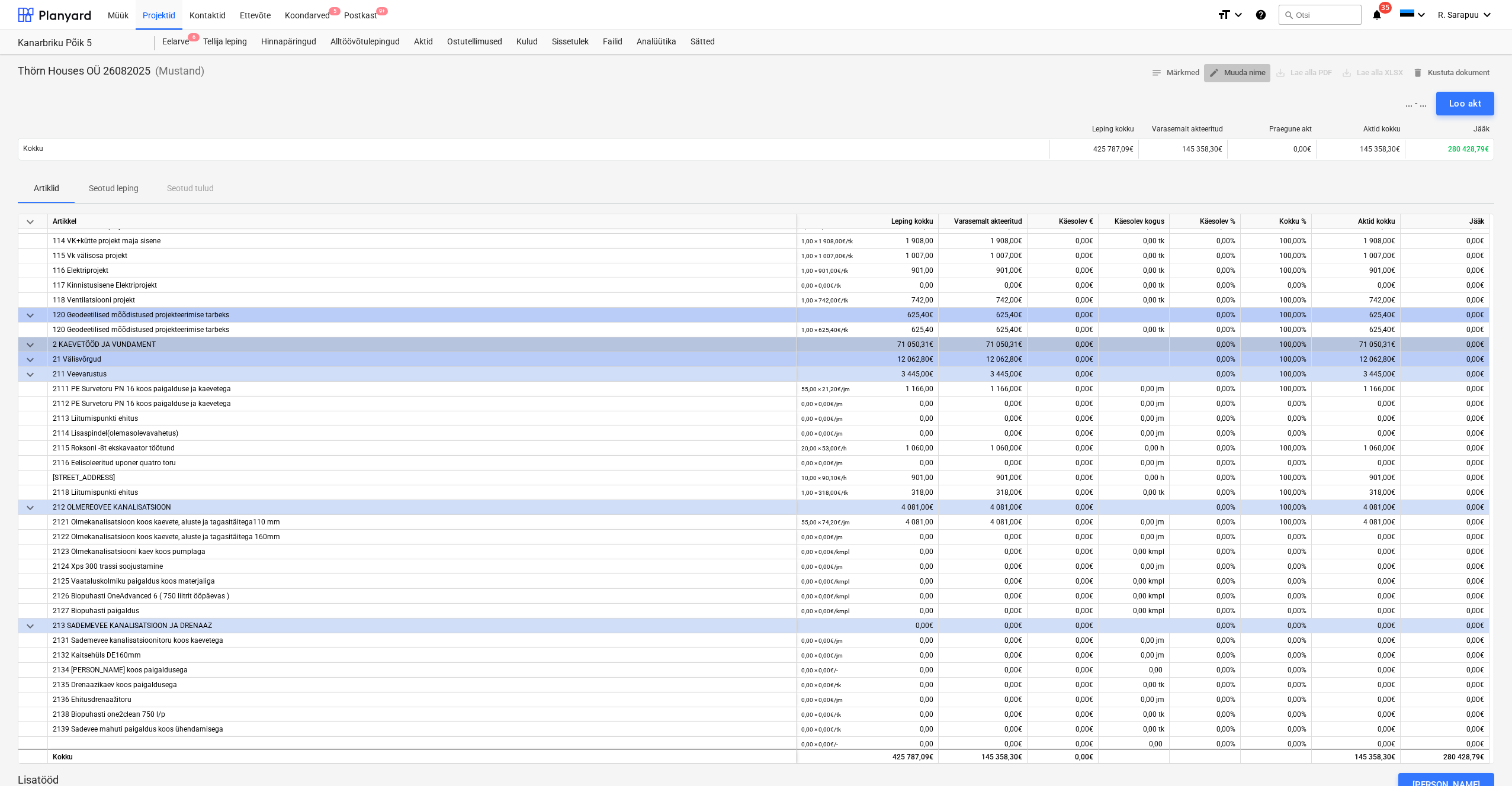
click at [1229, 77] on span "edit Muuda nime" at bounding box center [1236, 73] width 57 height 14
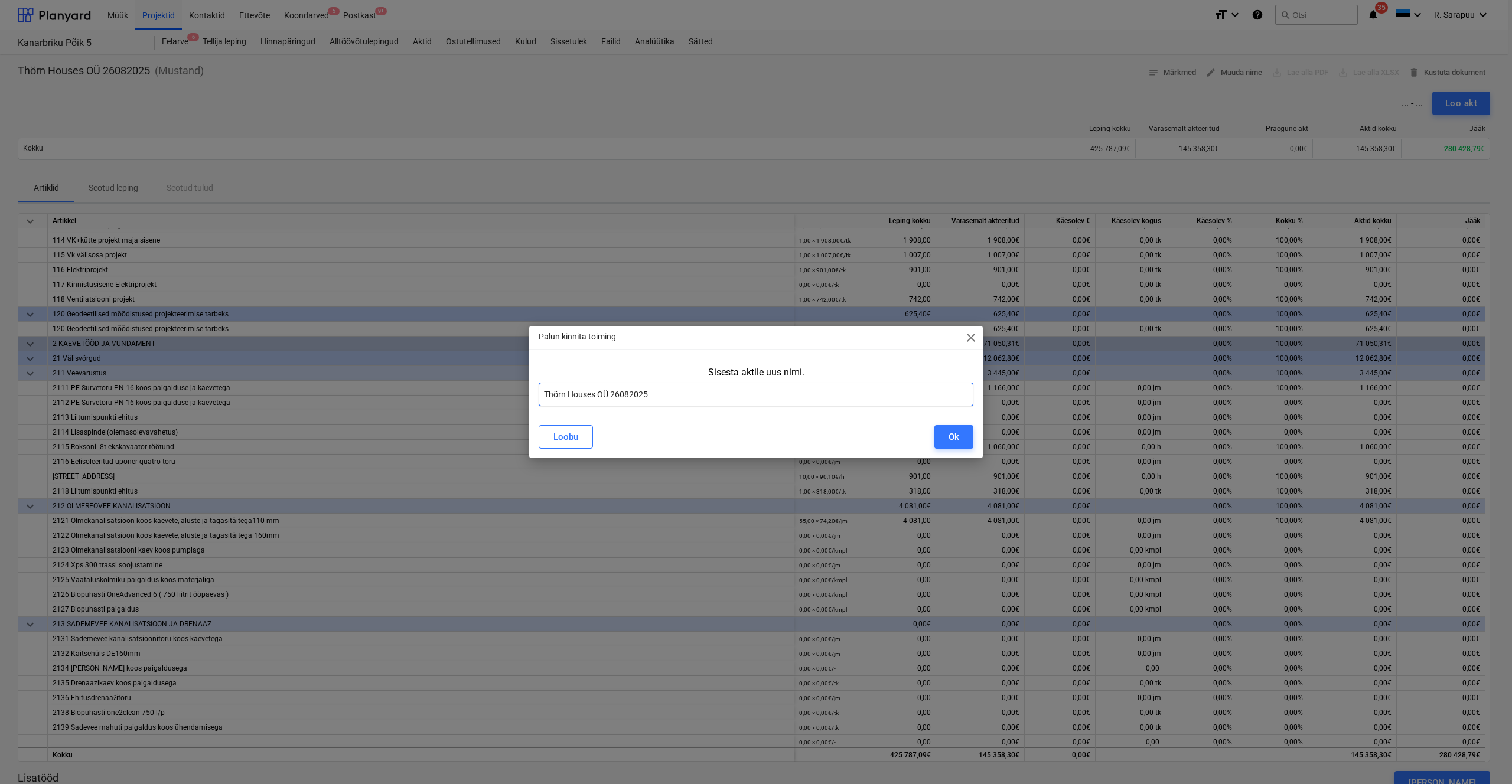
click at [545, 392] on input "Thörn Houses OÜ 26082025" at bounding box center [756, 394] width 435 height 23
click at [555, 393] on input "5-2 kliendi lisatööd Thörn Houses OÜ 26082025" at bounding box center [756, 394] width 435 height 23
type input "5-1 kliendi lisatööd Thörn Houses OÜ 26082025"
click at [952, 441] on div "Ok" at bounding box center [953, 437] width 10 height 16
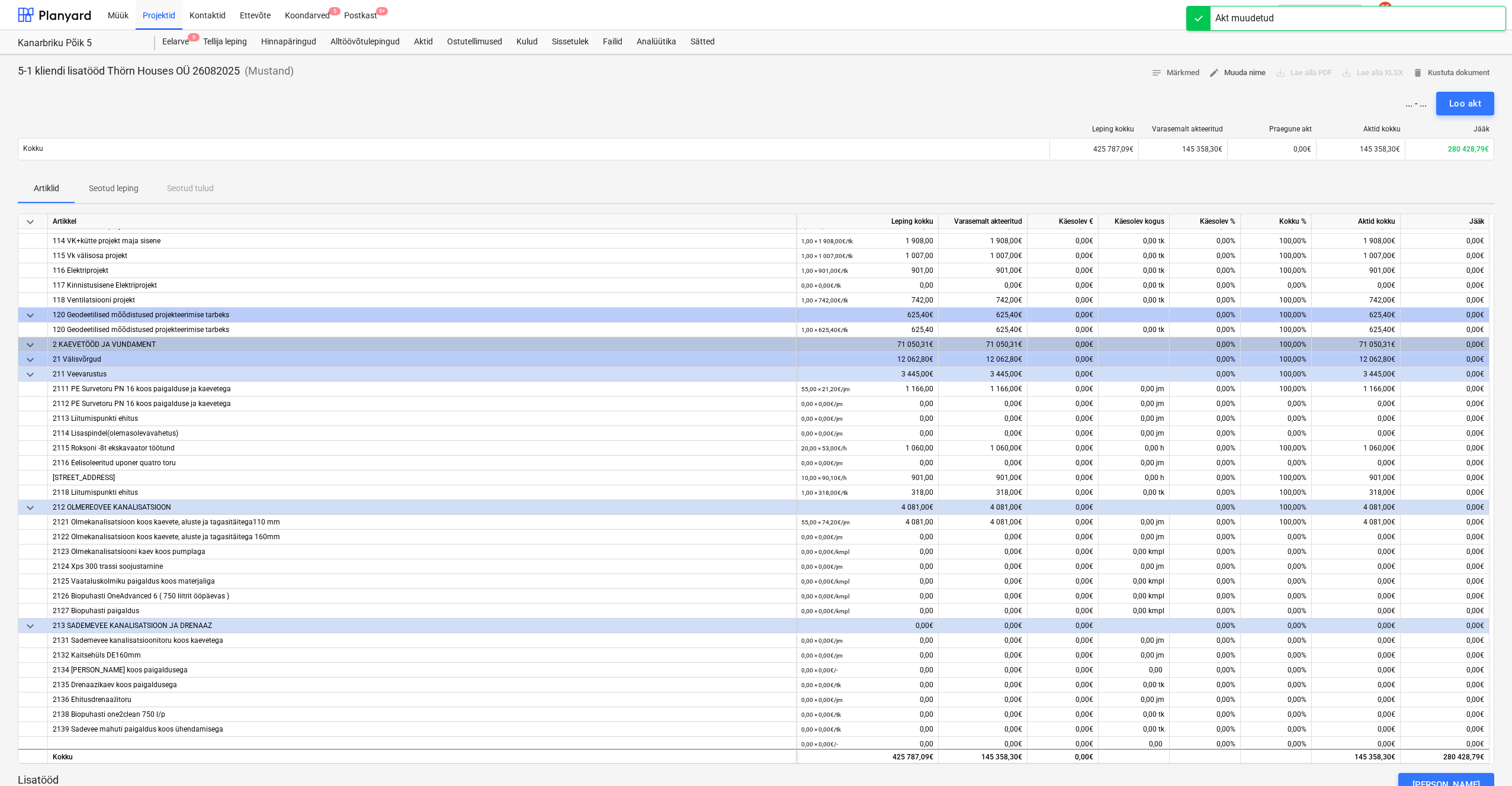
click at [1236, 72] on span "edit Muuda nime" at bounding box center [1236, 73] width 57 height 14
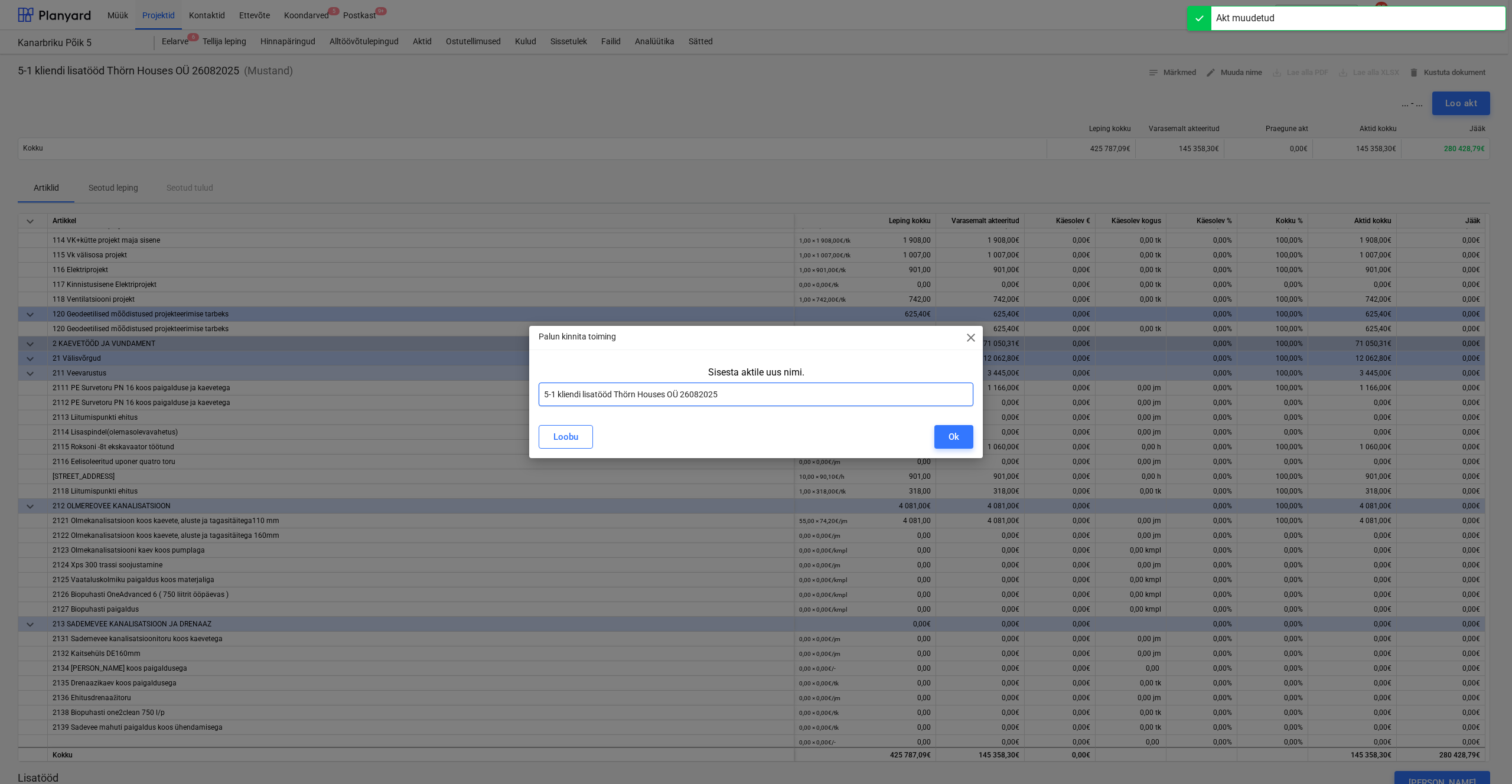
click at [613, 391] on input "5-1 kliendi lisatööd Thörn Houses OÜ 26082025" at bounding box center [756, 394] width 435 height 23
click at [617, 389] on input "5-1 kliendi lisatööd Thörn Houses OÜ 26082025" at bounding box center [756, 394] width 435 height 23
click at [723, 398] on input "5-1 kliendi lisatööd Thörn Houses OÜ 26082025" at bounding box center [756, 394] width 435 height 23
click at [961, 437] on button "Ok" at bounding box center [953, 436] width 39 height 23
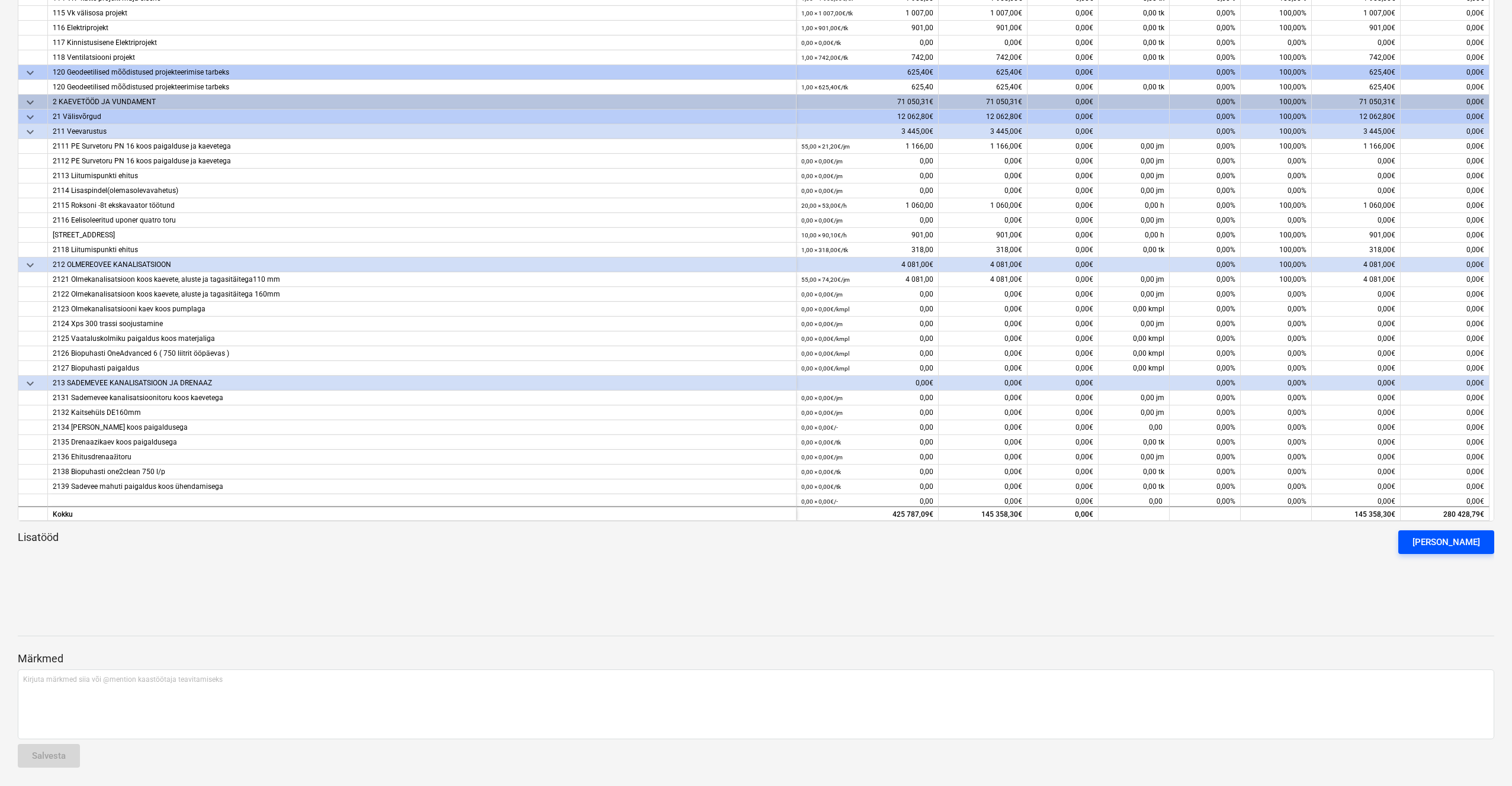
scroll to position [243, 0]
click at [1480, 541] on button "[PERSON_NAME]" at bounding box center [1446, 542] width 96 height 23
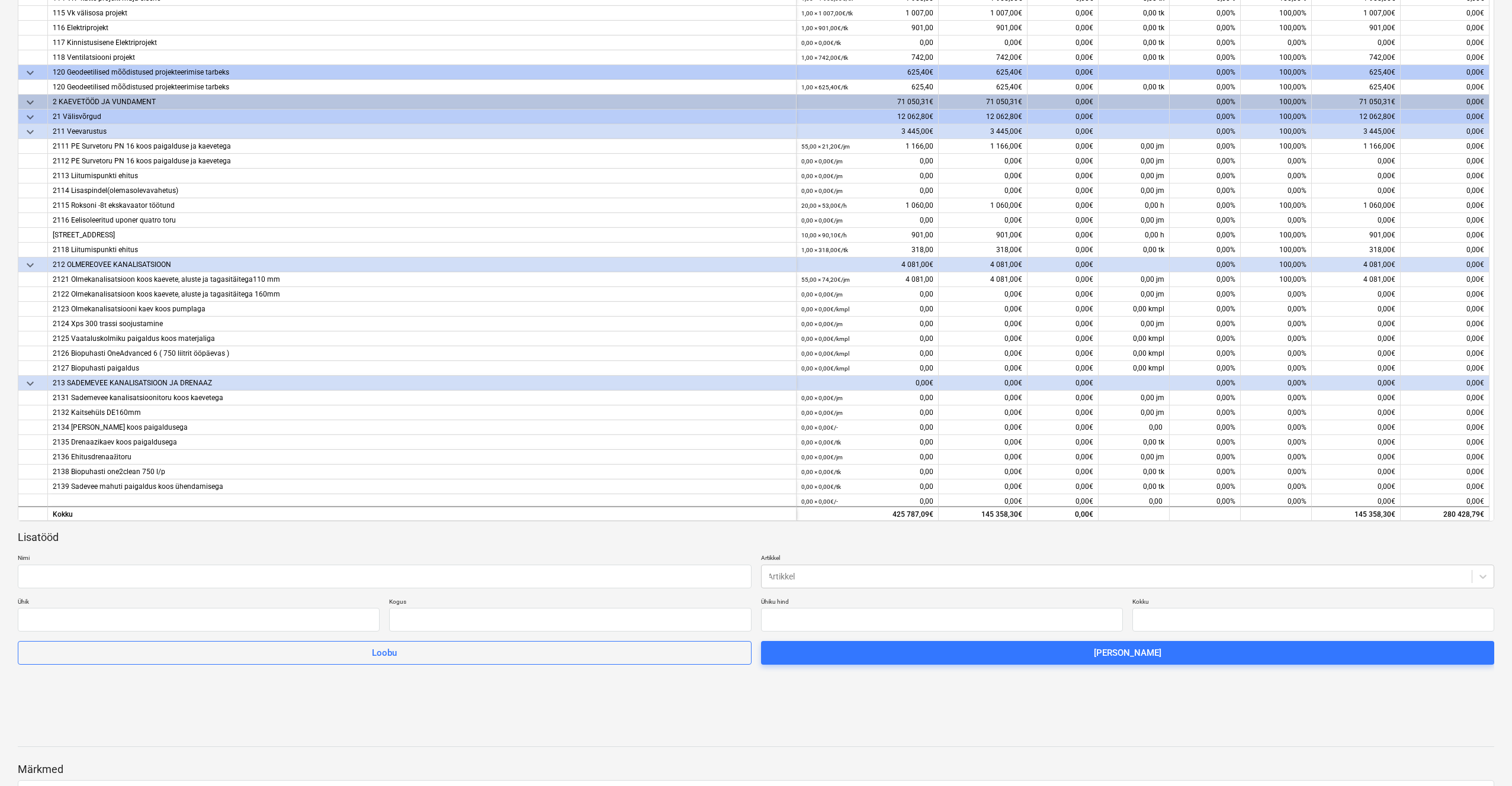
type input "0,00"
click at [889, 583] on div "Artikkel" at bounding box center [1127, 576] width 733 height 23
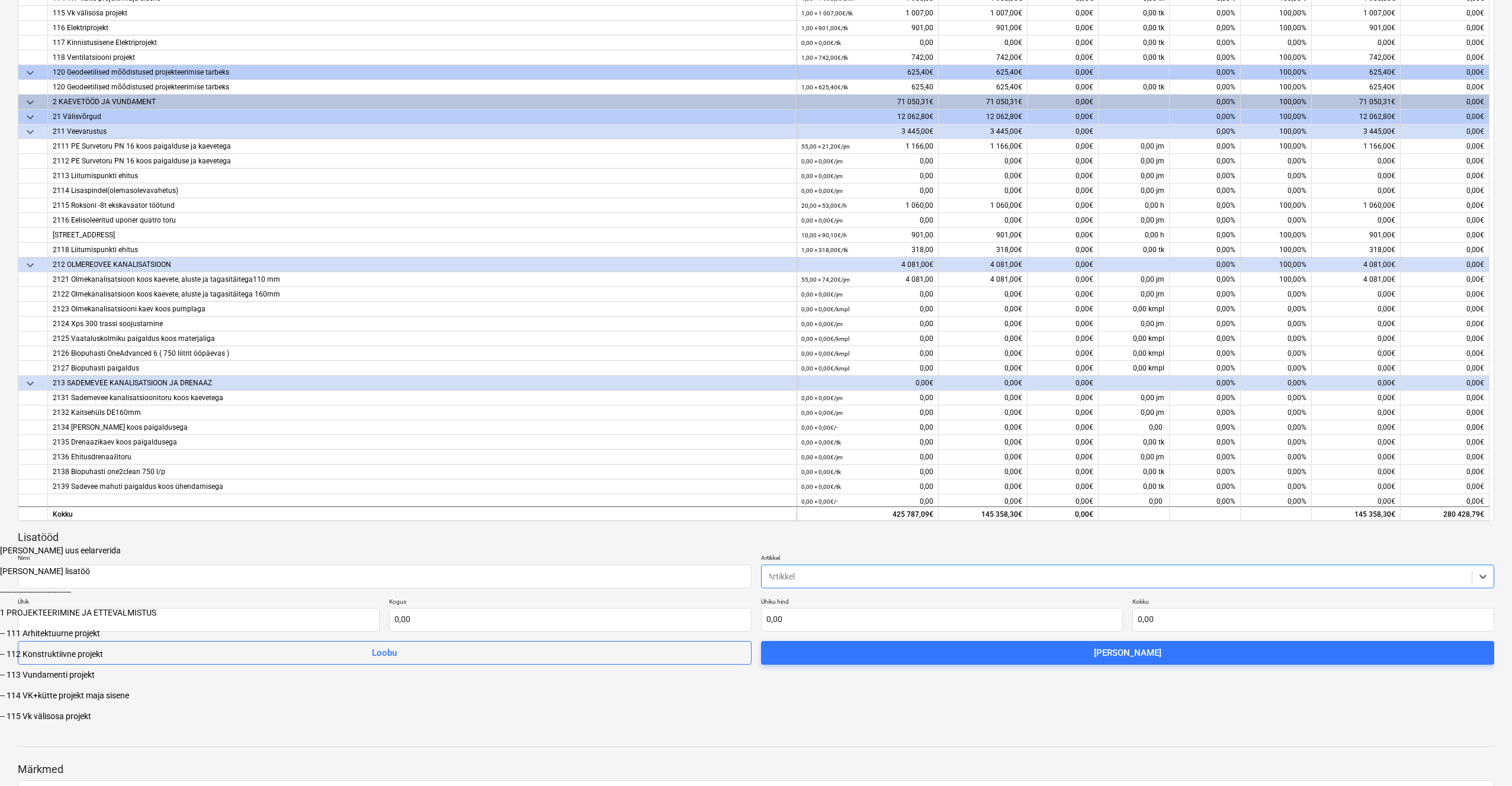
click at [773, 576] on div "Lisa uus lisatöö" at bounding box center [756, 571] width 1512 height 10
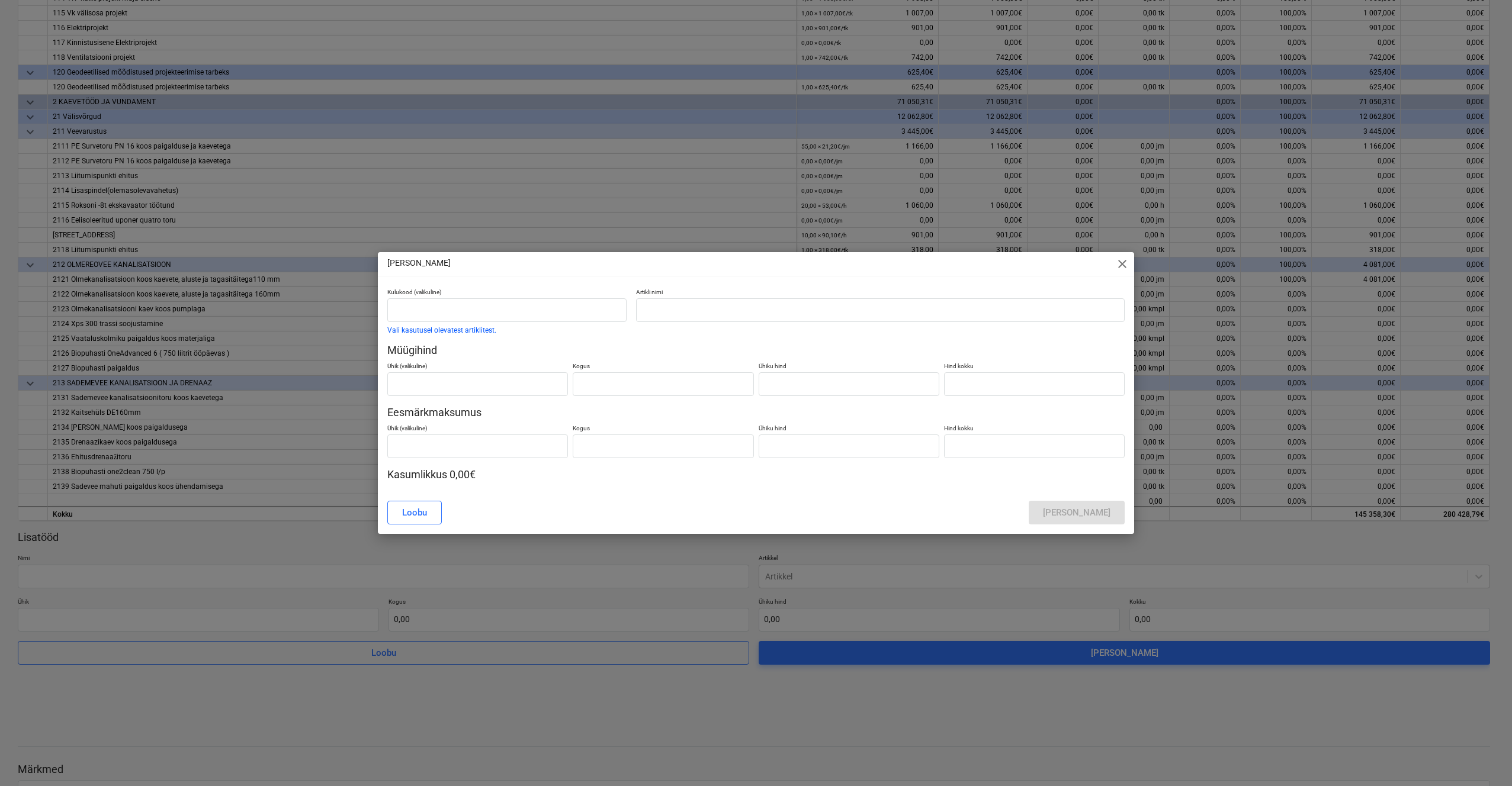
type input "0,00"
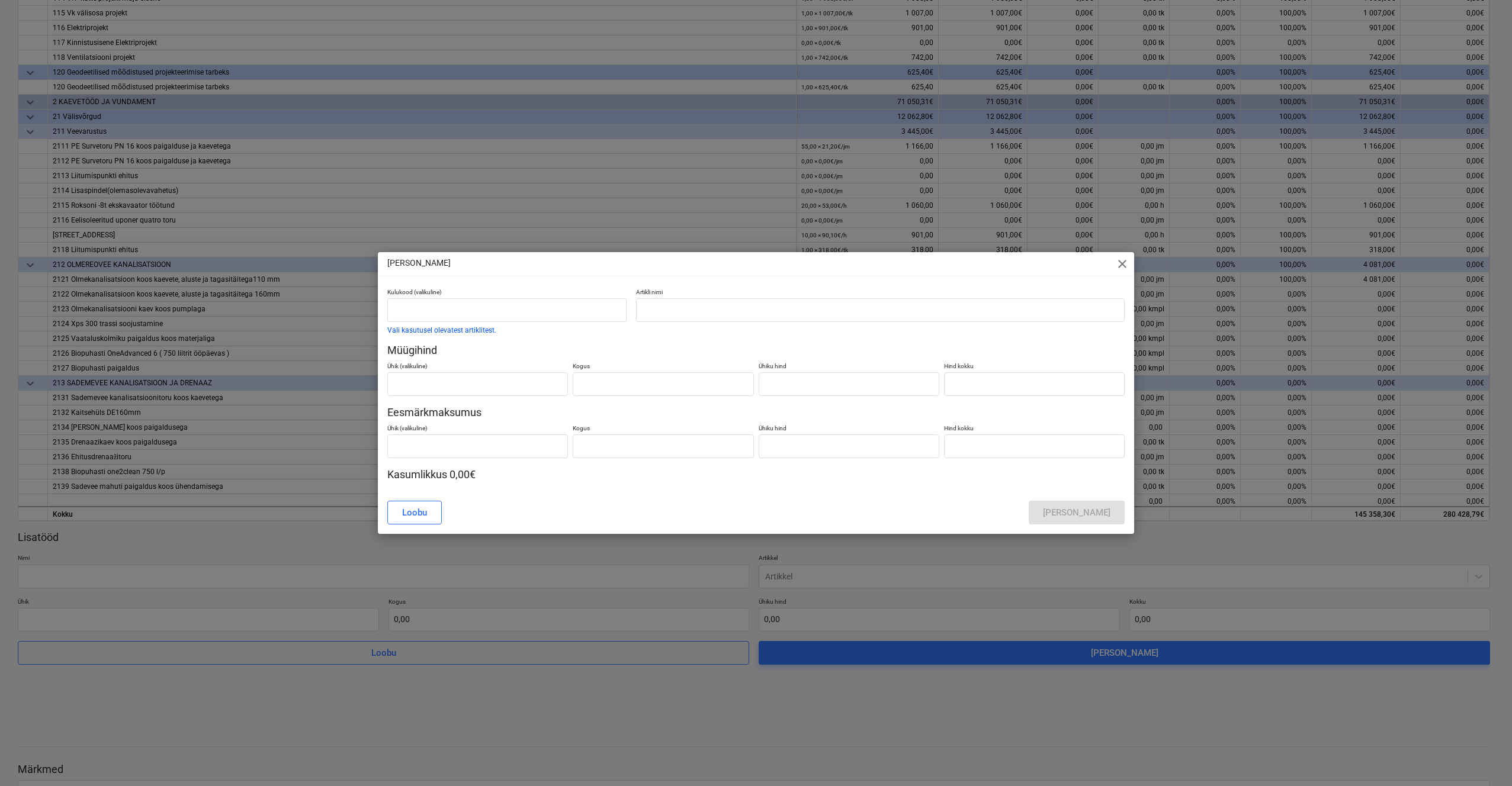
type input "0,00"
click at [761, 307] on input "text" at bounding box center [882, 310] width 490 height 23
type input "%"
type input "5-1 kliendi lisatööd"
click at [1119, 511] on button "[PERSON_NAME]" at bounding box center [1080, 512] width 96 height 23
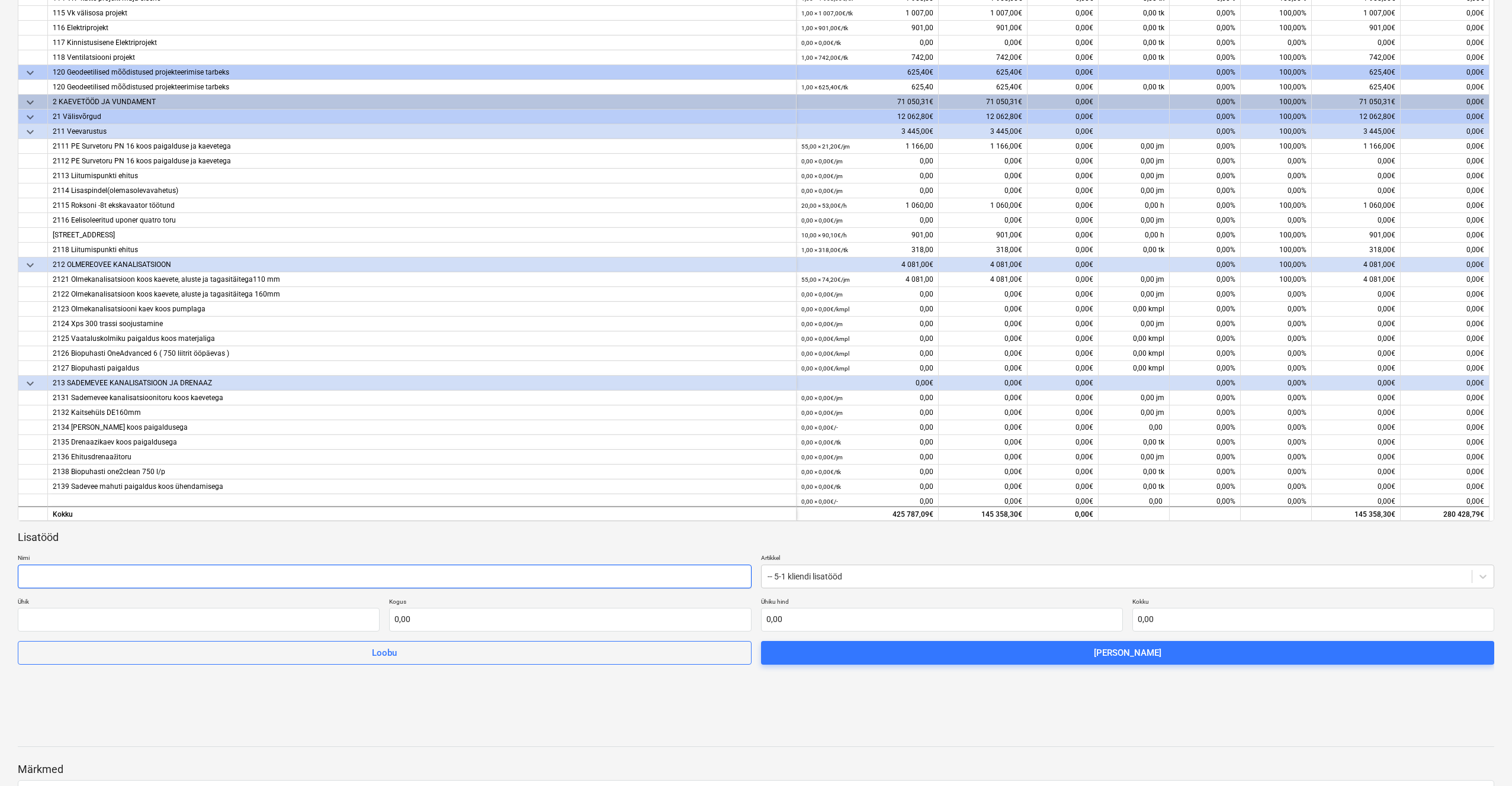
click at [627, 576] on input "text" at bounding box center [384, 576] width 733 height 23
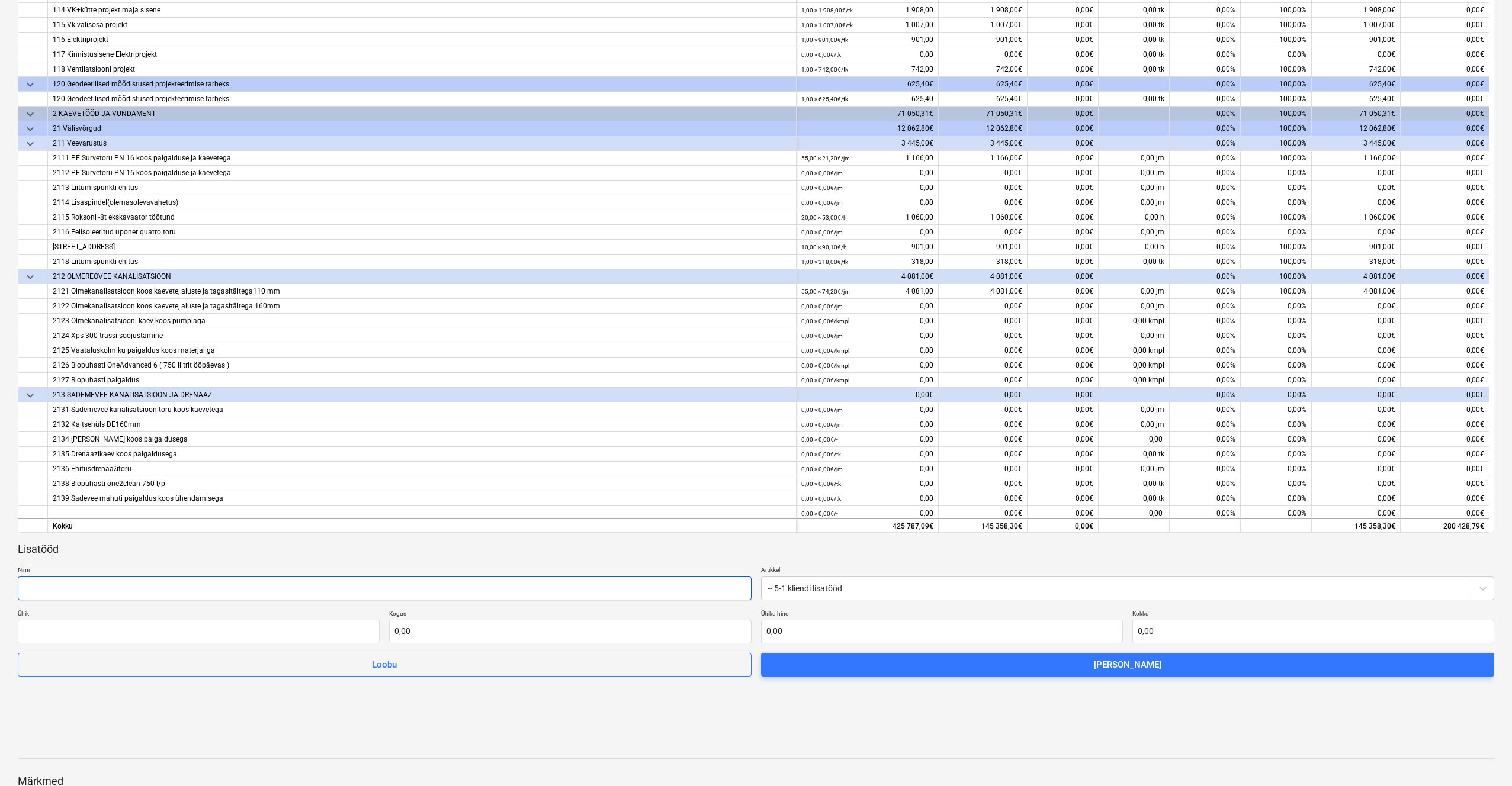
scroll to position [230, 0]
click at [158, 589] on input "text" at bounding box center [384, 589] width 733 height 23
paste input "Lisaruutmeetrid (elutoa osa 1m) 5 m2 2040 10200"
click at [170, 586] on input "Lisaruutmeetrid (elutoa osa 1m) 5 m2 2040 10200" at bounding box center [384, 589] width 733 height 23
click at [181, 584] on input "Lisaruutmeetrid (elutoa osa 1m) 5m2 2040 10200" at bounding box center [384, 589] width 733 height 23
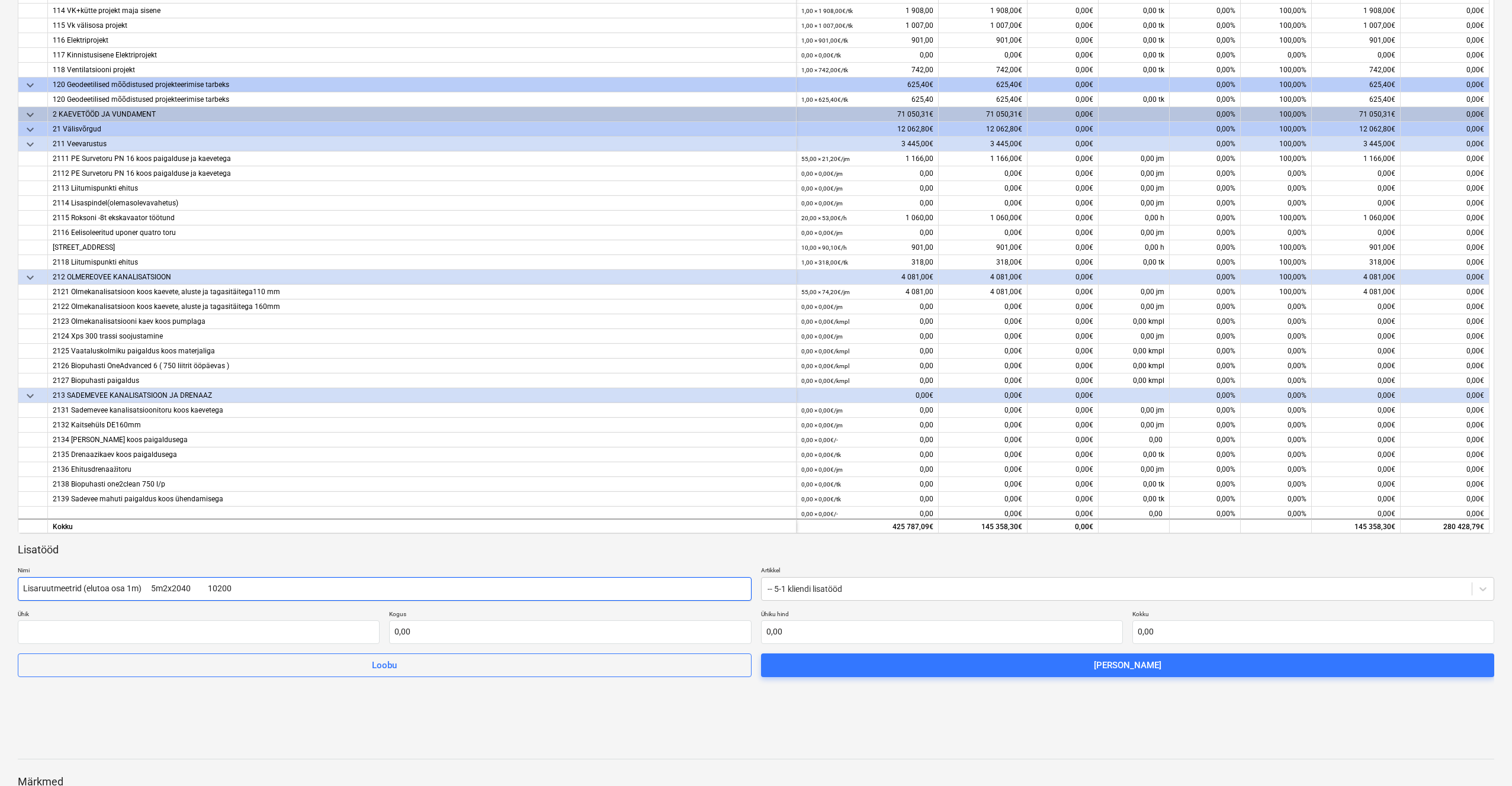
click at [222, 585] on input "Lisaruutmeetrid (elutoa osa 1m) 5m2x2040 10200" at bounding box center [384, 589] width 733 height 23
click at [252, 585] on input "Lisaruutmeetrid (elutoa osa 1m) 5m2x2040=10200" at bounding box center [384, 589] width 733 height 23
click at [244, 585] on input "Lisaruutmeetrid (elutoa osa 1m) 5m2x2040=10200 kokku ( 9444,44 houses ja ülejää…" at bounding box center [384, 589] width 733 height 23
click at [391, 586] on input "Lisaruutmeetrid (elutoa osa 1m) 5m2x2040=10200 kokku ( 9444,44 houses ja ülejää…" at bounding box center [384, 589] width 733 height 23
click at [412, 589] on input "Lisaruutmeetrid (elutoa osa 1m) 5m2x2040=10200 kokku ( 9444,44 houses ja ülejää…" at bounding box center [384, 589] width 733 height 23
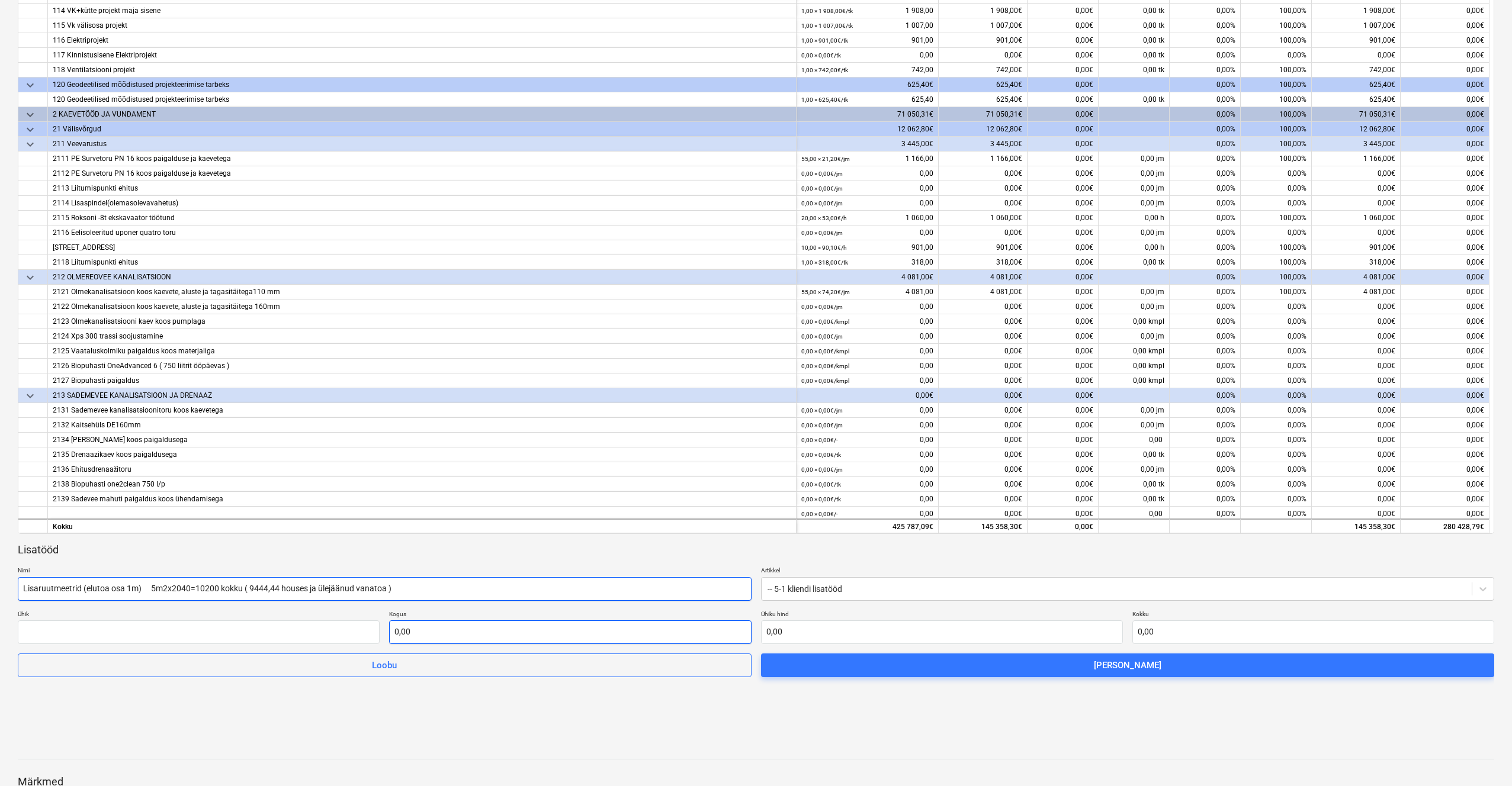
type input "Lisaruutmeetrid (elutoa osa 1m) 5m2x2040=10200 kokku ( 9444,44 houses ja ülejää…"
click at [441, 634] on input "text" at bounding box center [570, 631] width 362 height 23
type input "9 444,44"
type input "9444,44"
type input "0,00"
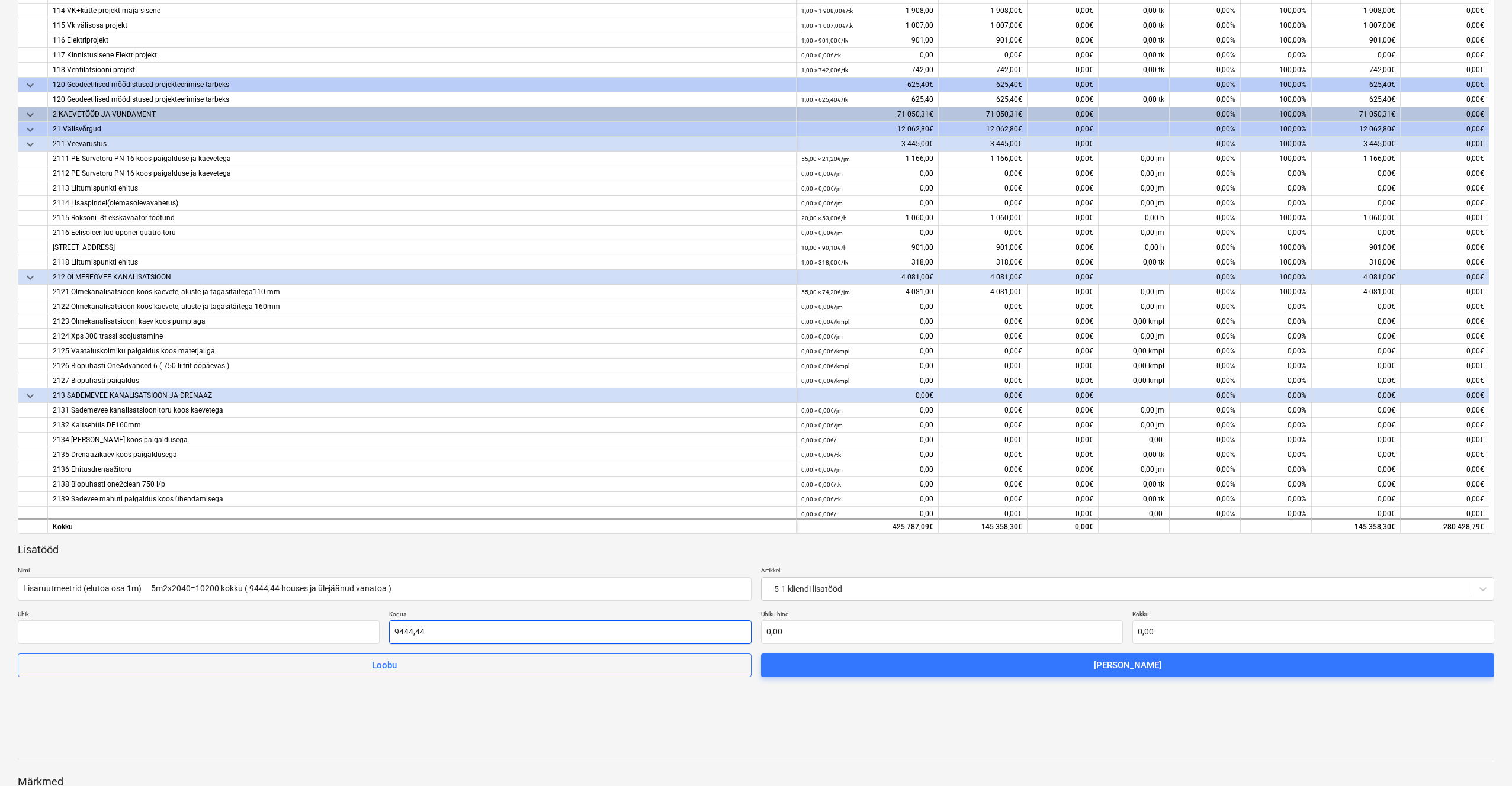
drag, startPoint x: 443, startPoint y: 631, endPoint x: 294, endPoint y: 611, distance: 150.3
click at [294, 611] on div "Ühik Kogus 9444,44 Ühiku hind 0,00 Kokku 0,00" at bounding box center [755, 627] width 1476 height 34
type input "1,00"
drag, startPoint x: 809, startPoint y: 632, endPoint x: 747, endPoint y: 628, distance: 62.1
click at [747, 628] on div "Ühik Kogus 1,00 Ühiku hind Kokku 0,00" at bounding box center [755, 627] width 1476 height 34
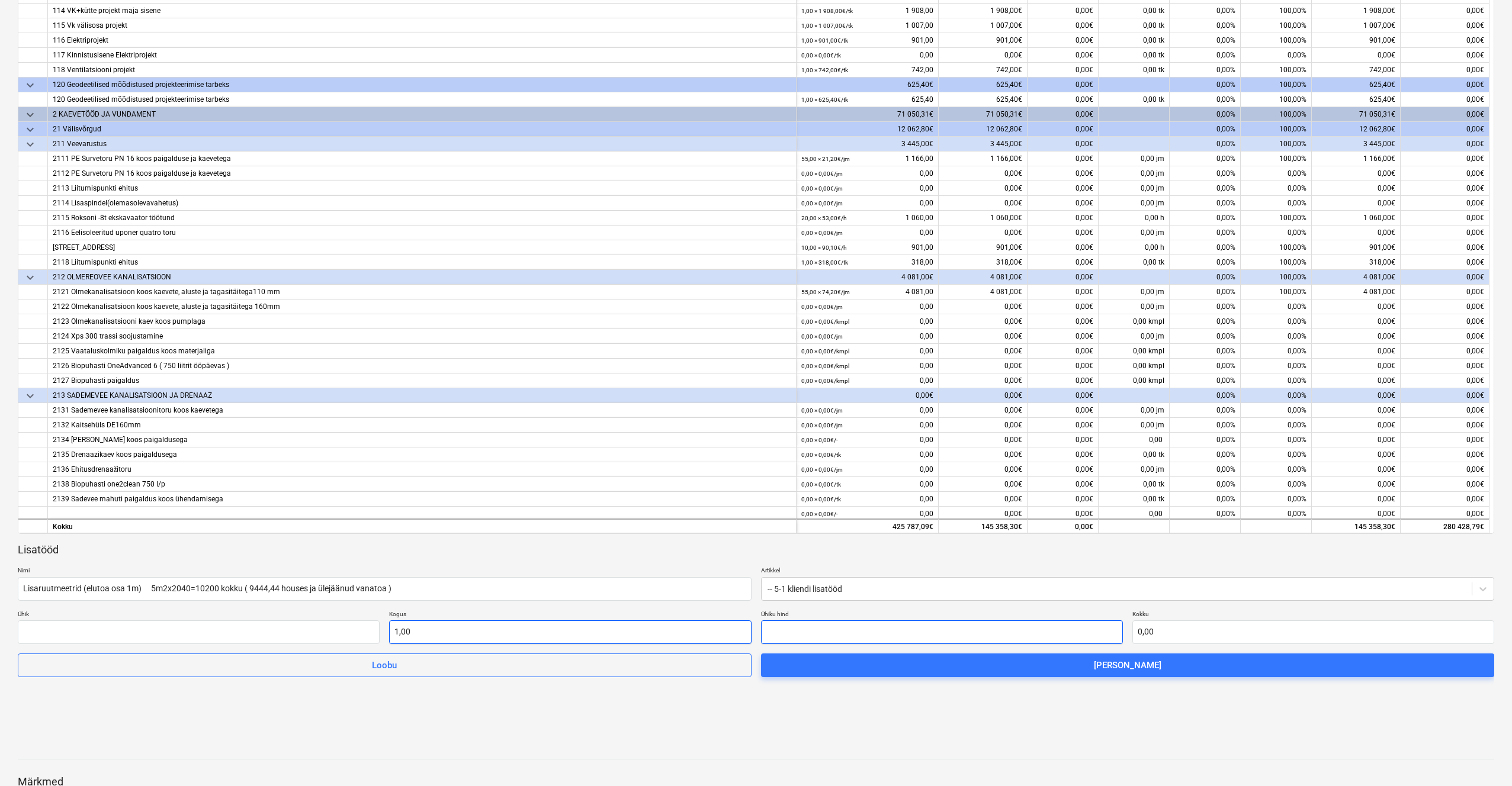
type input "9"
type input "9,00"
type input "94"
type input "94,00"
type input "944"
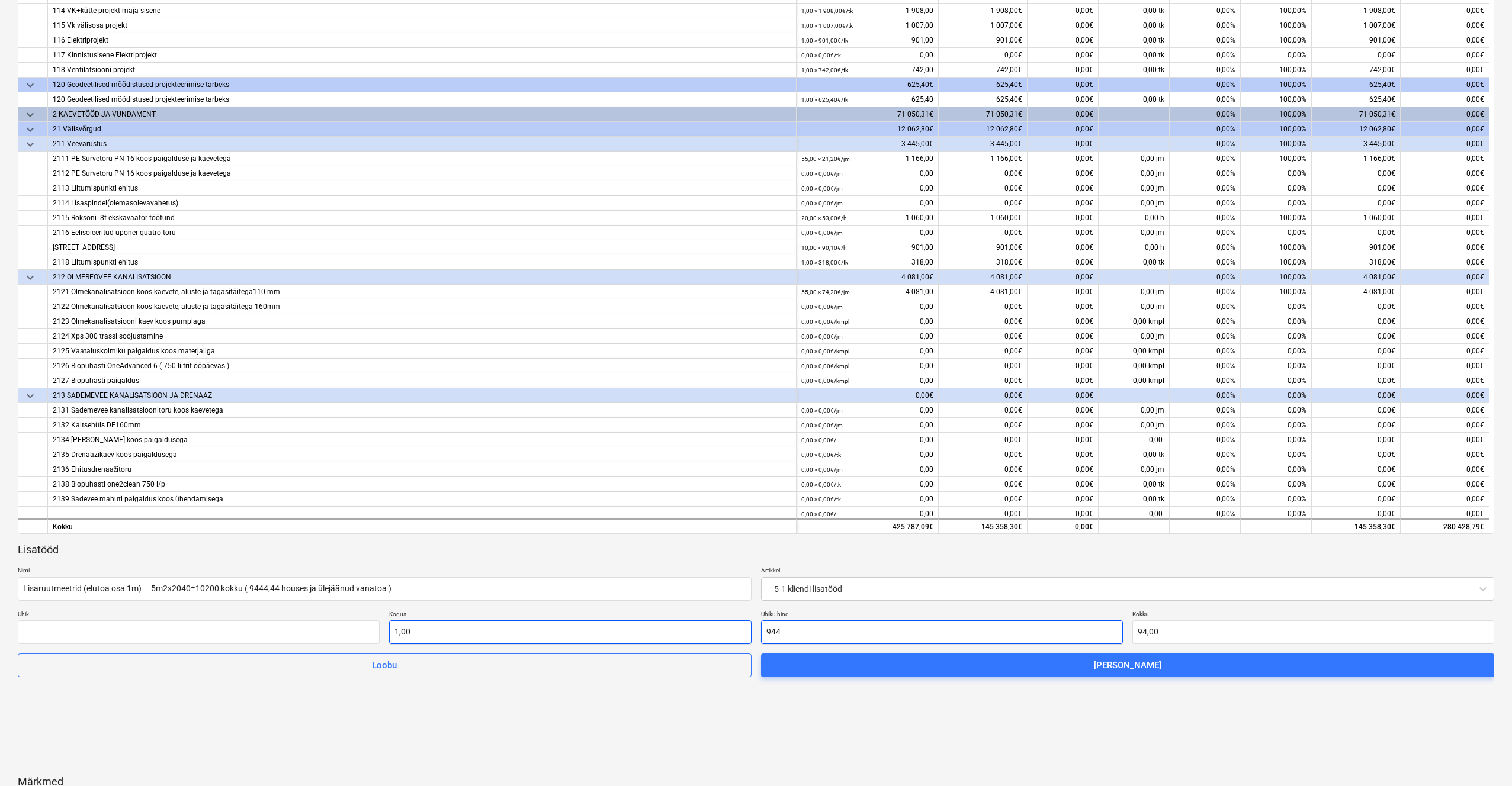
type input "944,00"
type input "9444"
type input "9 444,00"
type input "9444,4"
type input "9 444,40"
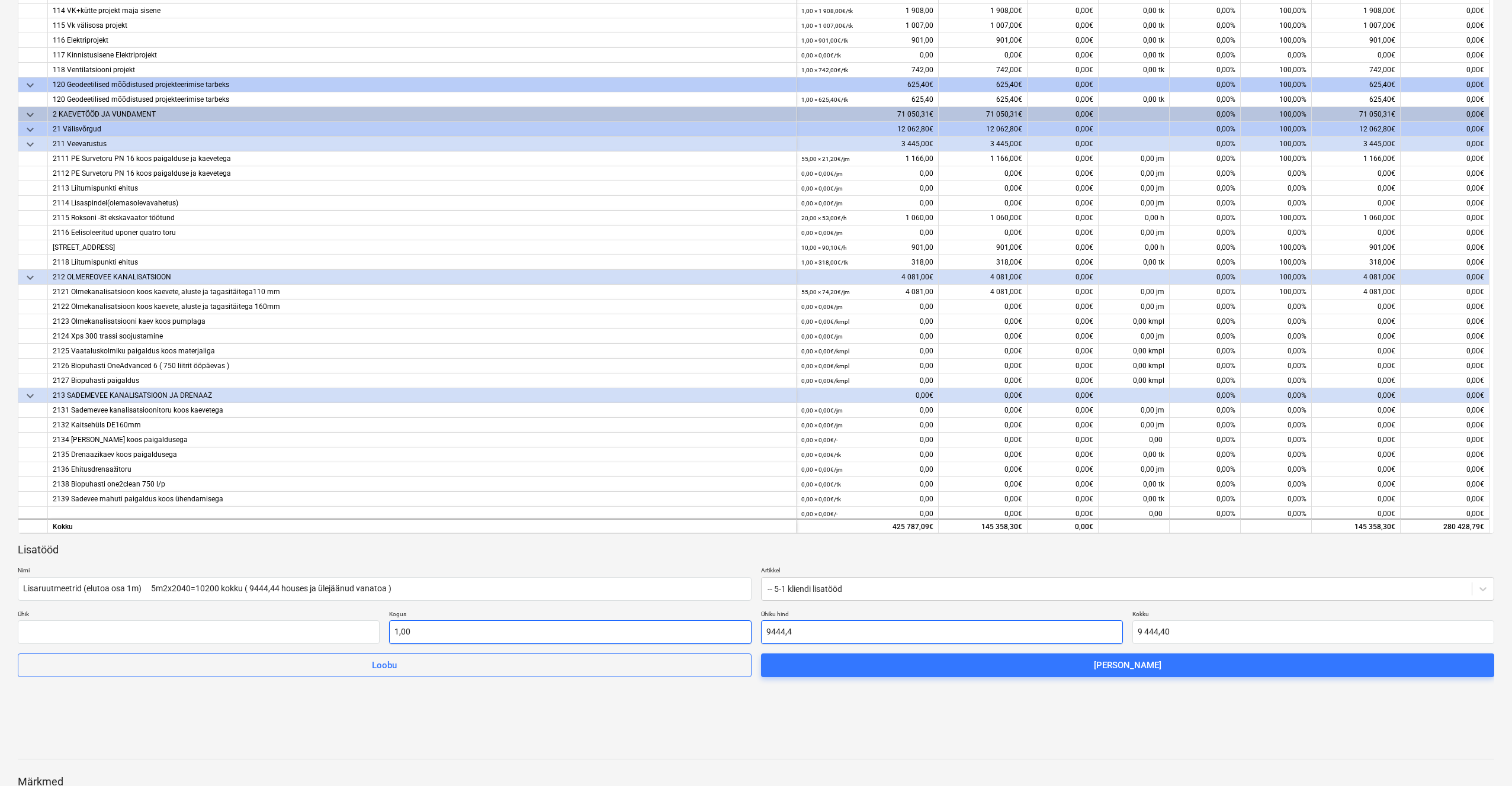
type input "9444,44"
type input "9 444,44"
click at [282, 626] on input "text" at bounding box center [198, 631] width 362 height 23
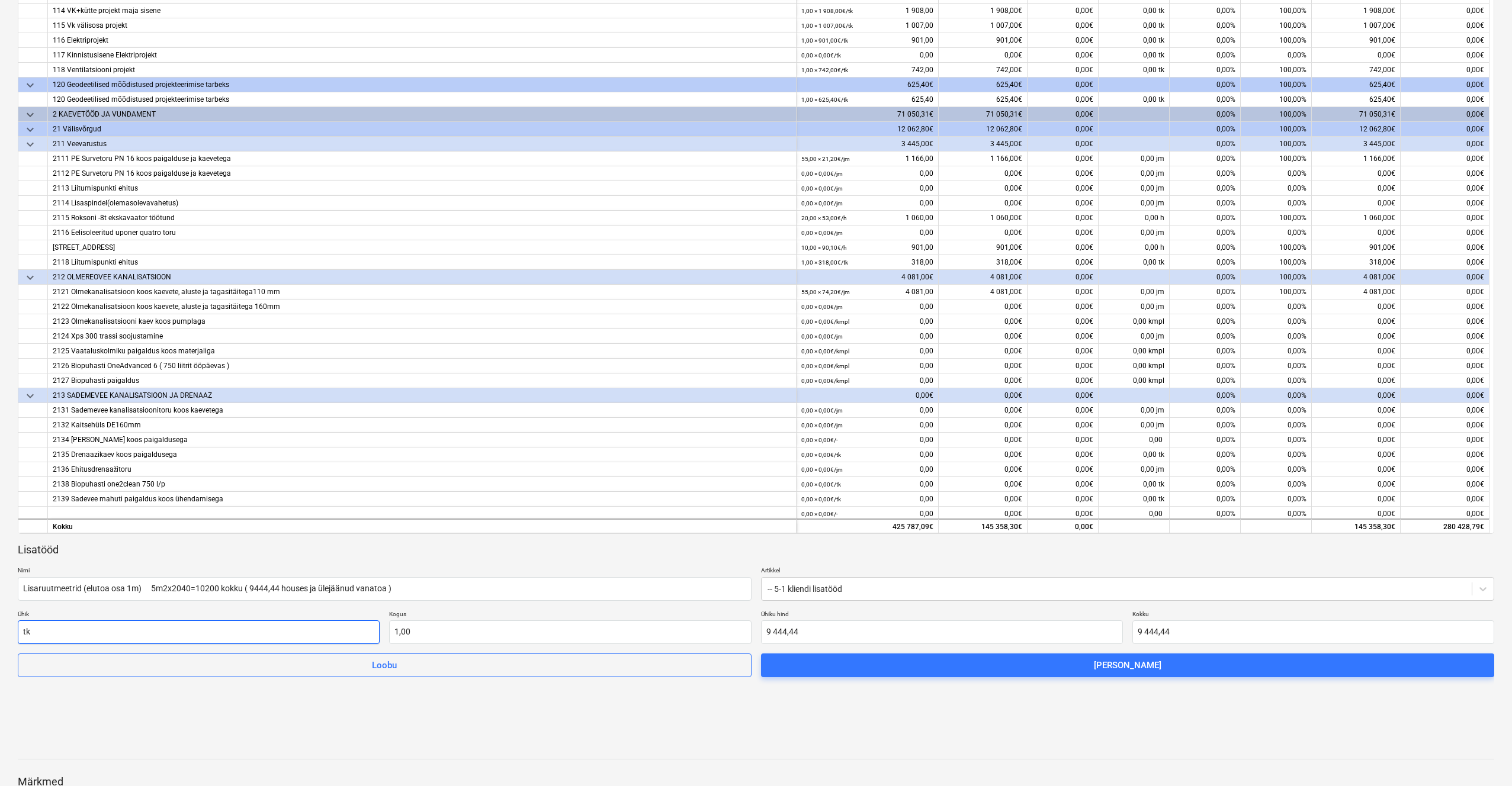
type input "tk"
click at [438, 557] on div "Lisatööd Nimi Lisaruutmeetrid (elutoa osa 1m) 5m2x2040=10200 kokku ( 9444,44 ho…" at bounding box center [755, 609] width 1476 height 135
click at [847, 554] on div "Lisatööd" at bounding box center [755, 550] width 1476 height 14
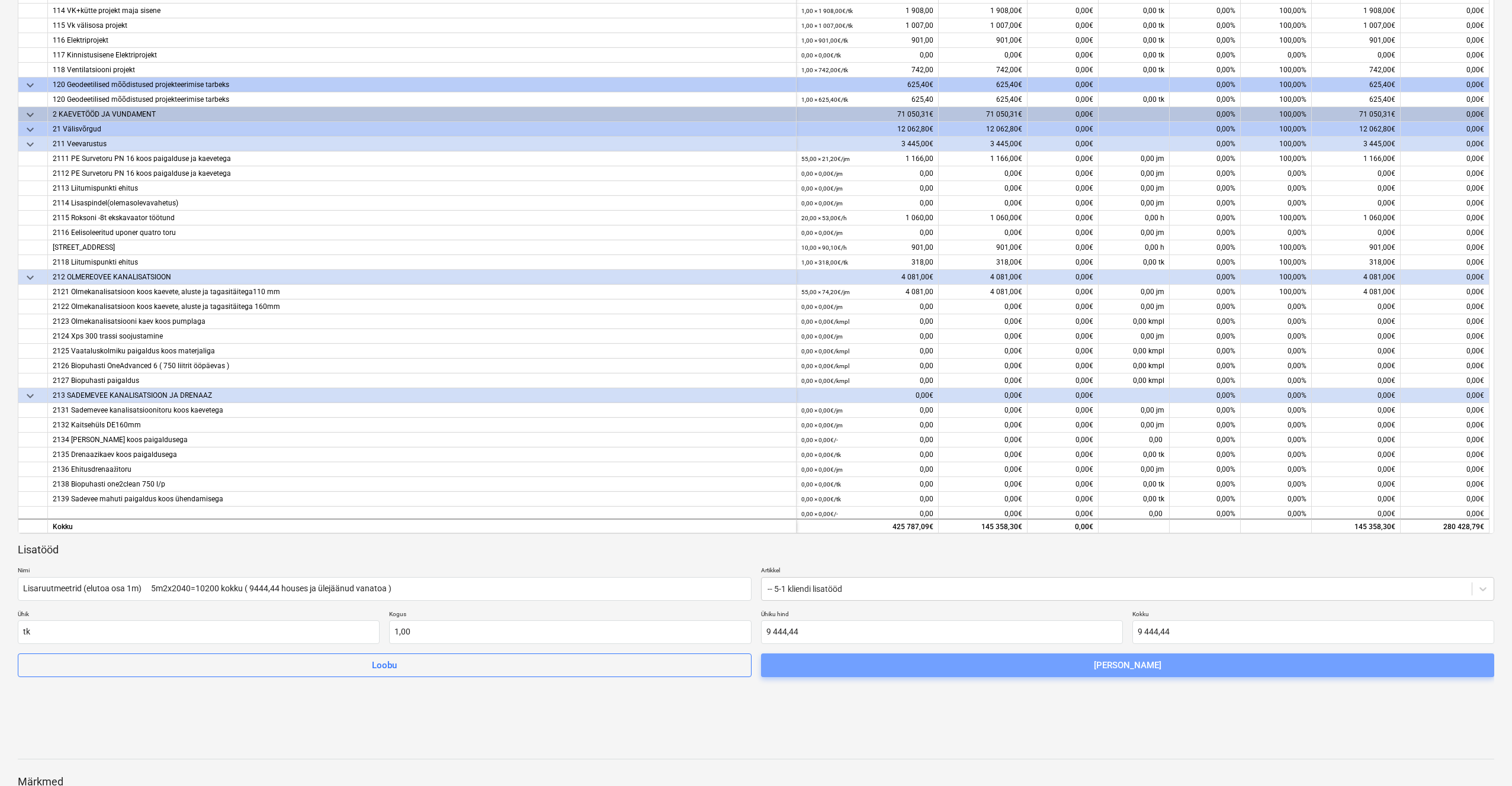
click at [999, 665] on span "[PERSON_NAME]" at bounding box center [1127, 665] width 706 height 16
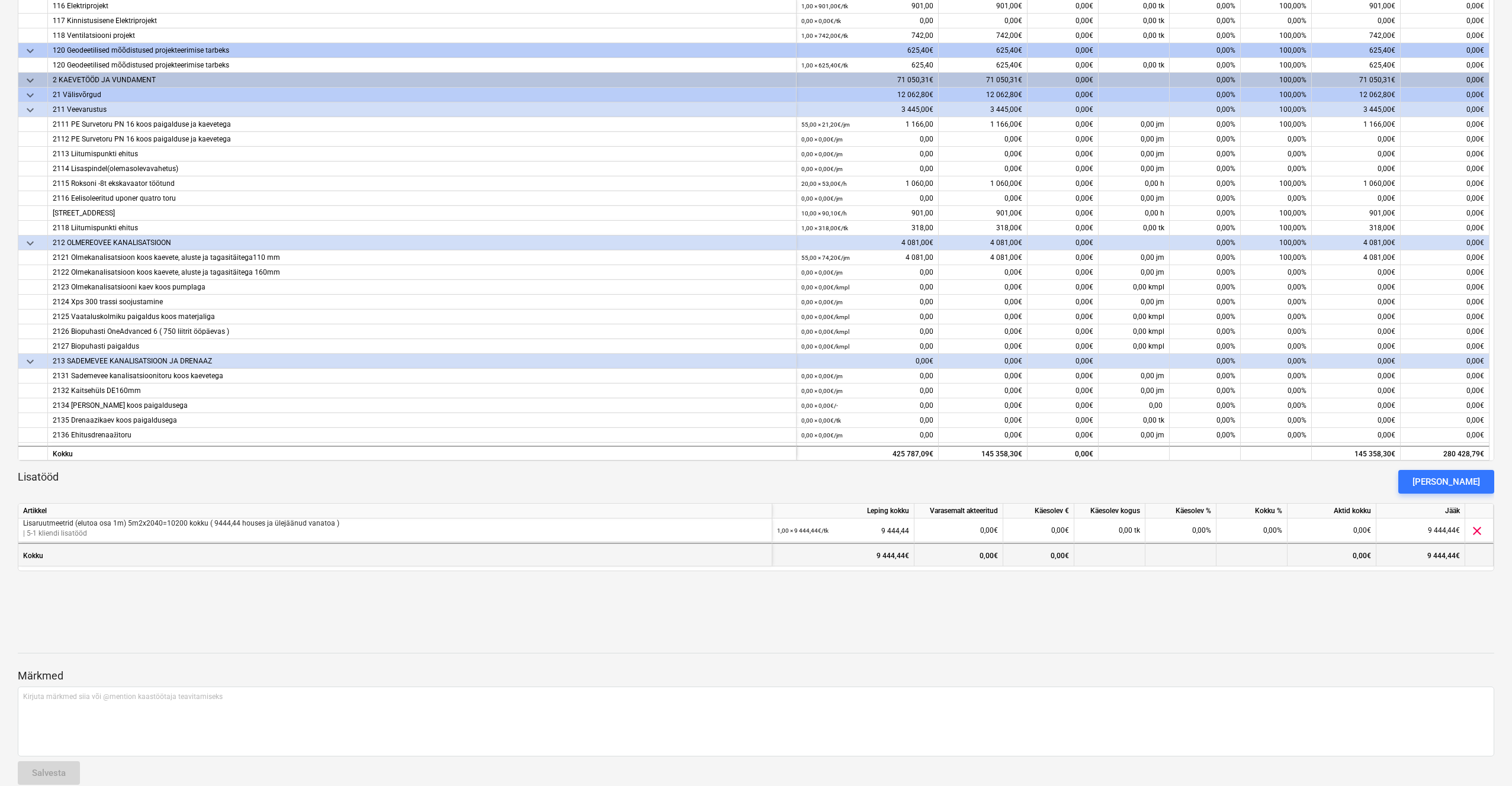
scroll to position [274, 0]
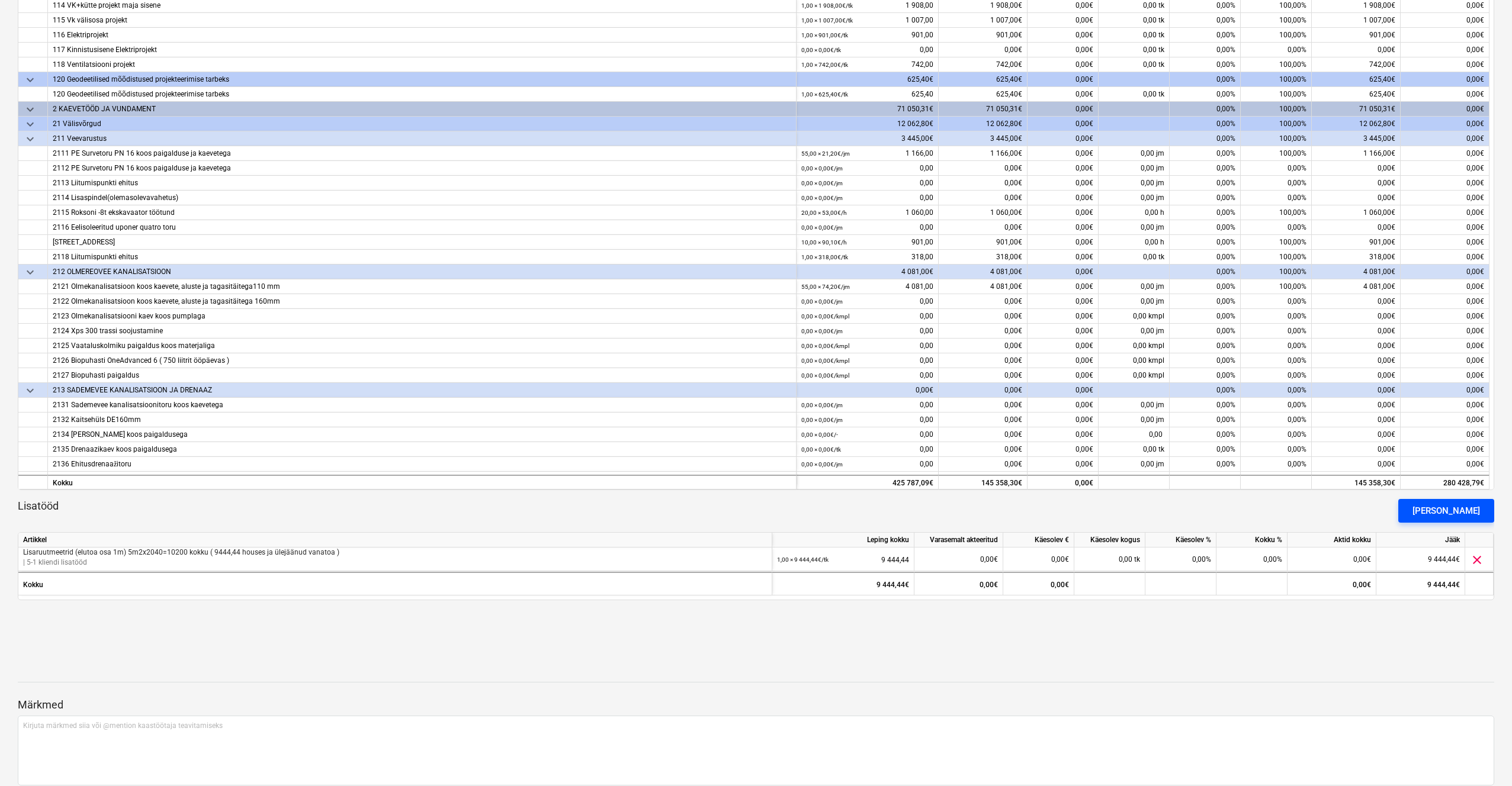
click at [1427, 512] on button "[PERSON_NAME]" at bounding box center [1446, 510] width 96 height 23
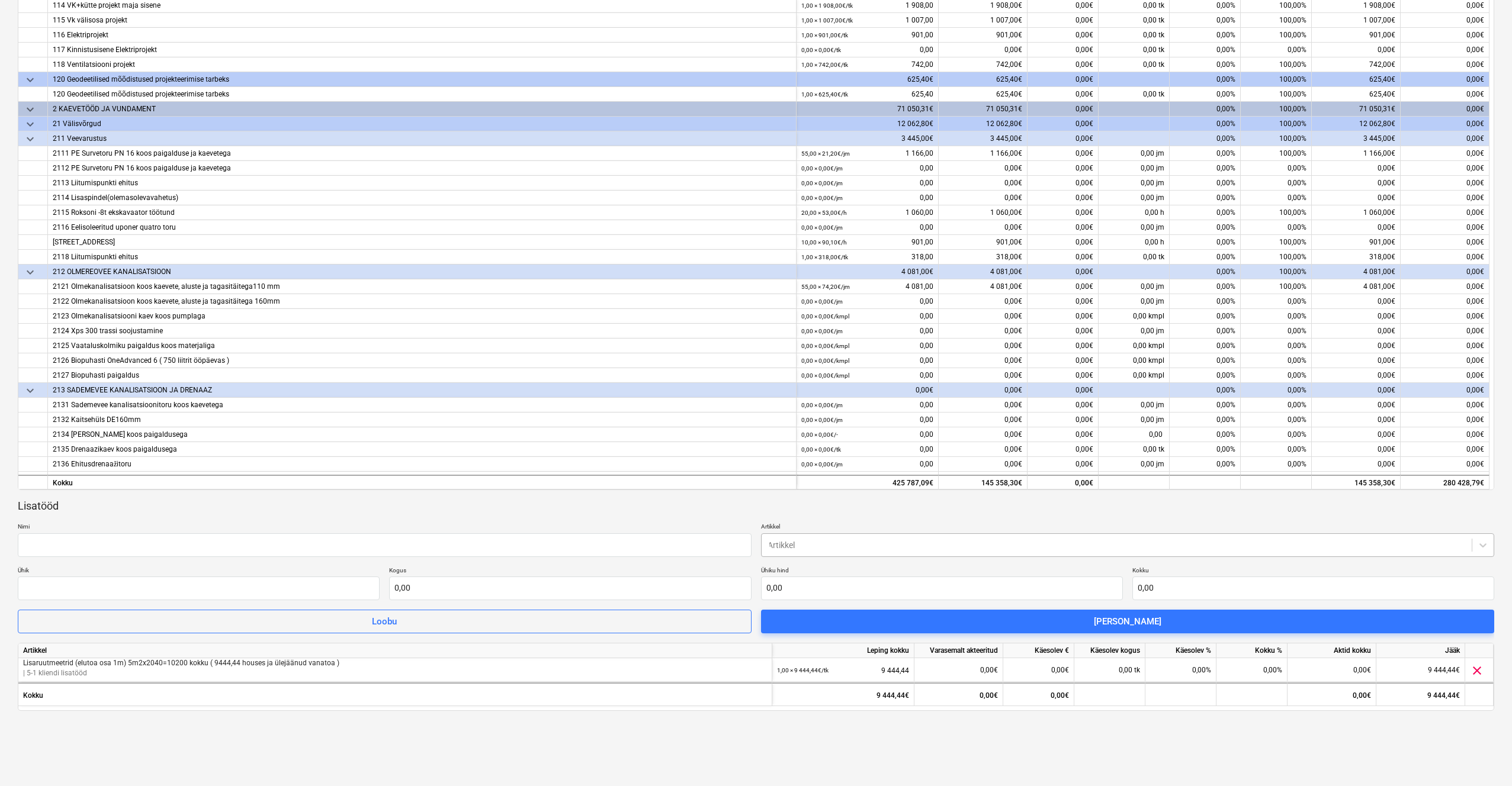
click at [1208, 541] on div at bounding box center [1116, 545] width 699 height 12
type input "5-1 kli"
click at [632, 584] on input "text" at bounding box center [570, 588] width 362 height 23
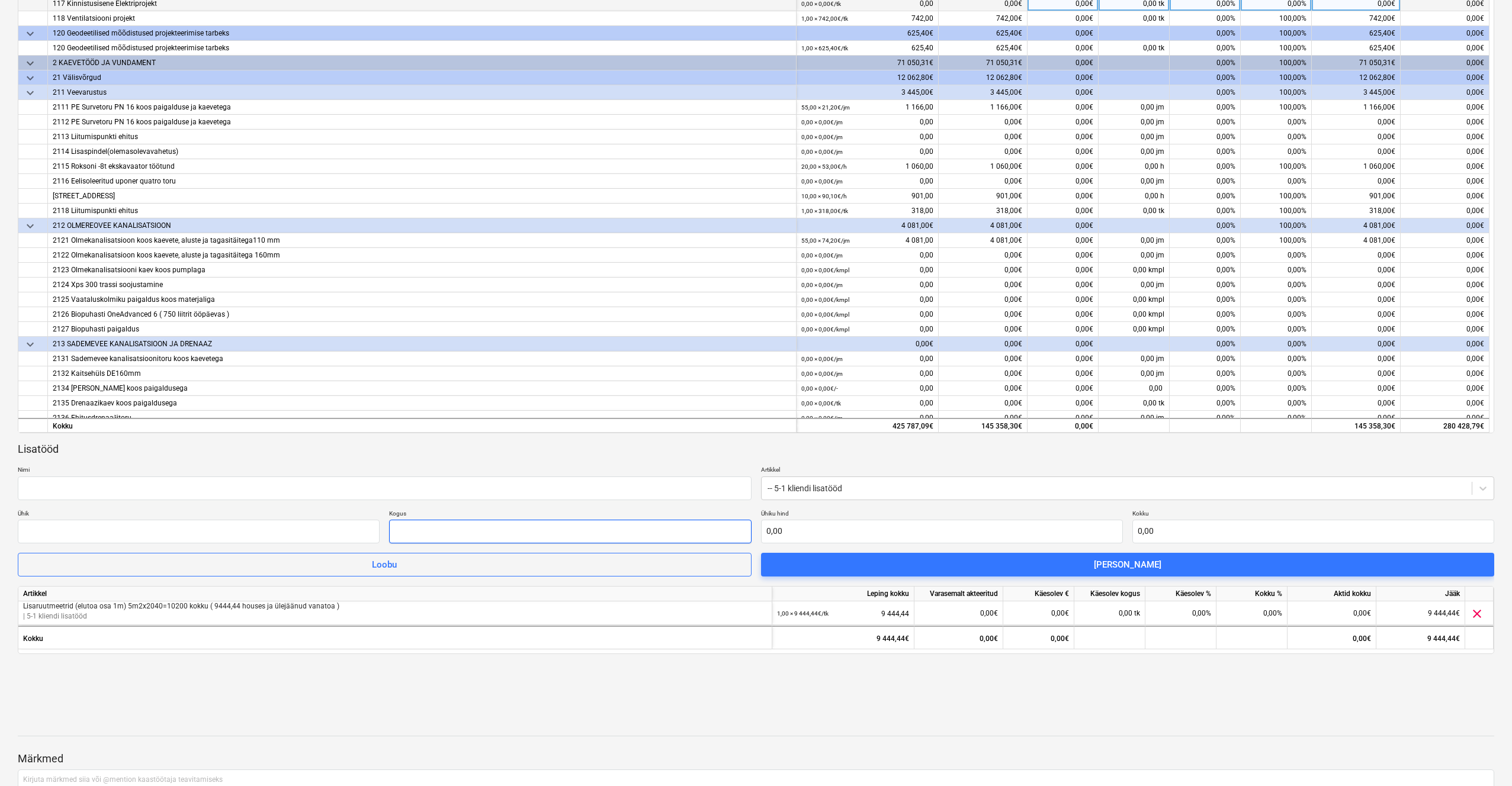
scroll to position [12, 0]
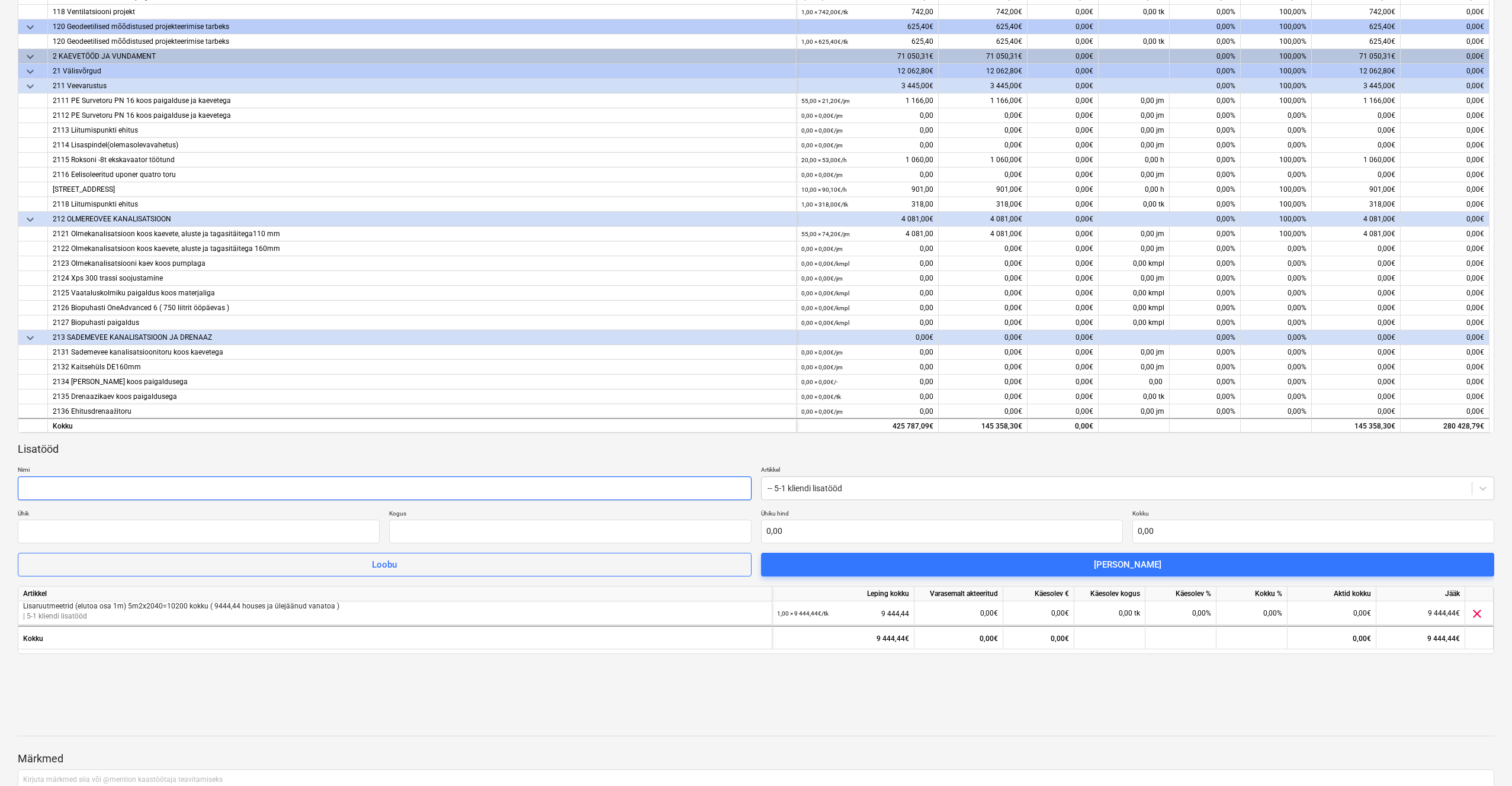
type input "0,00"
click at [203, 488] on input "text" at bounding box center [384, 488] width 733 height 23
paste input "Avatavad avatäited (kõrgus 2400 - 3000mm peale) (4xA-02) Elutuba, saun, kabinet…"
click at [401, 485] on input "Avatavad avatäited (kõrgus 2400 - 3000mm peale) (4xA-02) Elutuba, saun, kabinet…" at bounding box center [384, 488] width 733 height 23
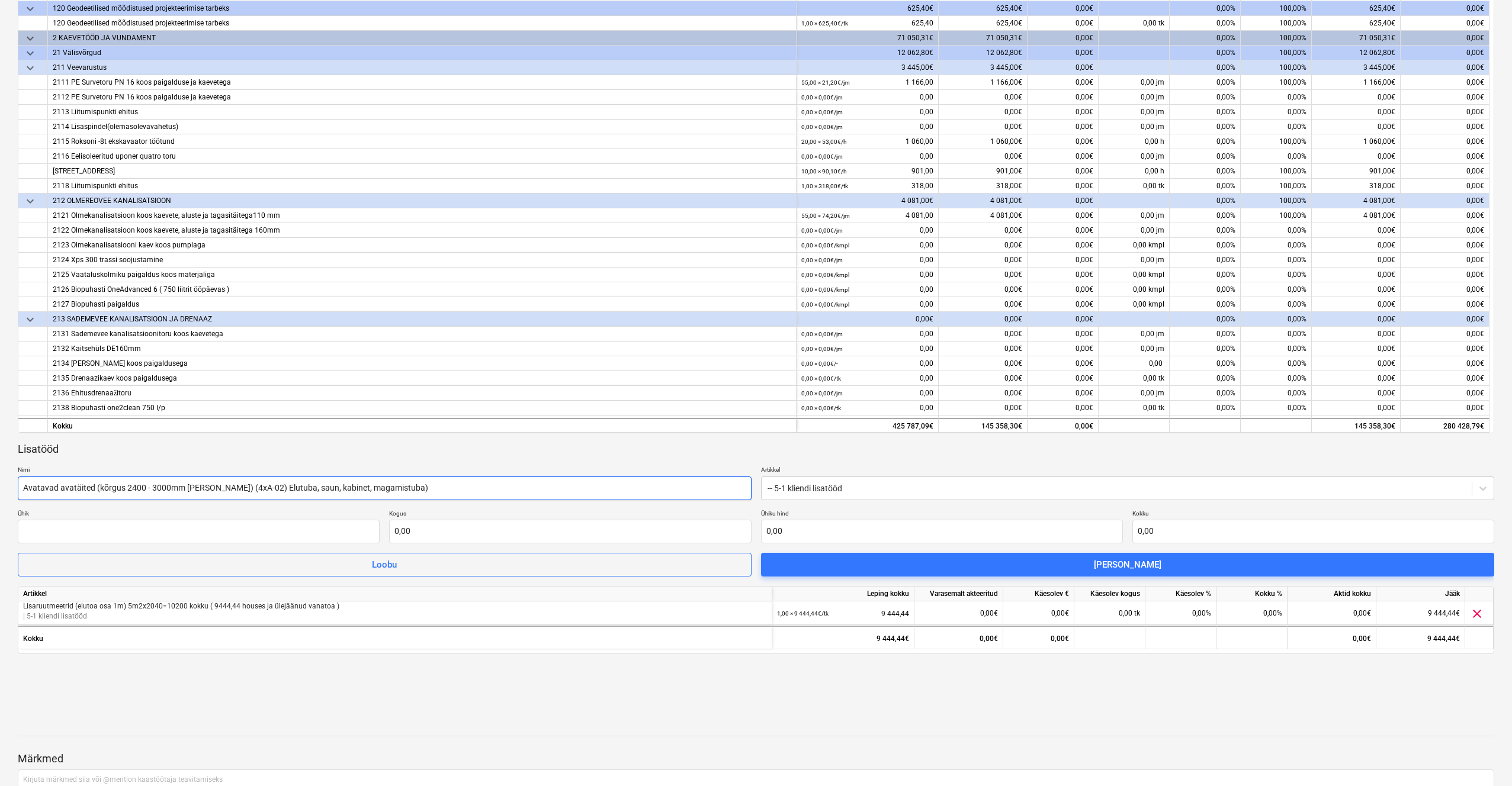
scroll to position [15, 0]
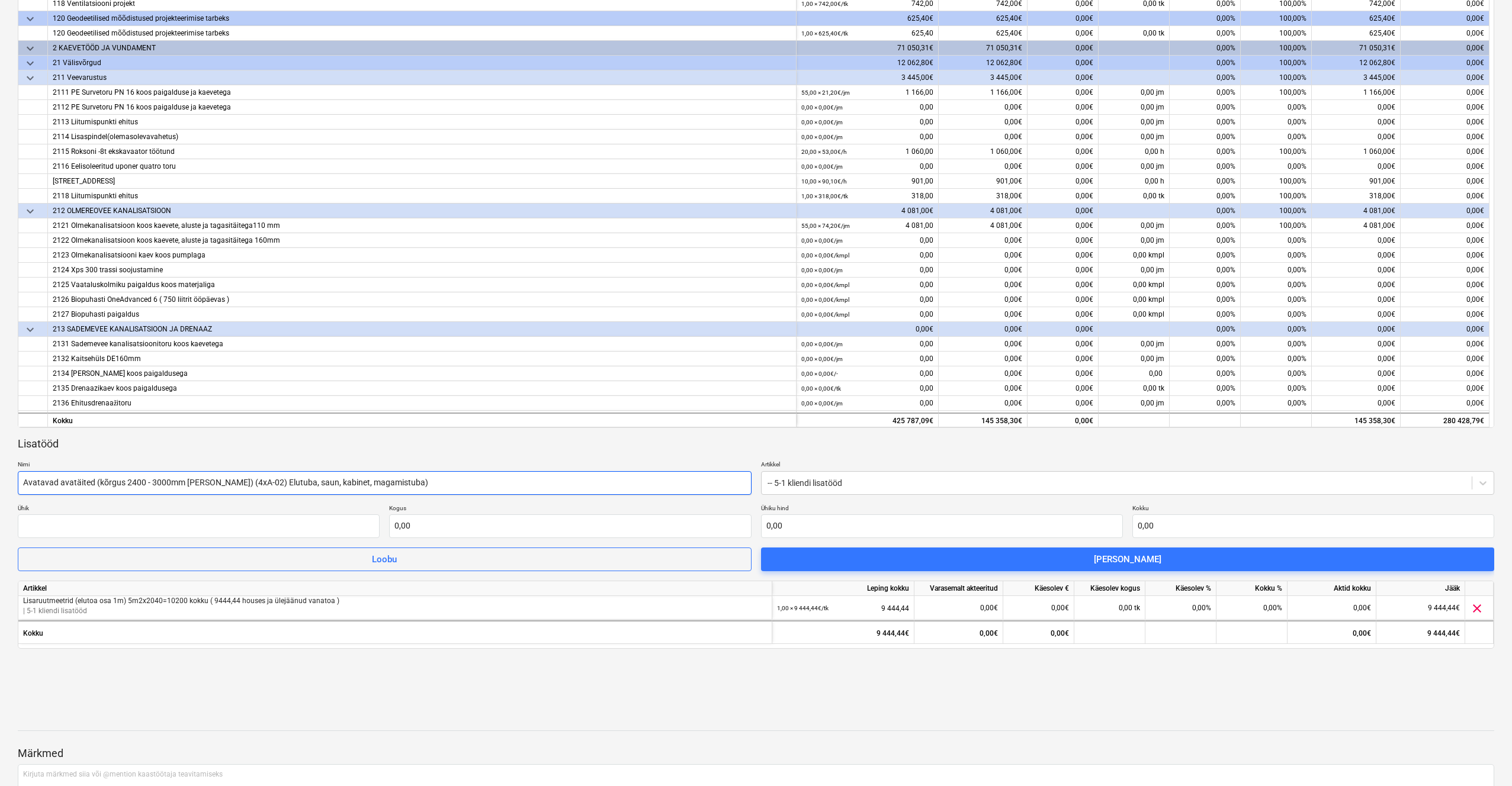
click at [418, 489] on input "Avatavad avatäited (kõrgus 2400 - 3000mm peale) (4xA-02) Elutuba, saun, kabinet…" at bounding box center [384, 483] width 733 height 23
type input "Avatavad avatäited (kõrgus 2400 - 3000mm [PERSON_NAME]) (4xA-02) Elutuba, saun,…"
click at [422, 522] on input "text" at bounding box center [570, 525] width 362 height 23
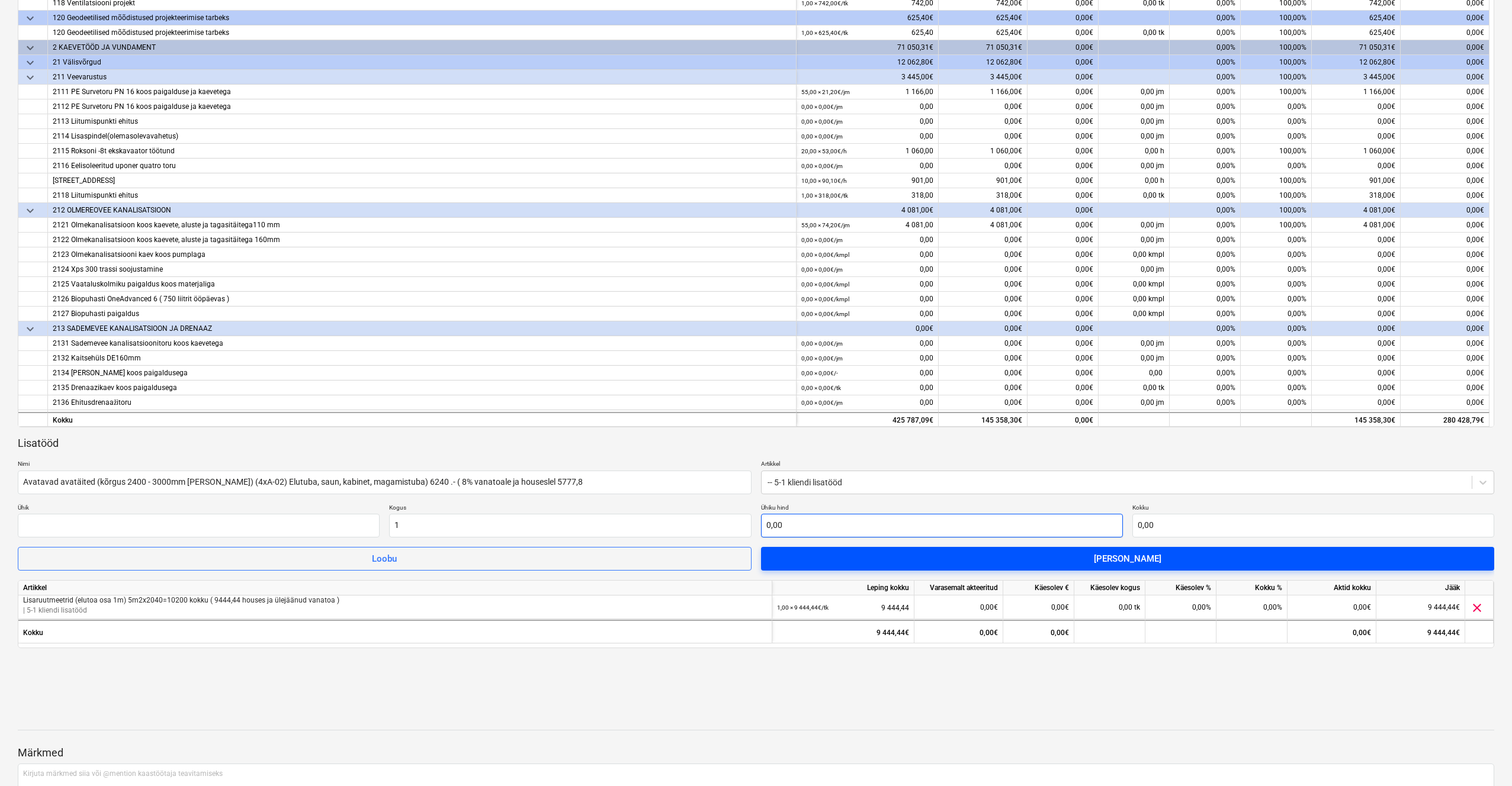
type input "1,00"
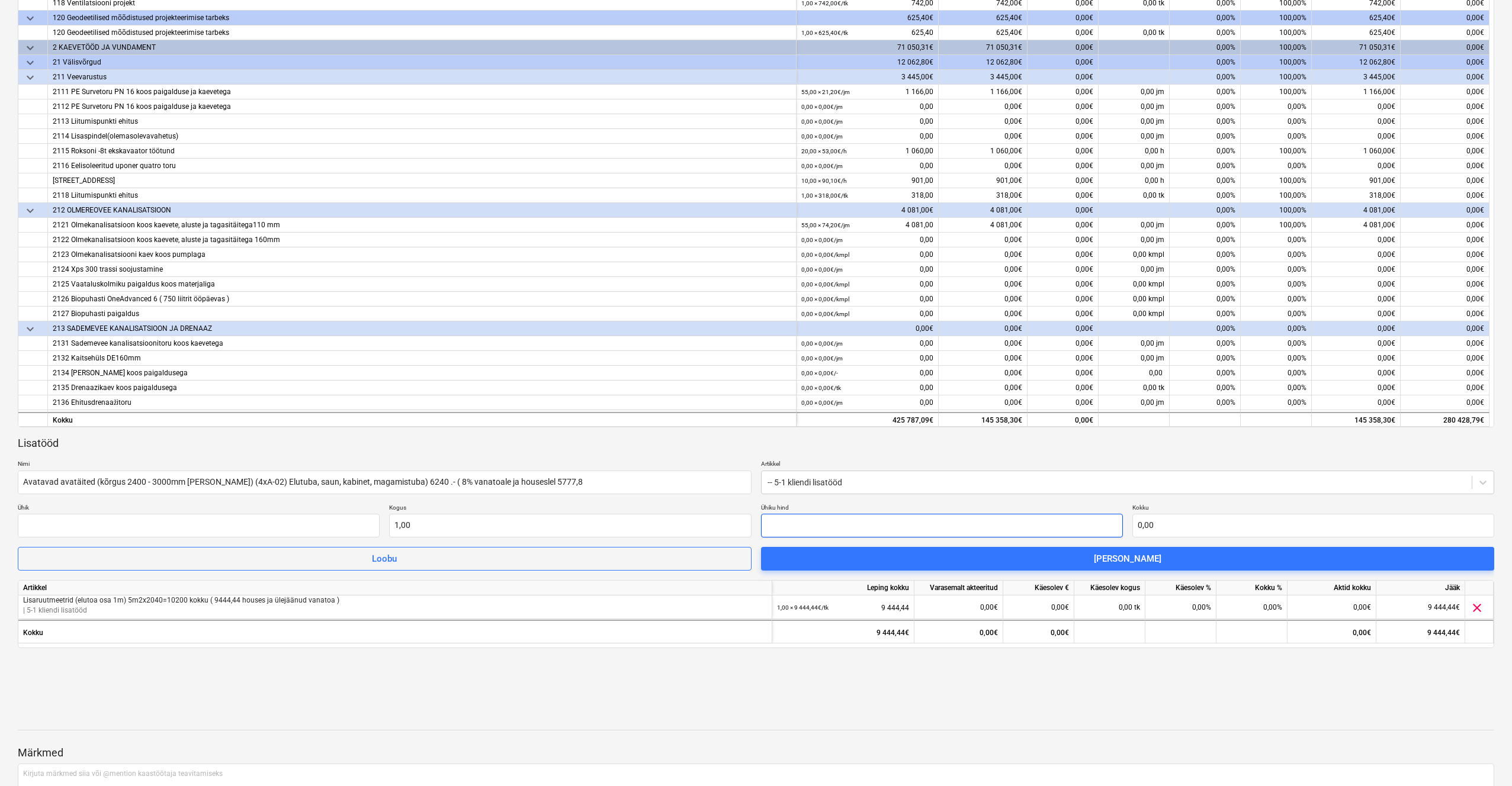
type input "5"
type input "5,00"
type input "57"
type input "57,00"
type input "577"
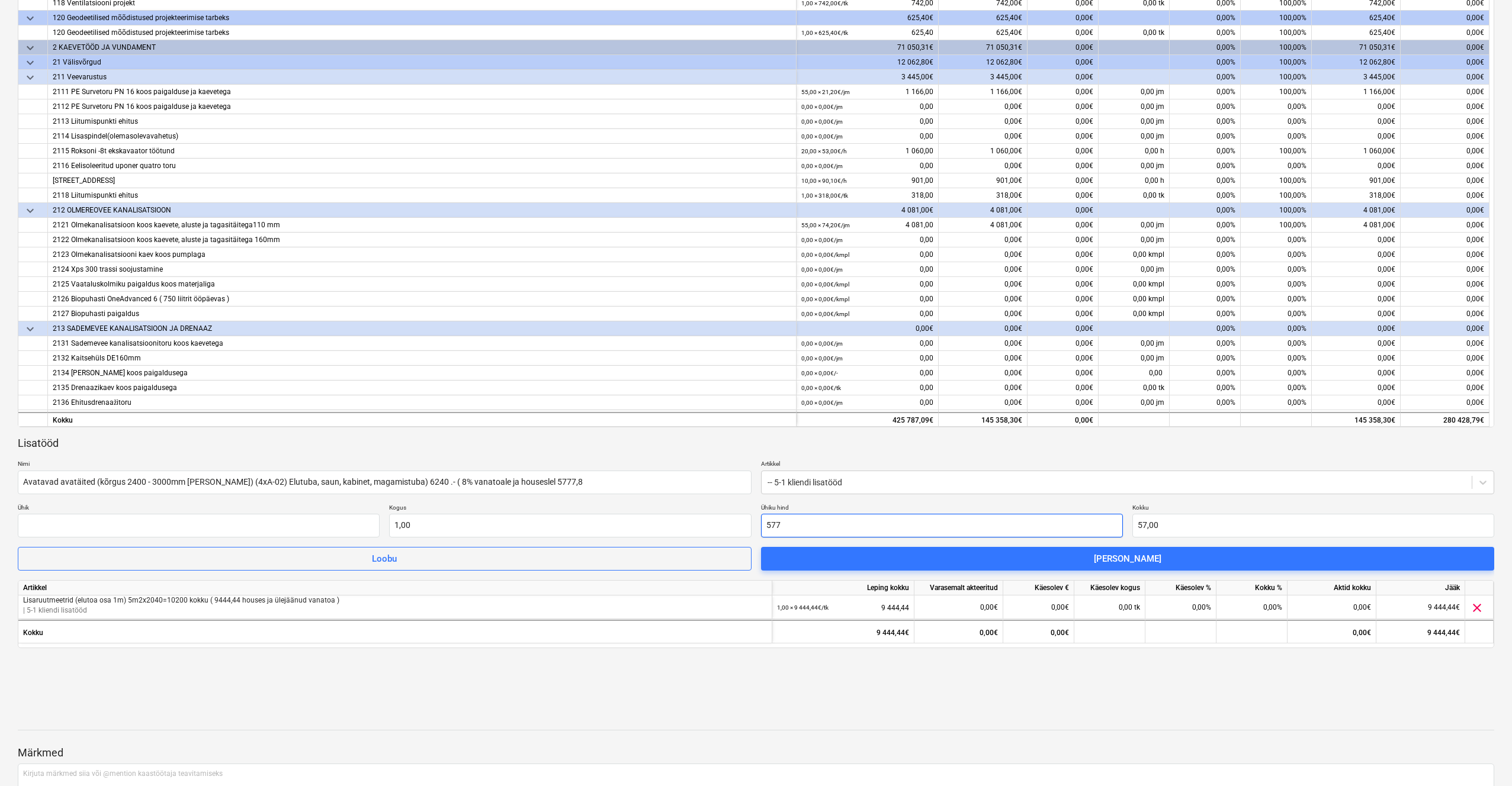
type input "577,00"
type input "5777"
type input "5 777,00"
type input "57778"
type input "57 778,00"
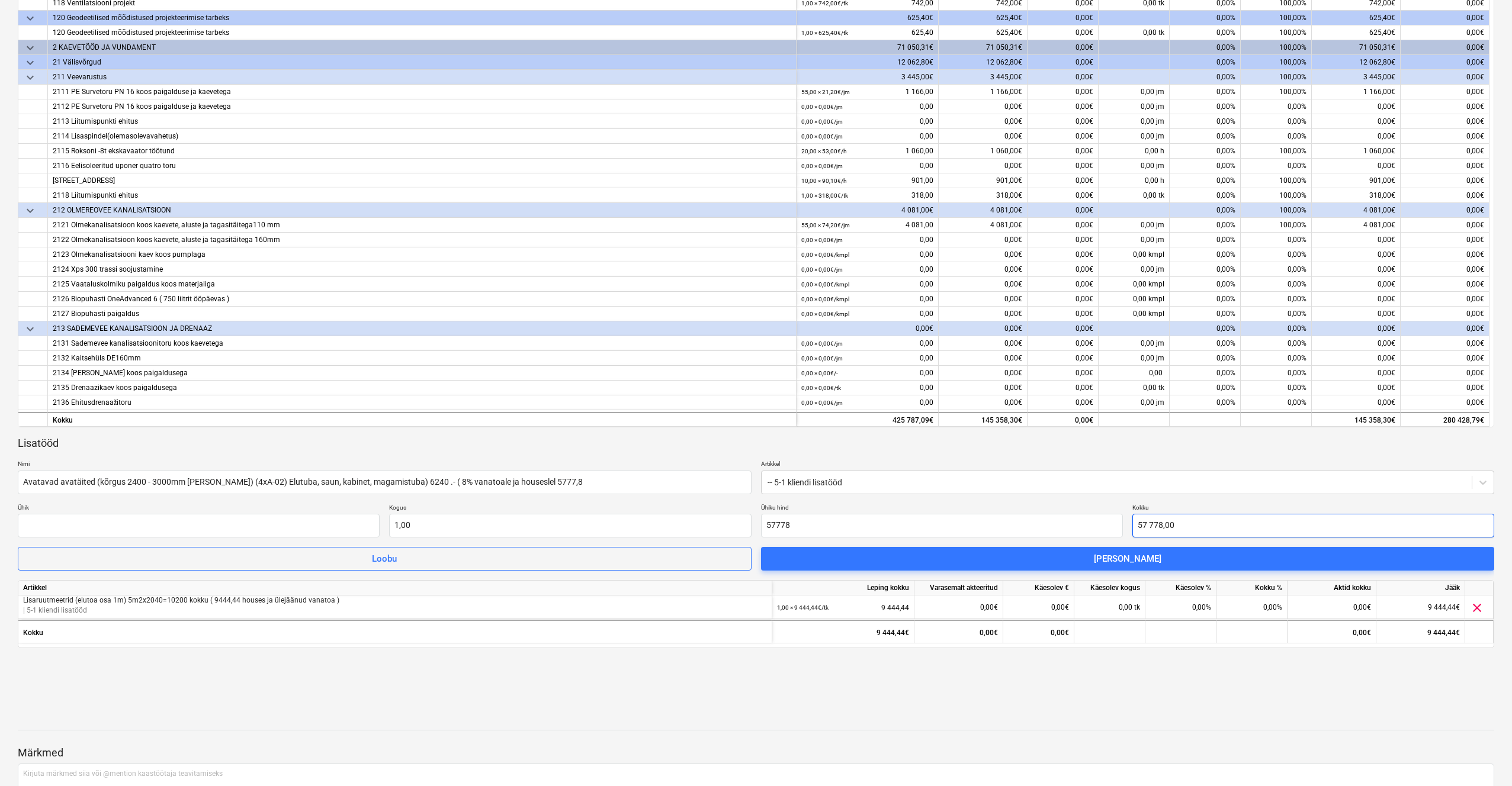
type input "57 778,00"
type input "57778"
type input "57 778,00"
drag, startPoint x: 780, startPoint y: 522, endPoint x: 789, endPoint y: 518, distance: 9.8
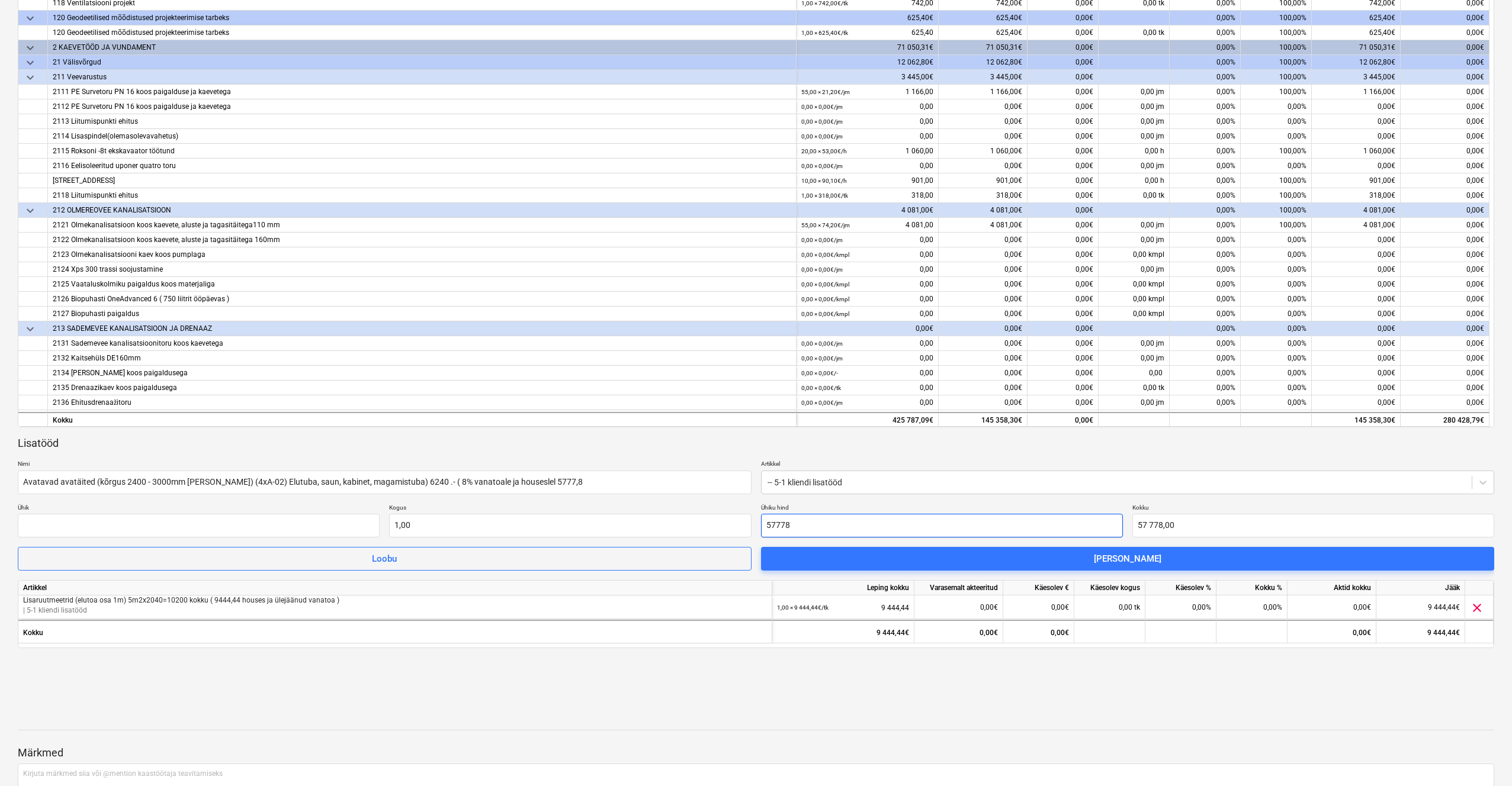
click at [782, 521] on input "57778" at bounding box center [942, 525] width 362 height 23
type input "5778"
type input "5 778,00"
type input "5778"
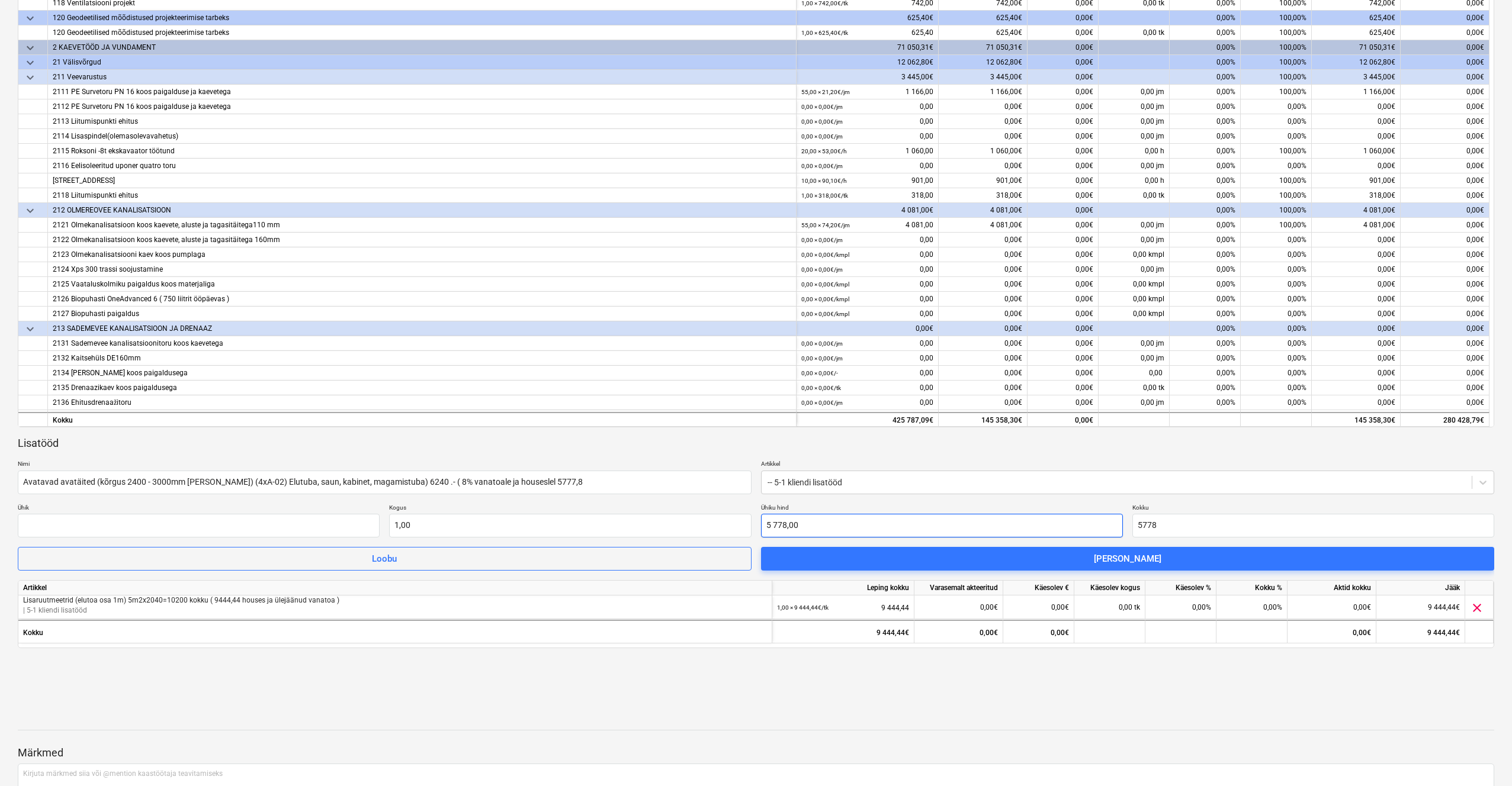
type input "5778"
type input "5 778,00"
click at [814, 529] on input "5778" at bounding box center [942, 525] width 362 height 23
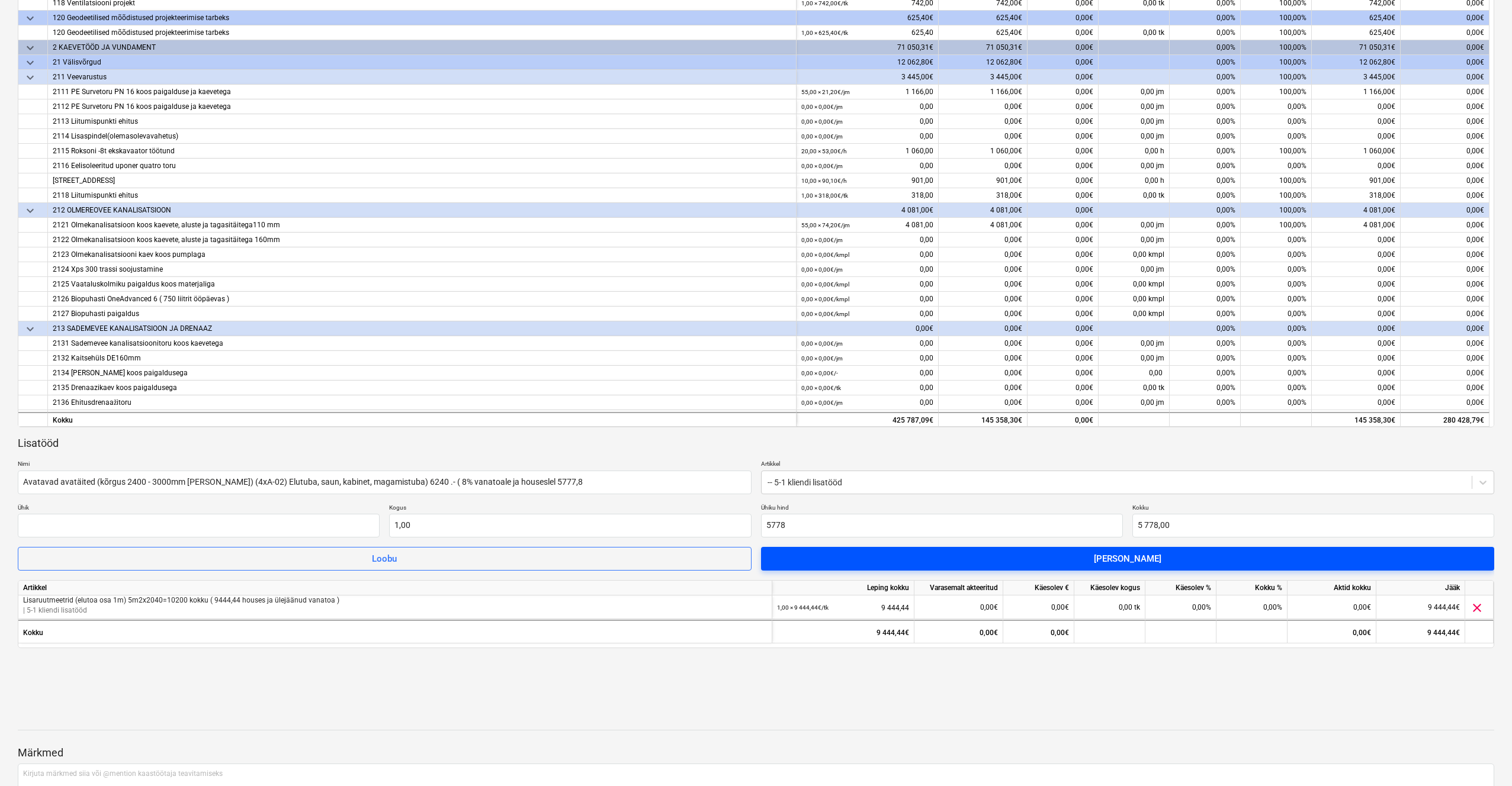
type input "5 778,00"
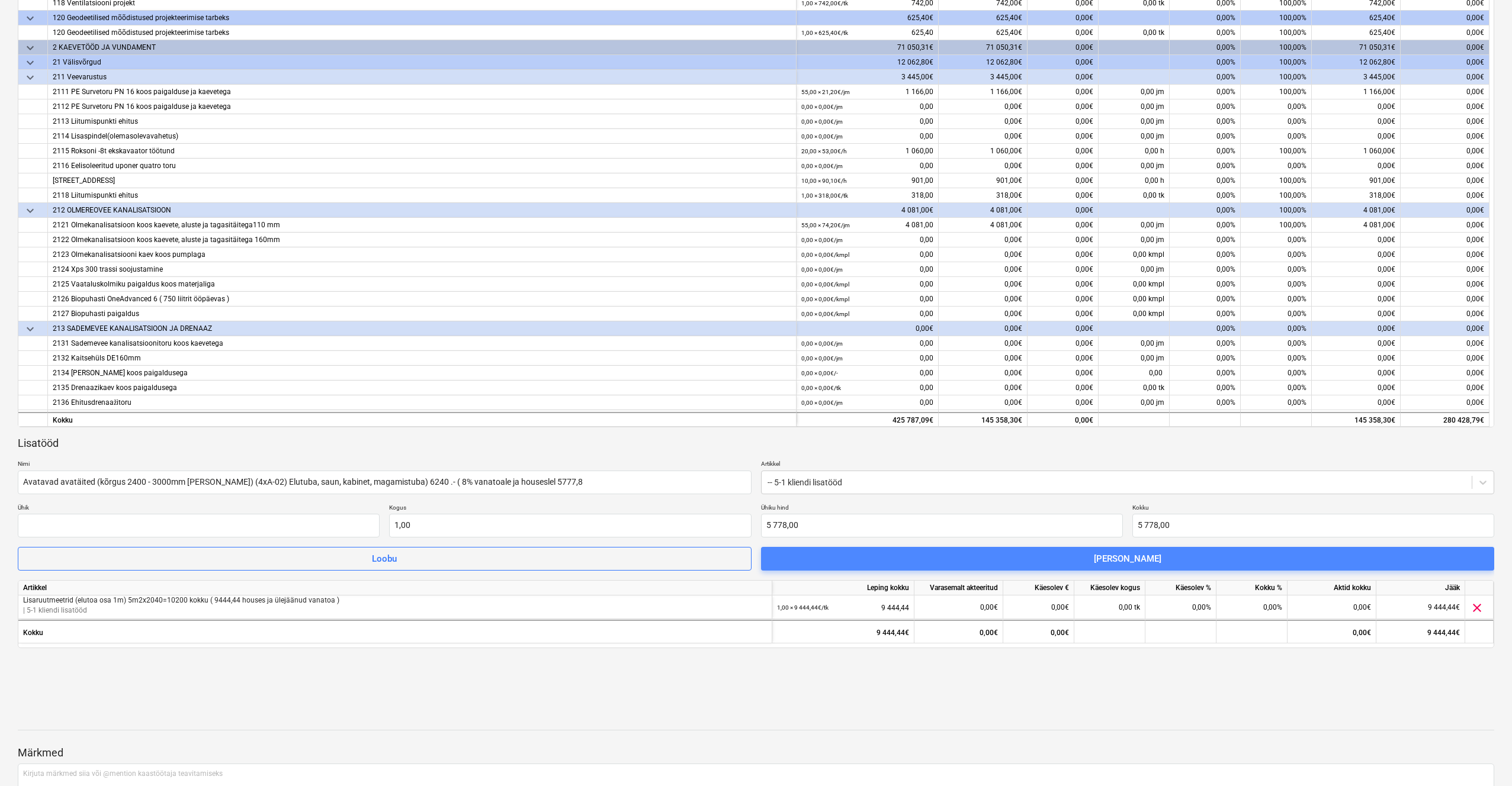
click at [983, 558] on span "[PERSON_NAME]" at bounding box center [1127, 559] width 706 height 16
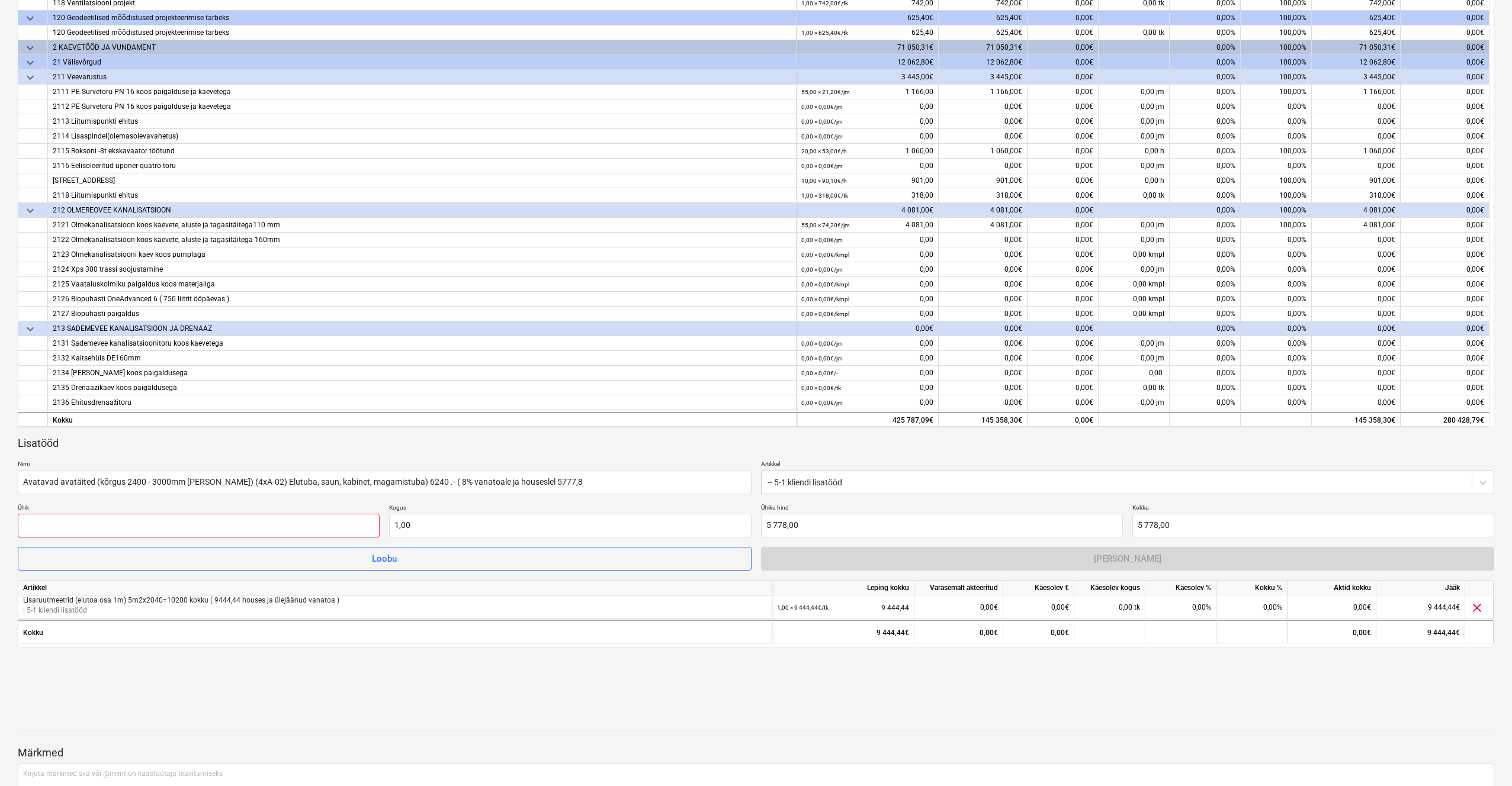
click at [315, 519] on input "text" at bounding box center [198, 525] width 362 height 23
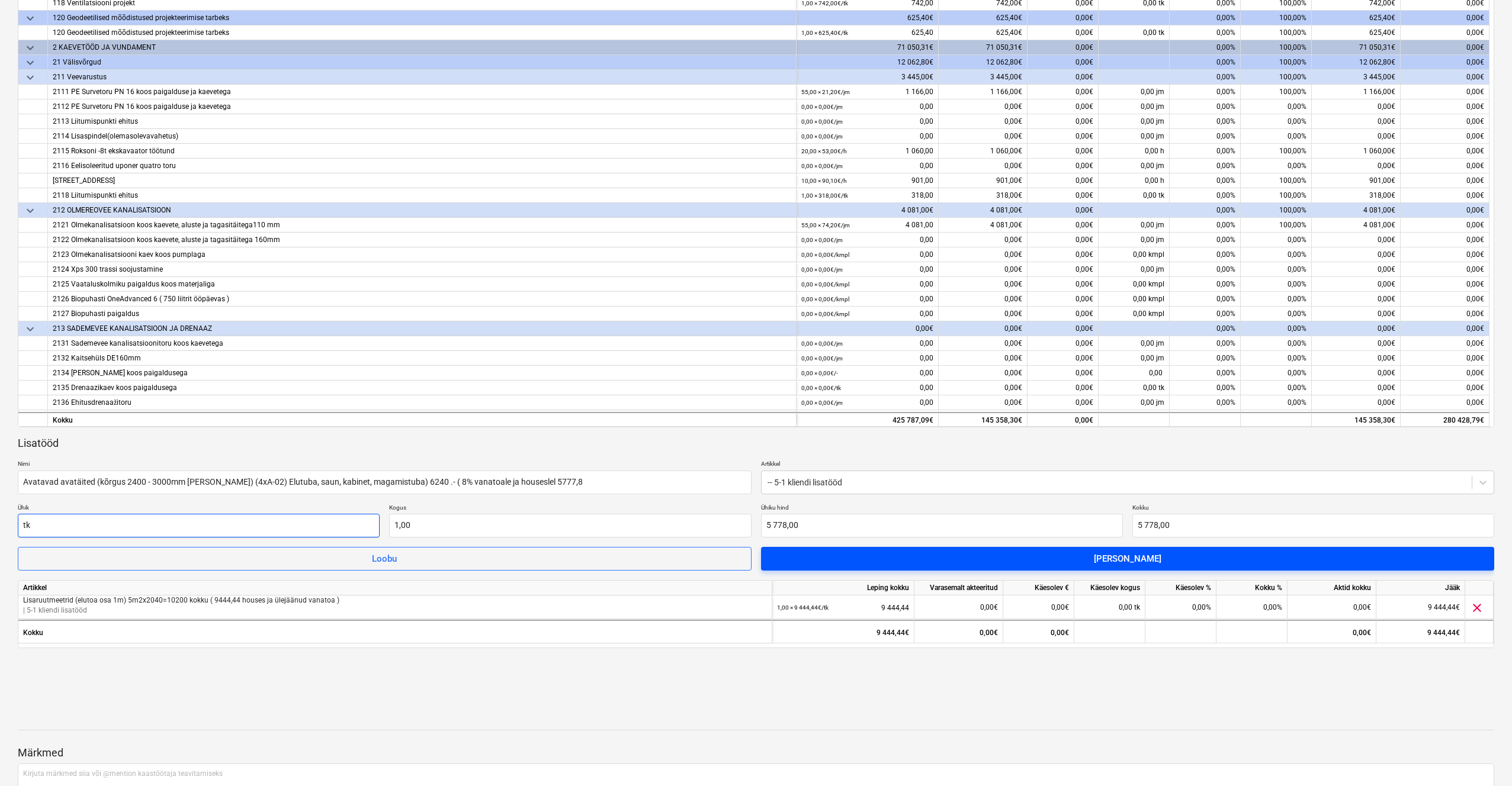
type input "tk"
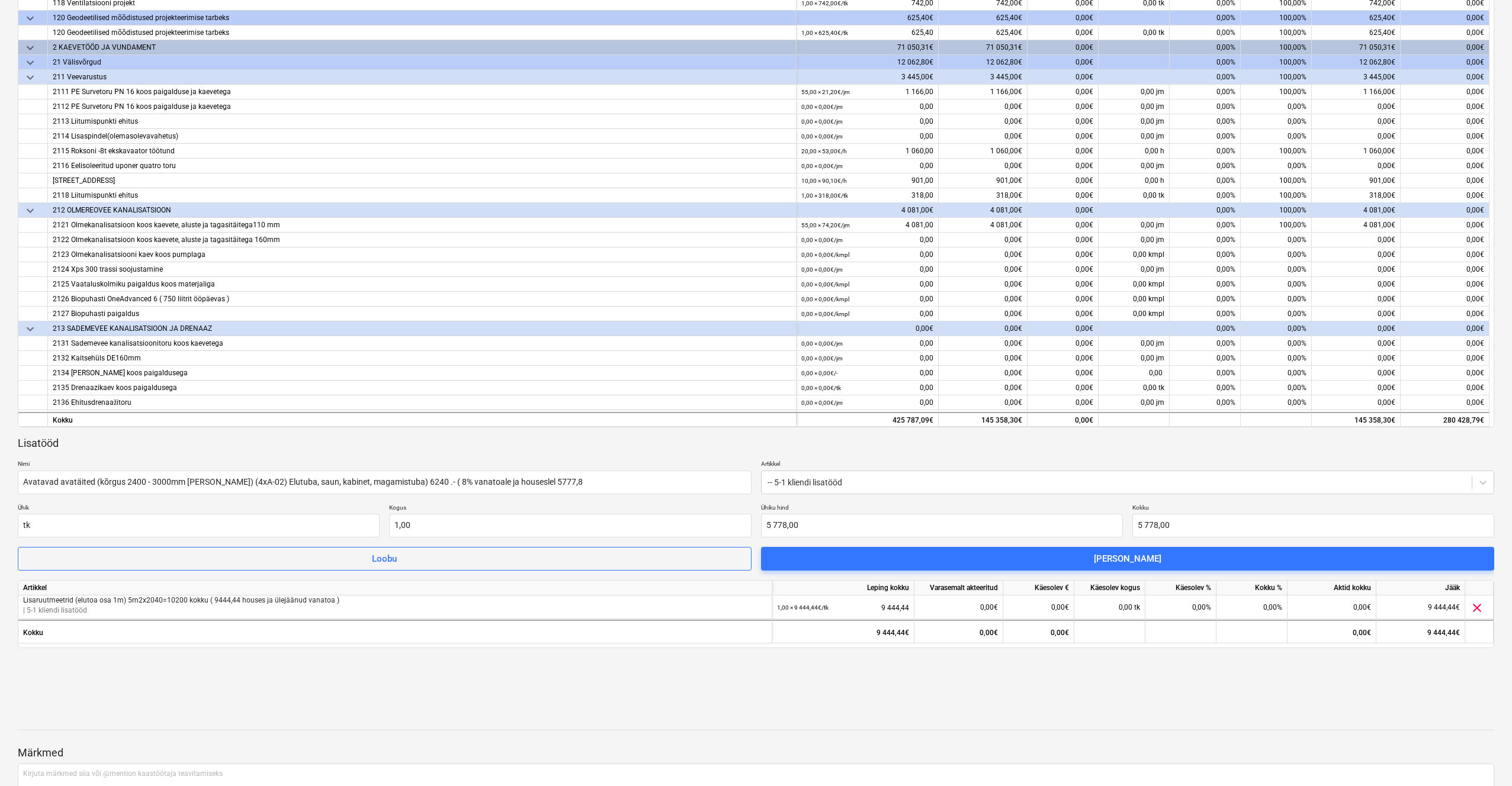
click at [913, 561] on span "[PERSON_NAME]" at bounding box center [1127, 559] width 706 height 16
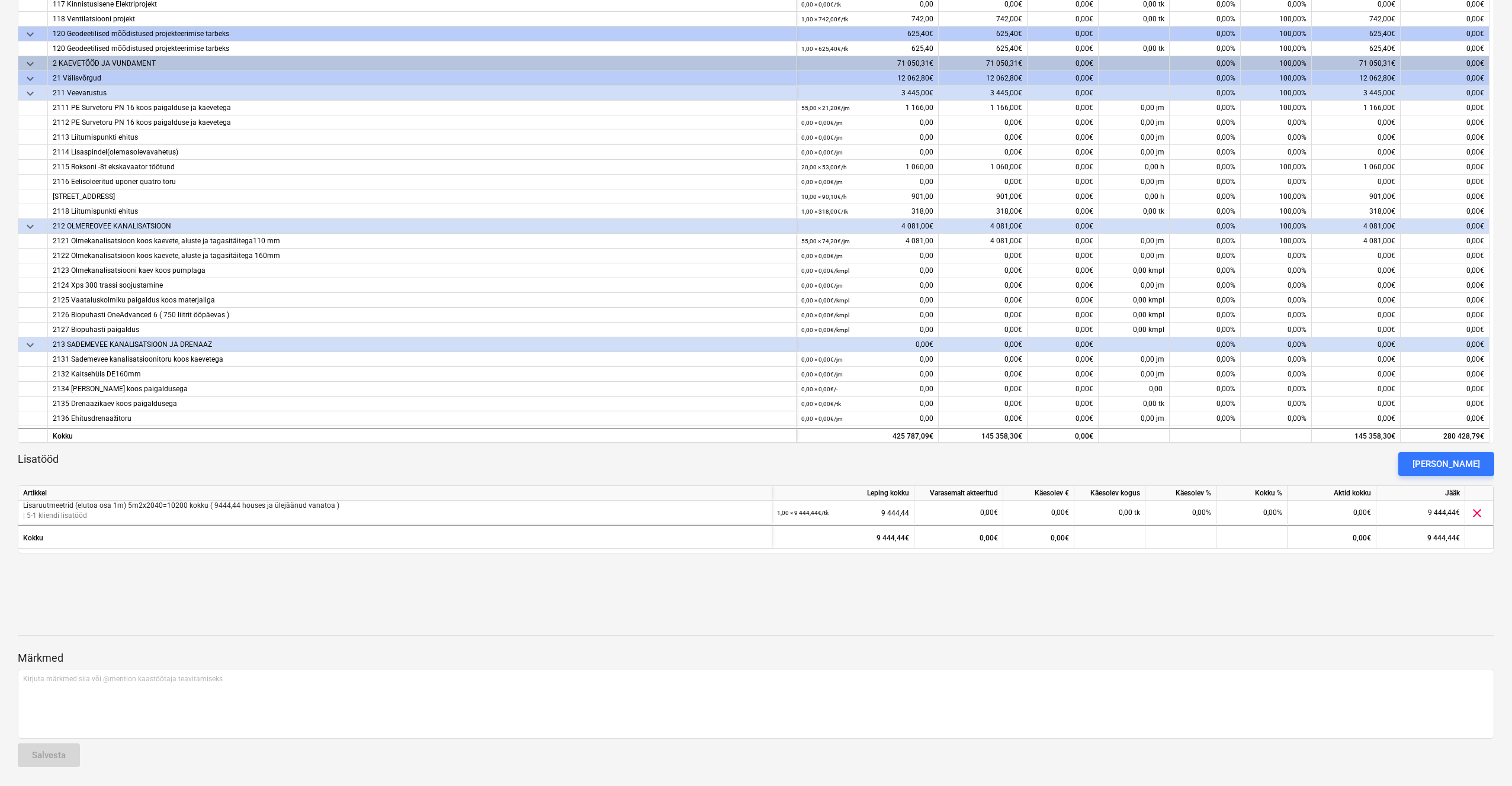
scroll to position [320, 0]
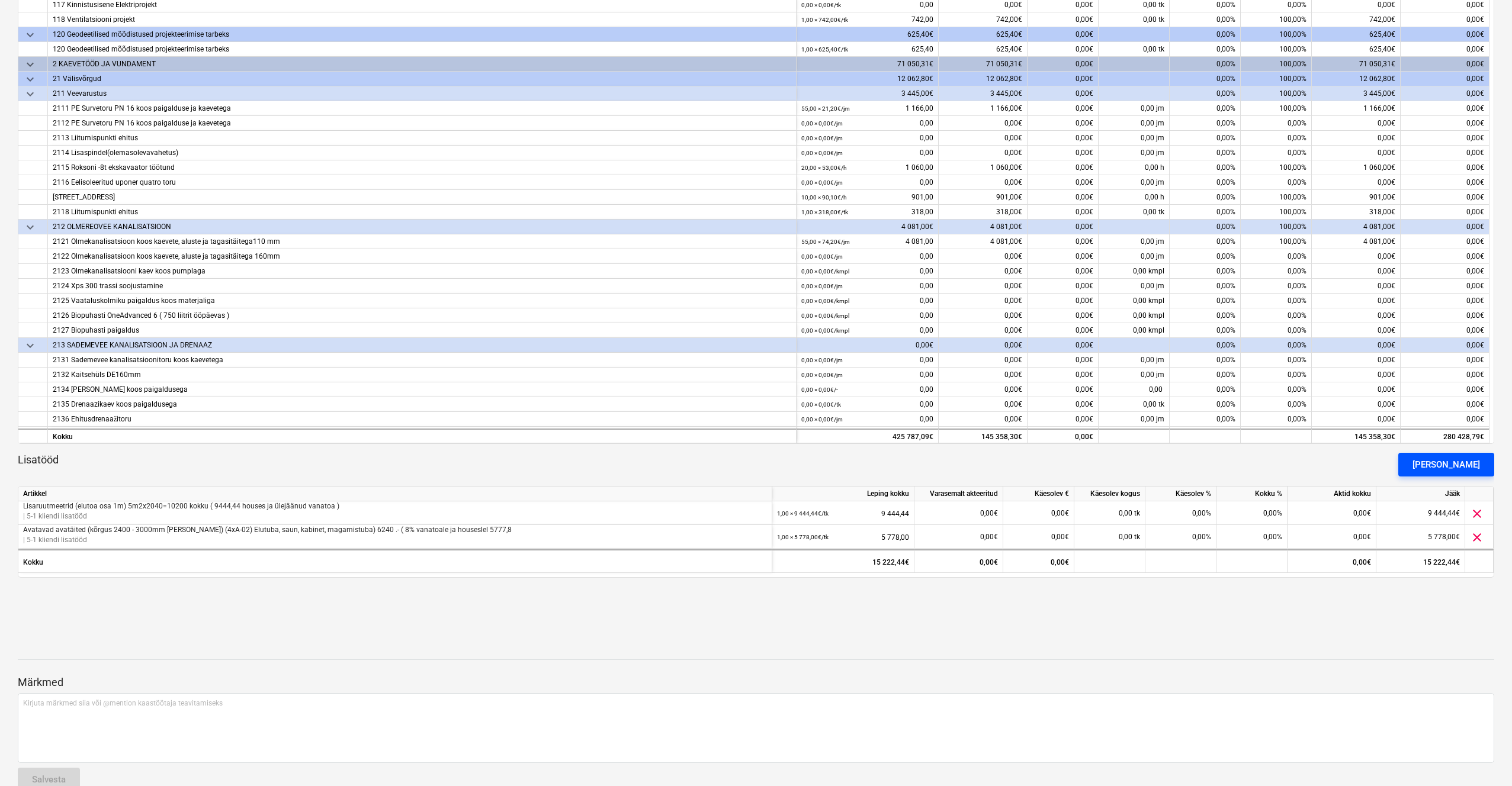
click at [1458, 463] on div "[PERSON_NAME]" at bounding box center [1447, 465] width 68 height 16
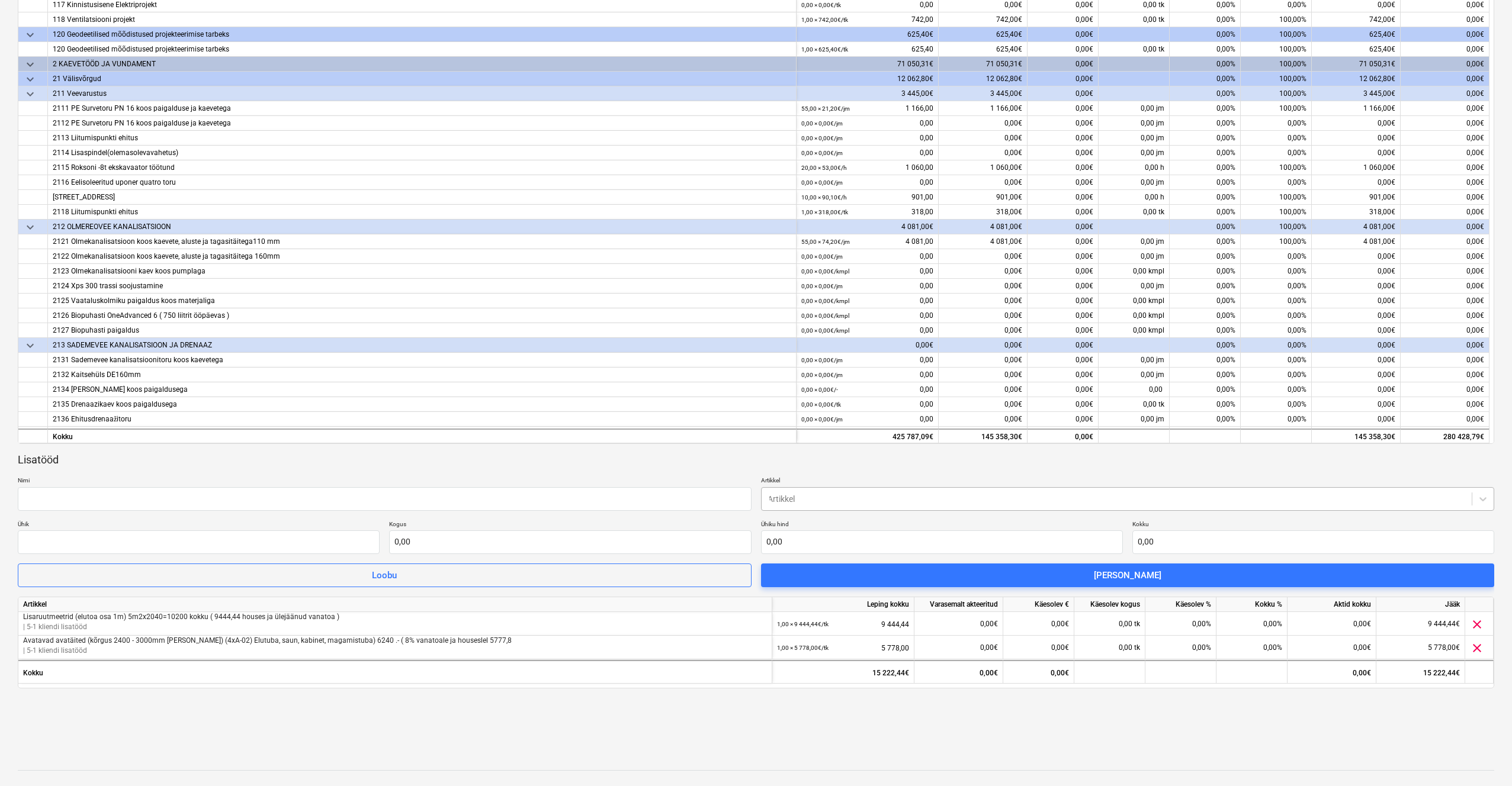
click at [916, 496] on div at bounding box center [1116, 499] width 699 height 12
type input "5-1 [PERSON_NAME]"
click at [446, 533] on input "text" at bounding box center [570, 542] width 362 height 23
type input "1,00"
type input "0,00"
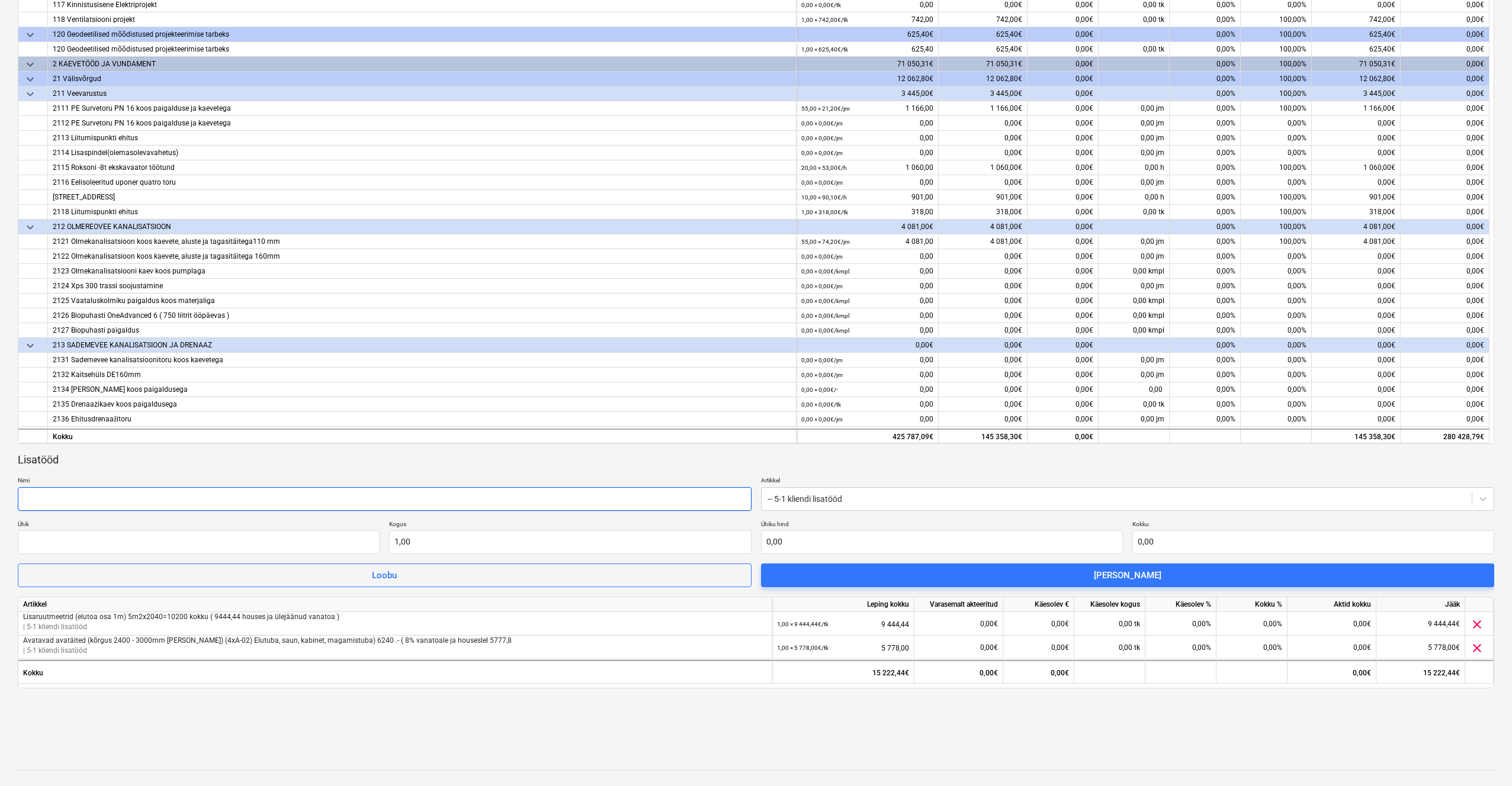
click at [372, 496] on input "text" at bounding box center [384, 498] width 733 height 23
paste input "Avatäited (A-04) (elutuba, koridor)"
click at [331, 490] on input "Avatäited (A-04) (elutuba, koridor)" at bounding box center [384, 498] width 733 height 23
click at [257, 494] on input "Avatäited (A-04) (elutuba, koridor)" at bounding box center [384, 498] width 733 height 23
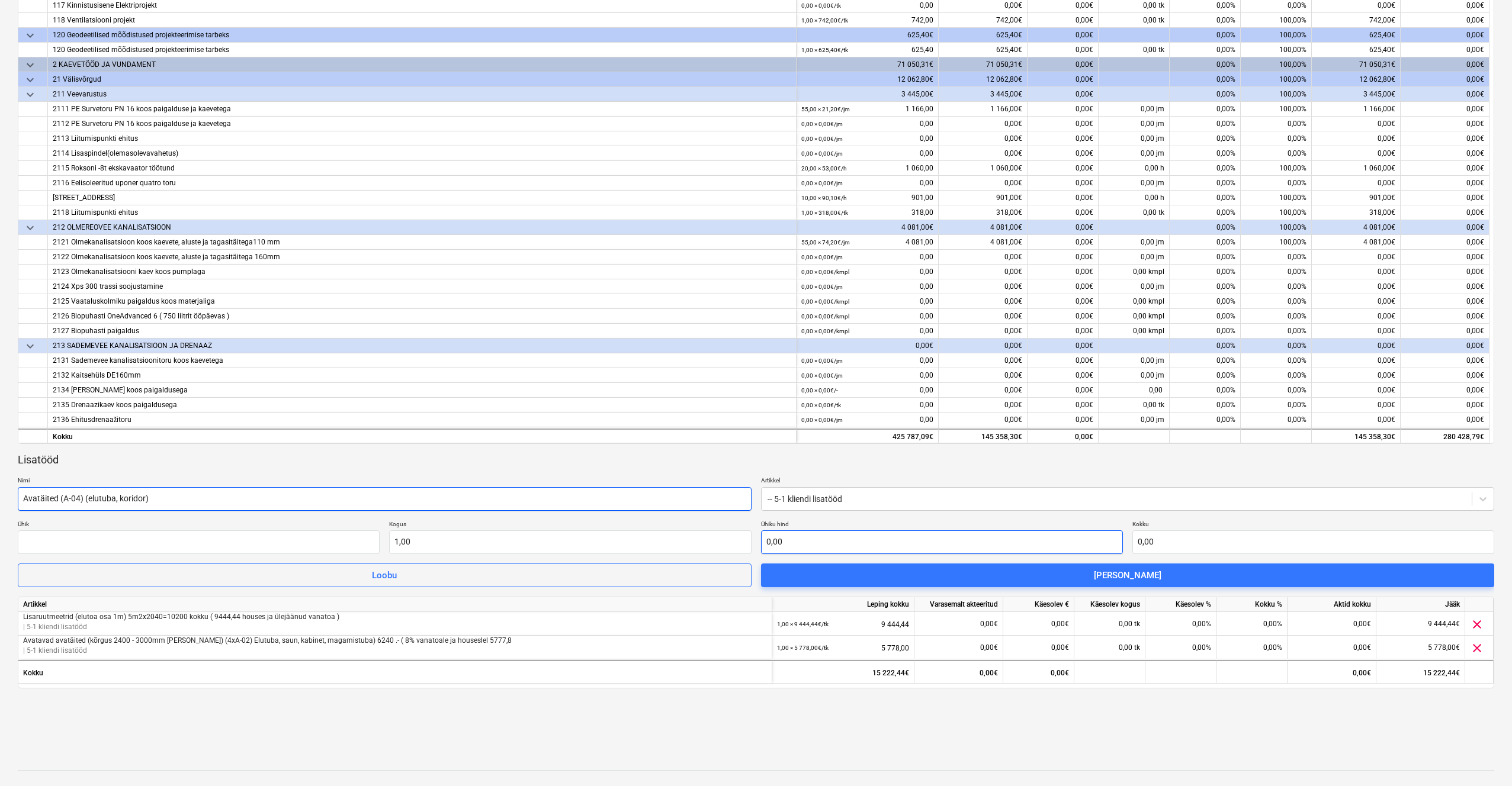
type input "Avatäited (A-04) (elutuba, koridor)"
click at [839, 541] on input "text" at bounding box center [942, 542] width 362 height 23
type input "3"
type input "3,00"
type input "30"
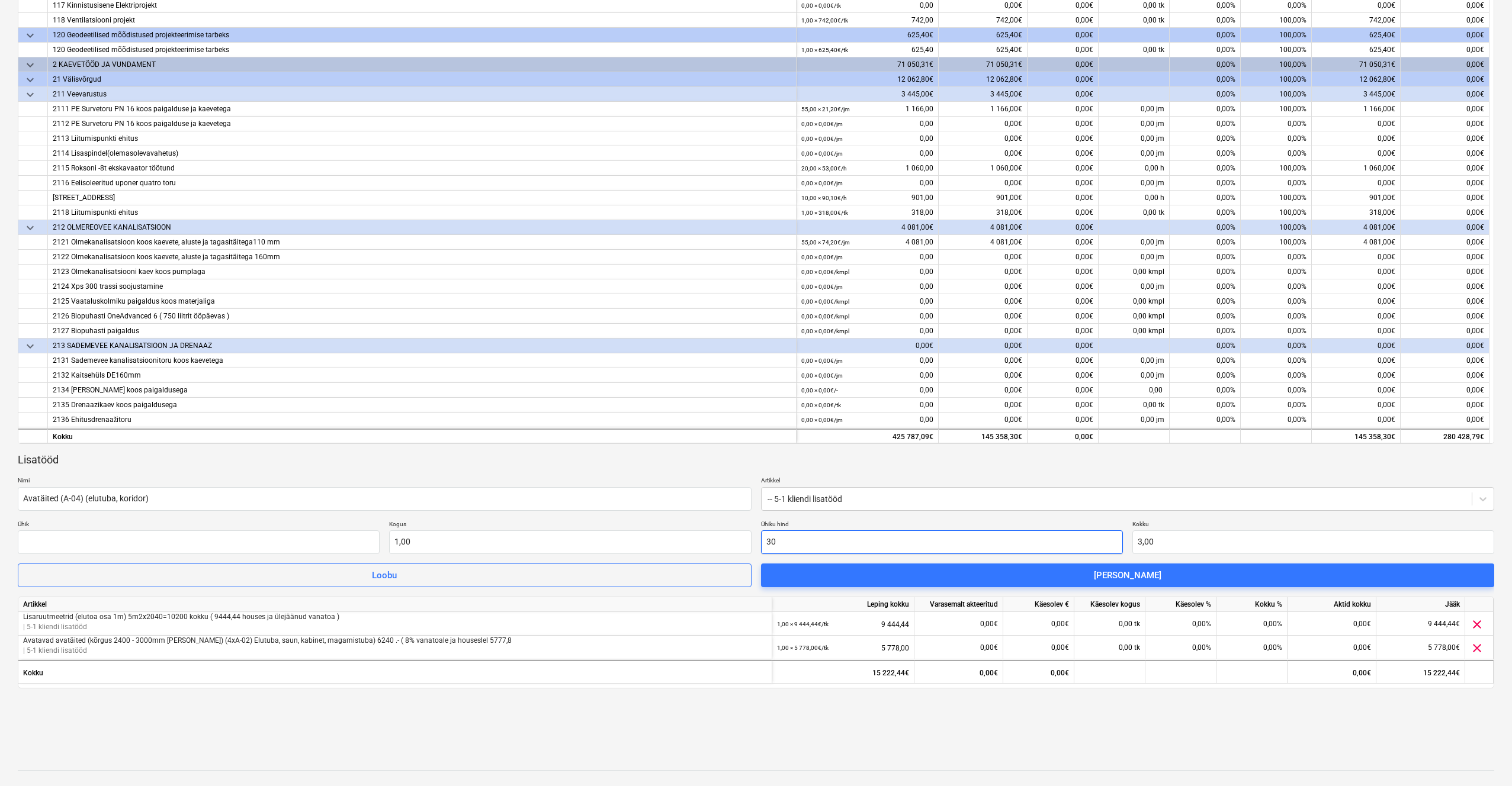
type input "30,00"
type input "305"
type input "305,00"
type input "3052"
type input "3 052,00"
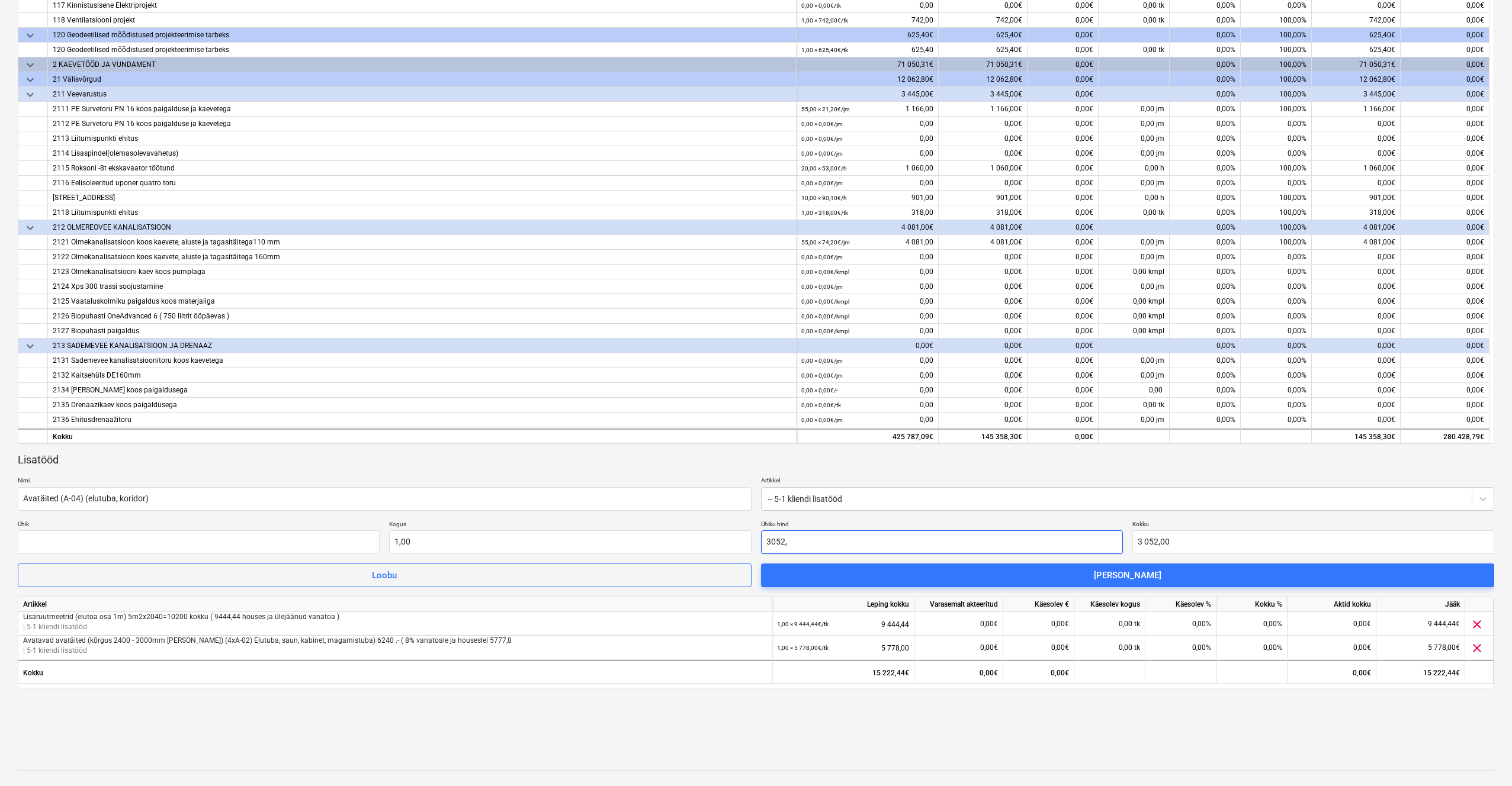
type input "3052,7"
type input "3 052,70"
type input "3052,77"
type input "3 052,77"
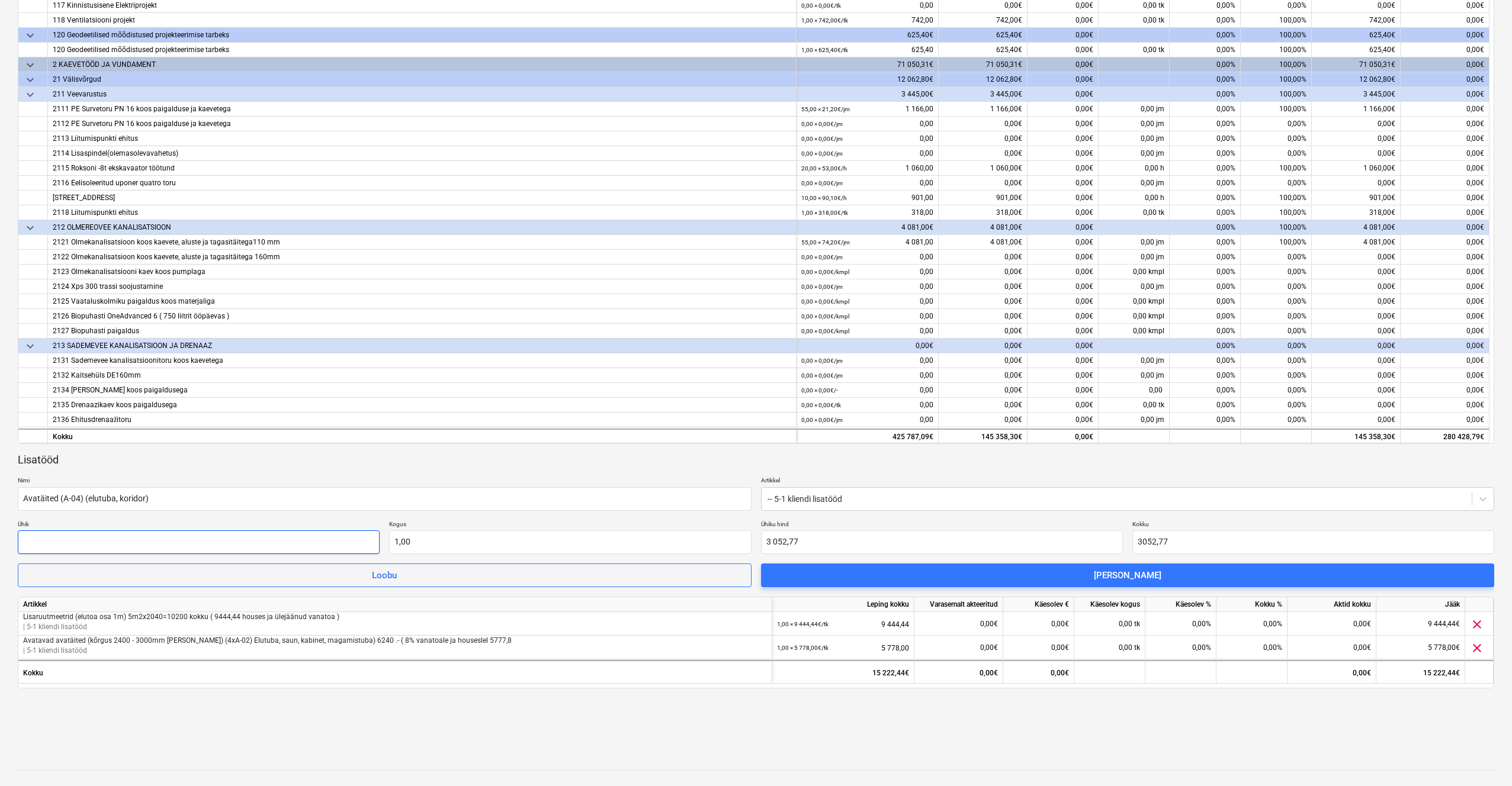
type input "3 052,77"
click at [224, 545] on input "text" at bounding box center [198, 542] width 362 height 23
type input "tk"
type input "1,00"
click at [579, 517] on div "Lisatööd Nimi Avatäited (A-04) (elutuba, koridor) Artikkel -- 5-1 kliendi lisat…" at bounding box center [755, 520] width 1476 height 135
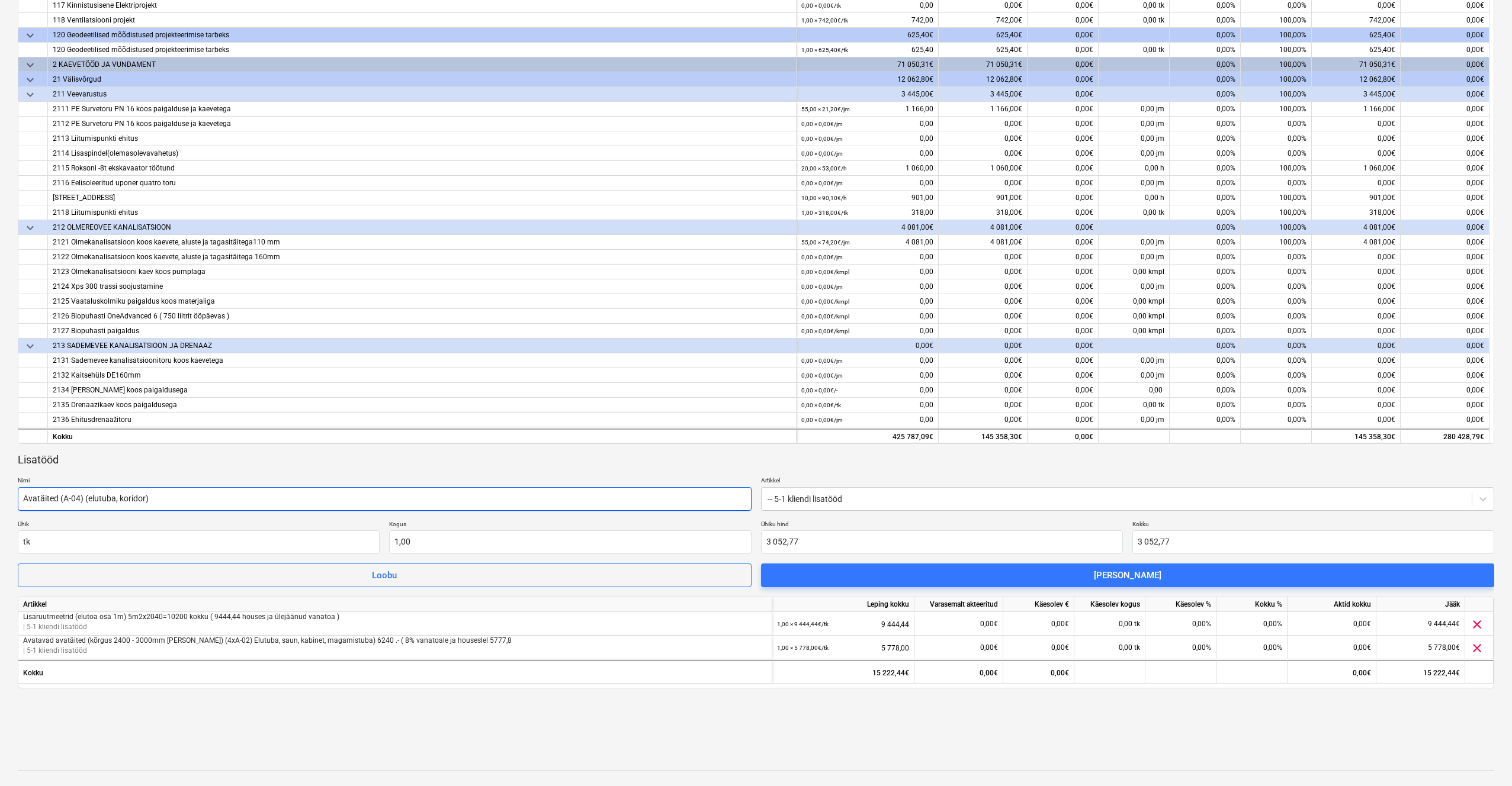
click at [206, 500] on input "Avatäited (A-04) (elutuba, koridor)" at bounding box center [384, 498] width 733 height 23
click at [216, 497] on input "Avatäited (A-04) (elutuba, koridor)" at bounding box center [384, 498] width 733 height 23
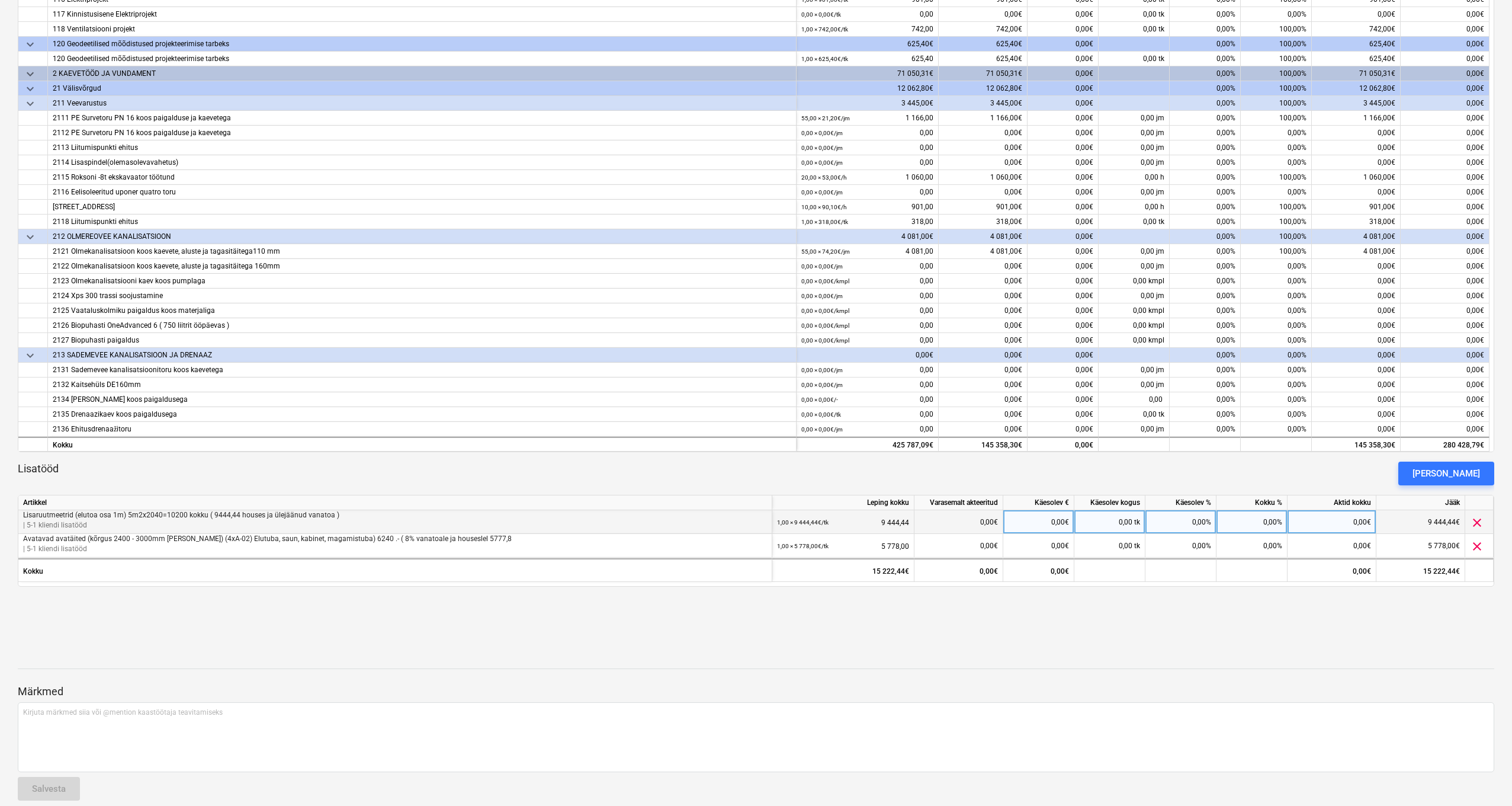
scroll to position [326, 0]
click at [1082, 625] on div at bounding box center [755, 639] width 1476 height 29
click at [1475, 467] on div "[PERSON_NAME]" at bounding box center [1447, 474] width 68 height 16
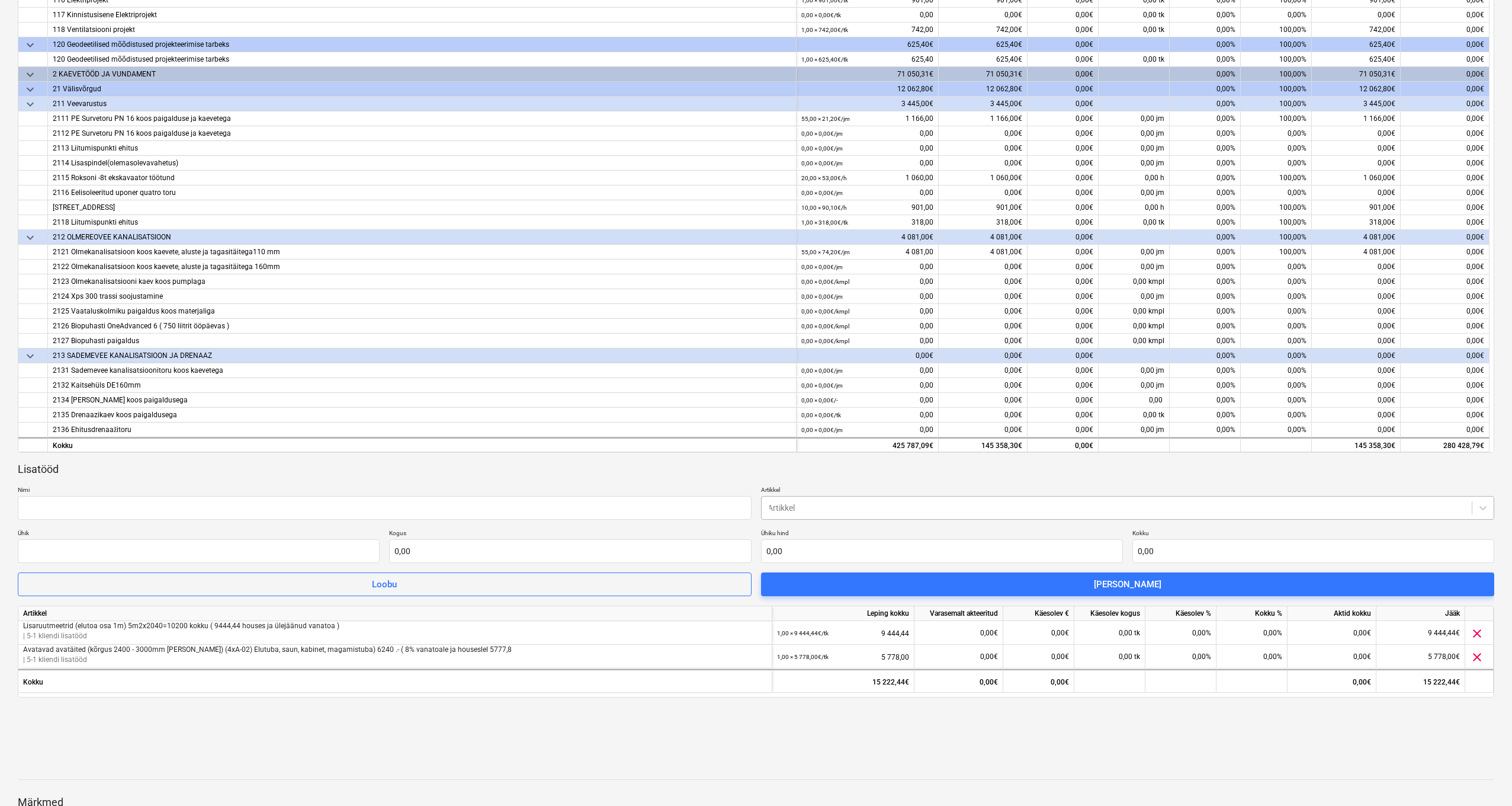
click at [825, 500] on div "Artikkel" at bounding box center [1116, 507] width 711 height 17
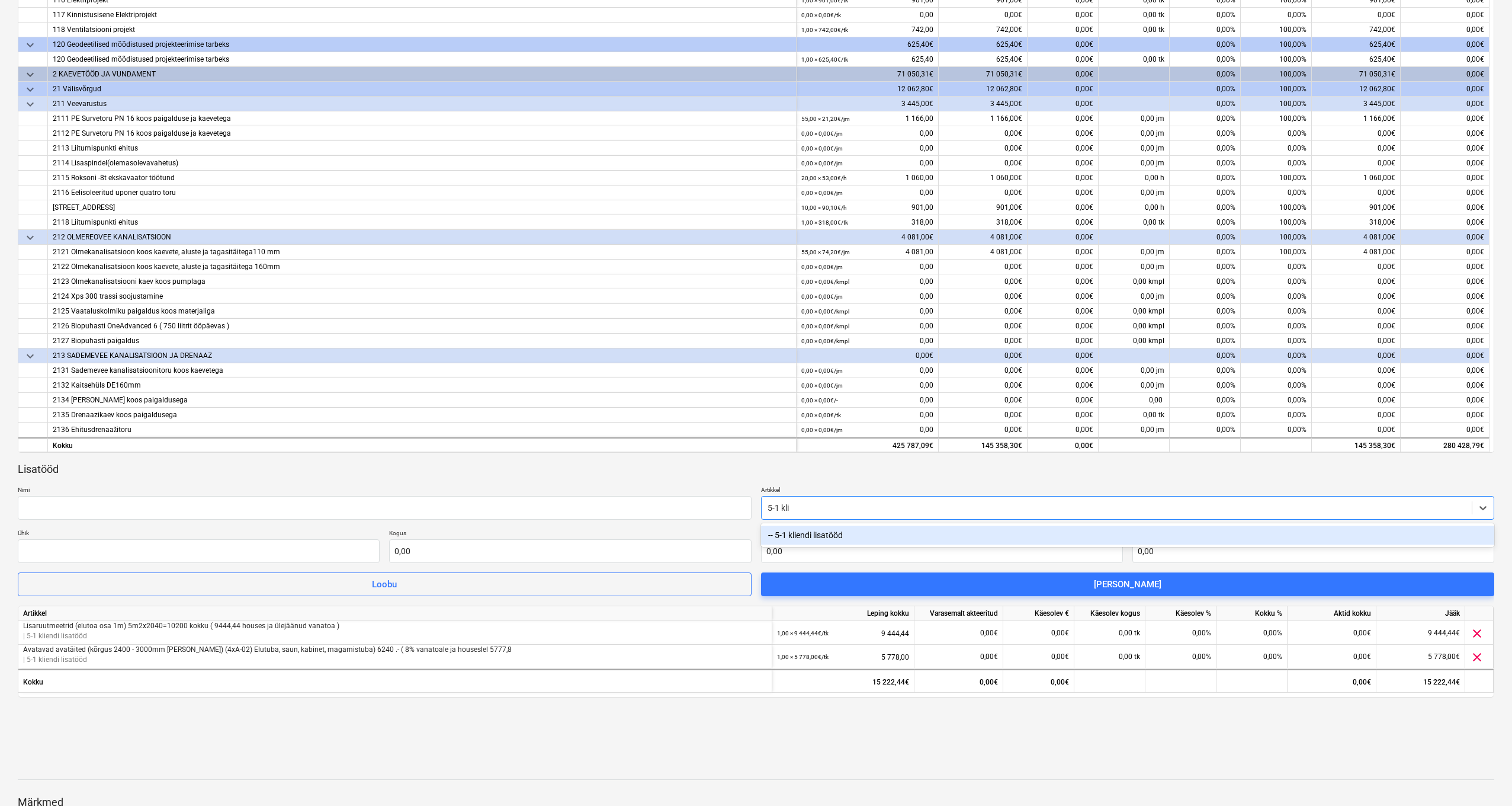
type input "5-1 [PERSON_NAME]"
click at [779, 535] on div "-- 5-1 kliendi lisatööd" at bounding box center [1127, 535] width 733 height 19
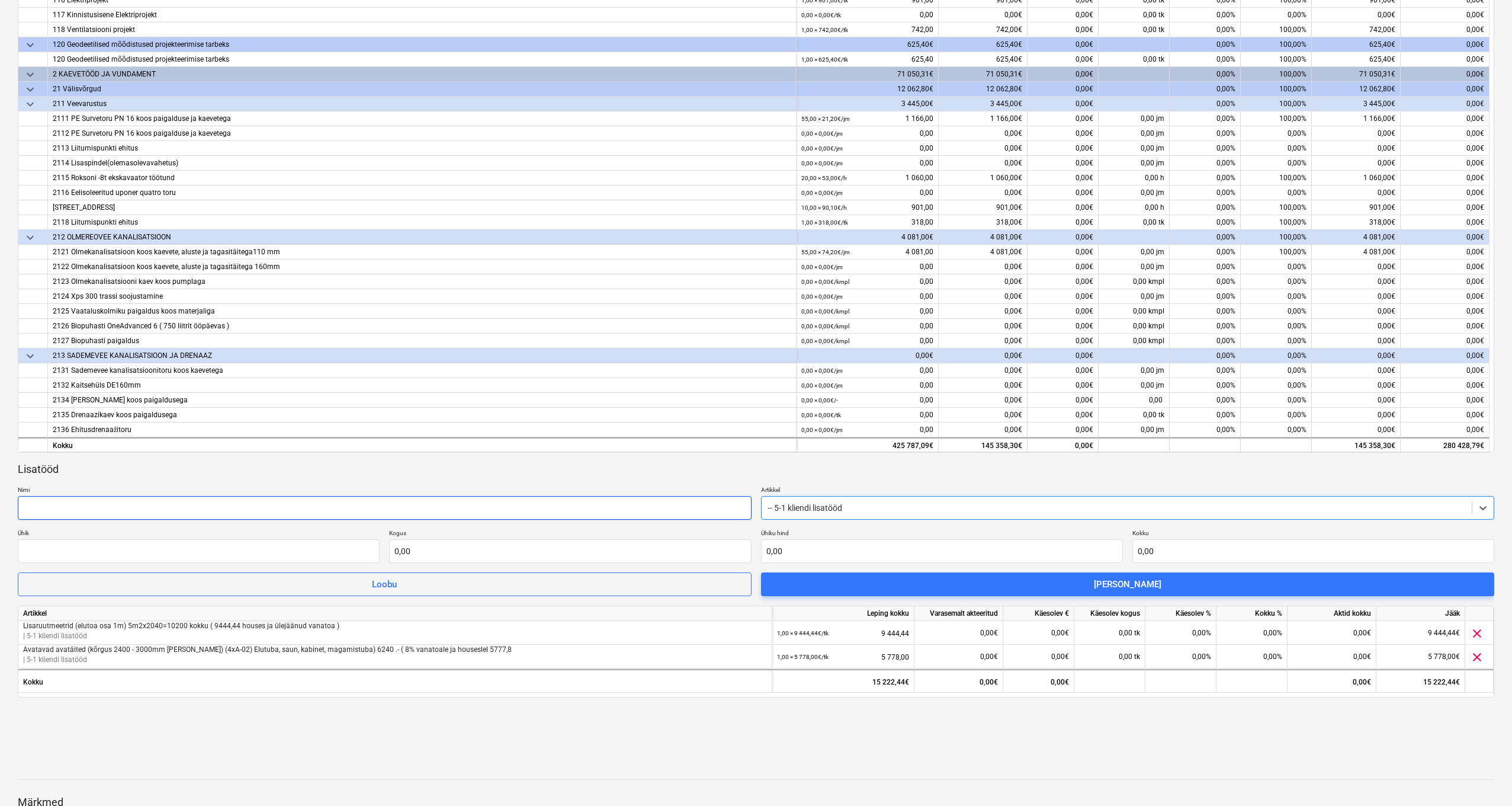
click at [424, 512] on input "text" at bounding box center [384, 507] width 733 height 24
paste input "Avatäited (A-04) (elutuba, koridor)"
drag, startPoint x: 194, startPoint y: 502, endPoint x: 400, endPoint y: 543, distance: 210.0
click at [194, 502] on input "Avatäited (A-04) (elutuba, koridor)" at bounding box center [384, 507] width 733 height 24
type input "Avatäited (A-04) (elutuba, koridor)"
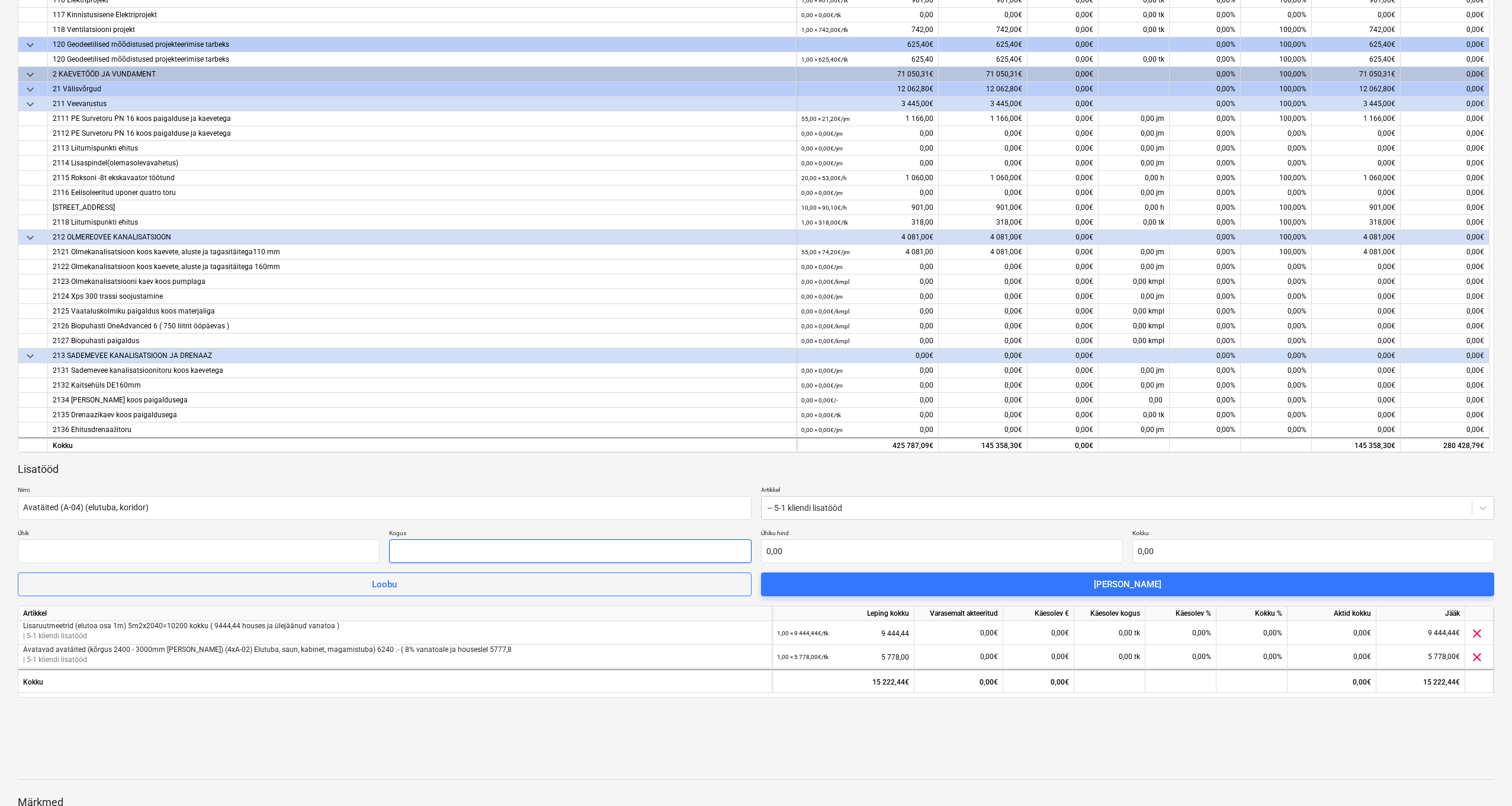
click at [512, 554] on input "text" at bounding box center [570, 551] width 362 height 24
type input "3 052,77"
type input "3"
type input "9 158,31"
type input "30"
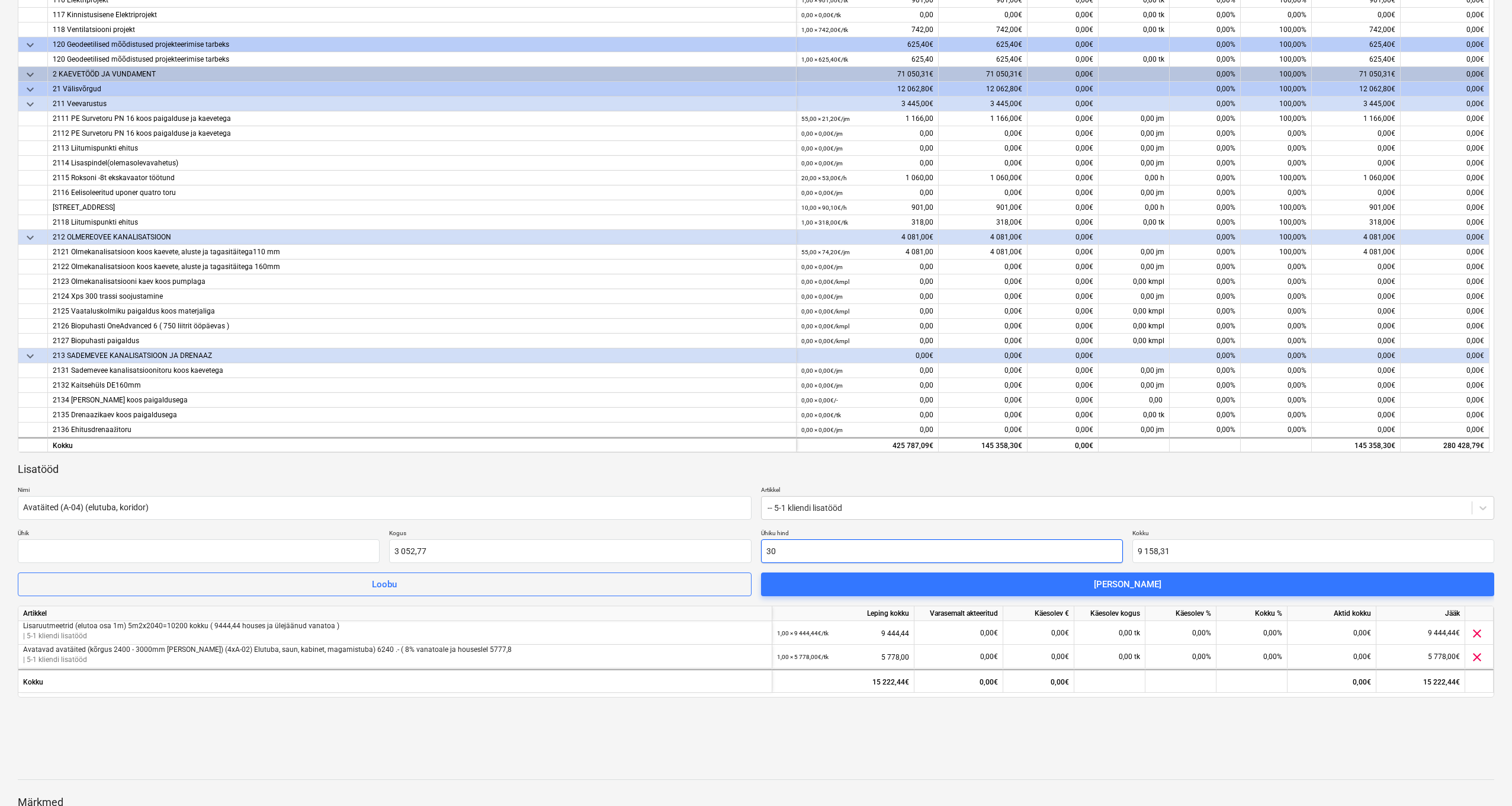
type input "91 583,10"
type input "305"
type input "931 094,85"
type input "3052"
type input "9 317 054,04"
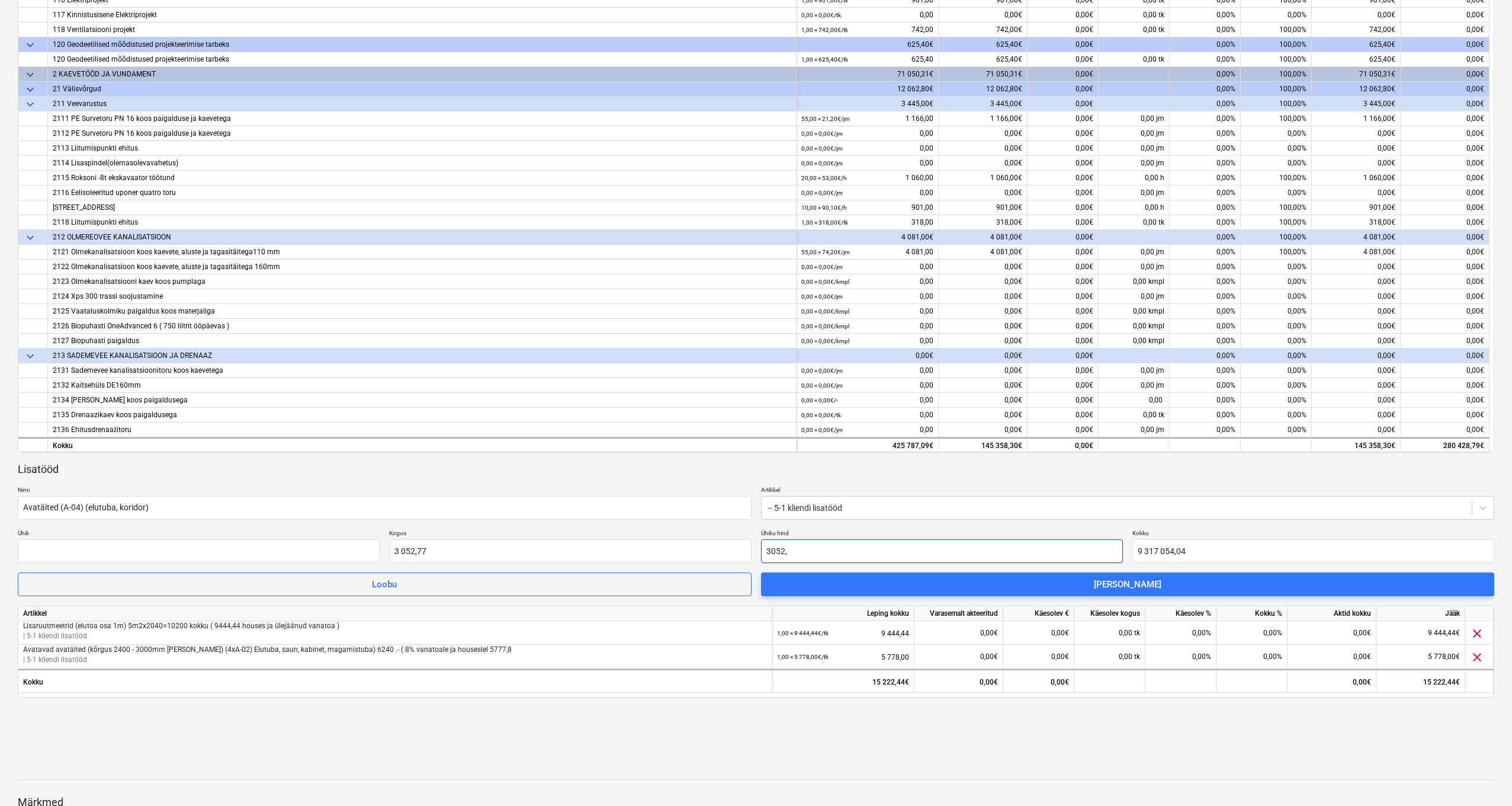
type input "3052,7"
type input "9 319 190,98"
type input "3052,77"
type input "9 319 404,67"
type input "3 052,77"
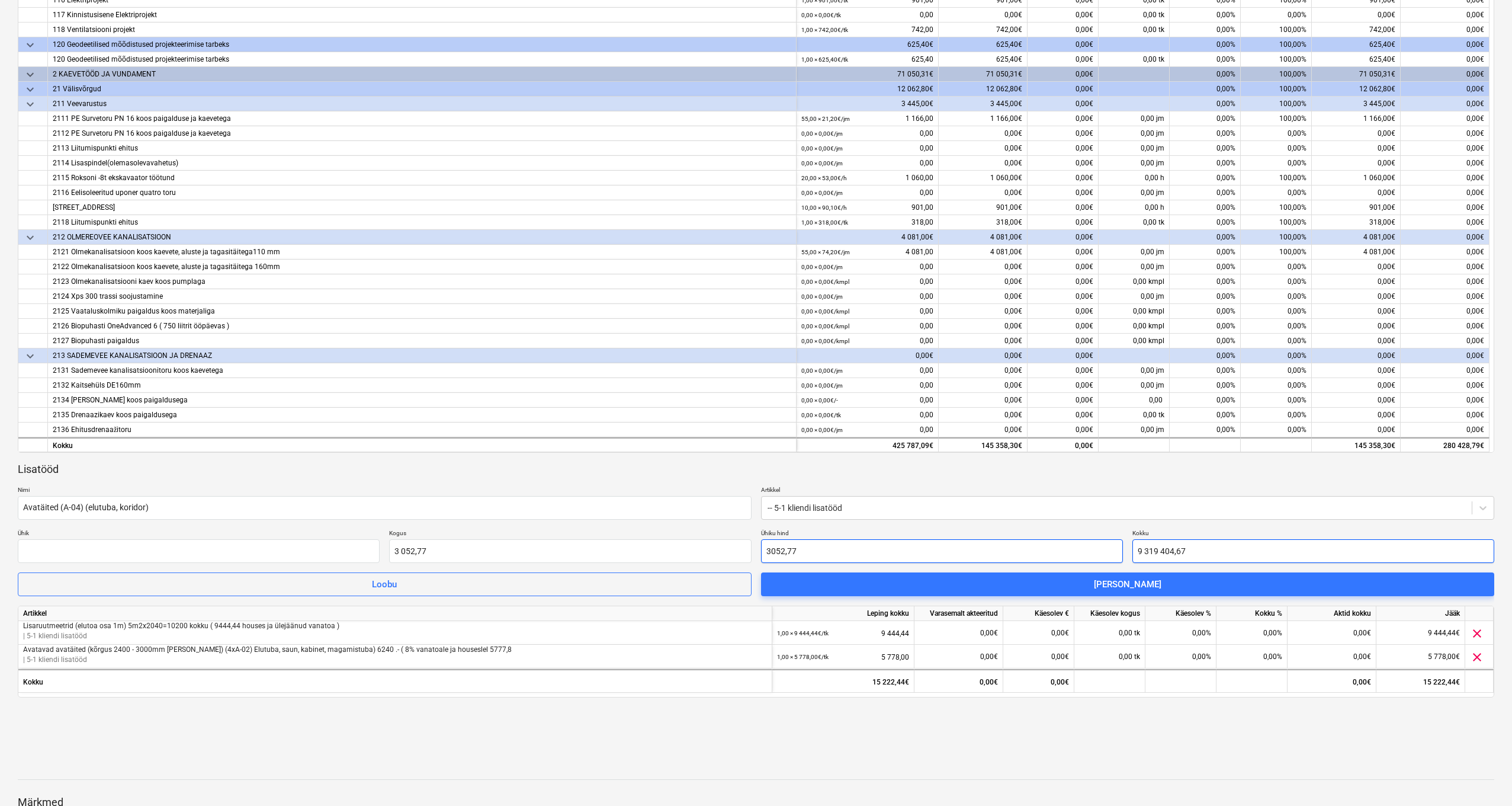
type input "9319404,6729"
type input "3052,77"
type input "9 319 404,67"
click at [701, 550] on input "3052,77" at bounding box center [570, 551] width 362 height 24
drag, startPoint x: 702, startPoint y: 550, endPoint x: 424, endPoint y: 537, distance: 278.3
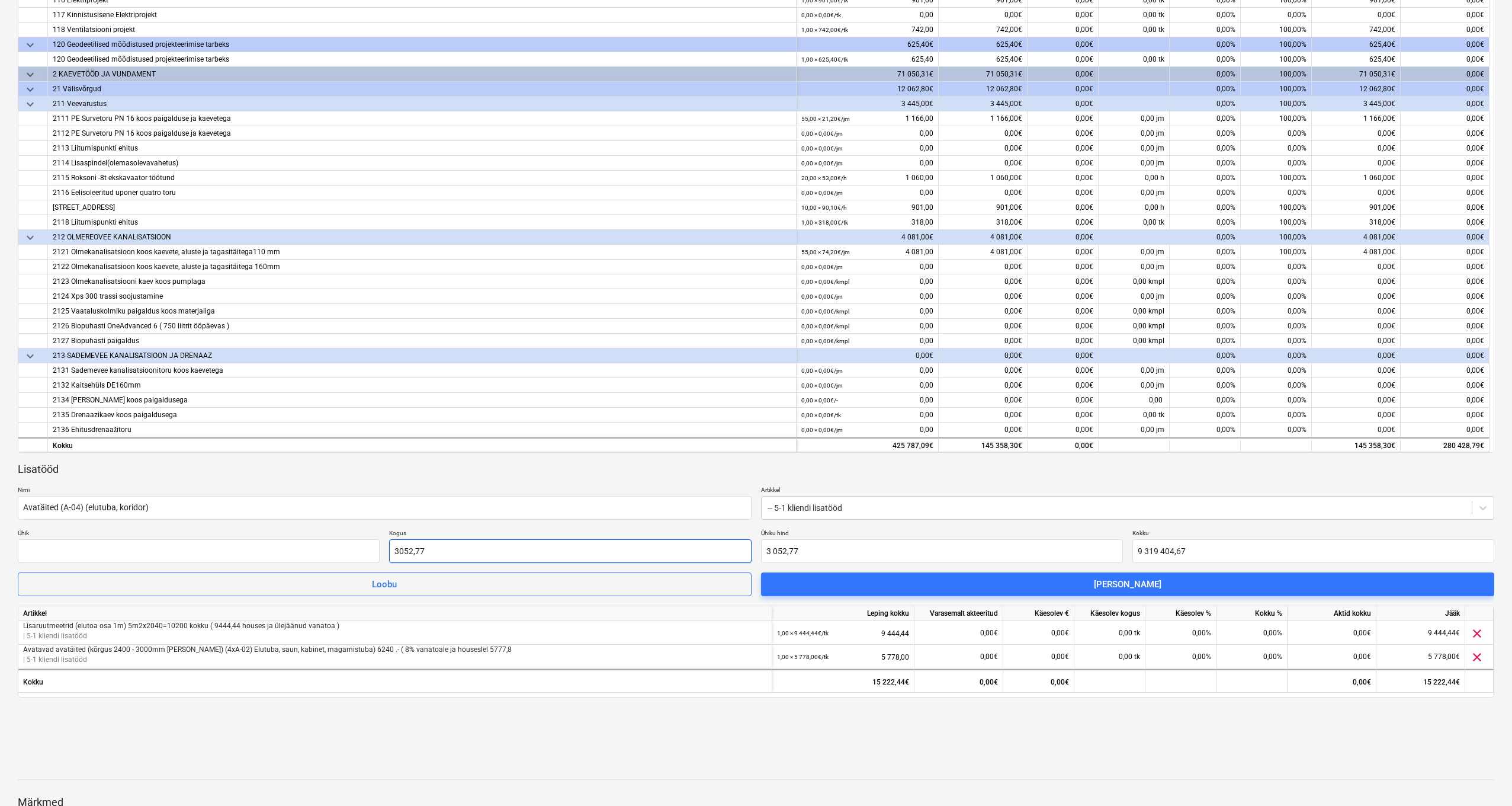
click at [428, 537] on div "Kogus 3052,77" at bounding box center [570, 546] width 362 height 34
type input "1"
type input "3 052,77"
type input "1,00"
click at [357, 508] on input "Avatäited (A-04) (elutuba, koridor)" at bounding box center [384, 507] width 733 height 24
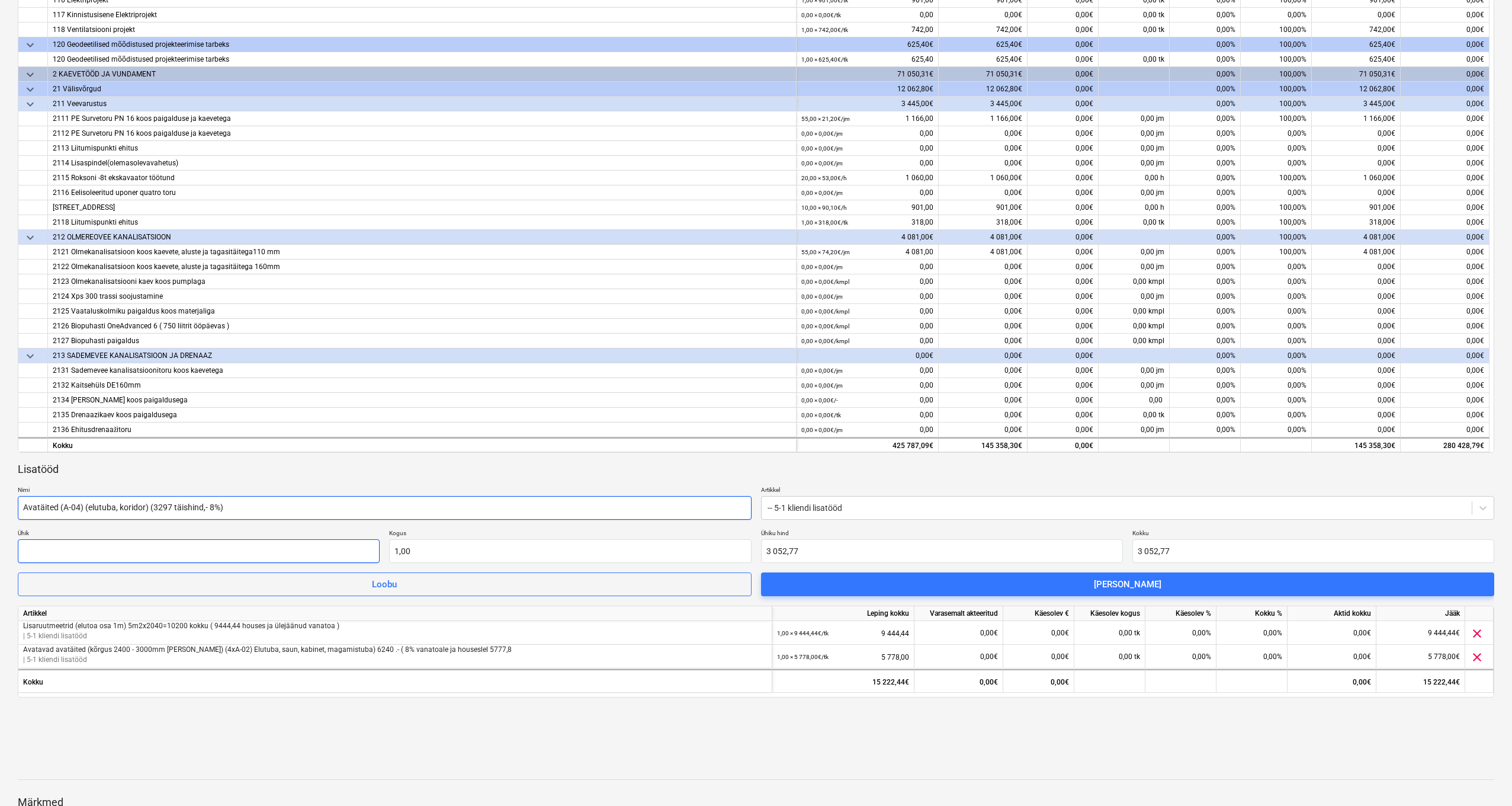
type input "Avatäited (A-04) (elutuba, koridor) (3297 täishind,- 8%)"
drag, startPoint x: 224, startPoint y: 546, endPoint x: 229, endPoint y: 541, distance: 7.1
click at [224, 545] on input "text" at bounding box center [198, 551] width 362 height 24
type input "tk"
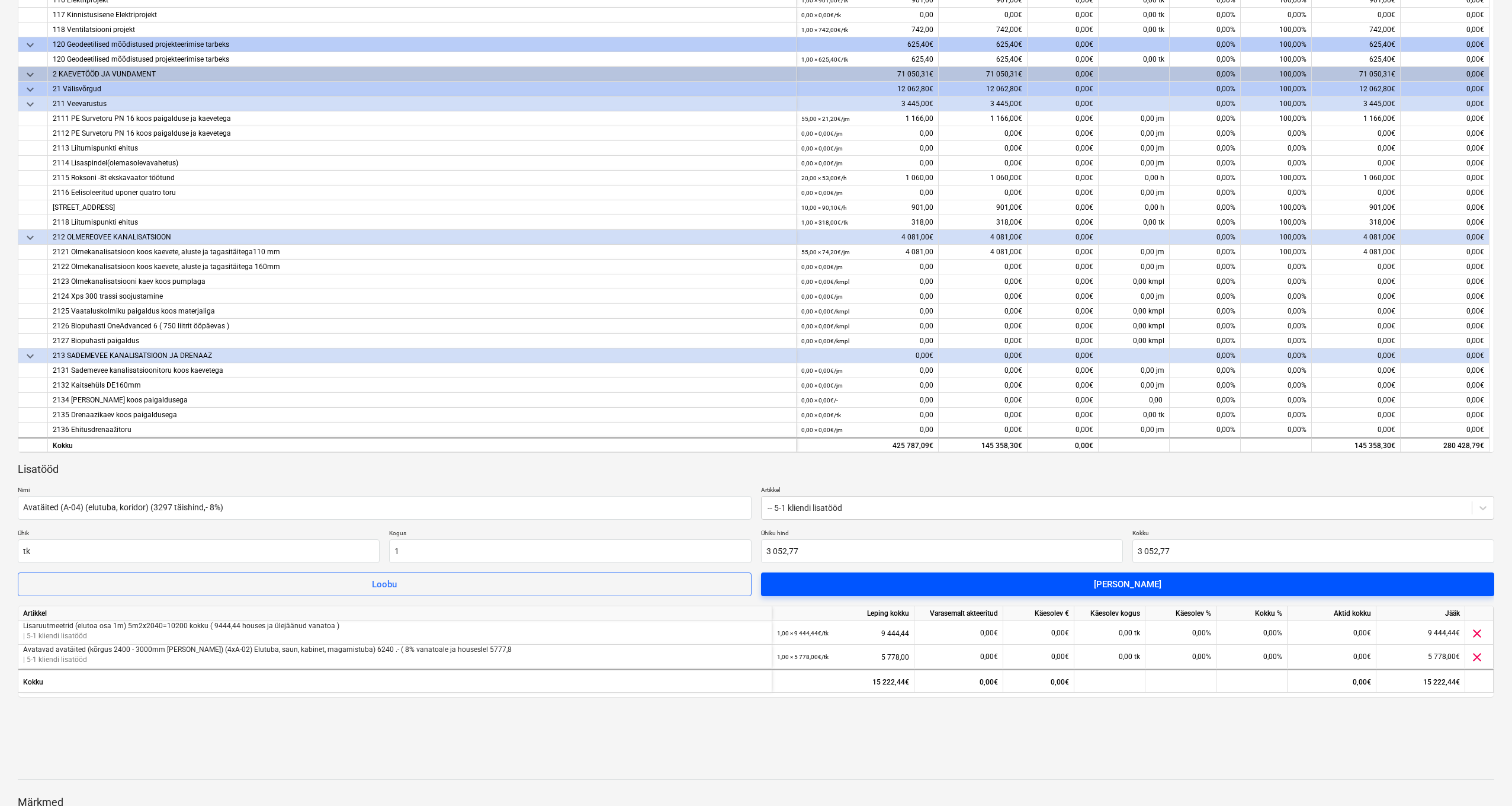
type input "1,00"
click at [1008, 584] on span "[PERSON_NAME]" at bounding box center [1127, 584] width 706 height 16
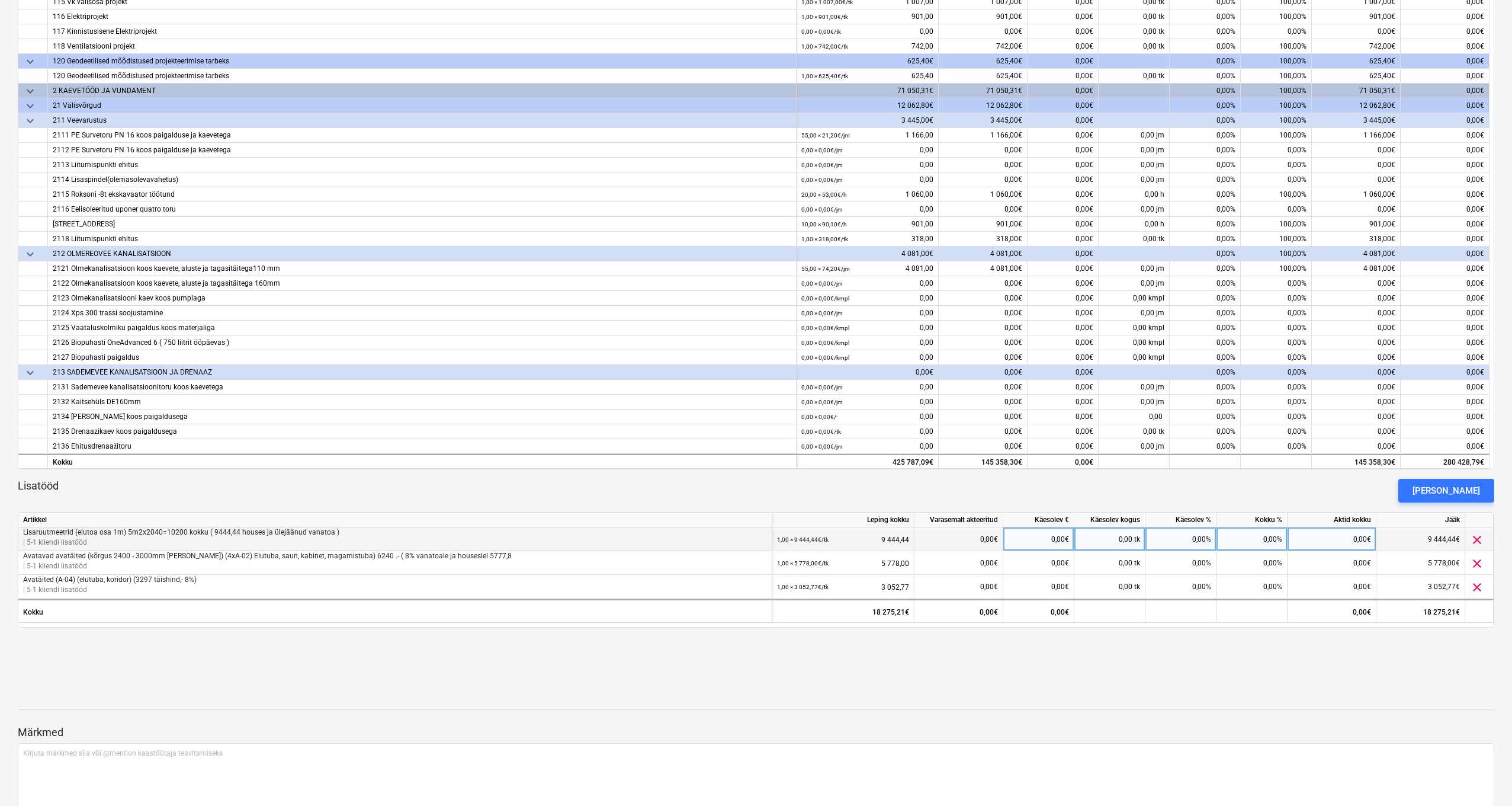
scroll to position [304, 0]
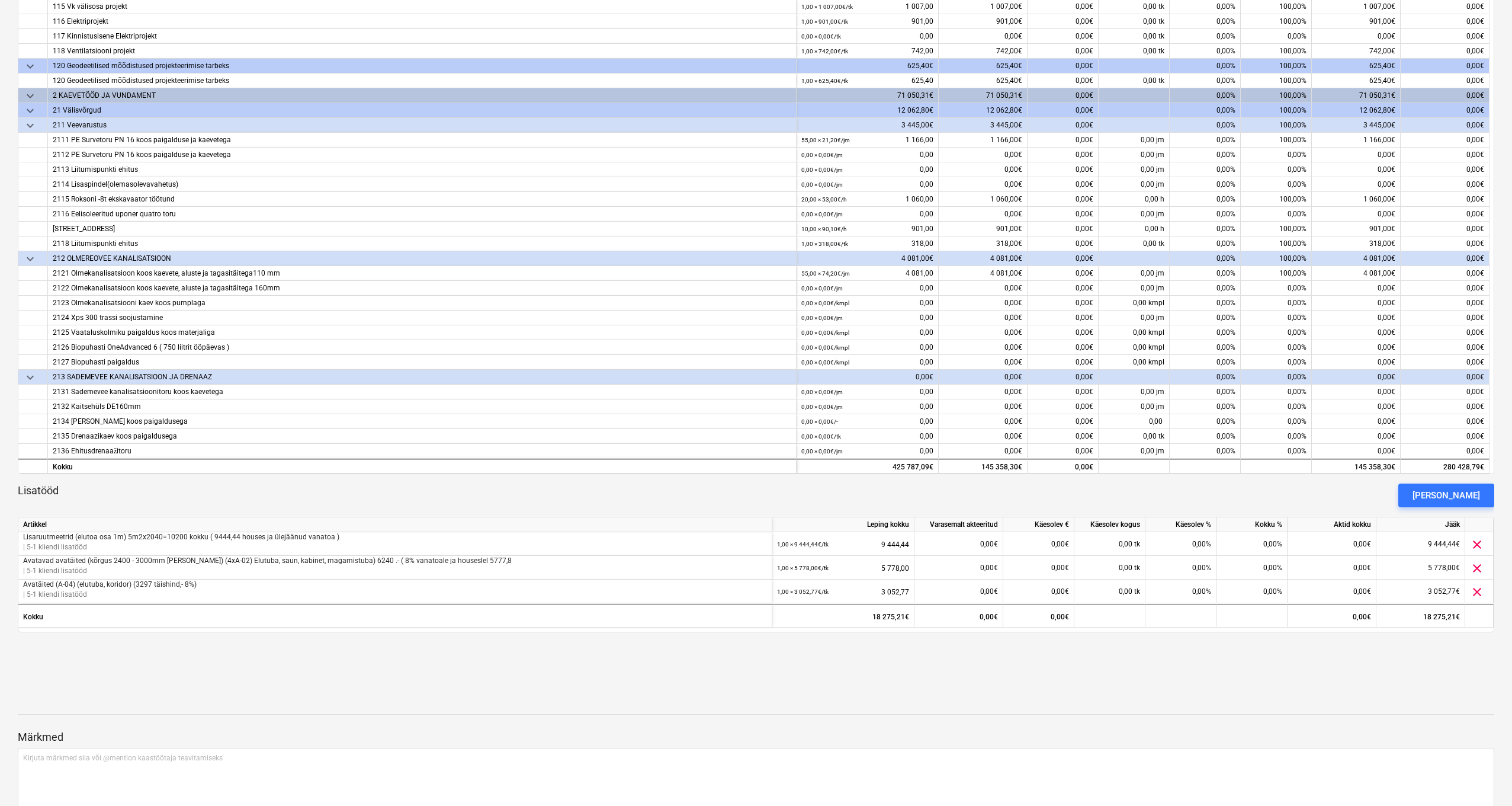
click at [1466, 500] on div "[PERSON_NAME]" at bounding box center [1447, 495] width 68 height 16
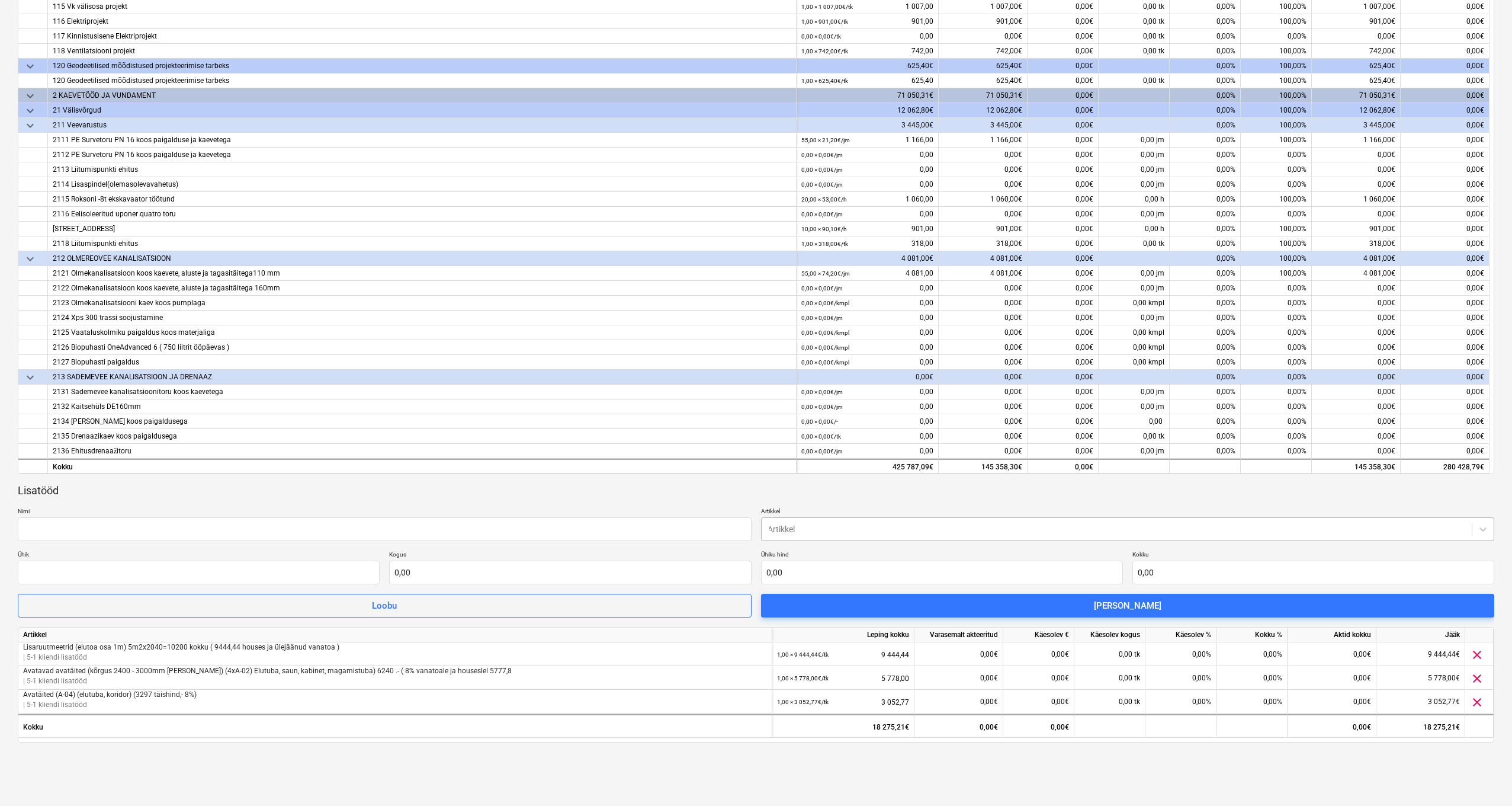
click at [794, 526] on div "Artikkel" at bounding box center [1116, 528] width 699 height 10
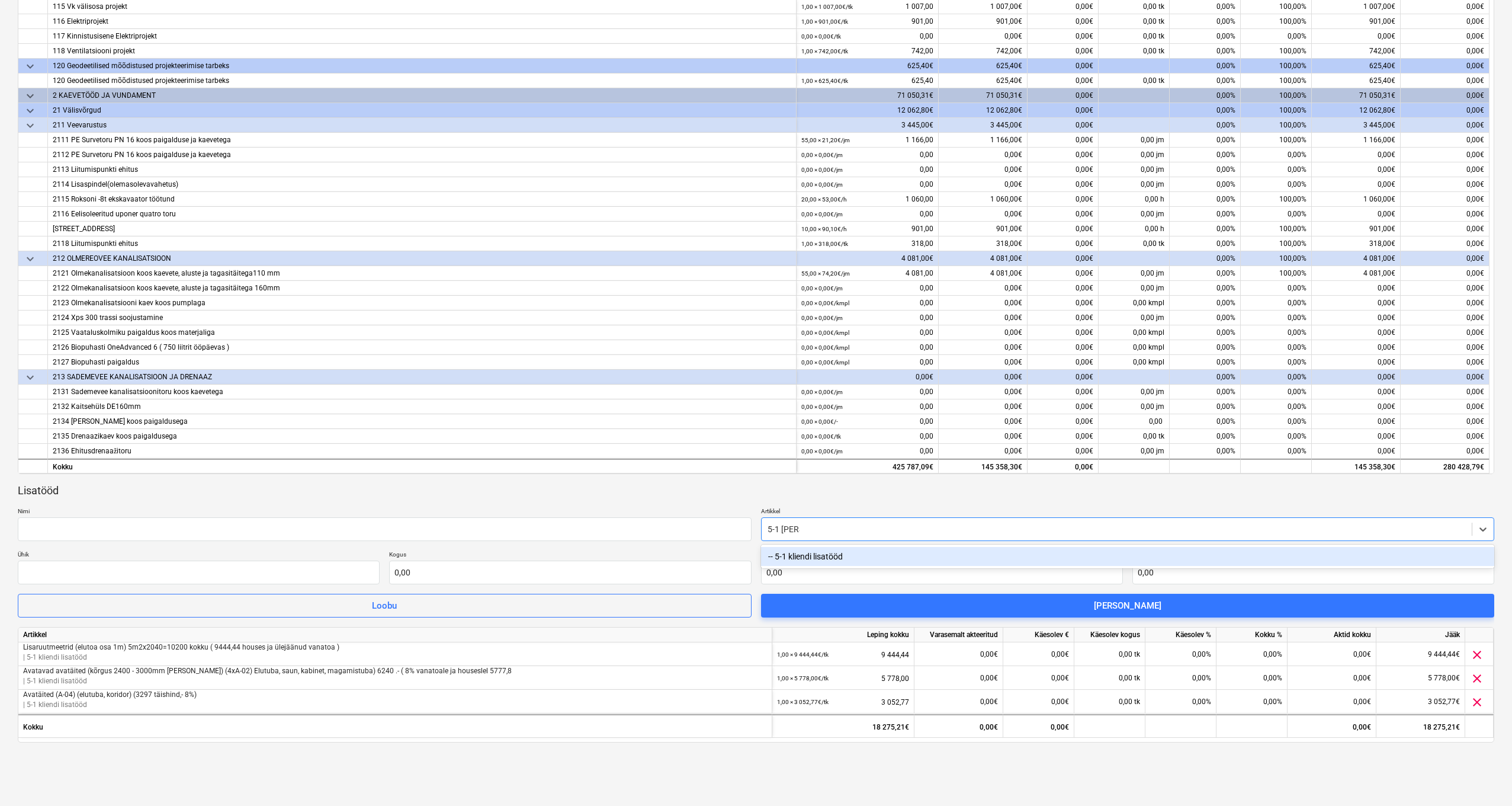
type input "5-1 kliend"
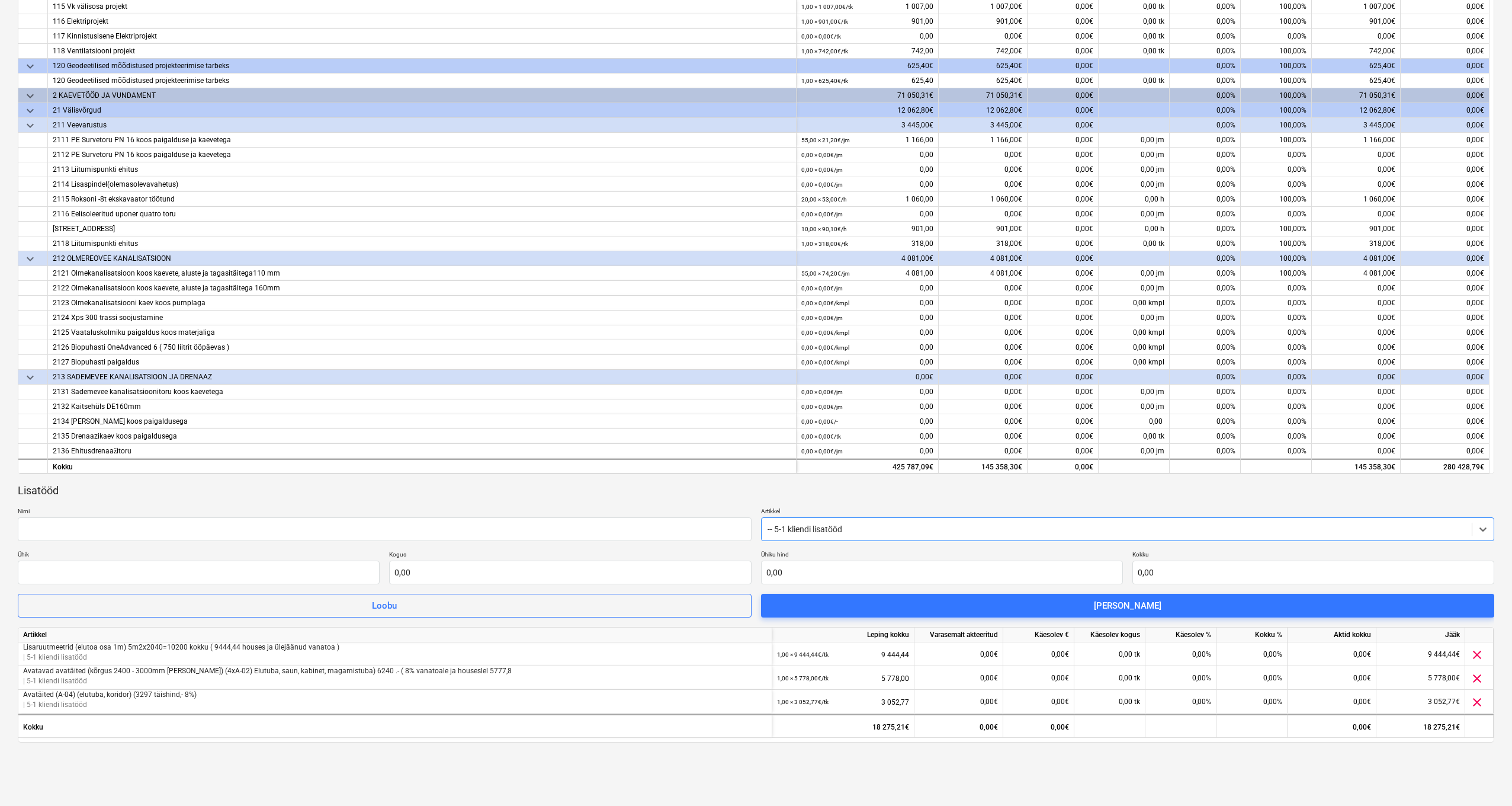
scroll to position [261, 0]
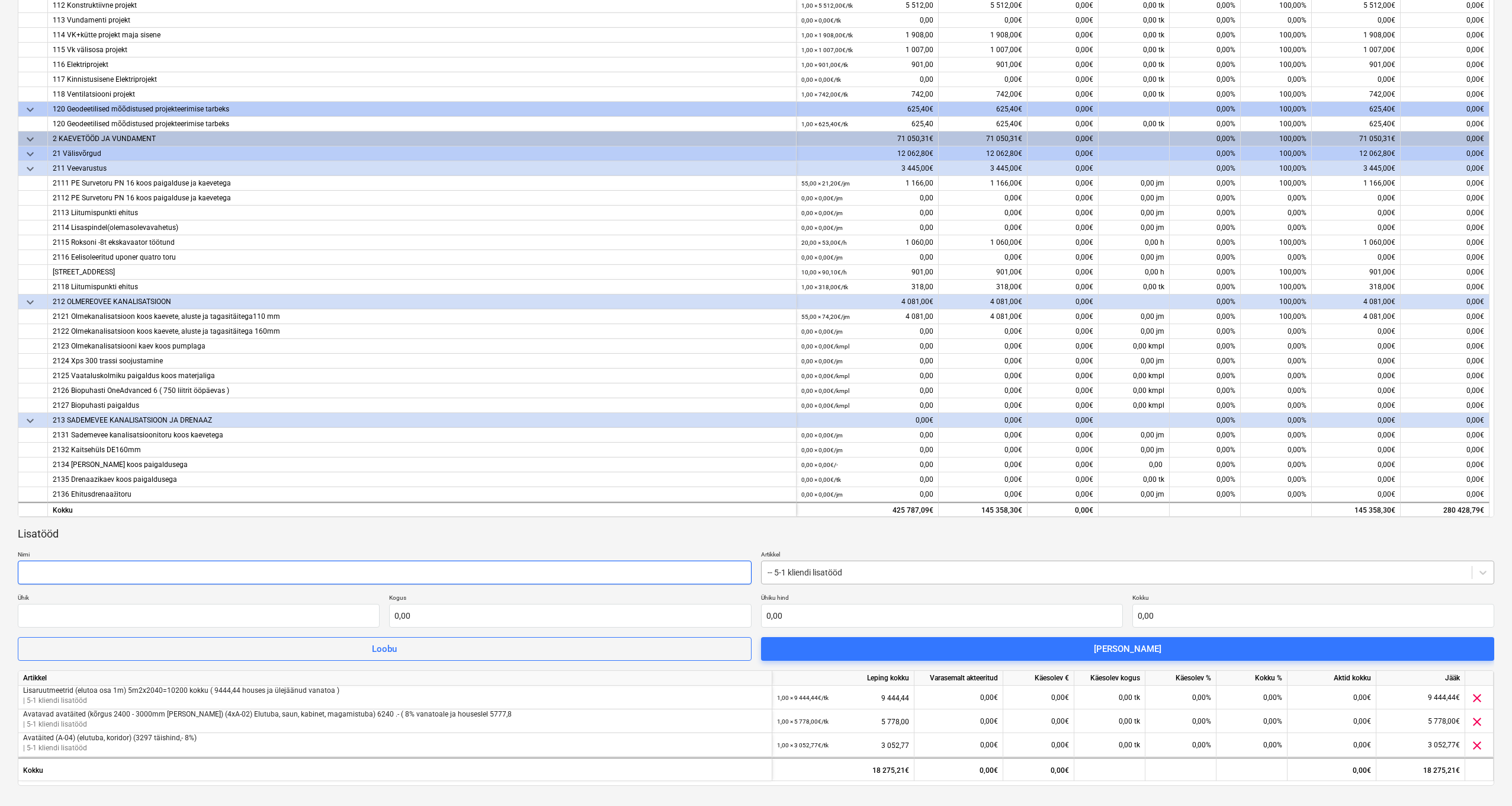
click at [507, 571] on input "text" at bounding box center [384, 572] width 733 height 24
click at [312, 571] on input "Panipaiga laiendus" at bounding box center [384, 572] width 733 height 24
type input "Panipaiga laiendus(6808-8%)"
click at [444, 610] on input "text" at bounding box center [570, 615] width 362 height 24
type input "2"
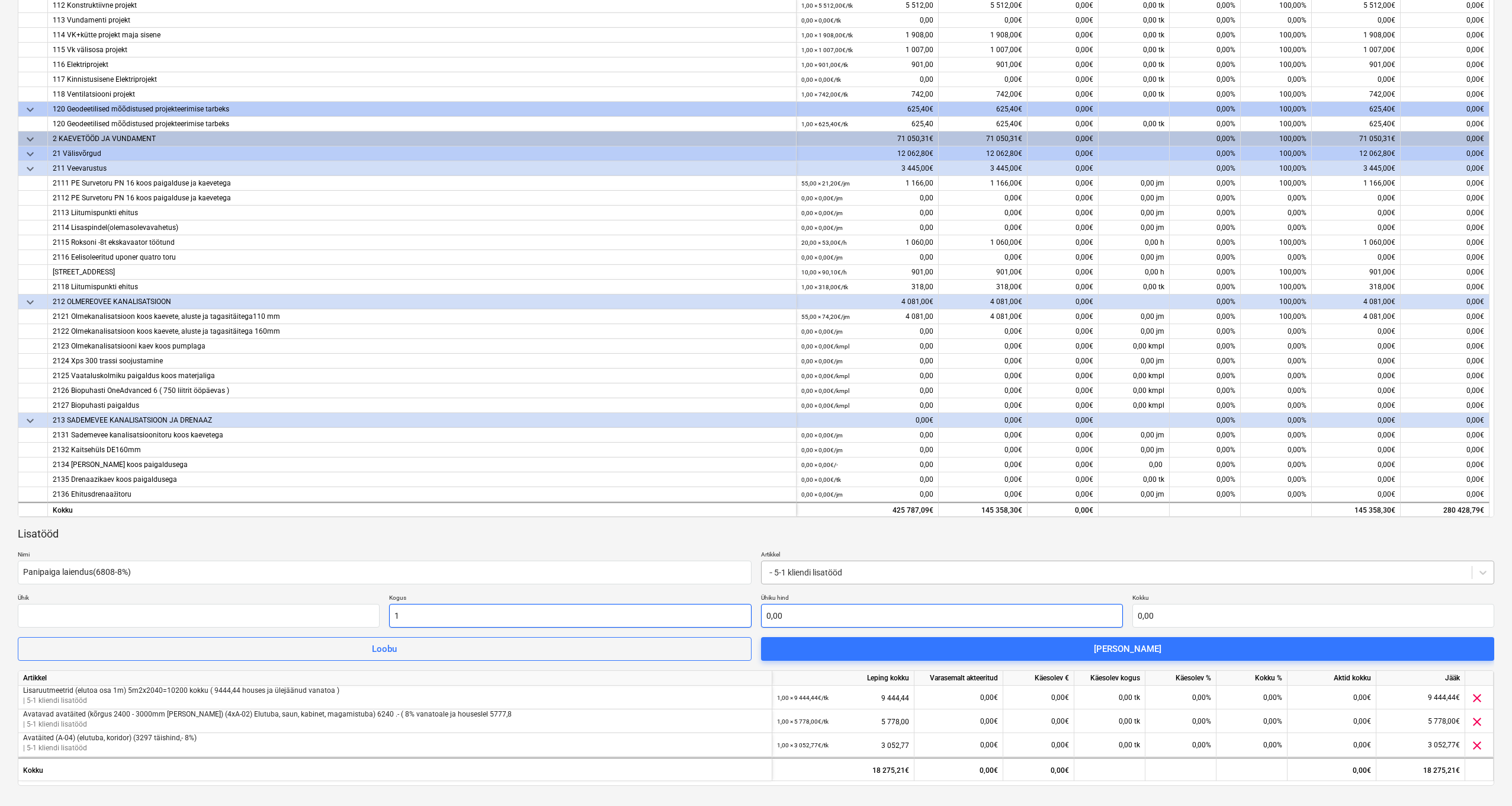
type input "1,00"
type input "6"
type input "6,00"
type input "63"
type input "63,00"
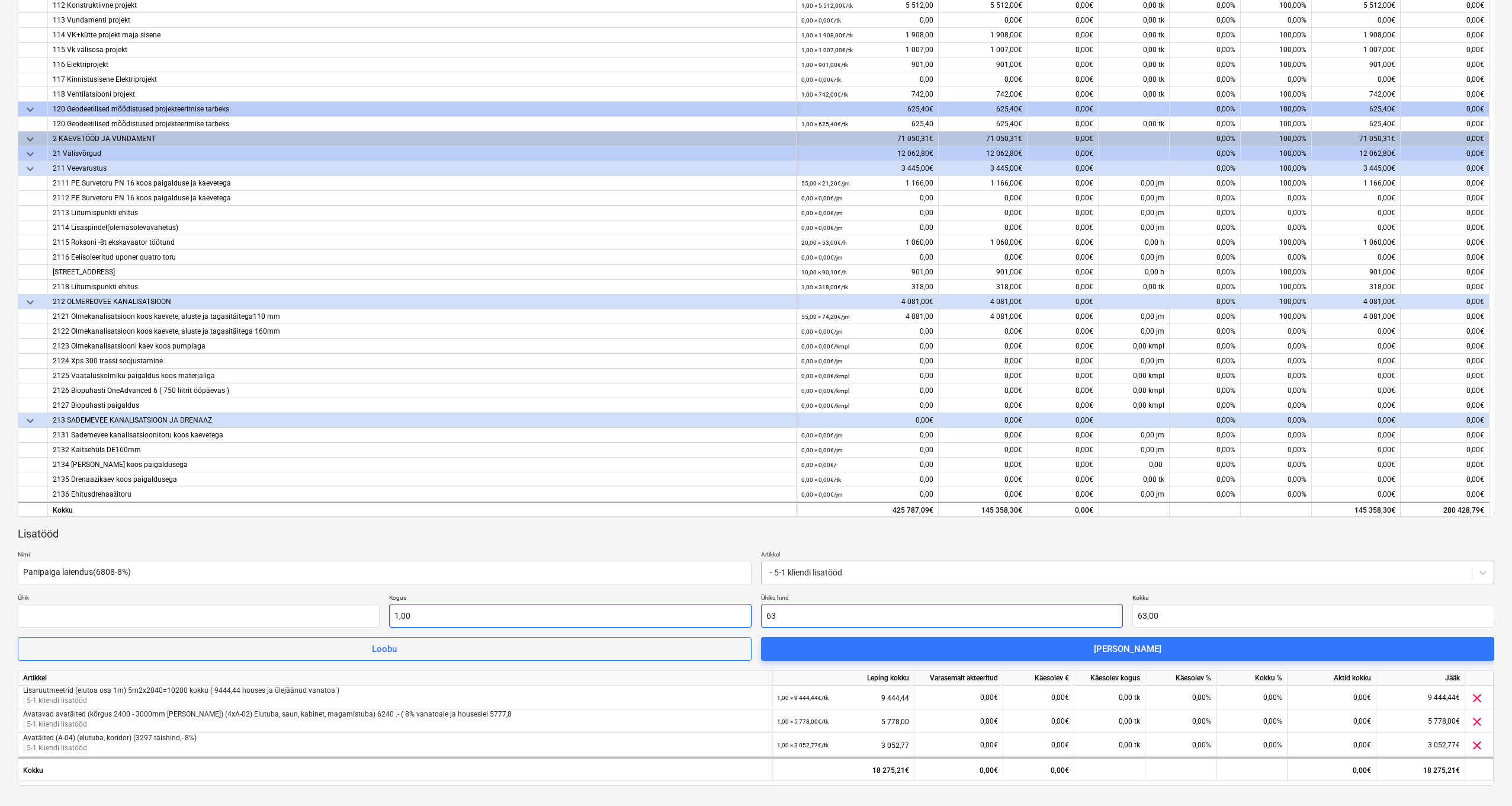
type input "630"
type input "630,00"
type input "6303"
type input "6 303,00"
type input "6303,7"
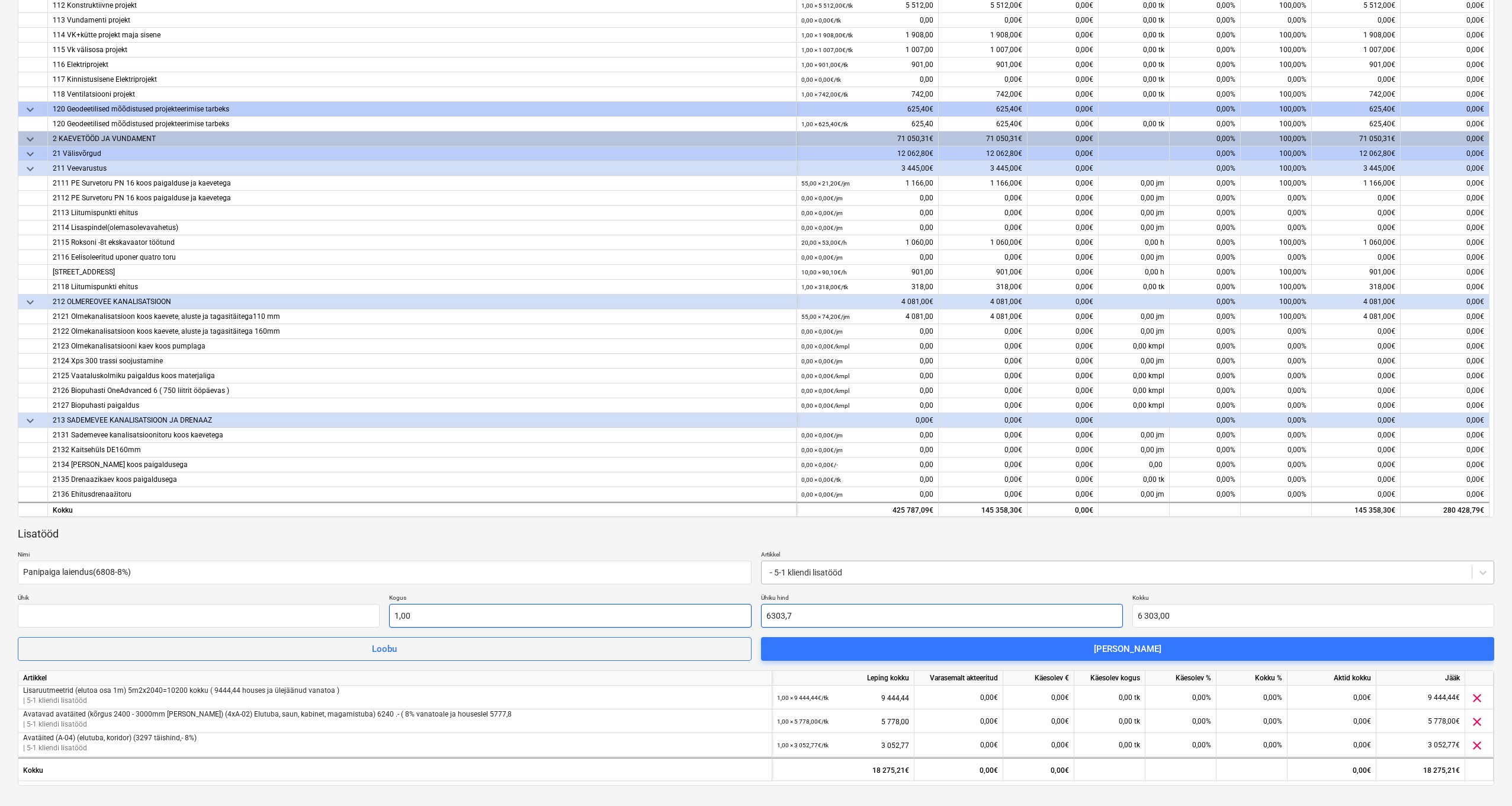
type input "6 303,70"
click at [530, 537] on div "Lisatööd" at bounding box center [755, 534] width 1476 height 14
click at [141, 569] on input "Panipaiga laiendus(6808-8%)" at bounding box center [384, 572] width 733 height 24
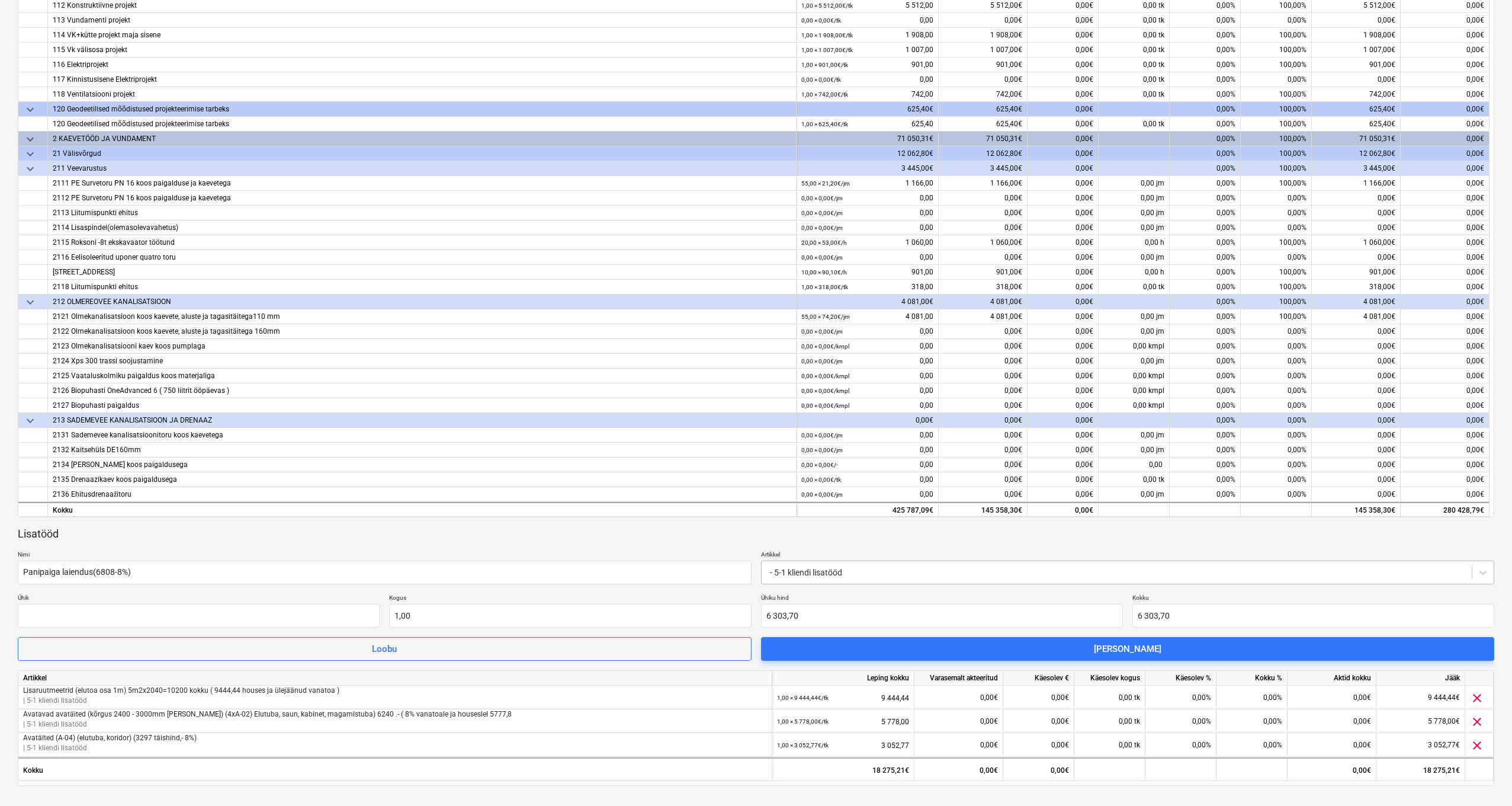
click at [137, 550] on p "Nimi" at bounding box center [384, 555] width 733 height 10
click at [291, 618] on input "text" at bounding box center [198, 615] width 362 height 24
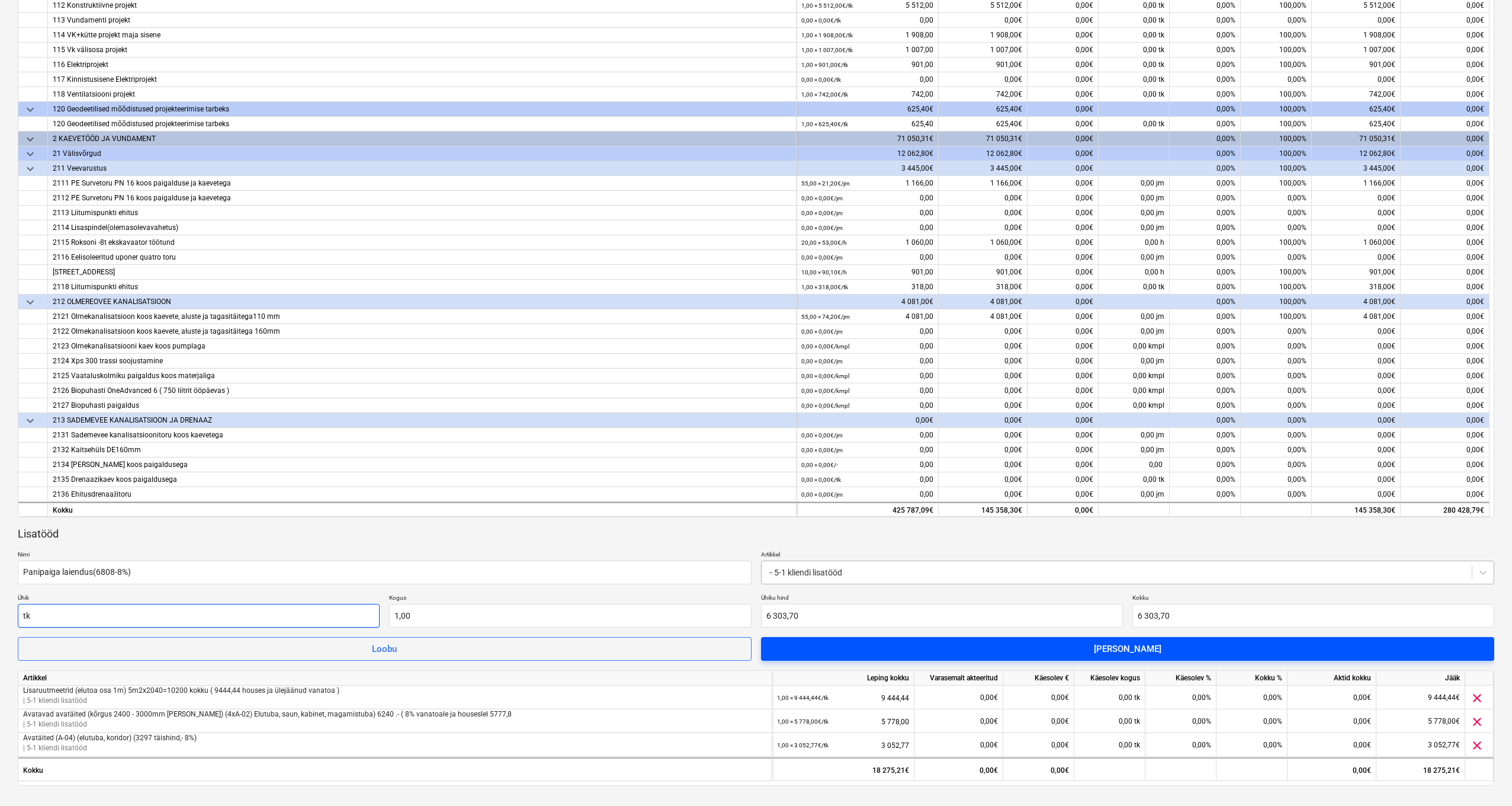
type input "tk"
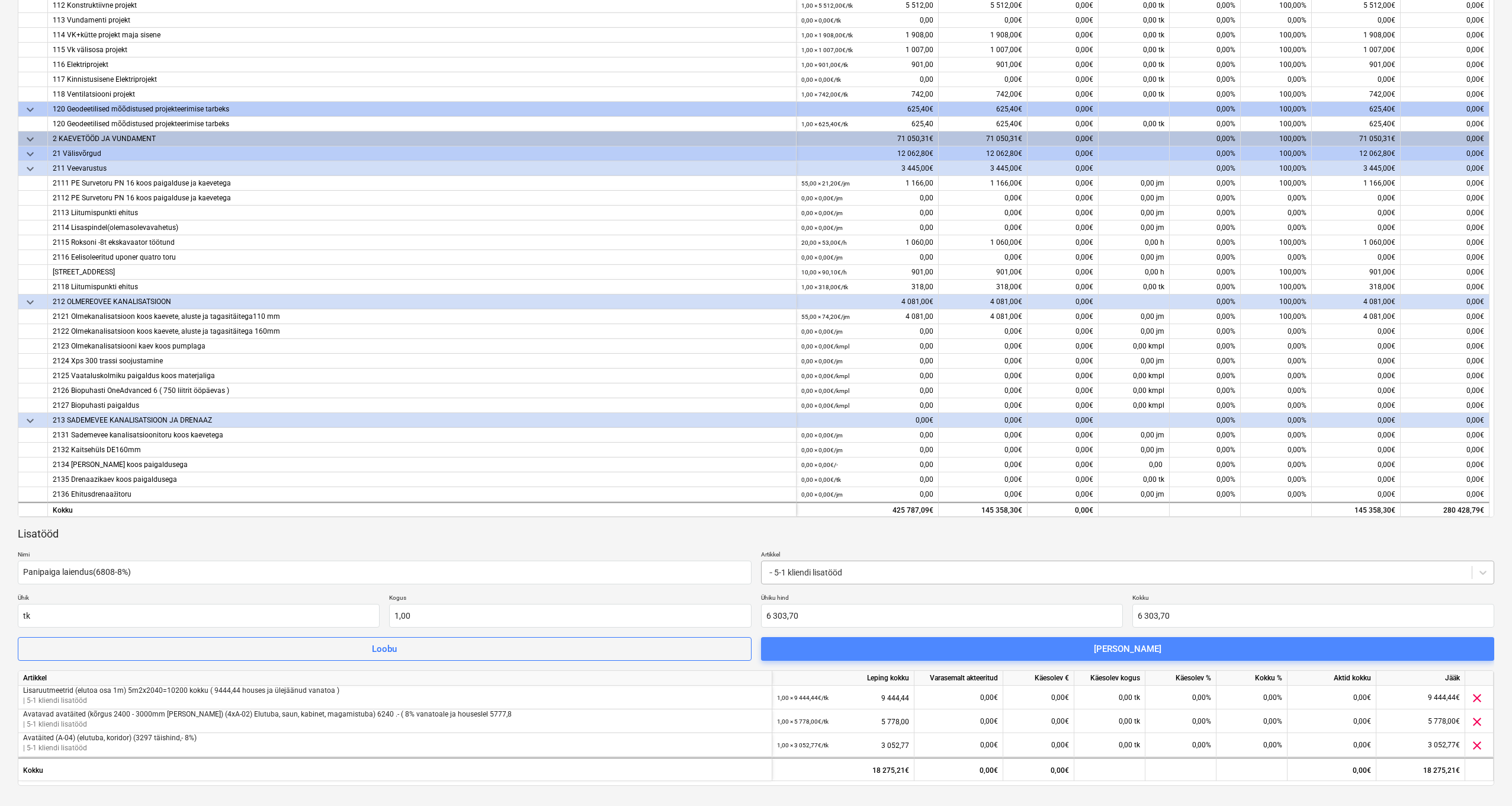
click at [791, 653] on span "[PERSON_NAME]" at bounding box center [1127, 649] width 706 height 16
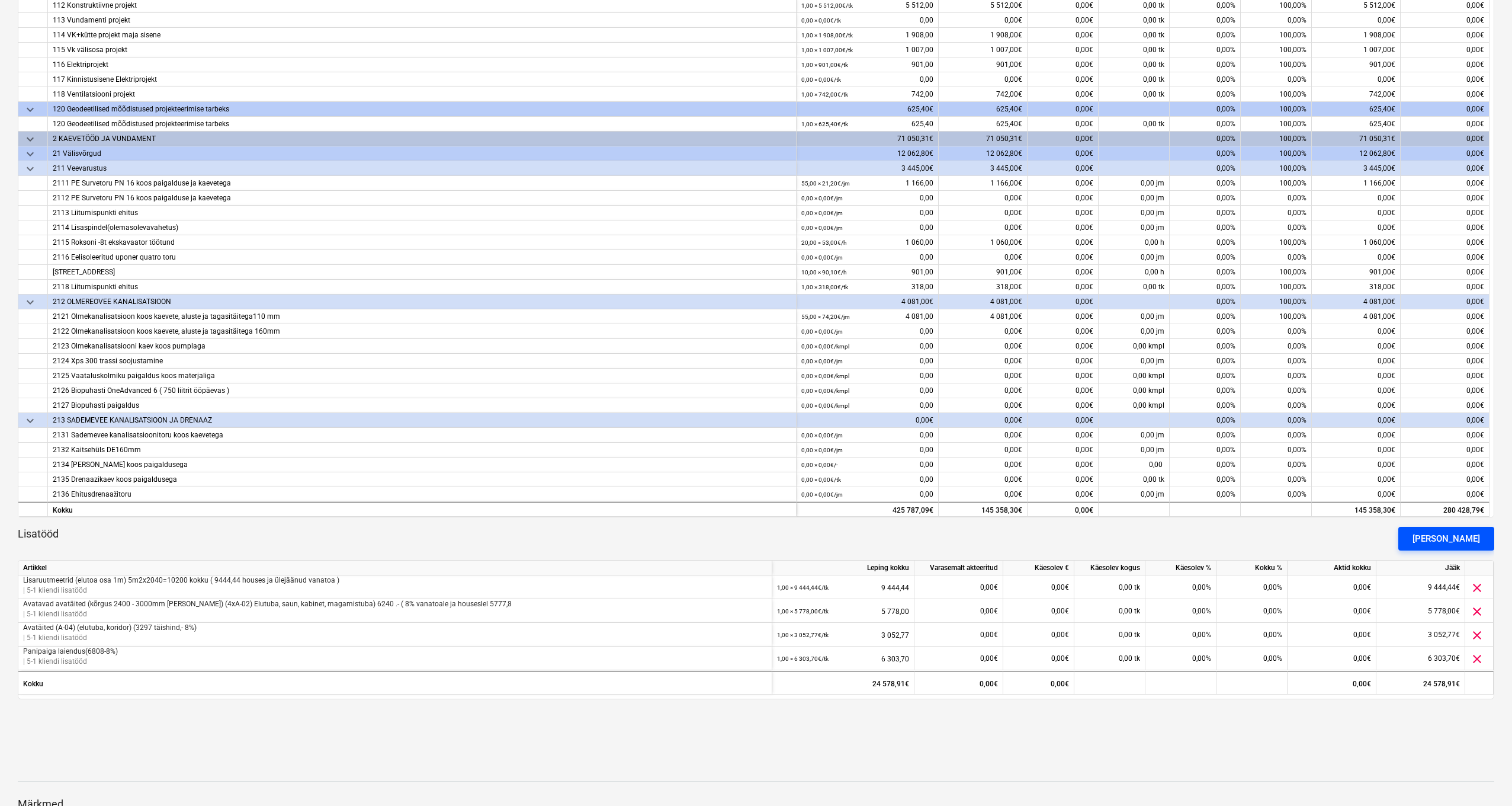
click at [1455, 539] on div "[PERSON_NAME]" at bounding box center [1447, 539] width 68 height 16
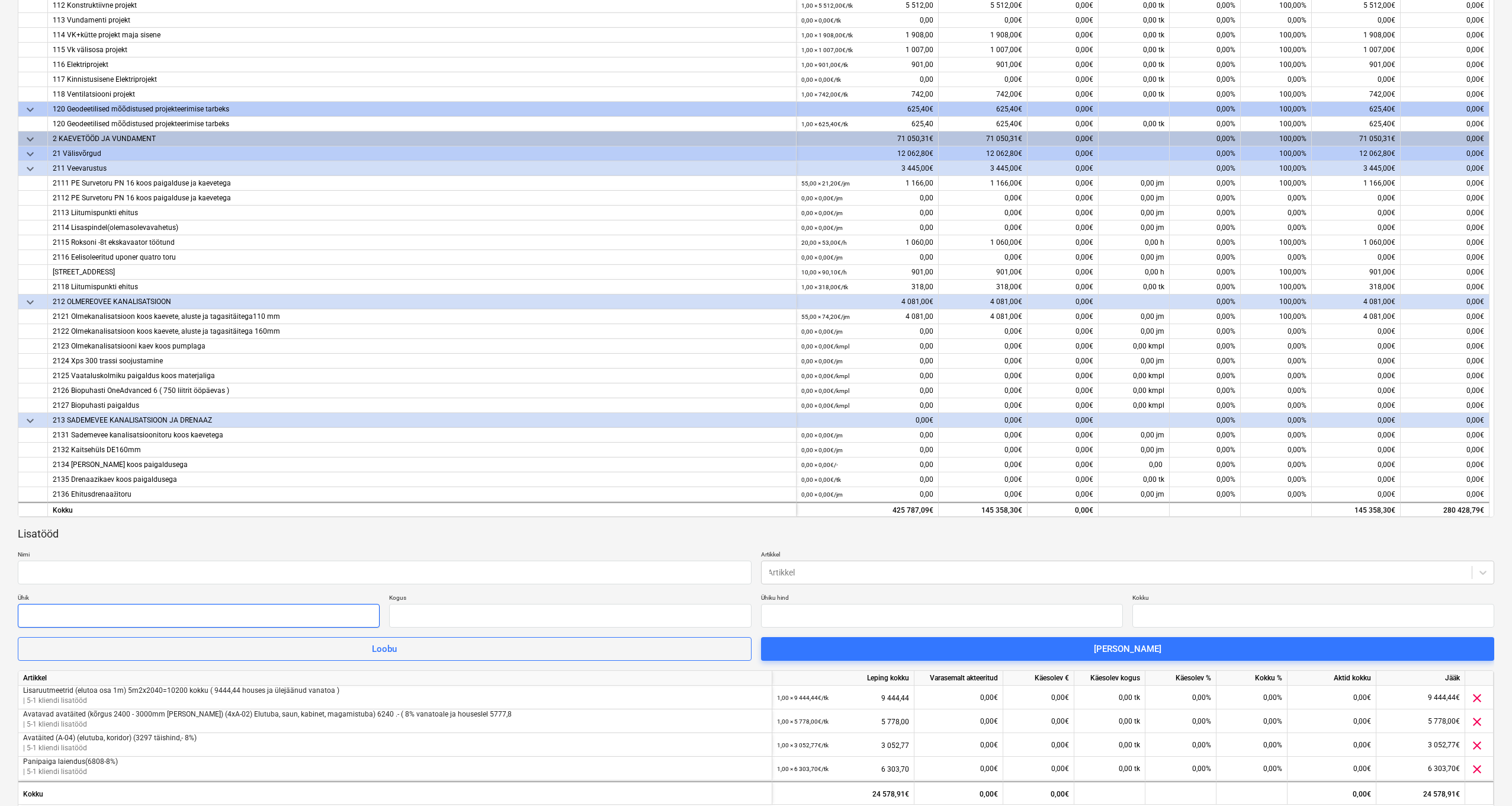
type input "0,00"
click at [195, 574] on input "text" at bounding box center [384, 572] width 733 height 24
type input "[PERSON_NAME] elutoas"
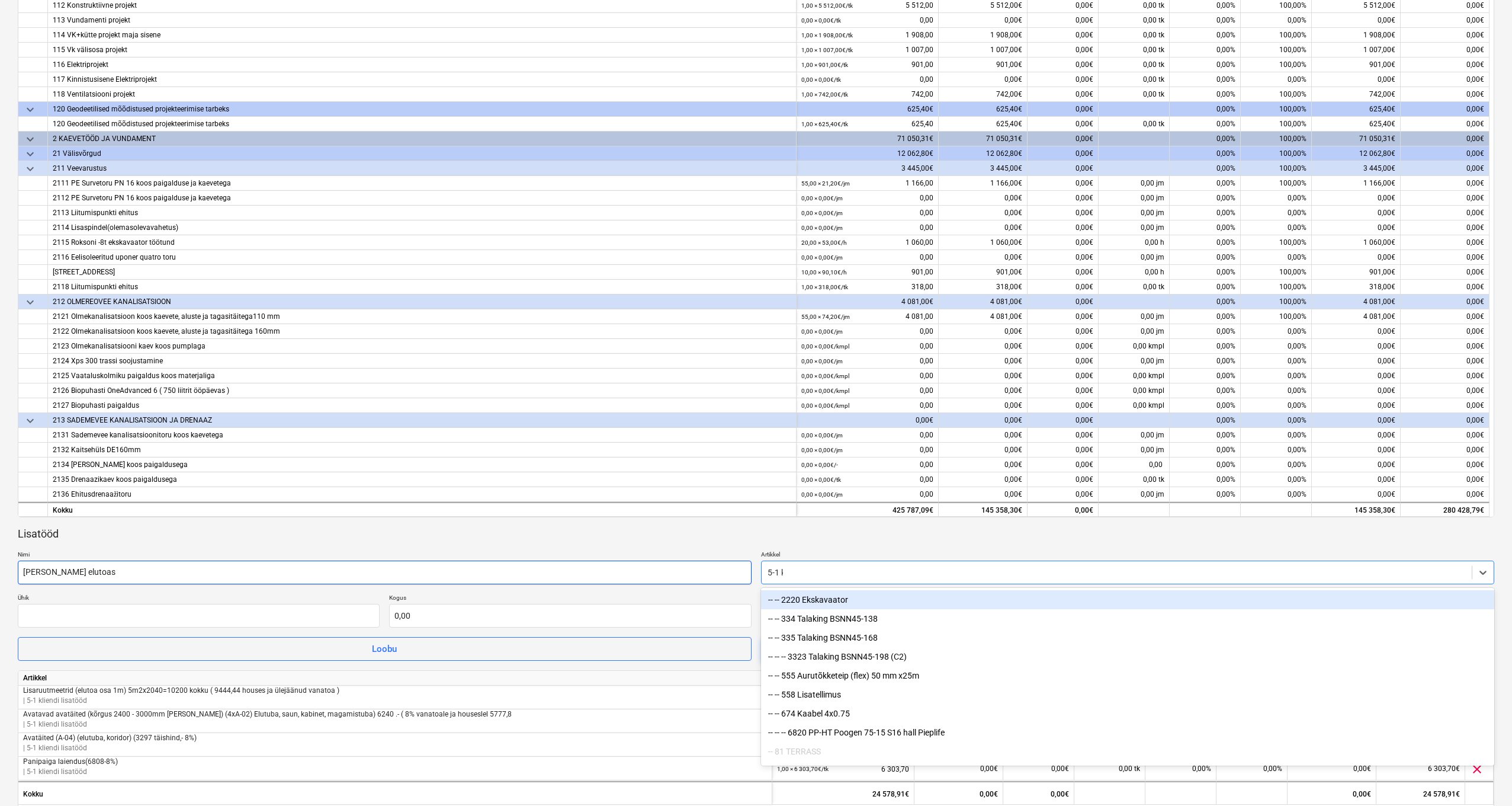
type input "5-1 kli"
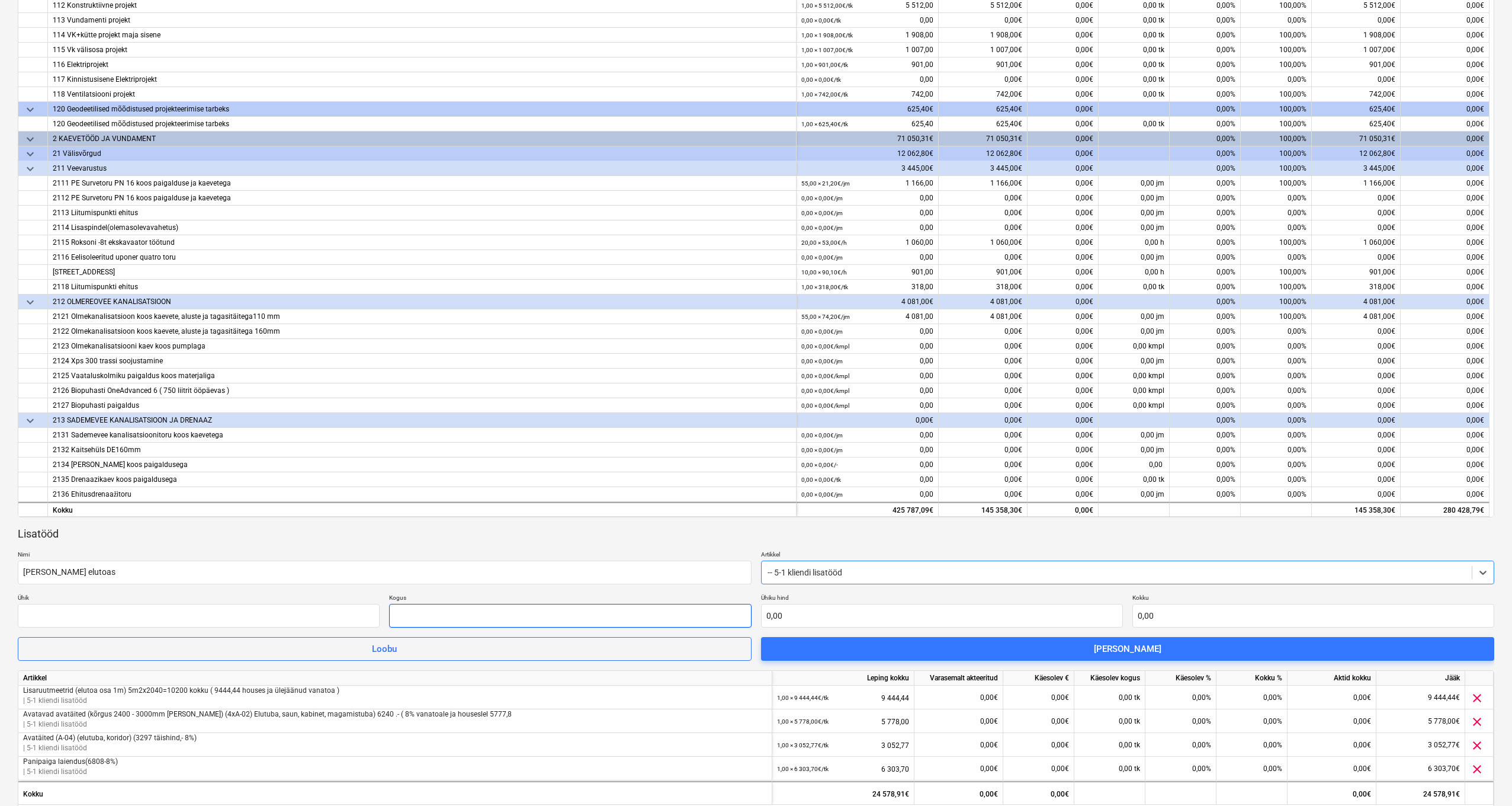
click at [465, 610] on input "text" at bounding box center [570, 615] width 362 height 24
type input "1,00"
type input "9"
type input "9,00"
type input "94"
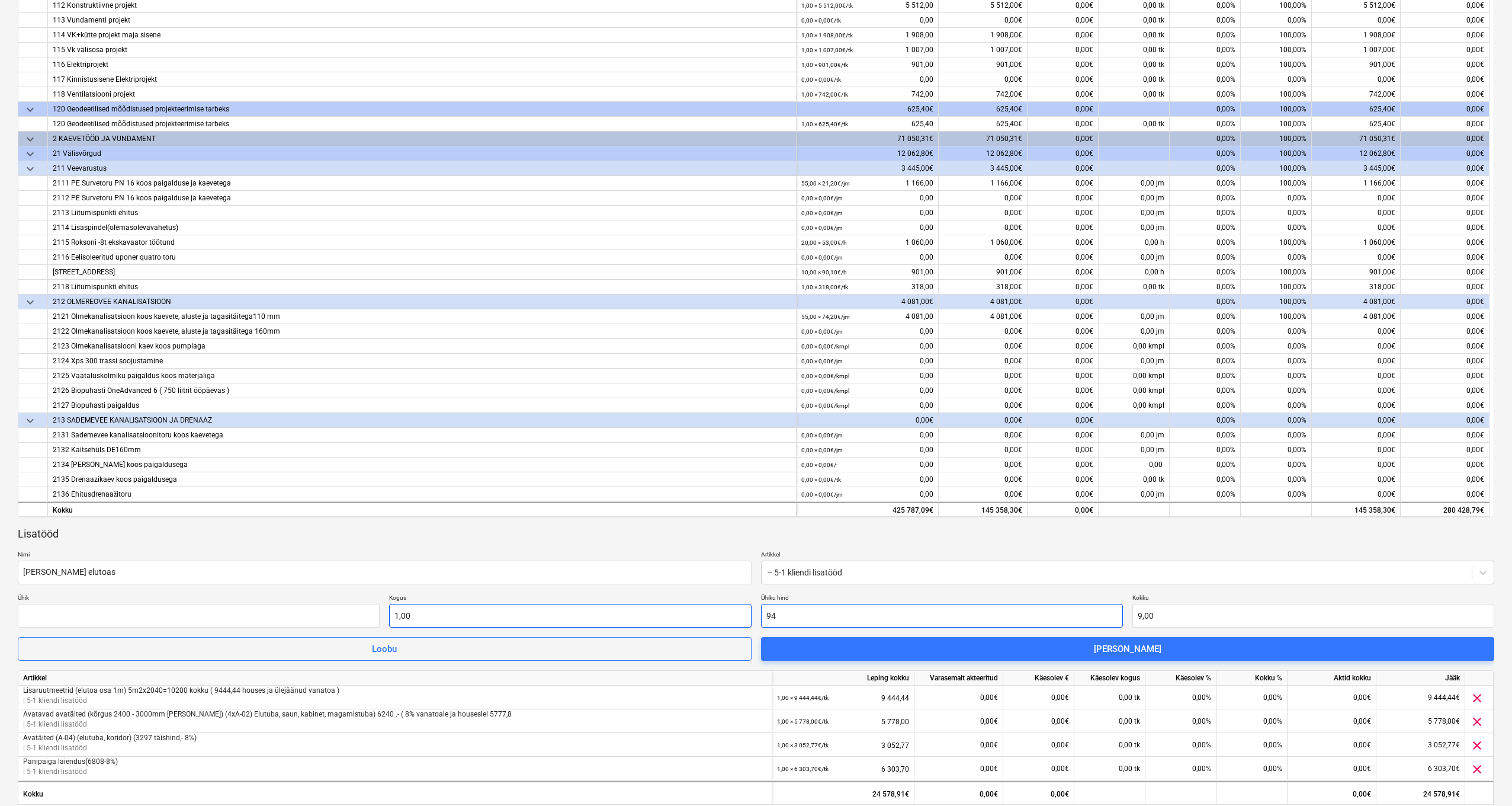
type input "94,00"
type input "944"
type input "944,00"
type input "9444"
type input "9 444,00"
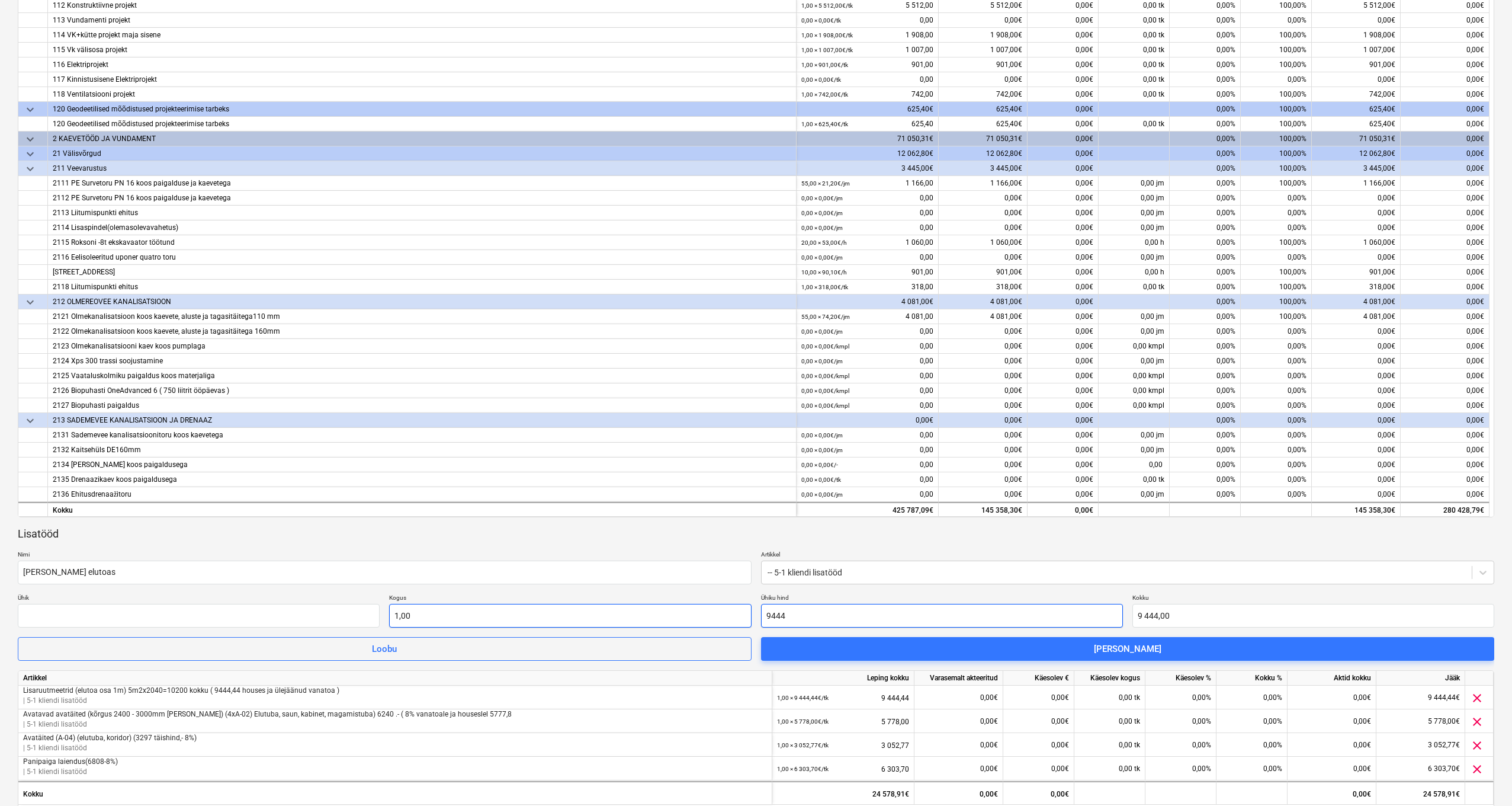
type input "94444"
type input "94 444,00"
type input "94444,4"
type input "94 444,40"
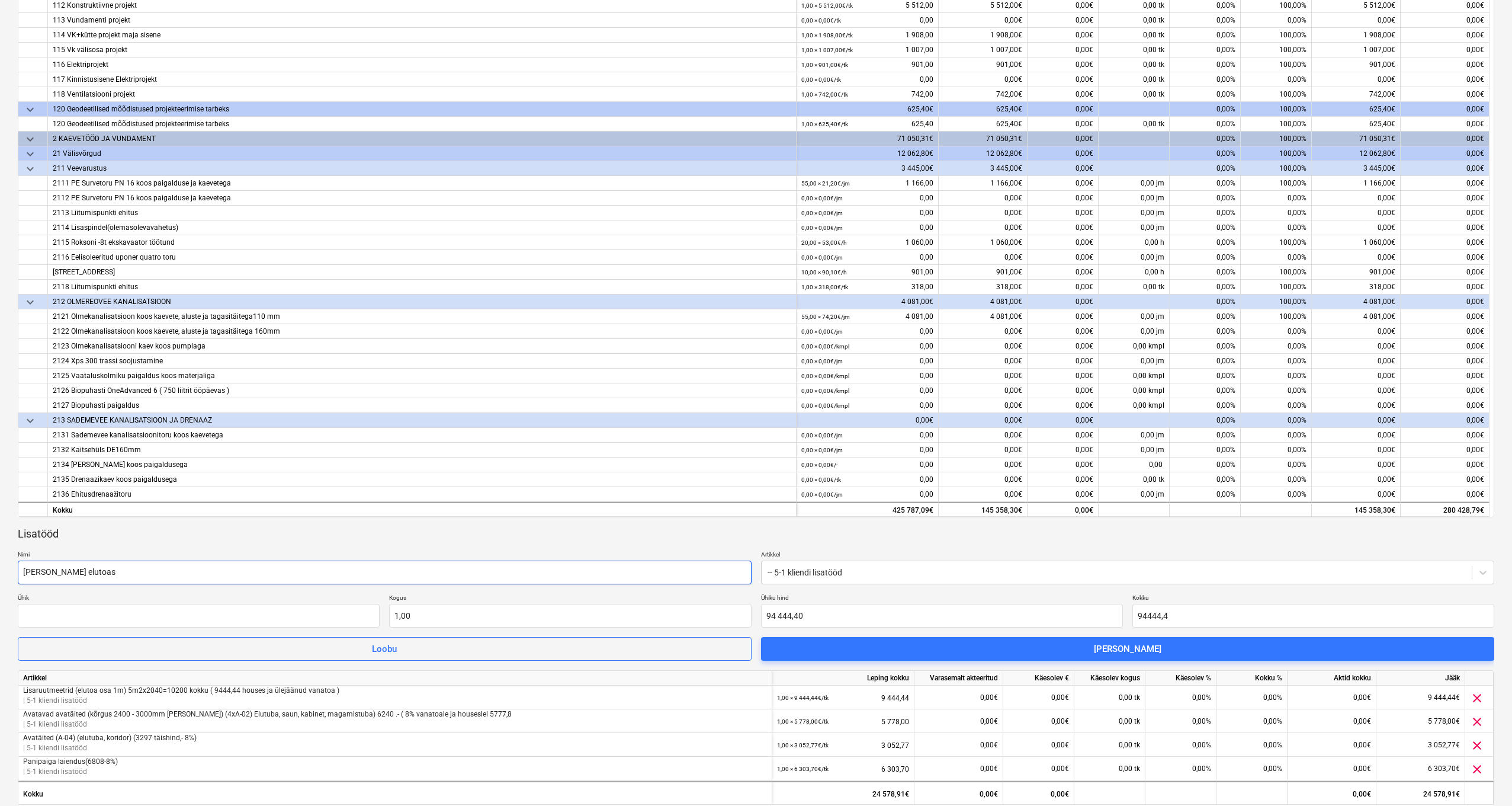
type input "94 444,40"
click at [137, 571] on input "[PERSON_NAME] elutoas" at bounding box center [384, 572] width 733 height 24
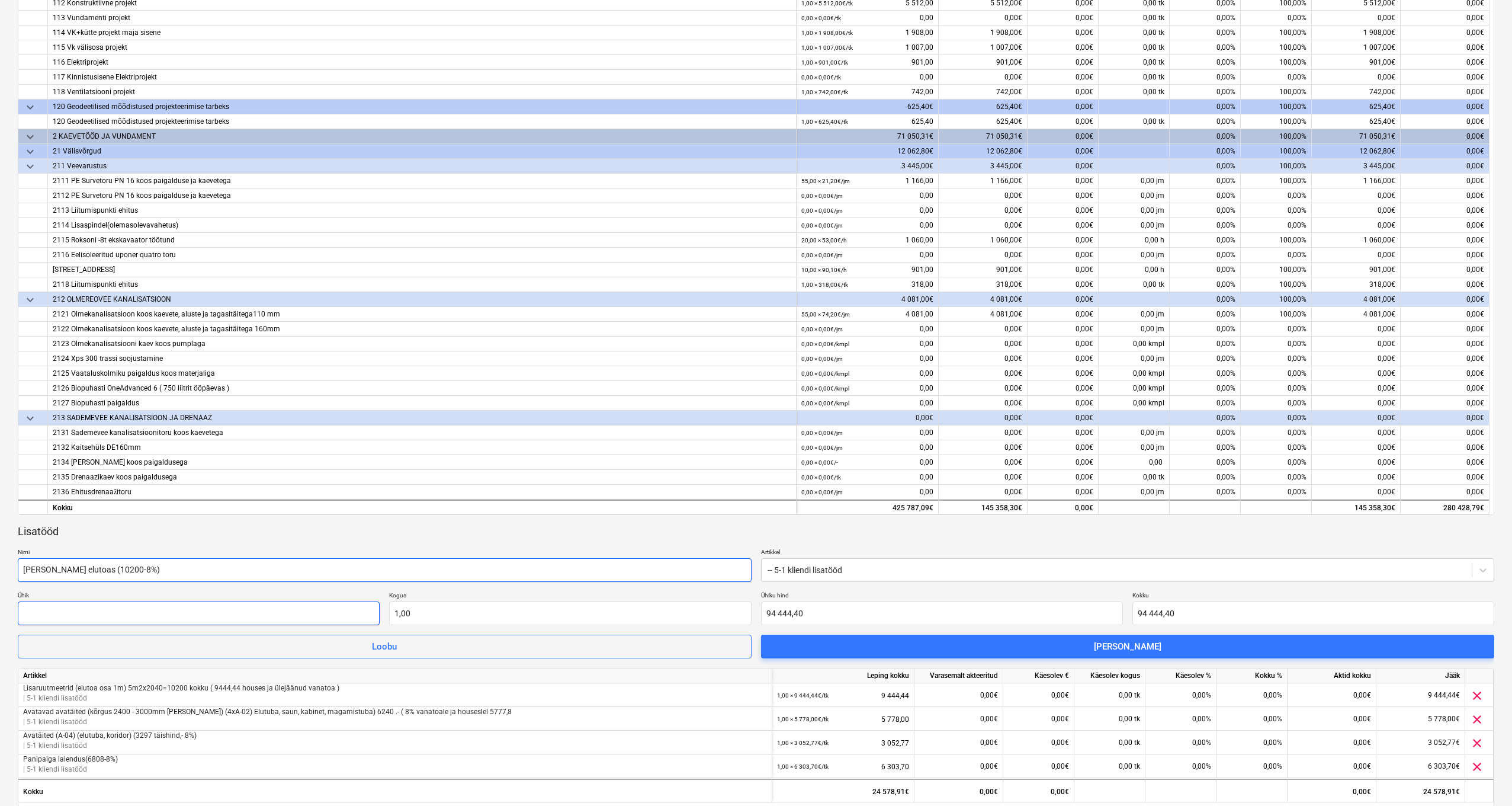
type input "[PERSON_NAME] elutoas (10200-8%)"
click at [278, 615] on input "text" at bounding box center [198, 613] width 362 height 24
type input "tk"
type input "1,00"
drag, startPoint x: 574, startPoint y: 537, endPoint x: 673, endPoint y: 572, distance: 105.0
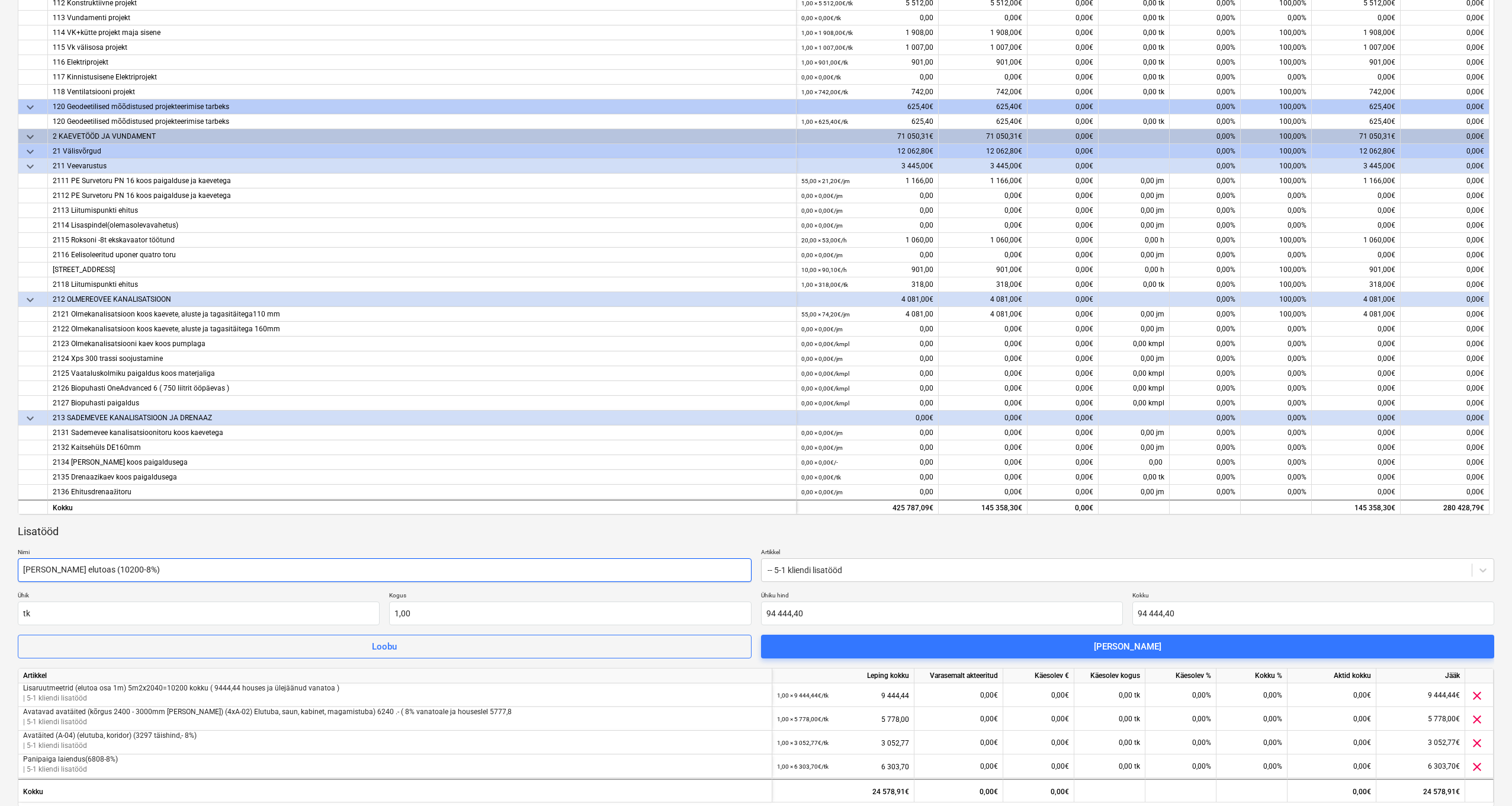
click at [574, 537] on div "Lisatööd" at bounding box center [755, 531] width 1476 height 14
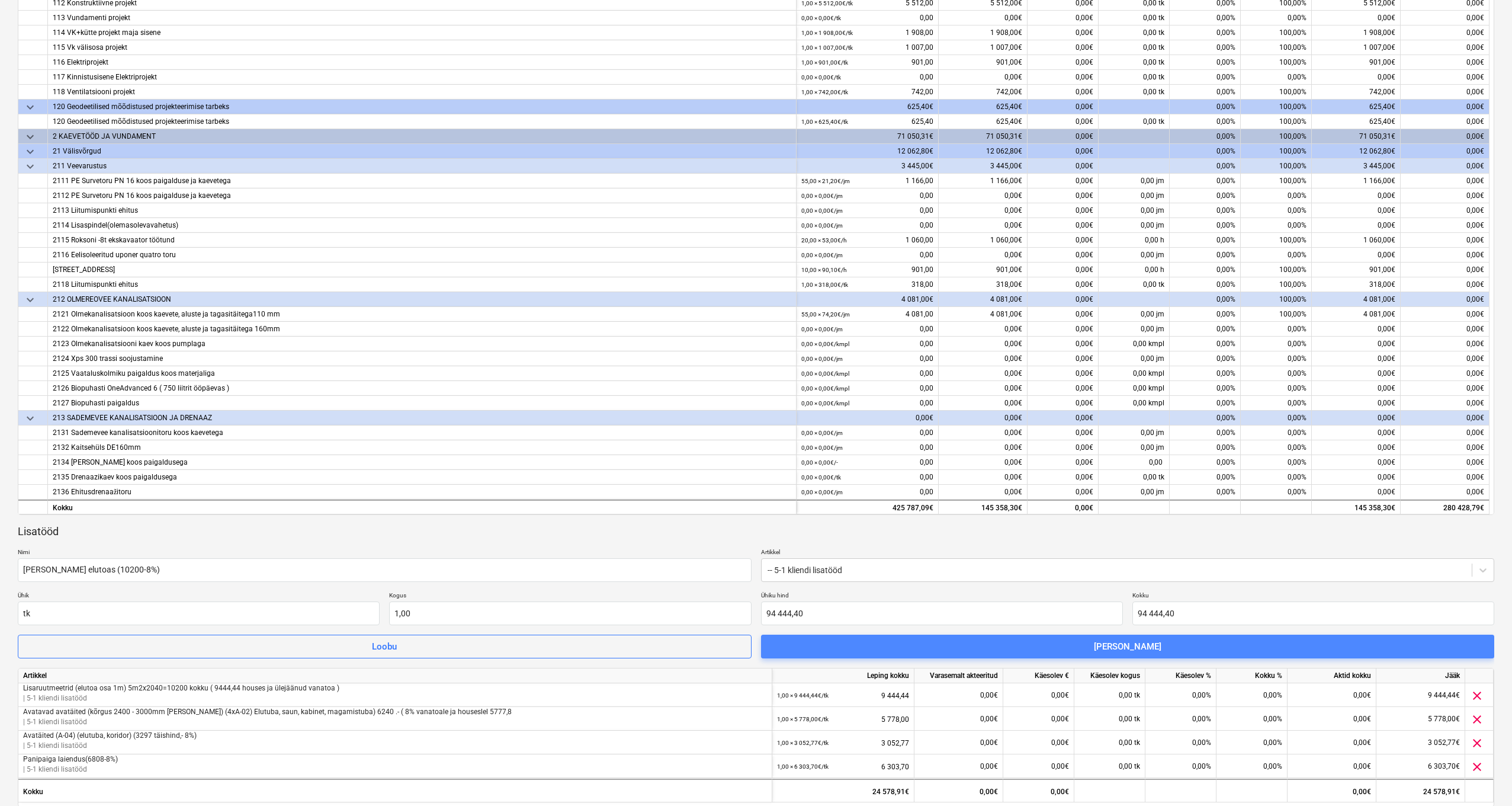
click at [881, 649] on span "[PERSON_NAME]" at bounding box center [1127, 647] width 706 height 16
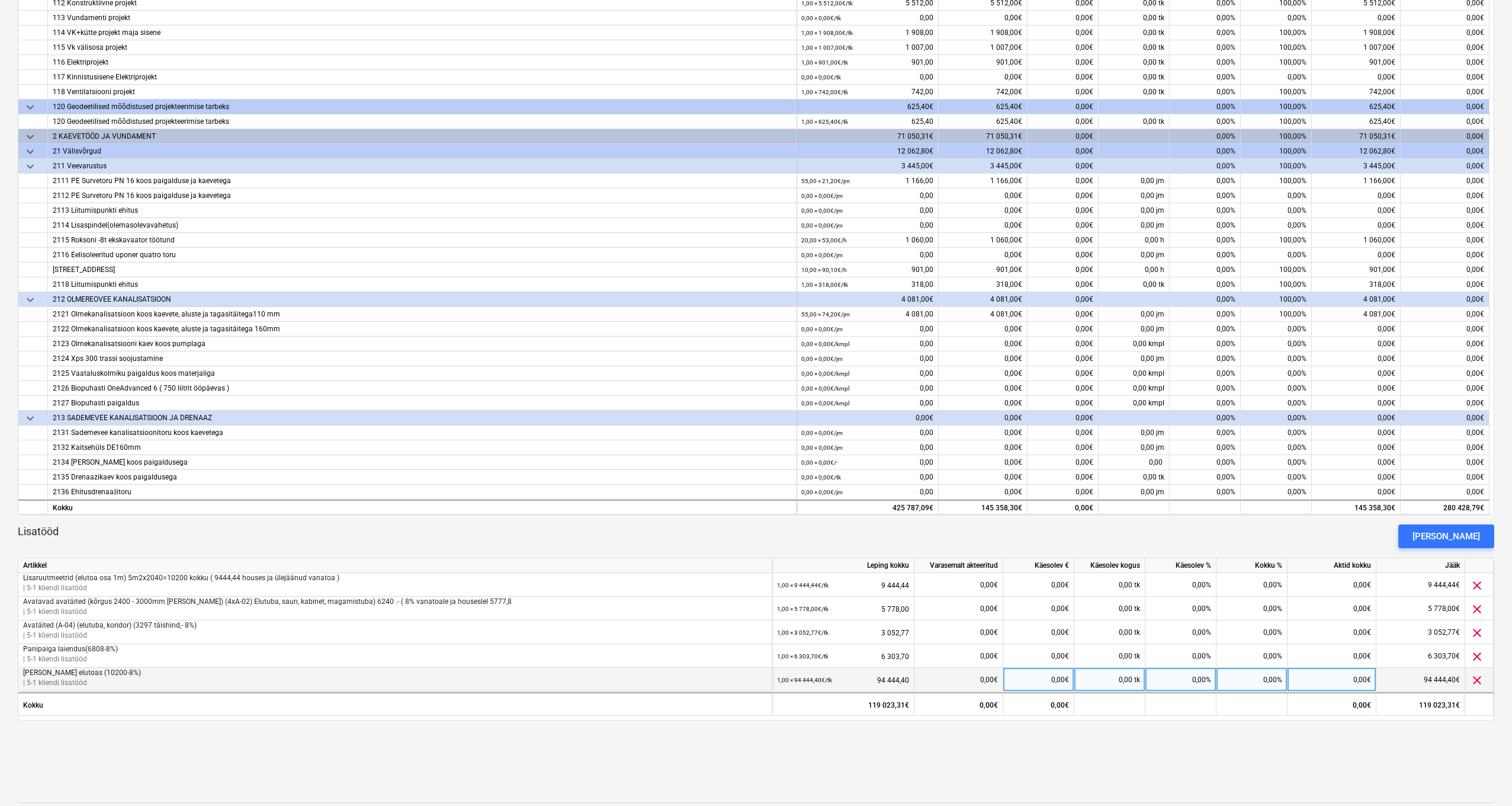
click at [889, 682] on div "1,00 × 94 444,40€ / tk 94 444,40" at bounding box center [843, 680] width 132 height 24
click at [892, 678] on div "1,00 × 94 444,40€ / tk 94 444,40" at bounding box center [843, 680] width 132 height 24
click at [56, 673] on p "[PERSON_NAME] elutoas (10200-8%)" at bounding box center [395, 673] width 744 height 10
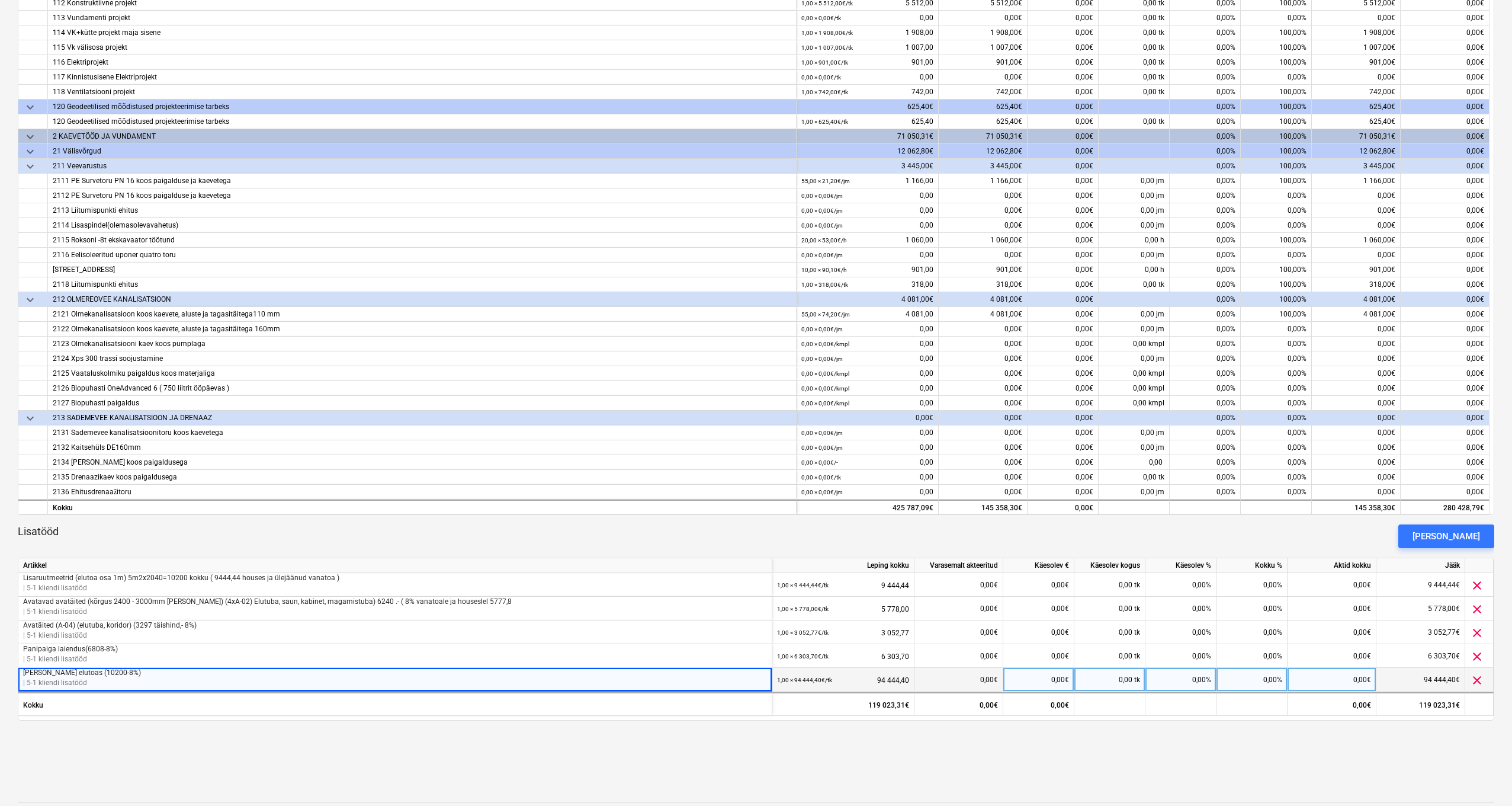
click at [892, 681] on div "1,00 × 94 444,40€ / tk 94 444,40" at bounding box center [843, 680] width 132 height 24
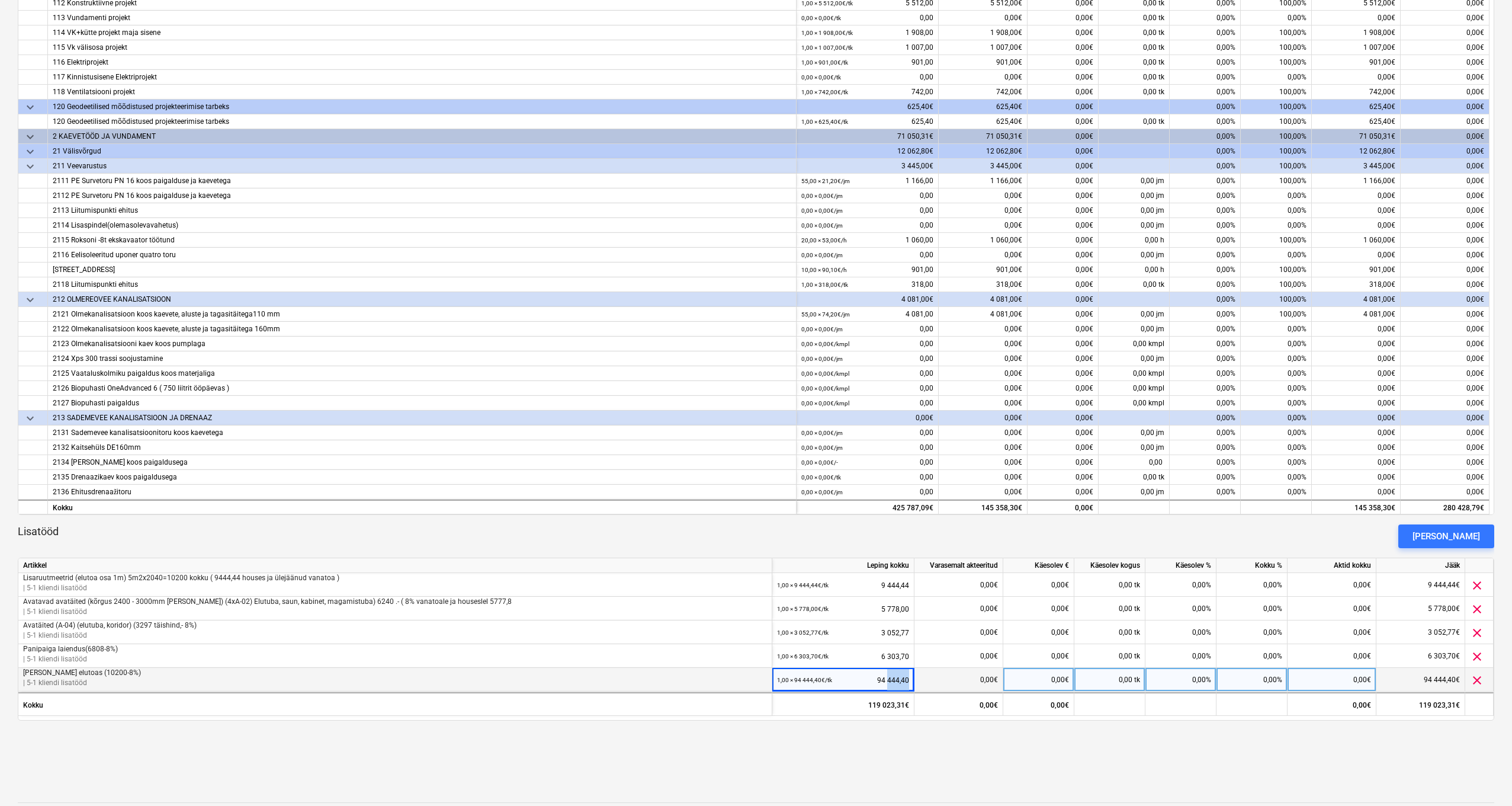
click at [892, 681] on div "1,00 × 94 444,40€ / tk 94 444,40" at bounding box center [843, 680] width 132 height 24
click at [94, 673] on p "[PERSON_NAME] elutoas (10200-8%)" at bounding box center [395, 673] width 744 height 10
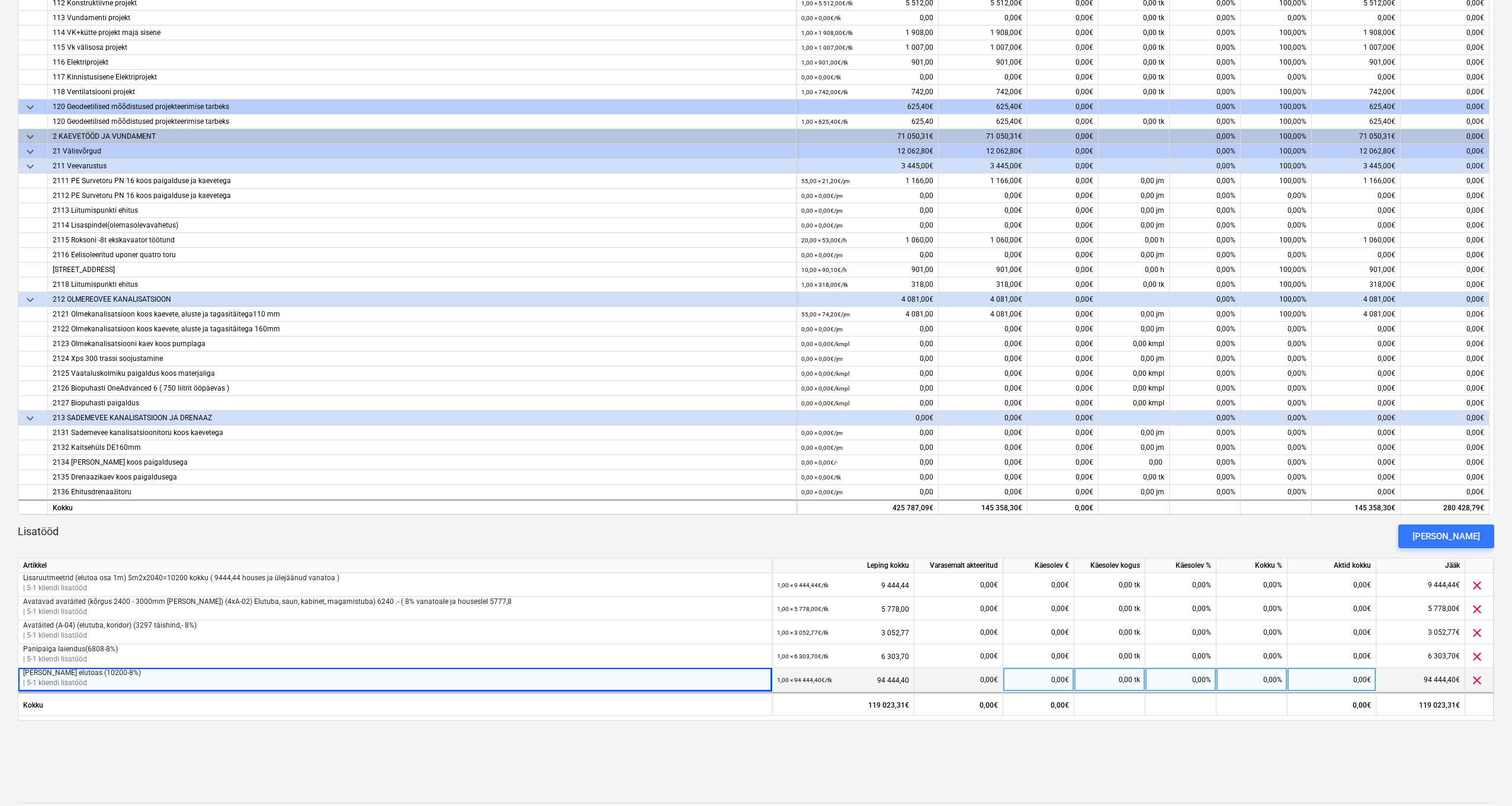
click at [89, 679] on p "| 5-1 kliendi lisatööd" at bounding box center [395, 683] width 744 height 10
click at [859, 670] on div "1,00 × 94 444,40€ / tk 94 444,40" at bounding box center [843, 680] width 132 height 24
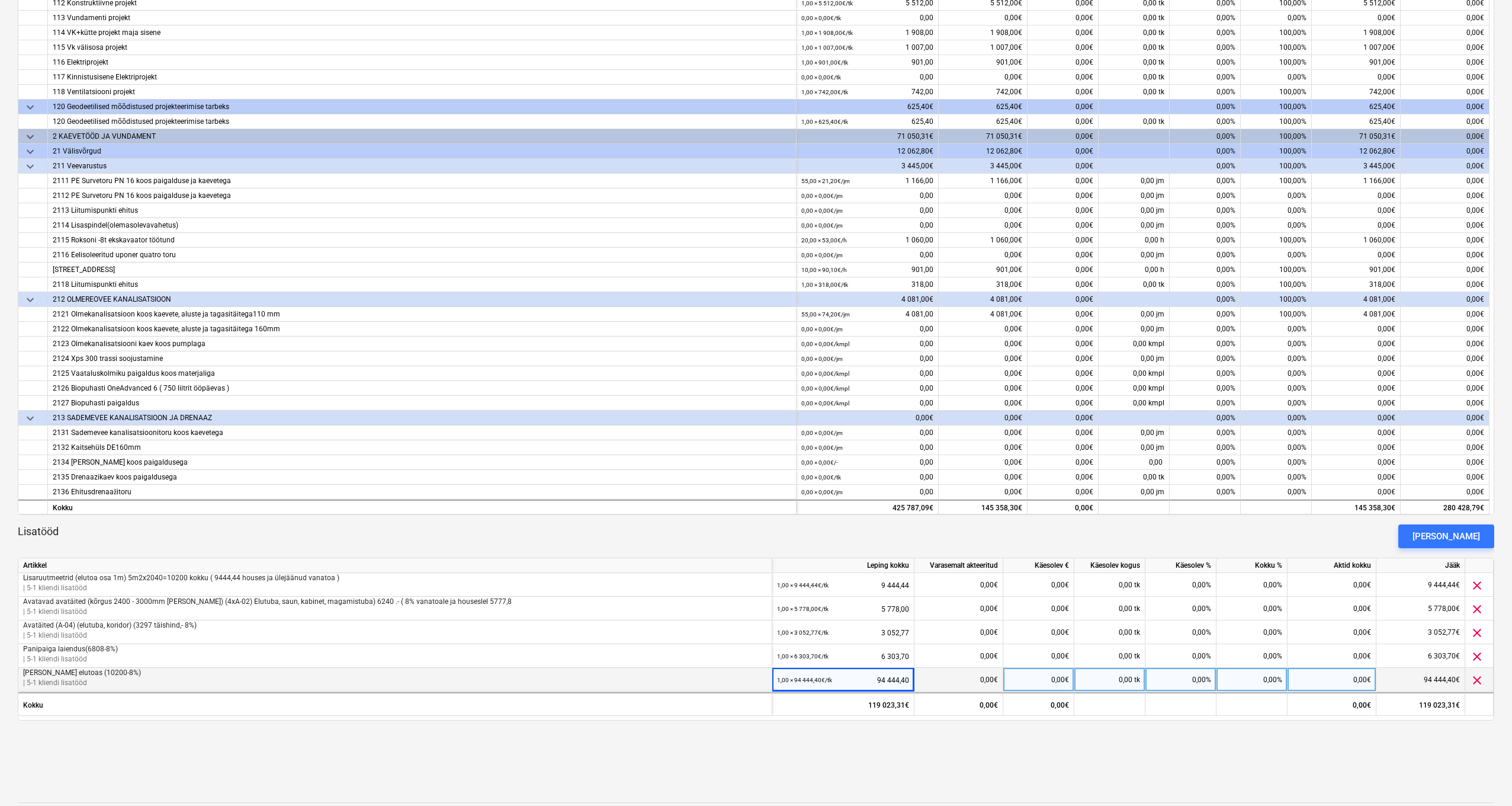
click at [913, 675] on div "1,00 × 94 444,40€ / tk 94 444,40" at bounding box center [843, 679] width 142 height 24
click at [1476, 680] on span "clear" at bounding box center [1477, 680] width 14 height 14
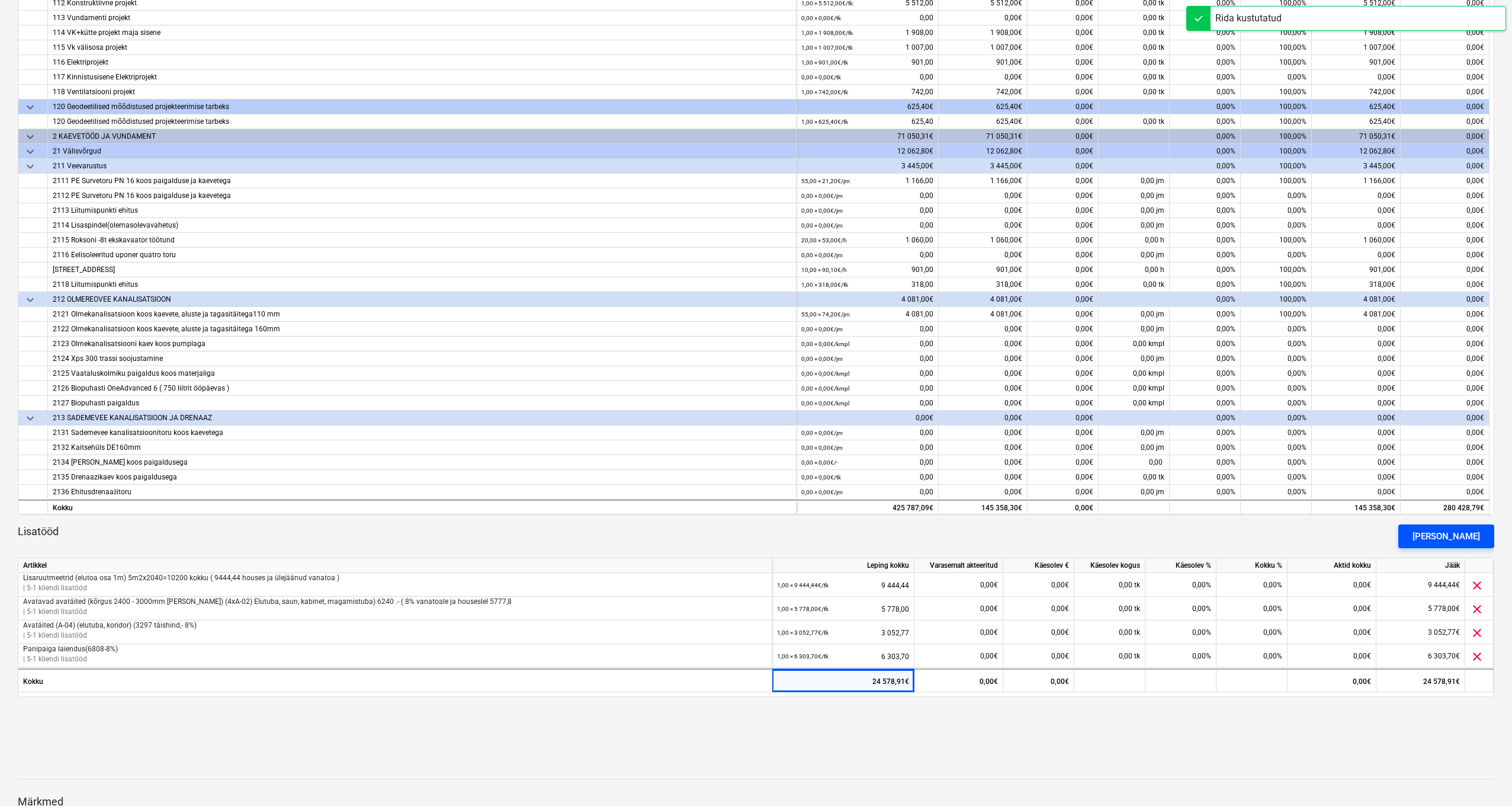
click at [1453, 537] on div "[PERSON_NAME]" at bounding box center [1447, 536] width 68 height 16
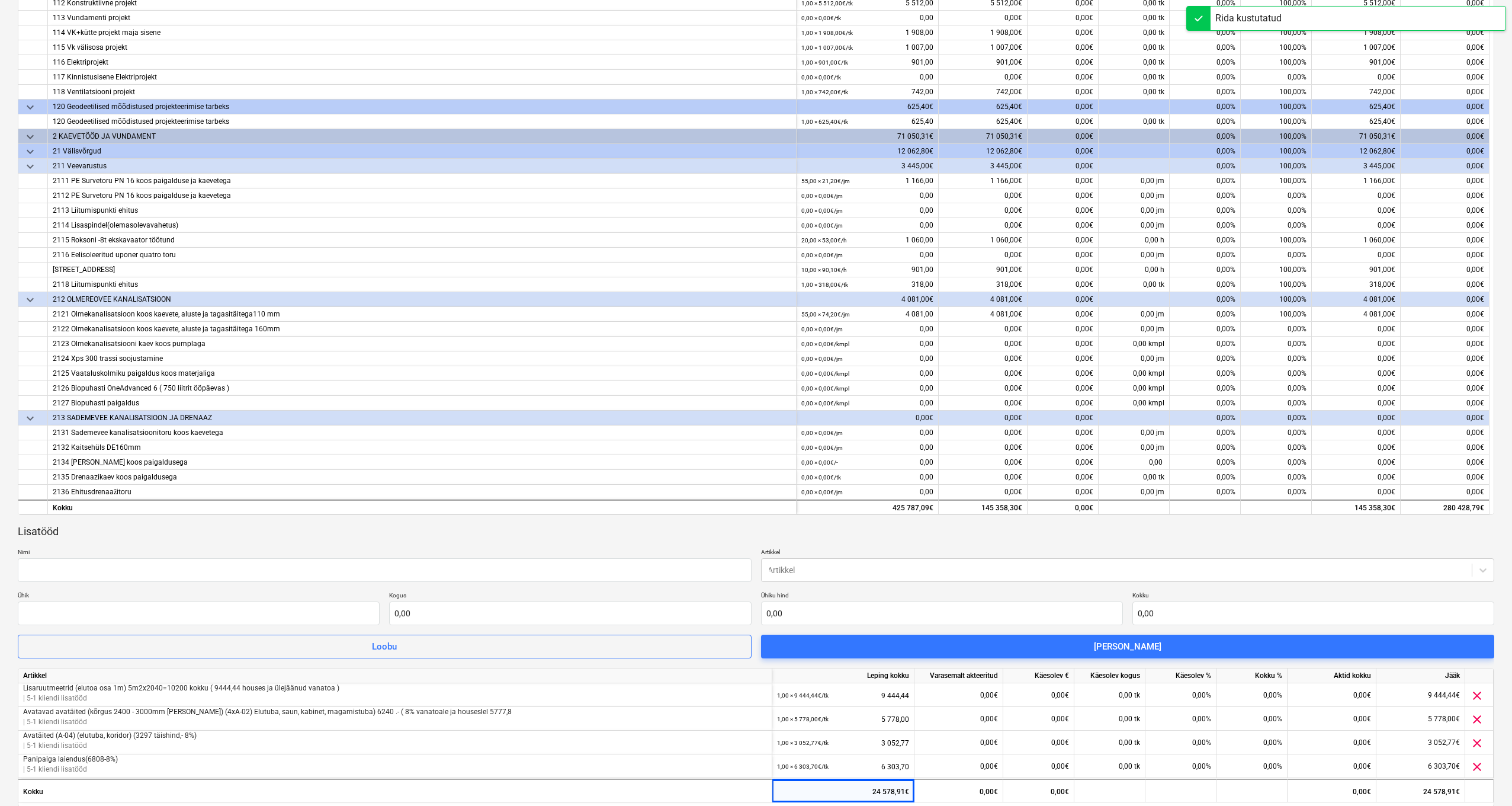
click at [796, 556] on p "Artikkel" at bounding box center [1127, 554] width 733 height 10
click at [791, 567] on div "Artikkel" at bounding box center [1116, 569] width 699 height 10
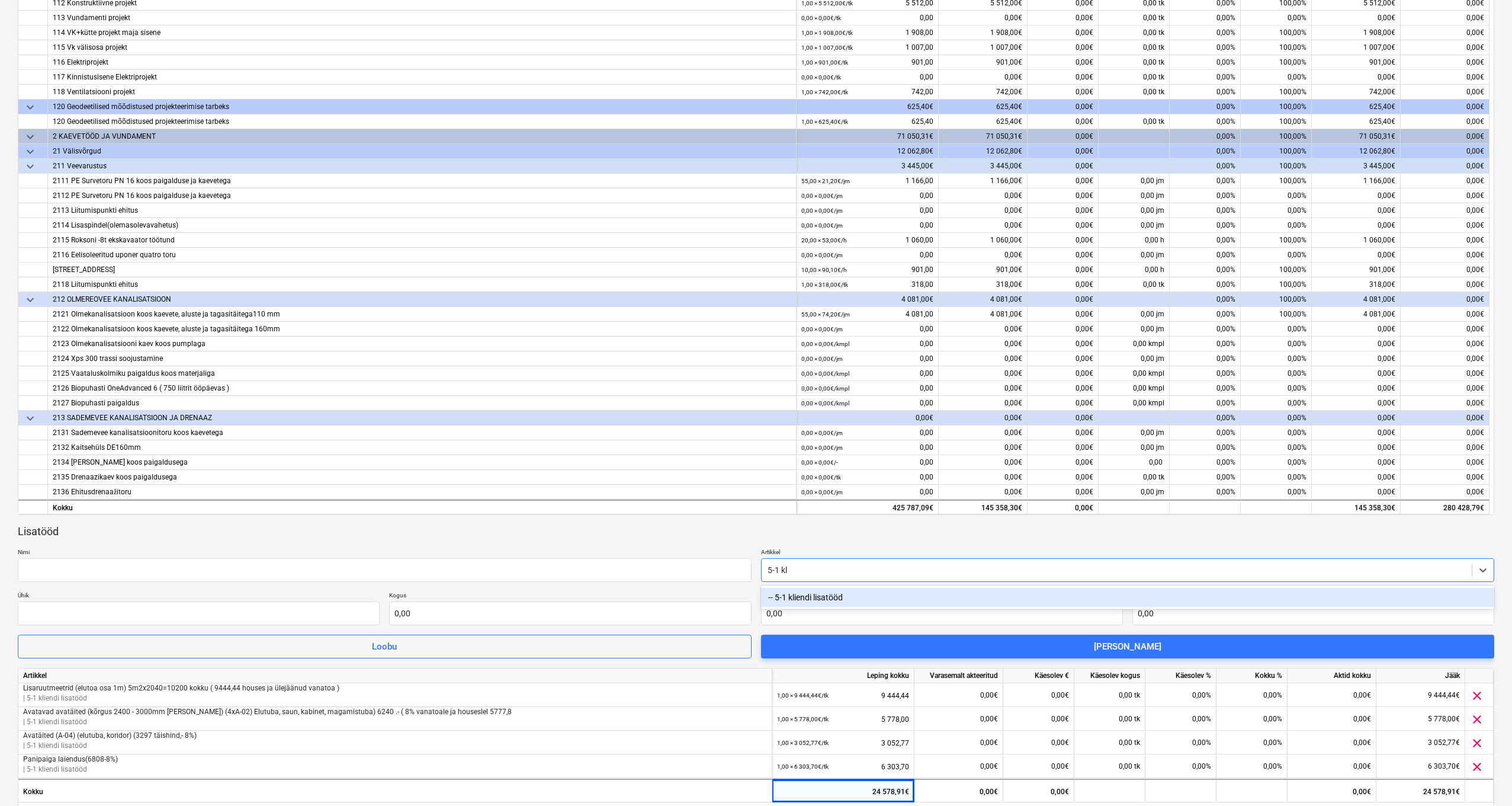
type input "5-1 kli"
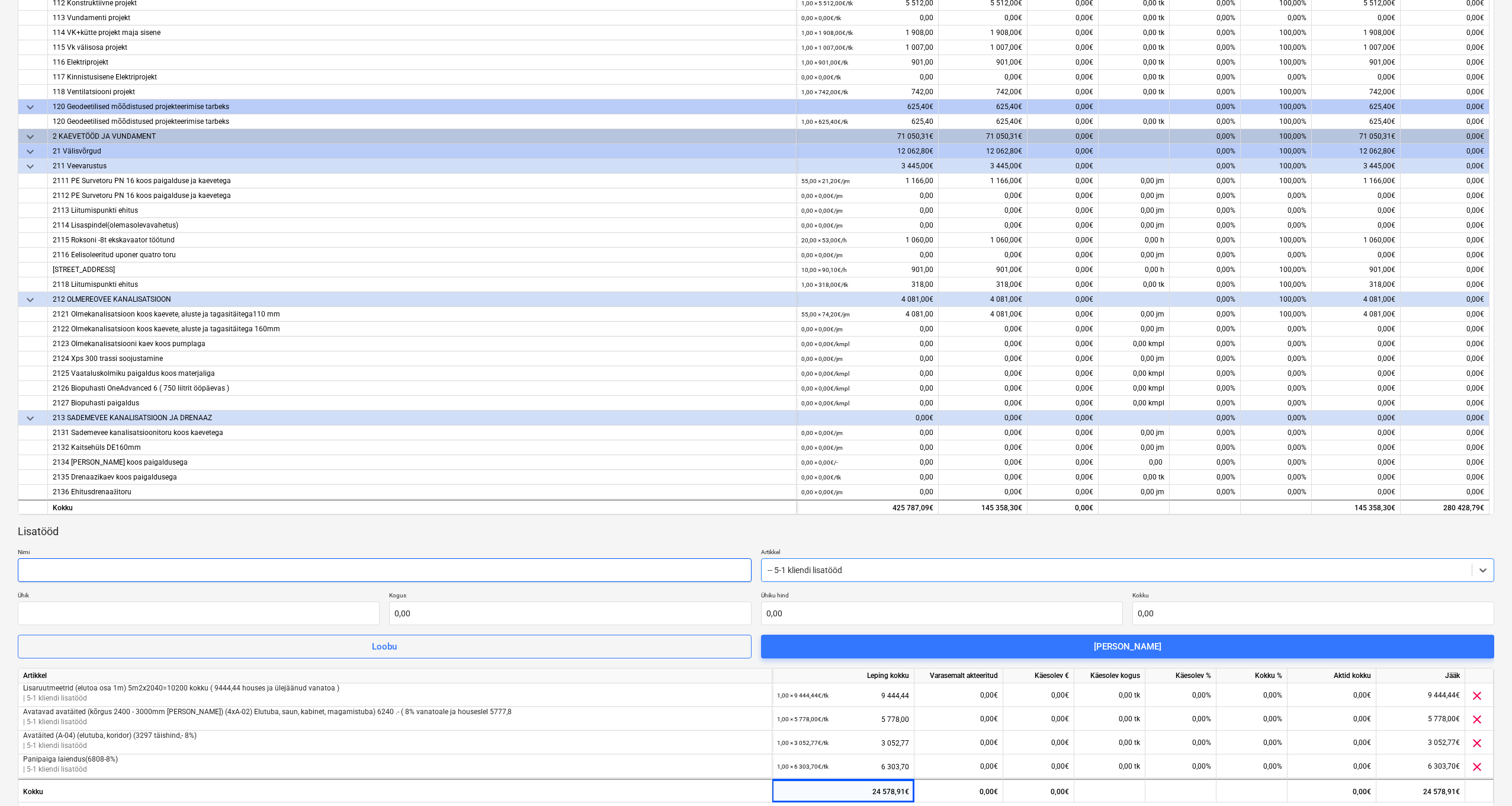
click at [209, 567] on input "text" at bounding box center [384, 569] width 733 height 24
paste input "Avatäited (A-04) (elutuba, koridor)"
type input "Avatäited (A-04) (elutuba, koridor)"
drag, startPoint x: 98, startPoint y: 565, endPoint x: 0, endPoint y: 560, distance: 98.1
click at [0, 560] on div "5-1 kliendi lisatööd Thörn Houses OÜ 26082025 ( Mustand ) notes Märkmed edit Mu…" at bounding box center [756, 415] width 1512 height 1248
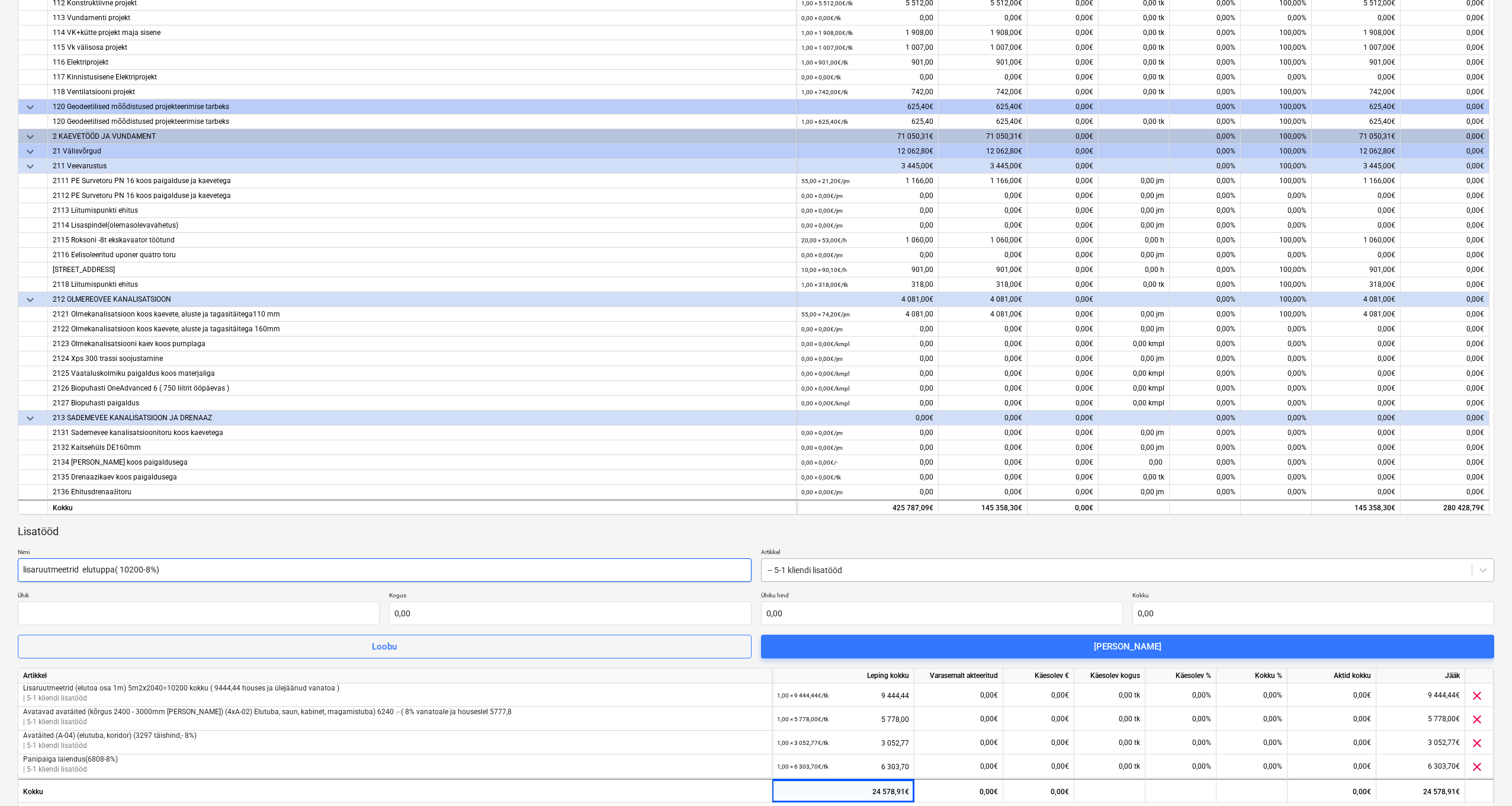
type input "lisaruutmeetrid elutuppa( 10200-8%)"
click at [324, 603] on input "text" at bounding box center [198, 613] width 362 height 24
type input "TK"
type input "1,00"
type input "9"
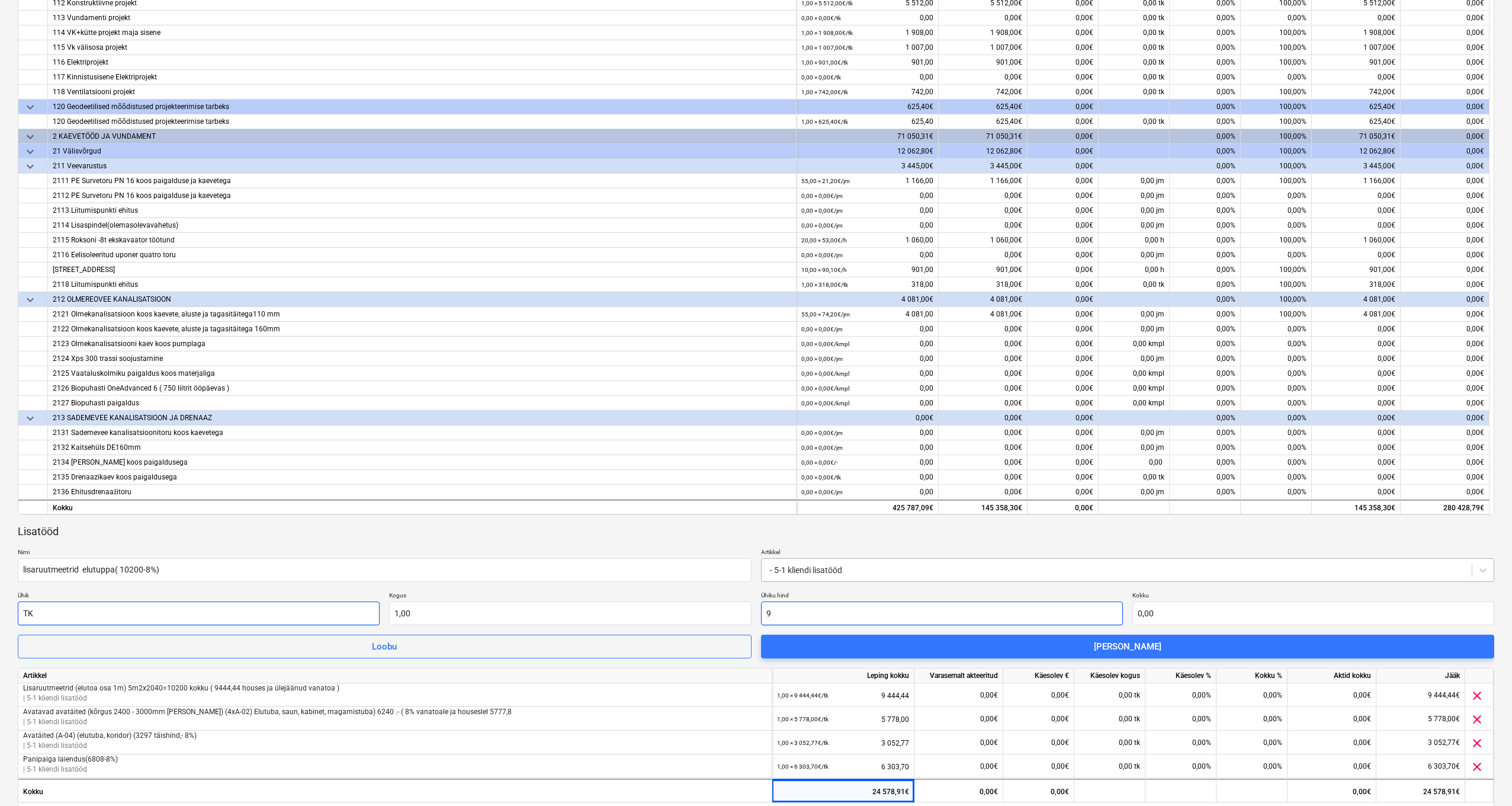
type input "9,00"
type input "94"
type input "94,00"
type input "944"
type input "944,00"
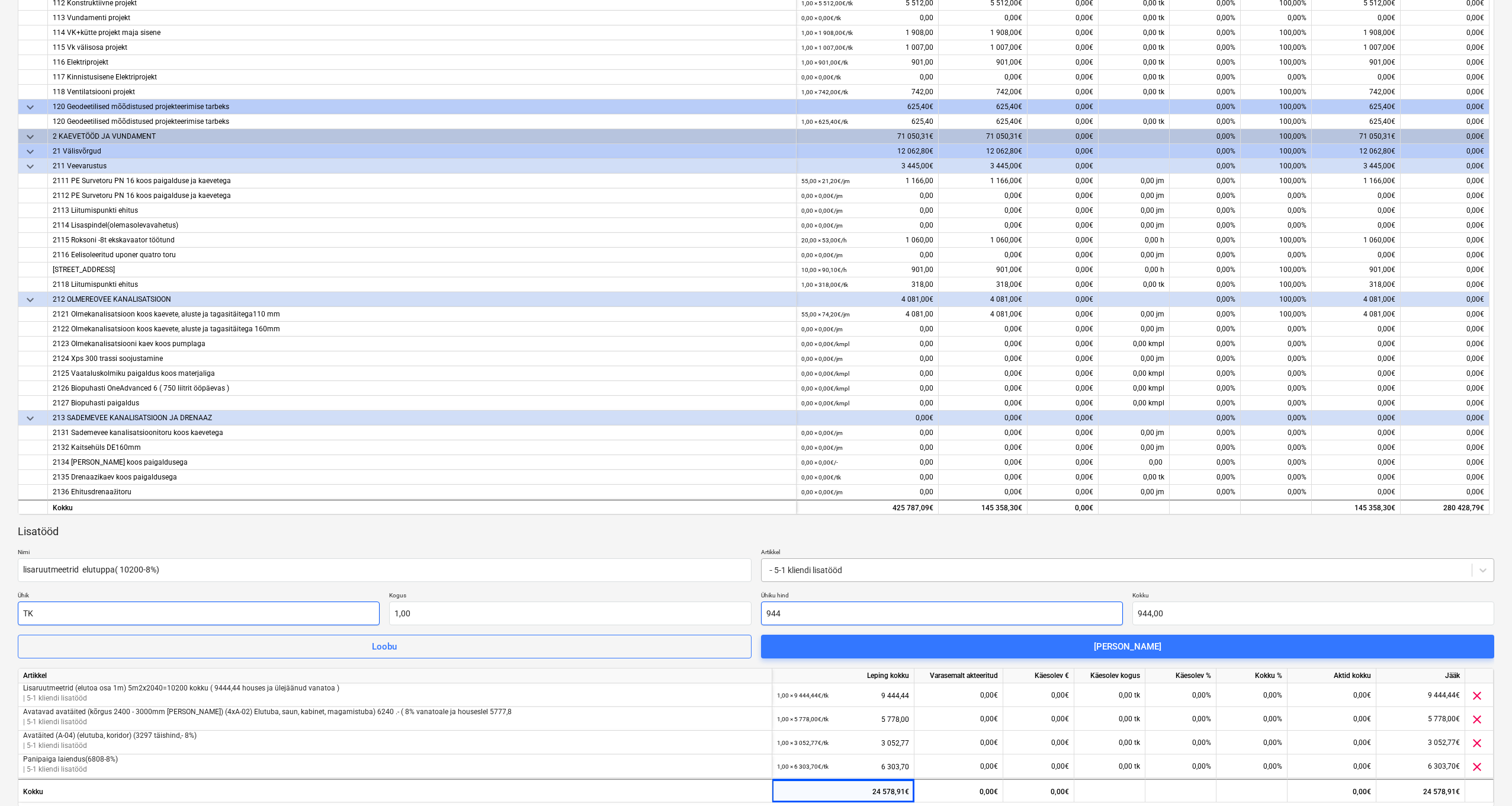
type input "9444"
type input "9 444,00"
type input "9444,4"
type input "9 444,40"
type input "9444,44"
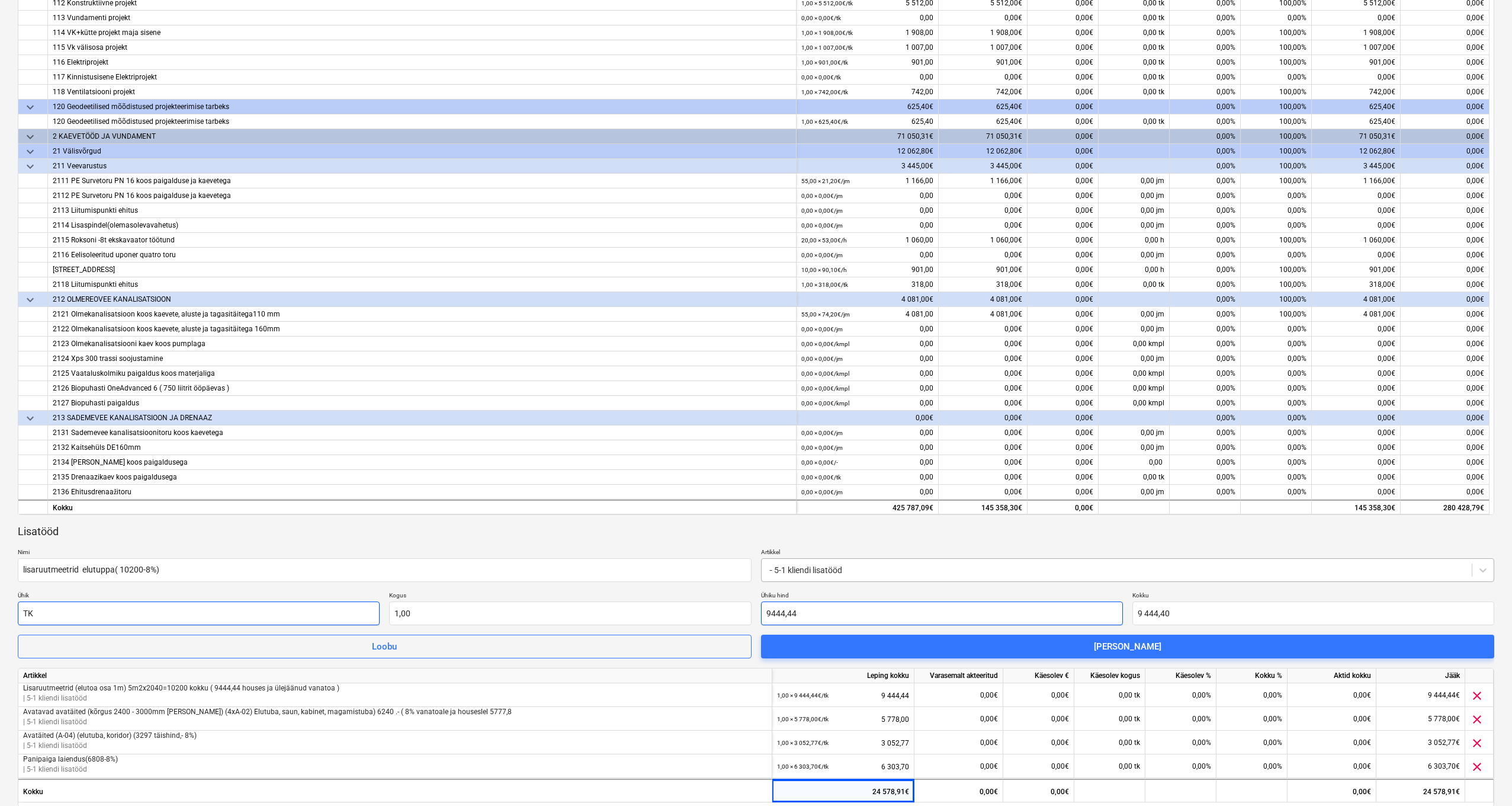
type input "9 444,44"
click at [187, 520] on div "keyboard_arrow_down Artikkel Leping kokku Varasemalt akteeritud Käesolev € Käes…" at bounding box center [755, 393] width 1476 height 885
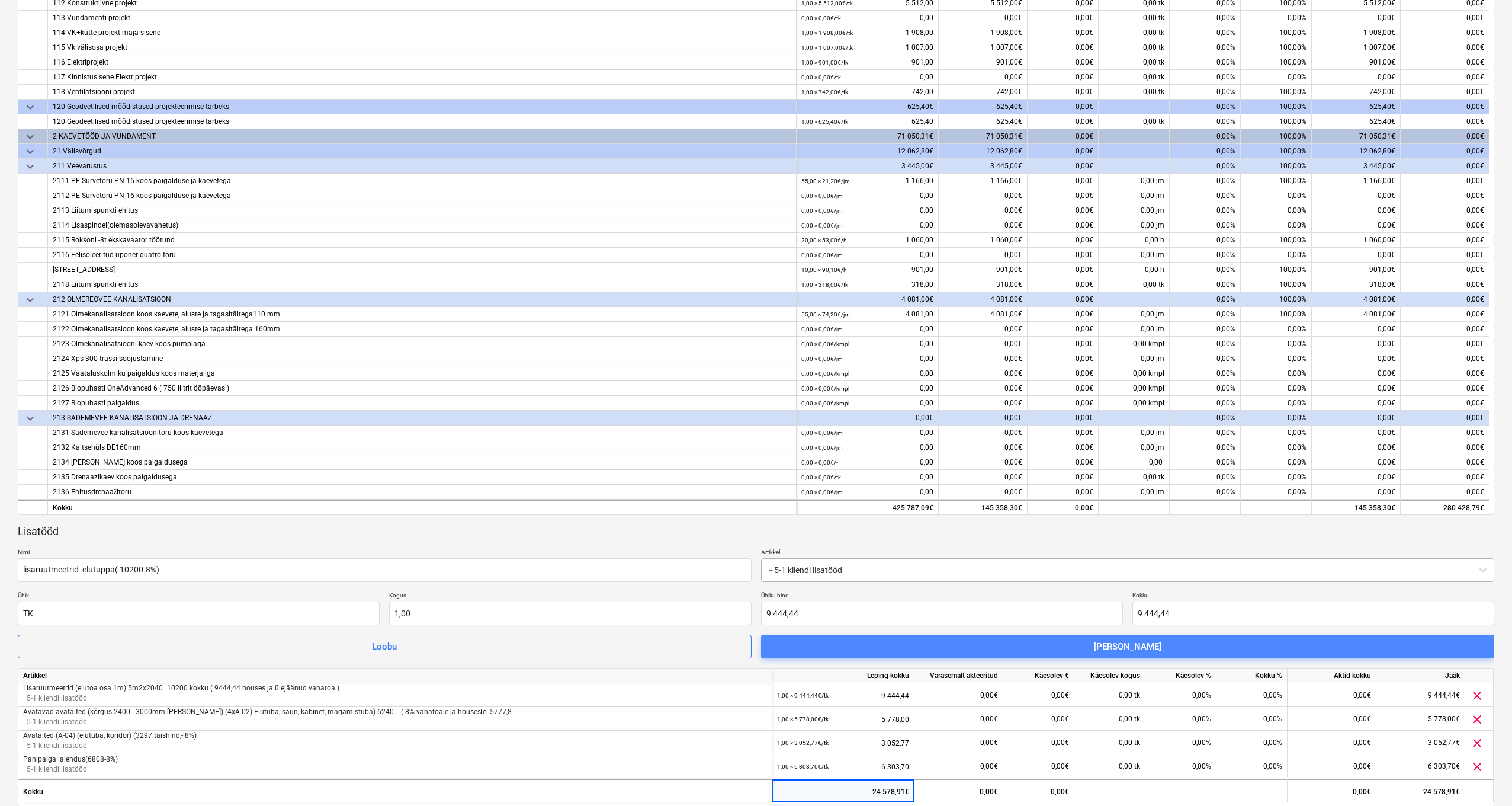
click at [977, 641] on span "[PERSON_NAME]" at bounding box center [1127, 647] width 706 height 16
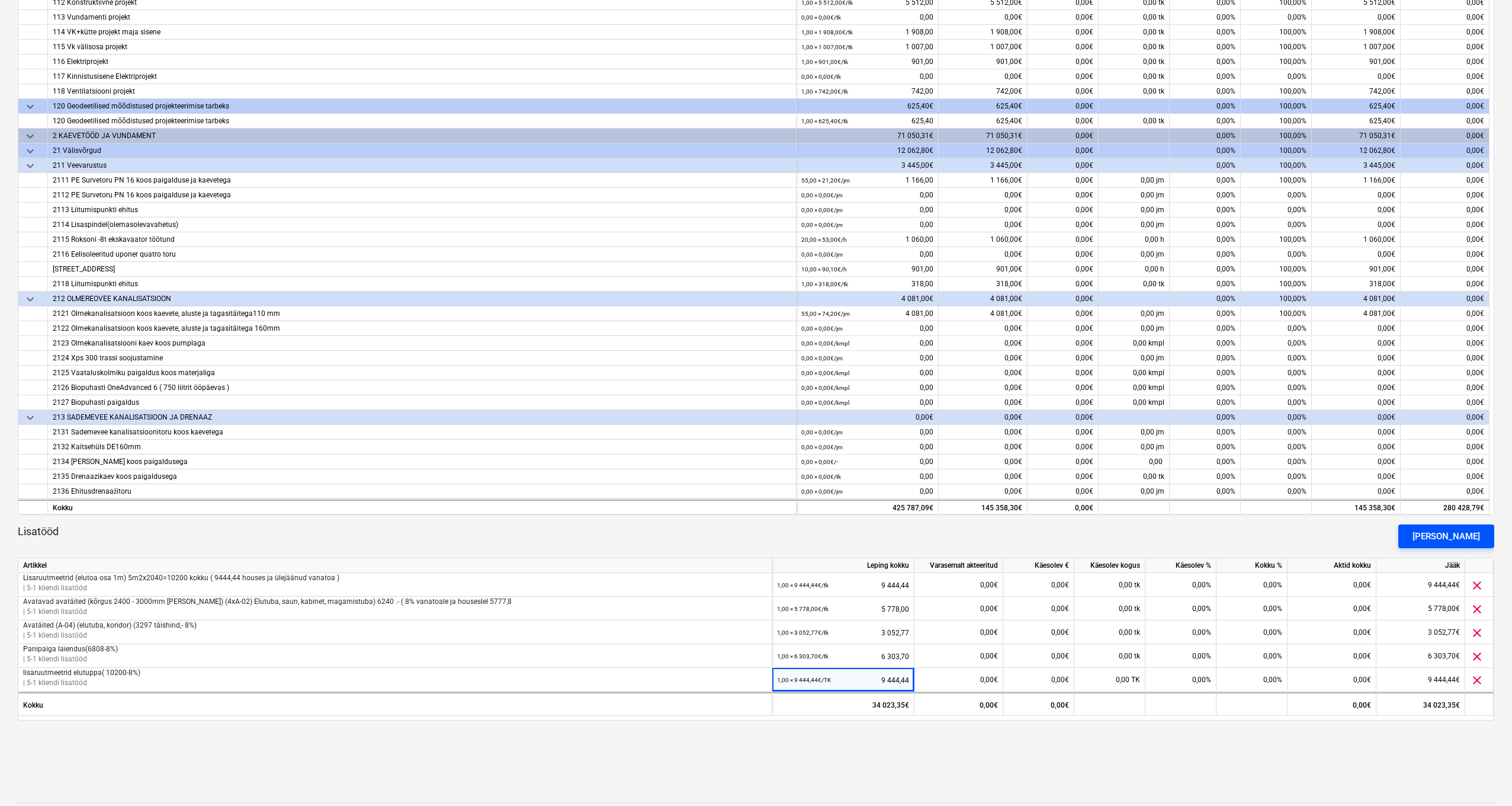
scroll to position [265, 1]
click at [1436, 538] on div "[PERSON_NAME]" at bounding box center [1447, 535] width 68 height 16
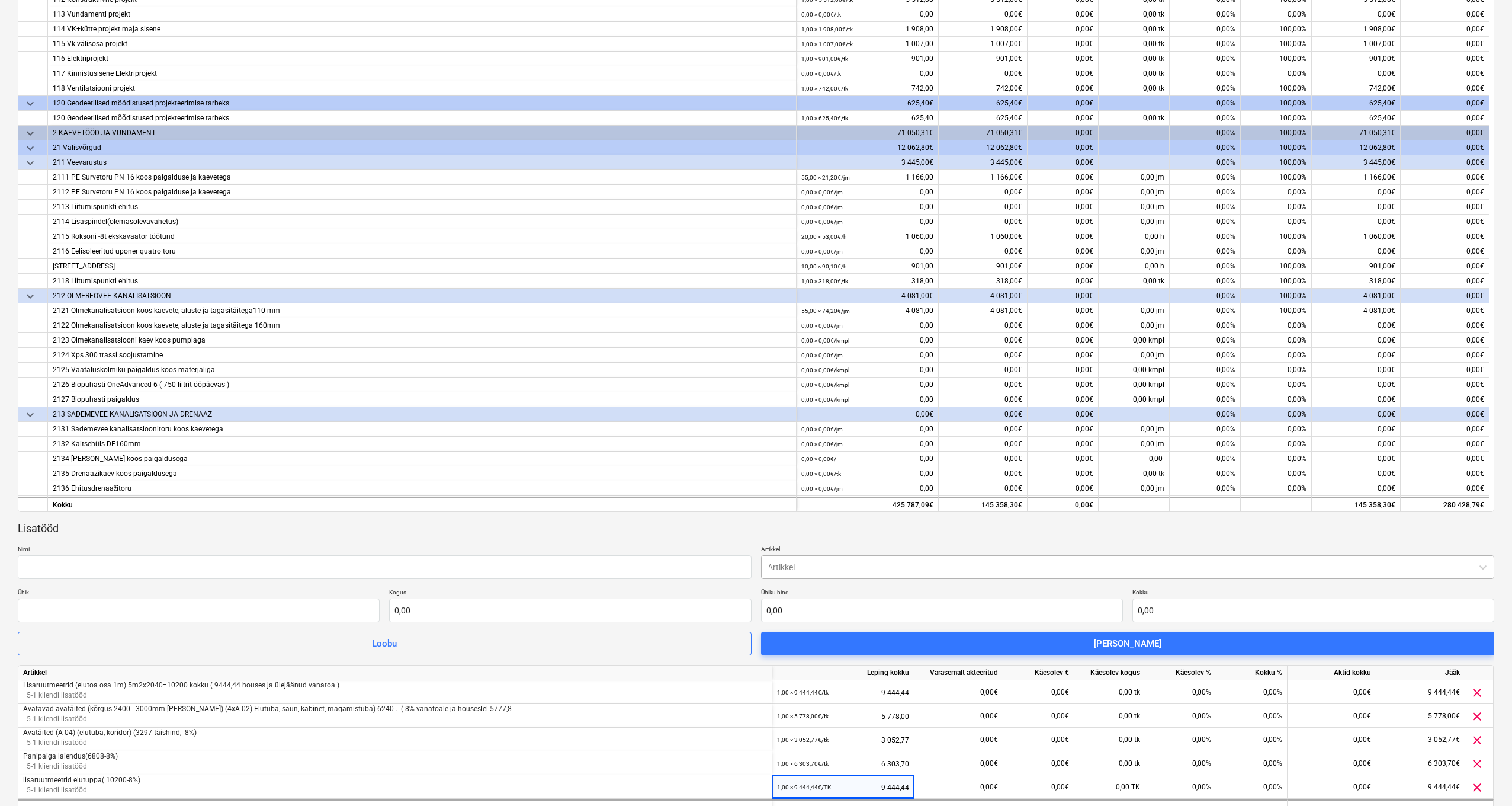
click at [847, 566] on div at bounding box center [1116, 568] width 699 height 12
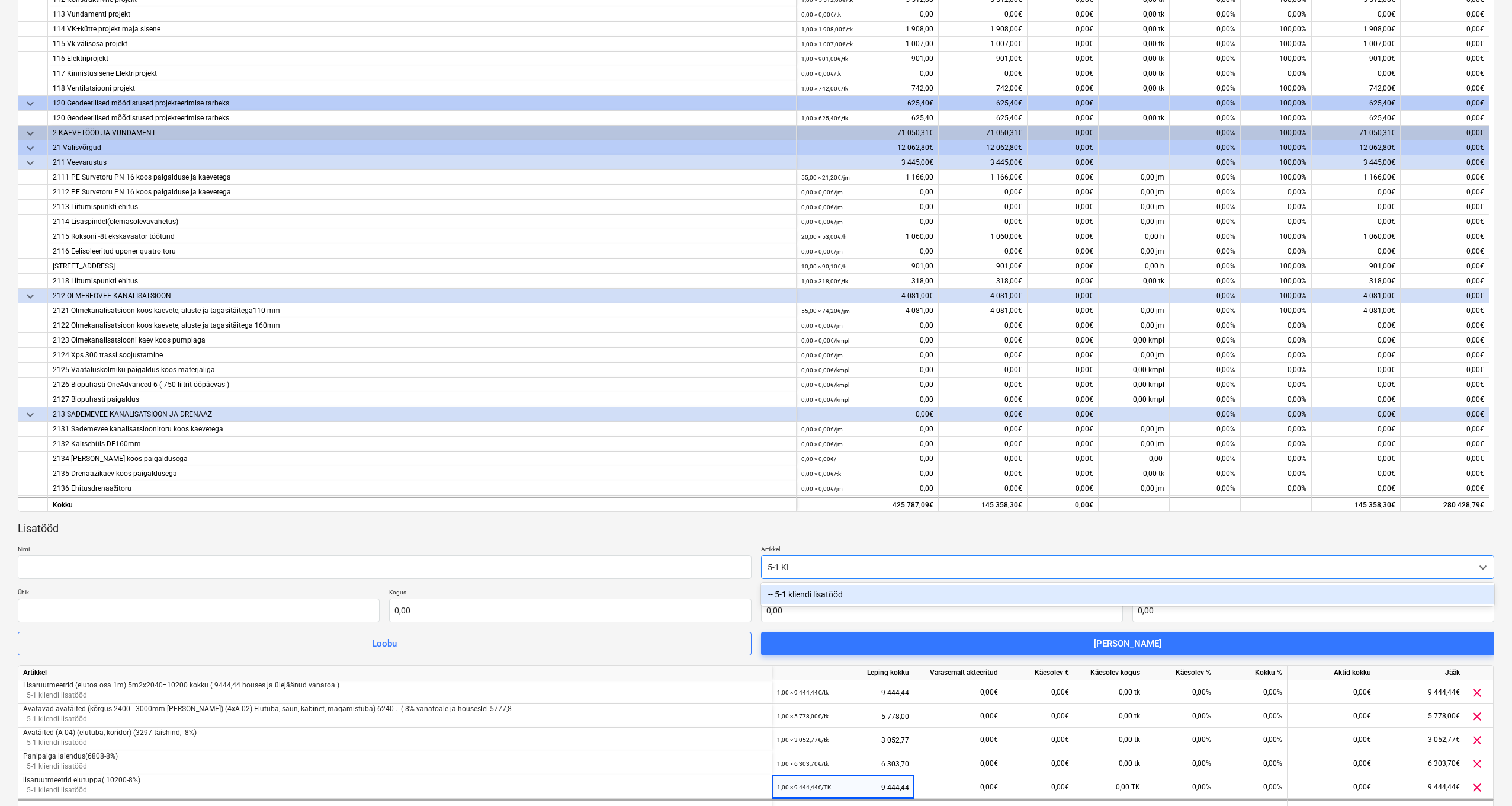
type input "5-1 K"
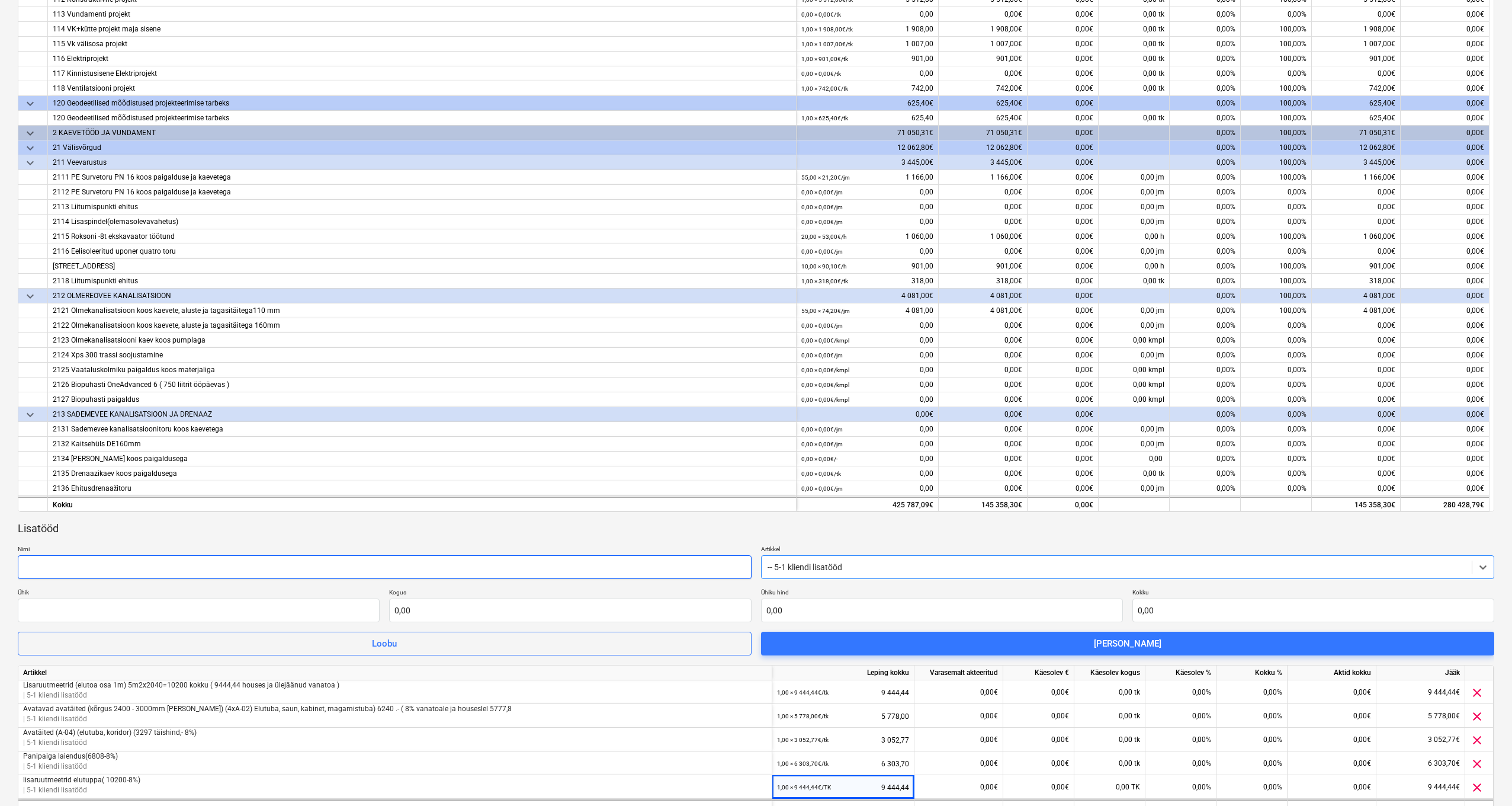
click at [220, 571] on input "text" at bounding box center [384, 567] width 733 height 24
type input "Preemium pakett"
click at [465, 612] on input "text" at bounding box center [570, 610] width 362 height 24
type input "1,00"
click at [825, 605] on input "text" at bounding box center [942, 610] width 362 height 24
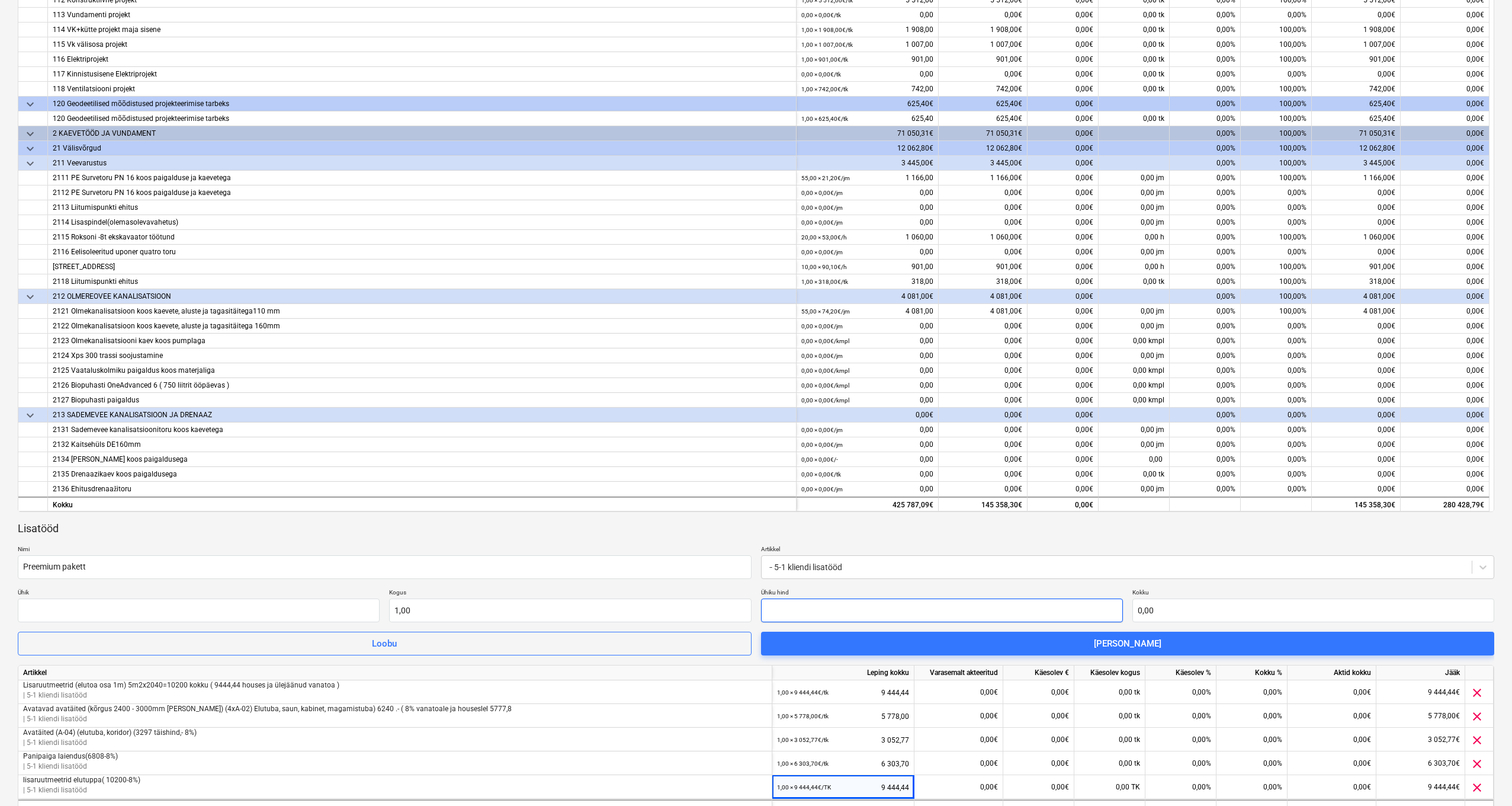
scroll to position [0, 0]
type input "0,00"
click at [222, 568] on input "Preemium pakett" at bounding box center [384, 567] width 733 height 24
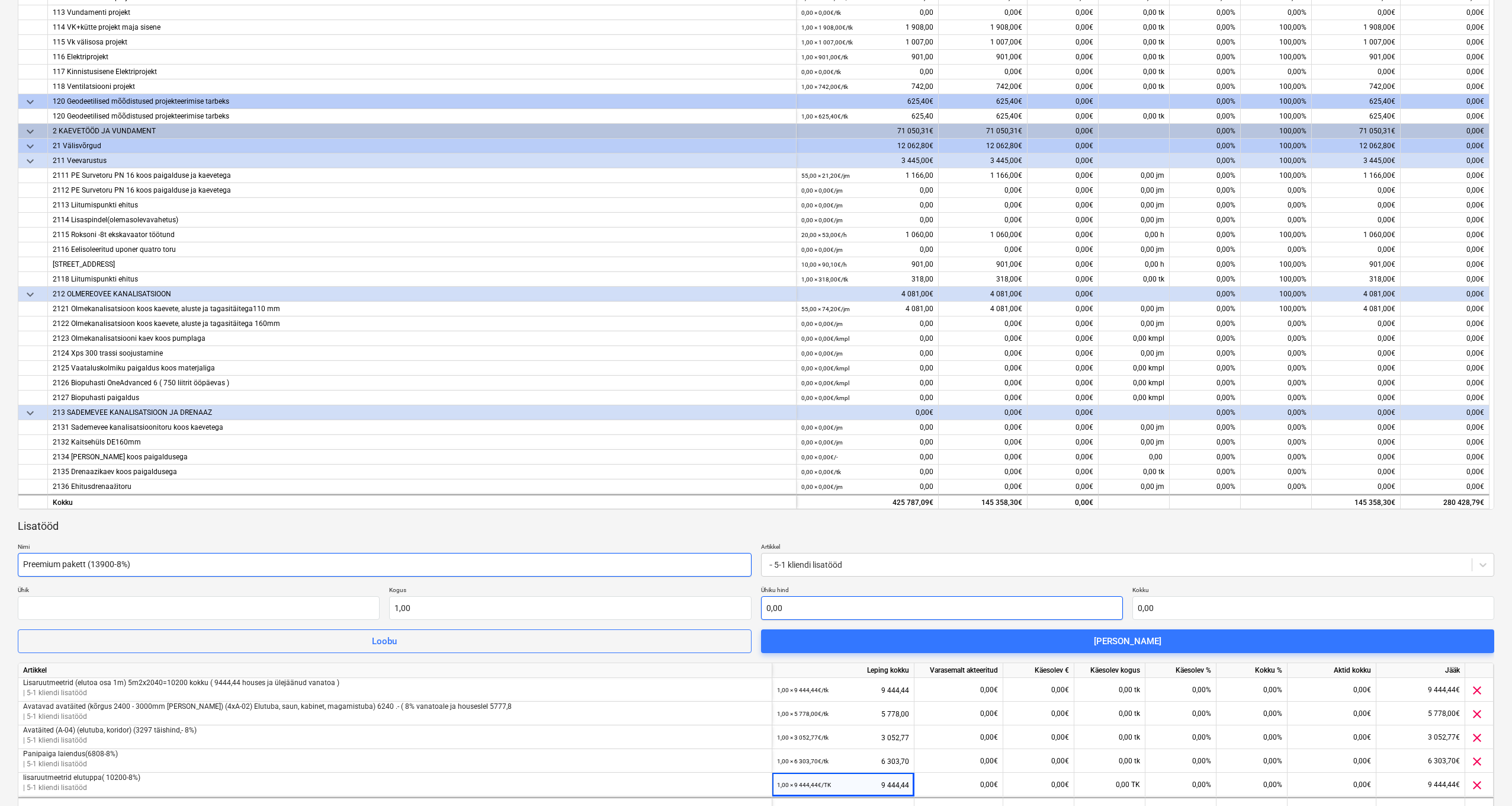
type input "Preemium pakett (13900-8%)"
click at [873, 615] on input "text" at bounding box center [942, 608] width 362 height 24
type input "1"
type input "1,00"
type input "12"
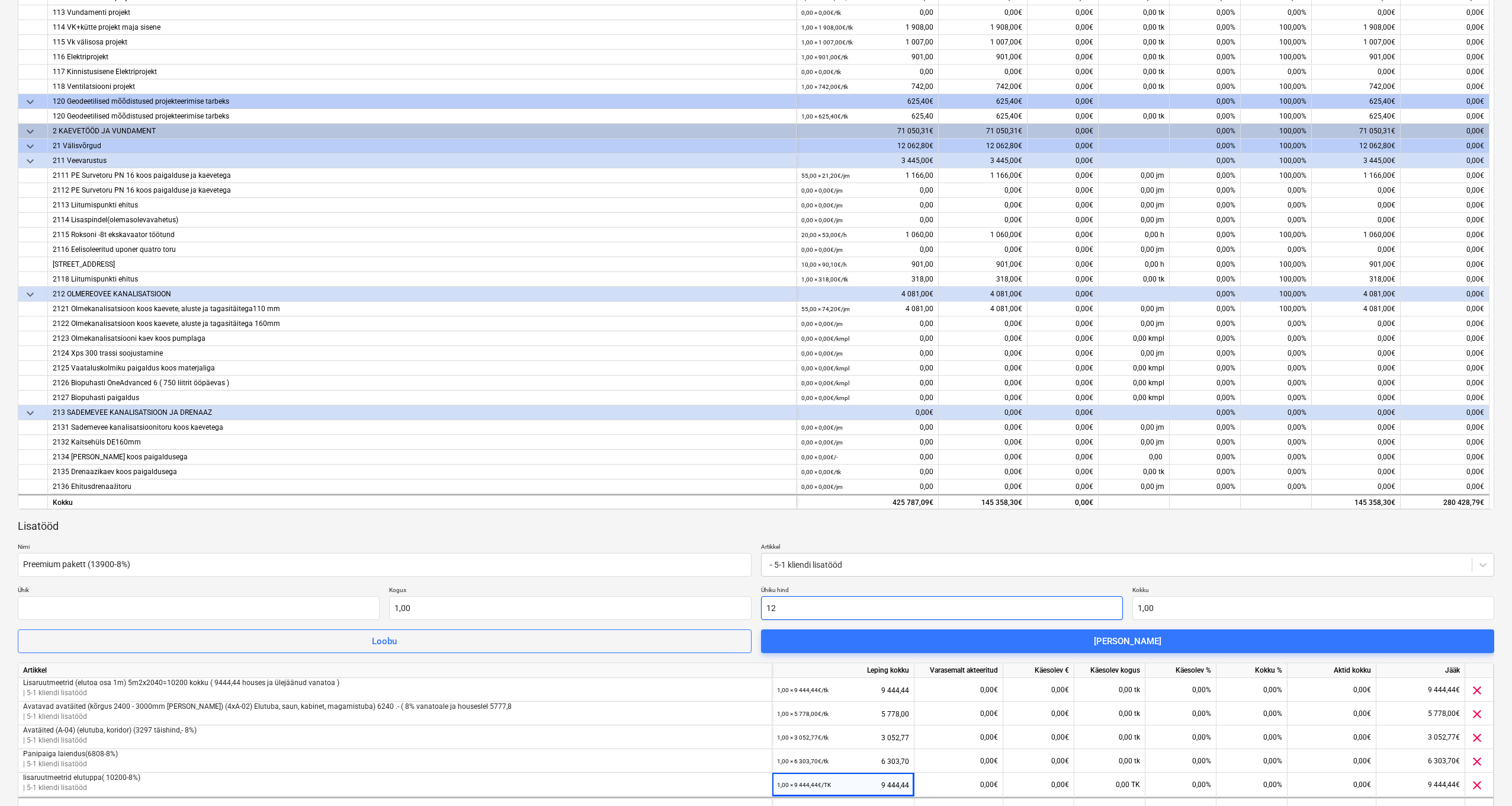
type input "12,00"
type input "128"
type input "128,00"
type input "1287"
type input "1 287,00"
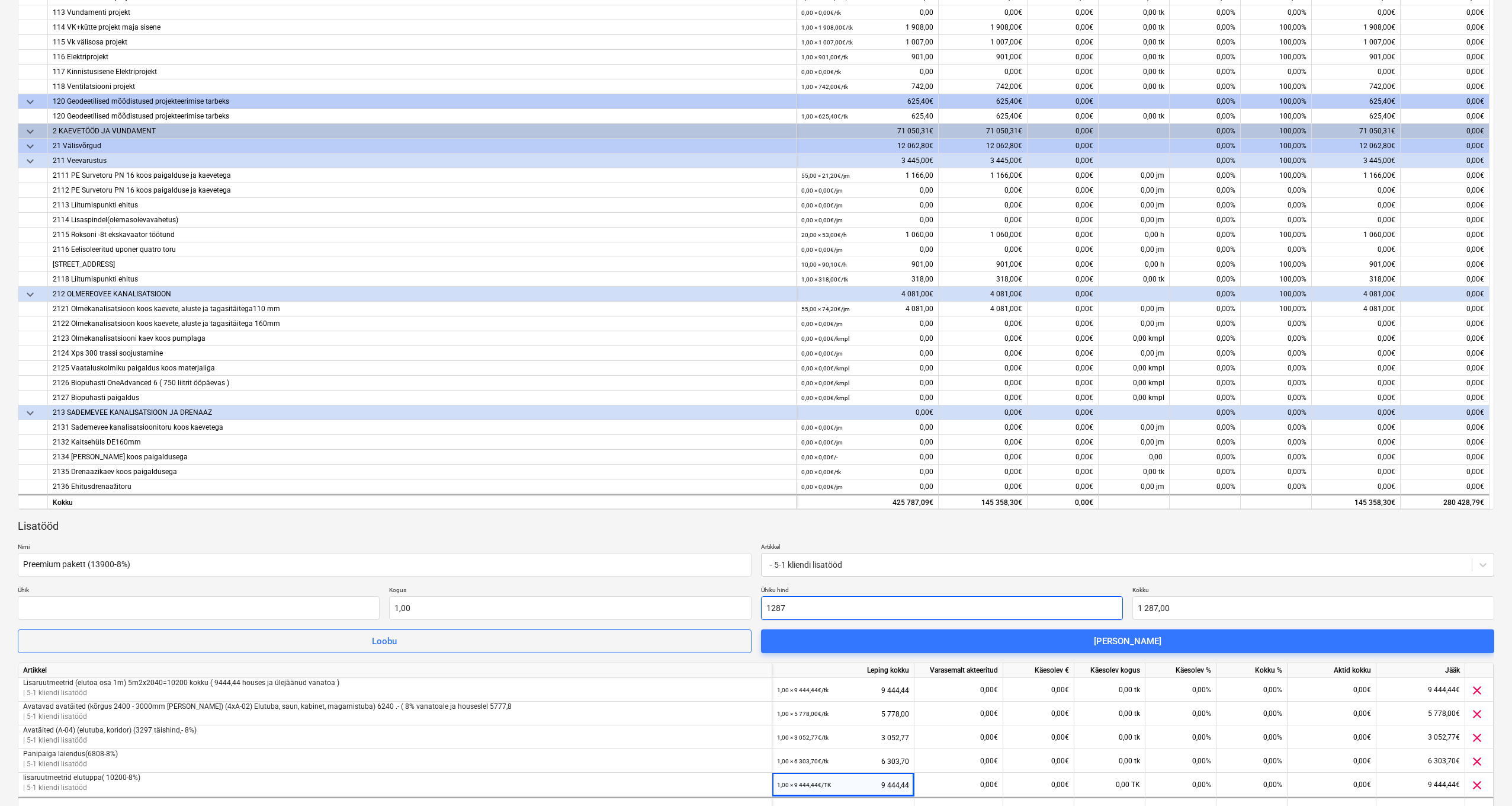
type input "12872"
type input "12 872,00"
type input "1287"
type input "1 287,00"
type input "12870"
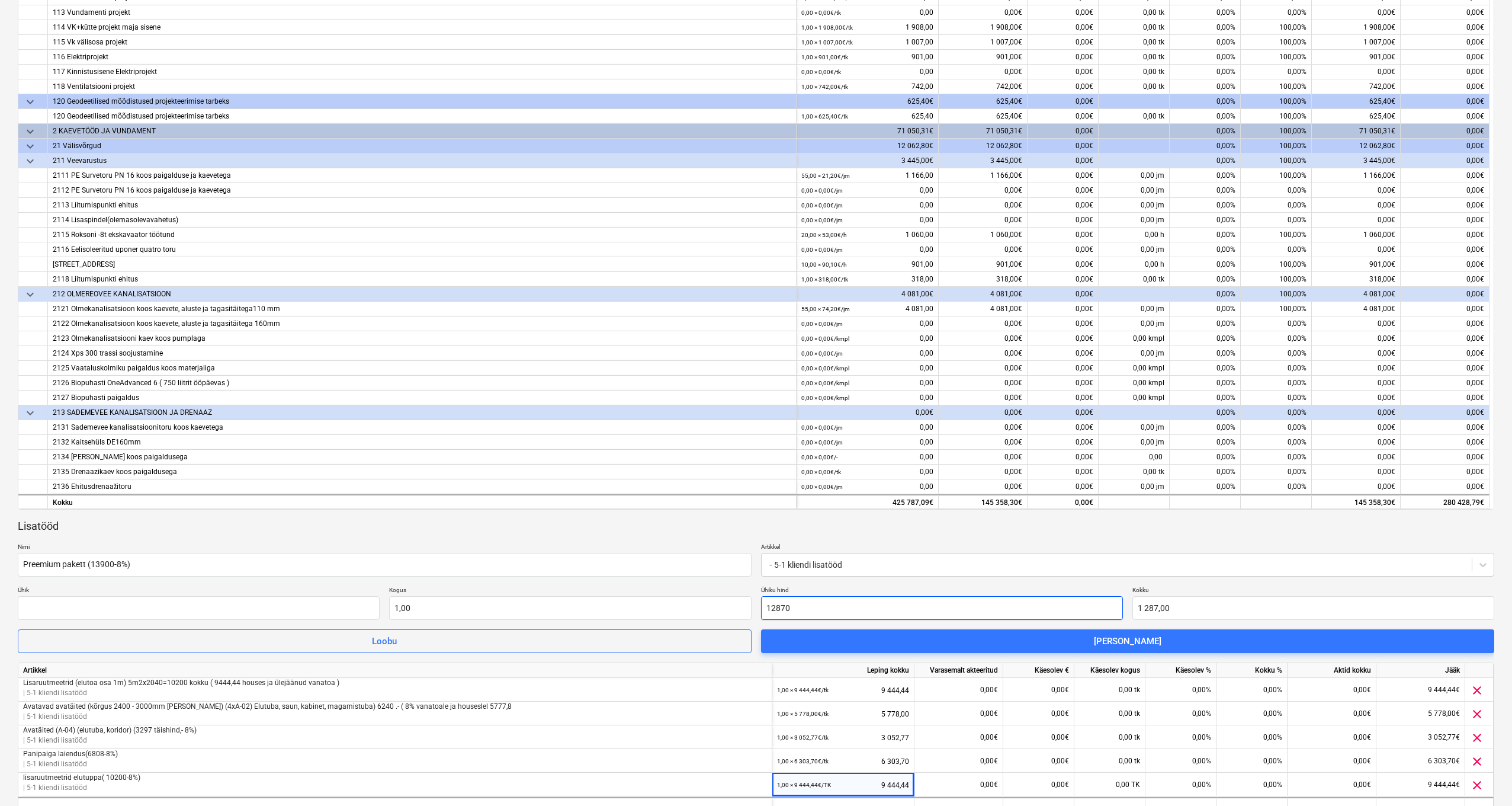
type input "12 870,00"
type input "12870,3"
type input "12 870,30"
type input "12870,37"
type input "12 870,37"
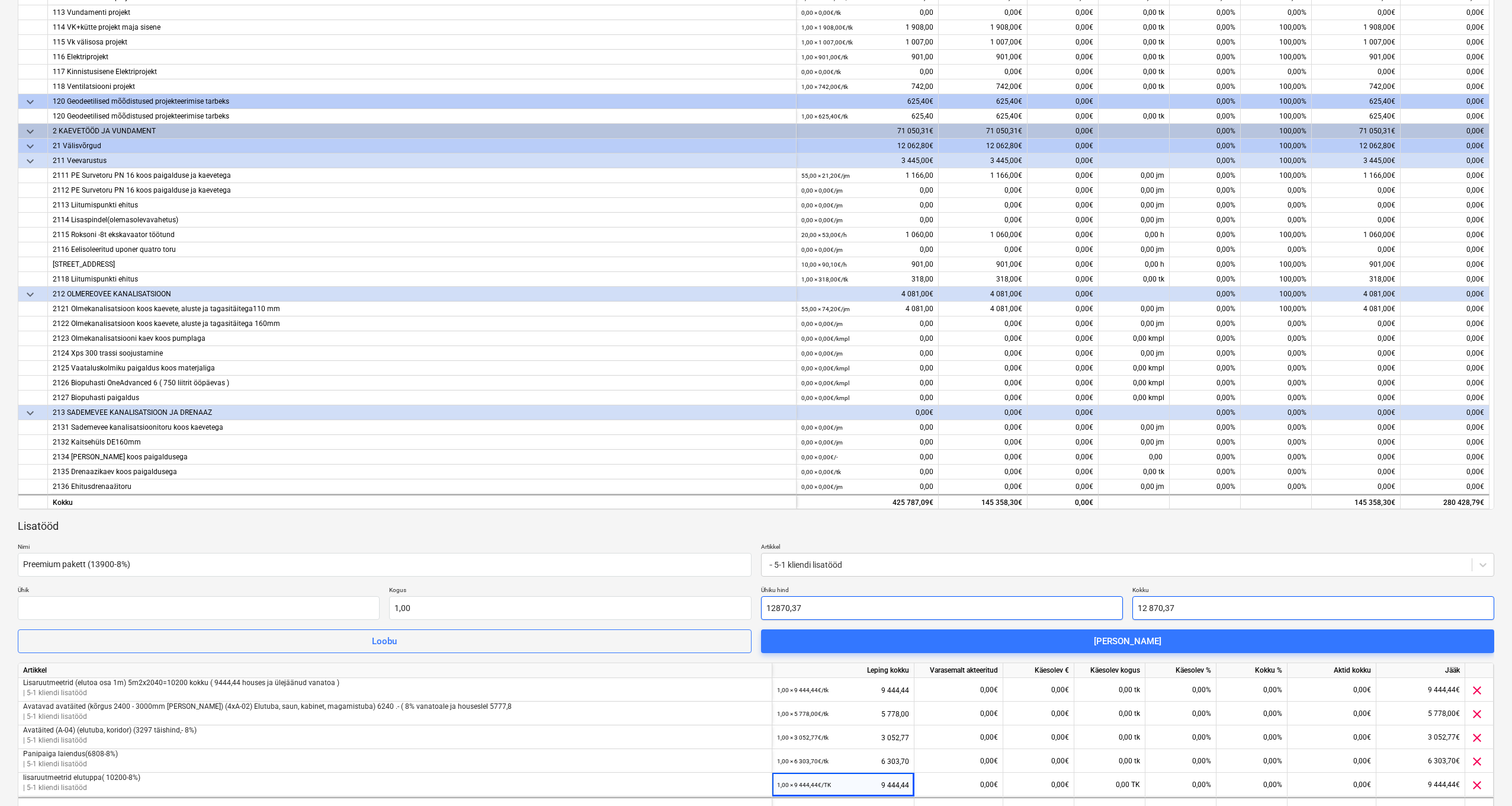
type input "12 870,37"
drag, startPoint x: 410, startPoint y: 541, endPoint x: 397, endPoint y: 540, distance: 13.0
click at [409, 541] on div "Lisatööd Nimi Preemium pakett (13900-8%) Artikkel -- 5-1 kliendi lisatööd Ühik …" at bounding box center [755, 586] width 1476 height 135
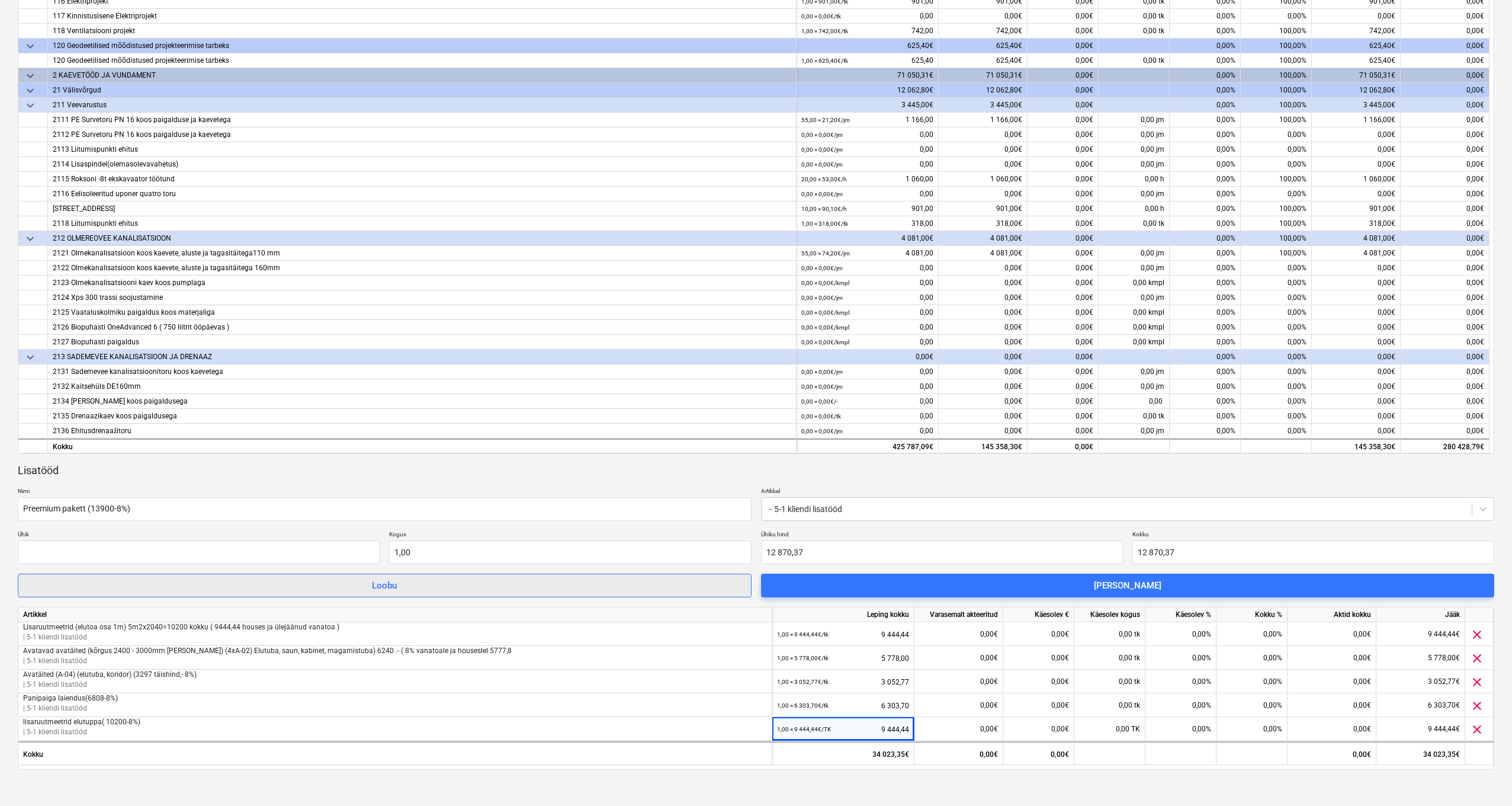
scroll to position [324, 1]
click at [255, 553] on input "text" at bounding box center [198, 552] width 362 height 24
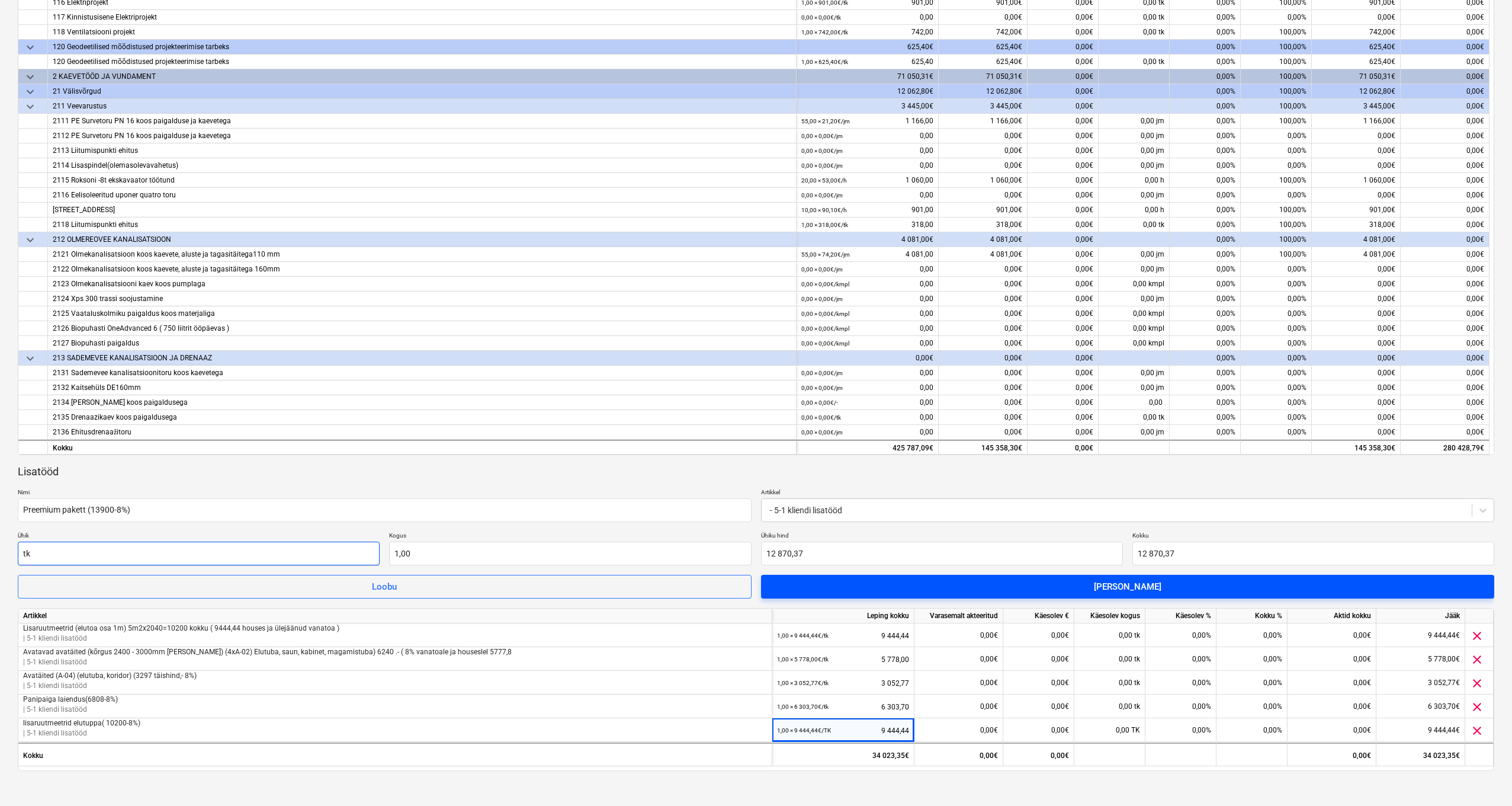
type input "tk"
click at [1064, 588] on span "[PERSON_NAME]" at bounding box center [1127, 587] width 706 height 16
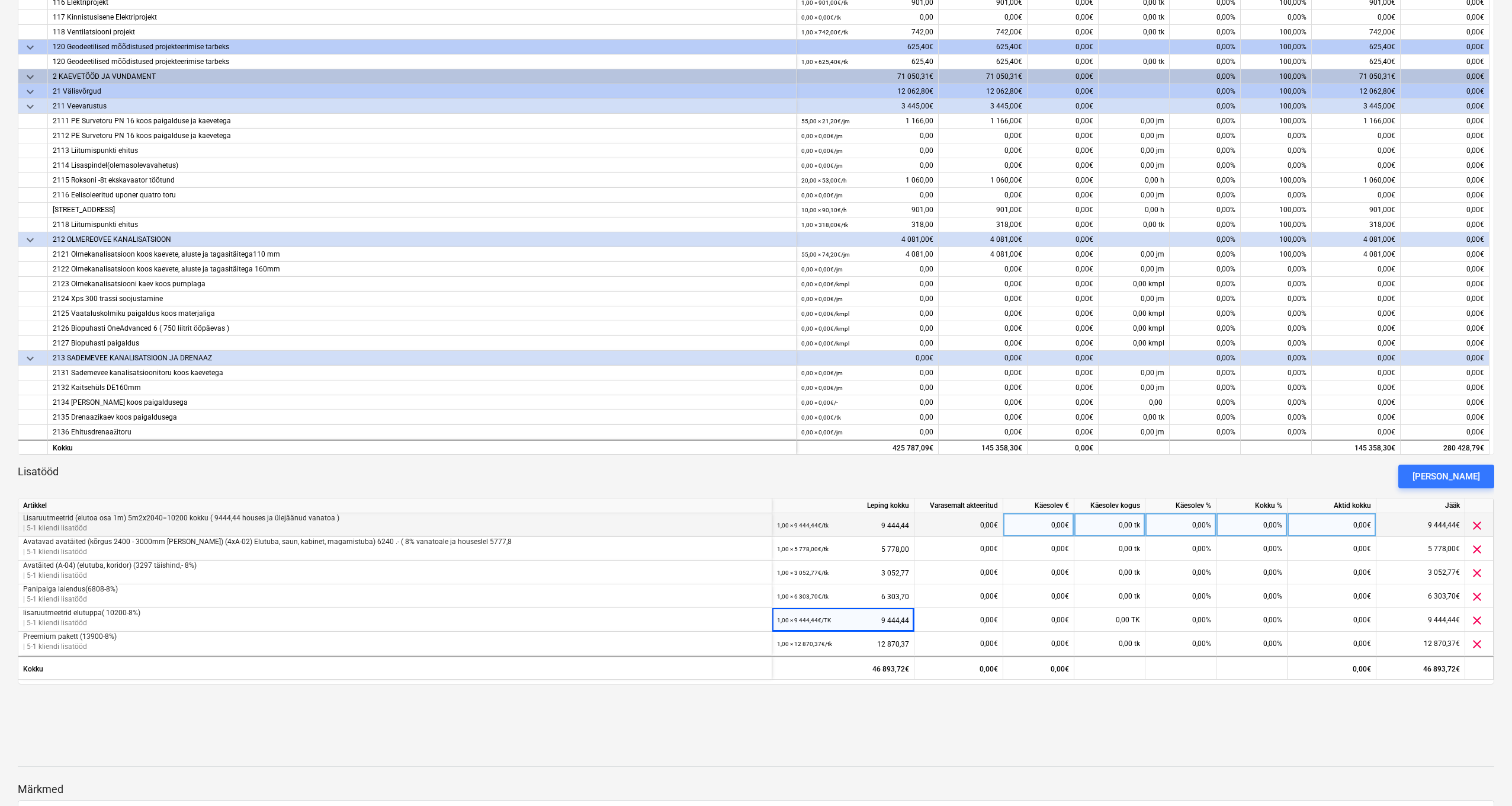
click at [1179, 521] on div "0,00%" at bounding box center [1181, 525] width 71 height 24
type input "100"
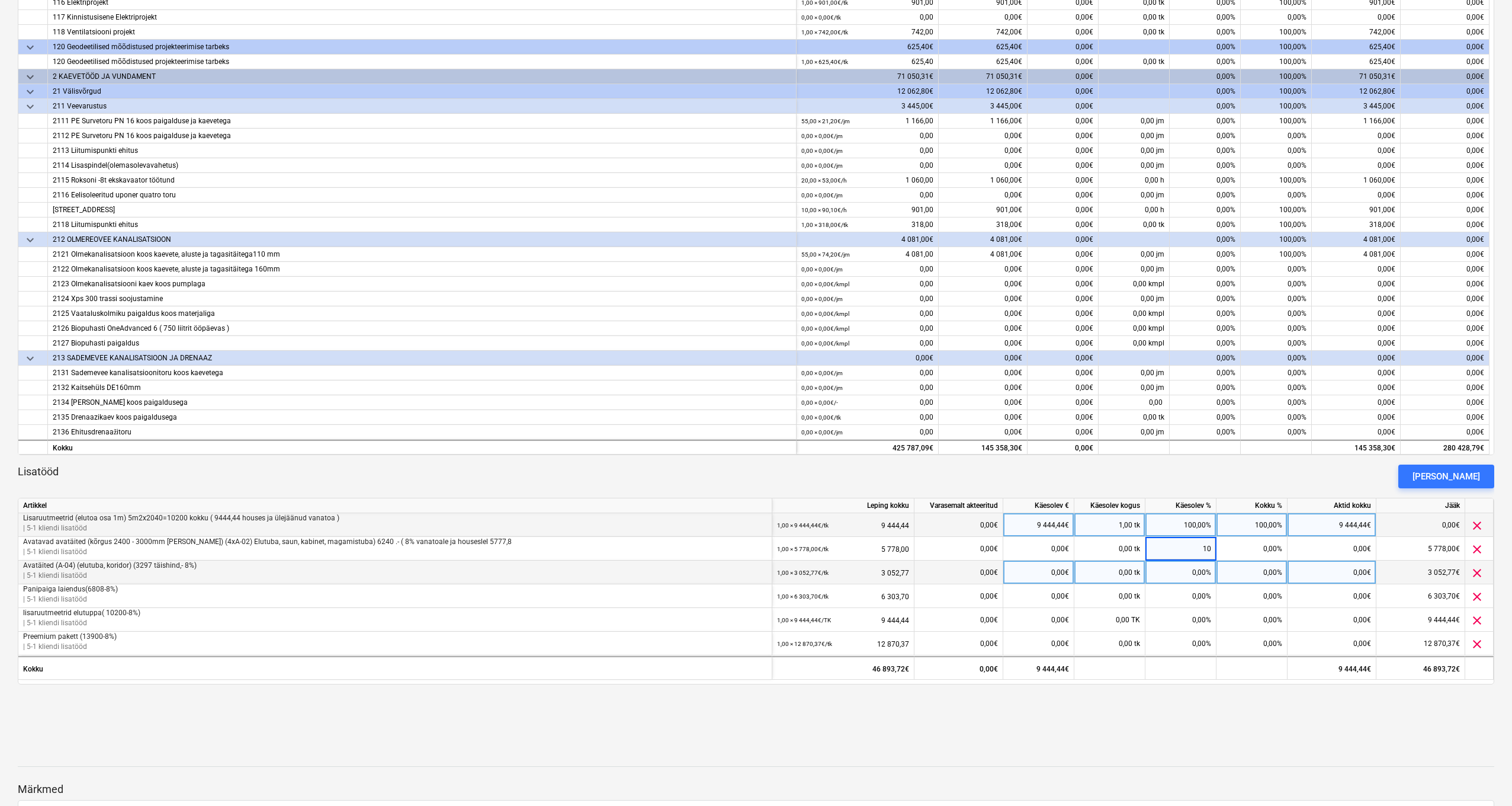
type input "100"
type input "5913,90"
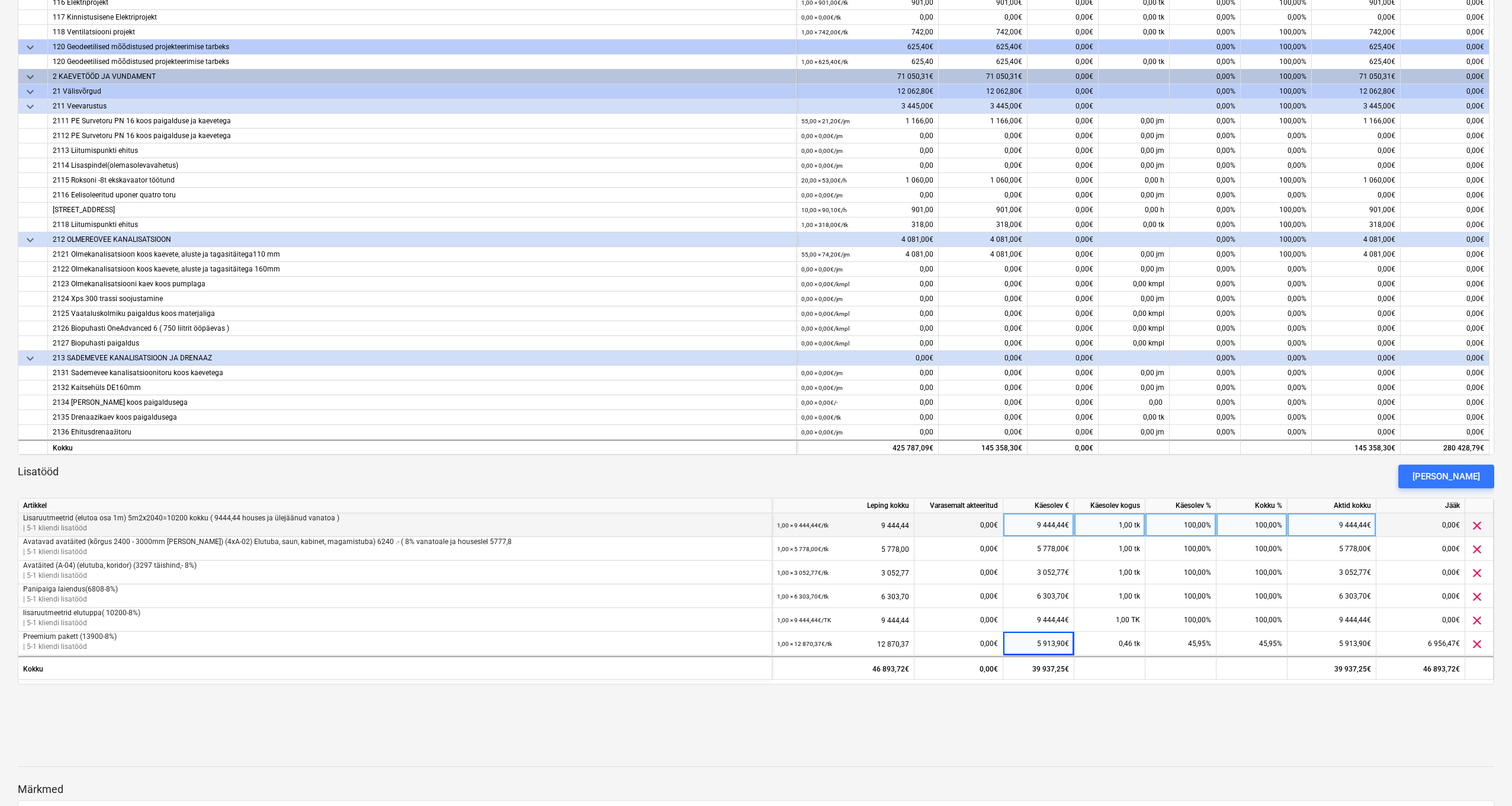
click at [1236, 694] on div "keyboard_arrow_down Artikkel Leping kokku Varasemalt akteeritud Käesolev € Käes…" at bounding box center [755, 302] width 1476 height 822
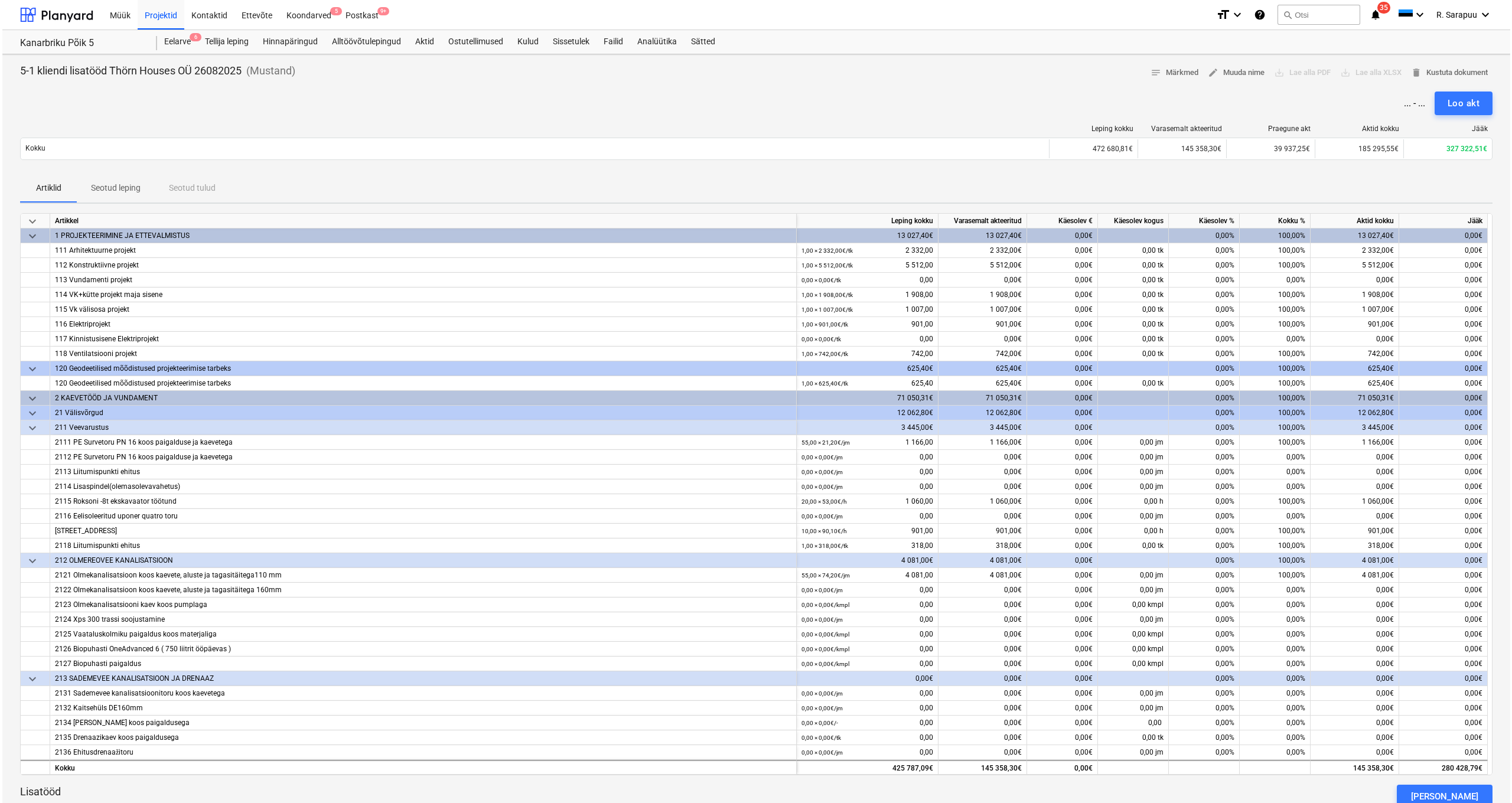
scroll to position [0, 0]
click at [1475, 102] on div "Loo akt" at bounding box center [1461, 103] width 32 height 16
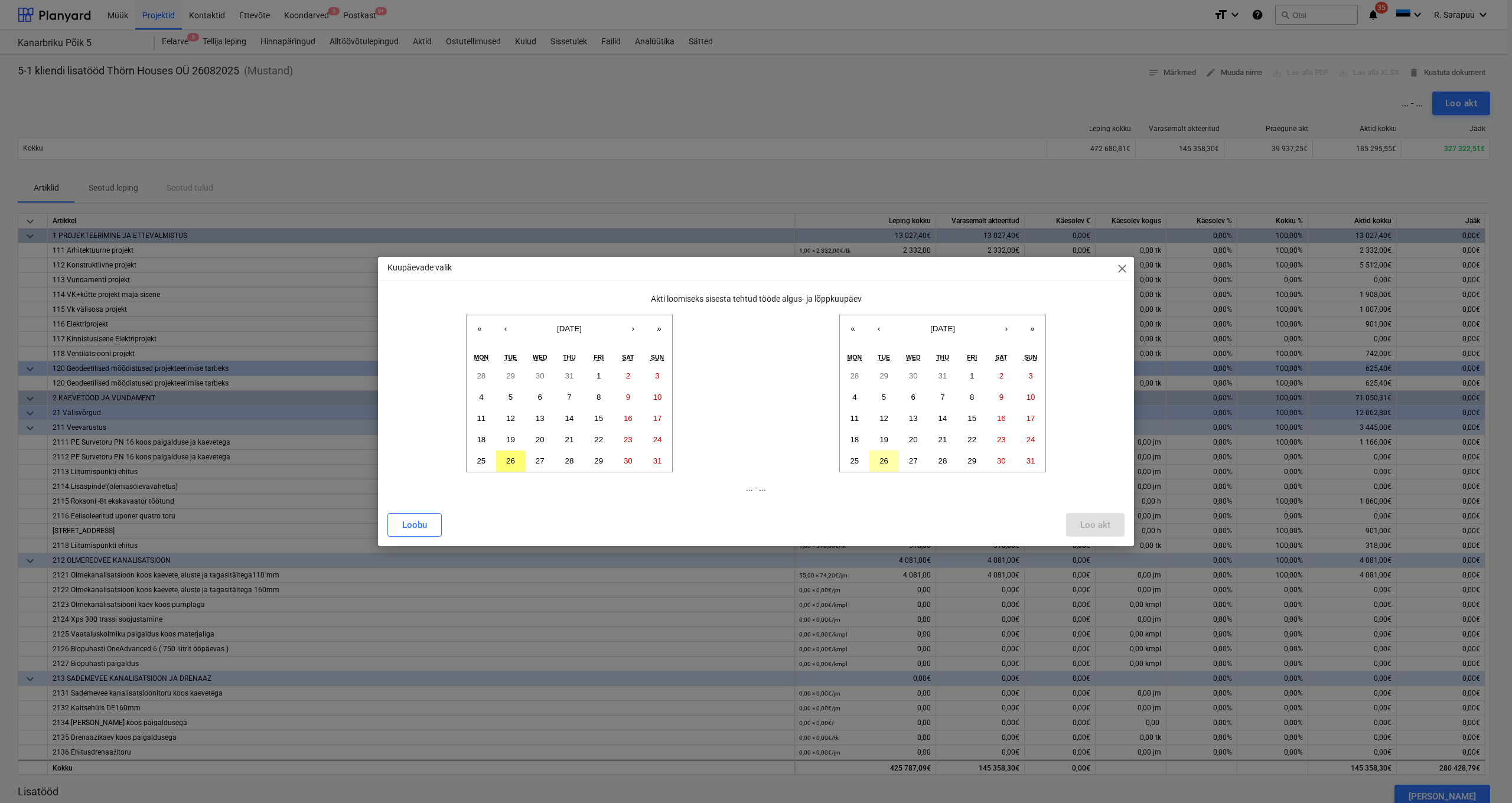
click at [875, 458] on button "26" at bounding box center [884, 460] width 29 height 22
click at [481, 377] on abbr "28" at bounding box center [481, 375] width 9 height 9
click at [1107, 522] on div "Loo akt" at bounding box center [1095, 525] width 30 height 16
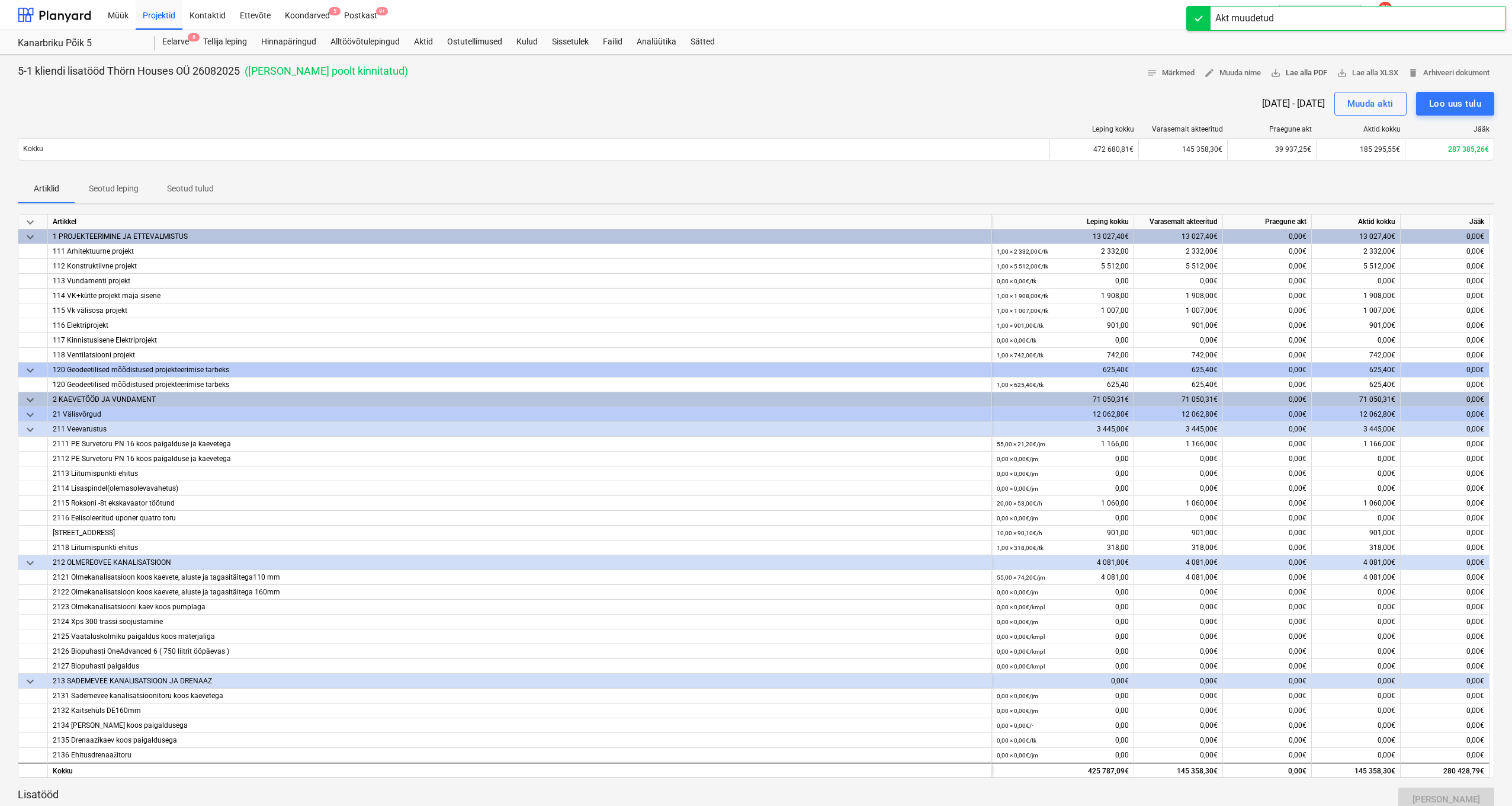
click at [1302, 73] on span "save_alt Lae alla PDF" at bounding box center [1298, 73] width 57 height 14
click at [160, 23] on div "Projektid" at bounding box center [159, 14] width 47 height 30
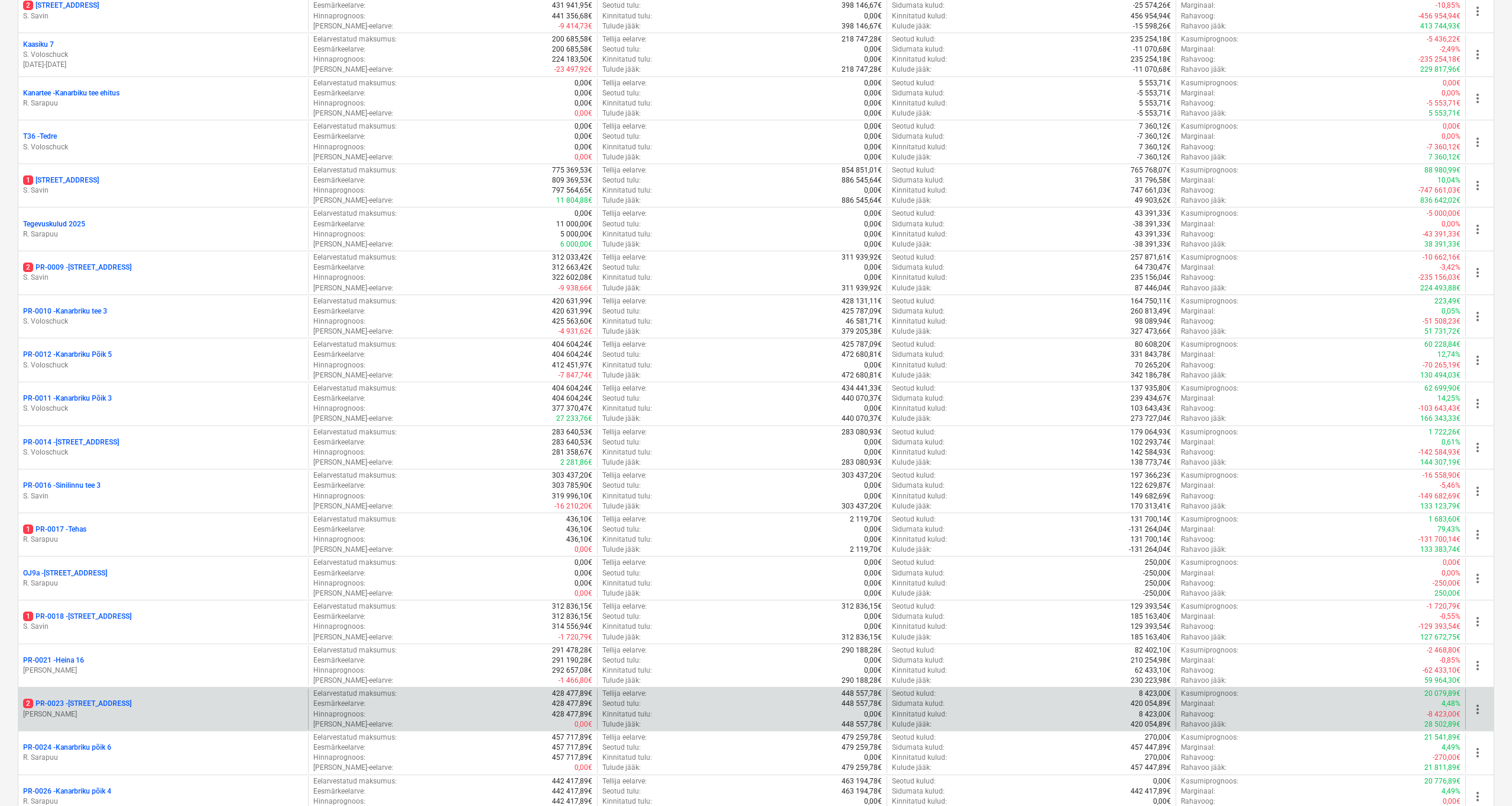
scroll to position [487, 0]
click at [101, 706] on p "[PERSON_NAME]" at bounding box center [164, 711] width 280 height 10
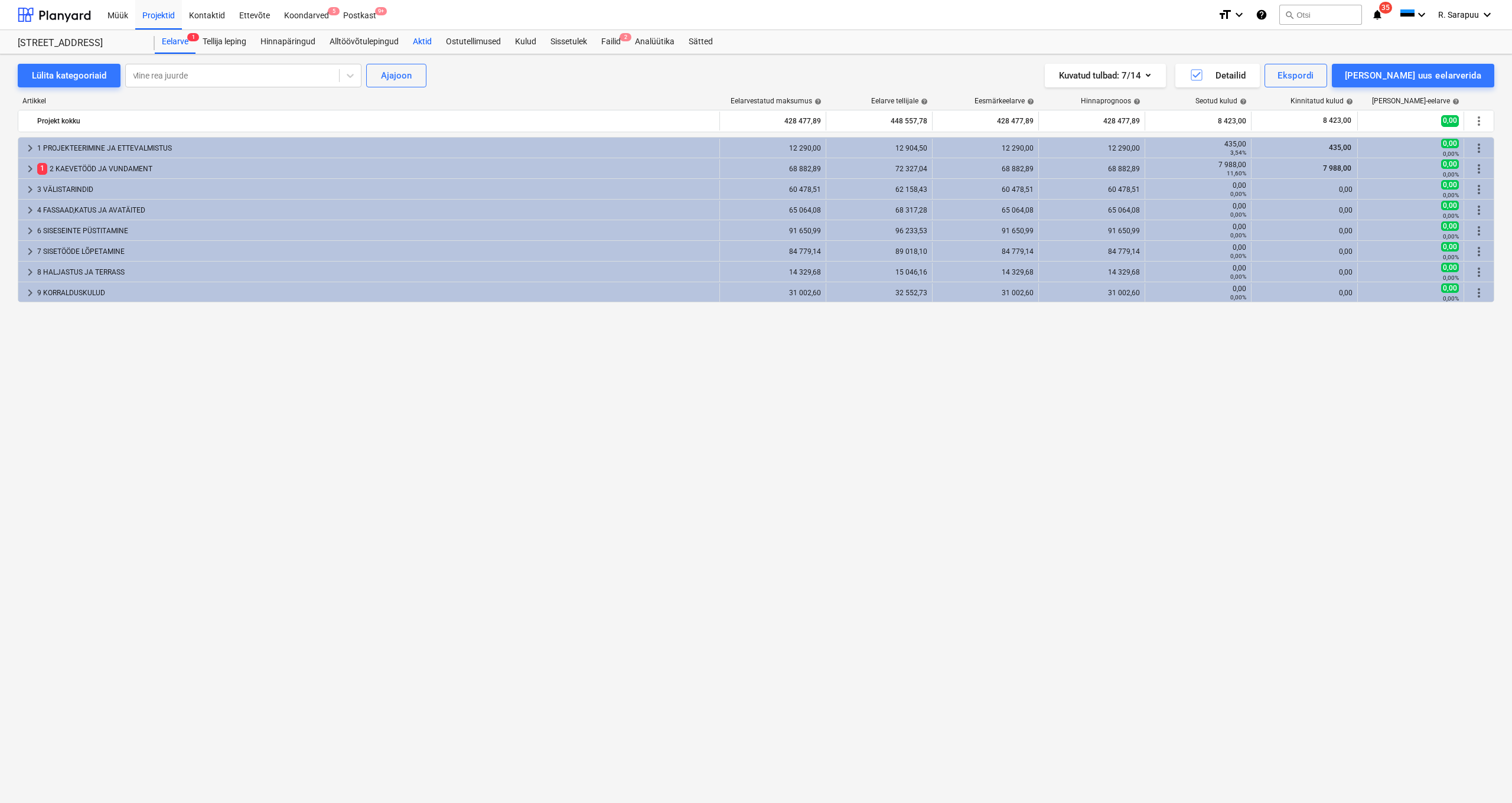
click at [424, 38] on div "Aktid" at bounding box center [422, 42] width 33 height 23
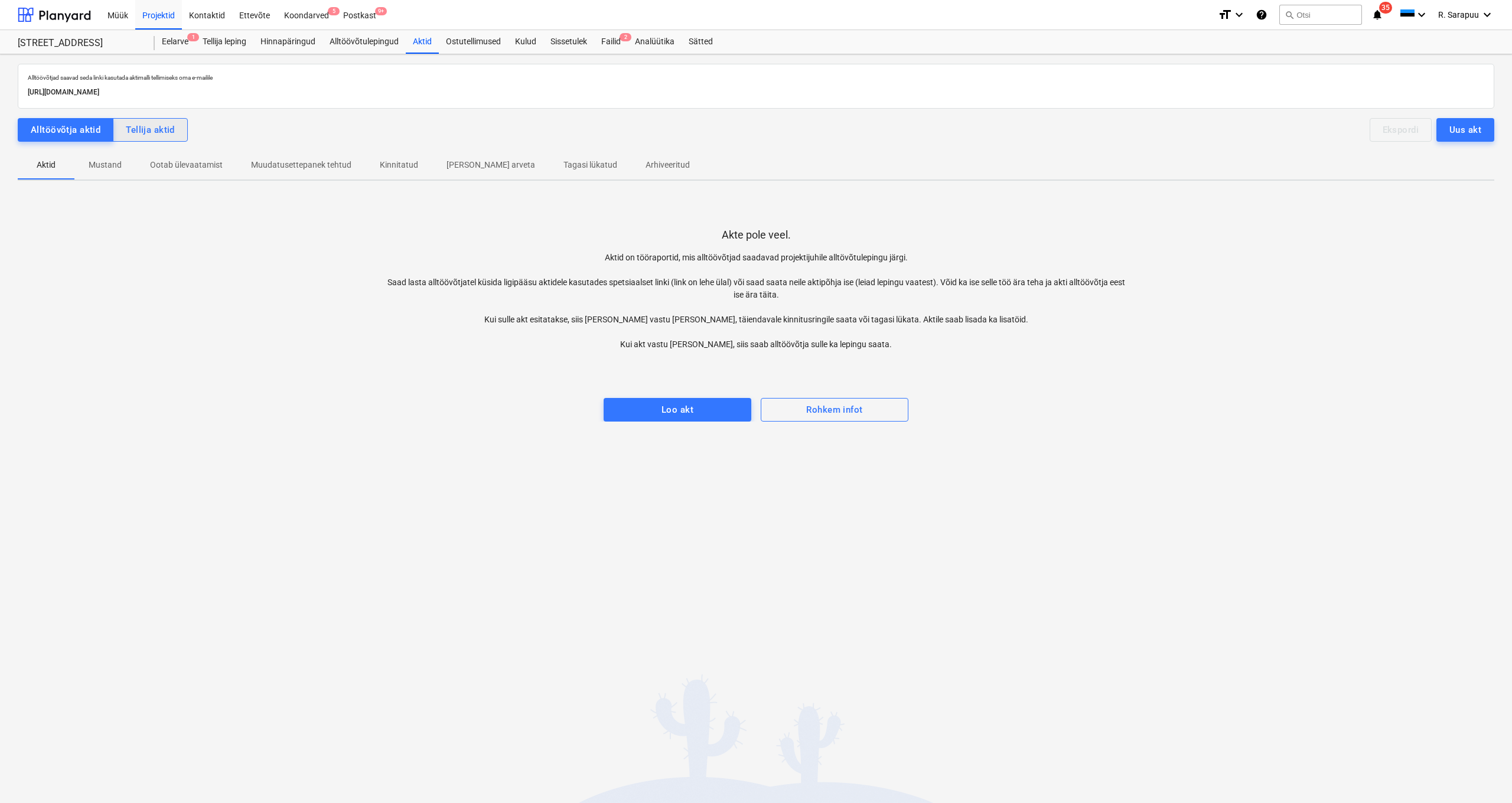
click at [140, 135] on div "Tellija aktid" at bounding box center [150, 130] width 49 height 16
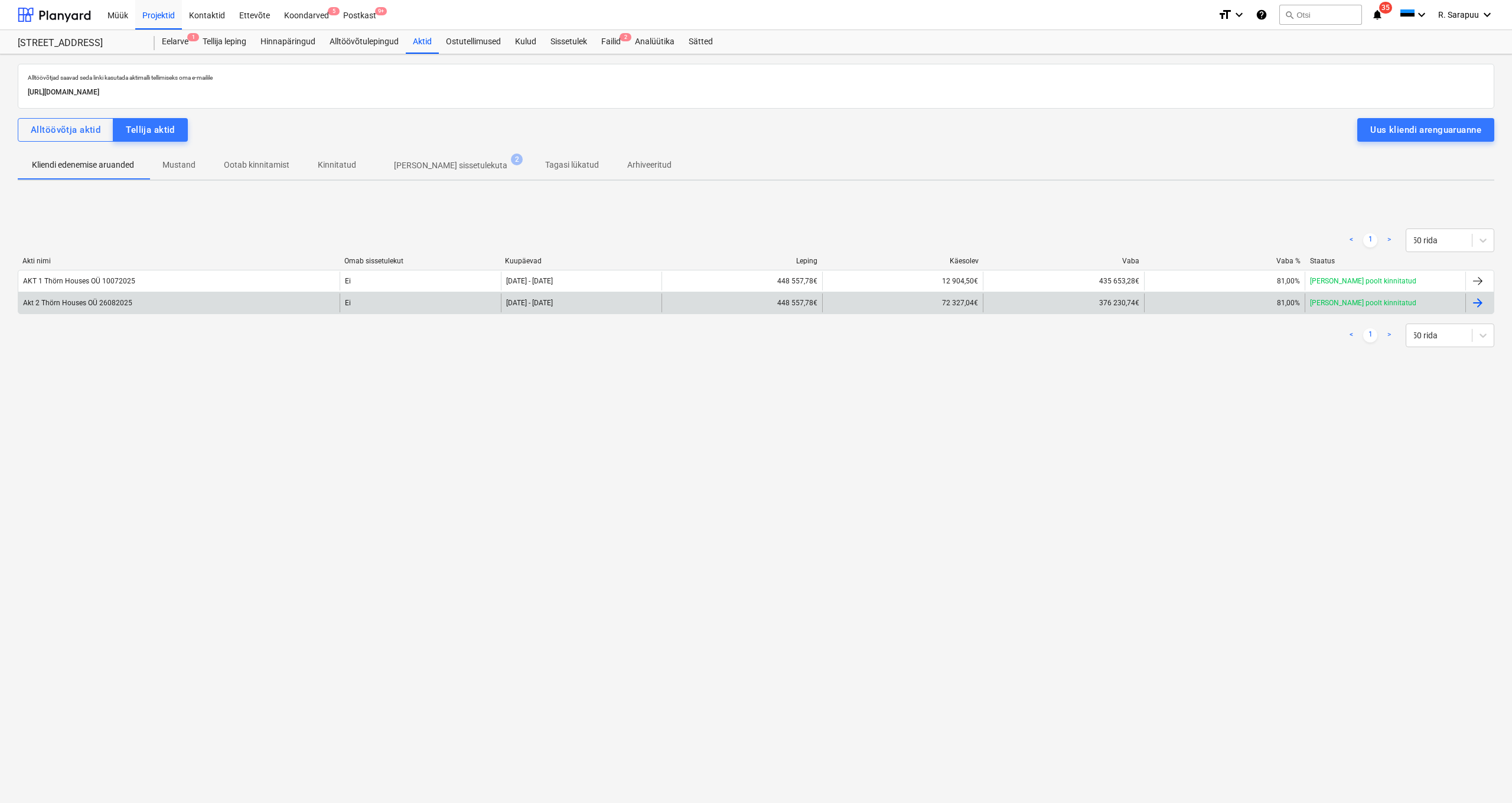
click at [133, 301] on div "Akt 2 Thörn Houses OÜ 26082025" at bounding box center [179, 303] width 321 height 19
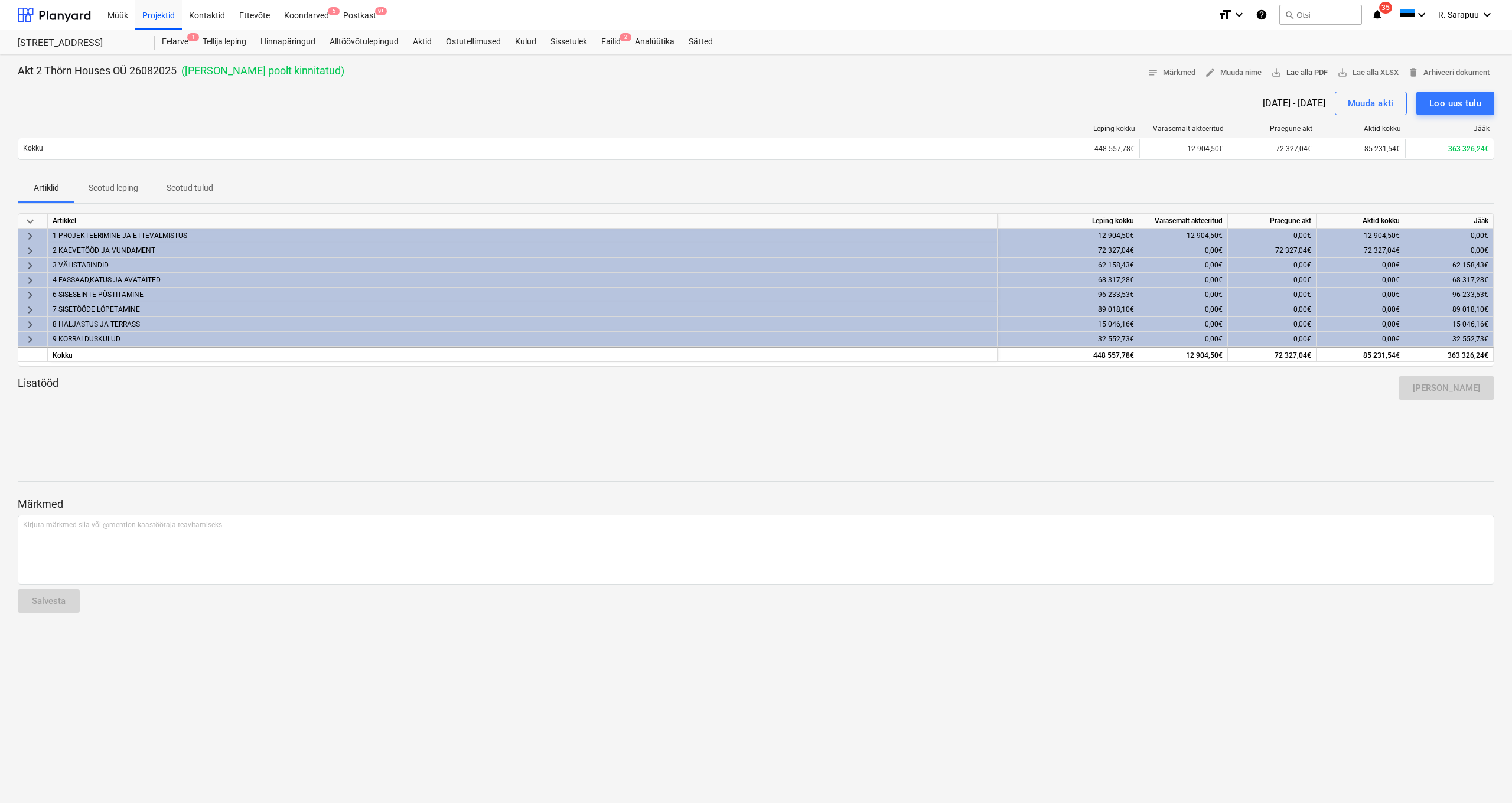
click at [1293, 74] on span "save_alt Lae alla PDF" at bounding box center [1299, 73] width 56 height 14
click at [148, 13] on div "Projektid" at bounding box center [159, 14] width 47 height 30
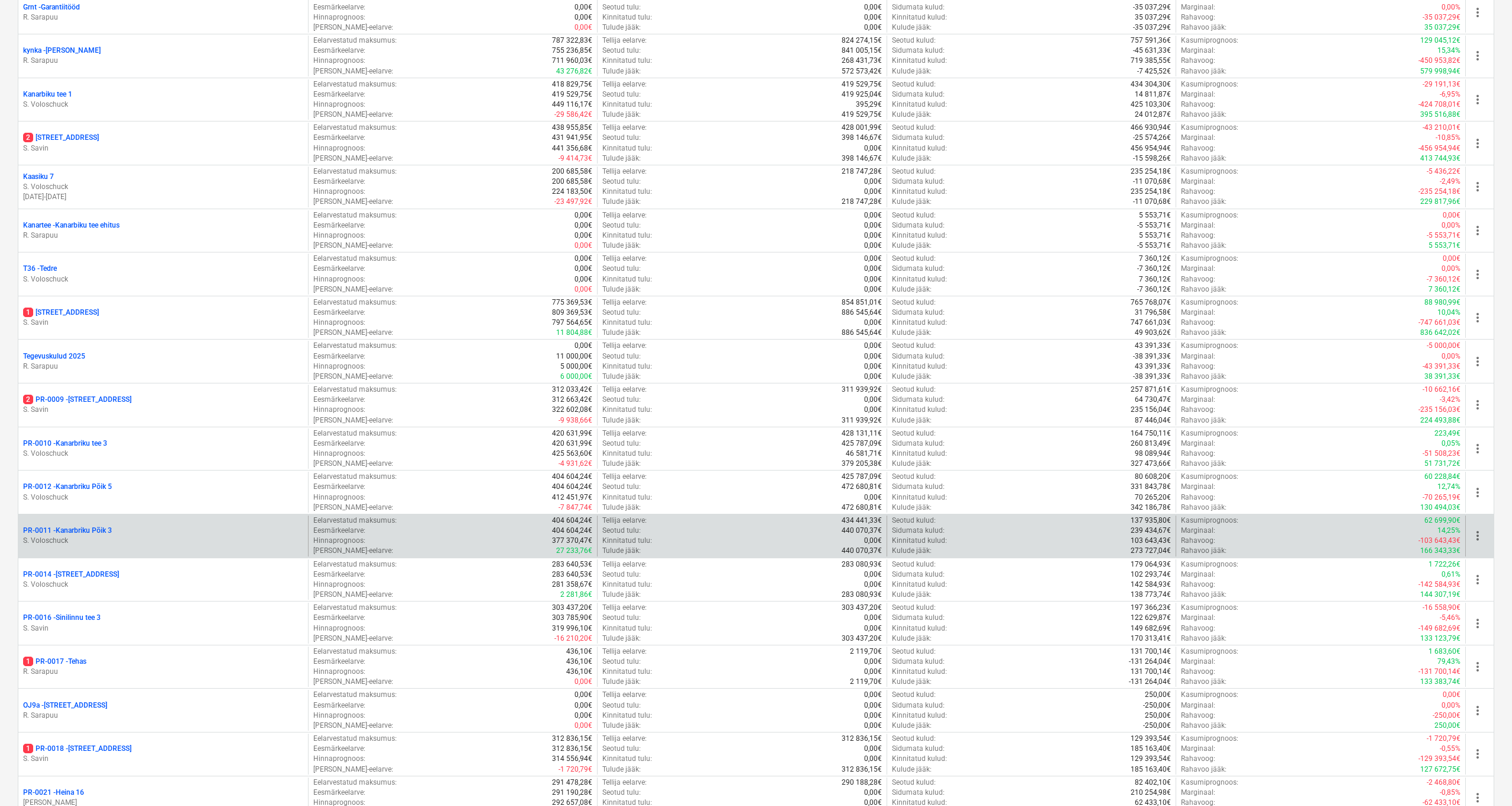
scroll to position [387, 0]
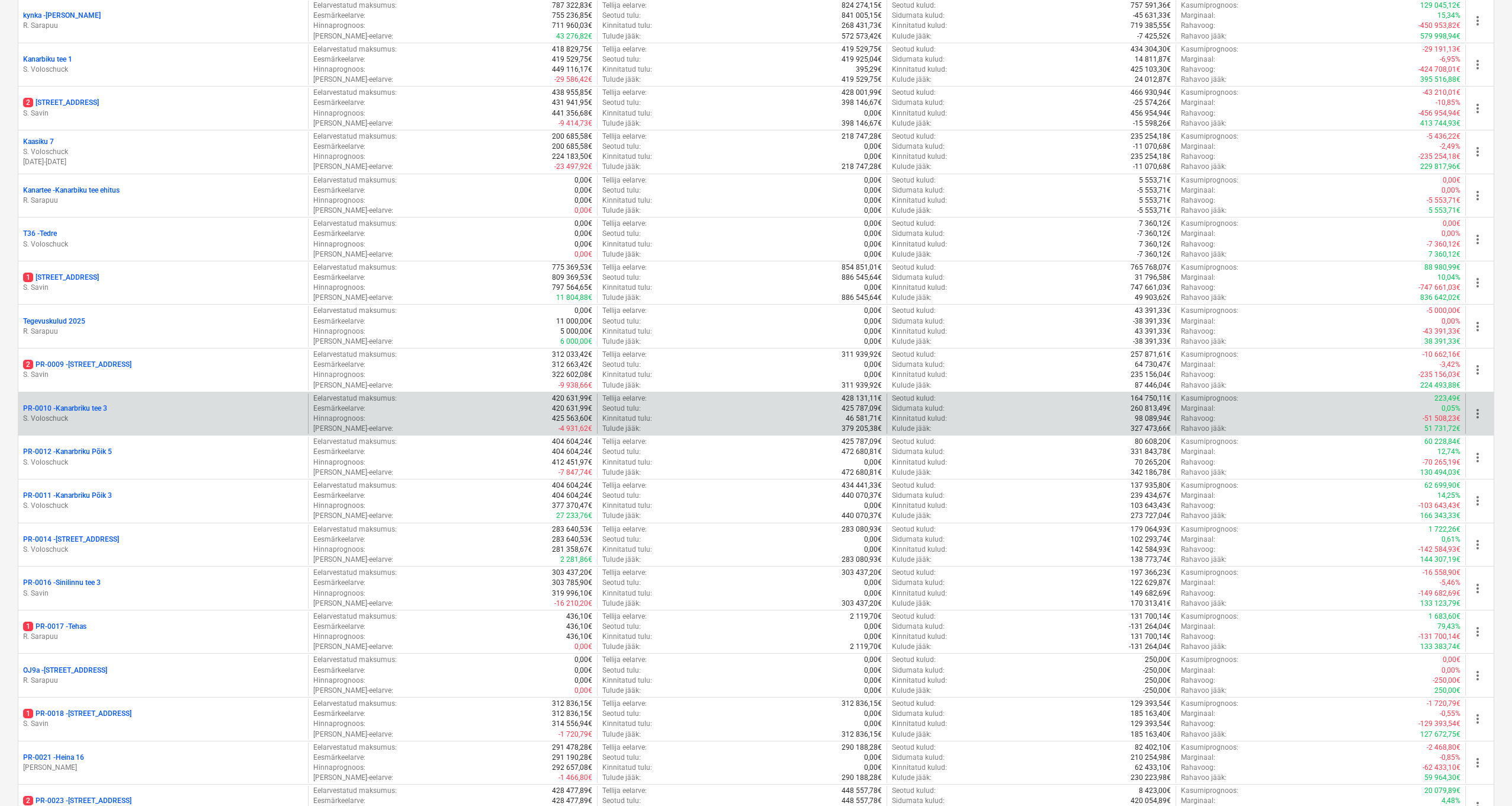
click at [101, 407] on p "PR-0010 - Kanarbriku tee 3" at bounding box center [65, 409] width 84 height 10
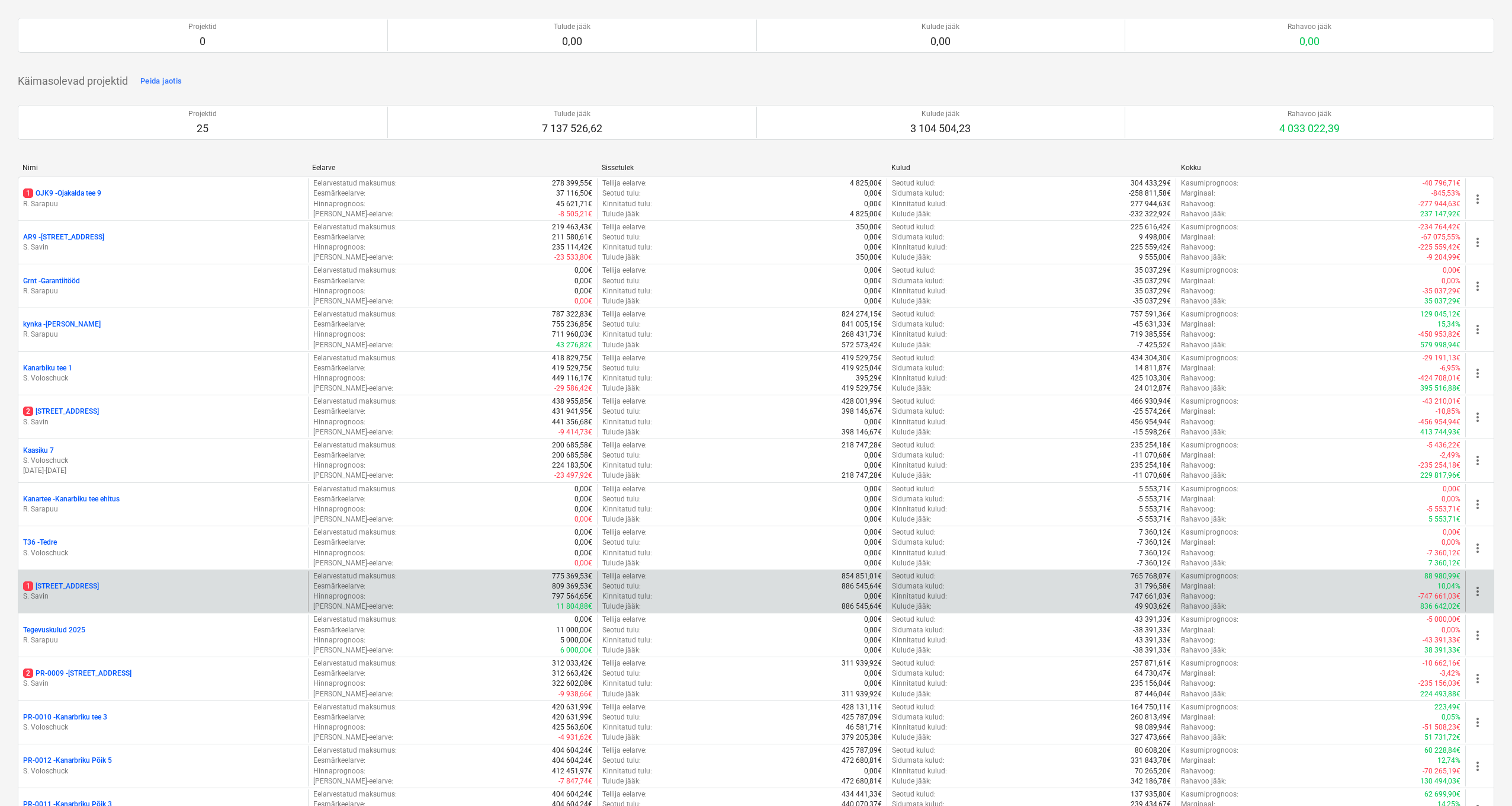
scroll to position [91, 0]
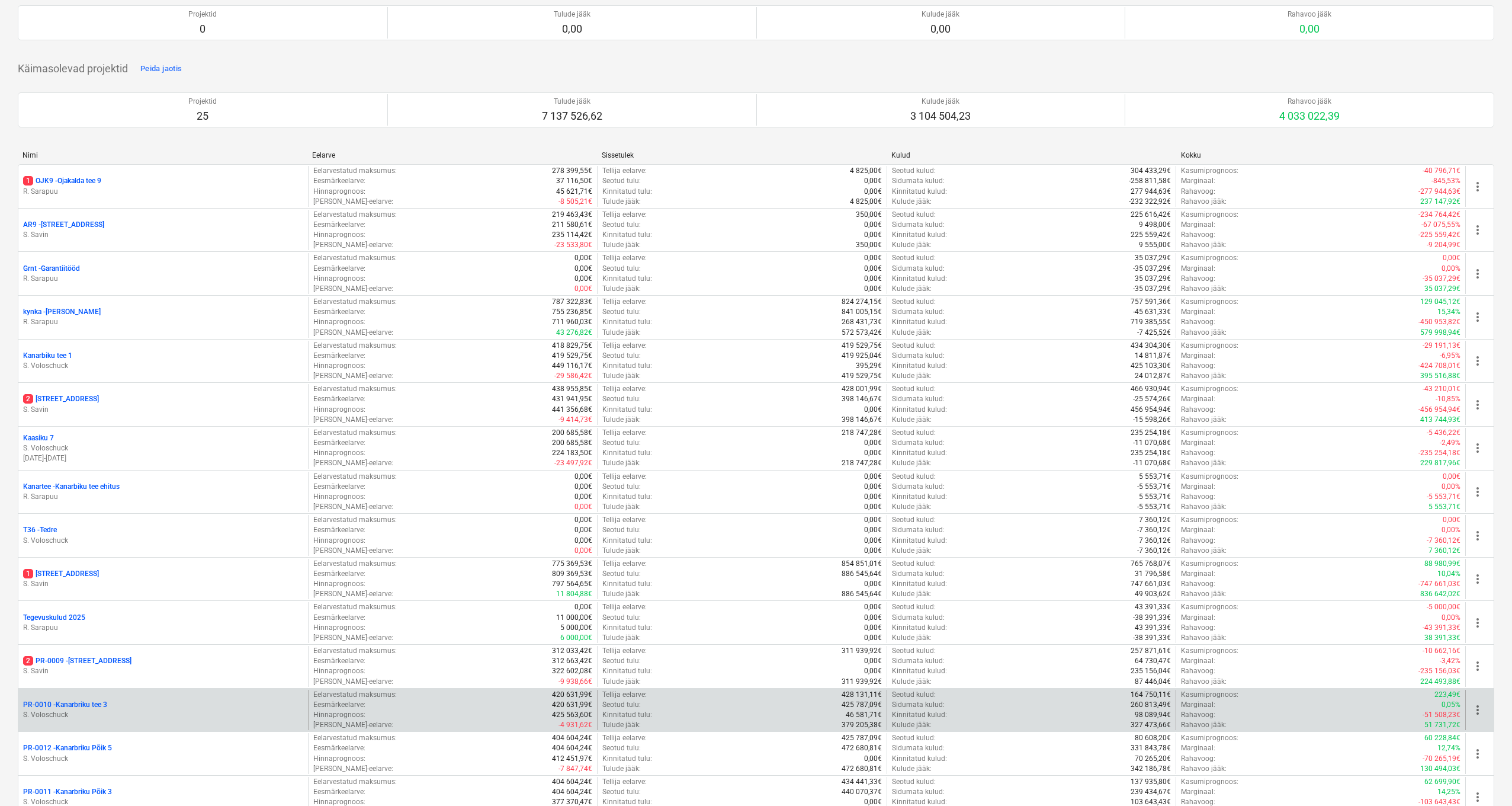
click at [92, 702] on p "PR-0010 - Kanarbriku tee 3" at bounding box center [65, 705] width 84 height 10
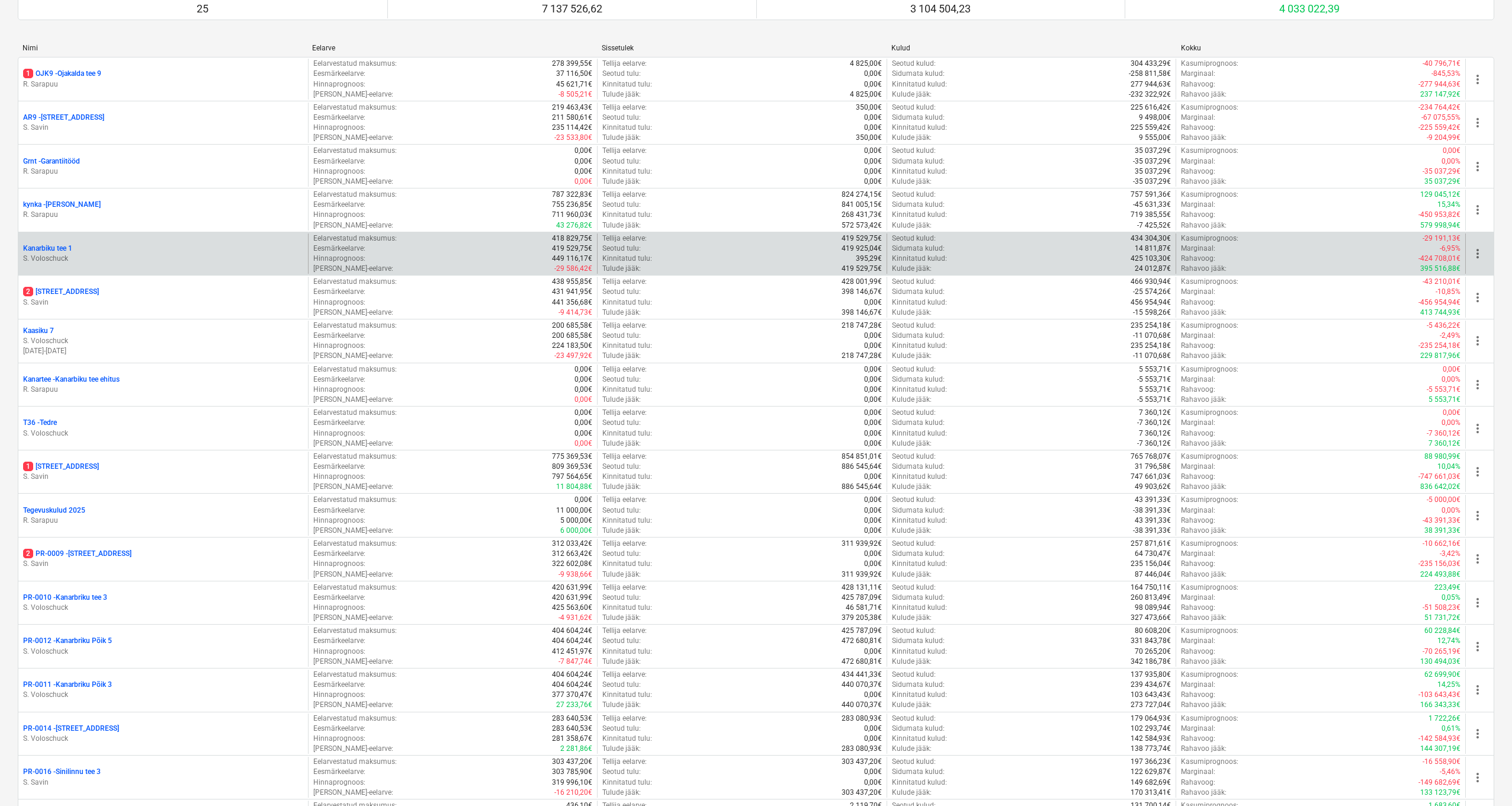
scroll to position [259, 0]
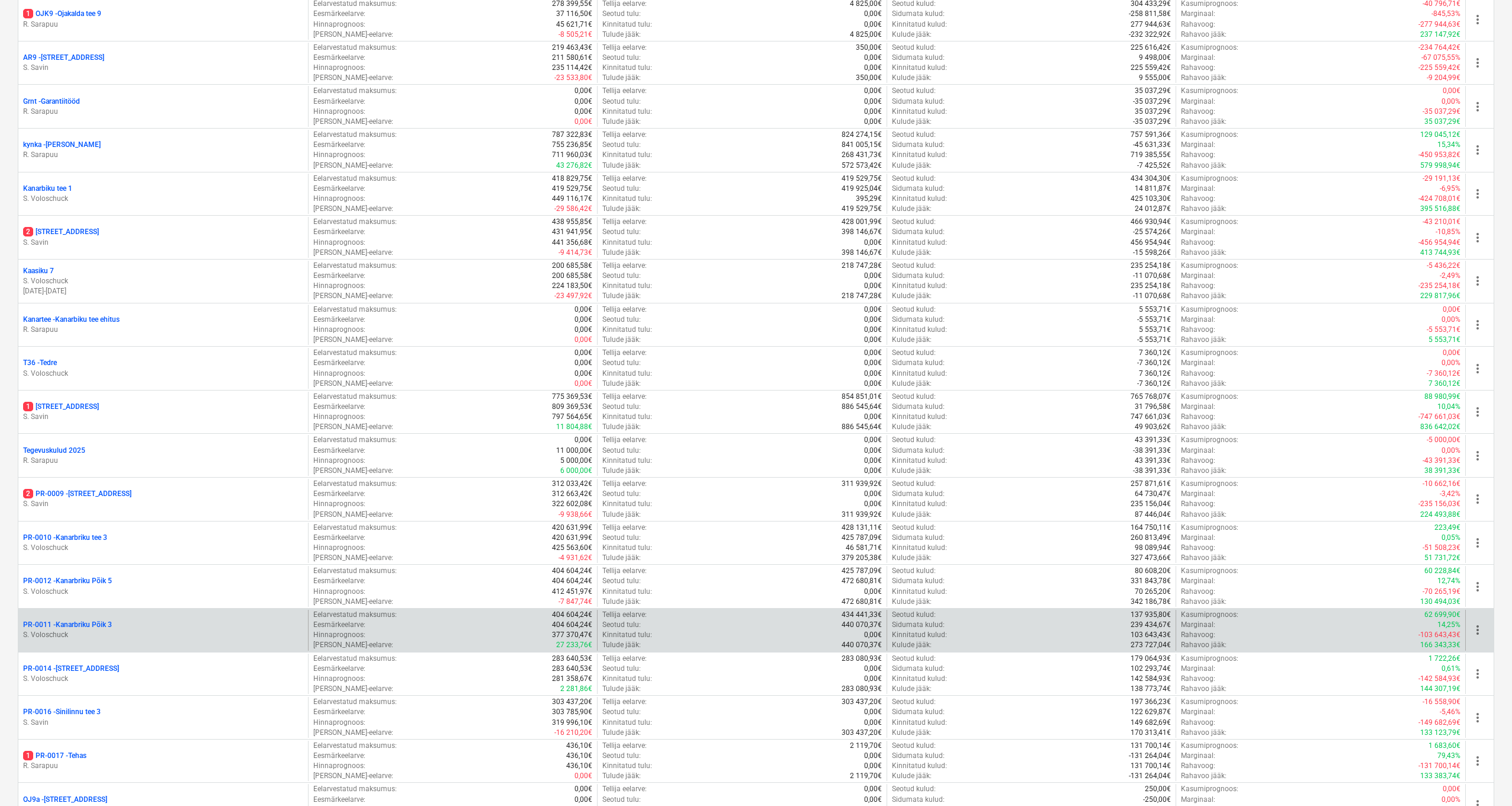
click at [87, 622] on p "PR-0011 - Kanarbriku Põik 3" at bounding box center [68, 625] width 89 height 10
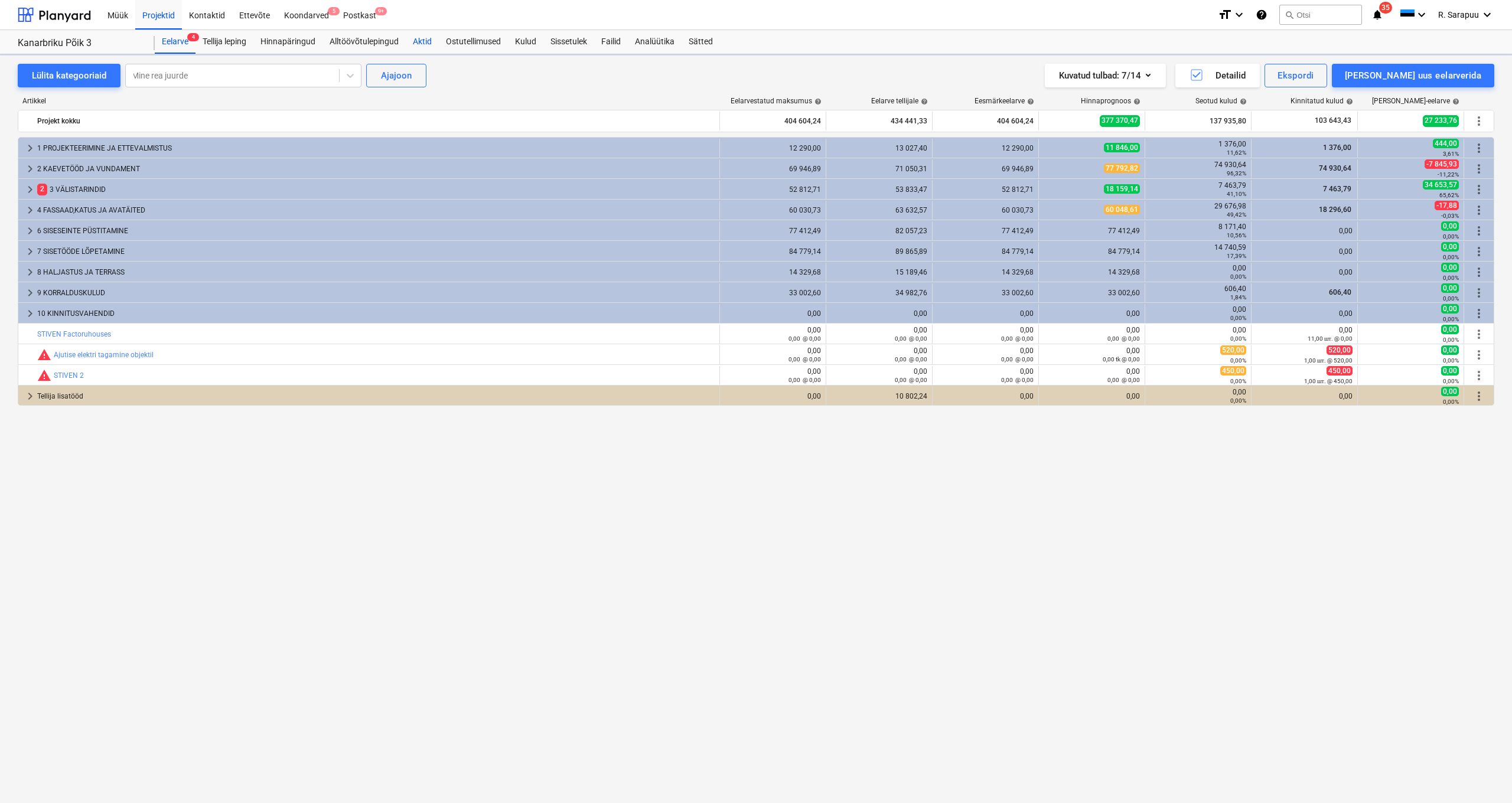
click at [429, 40] on div "Aktid" at bounding box center [422, 42] width 33 height 23
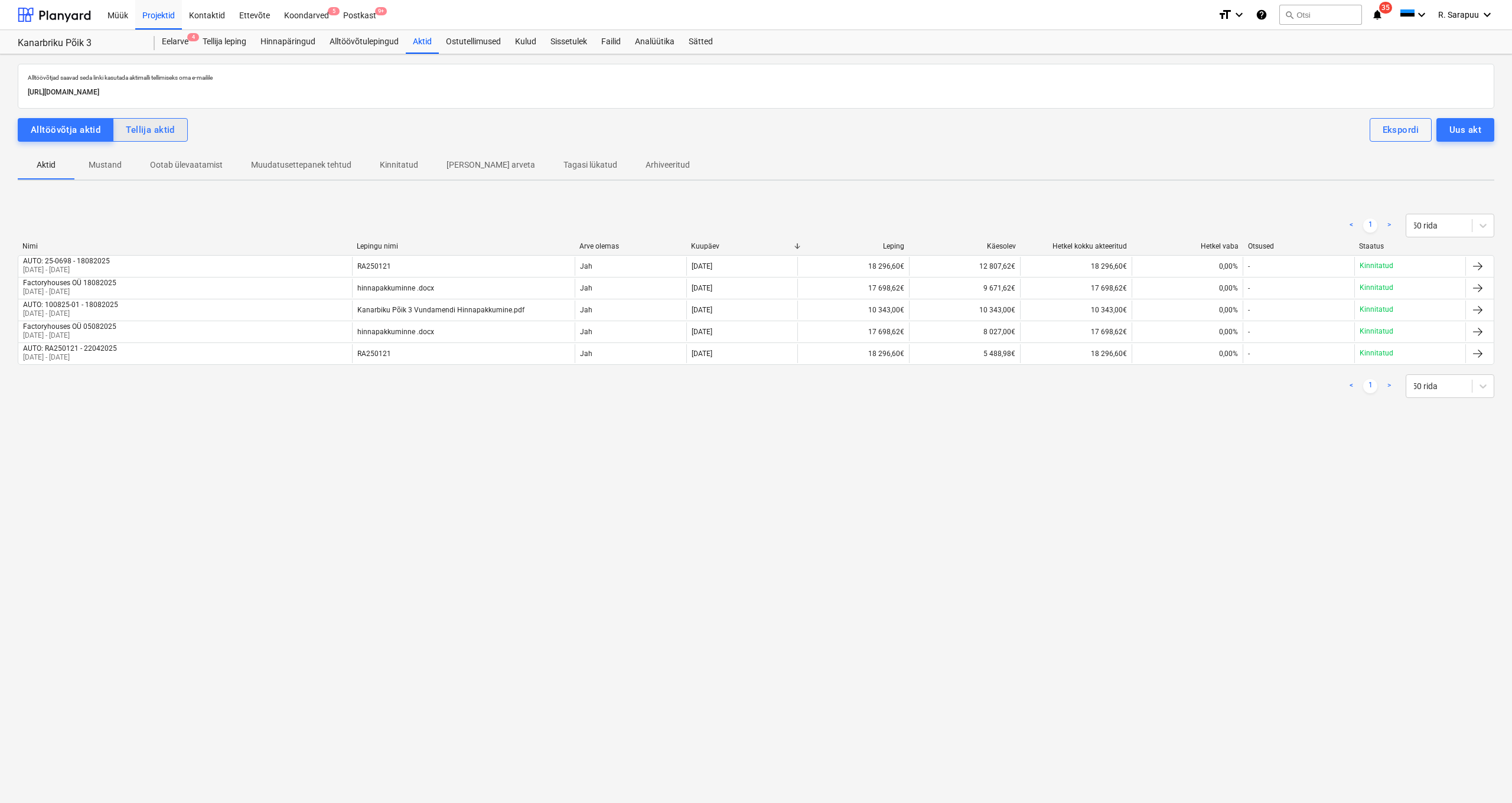
click at [143, 127] on div "Tellija aktid" at bounding box center [150, 130] width 49 height 16
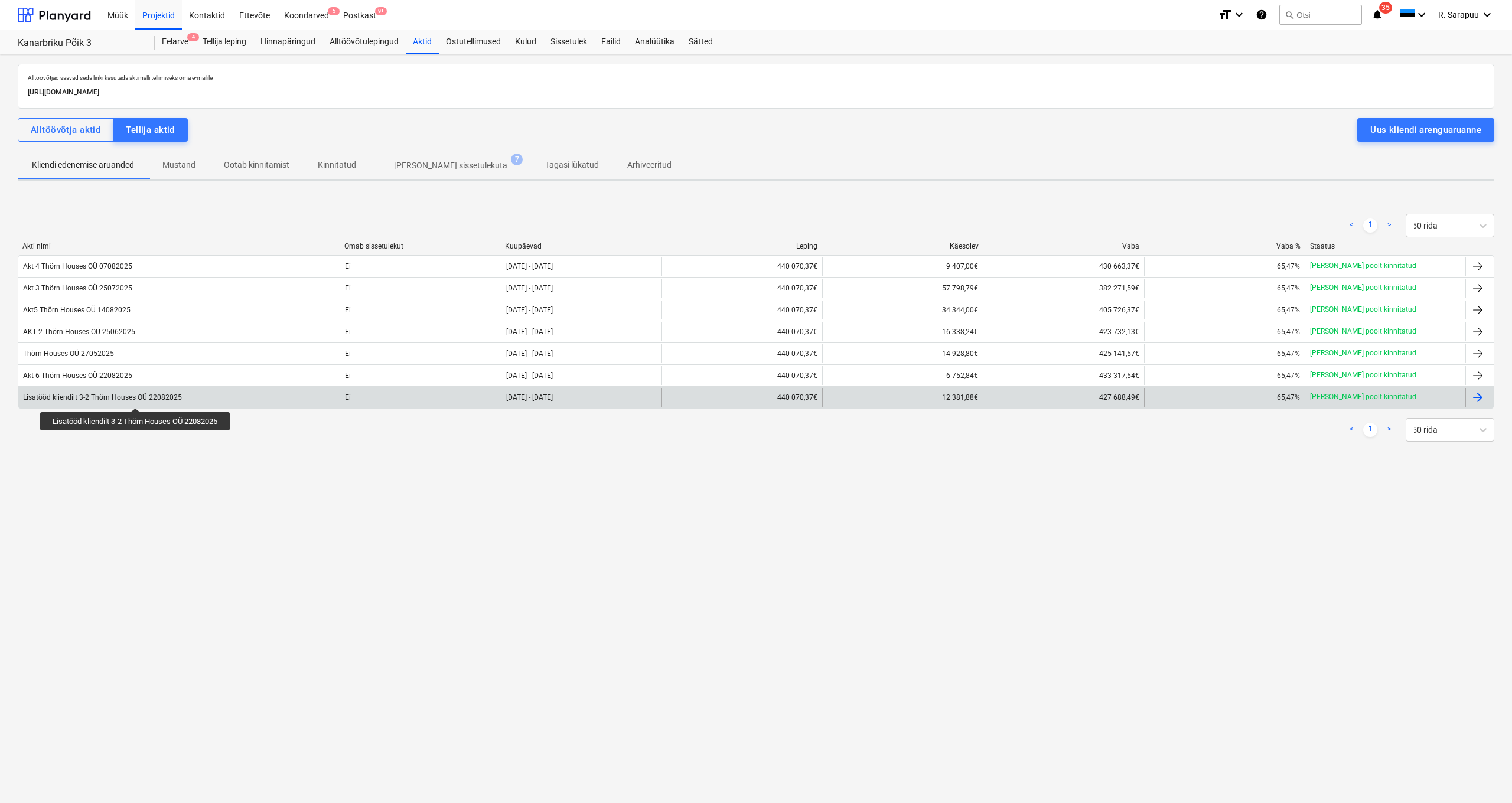
click at [137, 397] on div "Lisatööd kliendilt 3-2 Thörn Houses OÜ 22082025" at bounding box center [102, 397] width 159 height 9
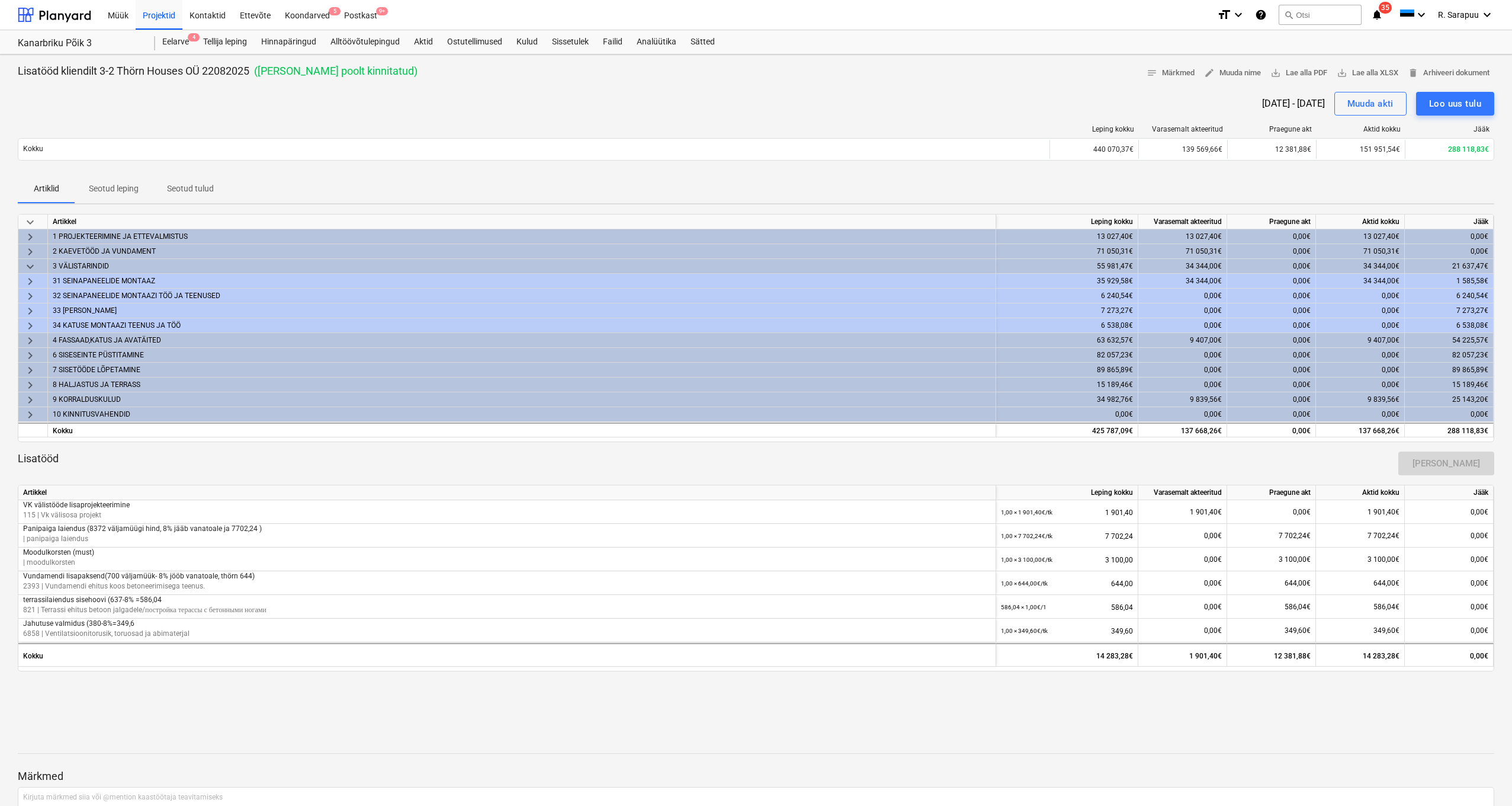
click at [240, 94] on div "[DATE] - [DATE] Muuda akti Loo uus tulu" at bounding box center [755, 104] width 1476 height 24
click at [425, 40] on div "Aktid" at bounding box center [424, 42] width 33 height 24
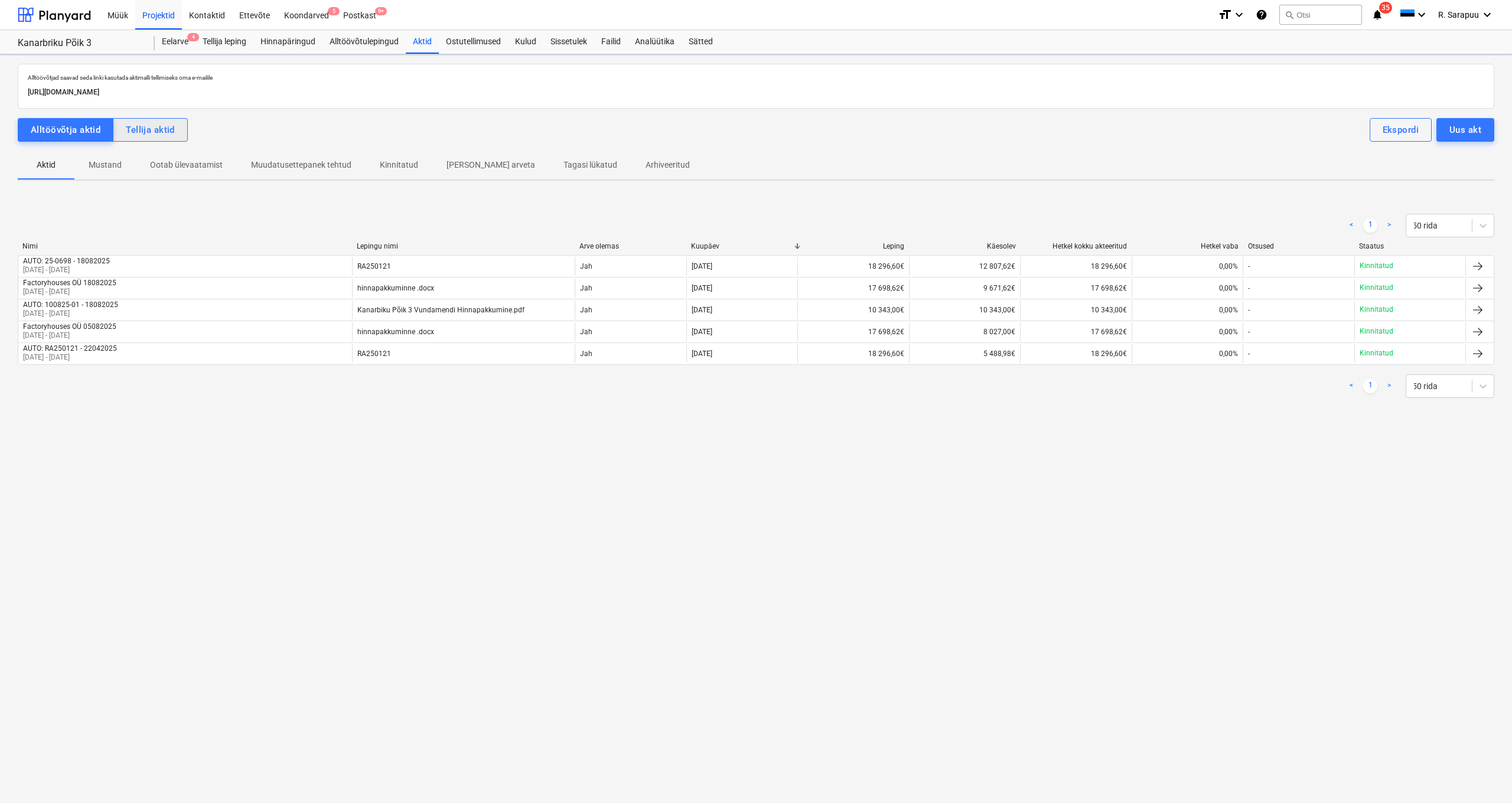
click at [158, 129] on div "Tellija aktid" at bounding box center [150, 130] width 49 height 16
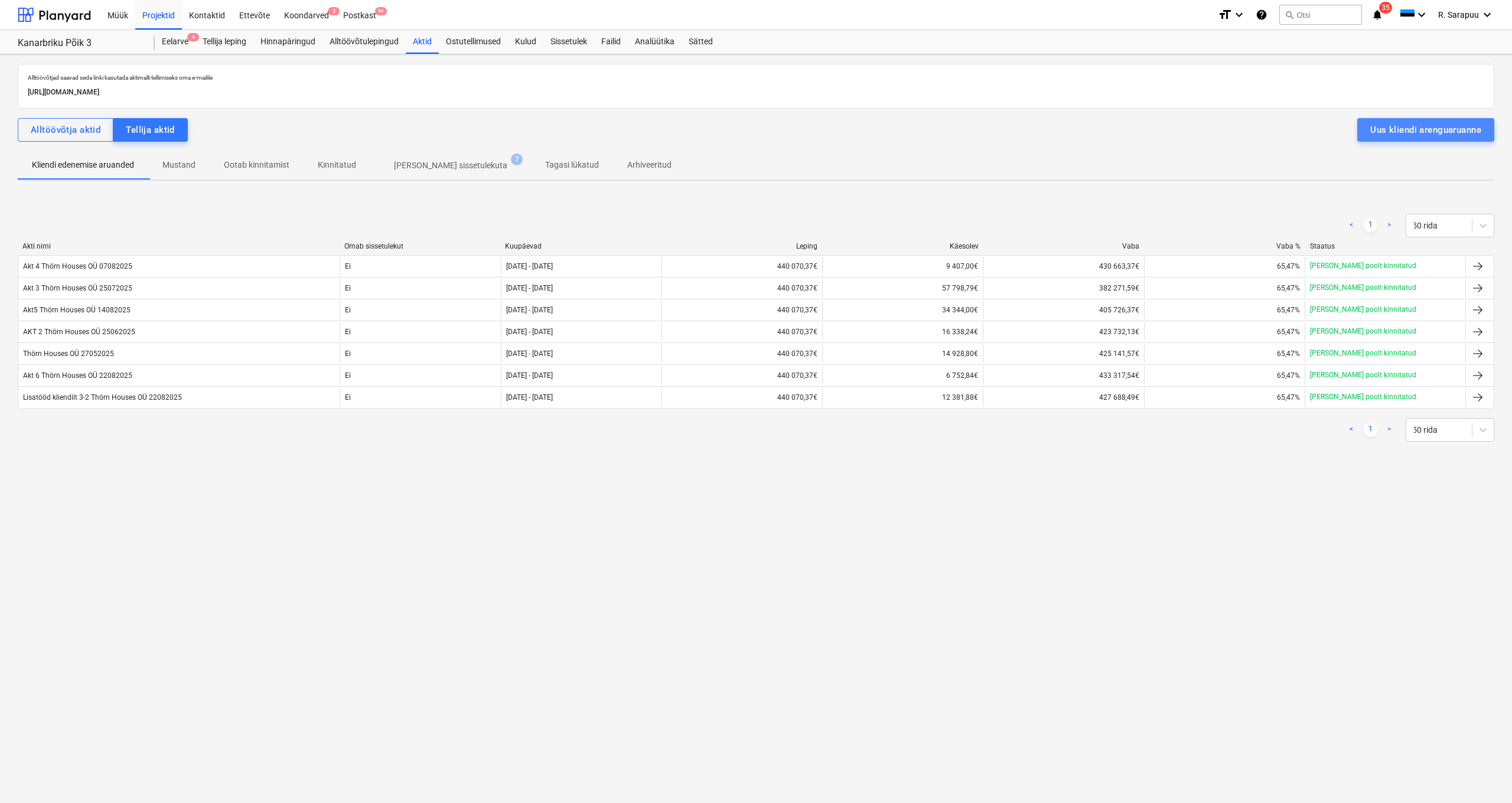
click at [1378, 133] on div "Uus kliendi arenguaruanne" at bounding box center [1425, 130] width 111 height 16
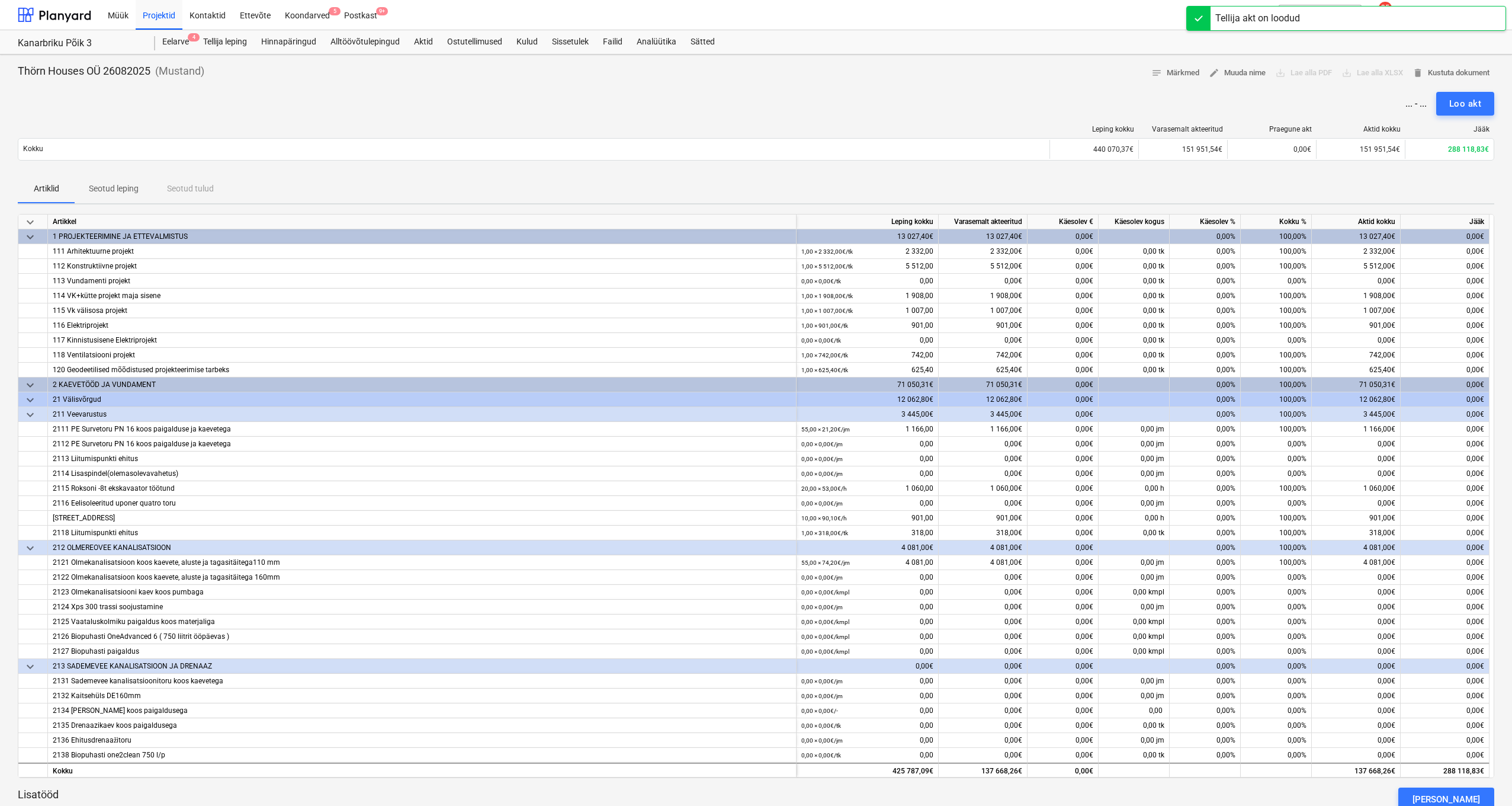
click at [34, 225] on span "keyboard_arrow_down" at bounding box center [30, 222] width 14 height 14
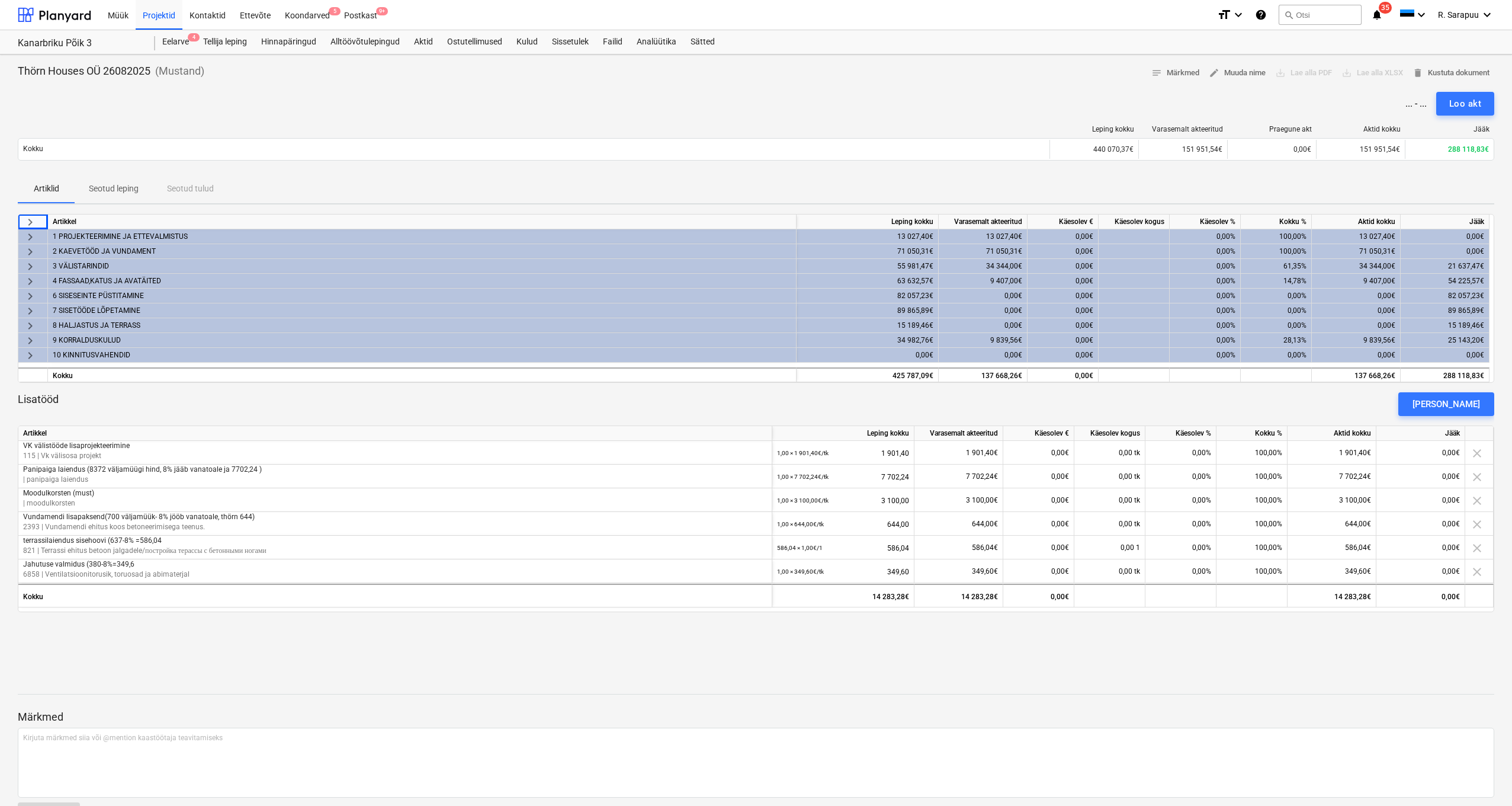
click at [30, 266] on span "keyboard_arrow_right" at bounding box center [30, 266] width 14 height 14
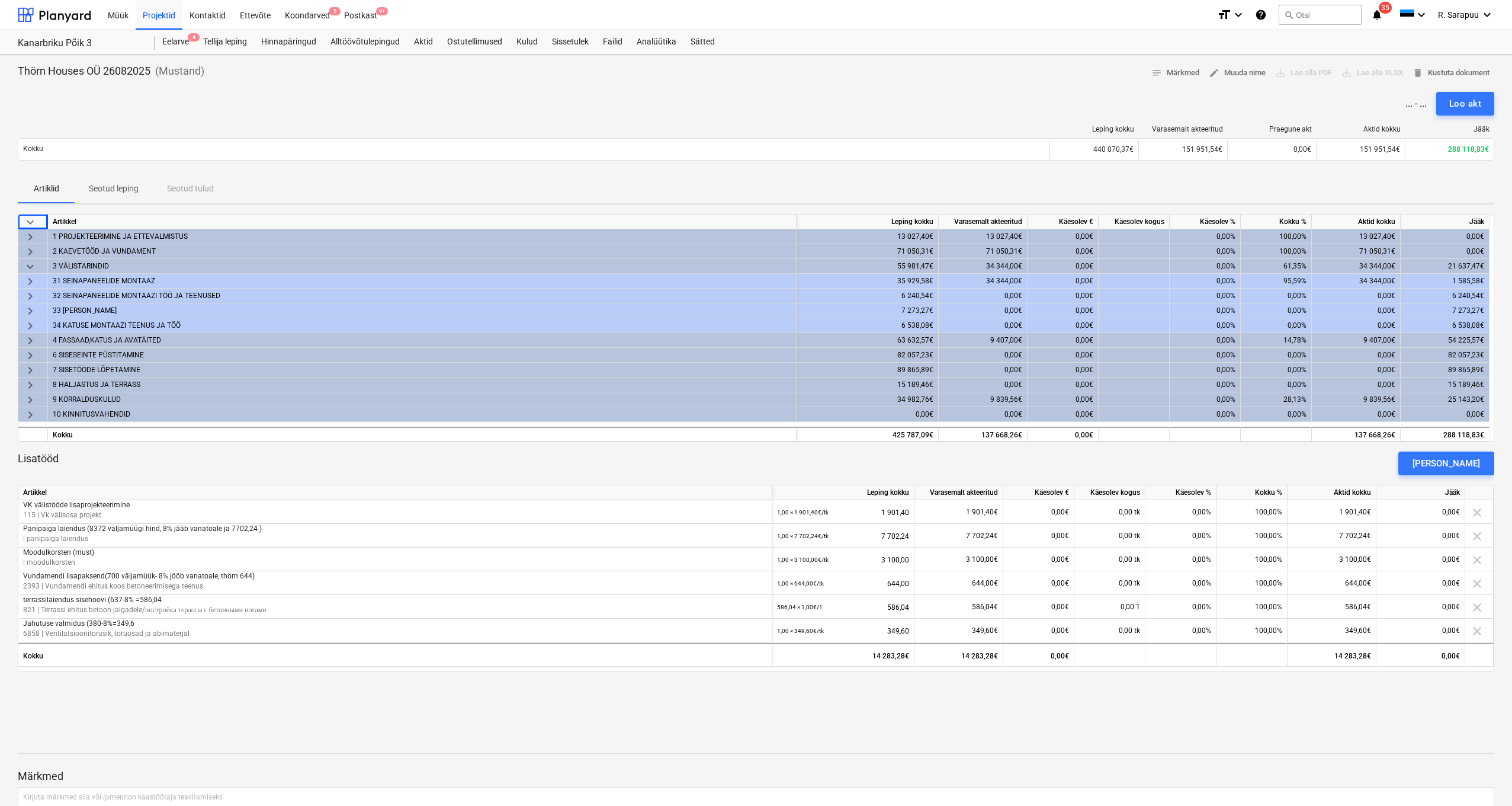
click at [29, 281] on span "keyboard_arrow_right" at bounding box center [30, 281] width 14 height 14
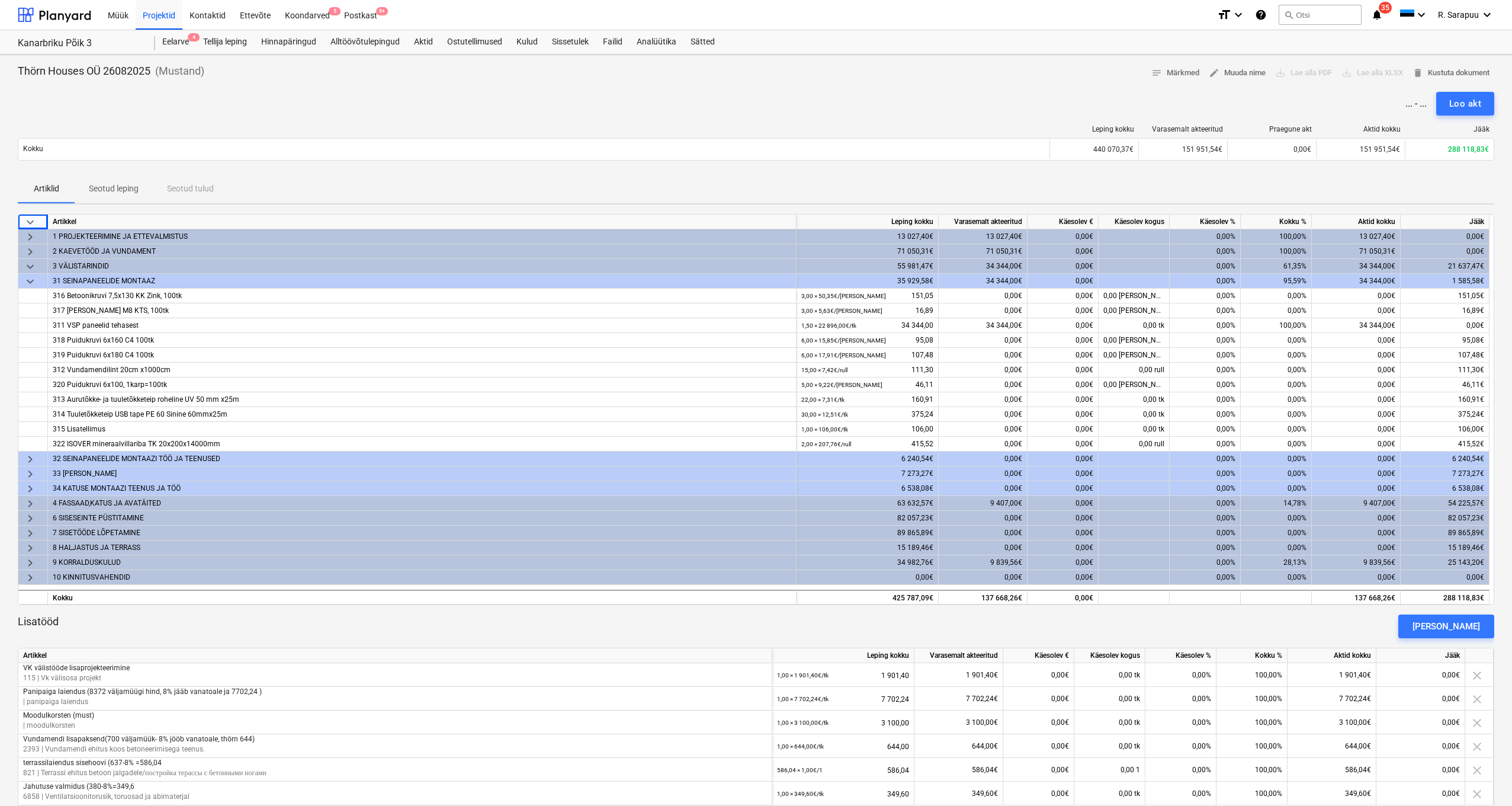
scroll to position [1, 0]
click at [1292, 301] on div "0,00%" at bounding box center [1276, 295] width 71 height 15
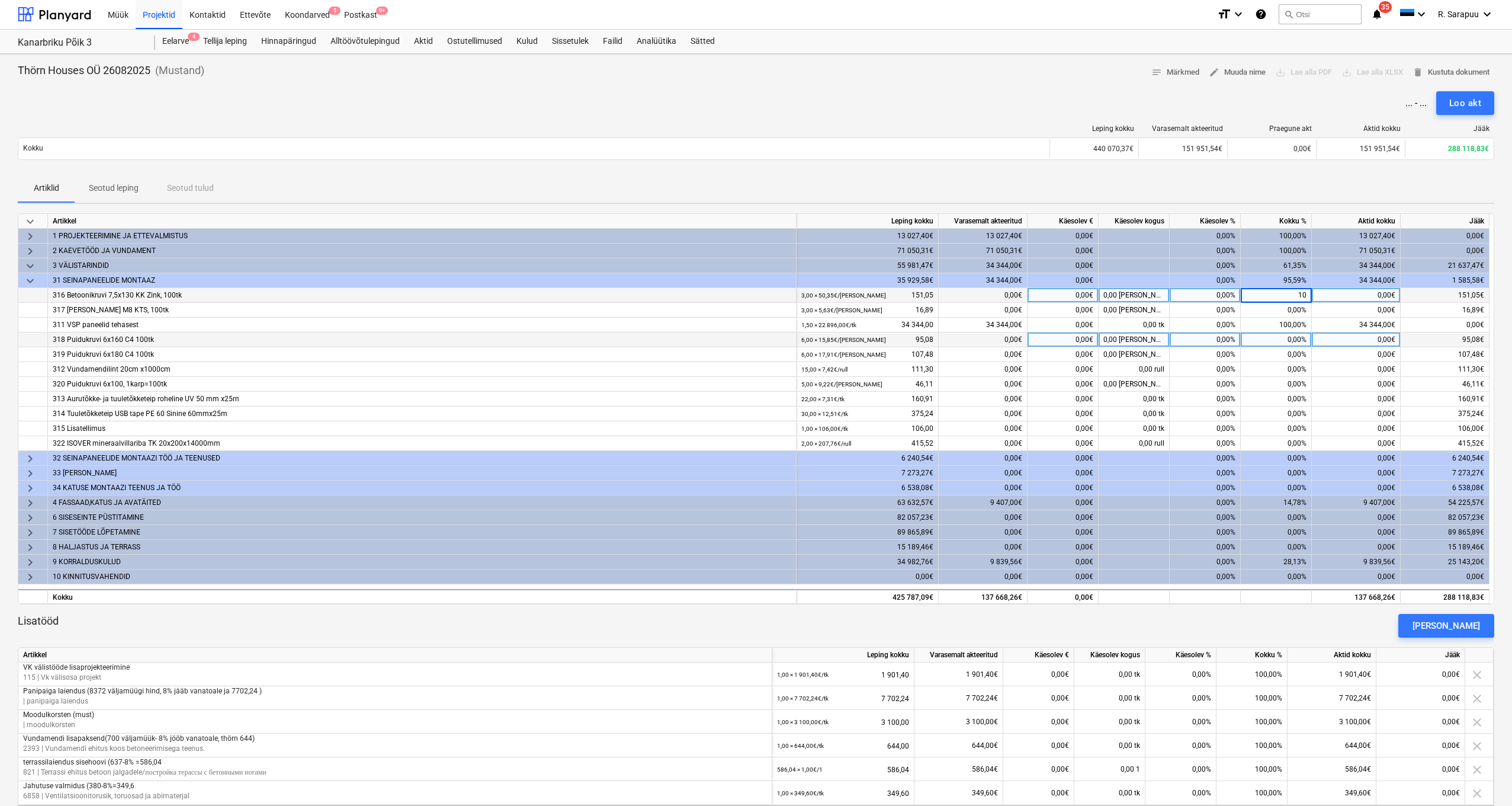
type input "100"
click at [1278, 304] on div "0,00%" at bounding box center [1276, 310] width 71 height 15
type input "100"
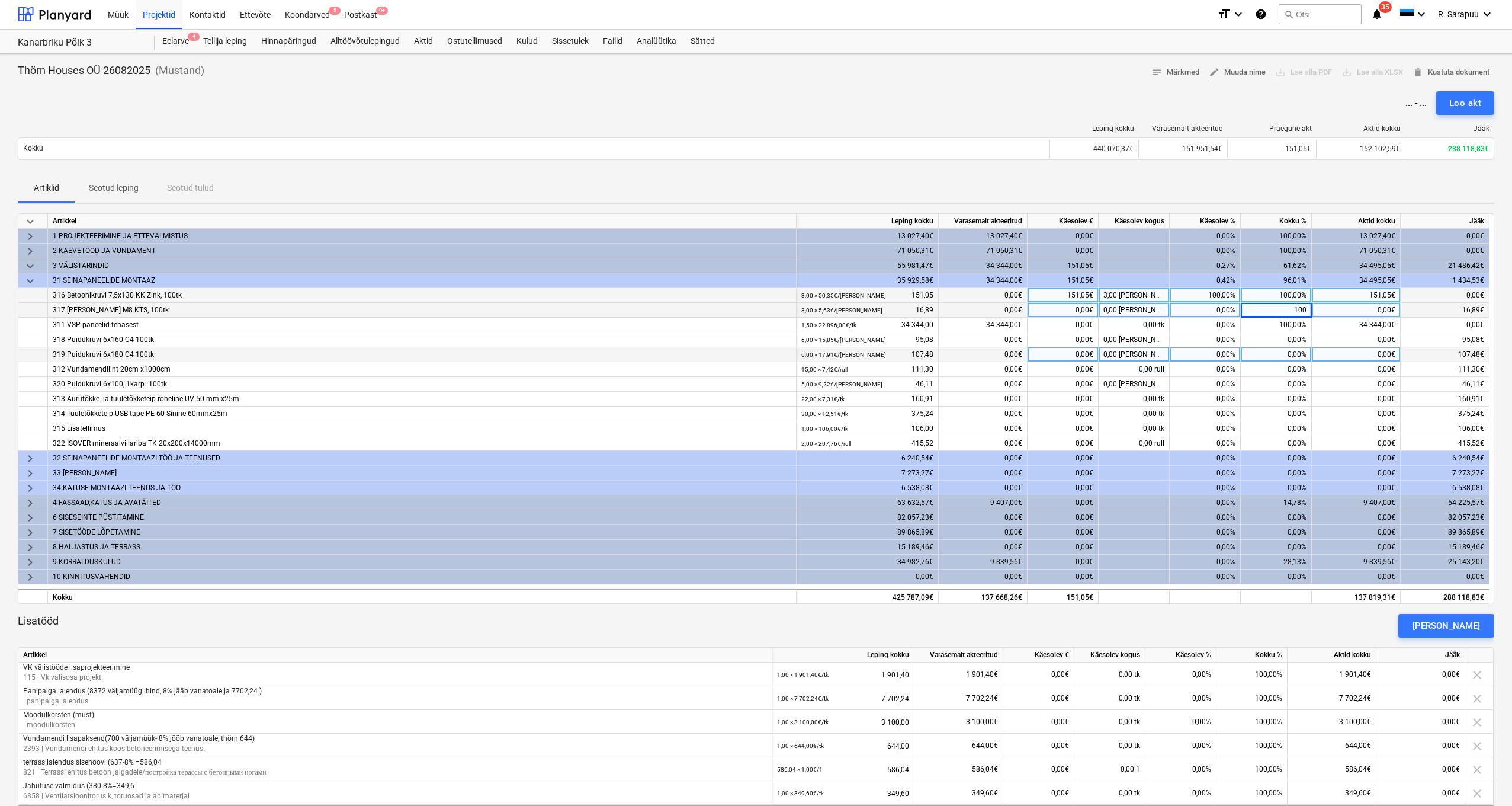
click at [1287, 347] on div "0,00%" at bounding box center [1276, 354] width 71 height 15
click at [1290, 339] on div "0,00%" at bounding box center [1276, 339] width 71 height 15
type input "100"
click at [1294, 353] on div "0,00%" at bounding box center [1276, 354] width 71 height 15
type input "100"
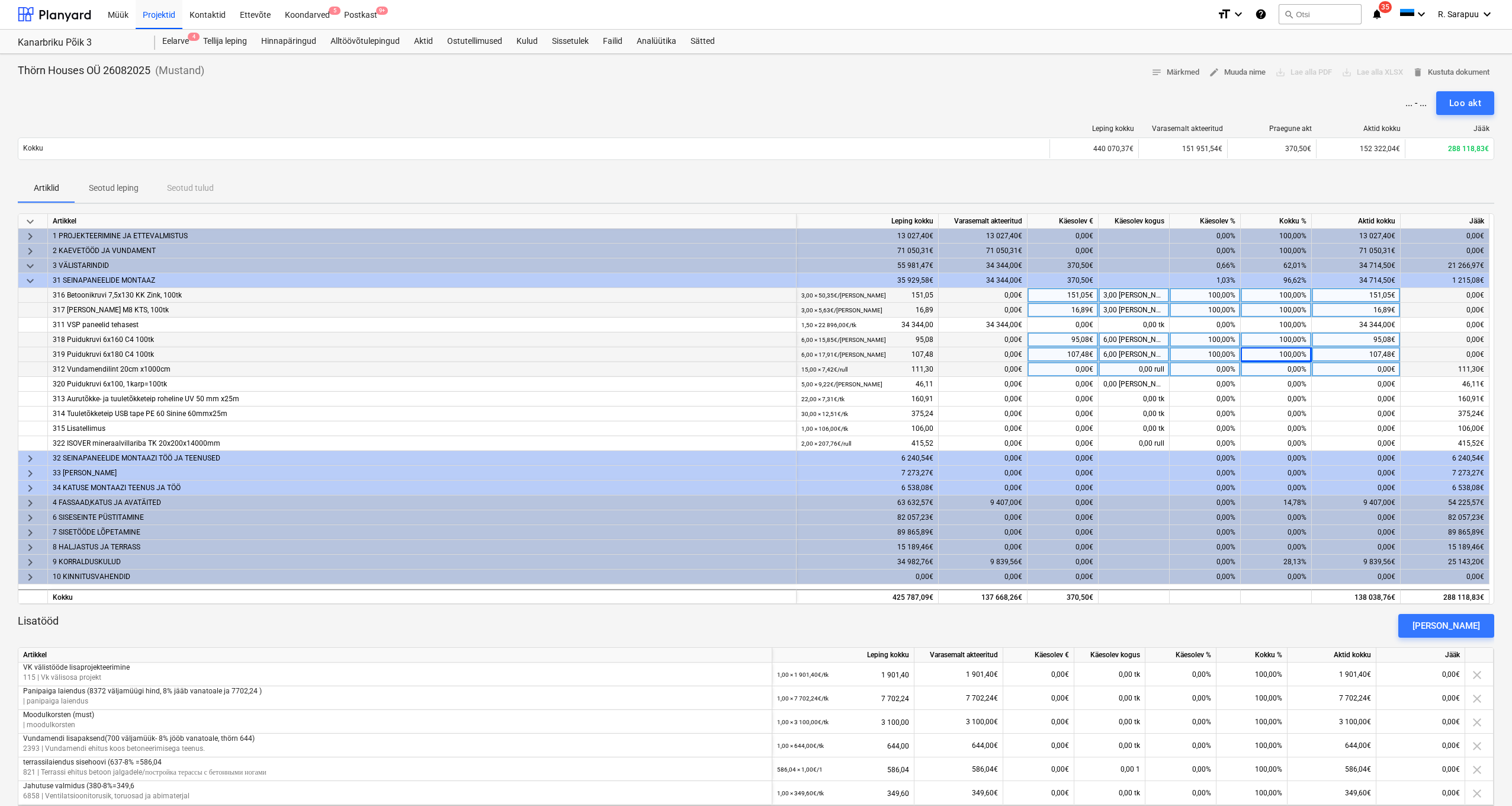
click at [1290, 366] on div "0,00%" at bounding box center [1276, 369] width 71 height 15
type input "100"
click at [1289, 379] on div "0,00%" at bounding box center [1276, 384] width 71 height 15
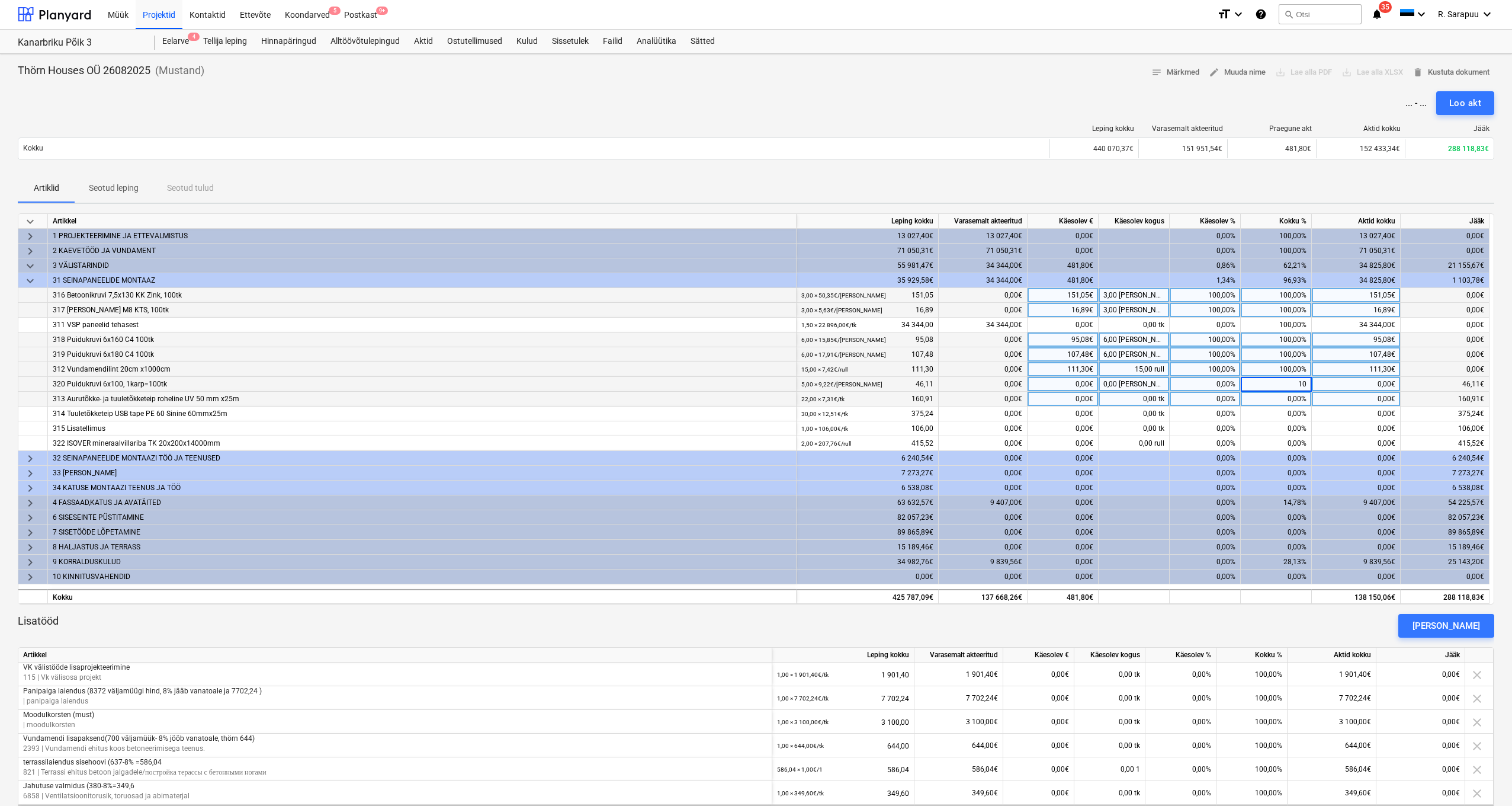
type input "100"
click at [1292, 396] on div "0,00%" at bounding box center [1276, 399] width 71 height 15
type input "100"
click at [1289, 409] on div "0,00%" at bounding box center [1276, 413] width 71 height 15
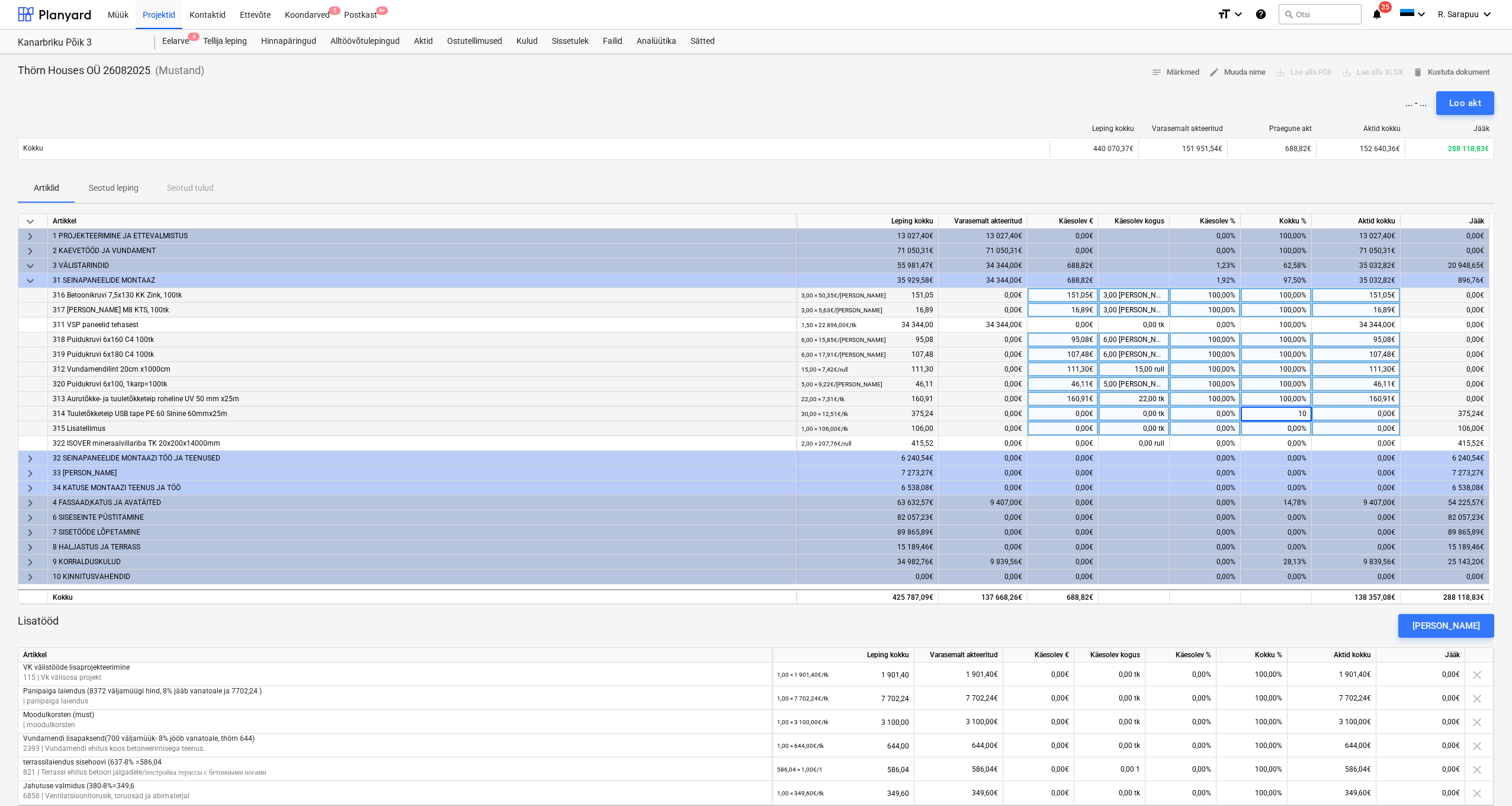
type input "100"
click at [1290, 426] on div "0,00%" at bounding box center [1276, 428] width 71 height 15
type input "100"
click at [1291, 445] on div "0,00%" at bounding box center [1276, 443] width 71 height 15
type input "100"
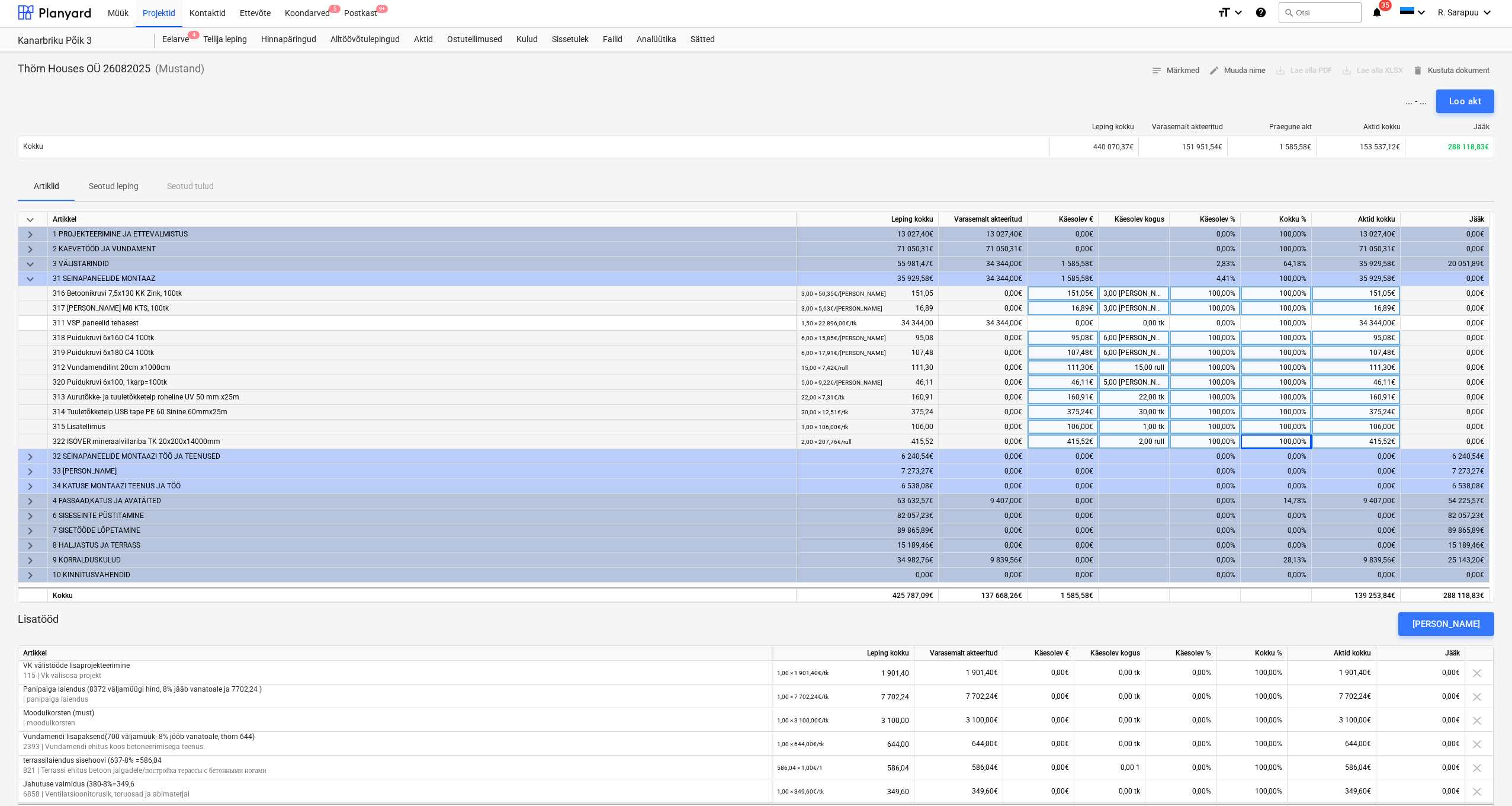
scroll to position [2, 1]
click at [1272, 454] on div "0,00%" at bounding box center [1276, 457] width 71 height 15
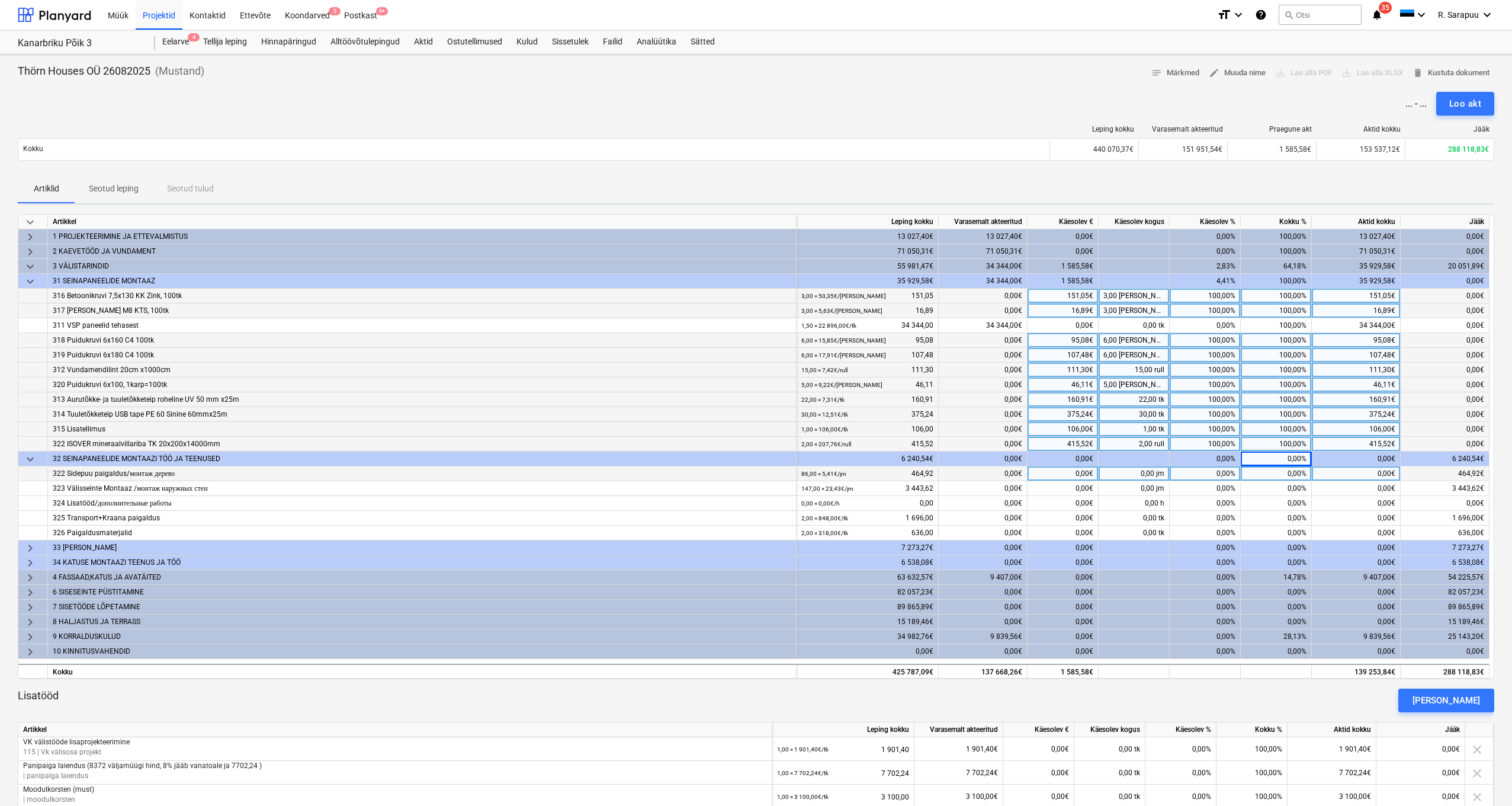
scroll to position [0, 0]
click at [1292, 474] on div "0,00%" at bounding box center [1276, 474] width 71 height 15
type input "100"
click at [1290, 481] on div "0,00%" at bounding box center [1276, 488] width 71 height 15
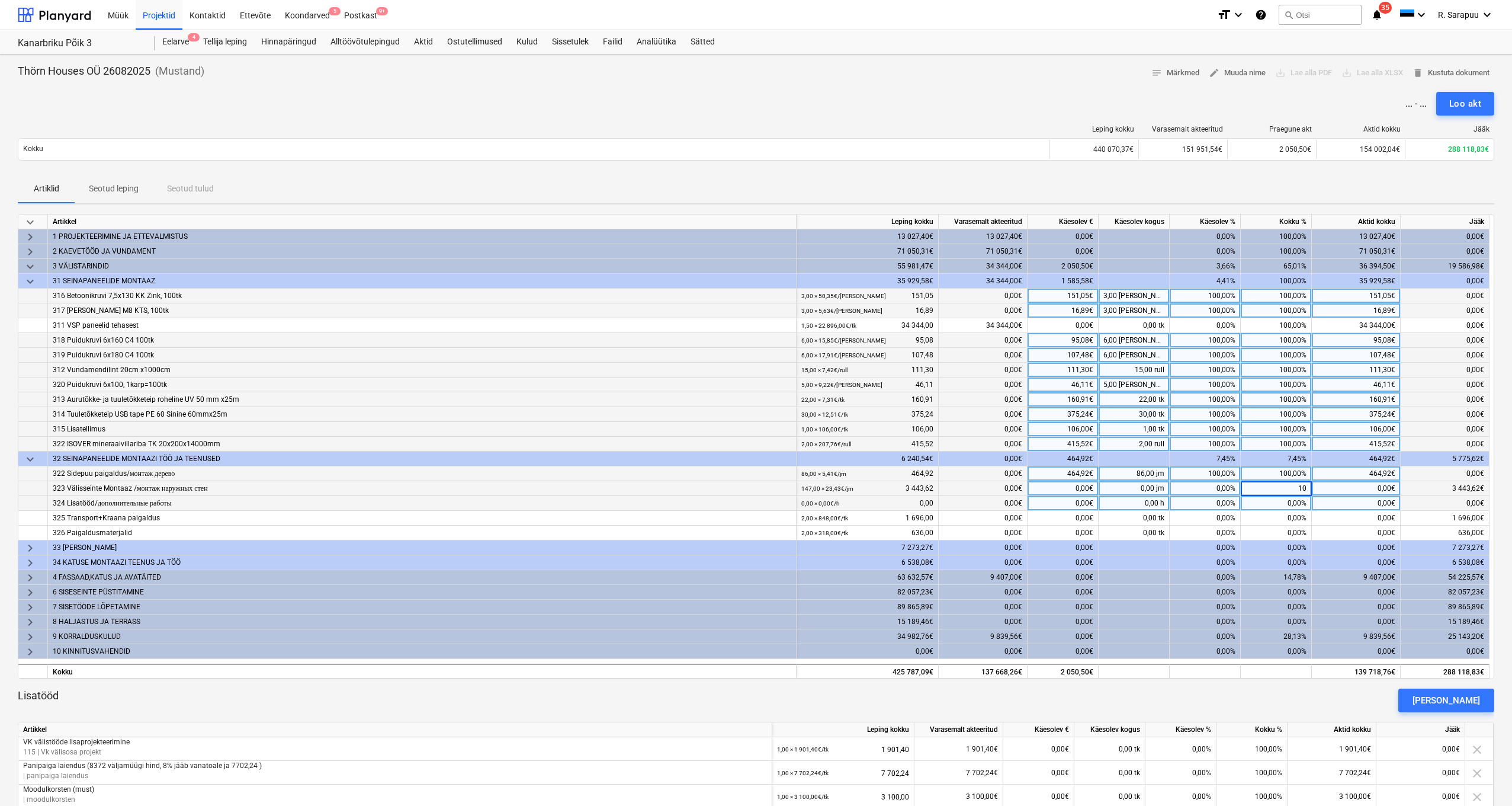
type input "100"
click at [1287, 500] on div "0,00%" at bounding box center [1276, 503] width 71 height 15
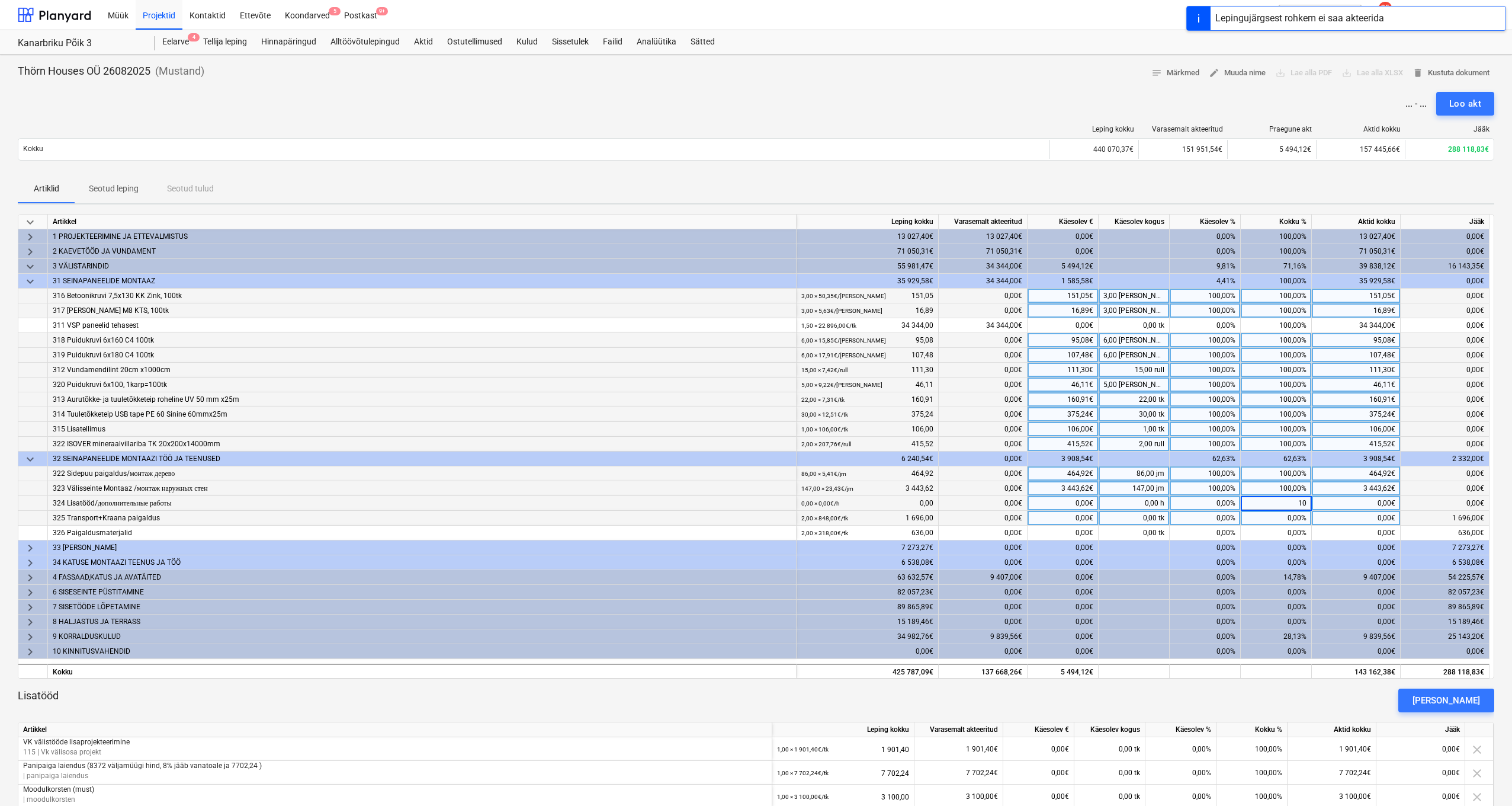
type input "100"
click at [1285, 517] on div "0,00%" at bounding box center [1276, 518] width 71 height 15
type input "100"
click at [1287, 529] on div "0,00%" at bounding box center [1276, 533] width 71 height 15
type input "100"
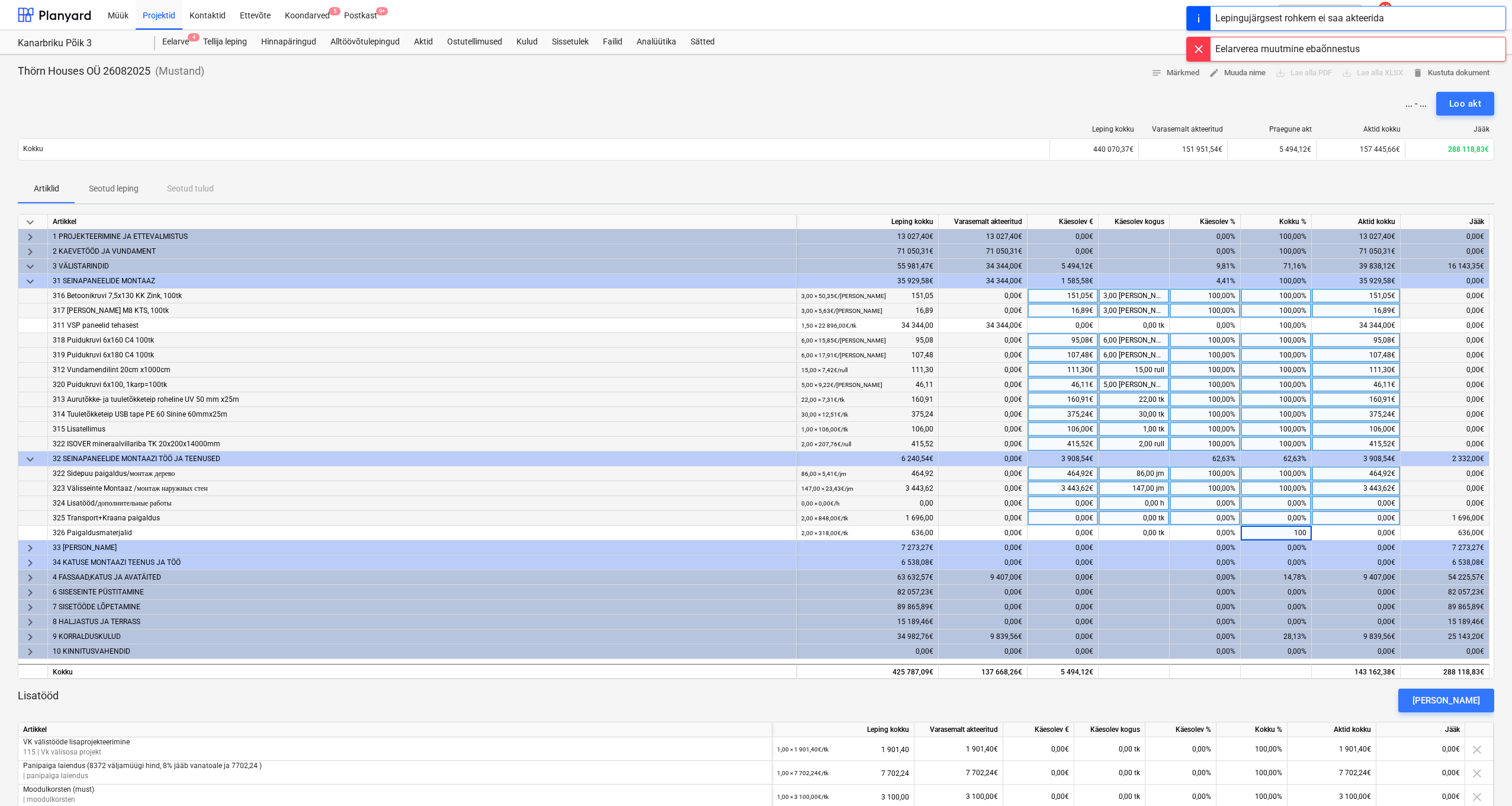
click at [1320, 524] on div "0,00€" at bounding box center [1356, 518] width 89 height 15
click at [1289, 520] on div "0,00%" at bounding box center [1276, 518] width 71 height 15
type input "100"
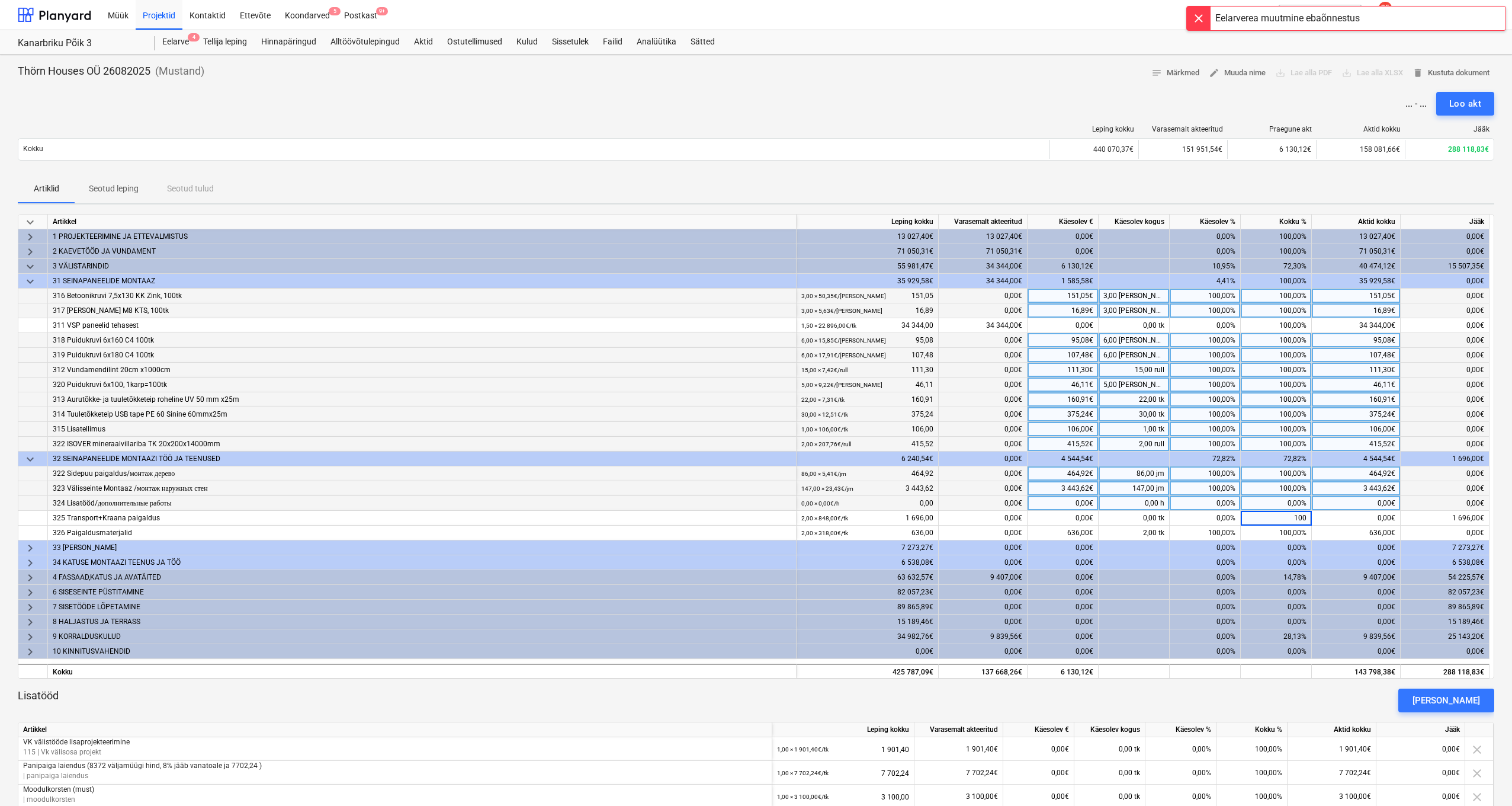
drag, startPoint x: 1351, startPoint y: 507, endPoint x: 1311, endPoint y: 503, distance: 40.2
click at [1351, 507] on div "0,00€" at bounding box center [1356, 503] width 89 height 15
drag, startPoint x: 31, startPoint y: 454, endPoint x: 36, endPoint y: 434, distance: 20.6
click at [31, 454] on span "keyboard_arrow_down" at bounding box center [30, 459] width 14 height 14
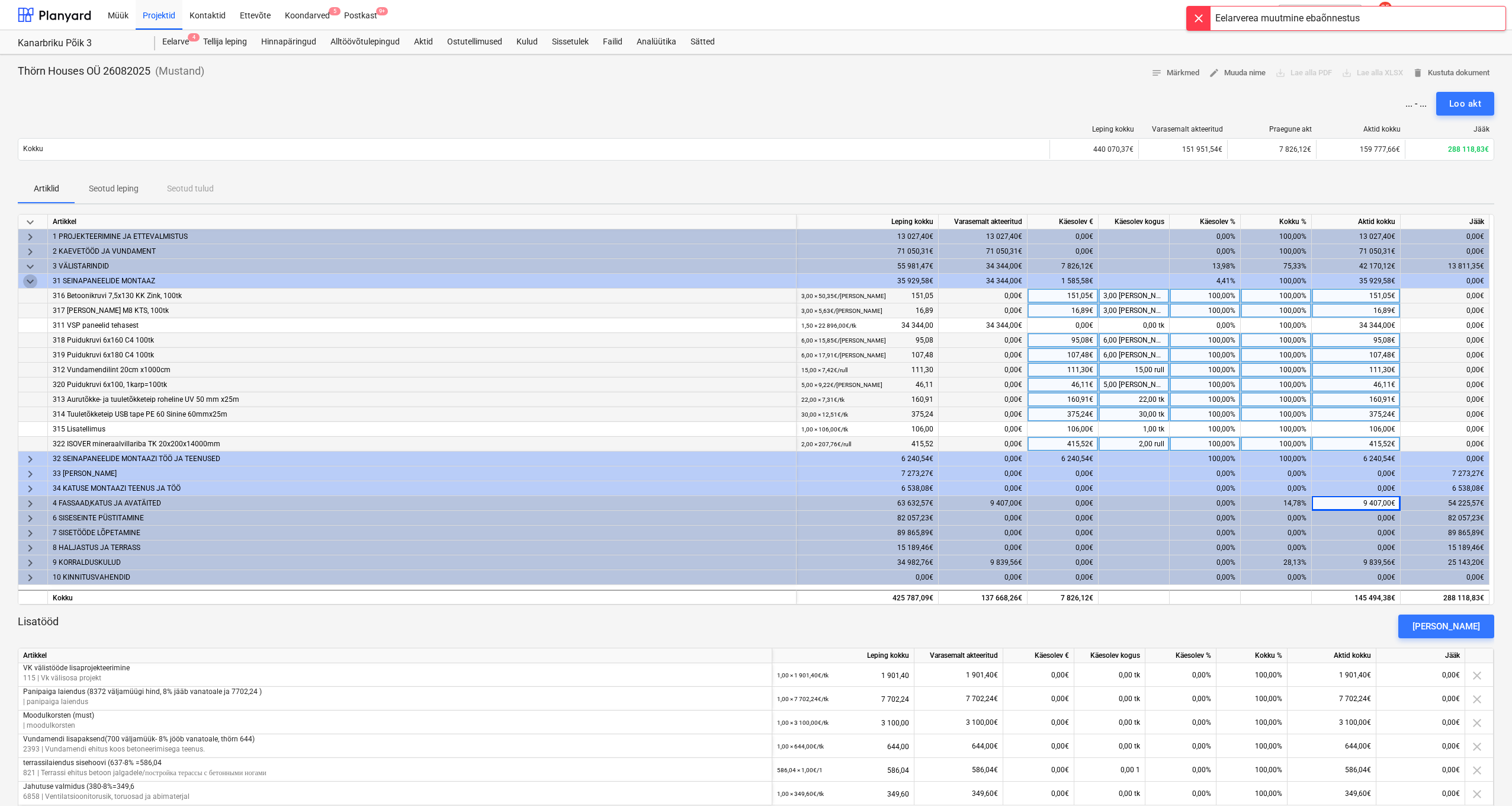
click at [31, 280] on span "keyboard_arrow_down" at bounding box center [30, 281] width 14 height 14
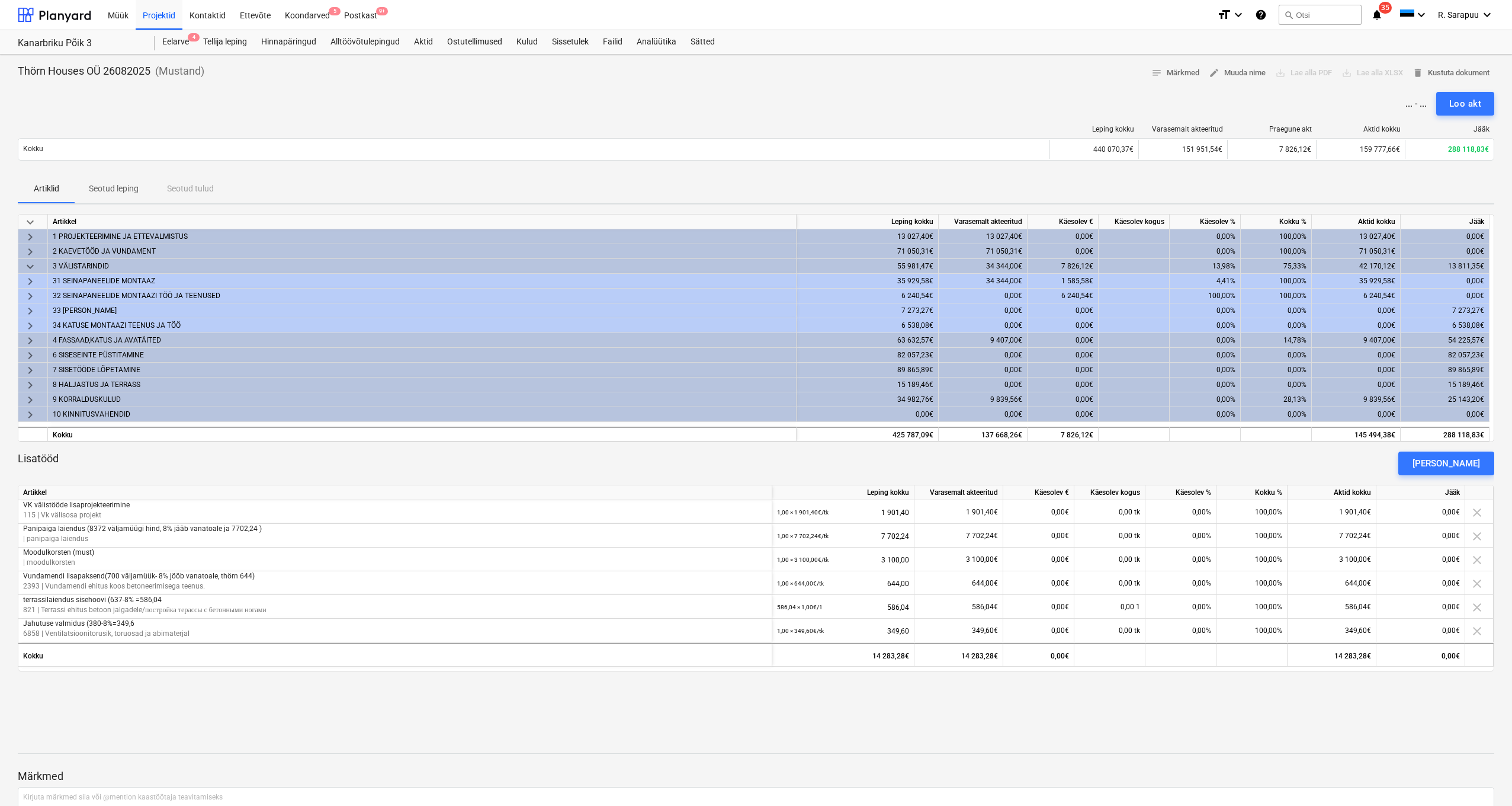
click at [32, 306] on span "keyboard_arrow_right" at bounding box center [30, 311] width 14 height 14
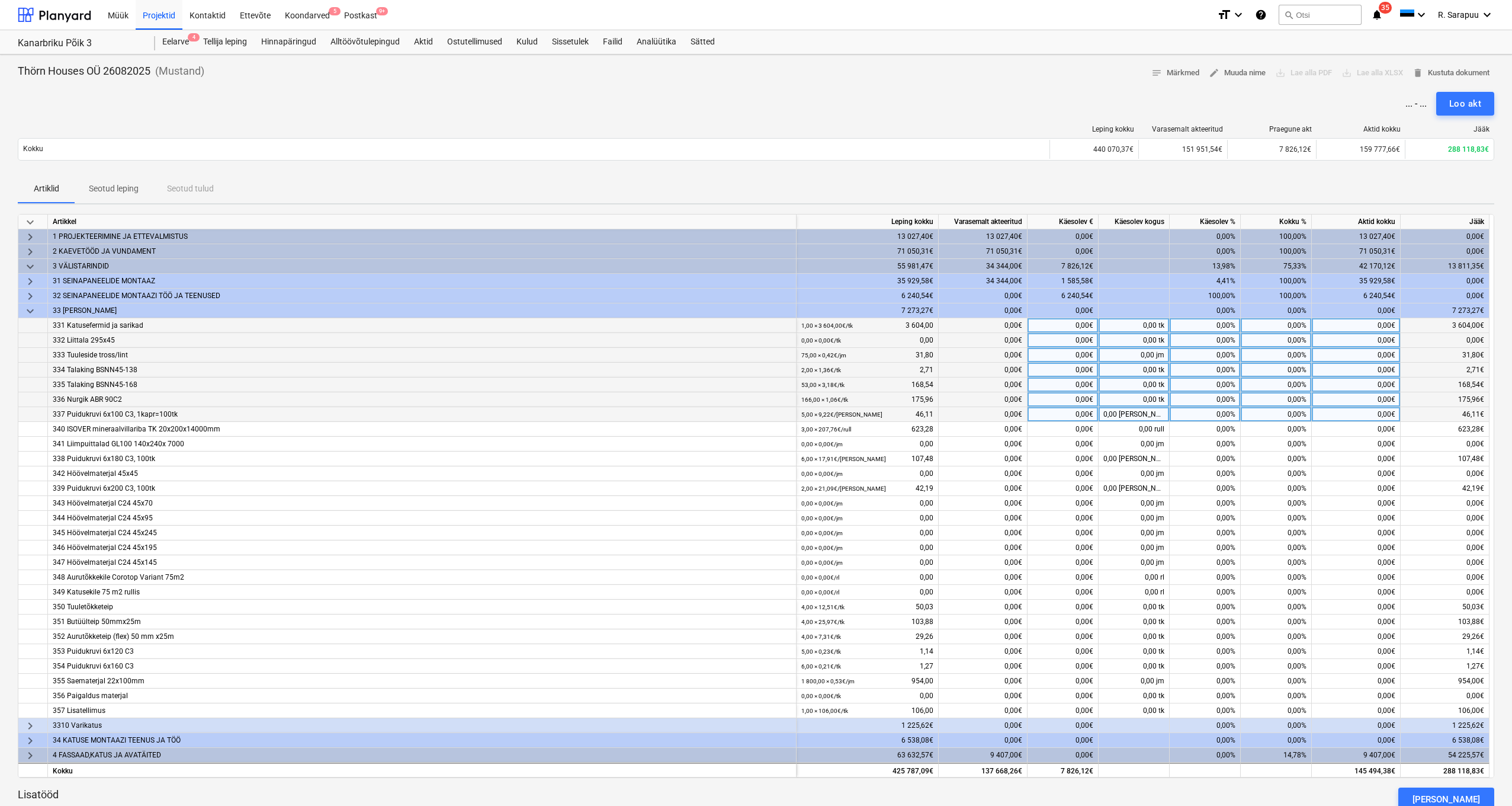
click at [1287, 326] on div "0,00%" at bounding box center [1276, 326] width 71 height 15
type input "100"
click at [1298, 338] on div "0,00%" at bounding box center [1276, 340] width 71 height 15
type input "100"
click at [1297, 356] on div "0,00%" at bounding box center [1276, 355] width 71 height 15
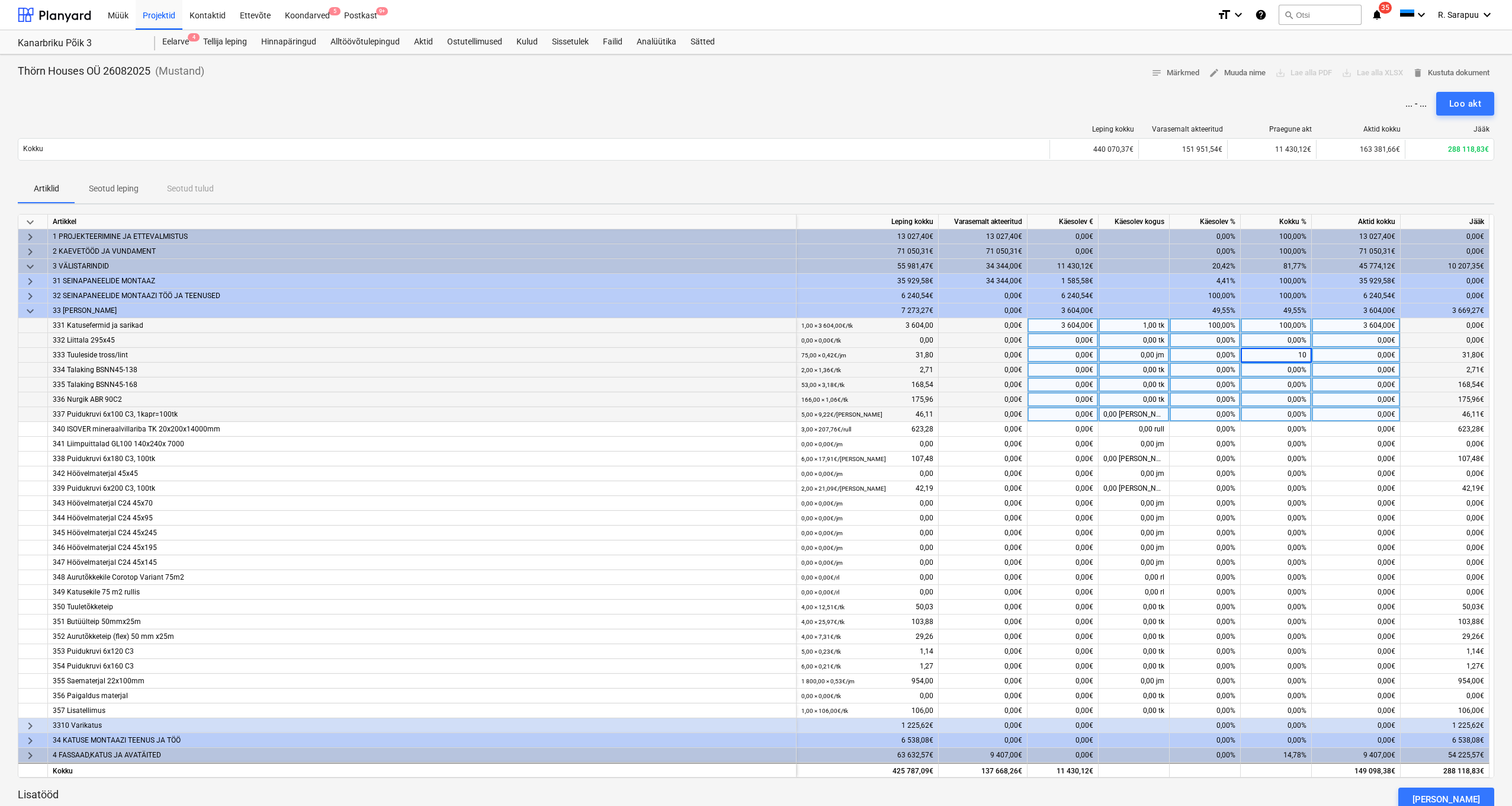
type input "100"
click at [1296, 372] on div "0,00%" at bounding box center [1276, 370] width 71 height 15
click at [1296, 386] on div "0,00%" at bounding box center [1276, 385] width 71 height 15
click at [1294, 363] on div "0,00%" at bounding box center [1276, 370] width 71 height 15
click at [1297, 355] on div "0,00%" at bounding box center [1276, 355] width 71 height 15
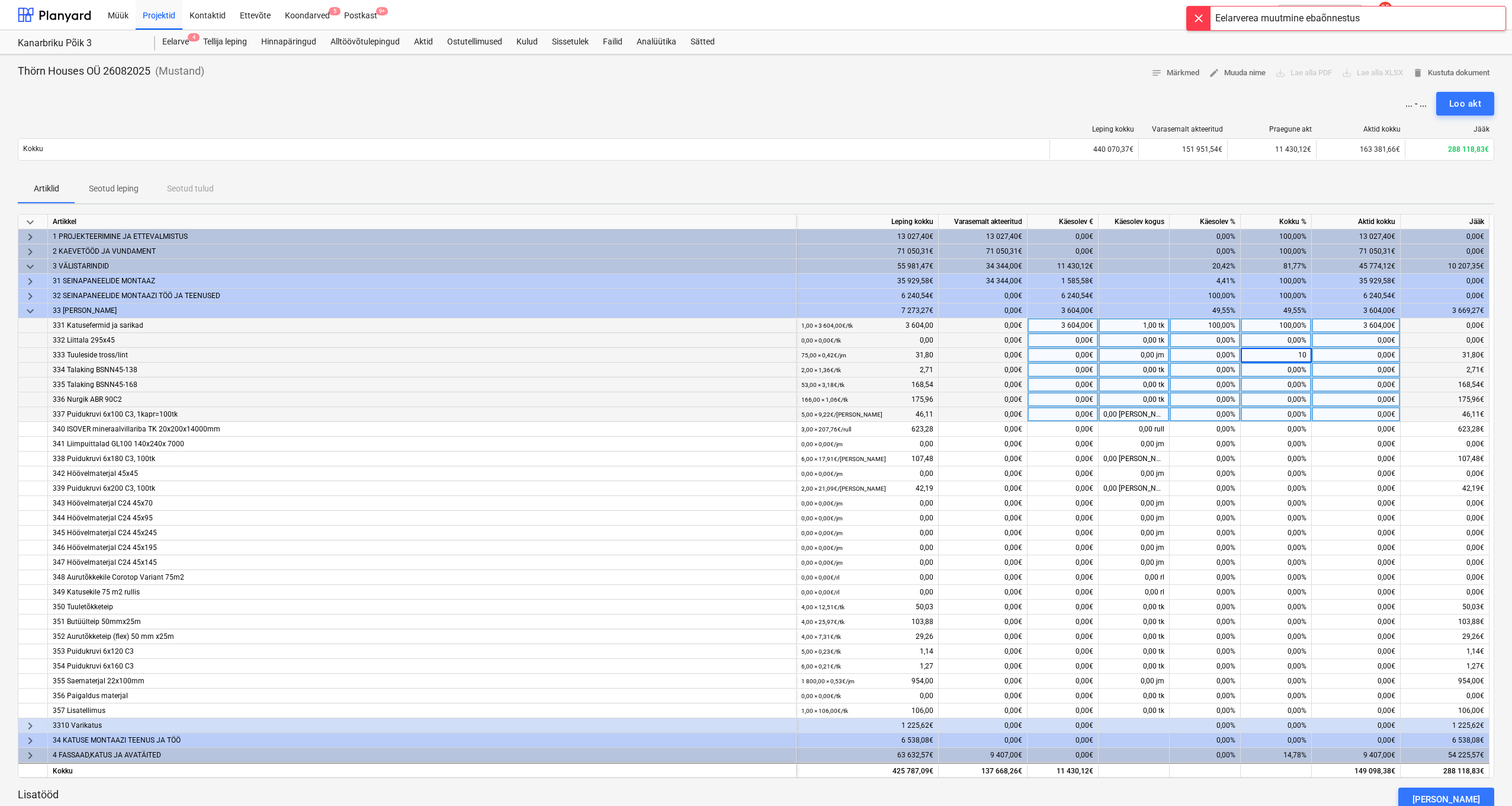
type input "100"
click at [1296, 368] on div "0,00%" at bounding box center [1276, 370] width 71 height 15
type input "100"
click at [1296, 385] on div "0,00%" at bounding box center [1276, 385] width 71 height 15
type input "100"
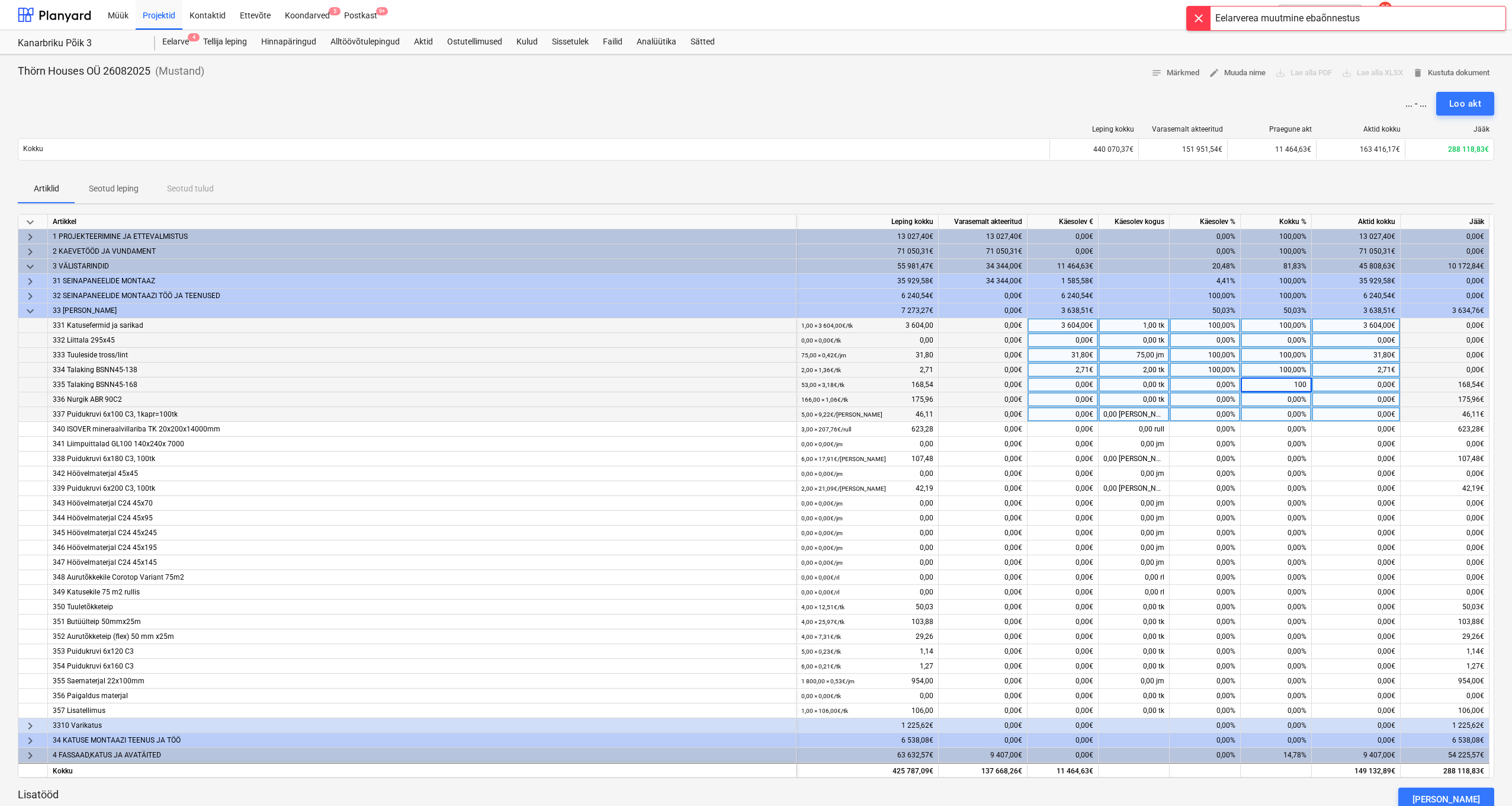
click at [1295, 400] on div "0,00%" at bounding box center [1276, 400] width 71 height 15
type input "00"
click at [1294, 416] on div "0,00%" at bounding box center [1276, 414] width 71 height 15
click at [1298, 400] on div "0,00%" at bounding box center [1276, 400] width 71 height 15
type input "100"
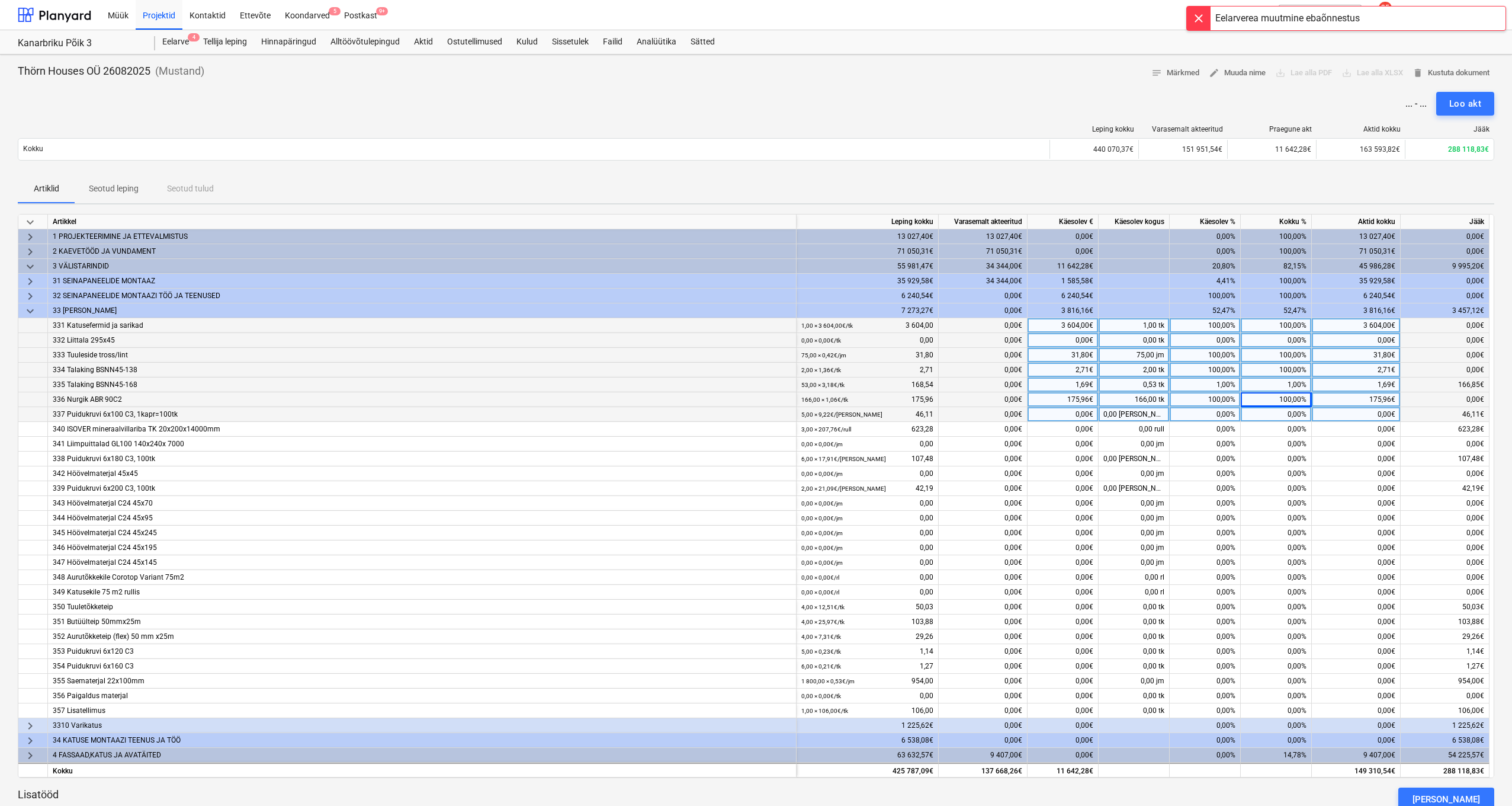
click at [1298, 385] on div "1,00%" at bounding box center [1276, 385] width 71 height 15
type input "100"
click at [1299, 420] on div "keyboard_arrow_down Artikkel Leping kokku Varasemalt akteeritud Käesolev € Käes…" at bounding box center [755, 496] width 1476 height 564
click at [1300, 411] on div "0,00%" at bounding box center [1276, 414] width 71 height 15
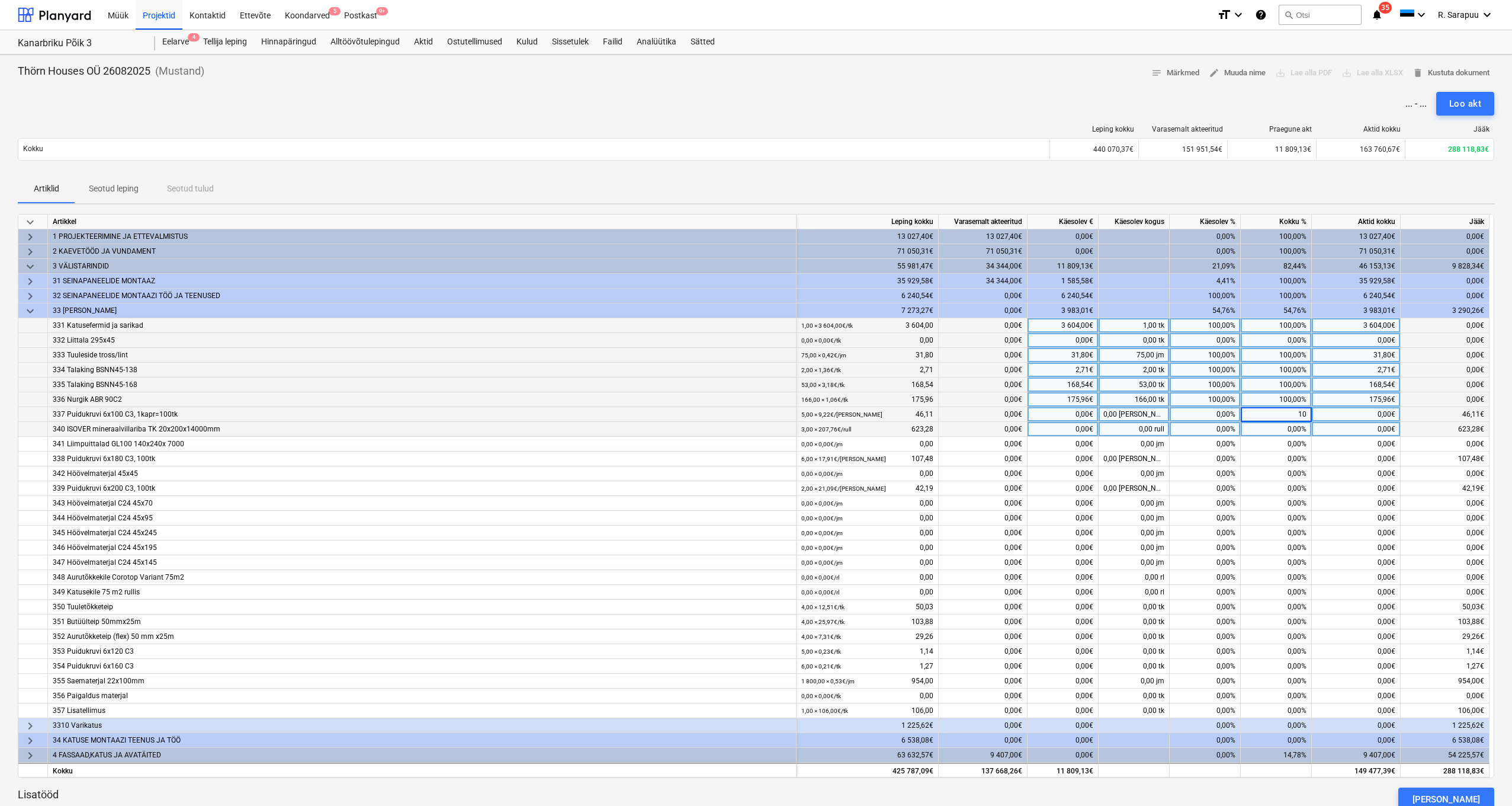
type input "100"
click at [1298, 432] on div "0,00%" at bounding box center [1276, 429] width 71 height 15
type input "100"
click at [1297, 439] on div "0,00%" at bounding box center [1276, 444] width 71 height 15
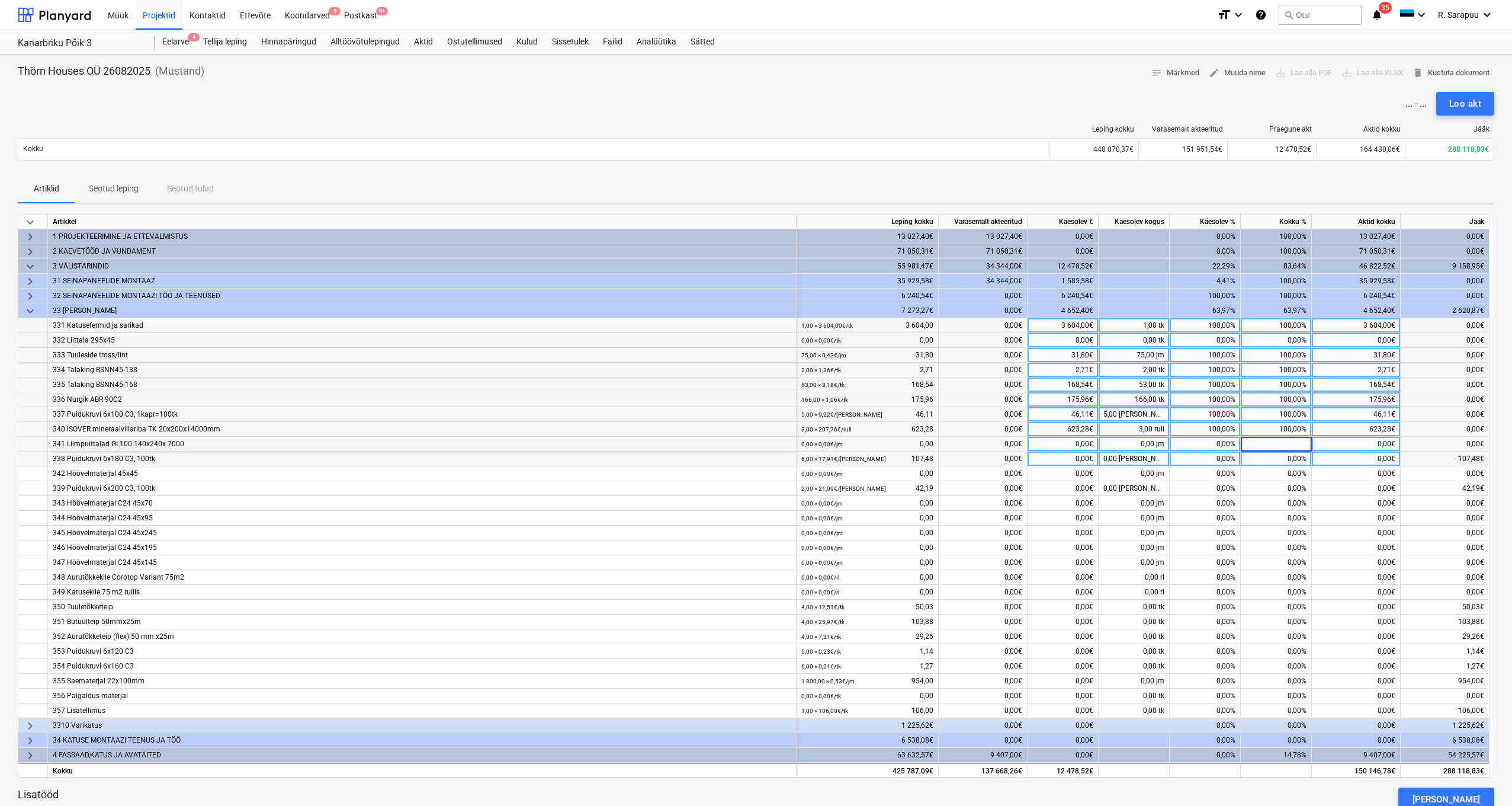
click at [1299, 461] on div "0,00%" at bounding box center [1276, 459] width 71 height 15
type input "100"
click at [1300, 471] on div "0,00%" at bounding box center [1276, 474] width 71 height 15
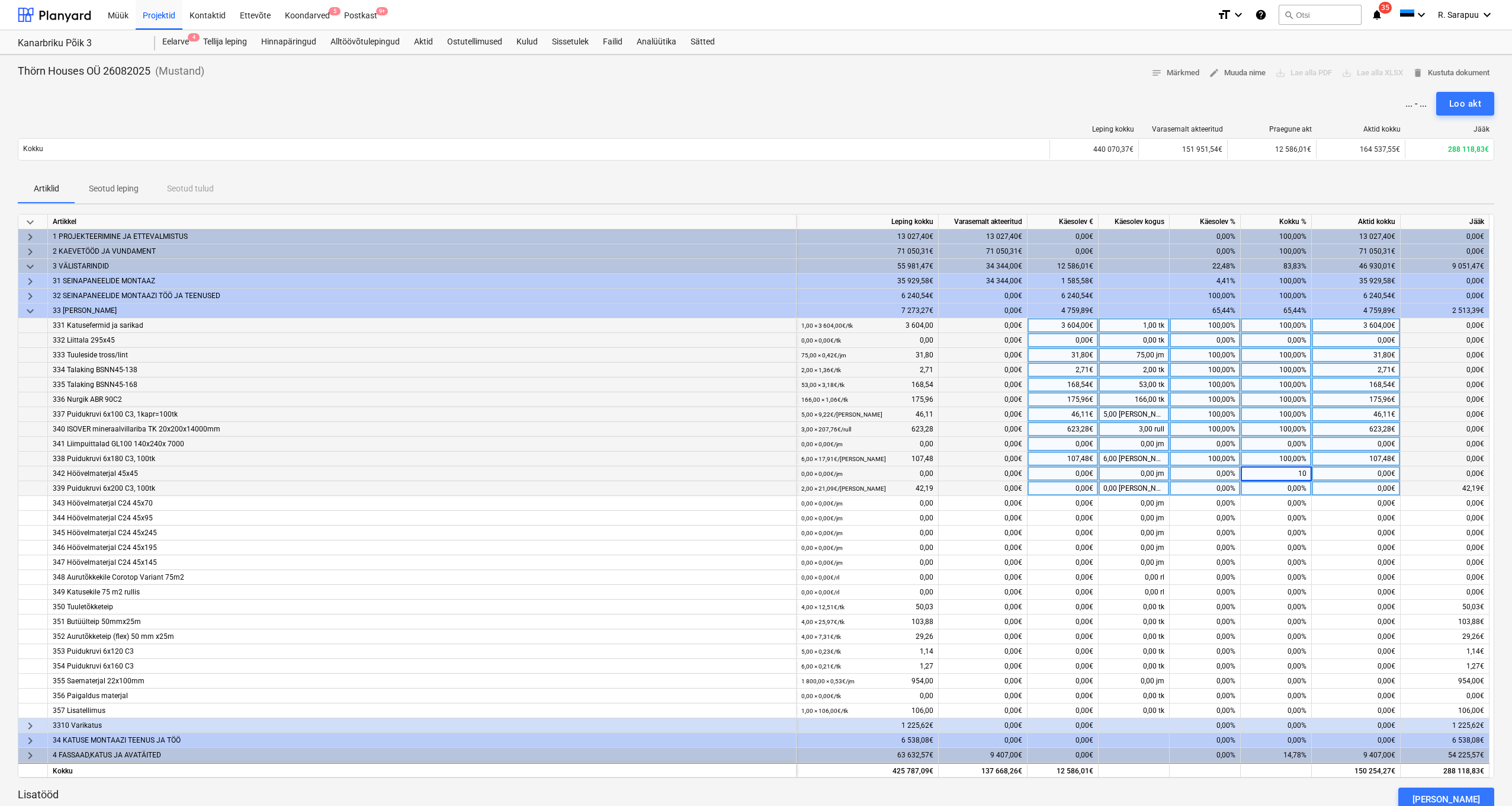
type input "100"
click at [1297, 487] on div "0,00%" at bounding box center [1276, 488] width 71 height 15
type input "100"
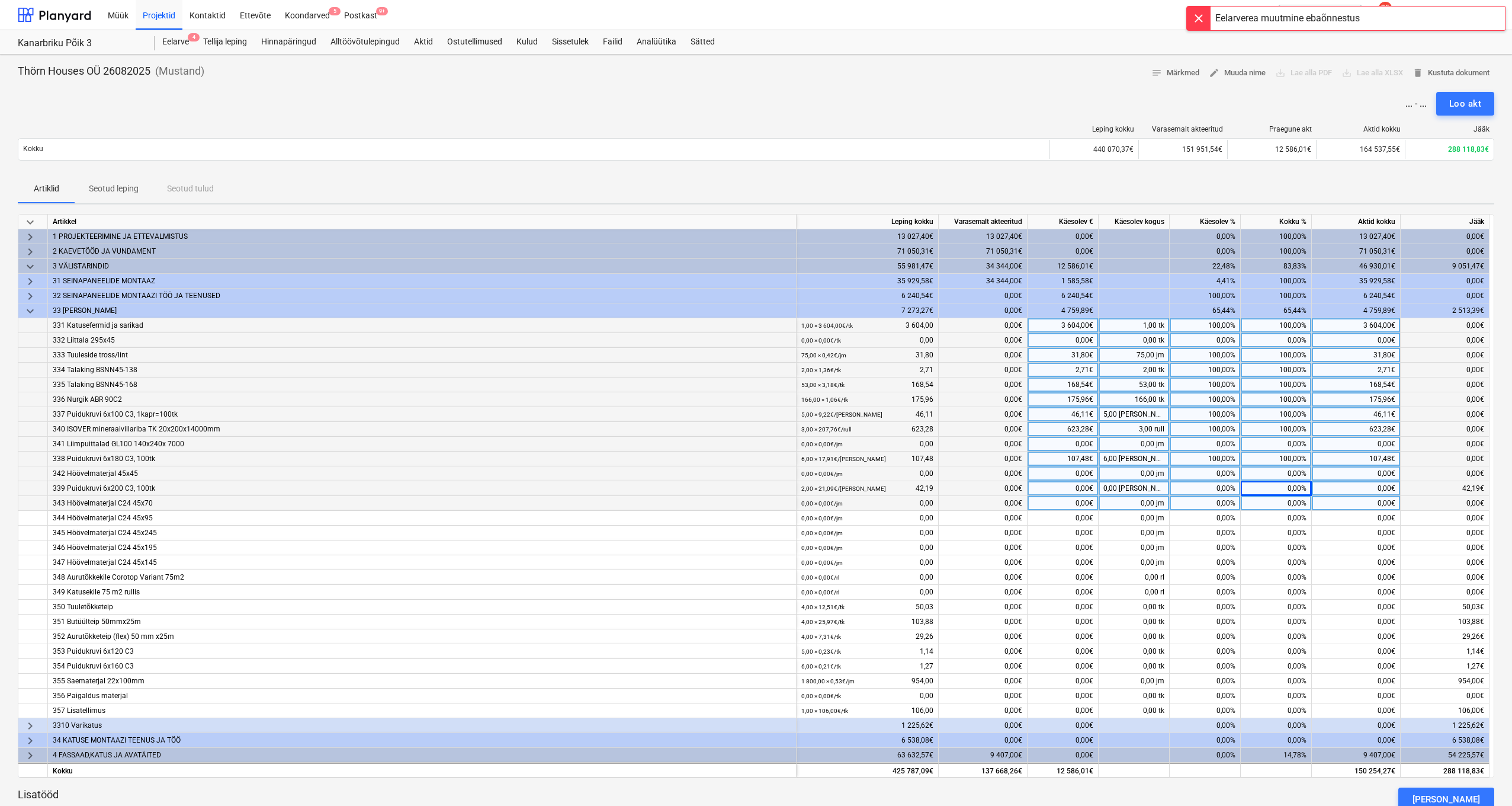
click at [1295, 501] on div "0,00%" at bounding box center [1276, 503] width 71 height 15
type input "100"
click at [1294, 516] on div "0,00%" at bounding box center [1276, 518] width 71 height 15
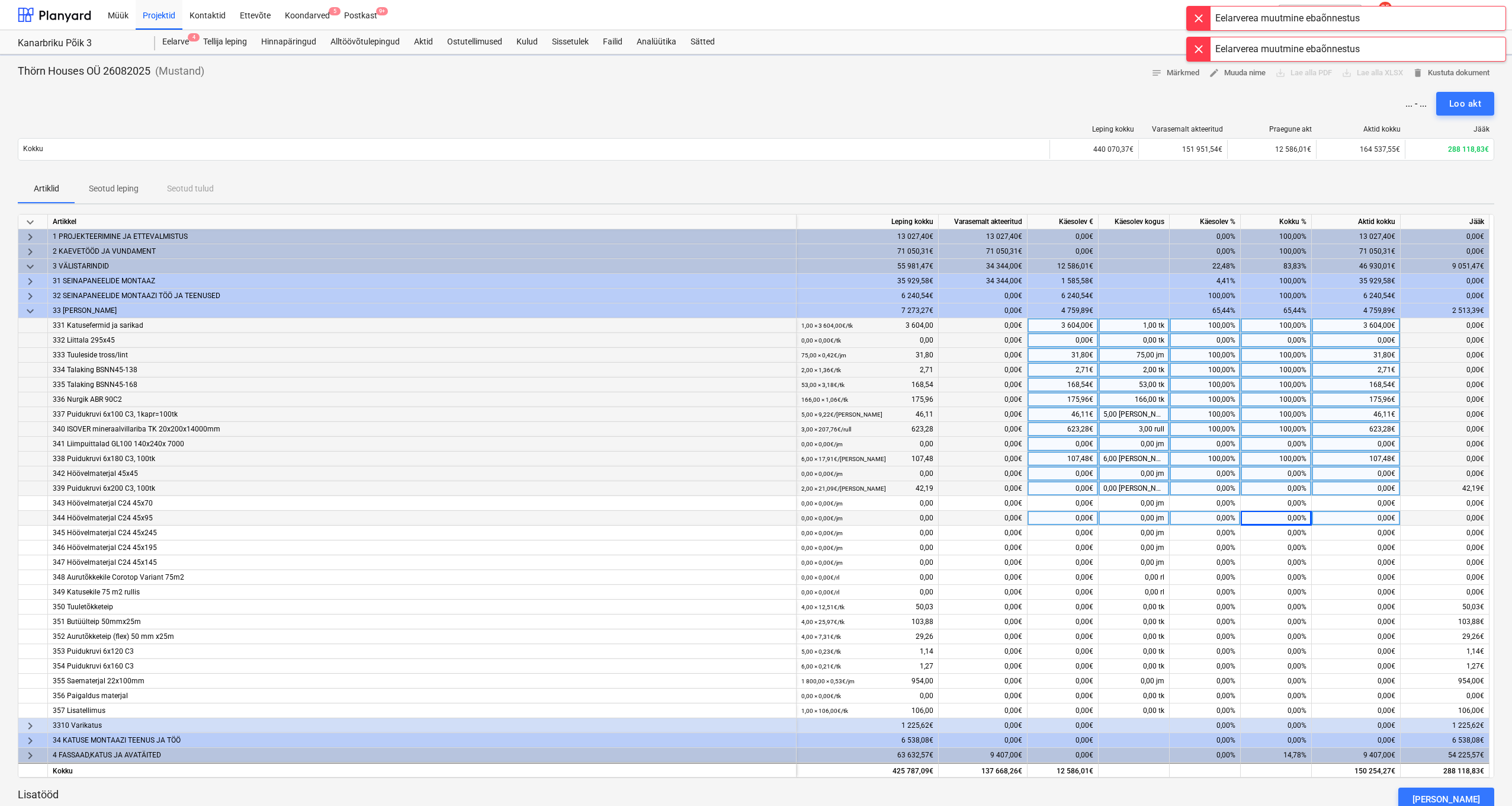
click at [1300, 489] on div "0,00%" at bounding box center [1276, 488] width 71 height 15
type input "100"
click at [1298, 541] on div "0,00%" at bounding box center [1276, 547] width 71 height 15
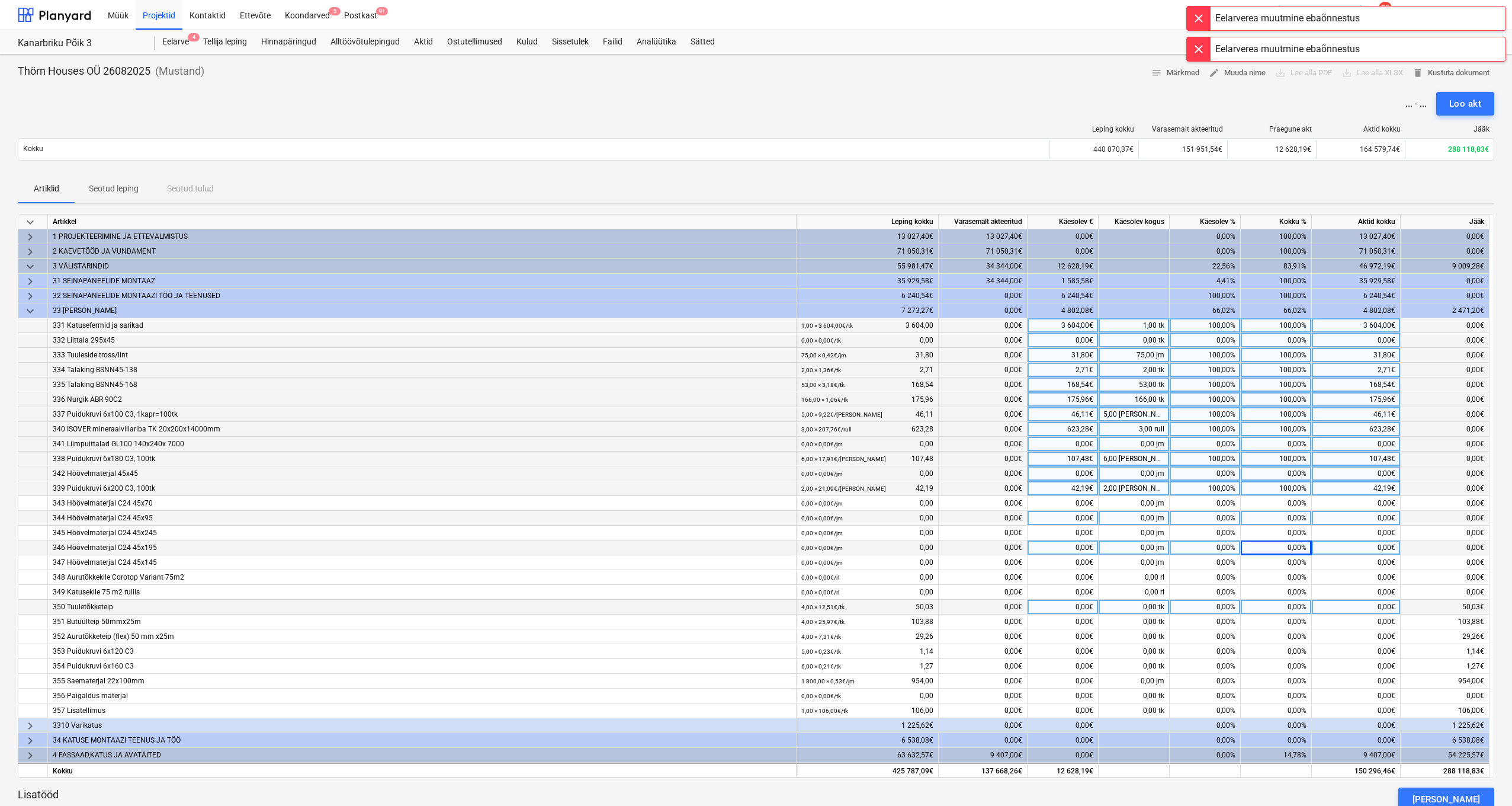
click at [1292, 610] on div "0,00%" at bounding box center [1276, 607] width 71 height 15
type input "100"
click at [1293, 622] on div "0,00%" at bounding box center [1276, 621] width 71 height 15
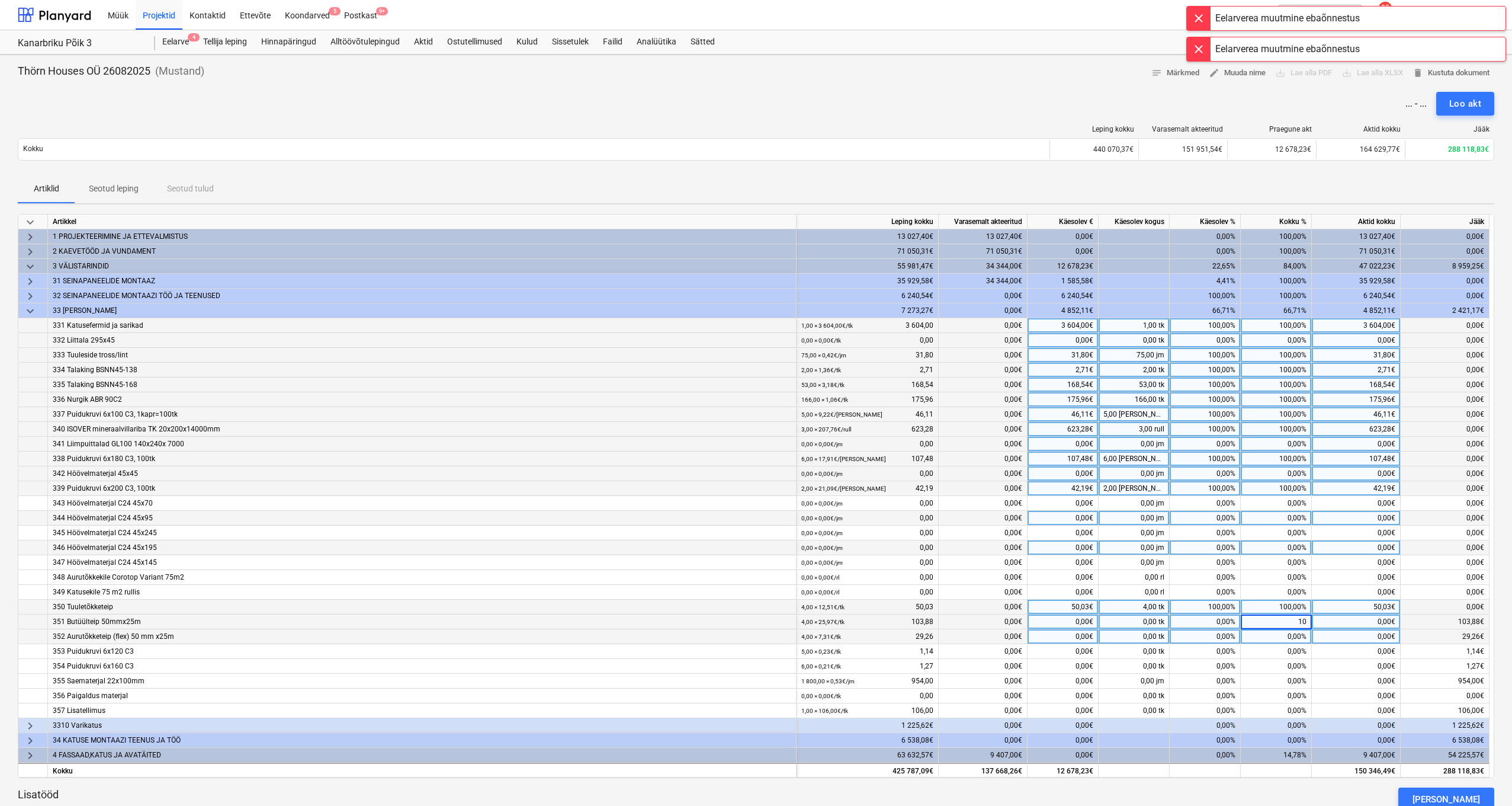
type input "100"
click at [1294, 634] on div "0,00%" at bounding box center [1276, 636] width 71 height 15
type input "100"
click at [1294, 650] on div "0,00%" at bounding box center [1276, 651] width 71 height 15
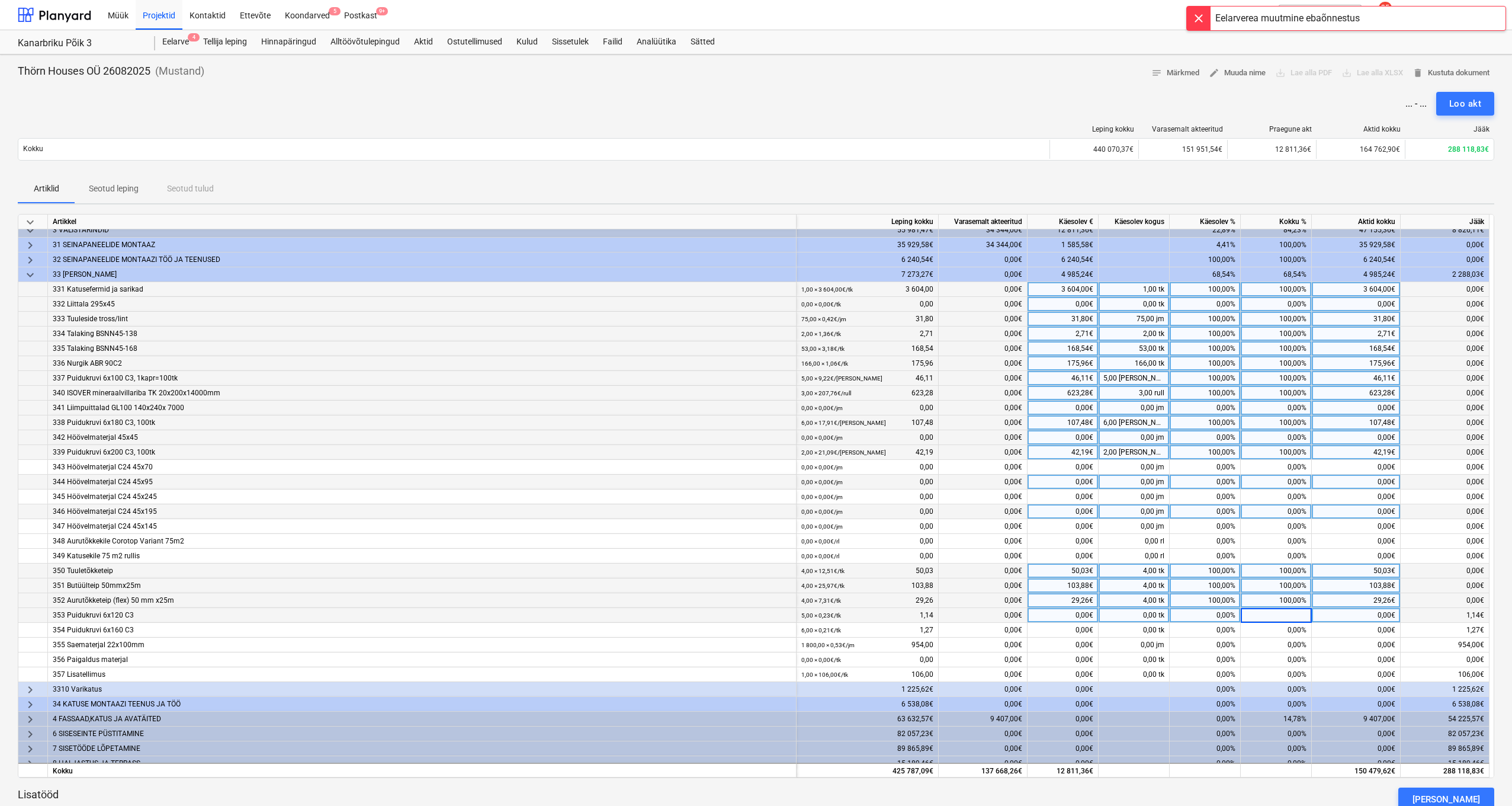
scroll to position [37, 0]
click at [1301, 615] on input at bounding box center [1275, 615] width 70 height 14
type input "0"
click at [1303, 615] on input "0" at bounding box center [1275, 615] width 70 height 14
click at [1305, 615] on input "0" at bounding box center [1275, 615] width 70 height 14
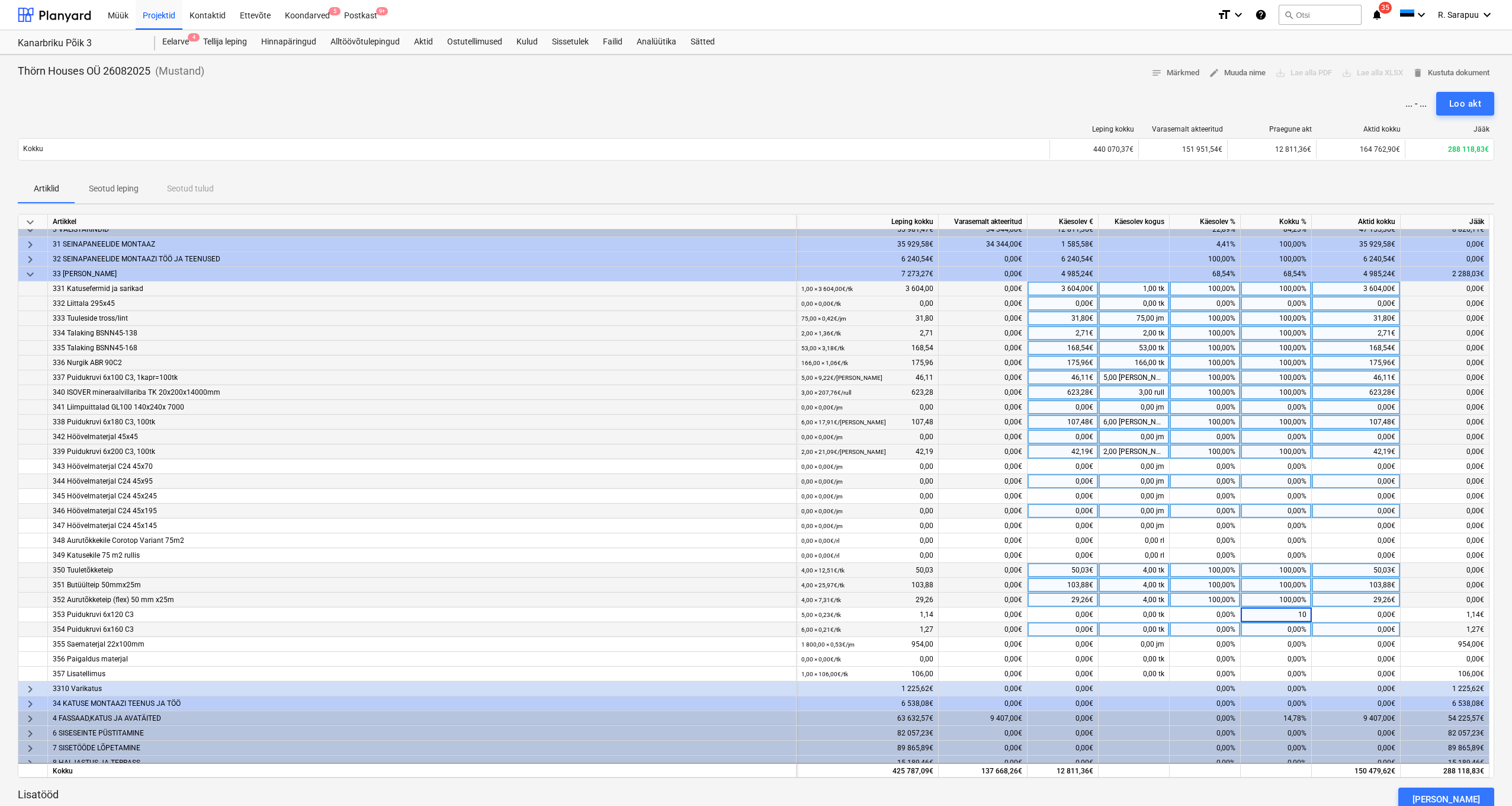
type input "100"
click at [1301, 627] on div "0,00%" at bounding box center [1276, 629] width 71 height 15
type input "100"
click at [1300, 641] on div "0,00%" at bounding box center [1276, 644] width 71 height 15
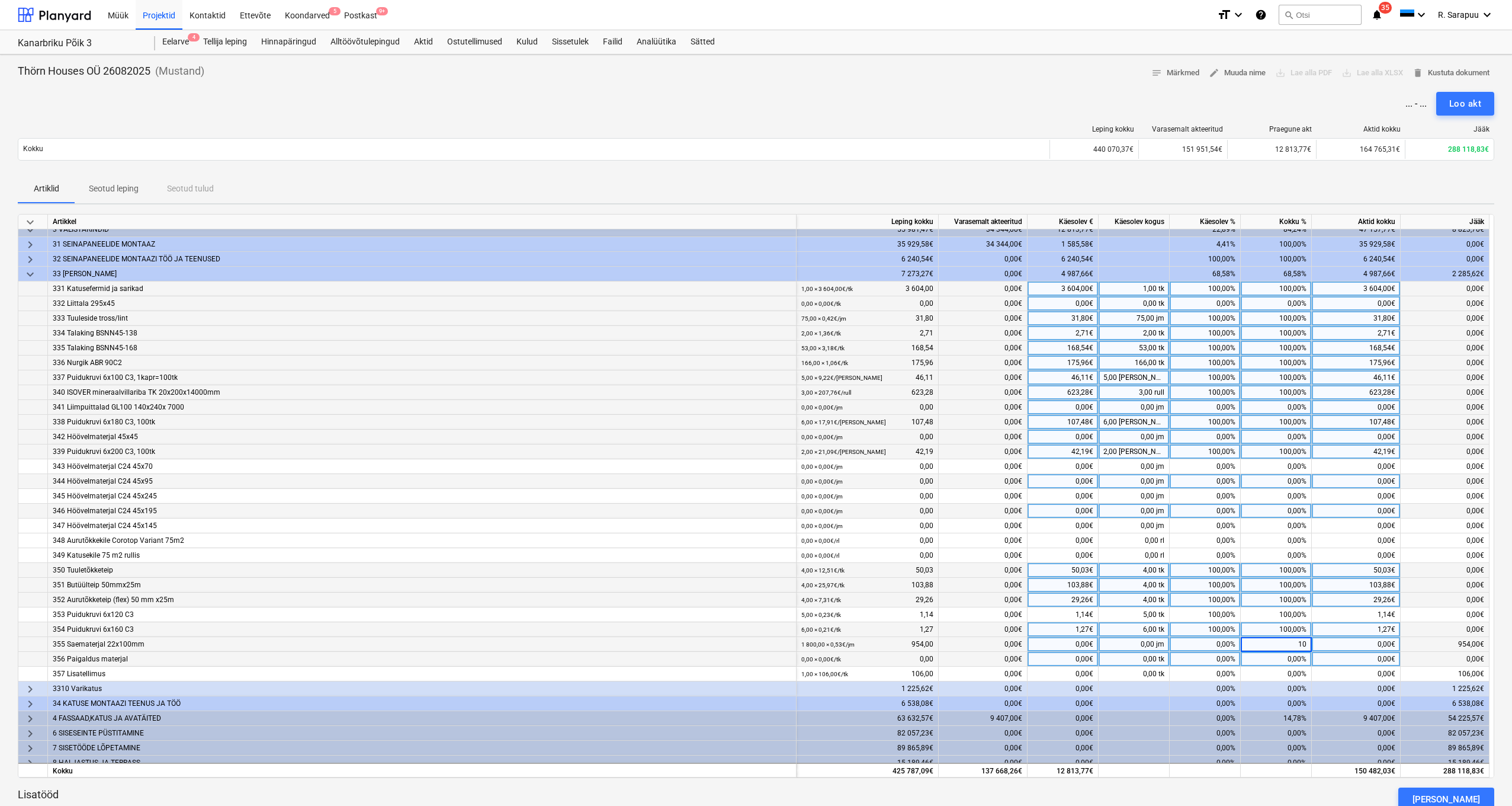
type input "100"
click at [1296, 675] on div "0,00%" at bounding box center [1276, 674] width 71 height 15
type input "100"
click at [1321, 641] on div "954,00€" at bounding box center [1356, 644] width 89 height 15
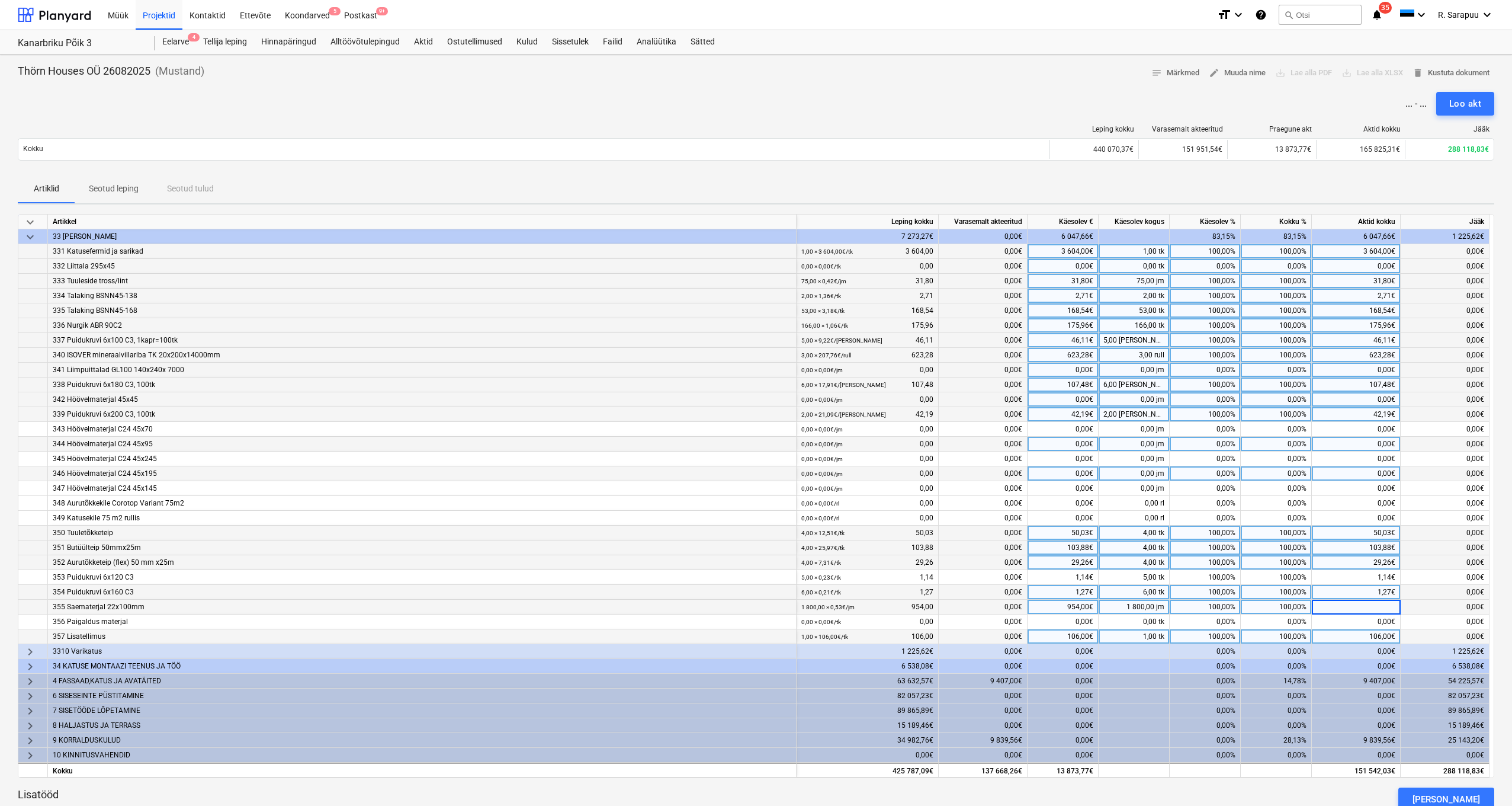
scroll to position [78, 0]
click at [29, 645] on span "keyboard_arrow_right" at bounding box center [30, 652] width 14 height 14
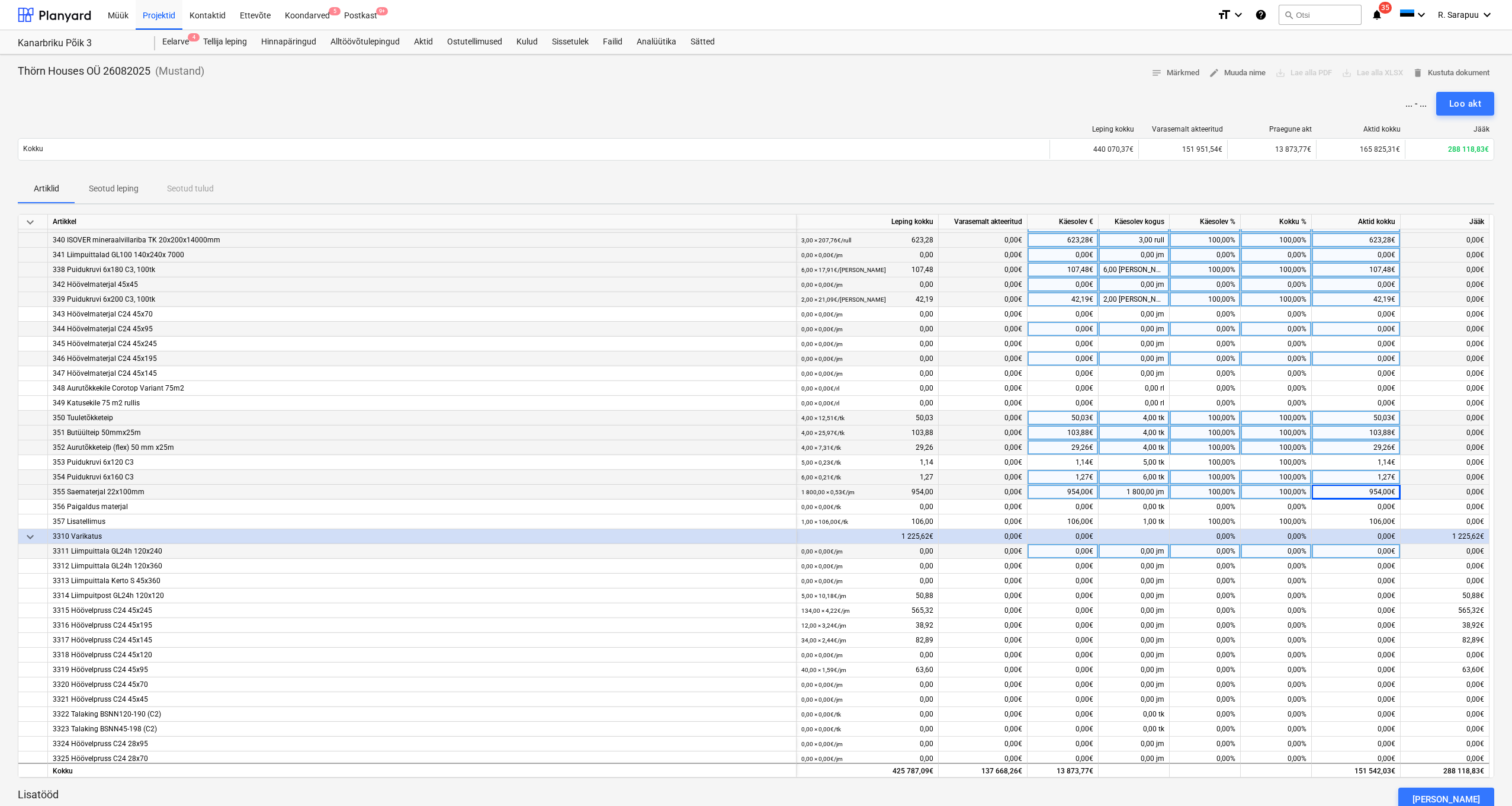
scroll to position [199, 0]
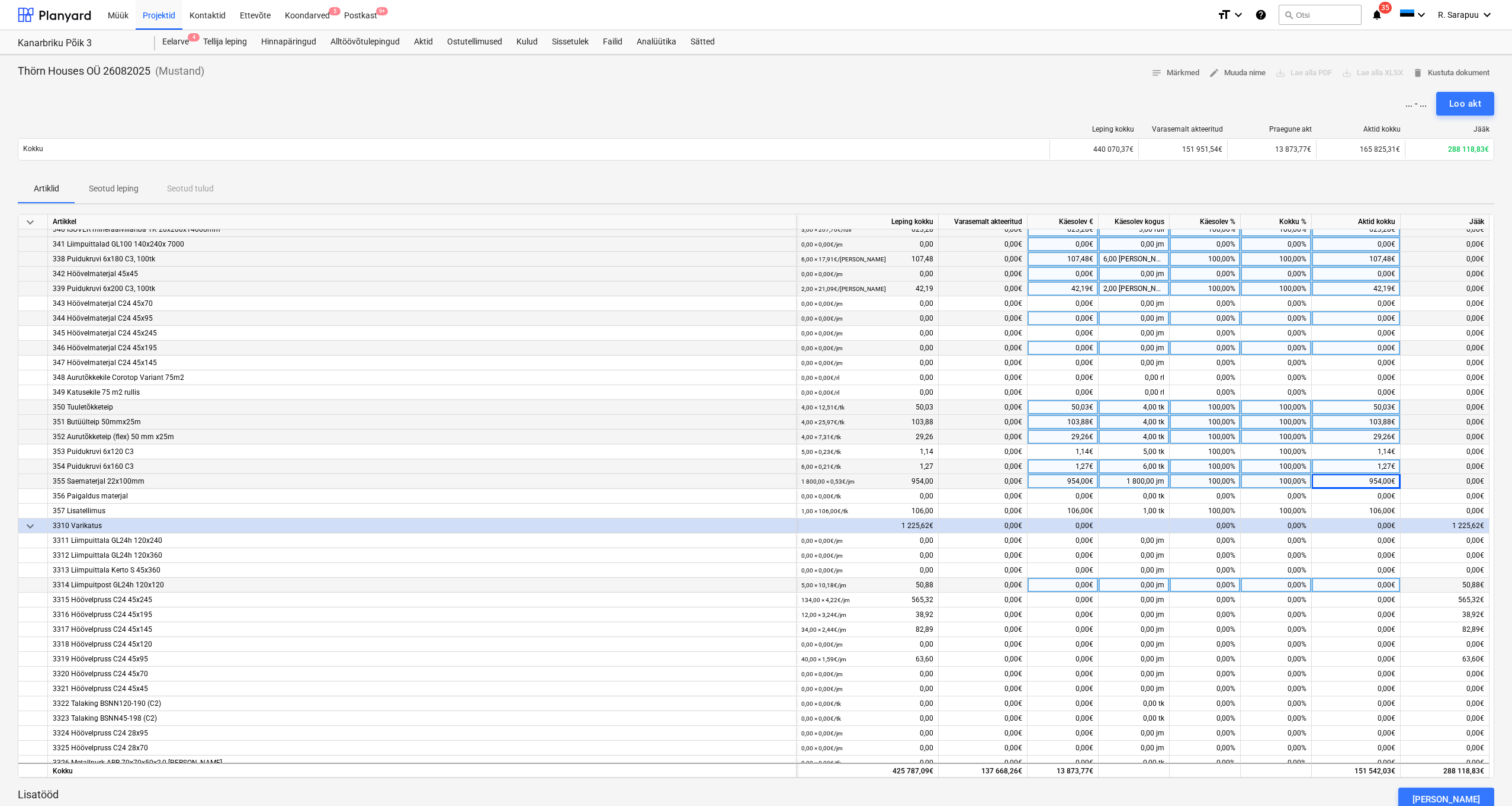
click at [1287, 582] on div "0,00%" at bounding box center [1276, 585] width 71 height 15
type input "100"
click at [1288, 601] on div "0,00%" at bounding box center [1276, 600] width 71 height 15
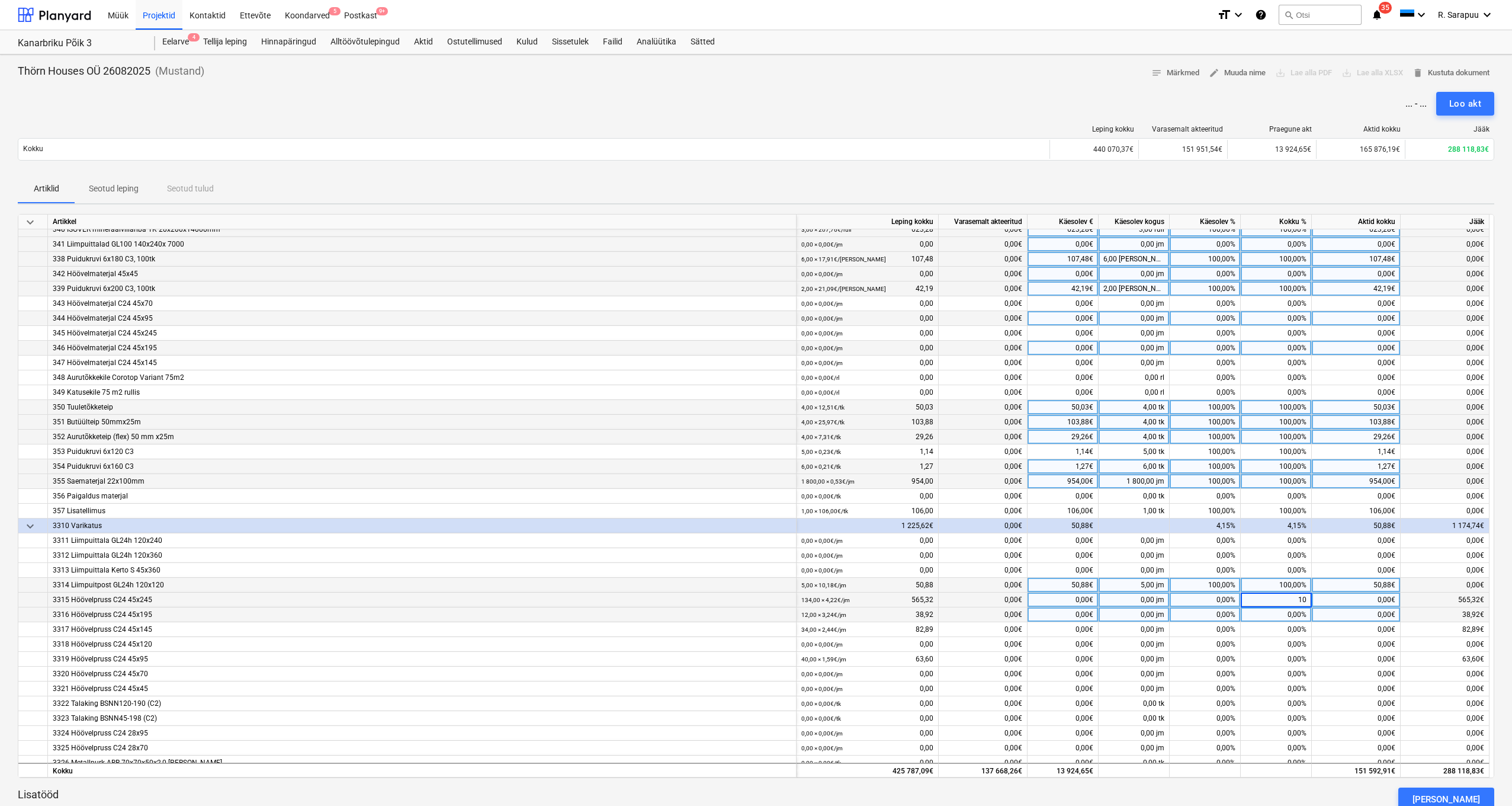
type input "100"
click at [1288, 611] on div "0,00%" at bounding box center [1276, 615] width 71 height 15
type input "100"
click at [1288, 628] on div "0,00%" at bounding box center [1276, 629] width 71 height 15
type input "100"
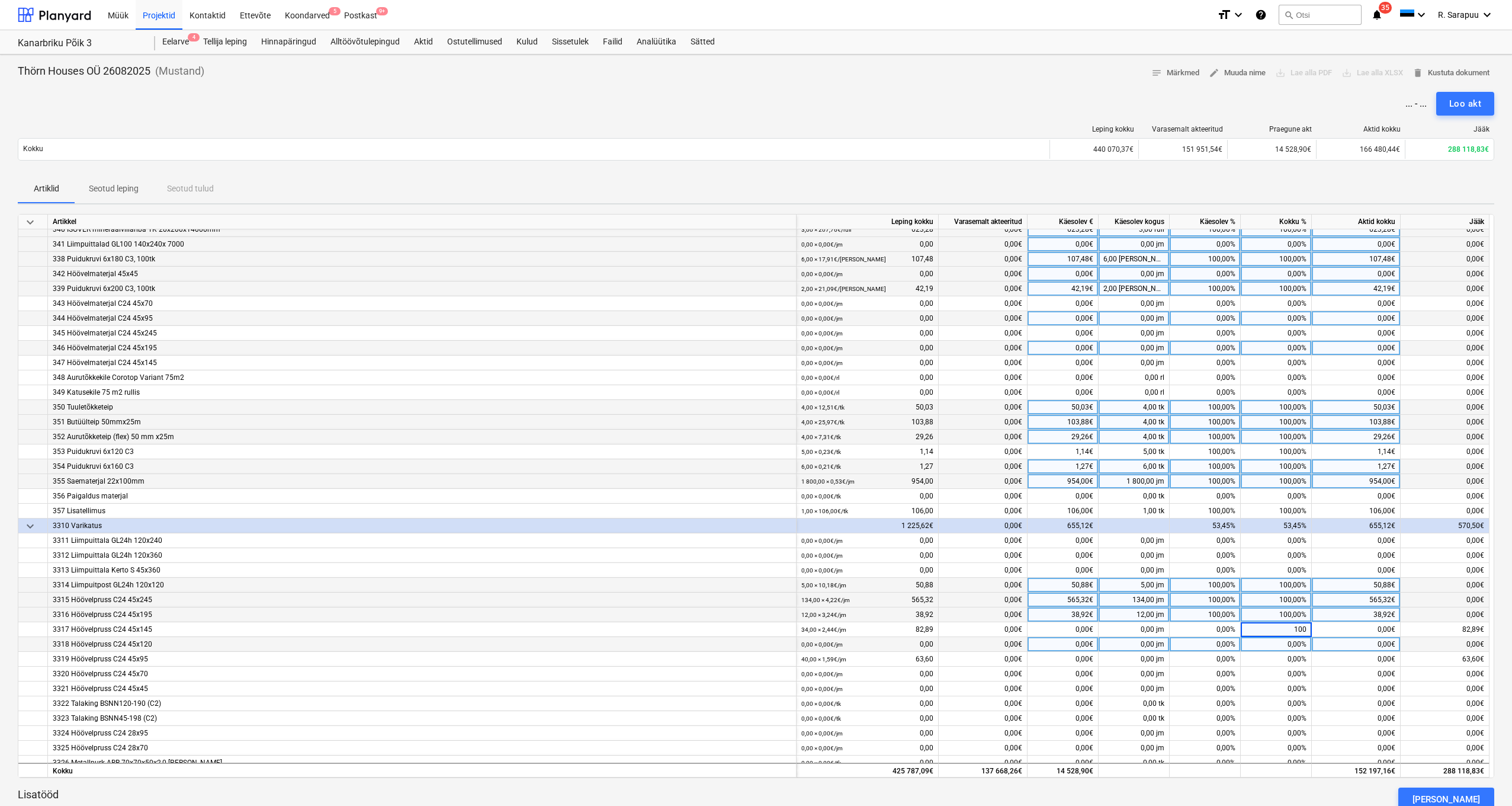
click at [1297, 641] on div "0,00%" at bounding box center [1276, 644] width 71 height 15
type input "100"
click at [1296, 653] on div "0,00%" at bounding box center [1276, 659] width 71 height 15
type input "100"
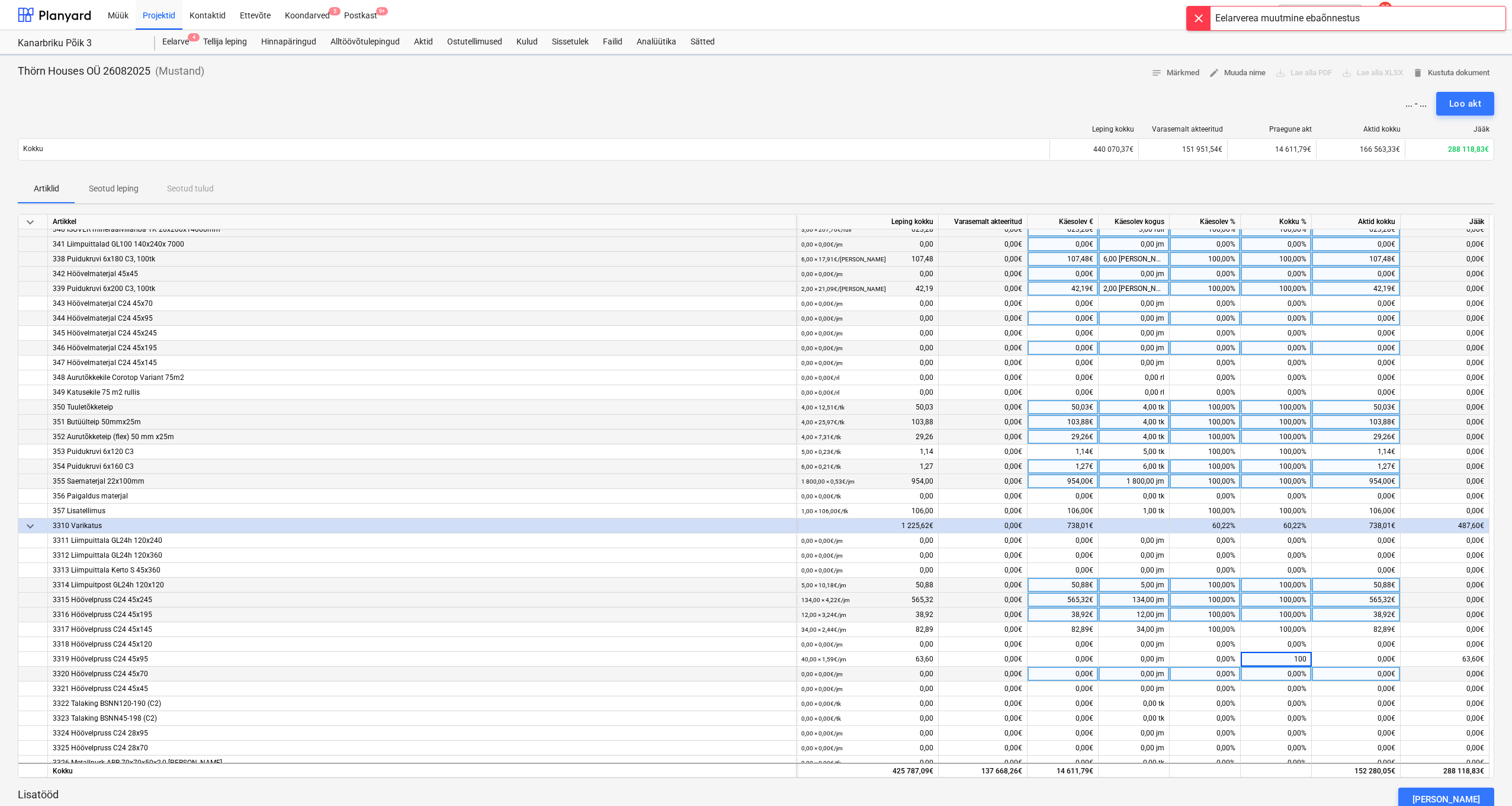
click at [1296, 668] on div "0,00%" at bounding box center [1276, 674] width 71 height 15
click at [1300, 660] on div "0,00%" at bounding box center [1276, 659] width 71 height 15
type input "100"
click at [1297, 673] on div "0,00%" at bounding box center [1276, 674] width 71 height 15
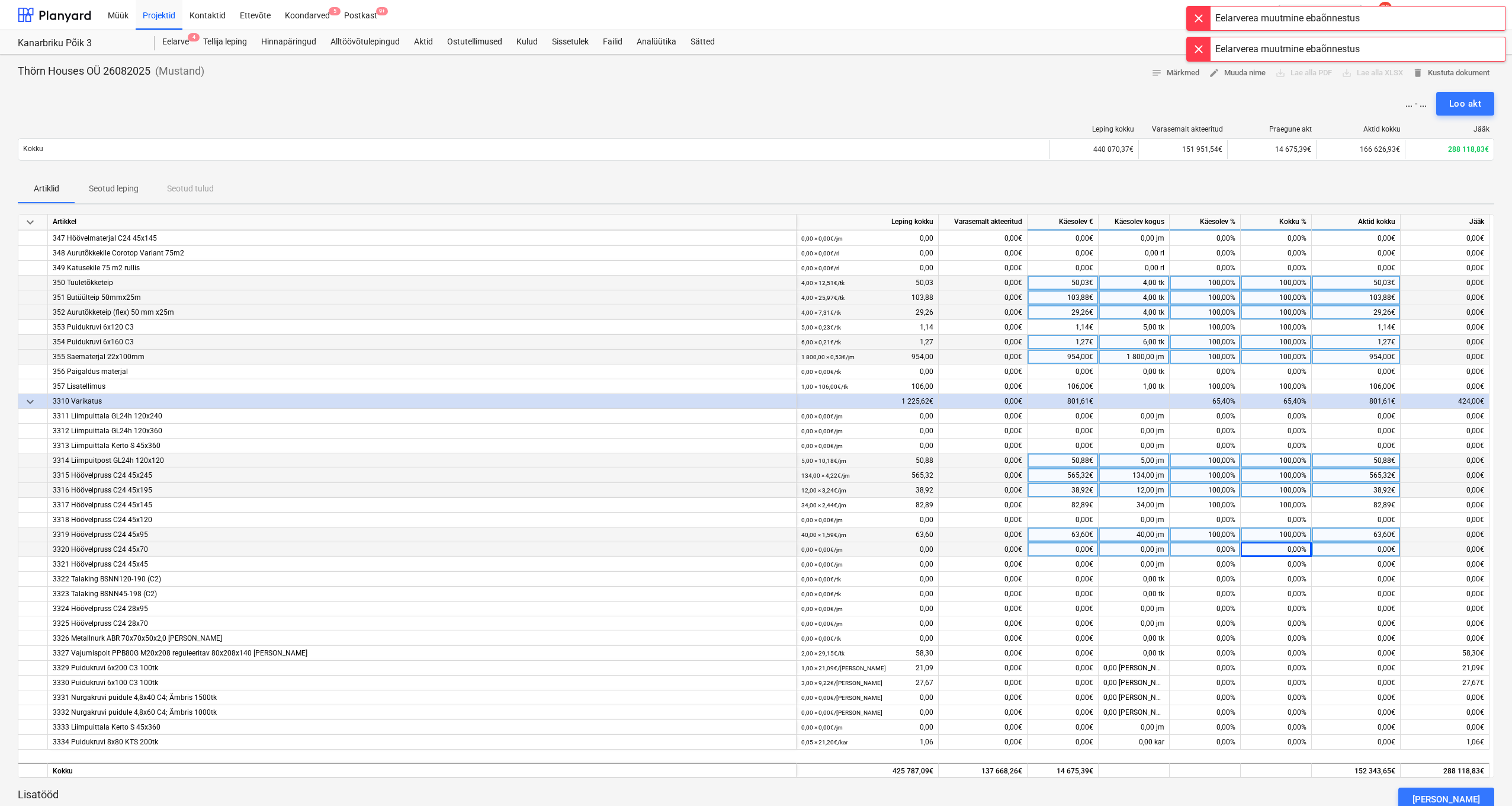
scroll to position [328, 0]
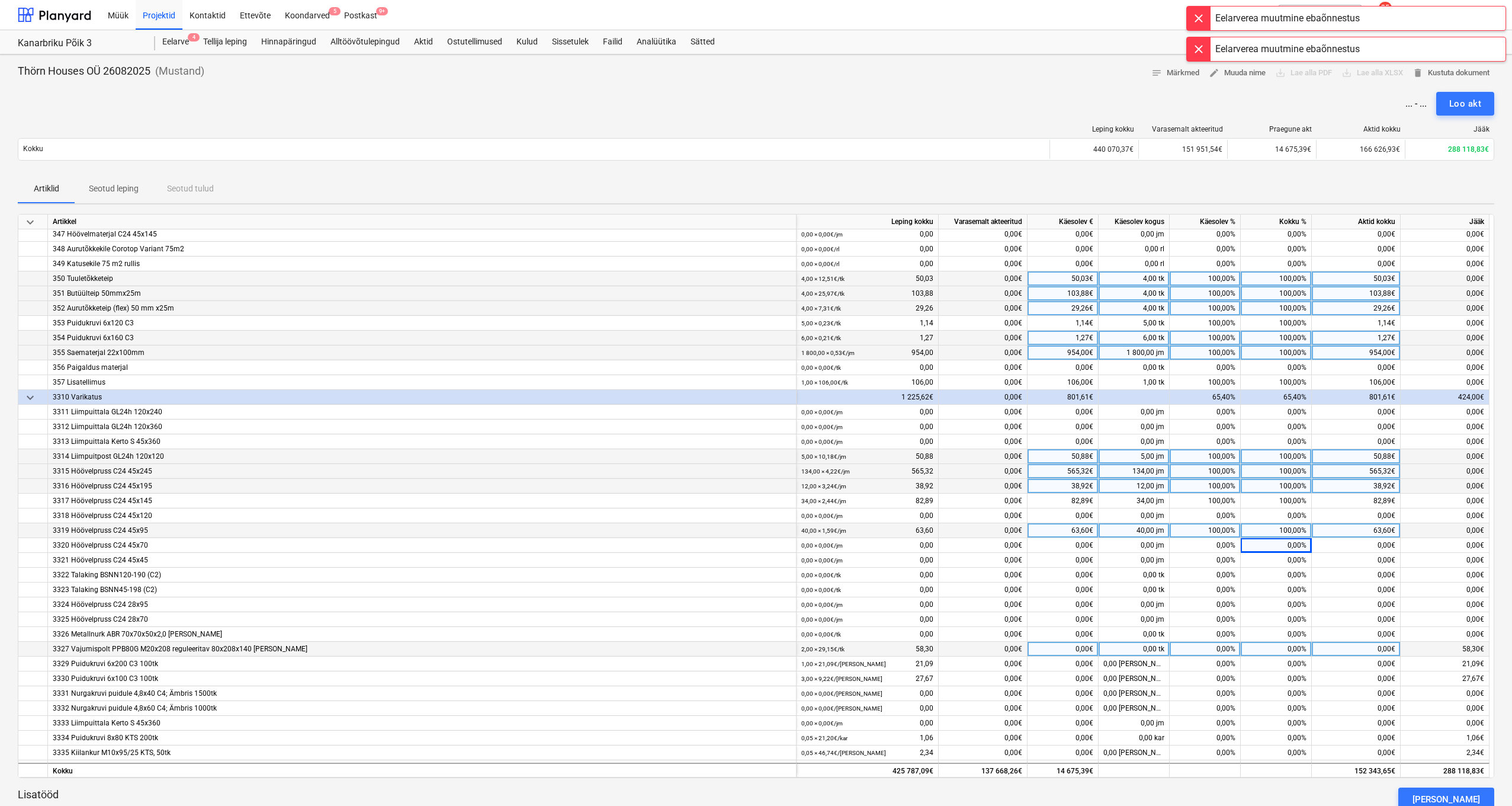
click at [1303, 647] on div "0,00%" at bounding box center [1276, 648] width 71 height 15
type input "100"
click at [1301, 662] on div "0,00%" at bounding box center [1276, 663] width 71 height 15
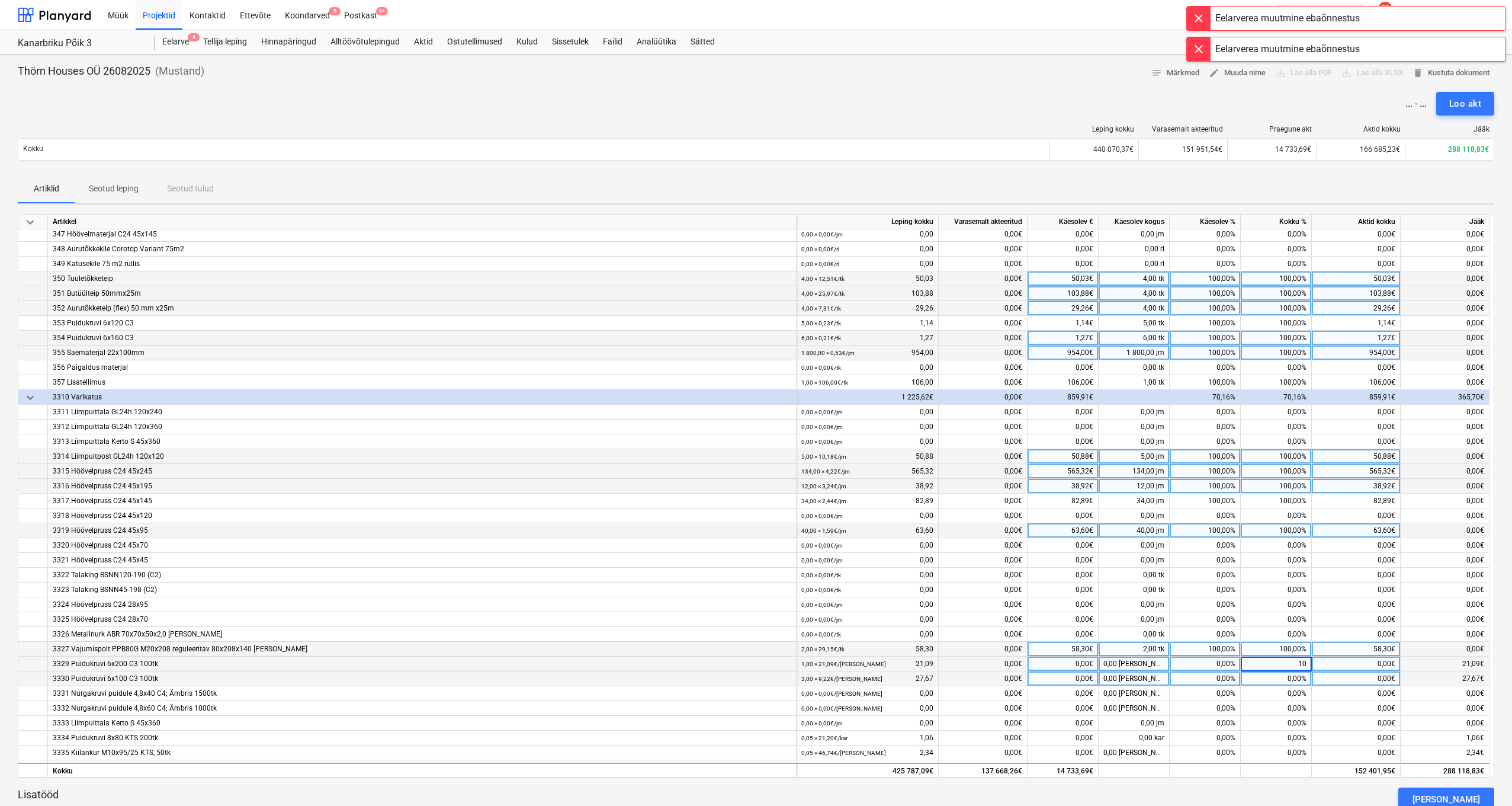
type input "100"
click at [1300, 672] on div "0,00%" at bounding box center [1276, 678] width 71 height 15
type input "100"
click at [1298, 687] on div "0,00%" at bounding box center [1276, 693] width 71 height 15
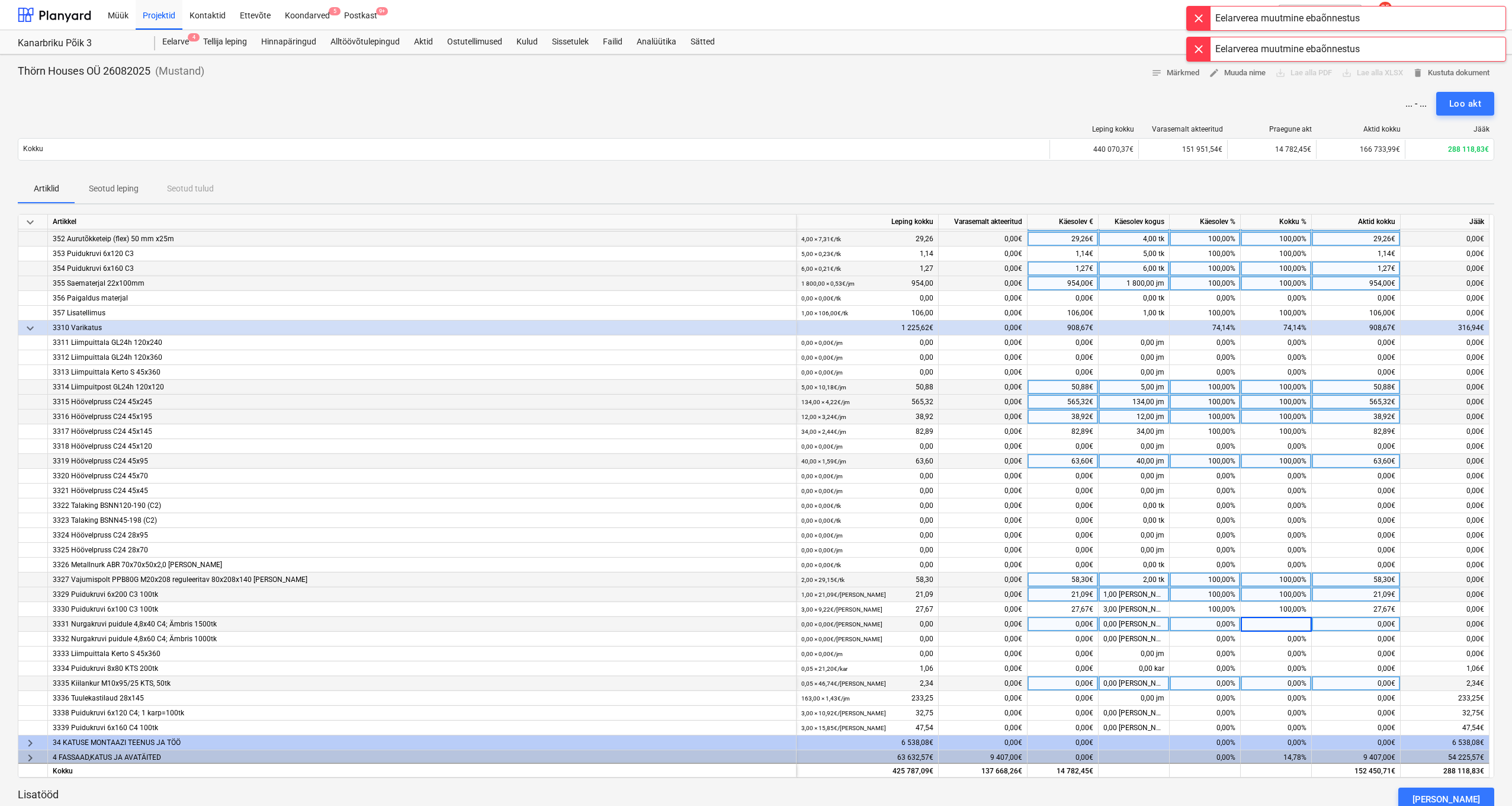
scroll to position [398, 0]
click at [1302, 668] on div "0,00%" at bounding box center [1276, 668] width 71 height 15
type input "100"
click at [1303, 684] on div "0,00%" at bounding box center [1276, 682] width 71 height 15
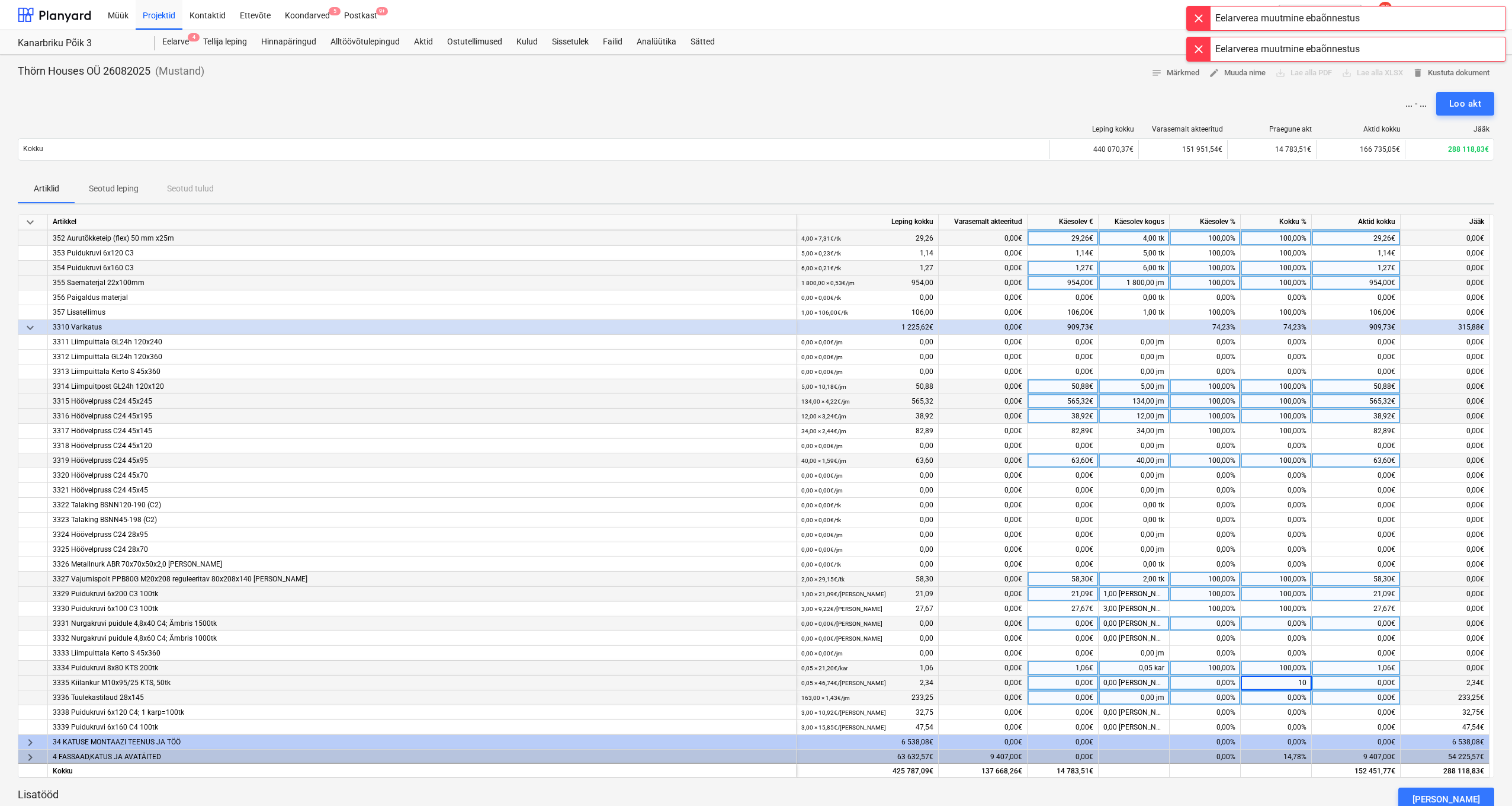
type input "100"
click at [1302, 694] on div "0,00%" at bounding box center [1276, 697] width 71 height 15
type input "100"
click at [1301, 700] on input "100" at bounding box center [1275, 697] width 70 height 14
click at [1299, 715] on div "0,00%" at bounding box center [1276, 712] width 71 height 15
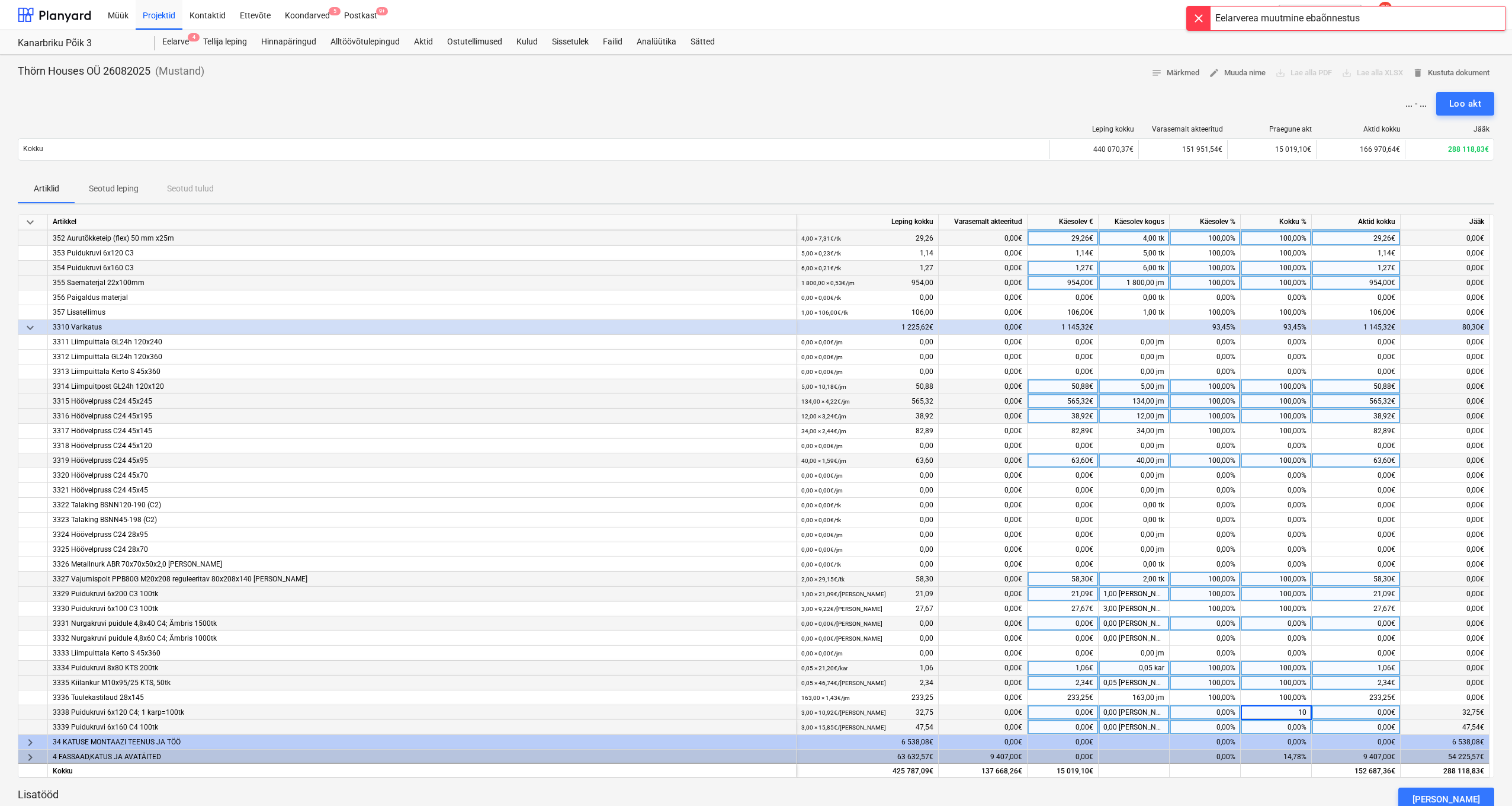
type input "100"
click at [1299, 729] on div "0,00%" at bounding box center [1276, 727] width 71 height 15
type input "100"
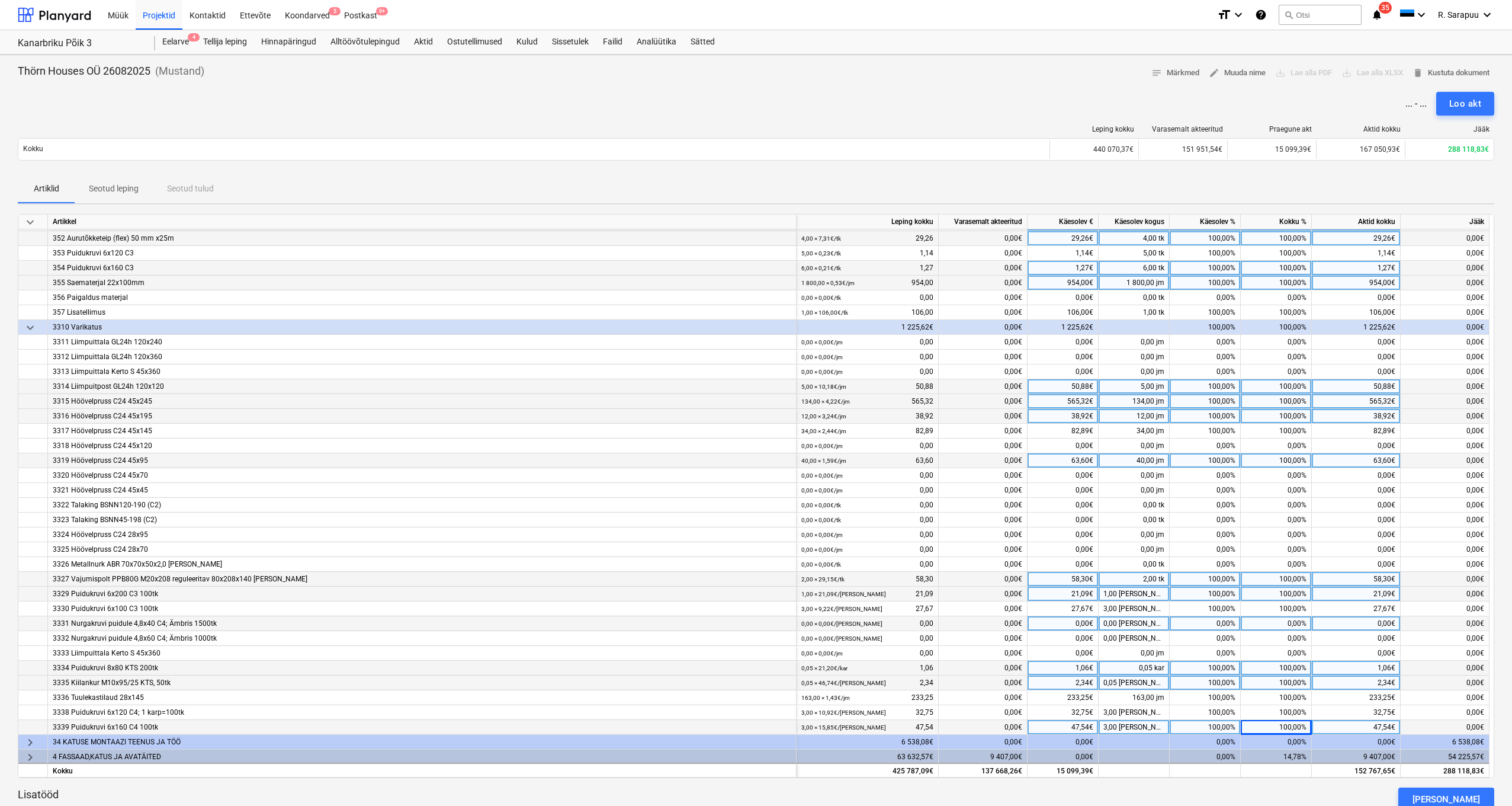
click at [1304, 670] on div "100,00%" at bounding box center [1276, 668] width 71 height 15
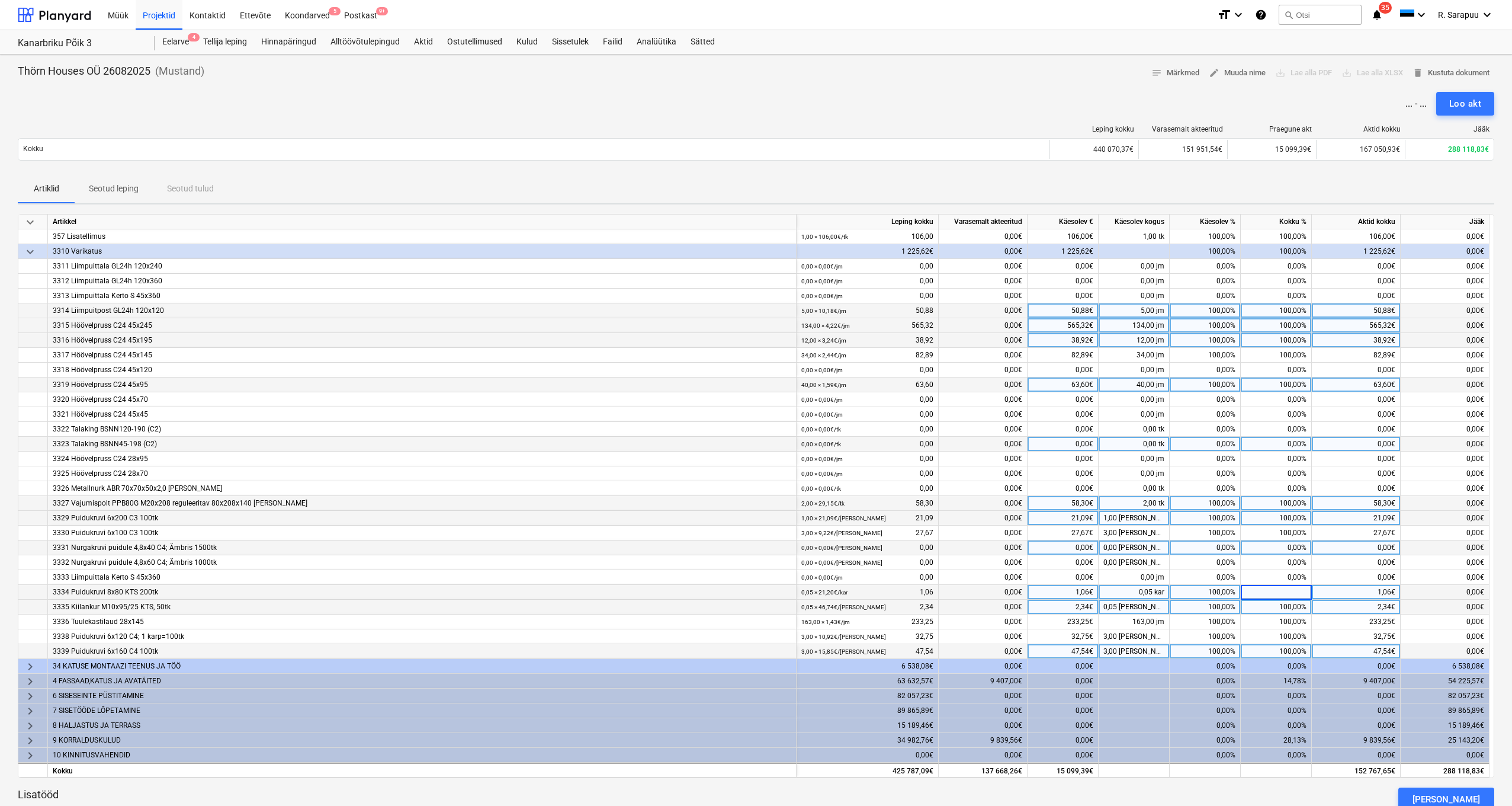
scroll to position [477, 1]
click at [29, 664] on span "keyboard_arrow_right" at bounding box center [30, 667] width 14 height 14
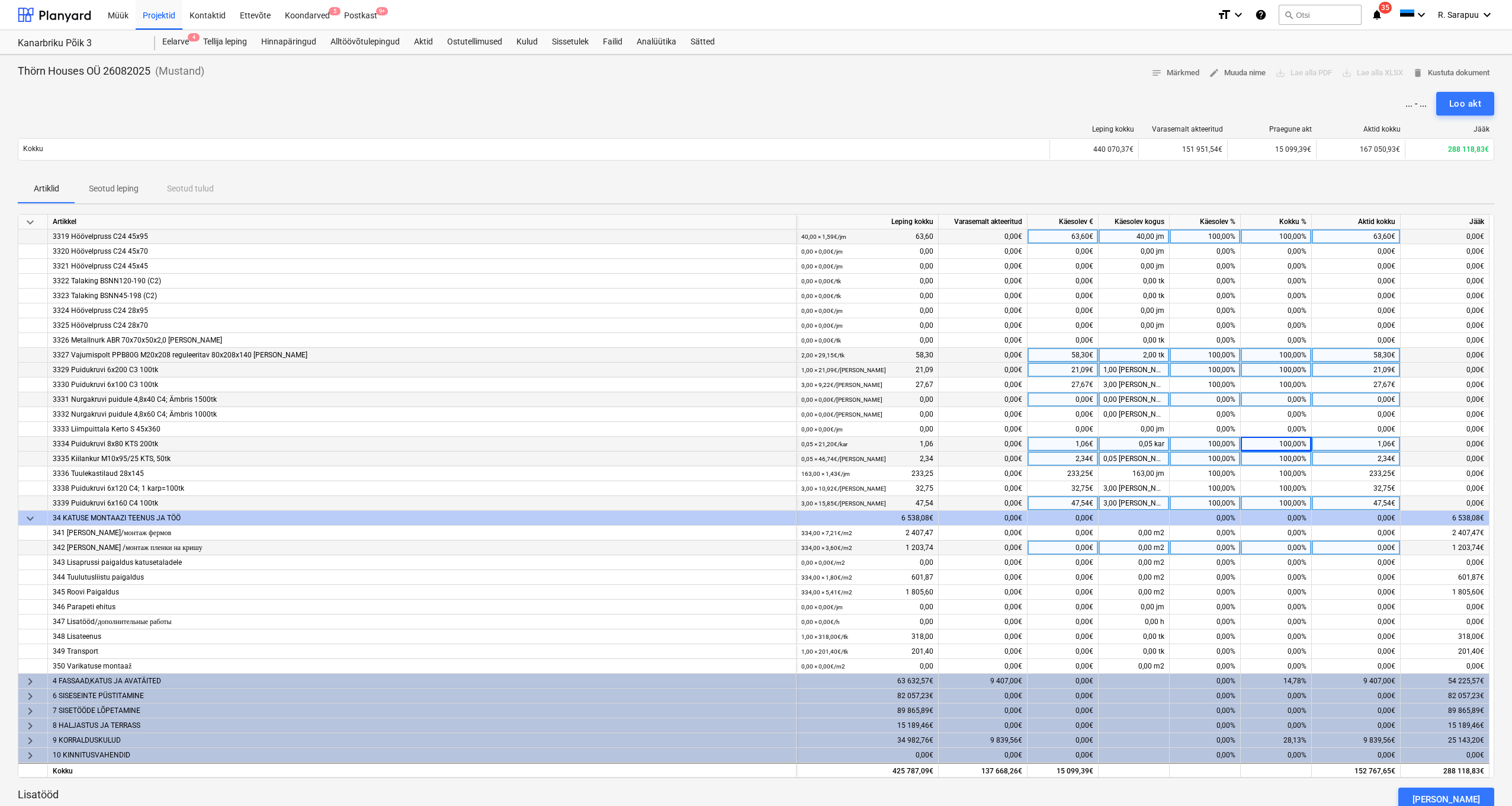
scroll to position [627, 1]
click at [1288, 526] on div "0,00%" at bounding box center [1276, 533] width 71 height 15
type input "100"
click at [1290, 534] on input "100" at bounding box center [1275, 533] width 70 height 14
click at [1291, 541] on div "0,00%" at bounding box center [1276, 547] width 71 height 15
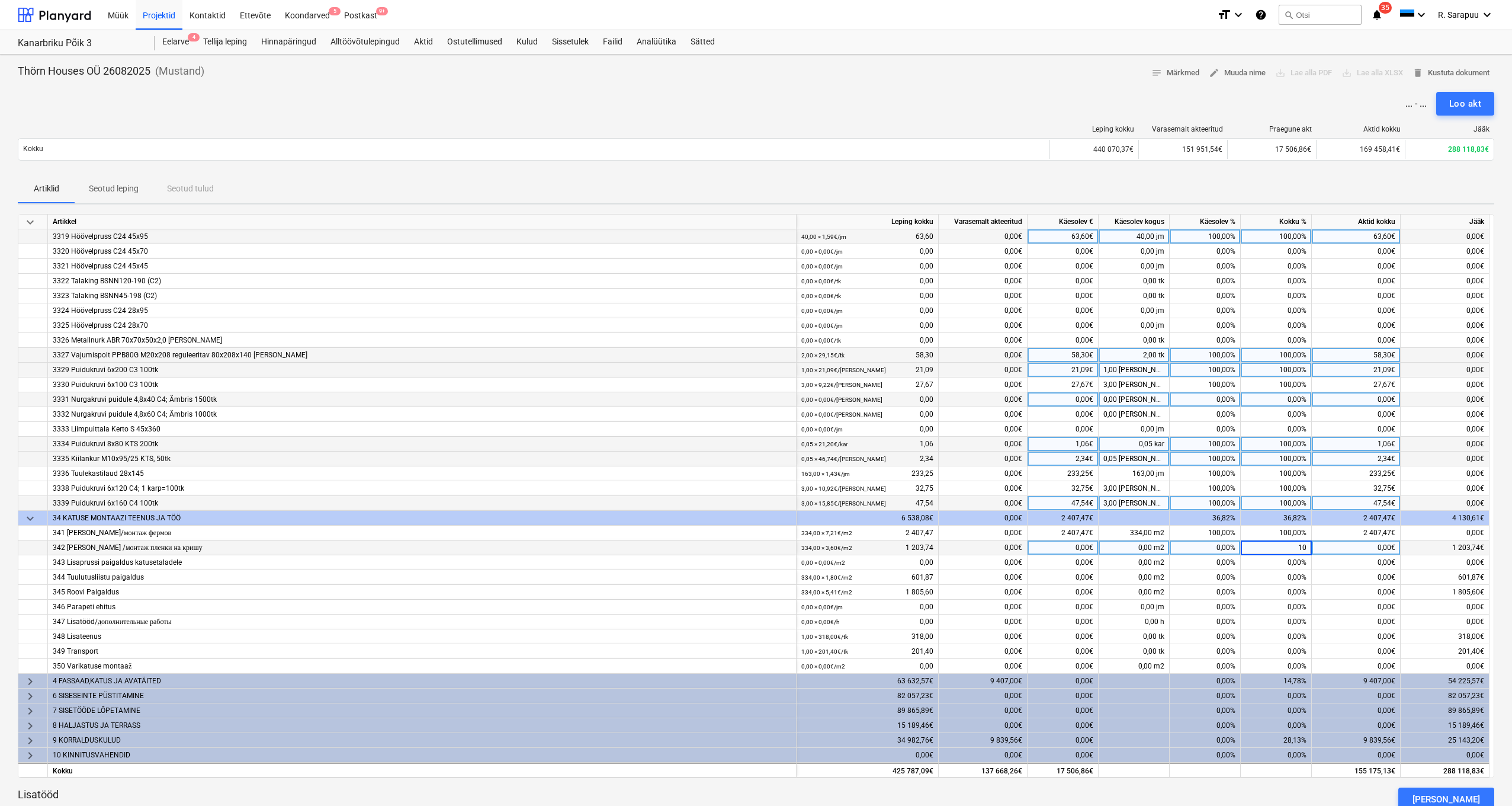
type input "100"
click at [1290, 555] on div "0,00%" at bounding box center [1276, 562] width 71 height 15
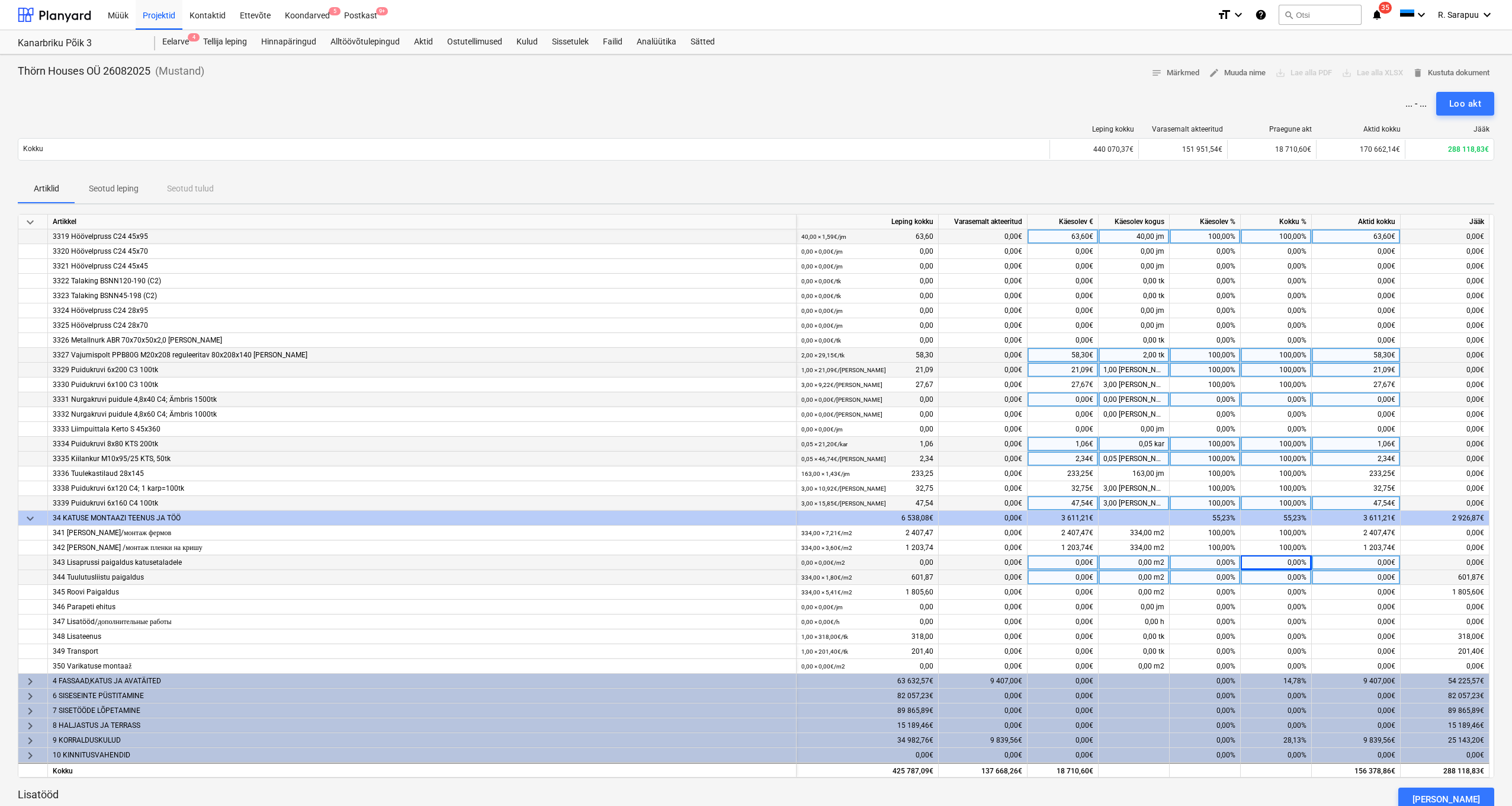
click at [1295, 577] on div "0,00%" at bounding box center [1276, 577] width 71 height 15
type input "100"
click at [1298, 589] on div "0,00%" at bounding box center [1276, 592] width 71 height 15
type input "100"
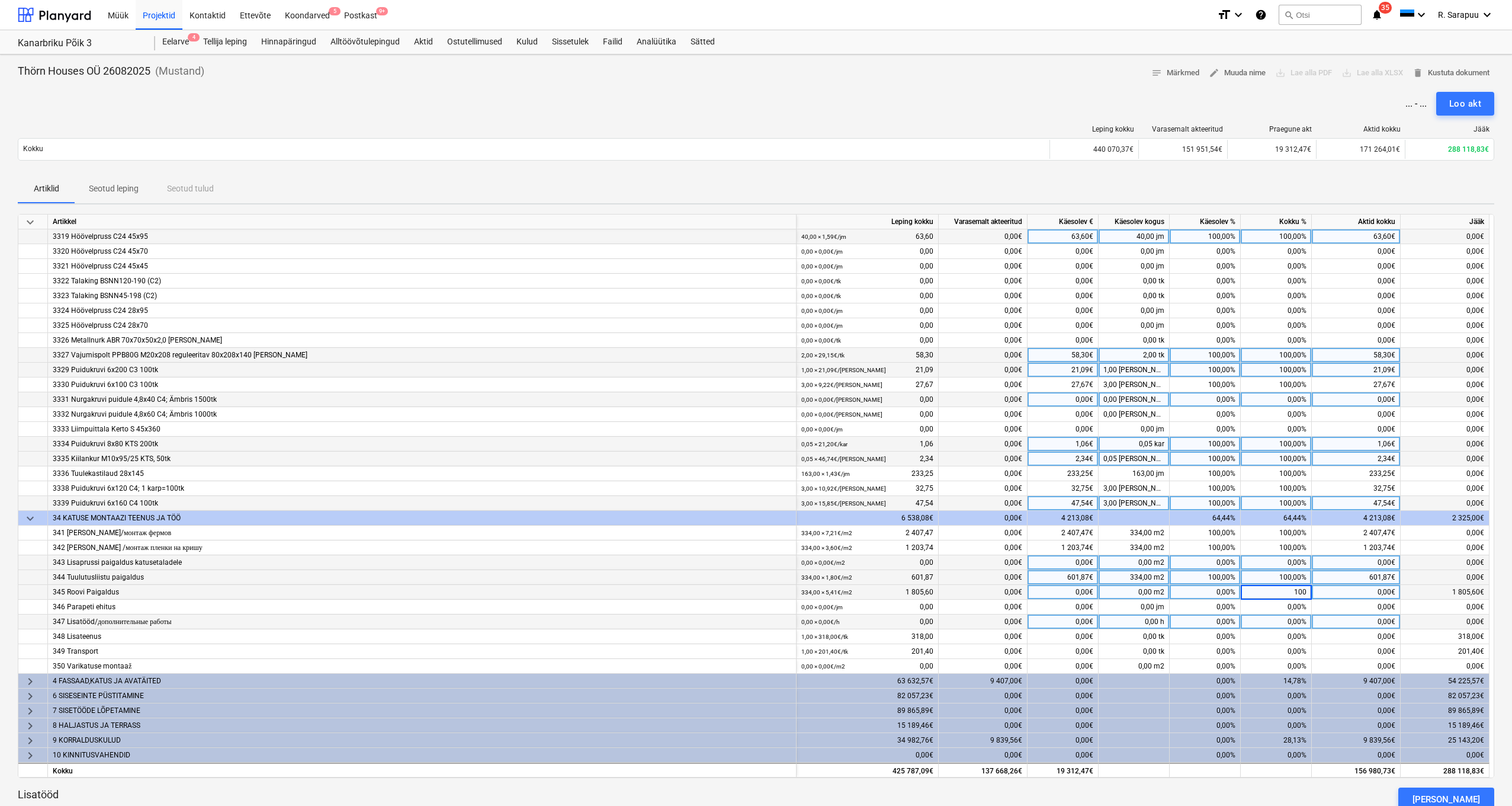
click at [1292, 615] on div "0,00%" at bounding box center [1276, 621] width 71 height 15
type input "10"
click at [1295, 638] on div "0,00%" at bounding box center [1276, 636] width 71 height 15
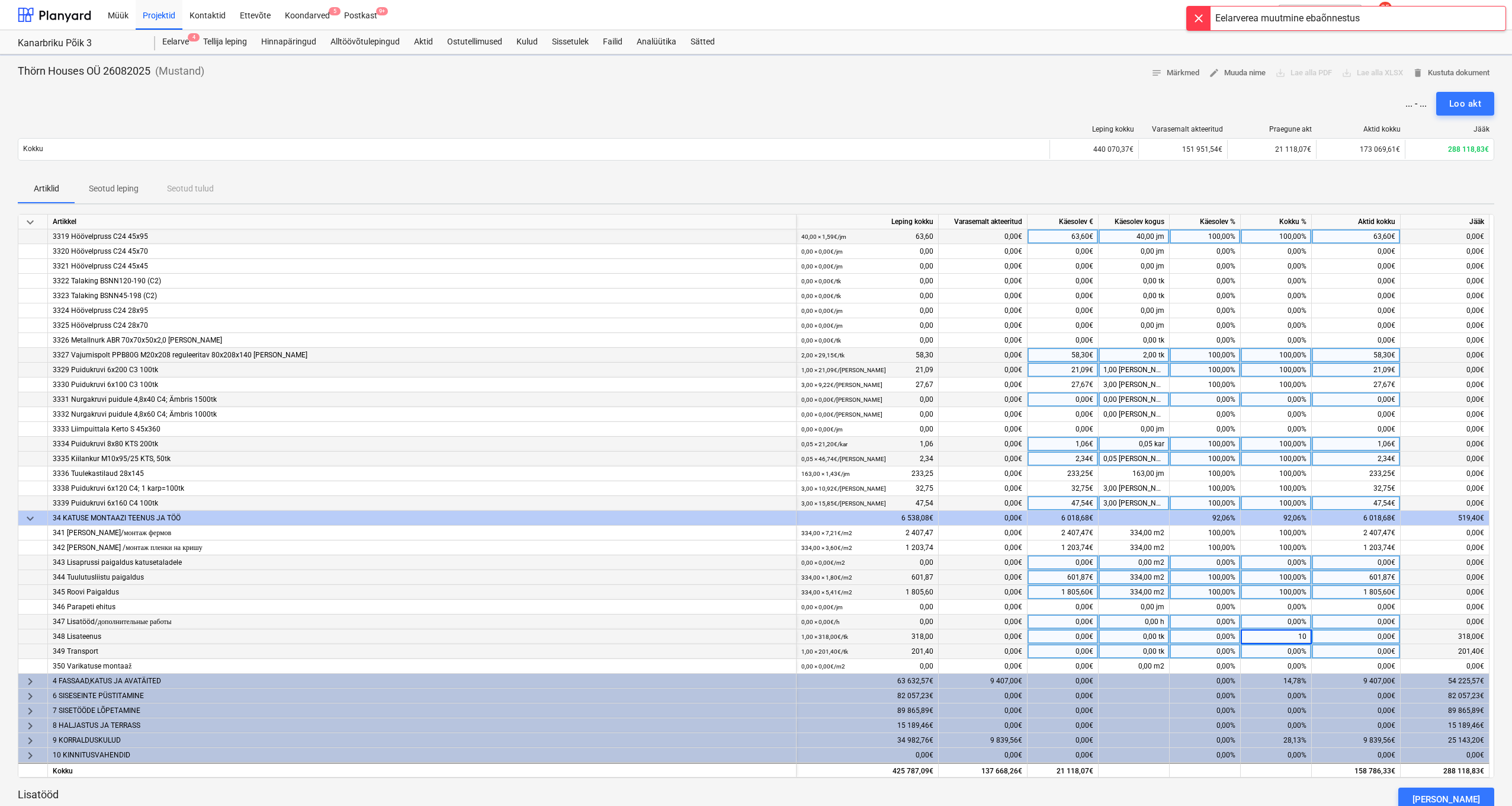
type input "100"
click at [1299, 644] on div "0,00%" at bounding box center [1276, 651] width 71 height 15
type input "100"
click at [1298, 659] on div "0,00%" at bounding box center [1276, 666] width 71 height 15
click at [1298, 635] on div "0,00%" at bounding box center [1276, 636] width 71 height 15
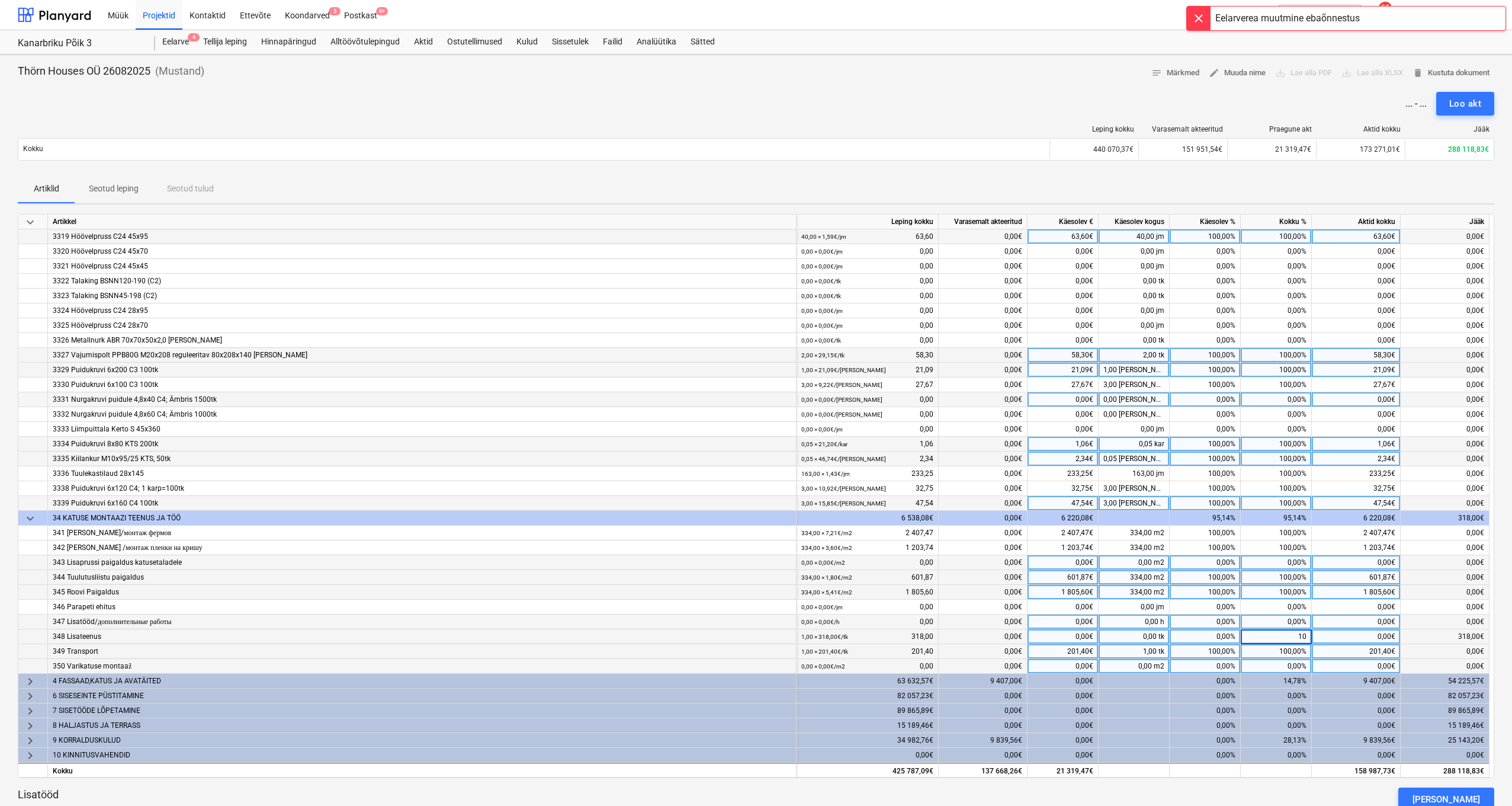
type input "100"
click at [1301, 648] on div "100,00%" at bounding box center [1276, 651] width 71 height 15
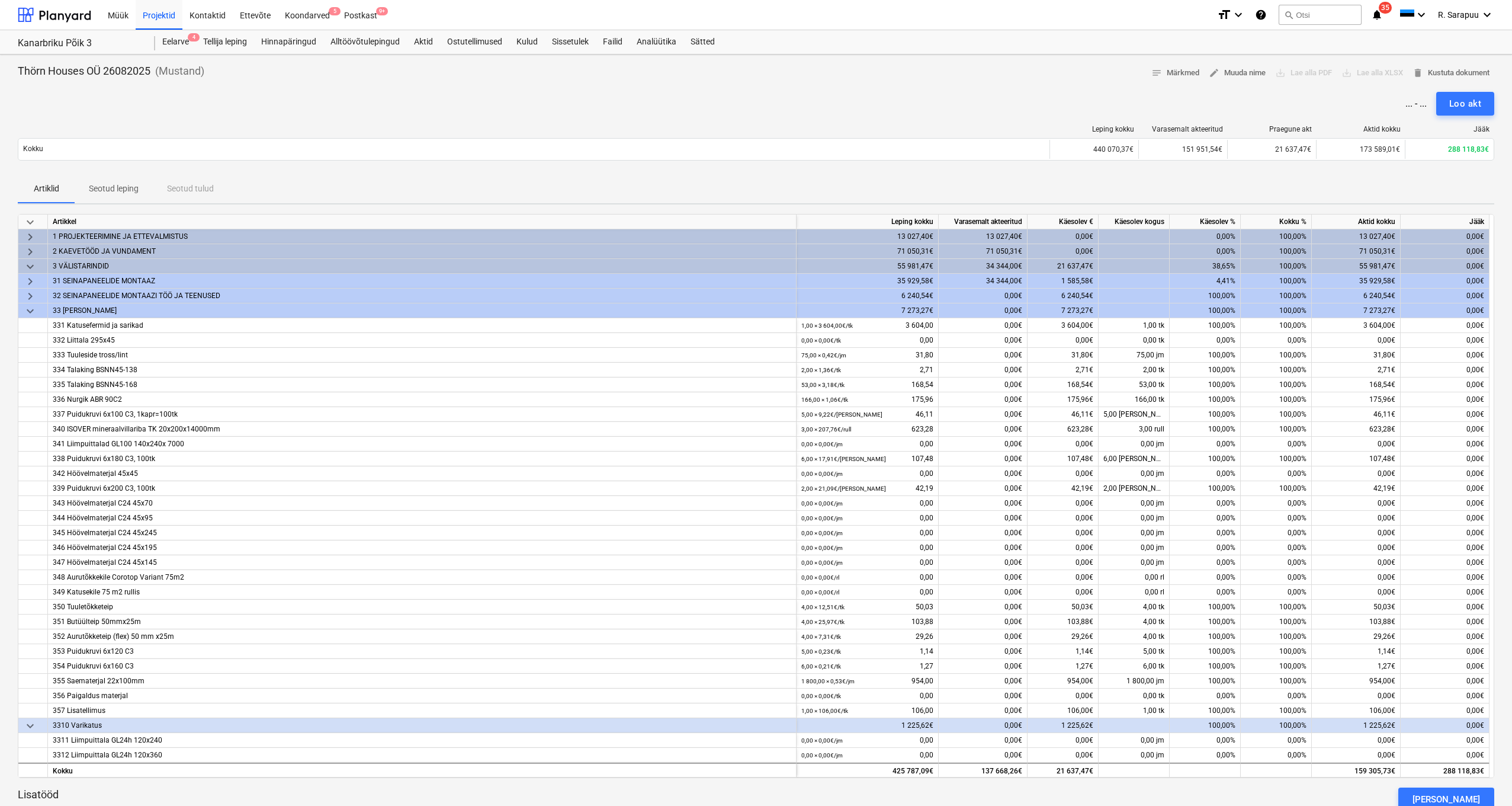
scroll to position [4, 0]
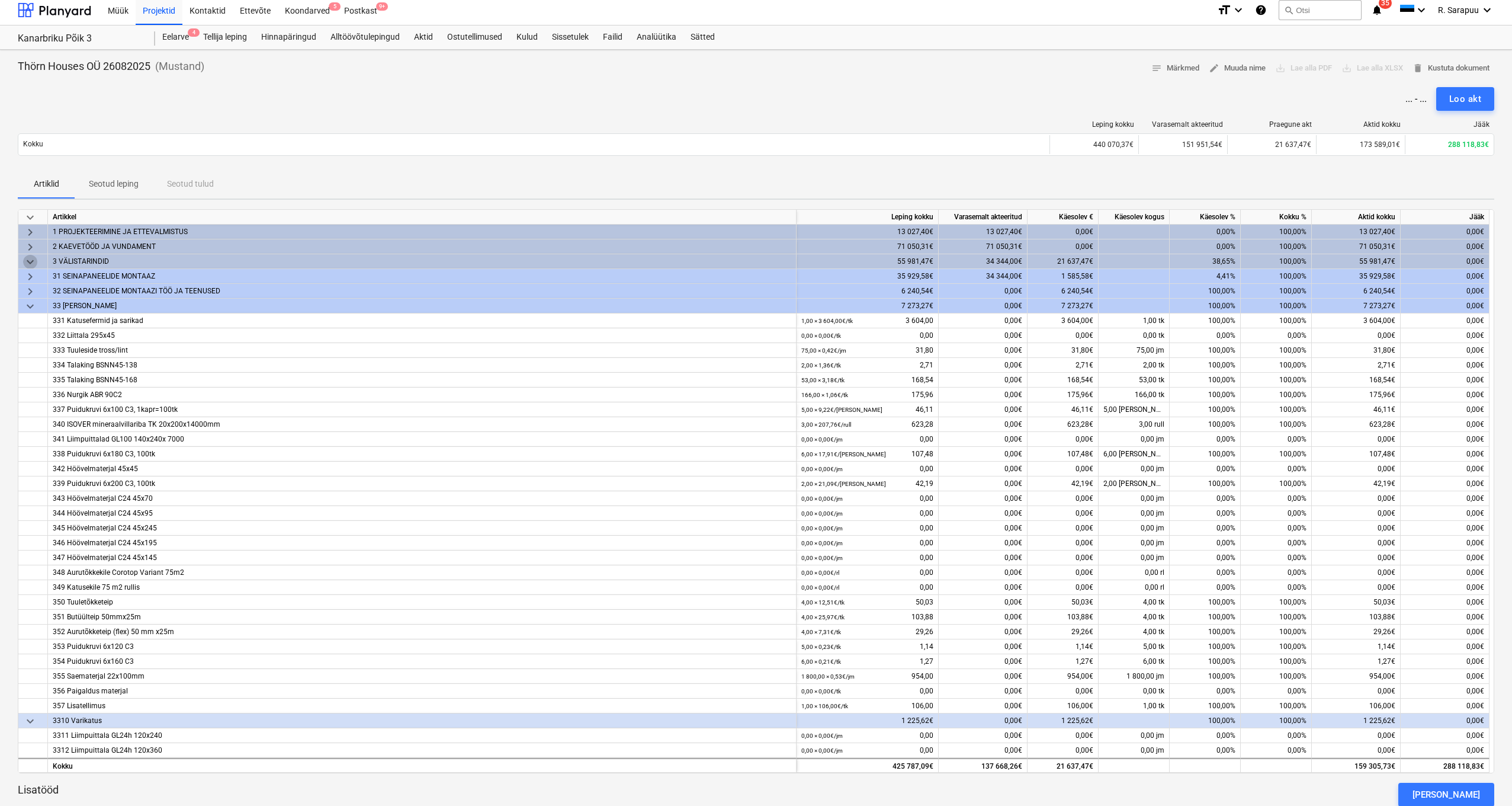
click at [29, 261] on span "keyboard_arrow_down" at bounding box center [30, 262] width 14 height 14
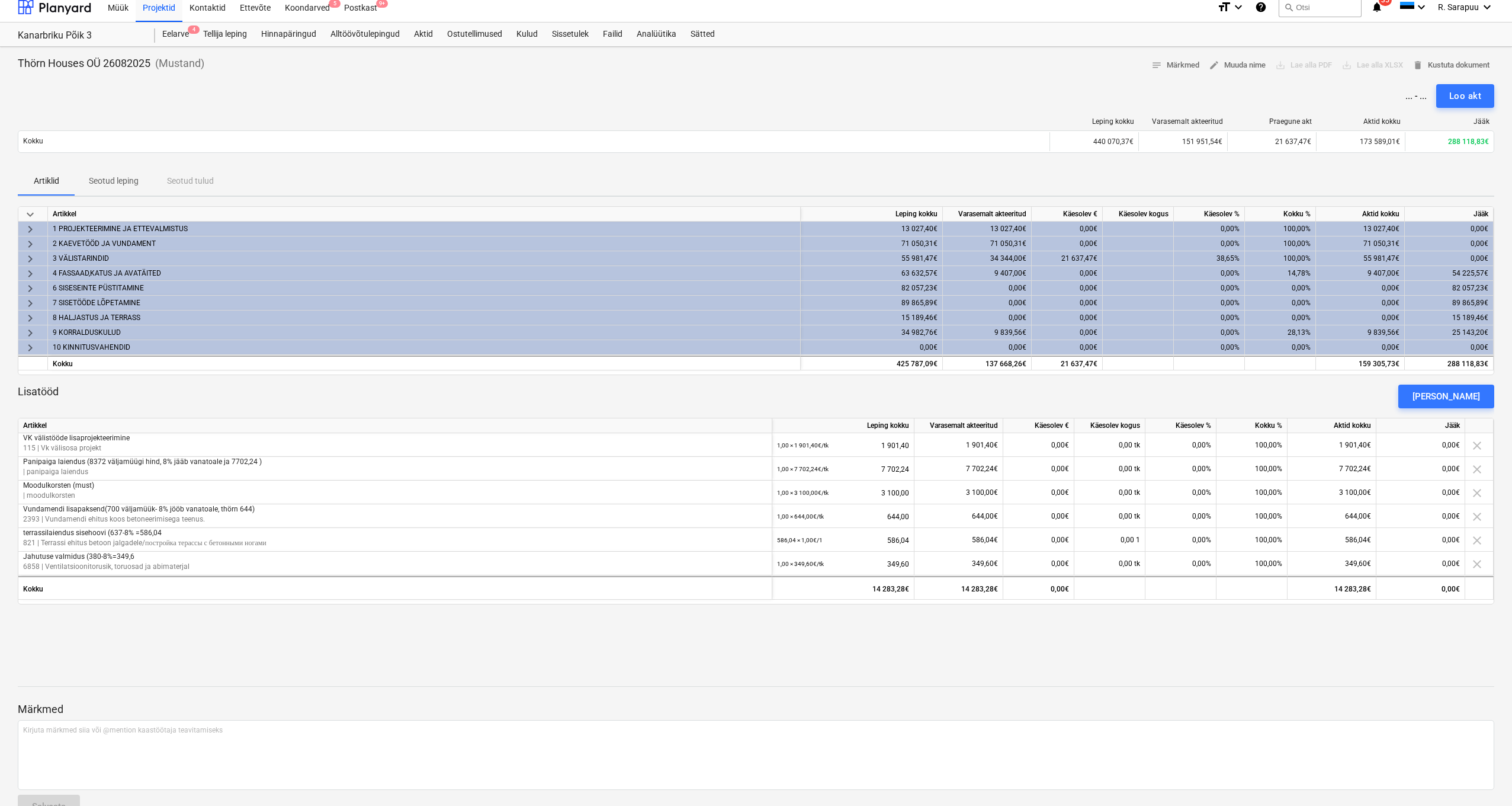
scroll to position [0, 1]
click at [1249, 58] on span "edit Muuda nime" at bounding box center [1236, 65] width 57 height 14
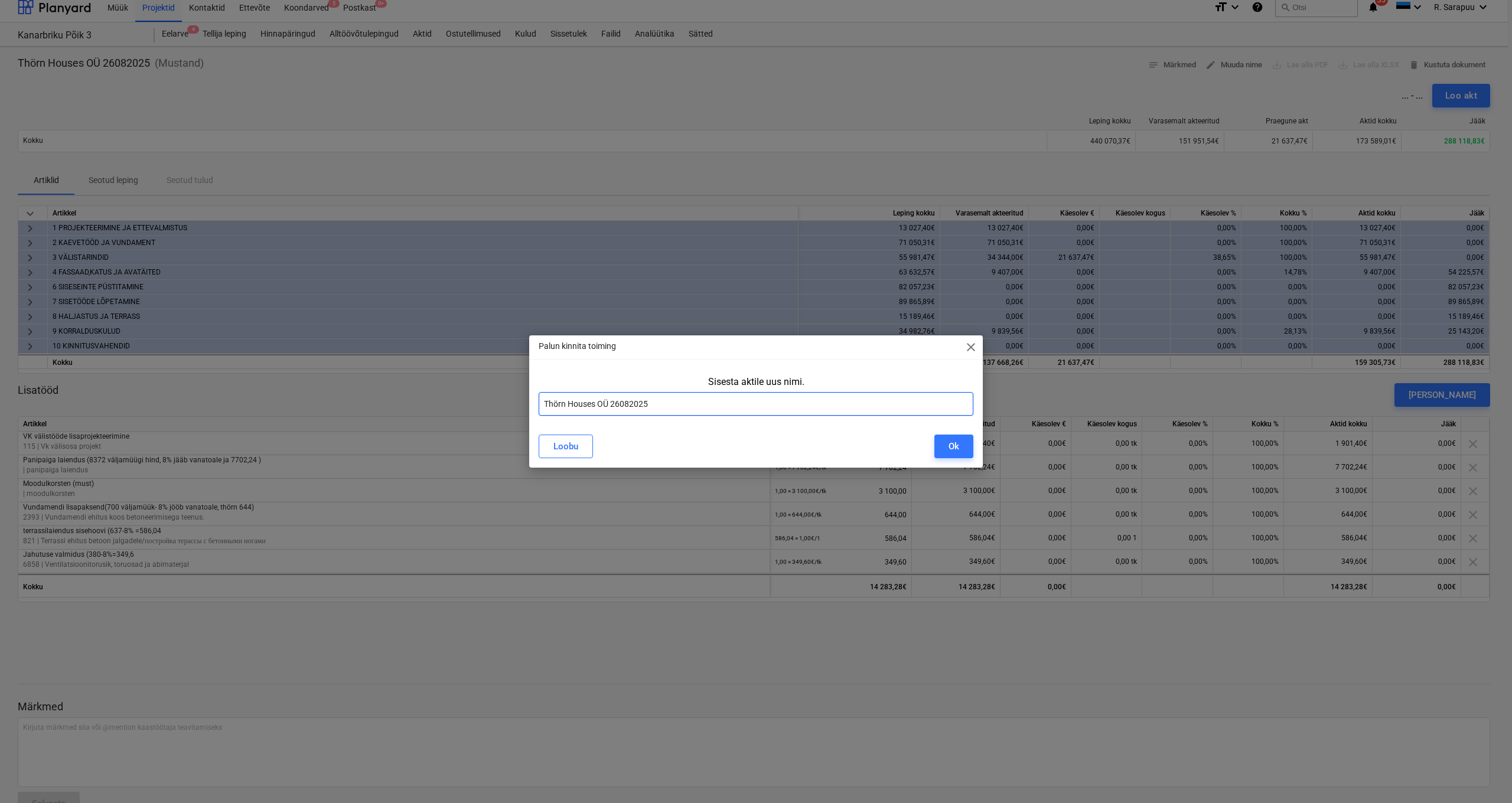
click at [544, 402] on input "Thörn Houses OÜ 26082025" at bounding box center [756, 403] width 435 height 23
type input "Akt 7 Thörn Houses OÜ 26082025"
click at [972, 448] on button "Ok" at bounding box center [953, 446] width 39 height 23
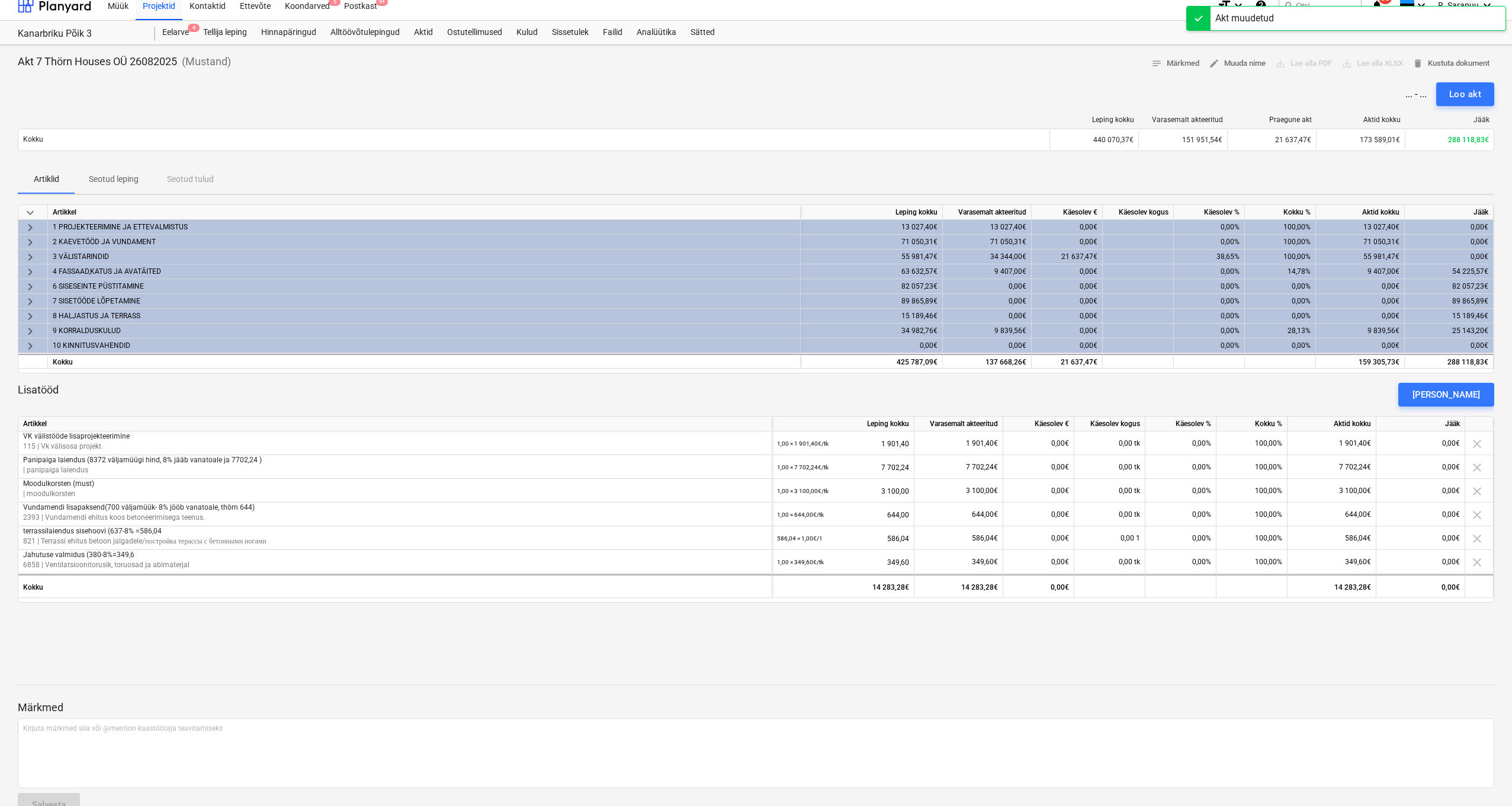
scroll to position [11, 0]
click at [1459, 89] on div "Loo akt" at bounding box center [1465, 92] width 32 height 16
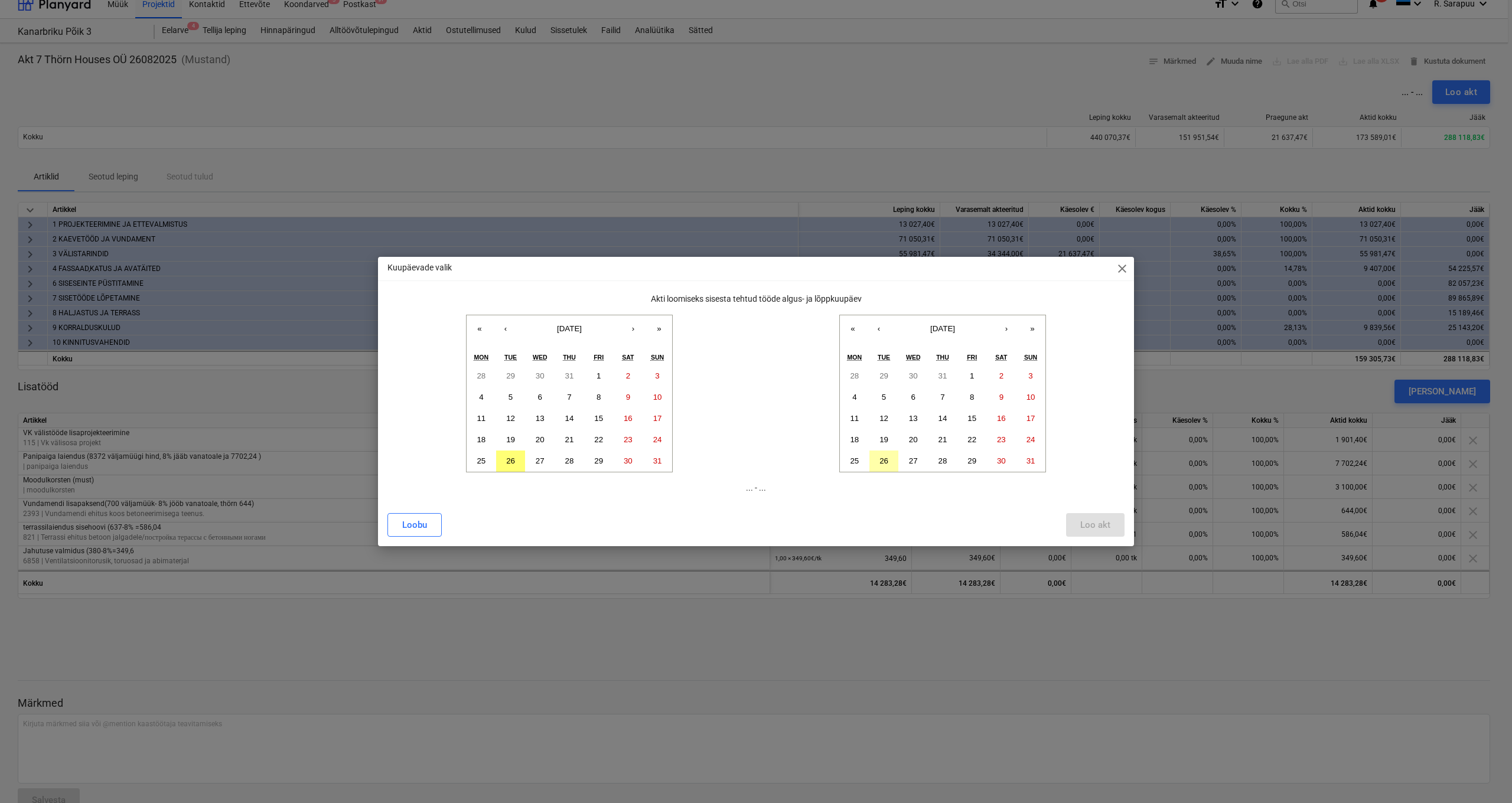
click at [884, 454] on button "26" at bounding box center [884, 460] width 29 height 22
drag, startPoint x: 953, startPoint y: 460, endPoint x: 963, endPoint y: 460, distance: 10.0
click at [956, 460] on button "28" at bounding box center [943, 460] width 29 height 22
click at [963, 460] on button "29" at bounding box center [972, 460] width 29 height 22
click at [475, 458] on button "25" at bounding box center [481, 460] width 29 height 22
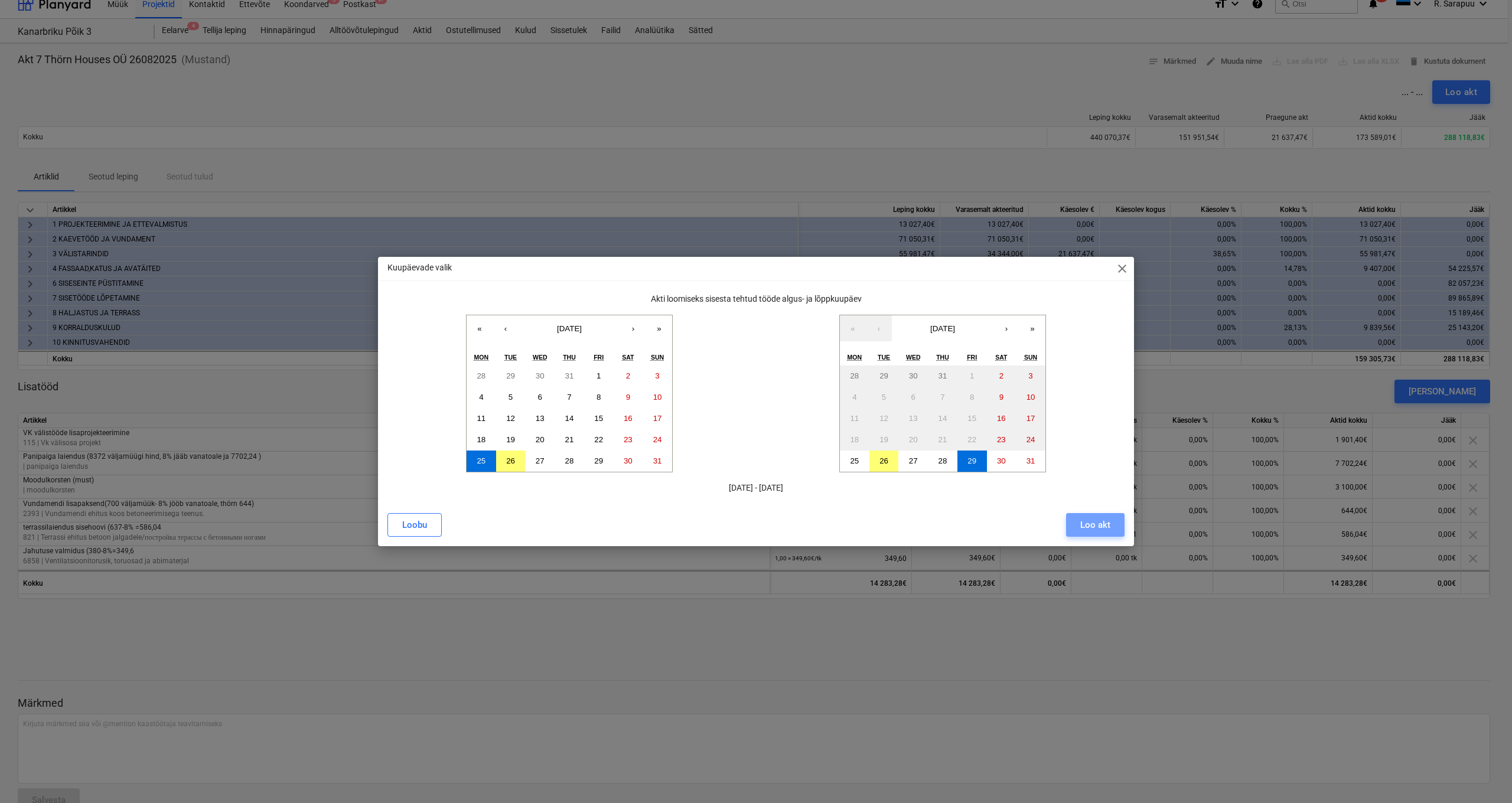
click at [1096, 526] on div "Loo akt" at bounding box center [1095, 525] width 30 height 16
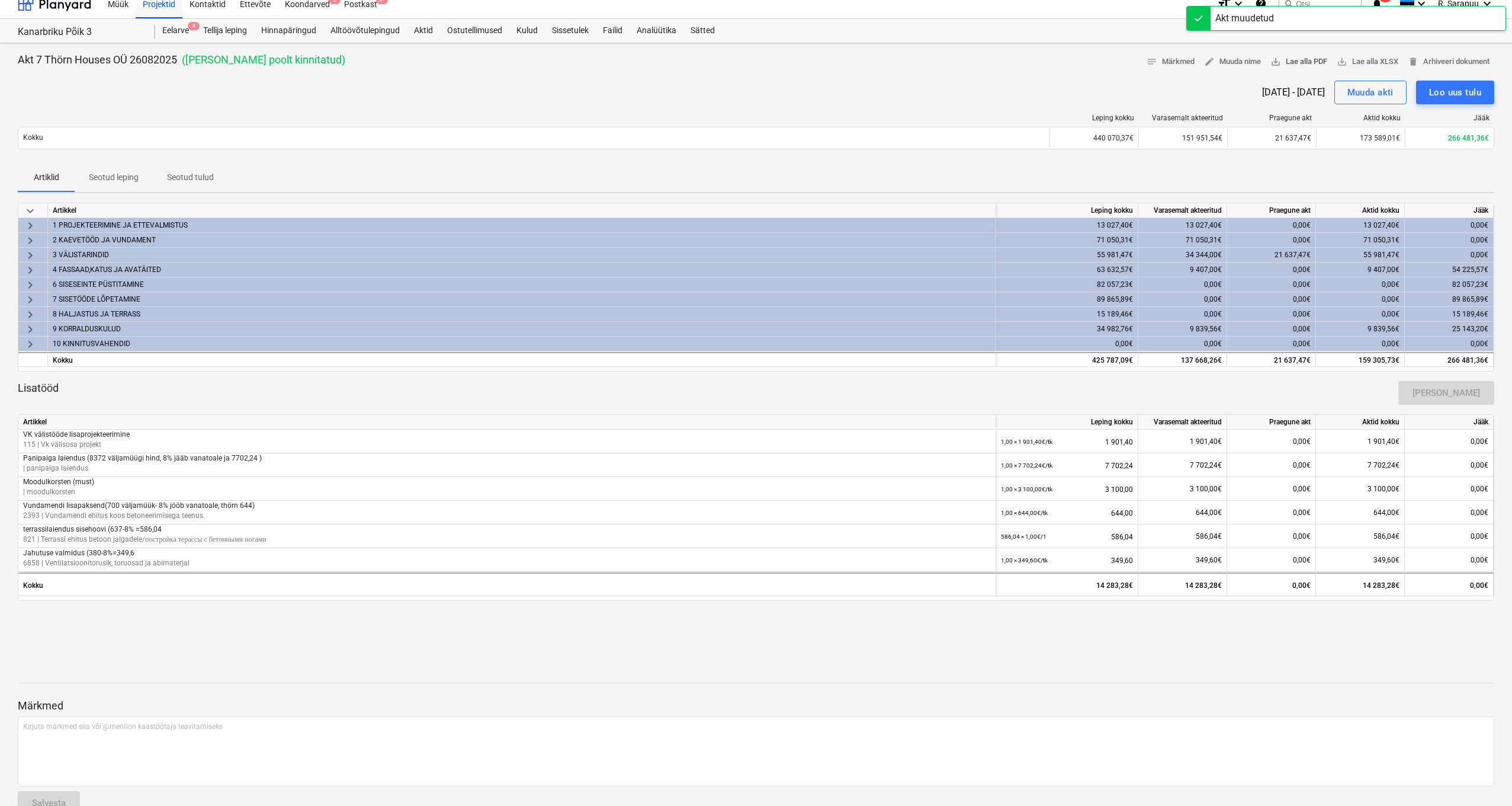
click at [1284, 60] on span "save_alt Lae alla PDF" at bounding box center [1298, 62] width 57 height 14
